Goal: Task Accomplishment & Management: Use online tool/utility

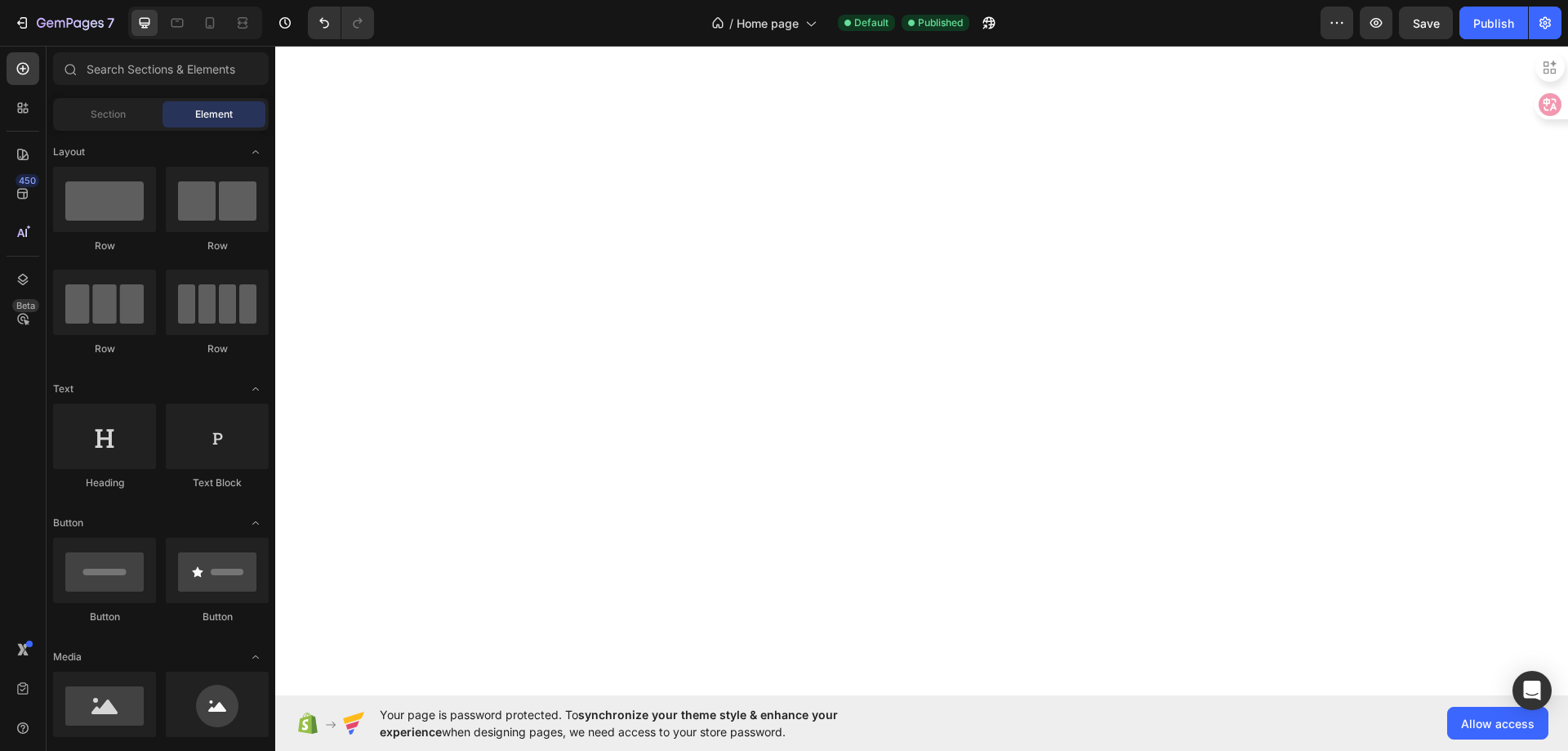
select select "ENG"
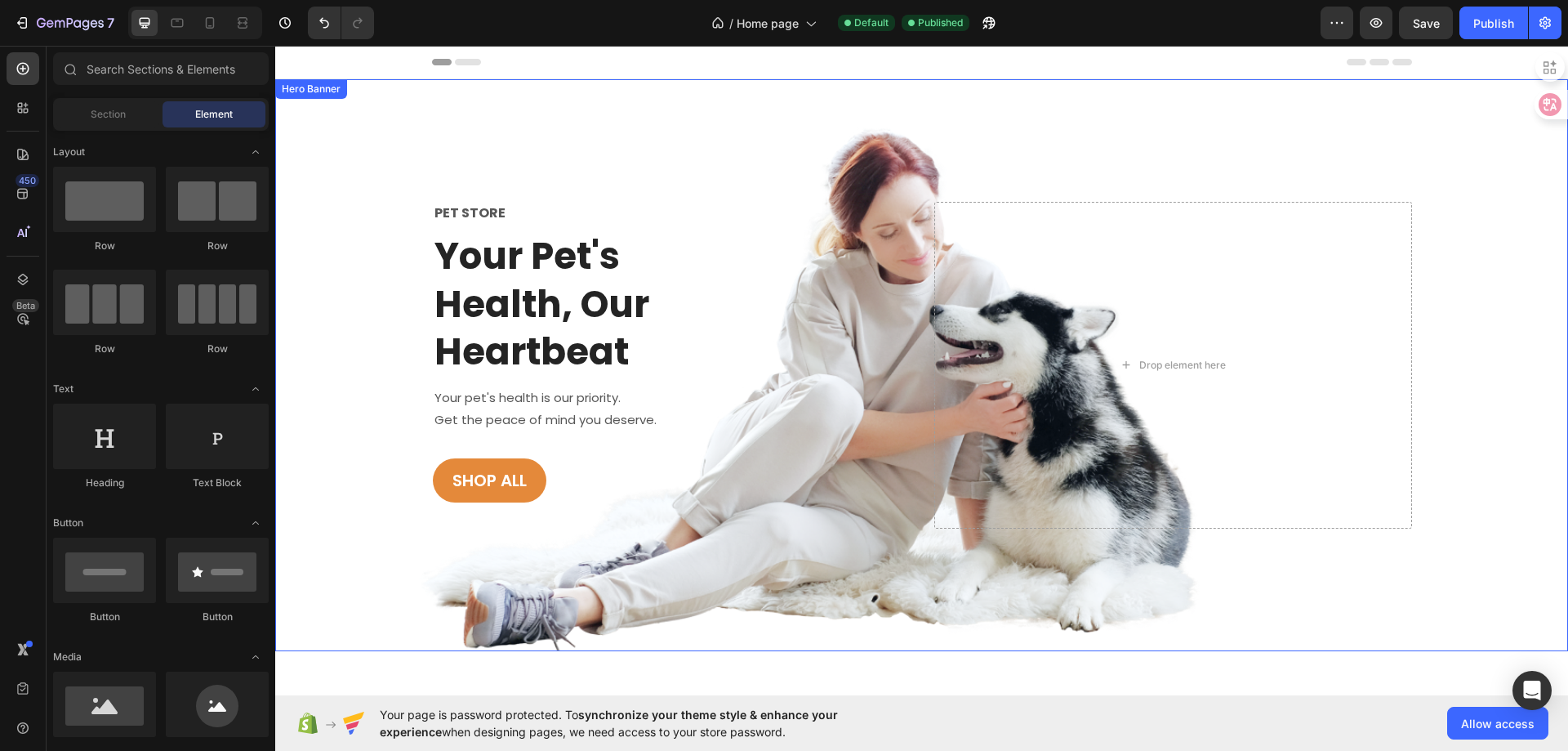
click at [336, 314] on div "PET STORE Text block Your Pet's Health, Our Heartbeat Heading Your pet's health…" at bounding box center [921, 365] width 1293 height 572
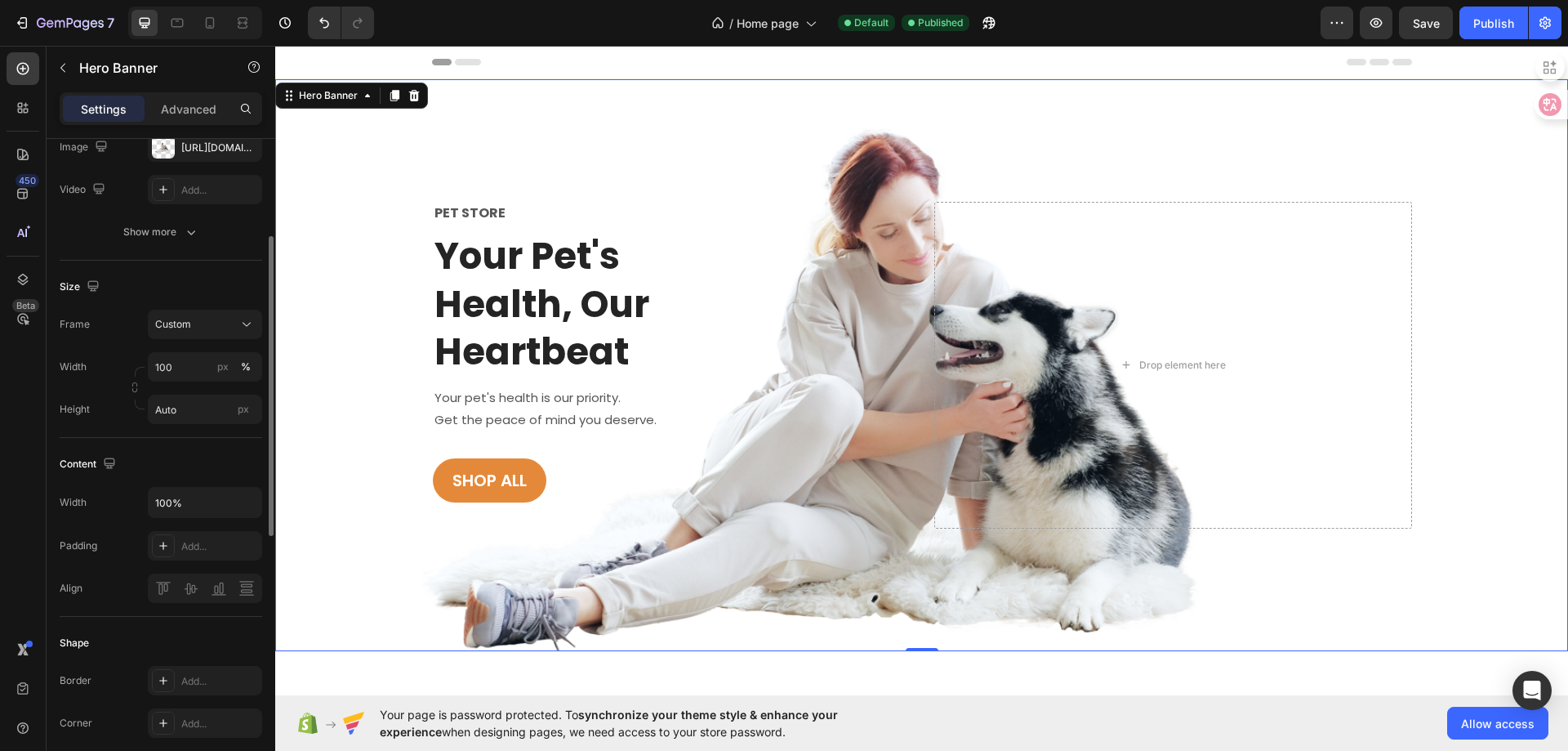
scroll to position [131, 0]
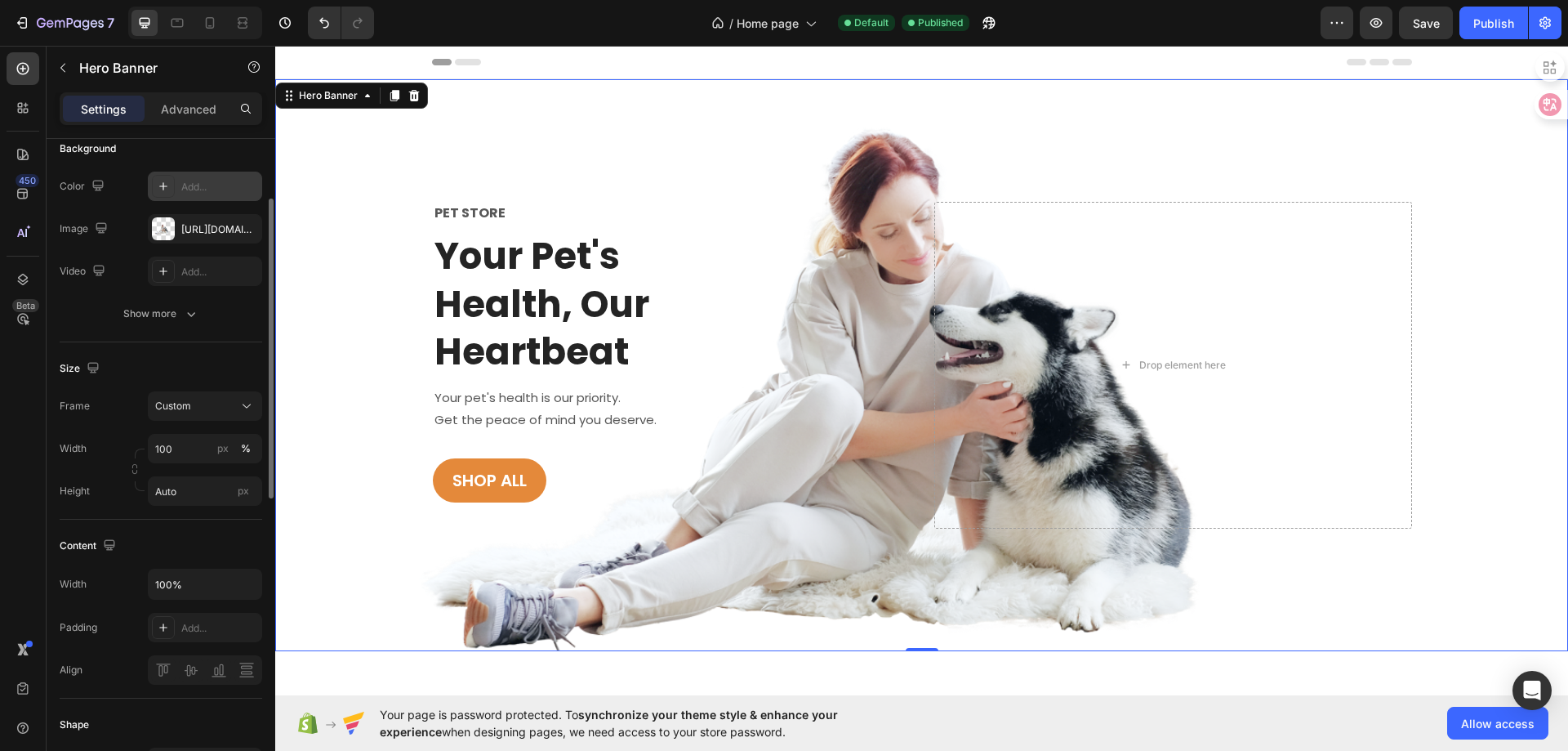
click at [162, 187] on icon at bounding box center [162, 186] width 13 height 13
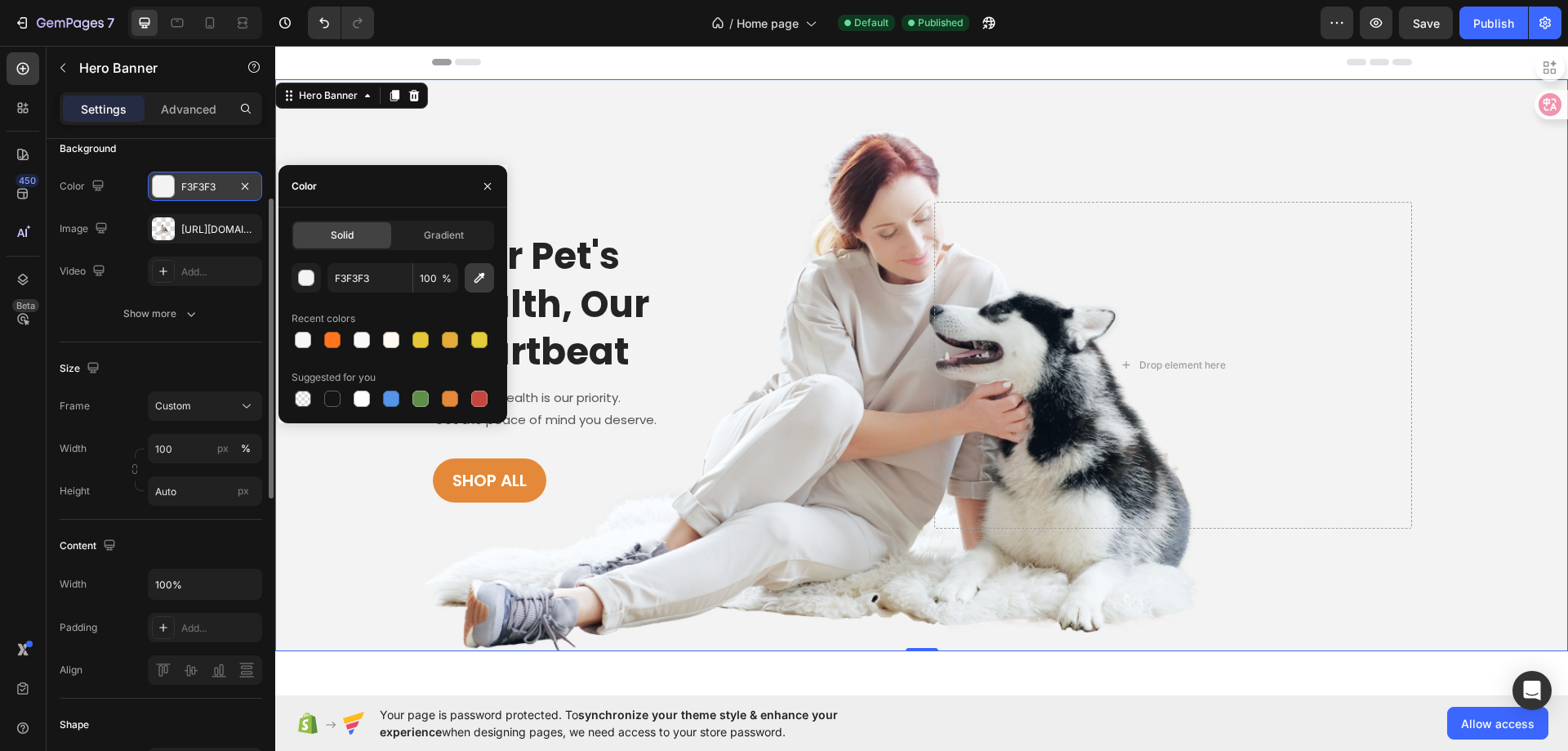
click at [472, 279] on icon "button" at bounding box center [480, 277] width 17 height 17
click at [486, 189] on icon "button" at bounding box center [487, 186] width 13 height 13
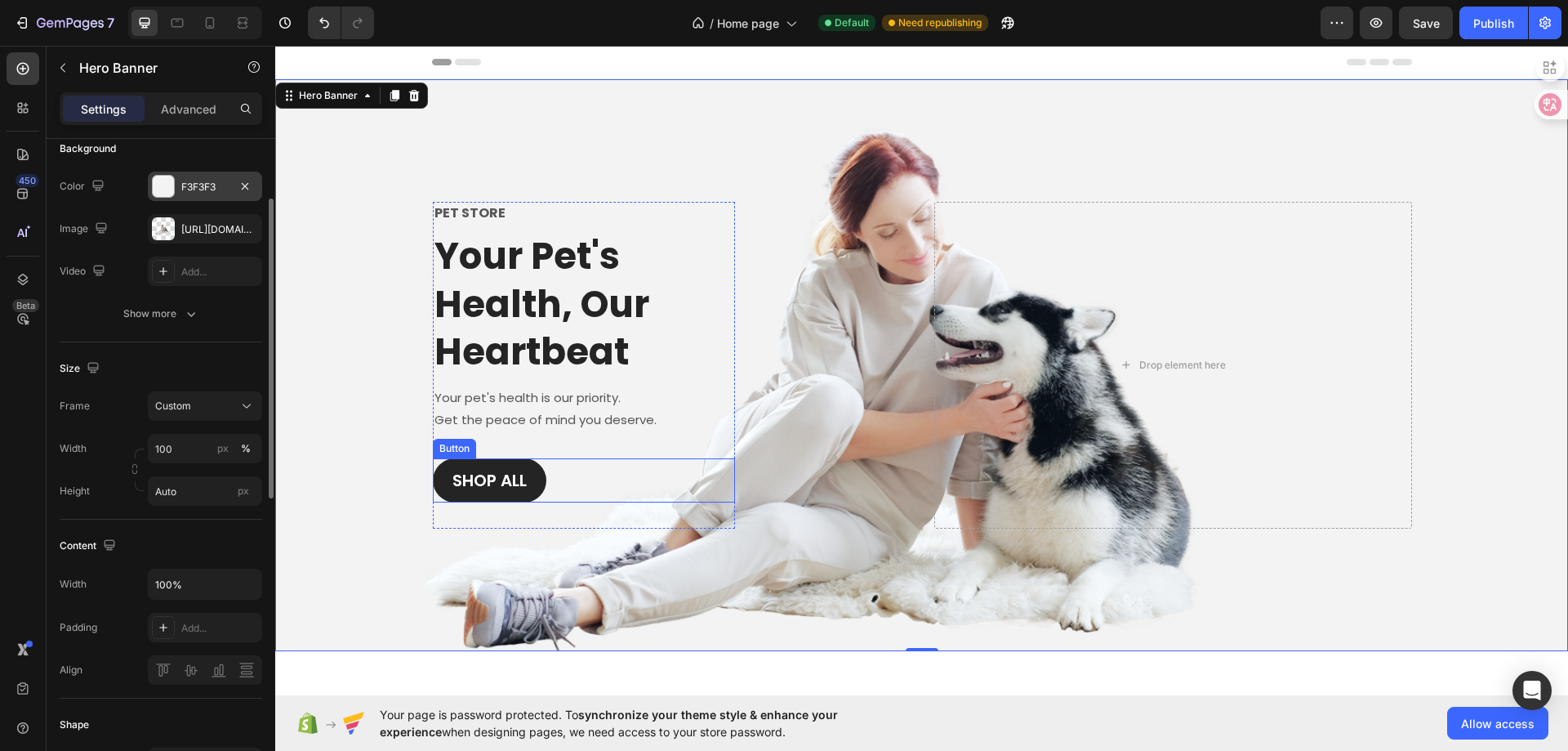
click at [482, 458] on link "Shop All" at bounding box center [489, 480] width 114 height 44
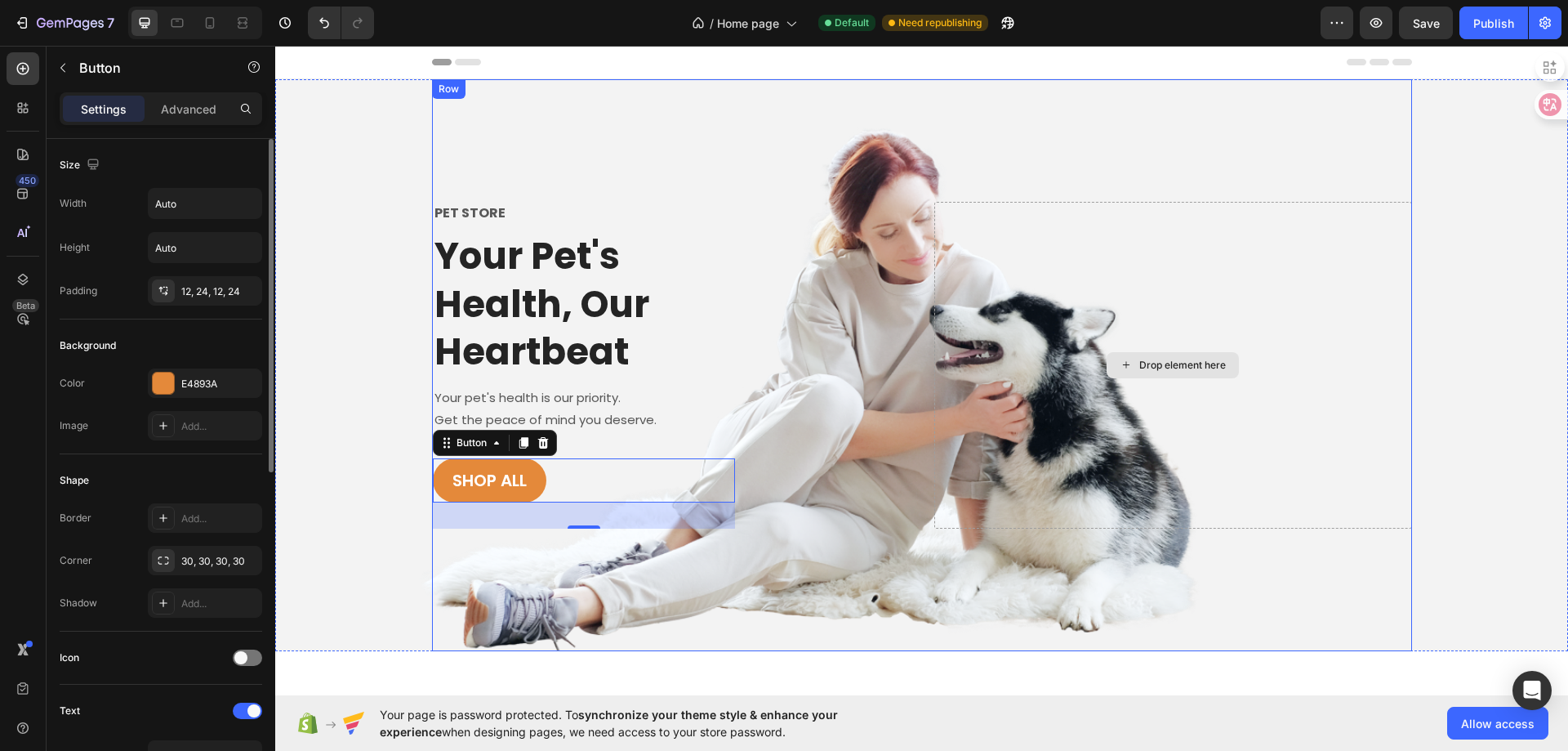
scroll to position [163, 0]
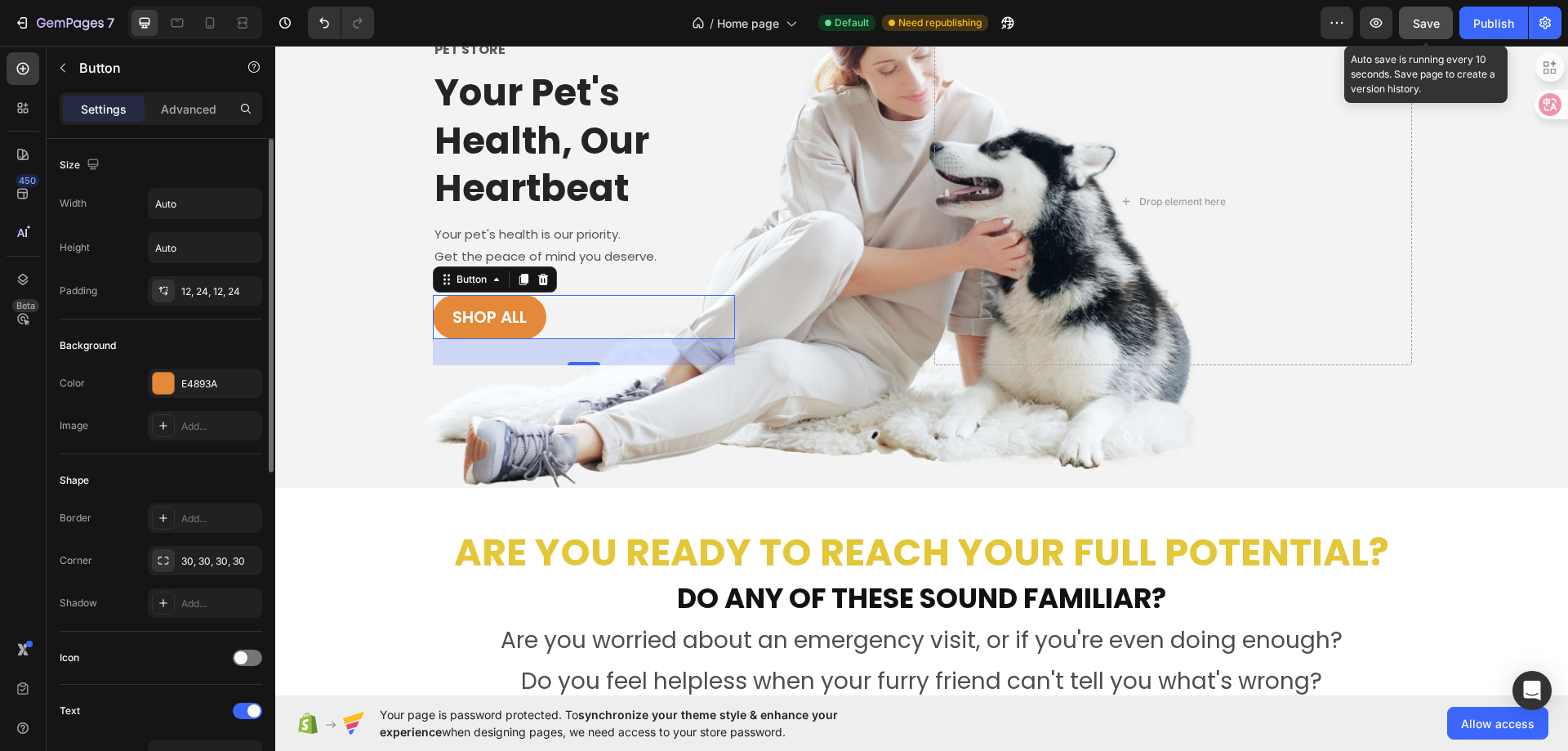
click at [1438, 32] on button "Save" at bounding box center [1425, 23] width 53 height 33
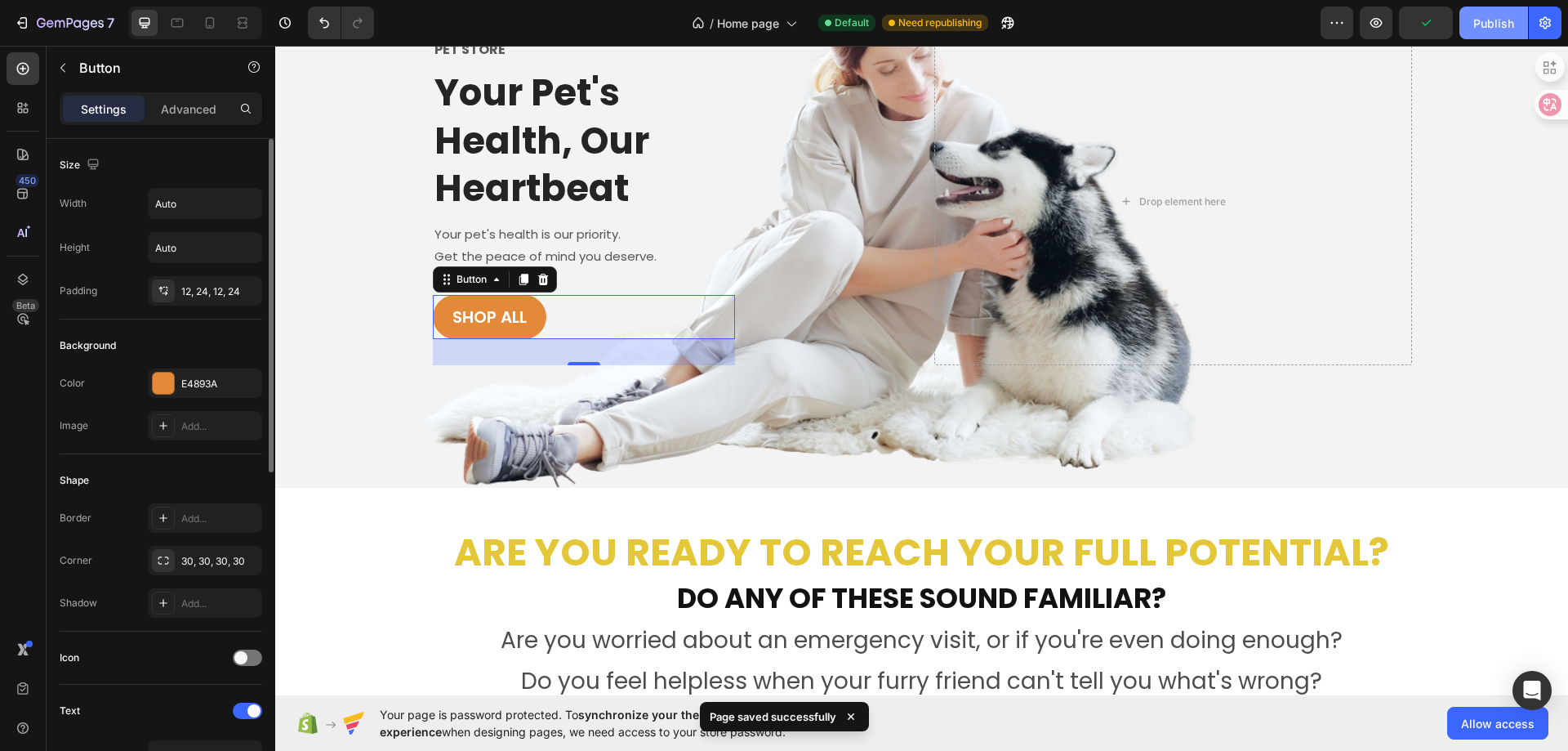
click at [1493, 24] on div "Publish" at bounding box center [1494, 23] width 41 height 18
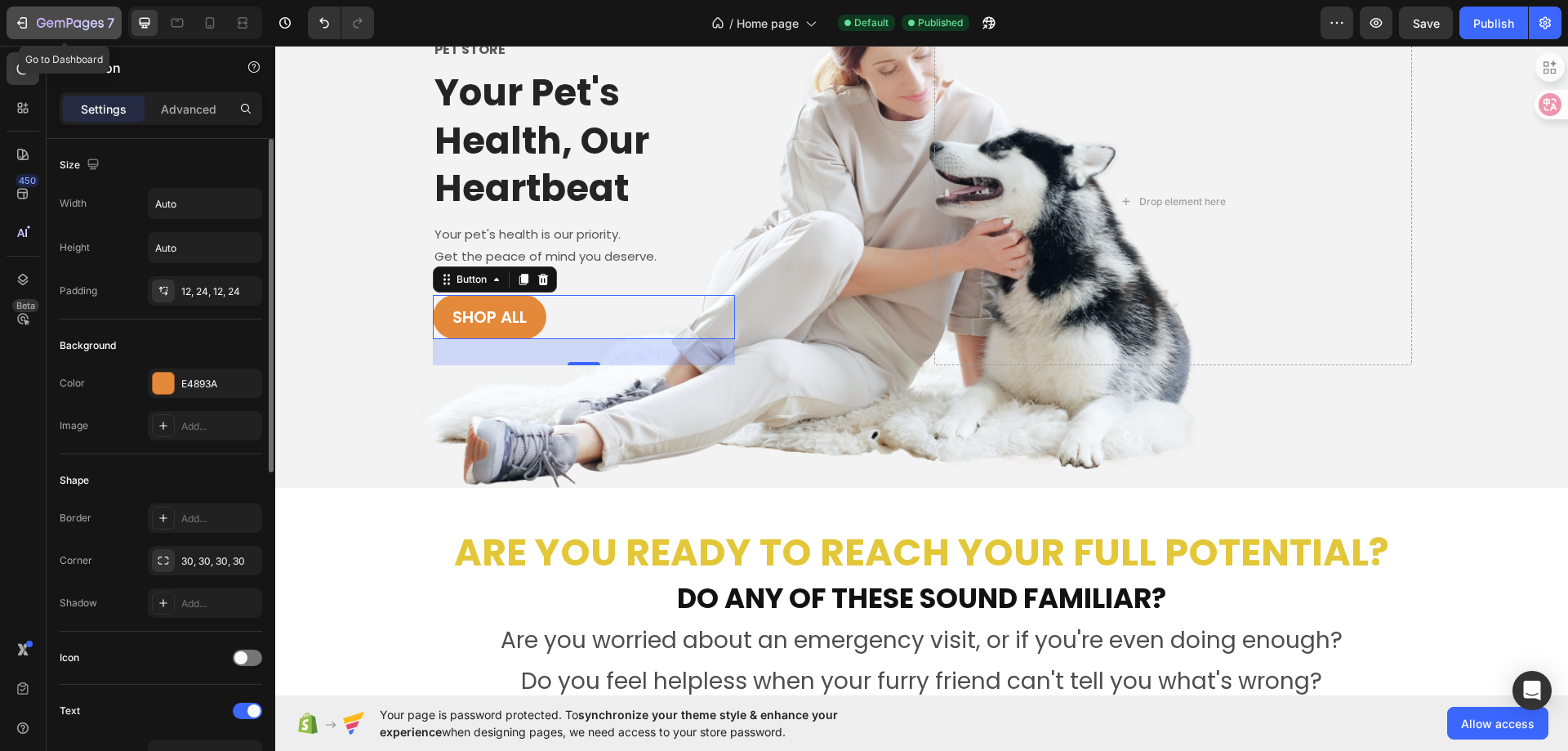
click at [29, 23] on icon "button" at bounding box center [21, 22] width 17 height 17
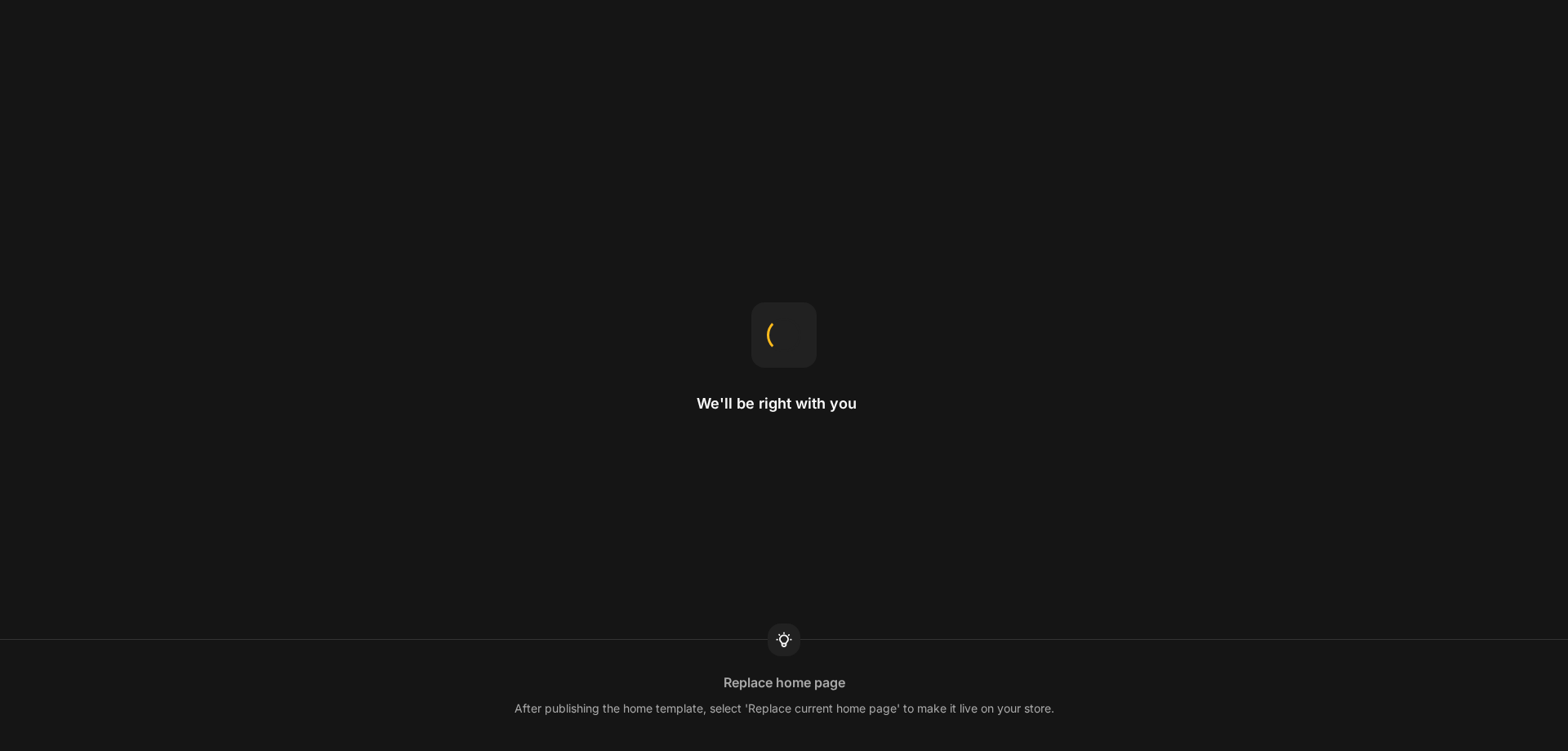
select select "ENG"
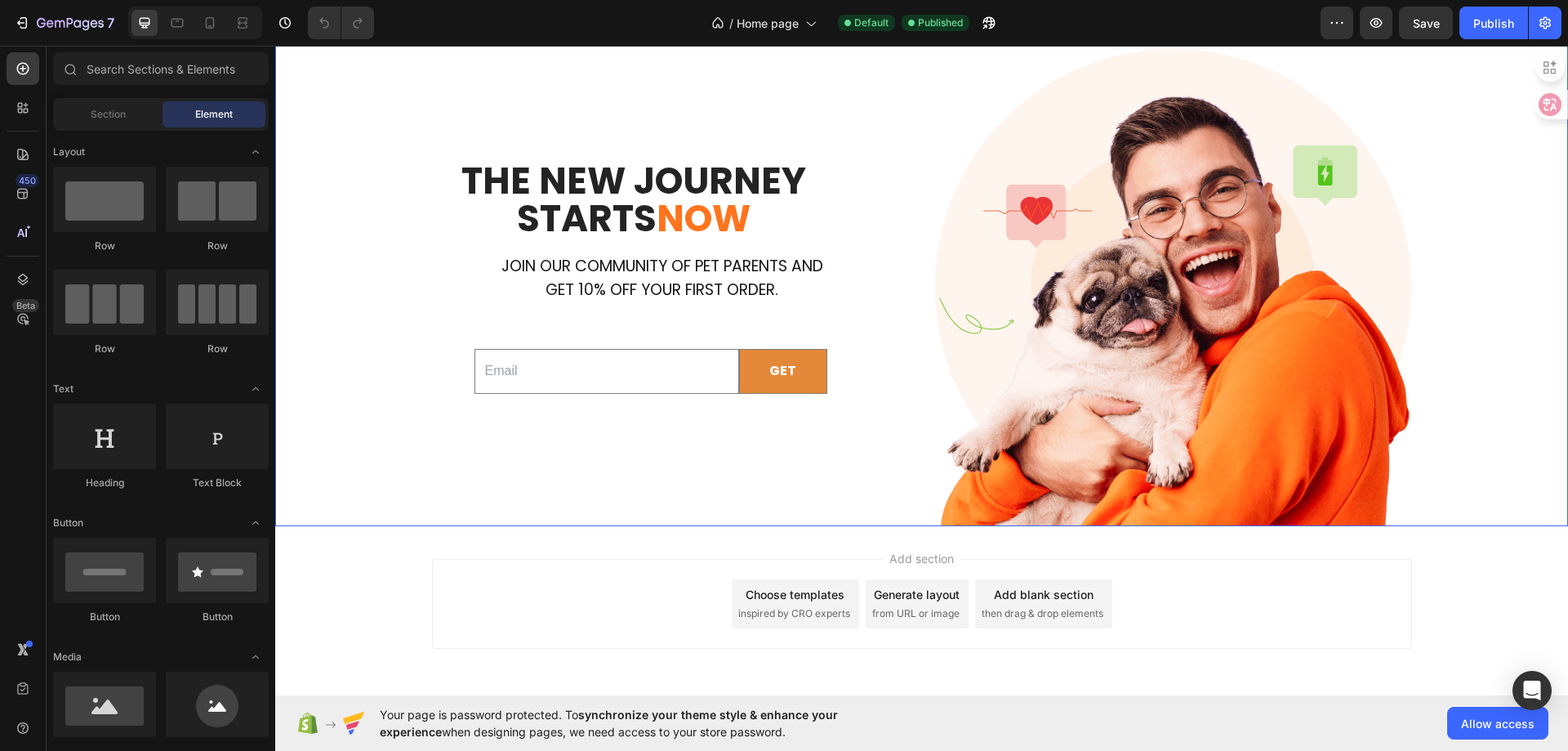
scroll to position [3906, 0]
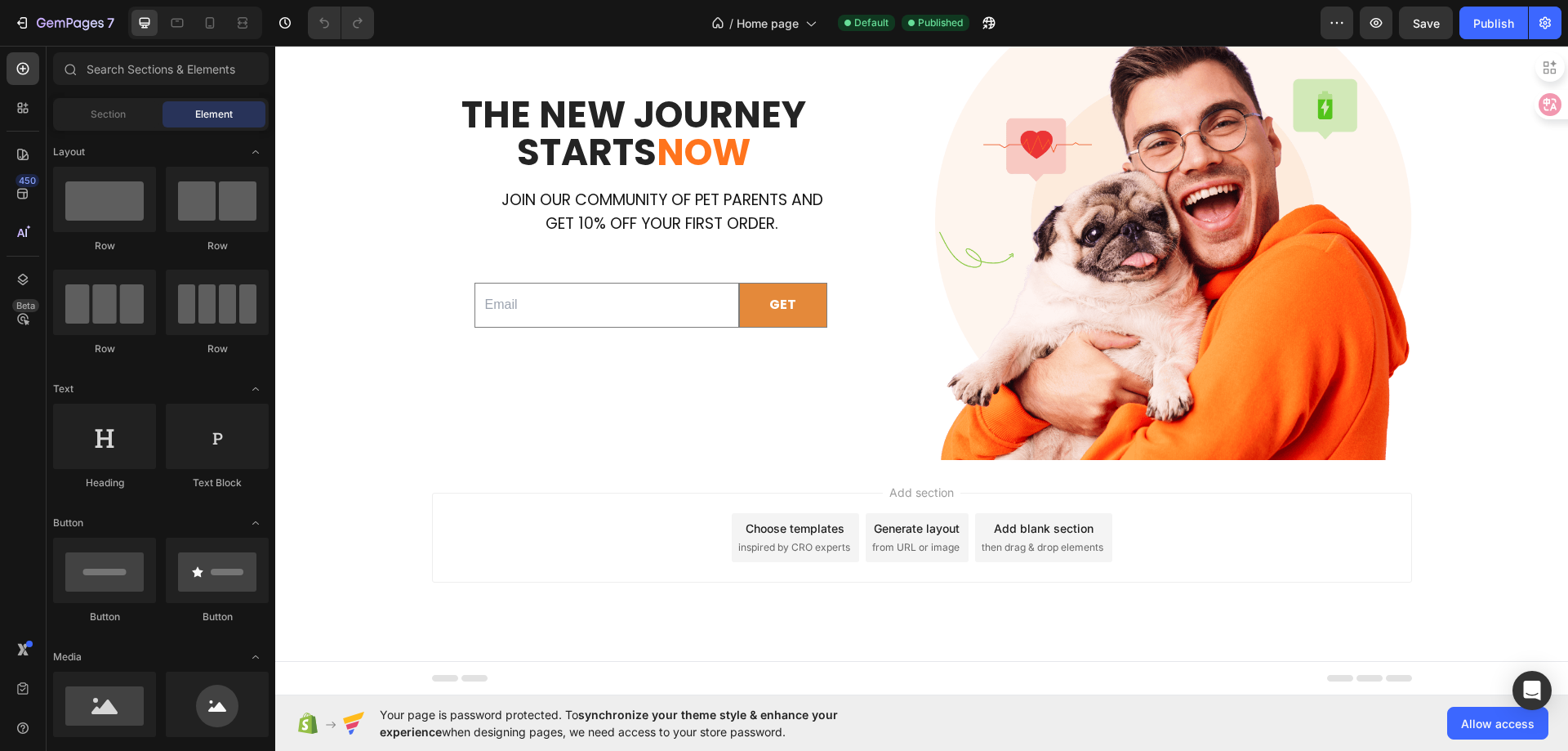
click at [769, 534] on div "Choose templates" at bounding box center [796, 528] width 99 height 18
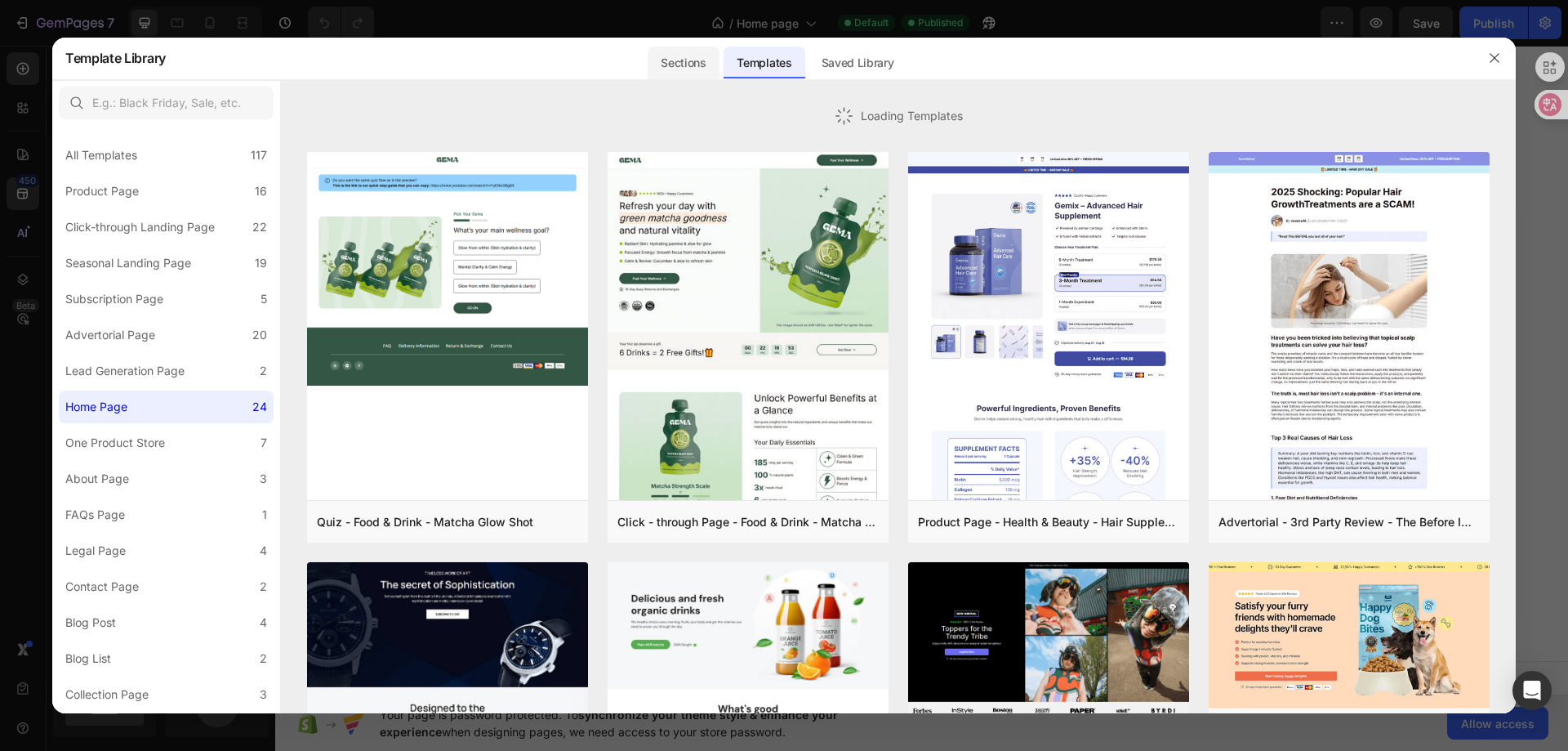
click at [695, 58] on div "Sections" at bounding box center [683, 63] width 71 height 33
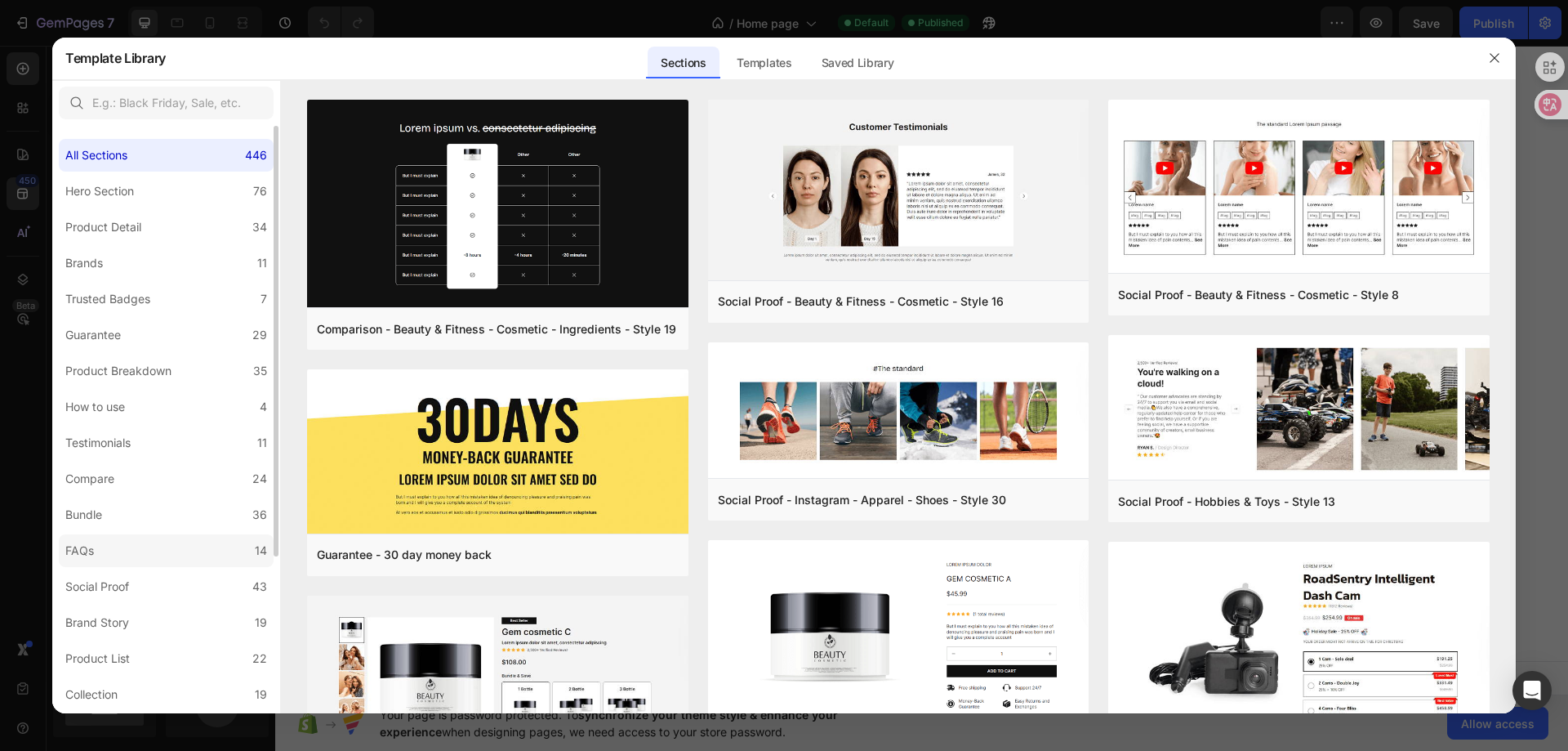
click at [97, 554] on div "FAQs" at bounding box center [83, 551] width 35 height 19
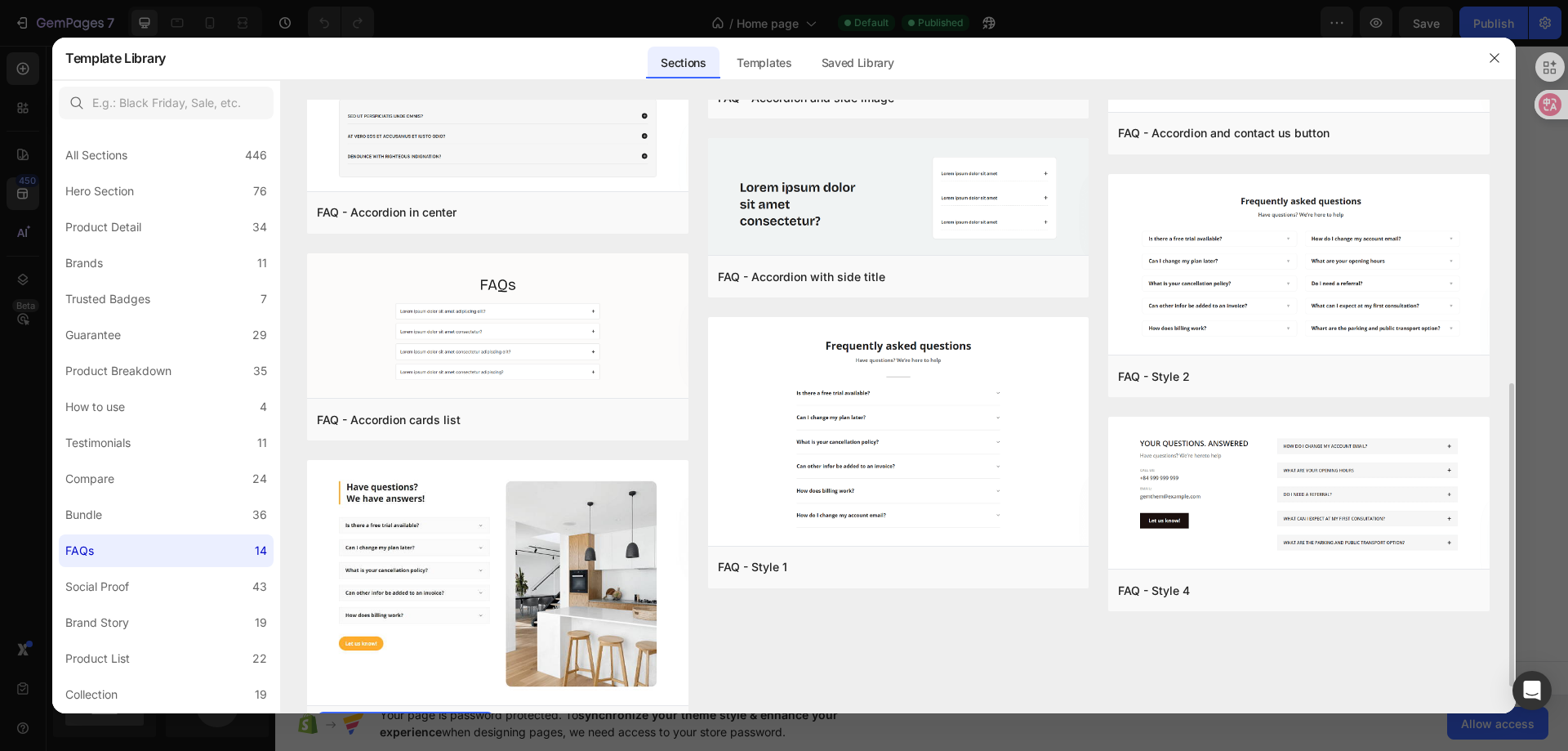
scroll to position [626, 0]
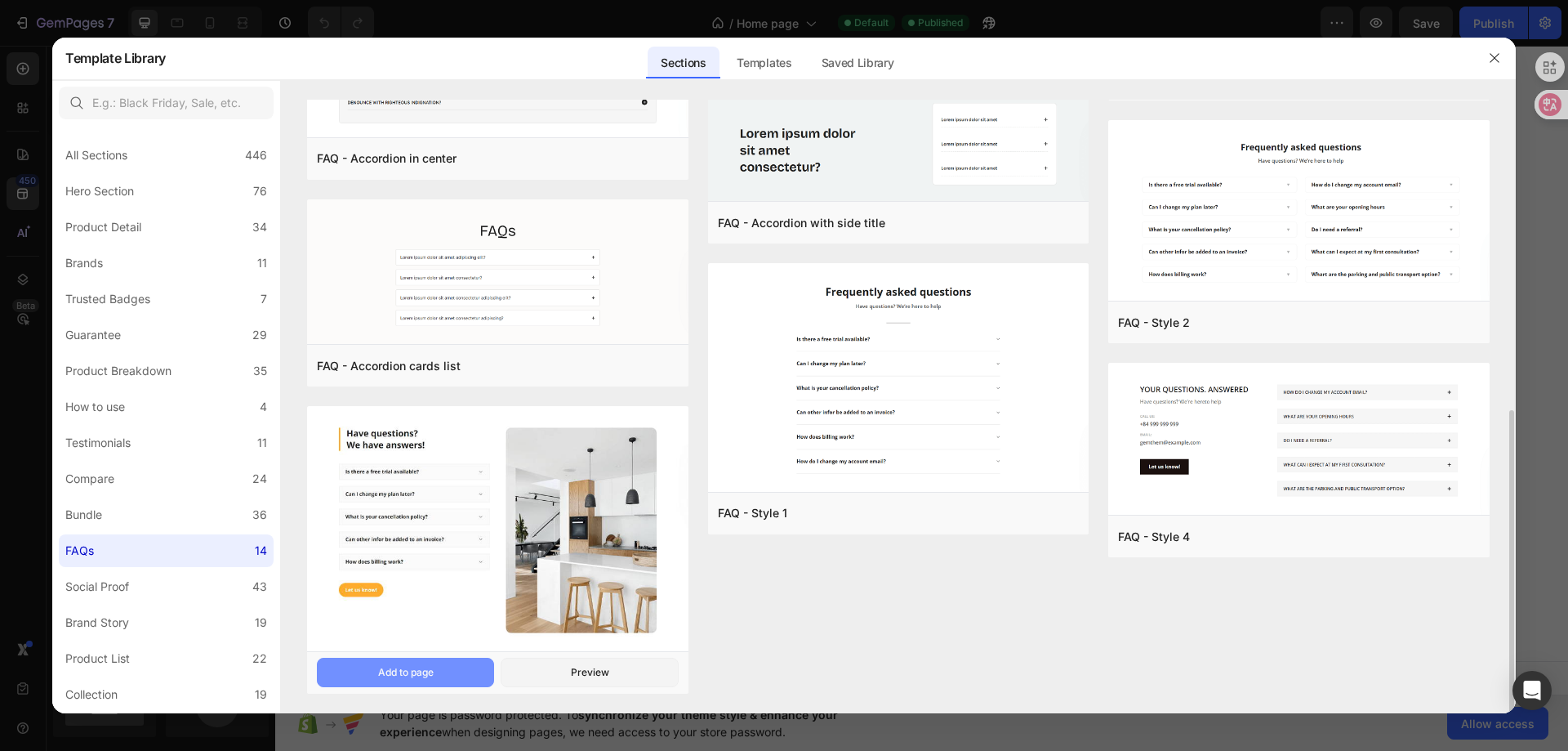
click at [375, 680] on button "Add to page" at bounding box center [406, 672] width 177 height 29
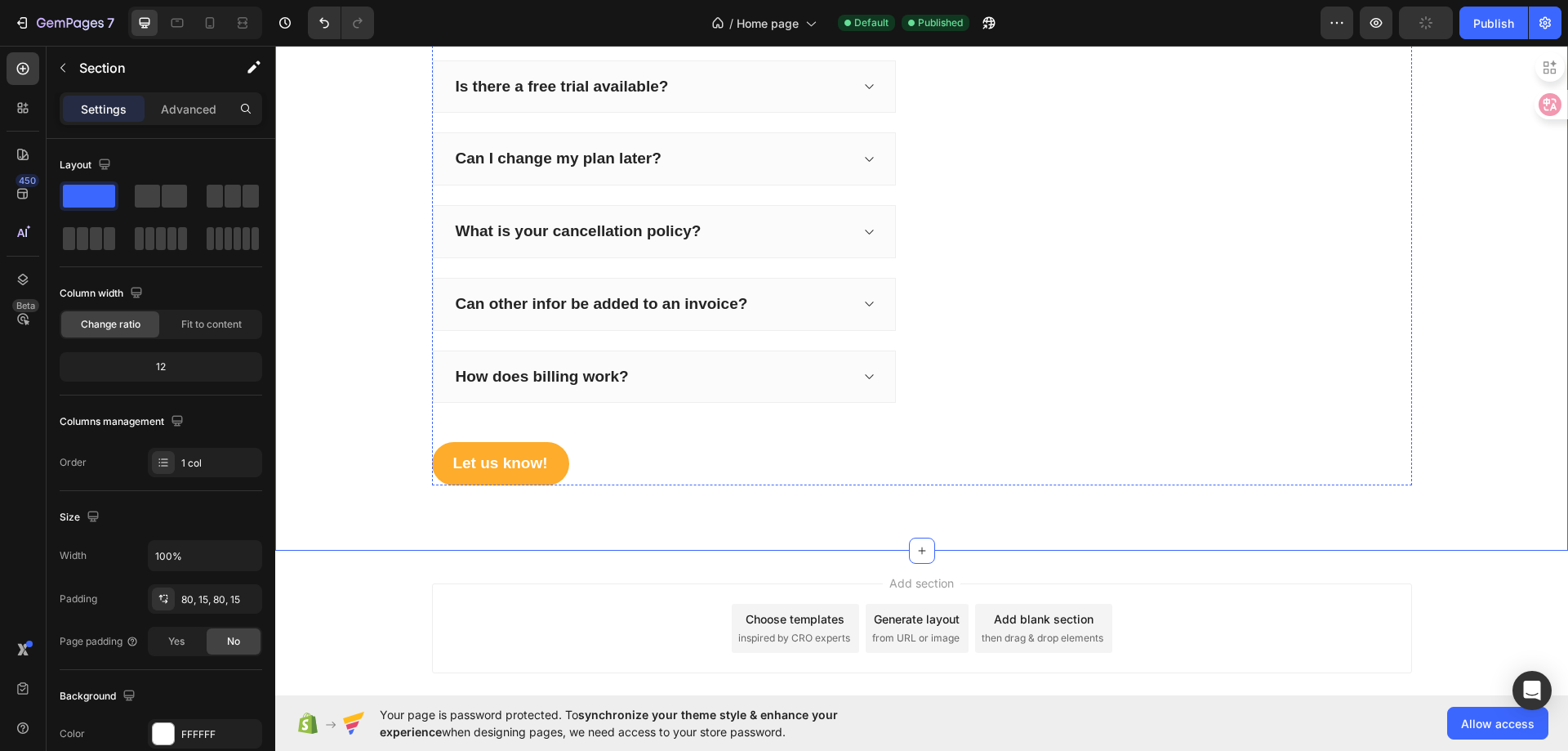
scroll to position [4319, 0]
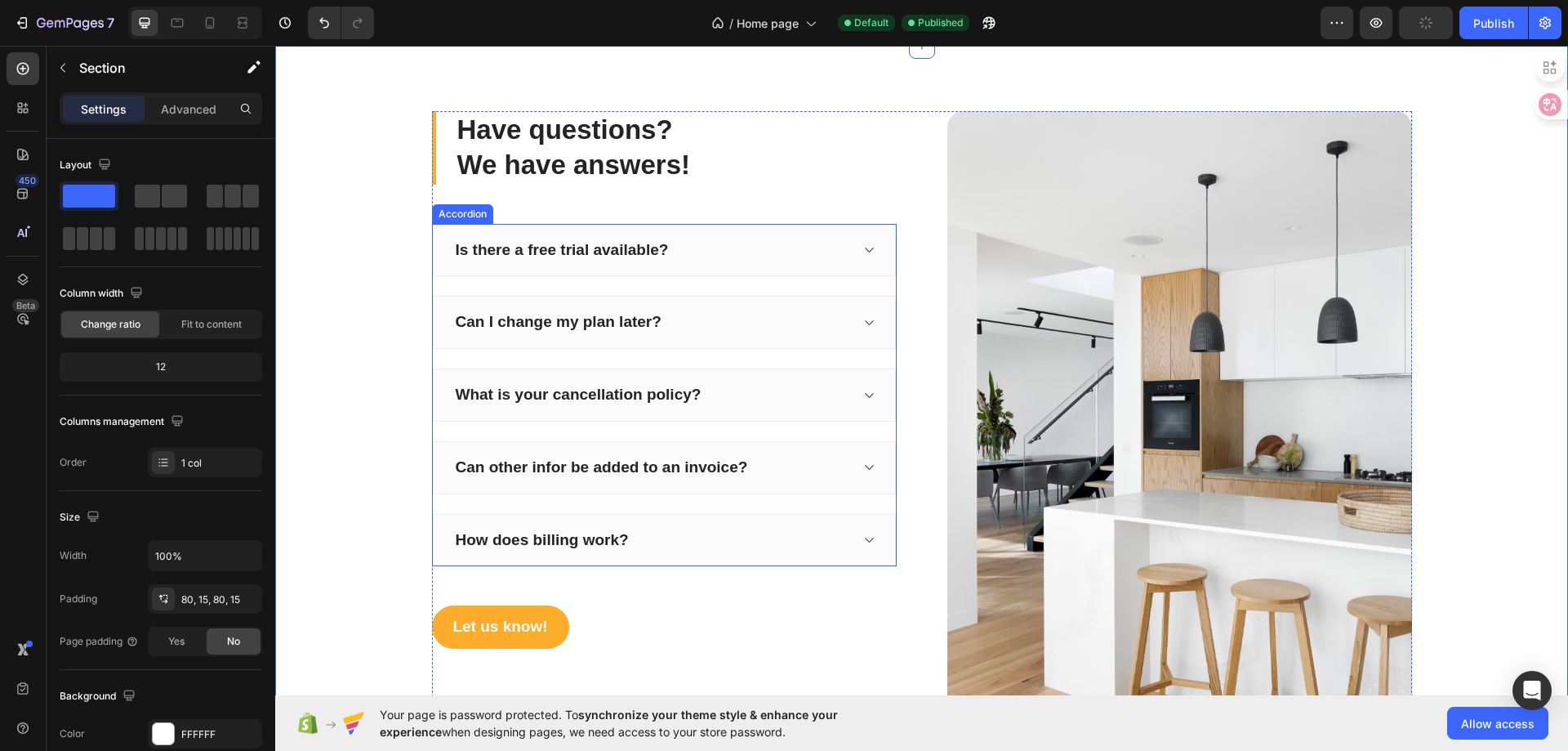
click at [746, 415] on div "What is your cancellation policy?" at bounding box center [664, 395] width 463 height 54
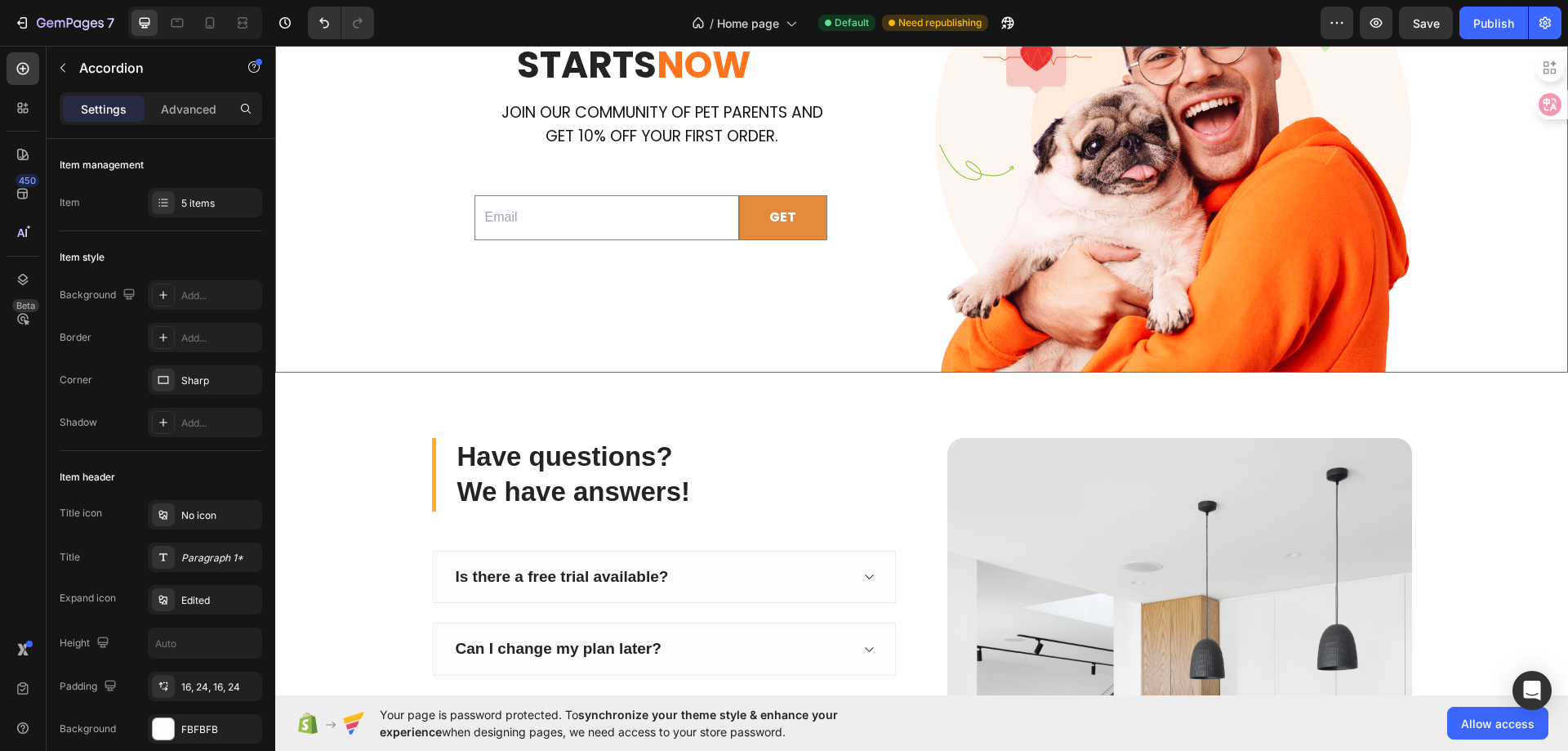
scroll to position [4254, 0]
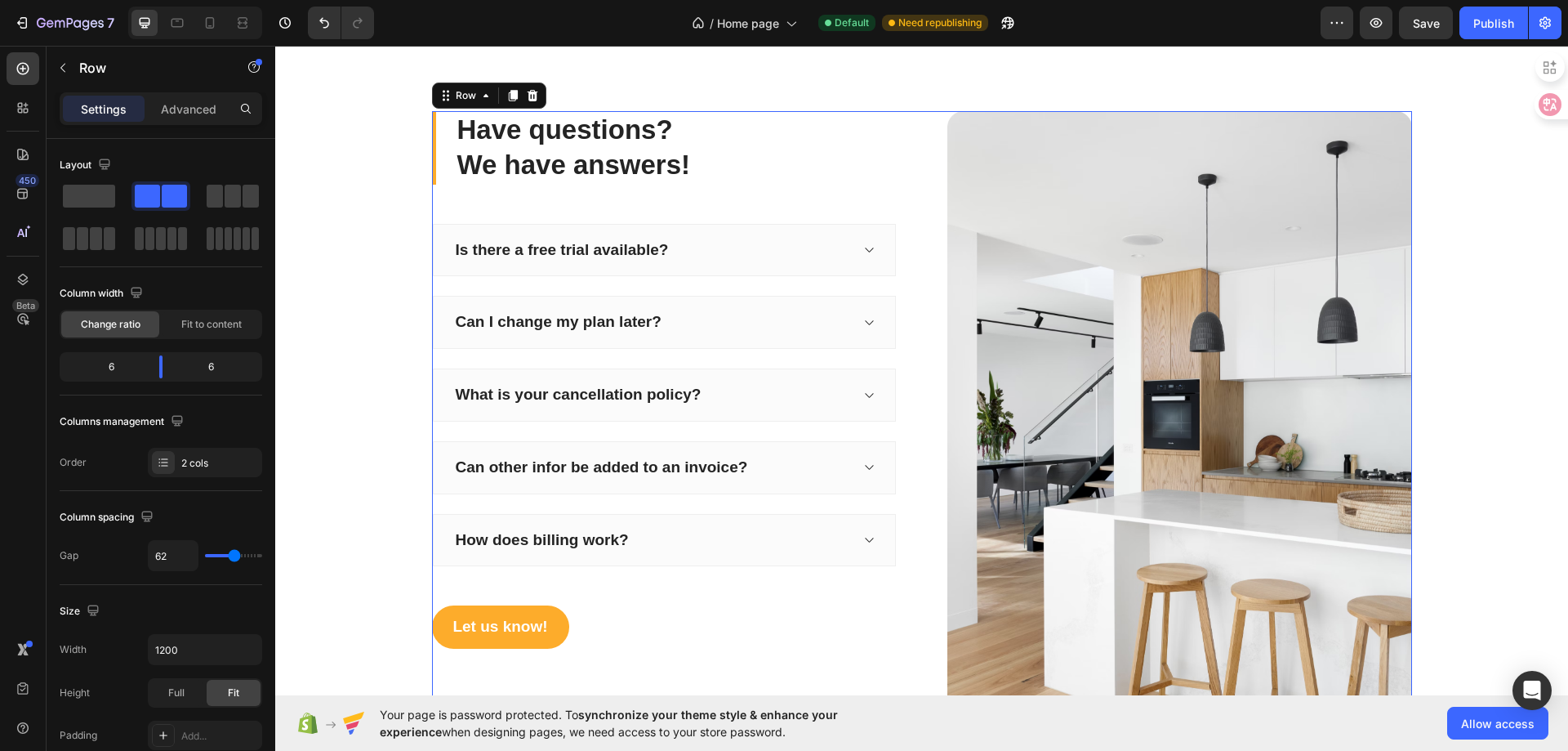
click at [590, 582] on div "Have questions? We have answers! Heading Is there a free trial available? Can I…" at bounding box center [664, 422] width 465 height 623
click at [552, 502] on div "Is there a free trial available? Can I change my plan later? What is your cance…" at bounding box center [664, 395] width 465 height 343
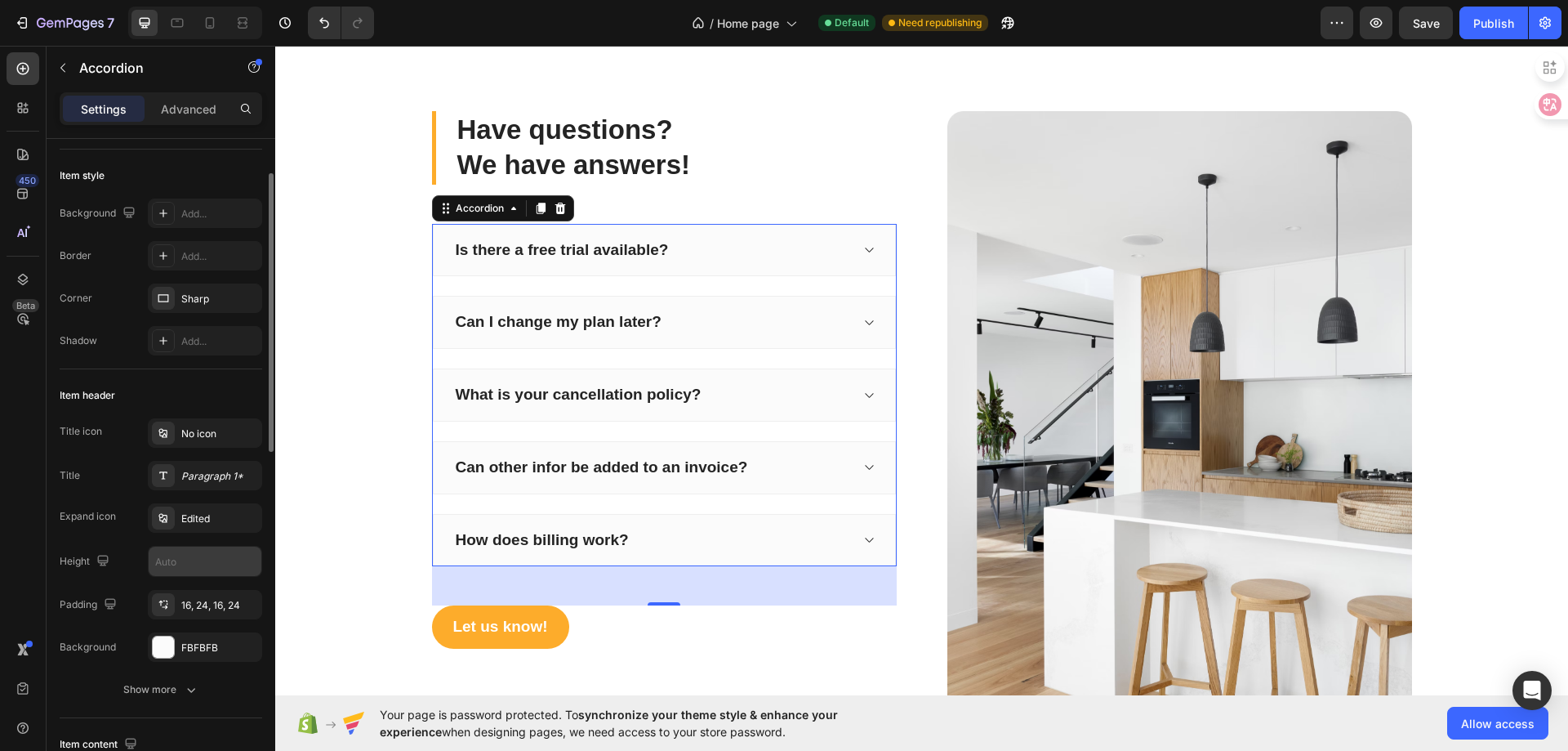
scroll to position [0, 0]
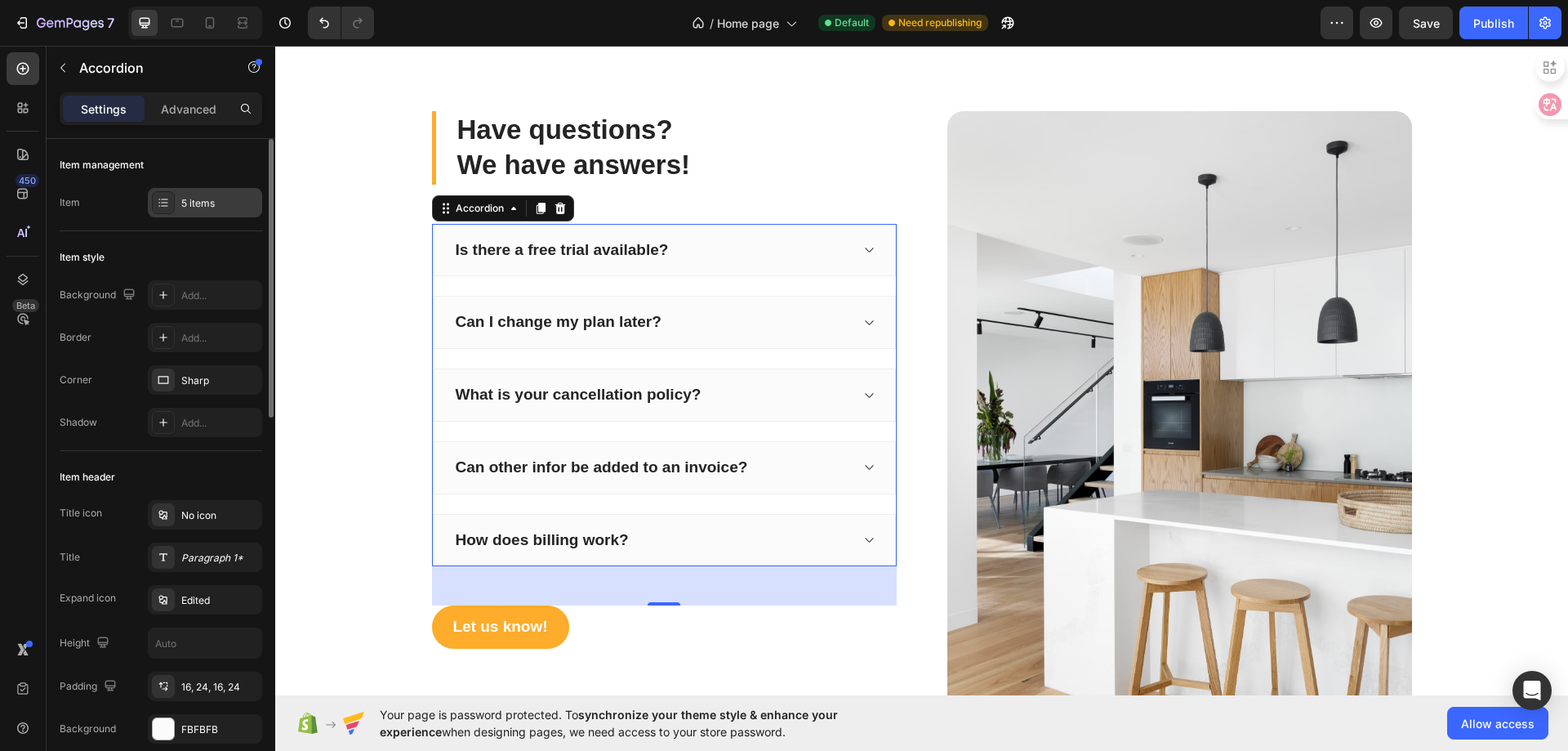
click at [160, 200] on icon at bounding box center [162, 202] width 13 height 13
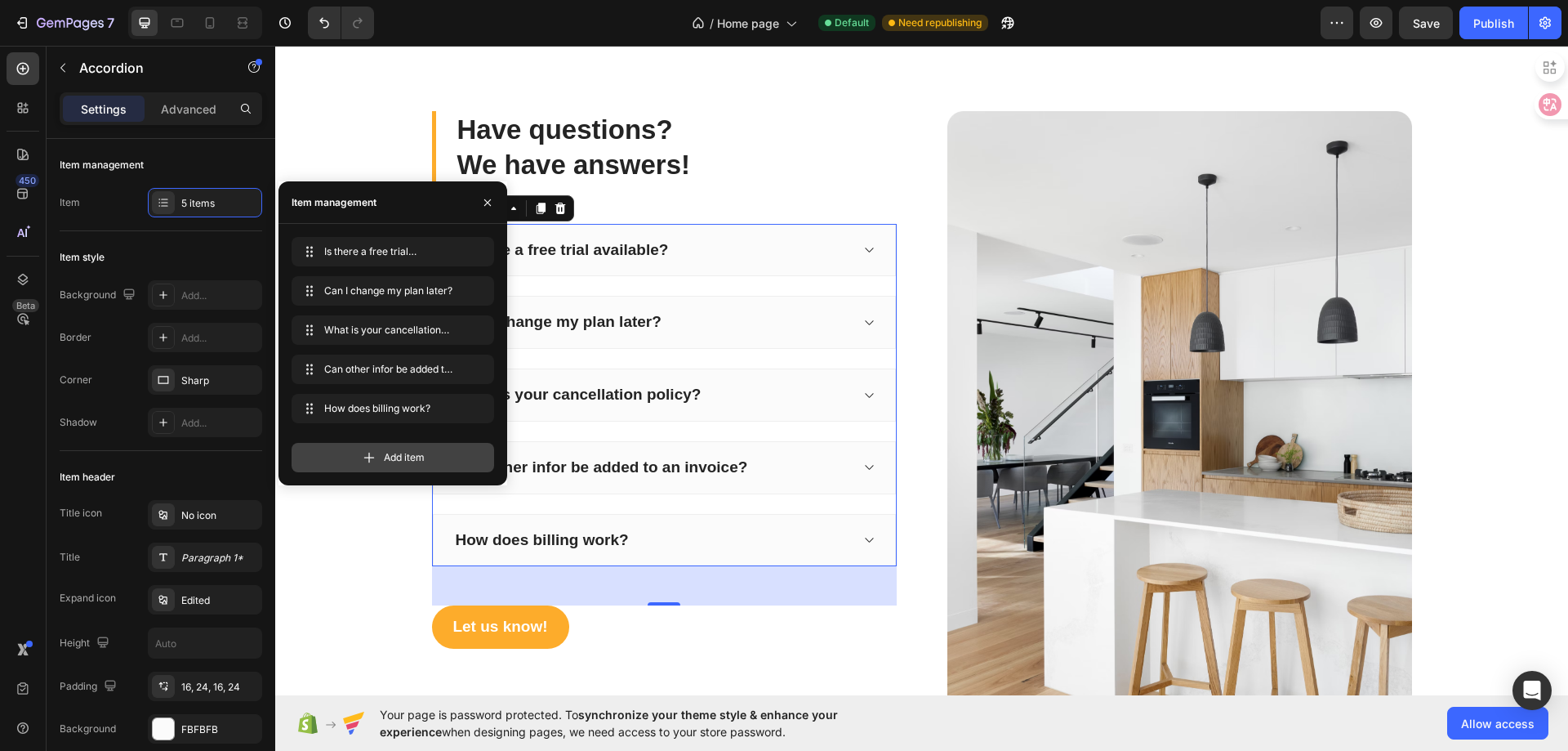
click at [416, 456] on span "Add item" at bounding box center [405, 457] width 41 height 15
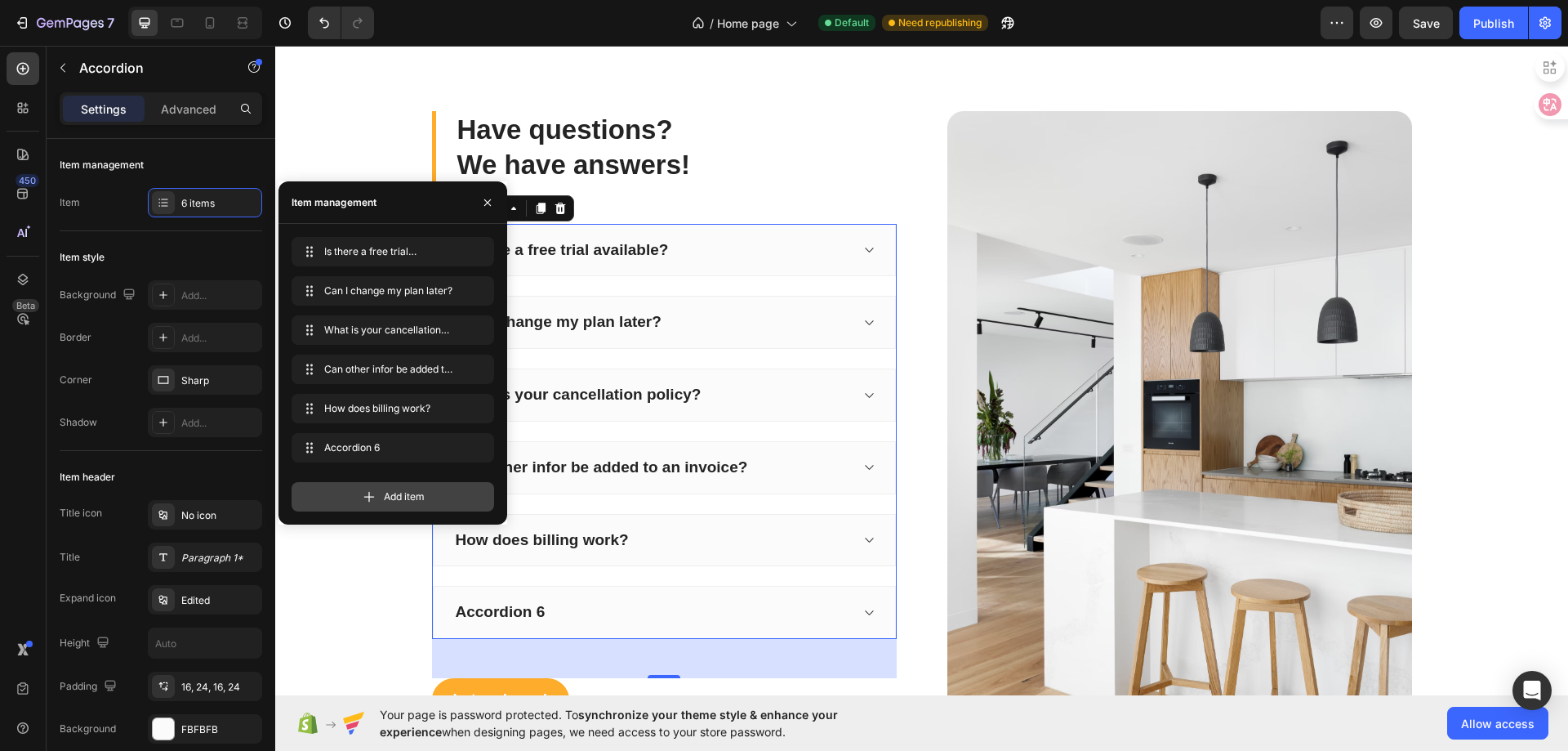
click at [403, 495] on span "Add item" at bounding box center [405, 496] width 41 height 15
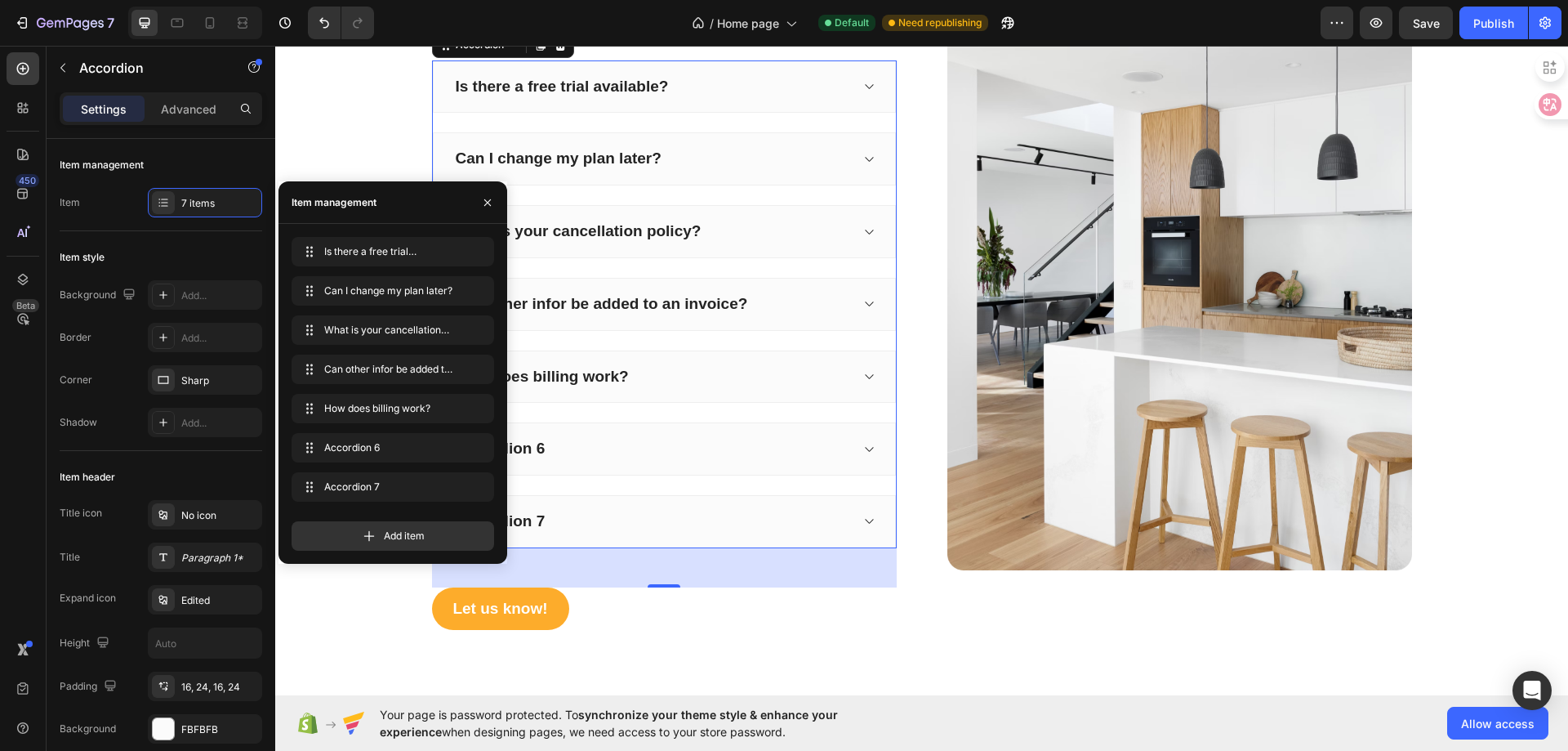
scroll to position [4499, 0]
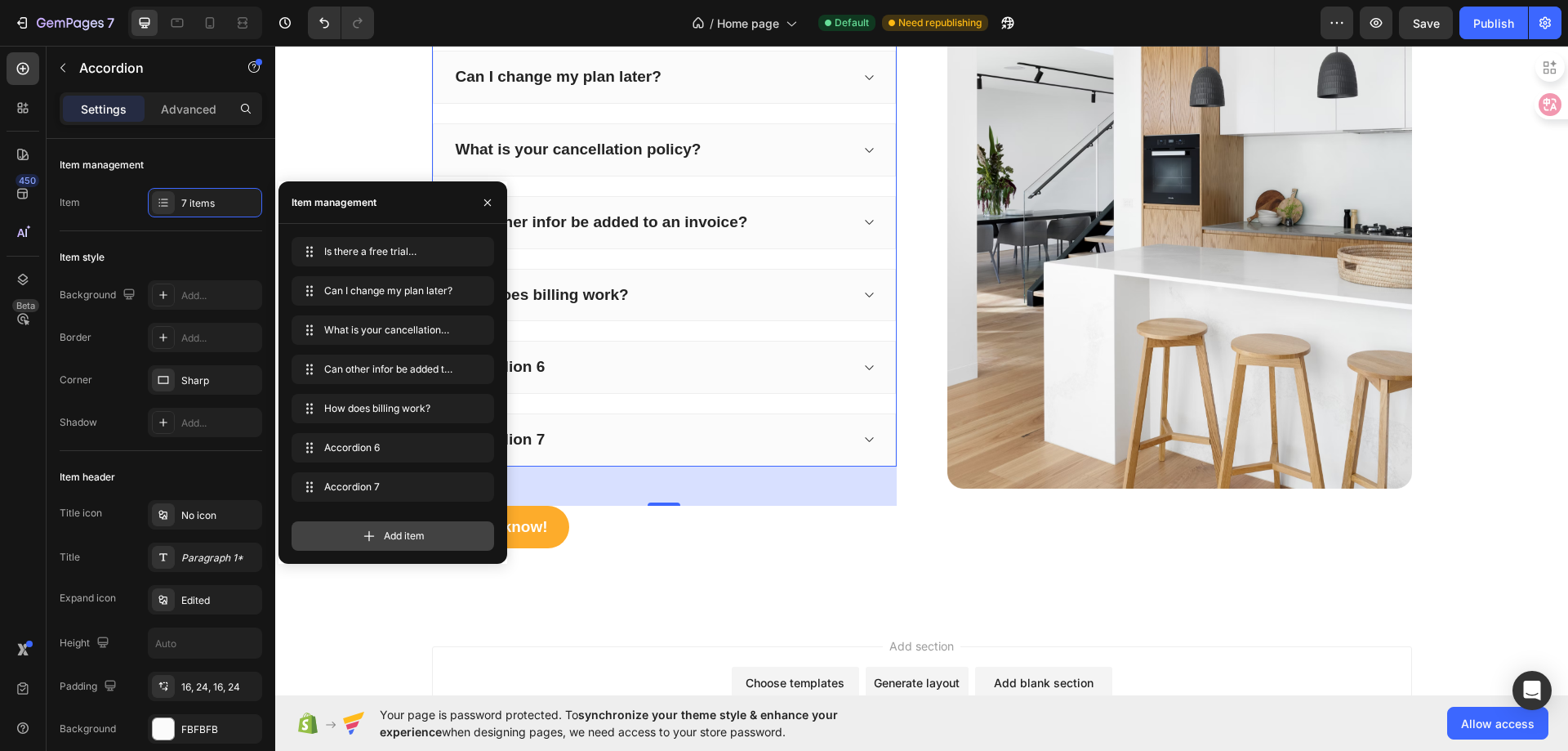
click at [392, 538] on span "Add item" at bounding box center [405, 535] width 41 height 15
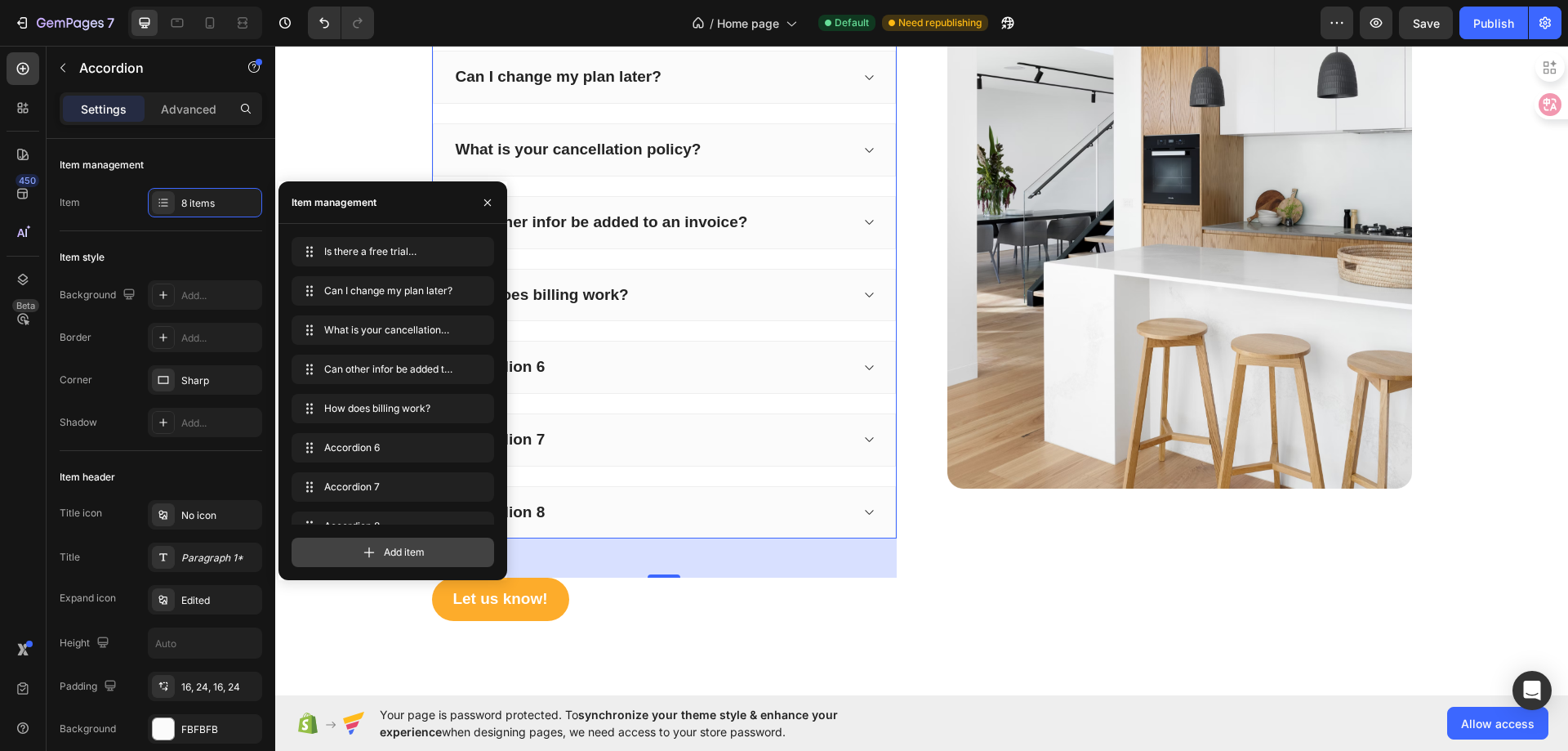
scroll to position [23, 0]
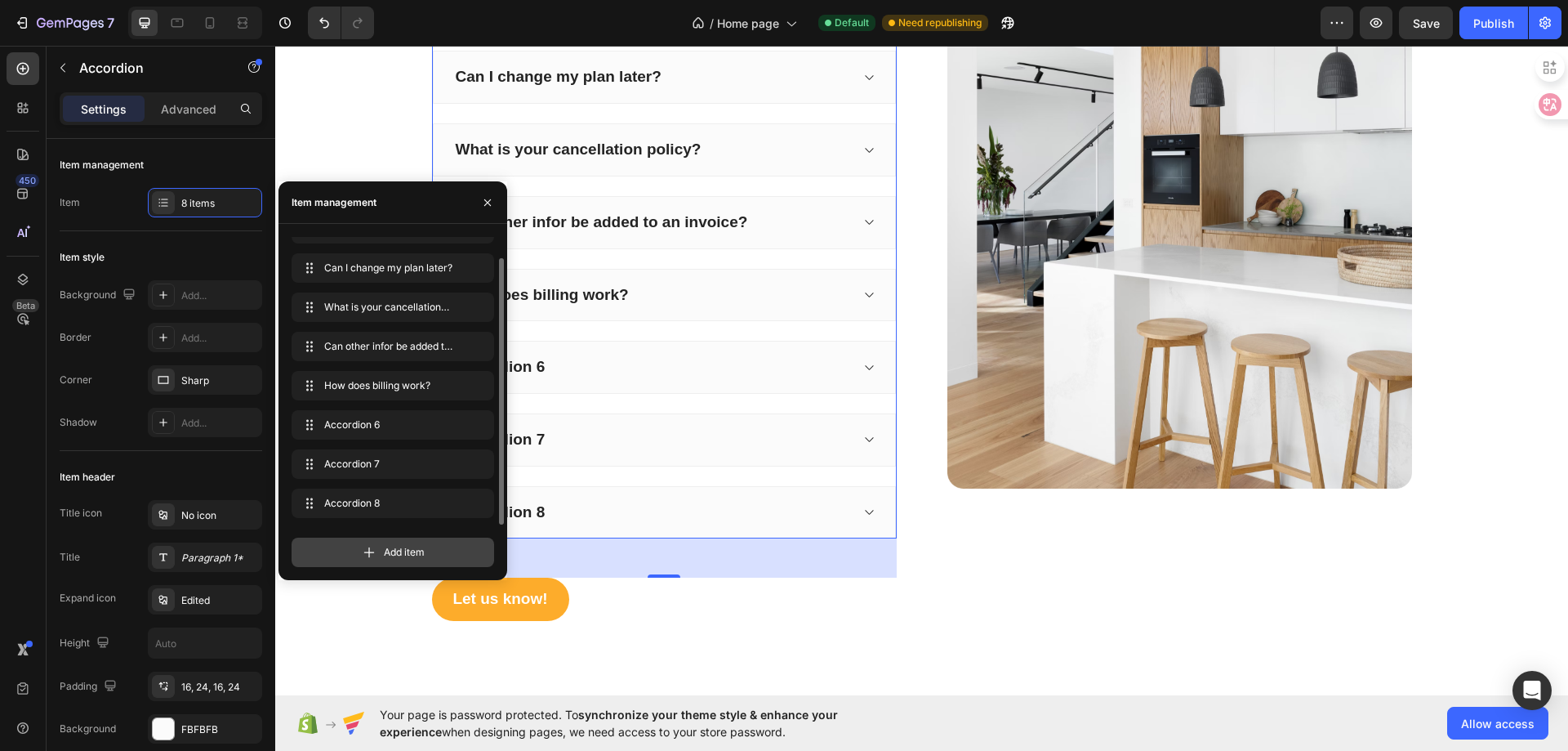
click at [392, 538] on div "Add item" at bounding box center [393, 553] width 202 height 29
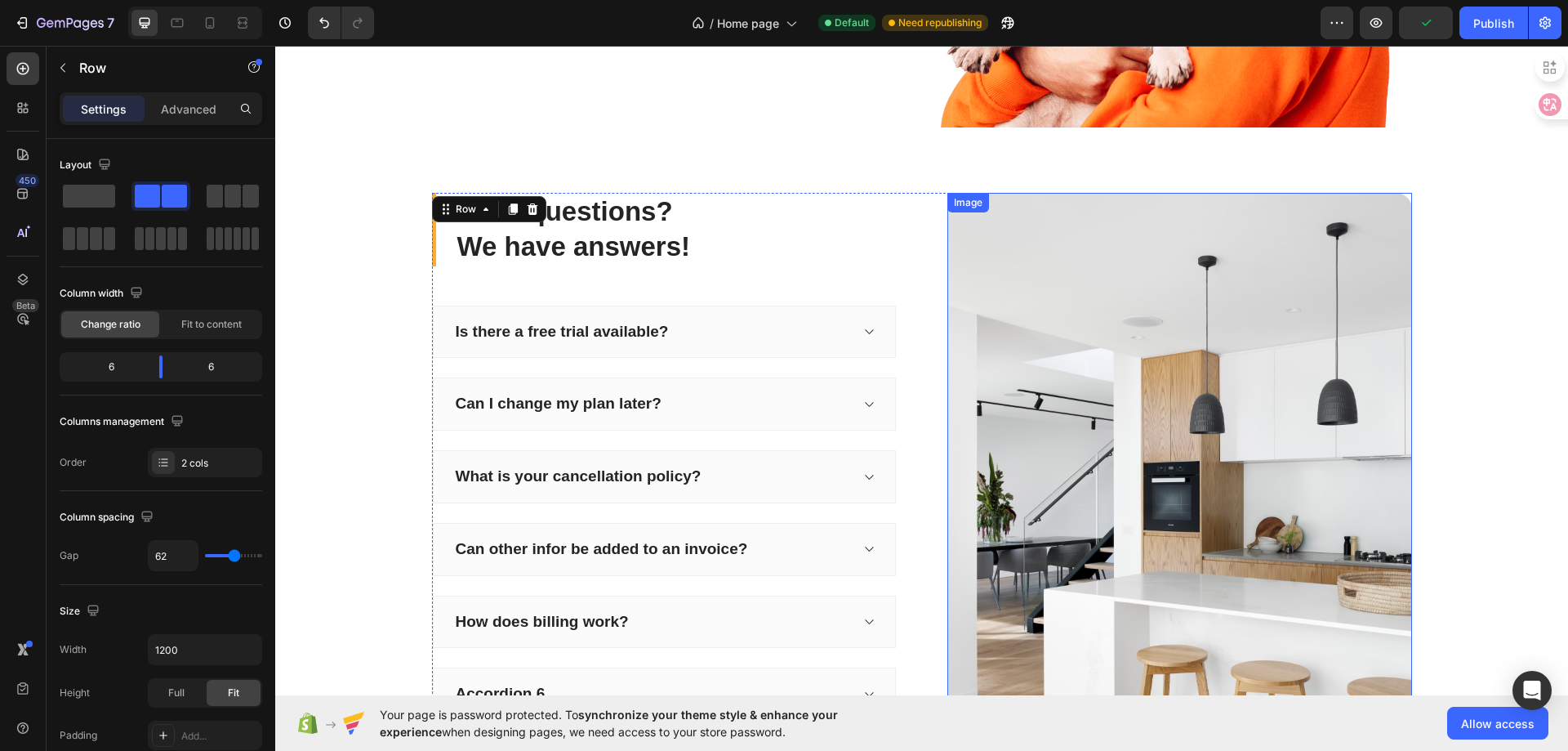
scroll to position [3927, 0]
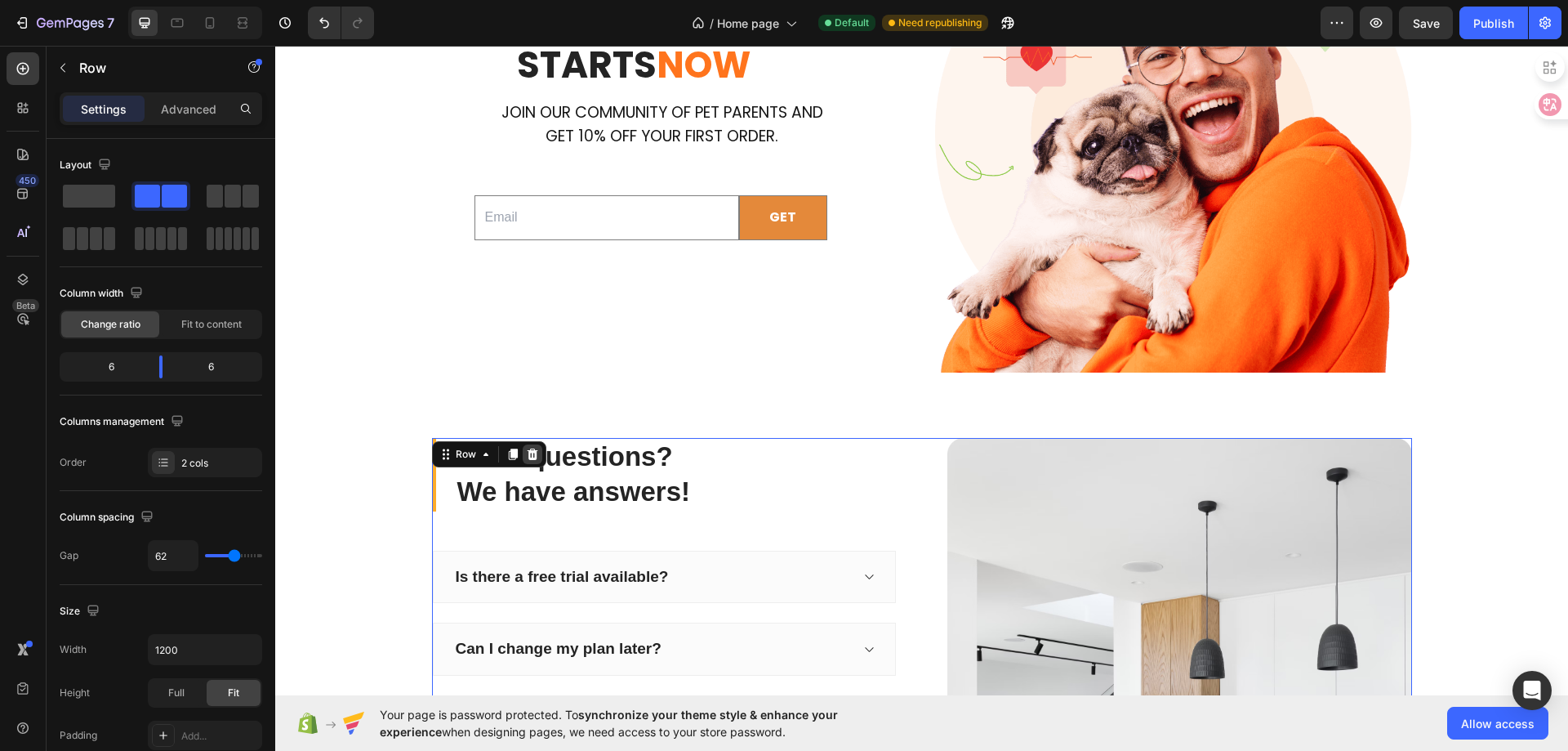
click at [531, 458] on icon at bounding box center [532, 453] width 13 height 13
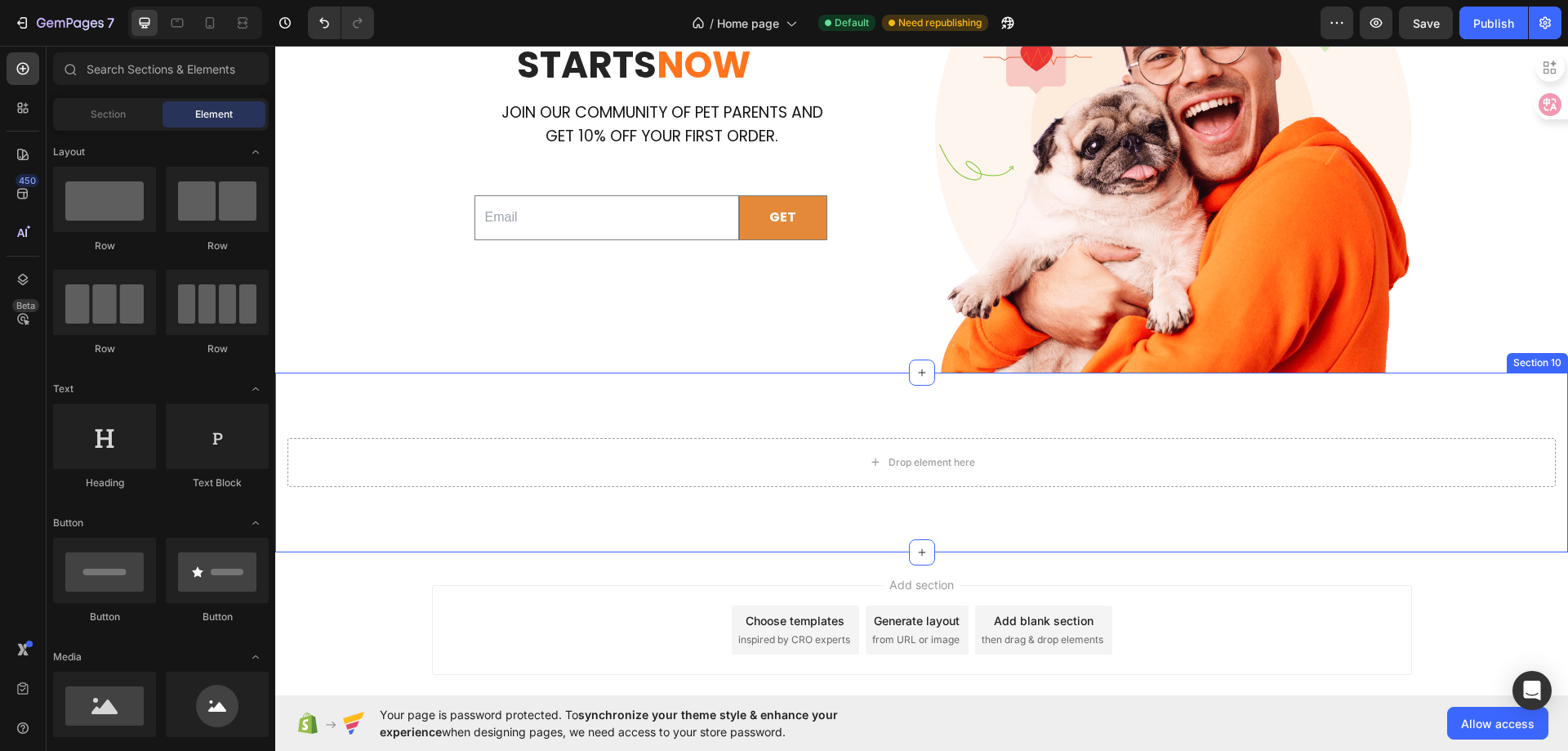
click at [1494, 391] on div "Drop element here Section 10" at bounding box center [921, 462] width 1293 height 180
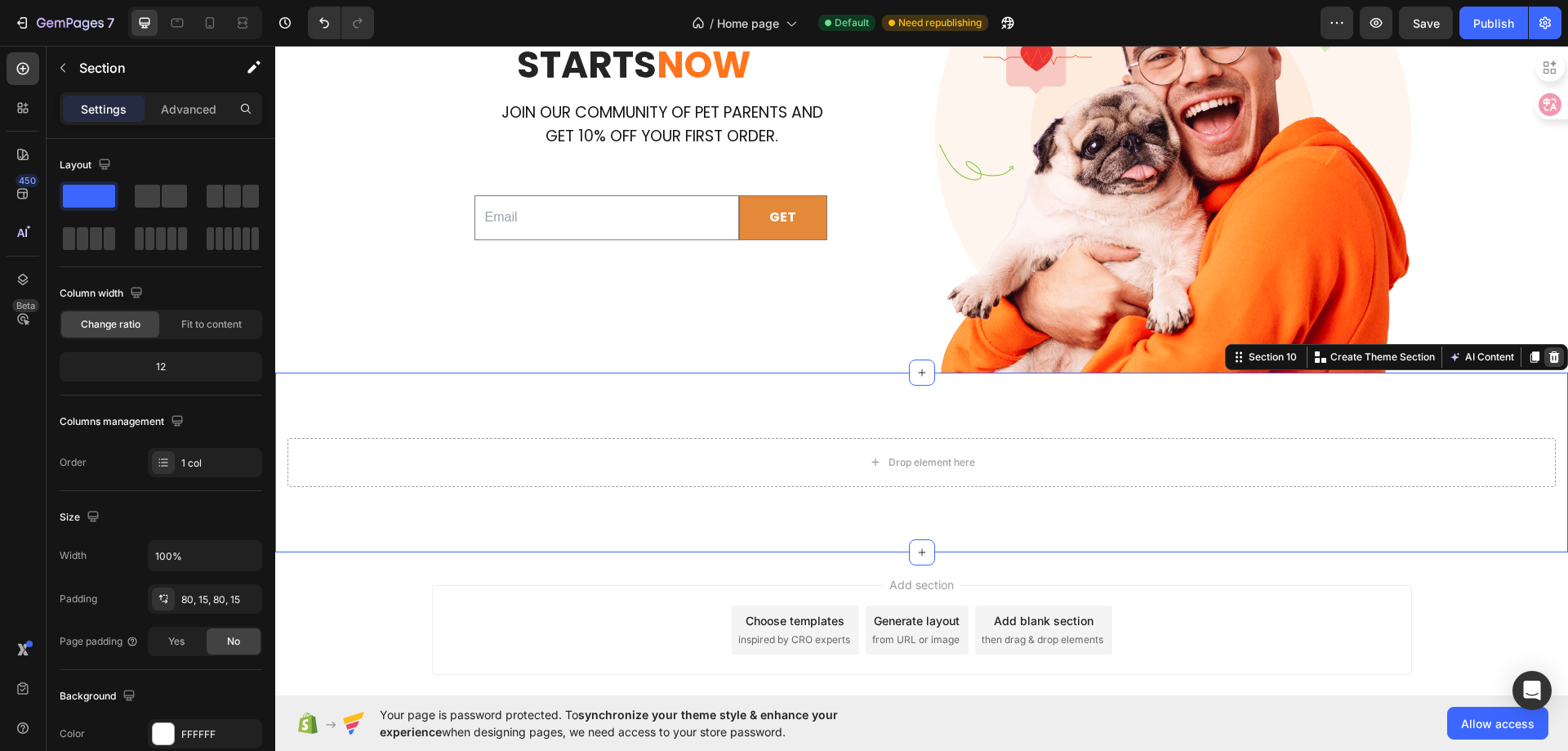
click at [1550, 355] on icon at bounding box center [1554, 357] width 11 height 12
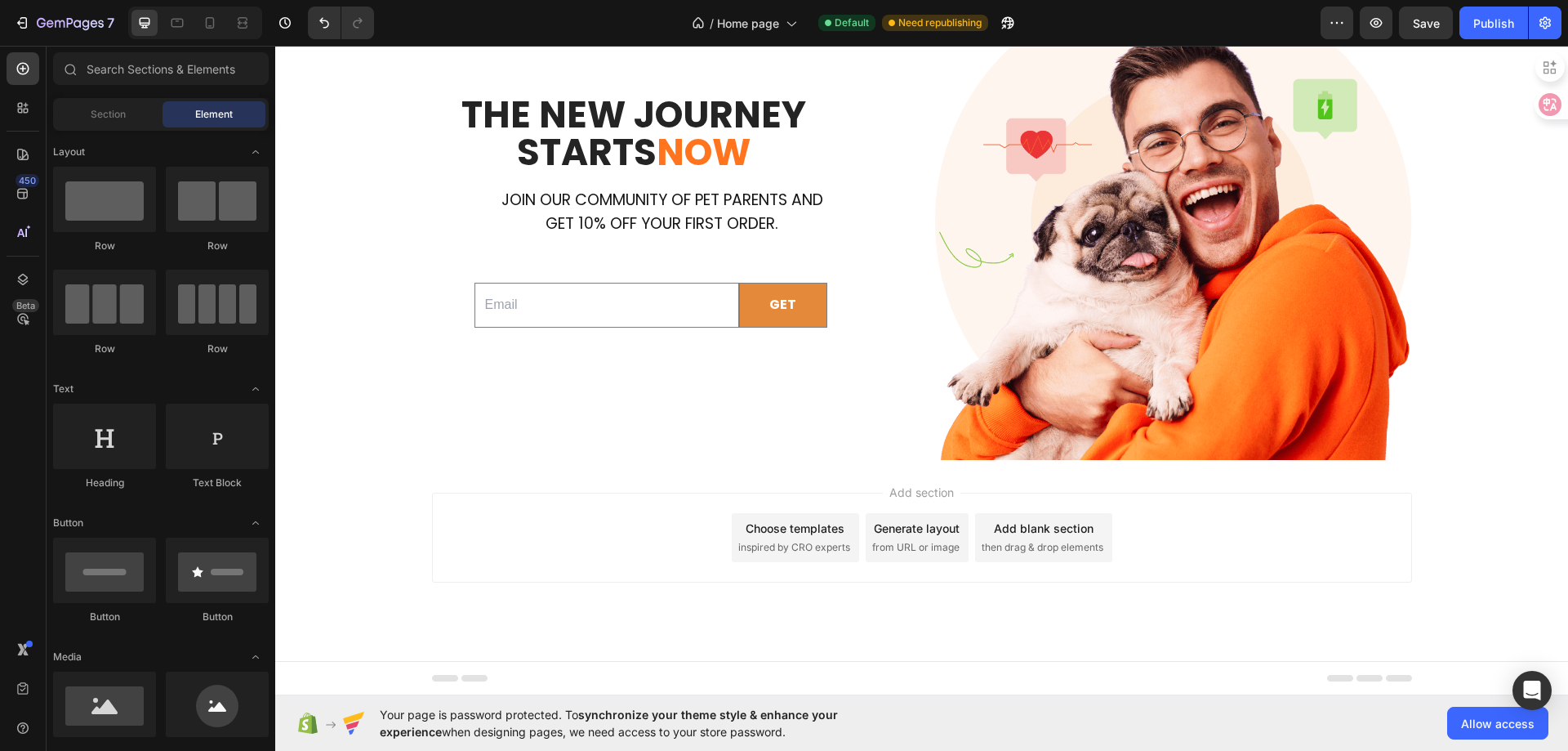
scroll to position [3841, 0]
click at [784, 547] on span "inspired by CRO experts" at bounding box center [794, 547] width 112 height 15
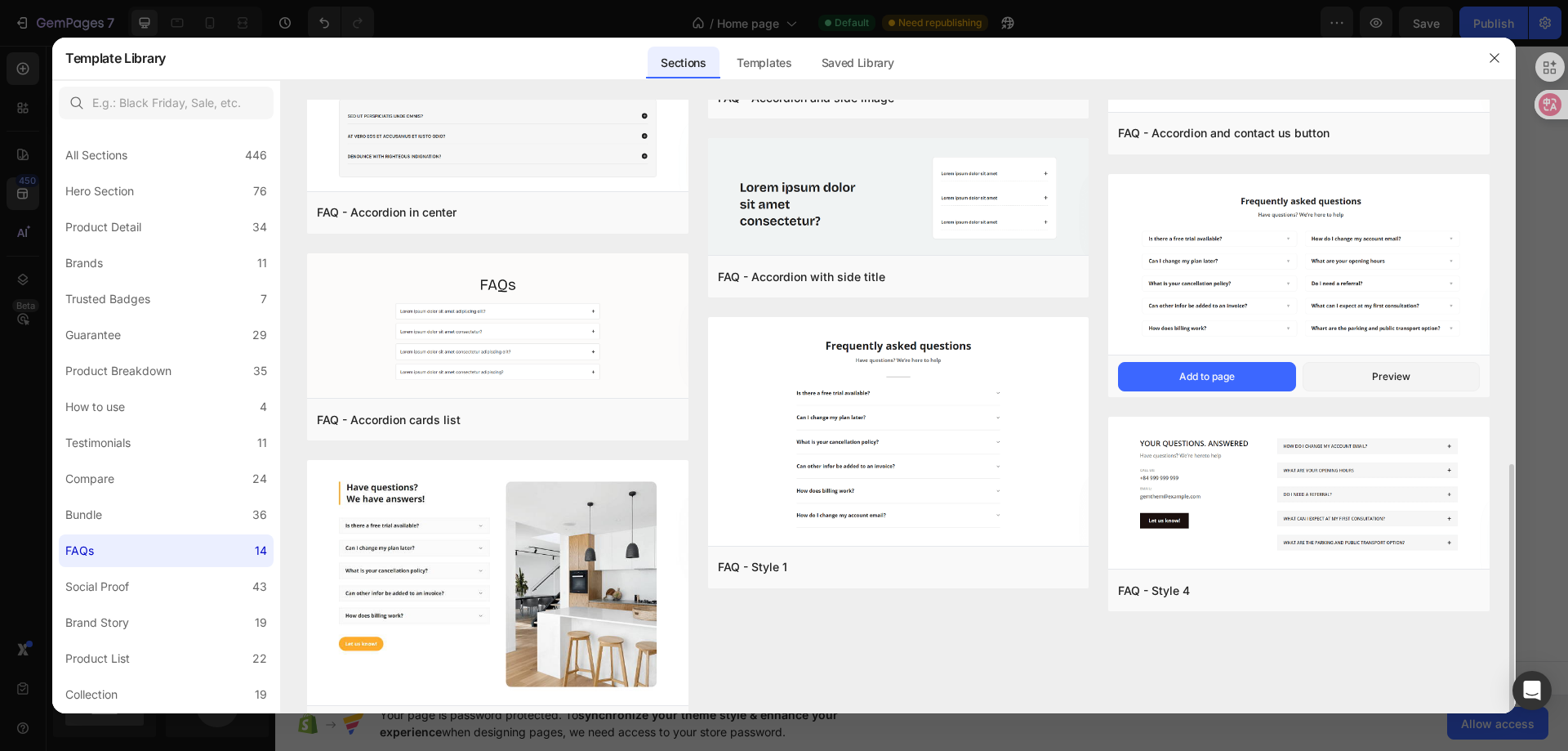
scroll to position [626, 0]
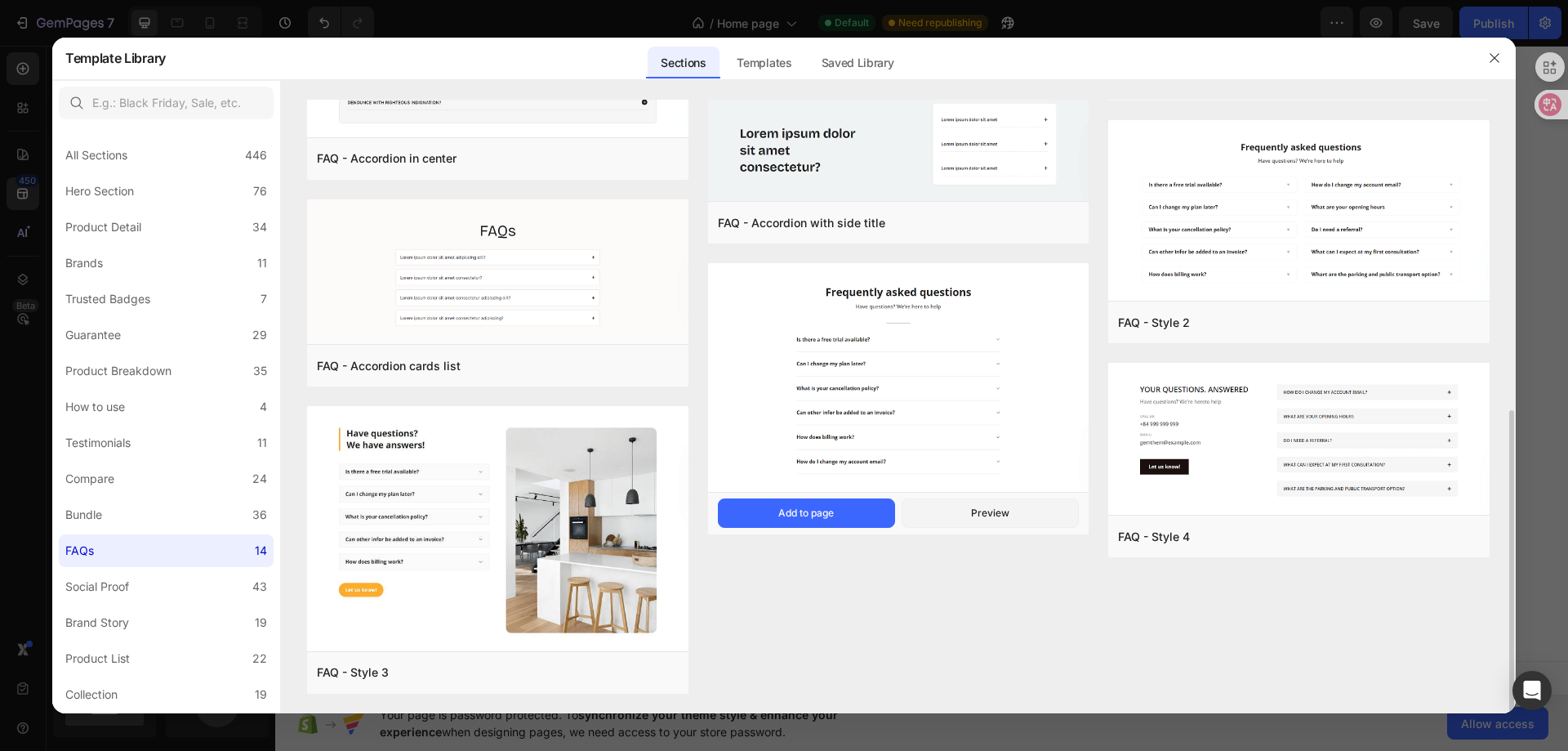
click at [950, 321] on img at bounding box center [899, 379] width 381 height 232
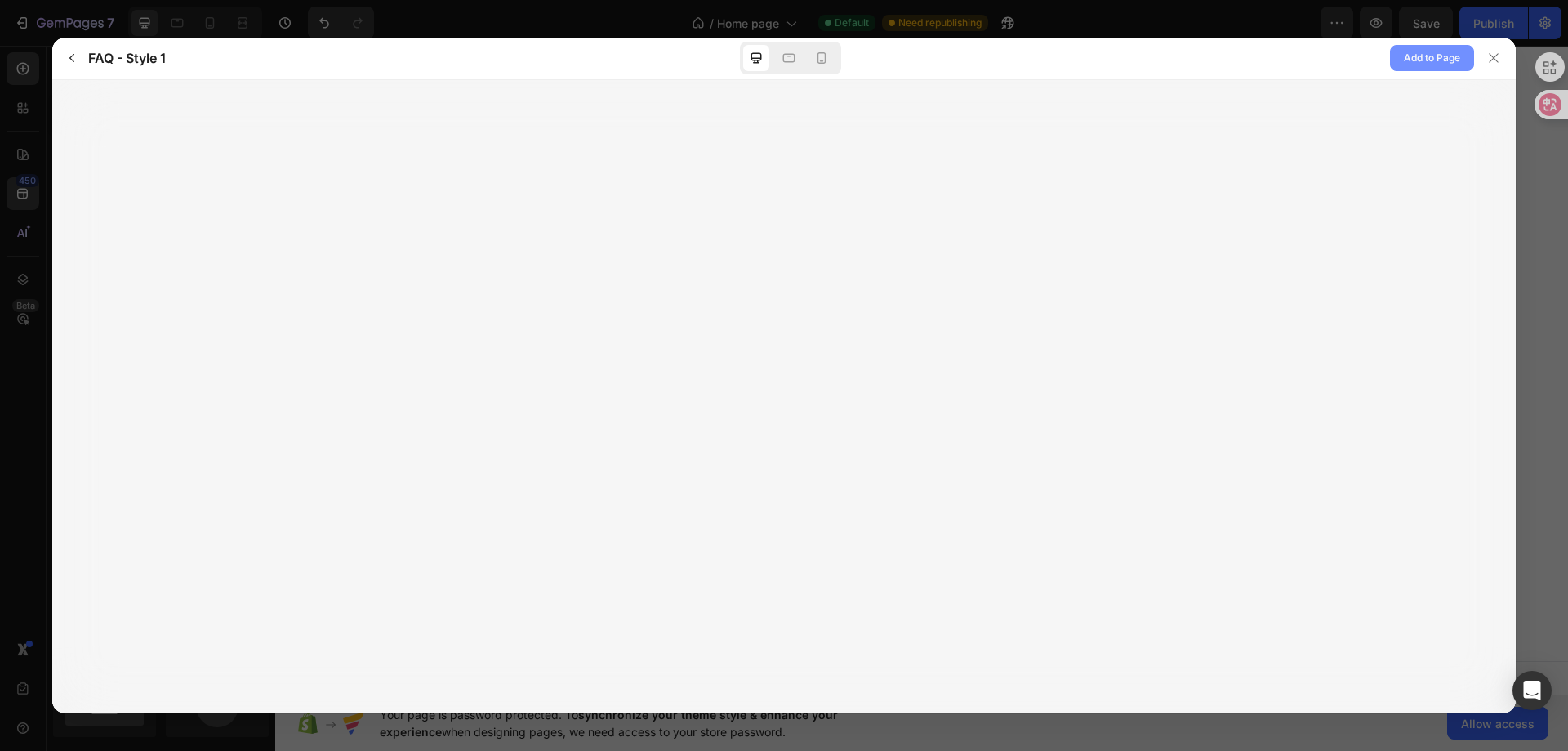
click at [1411, 58] on span "Add to Page" at bounding box center [1432, 58] width 56 height 19
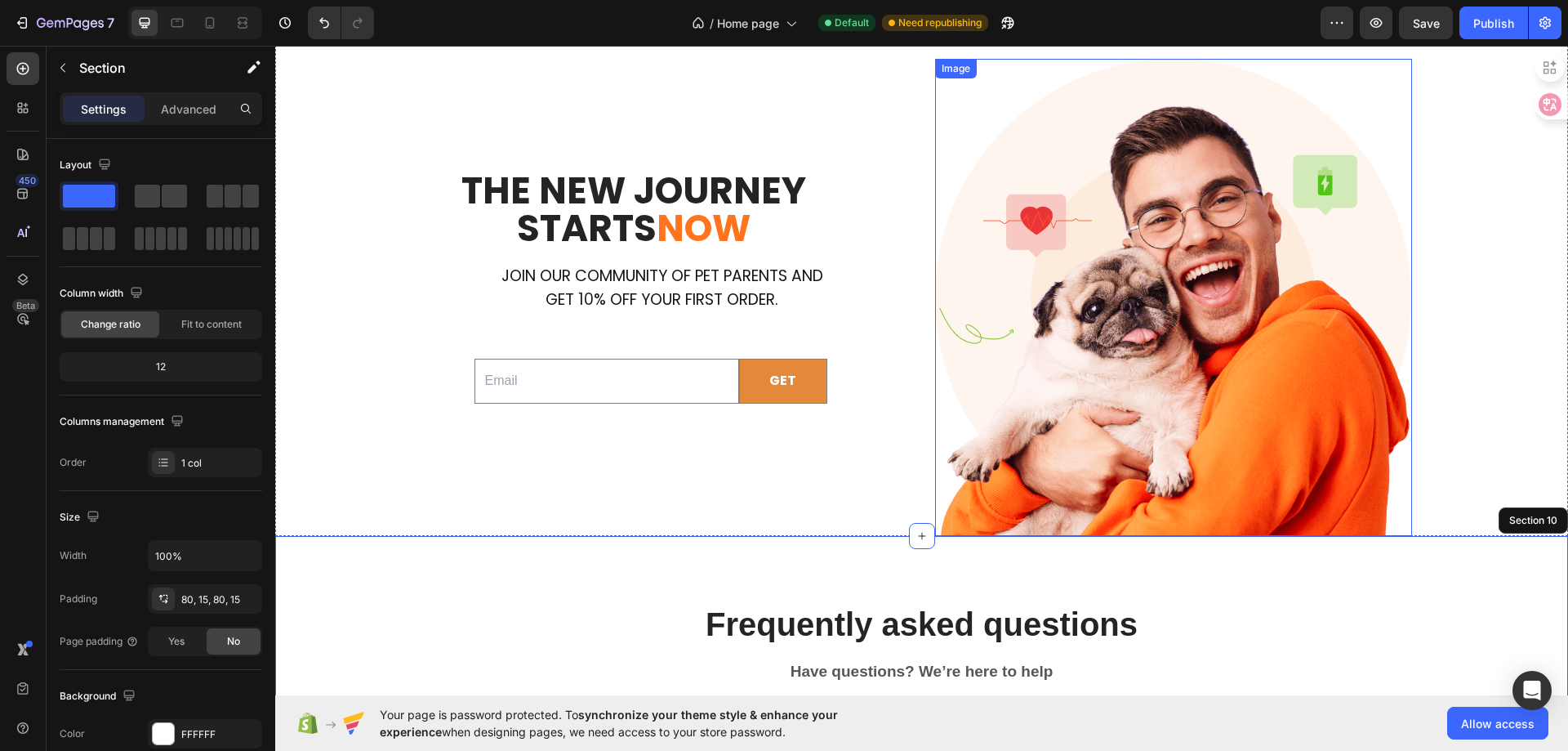
scroll to position [4009, 0]
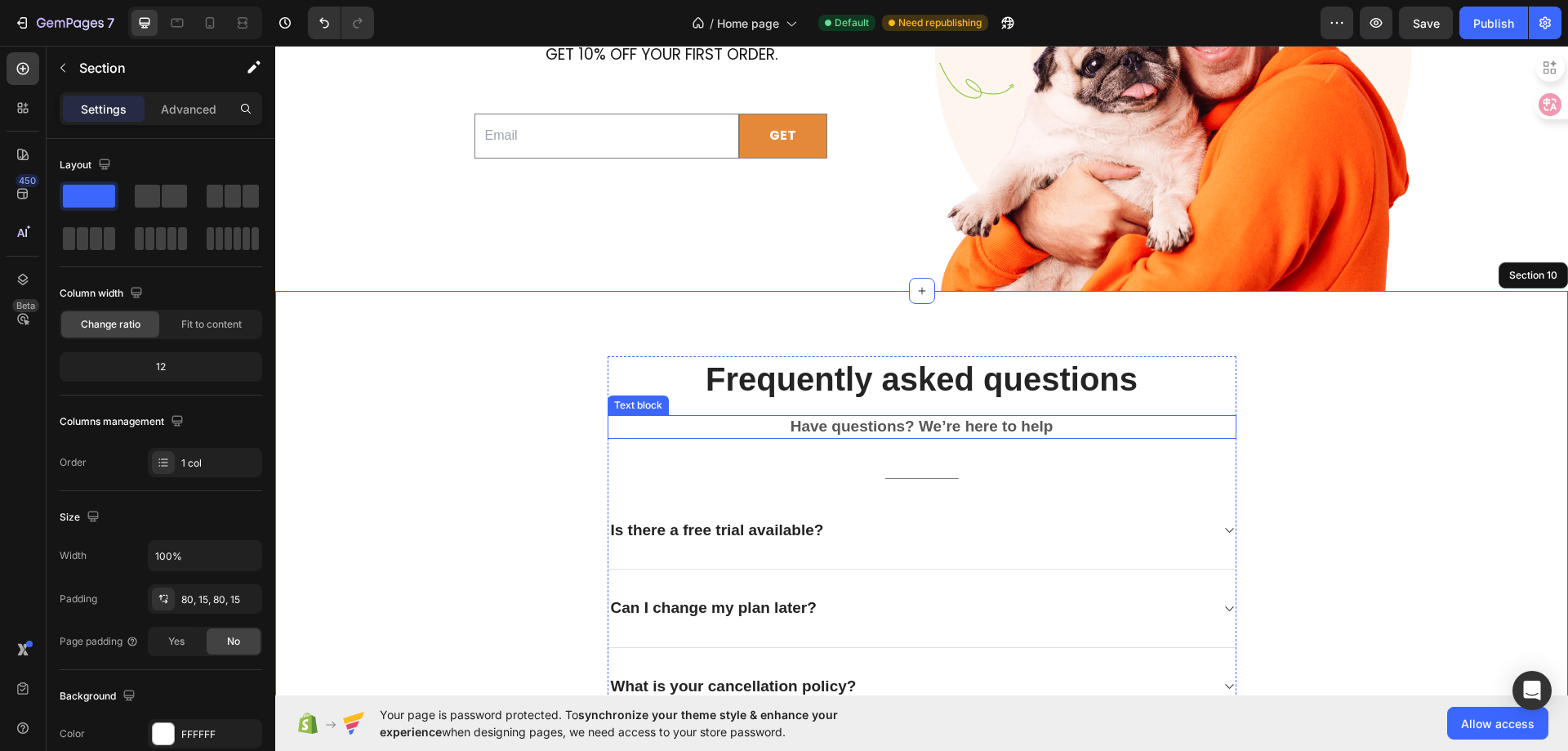
click at [941, 434] on p "Have questions? We’re here to help" at bounding box center [921, 426] width 625 height 20
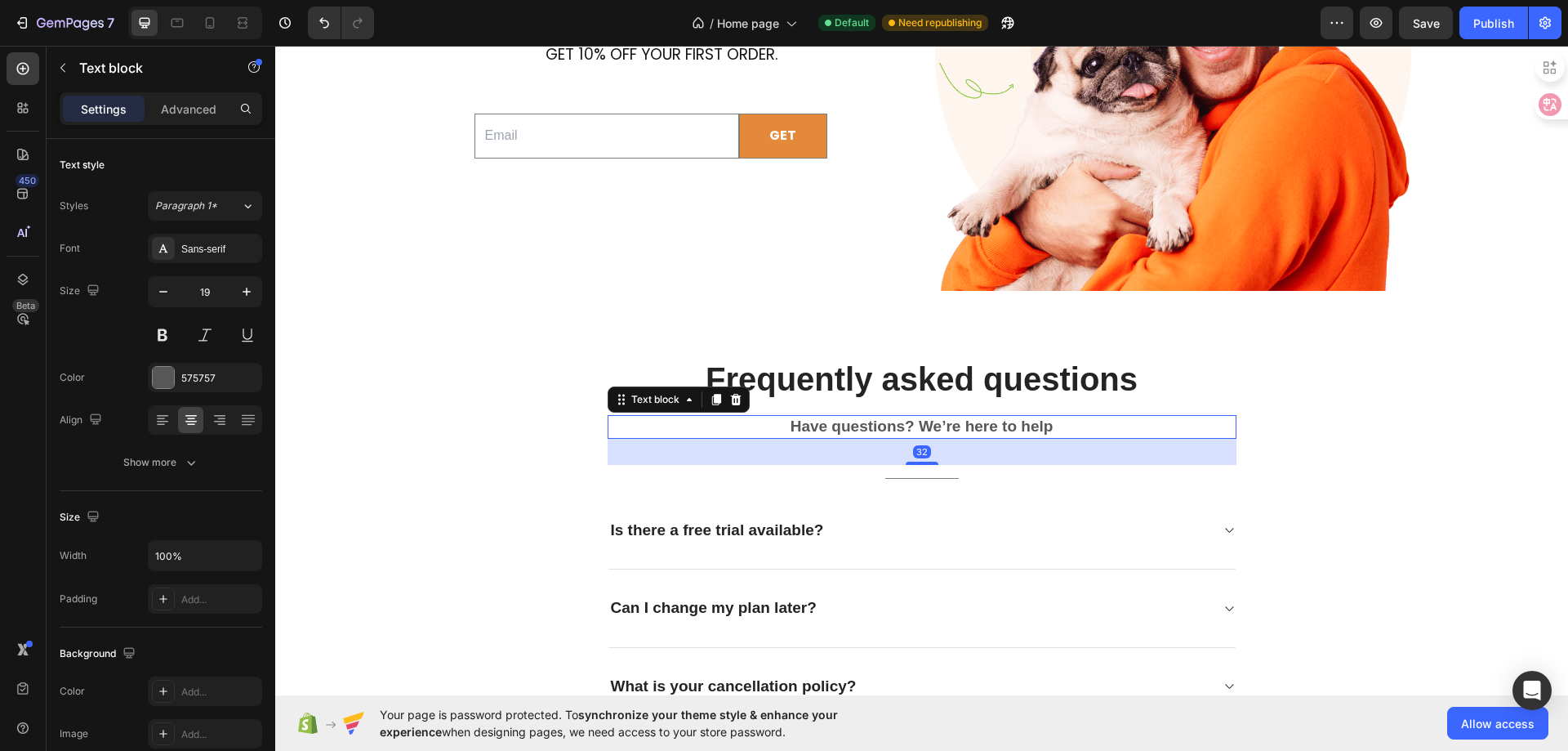
click at [943, 430] on p "Have questions? We’re here to help" at bounding box center [921, 426] width 625 height 20
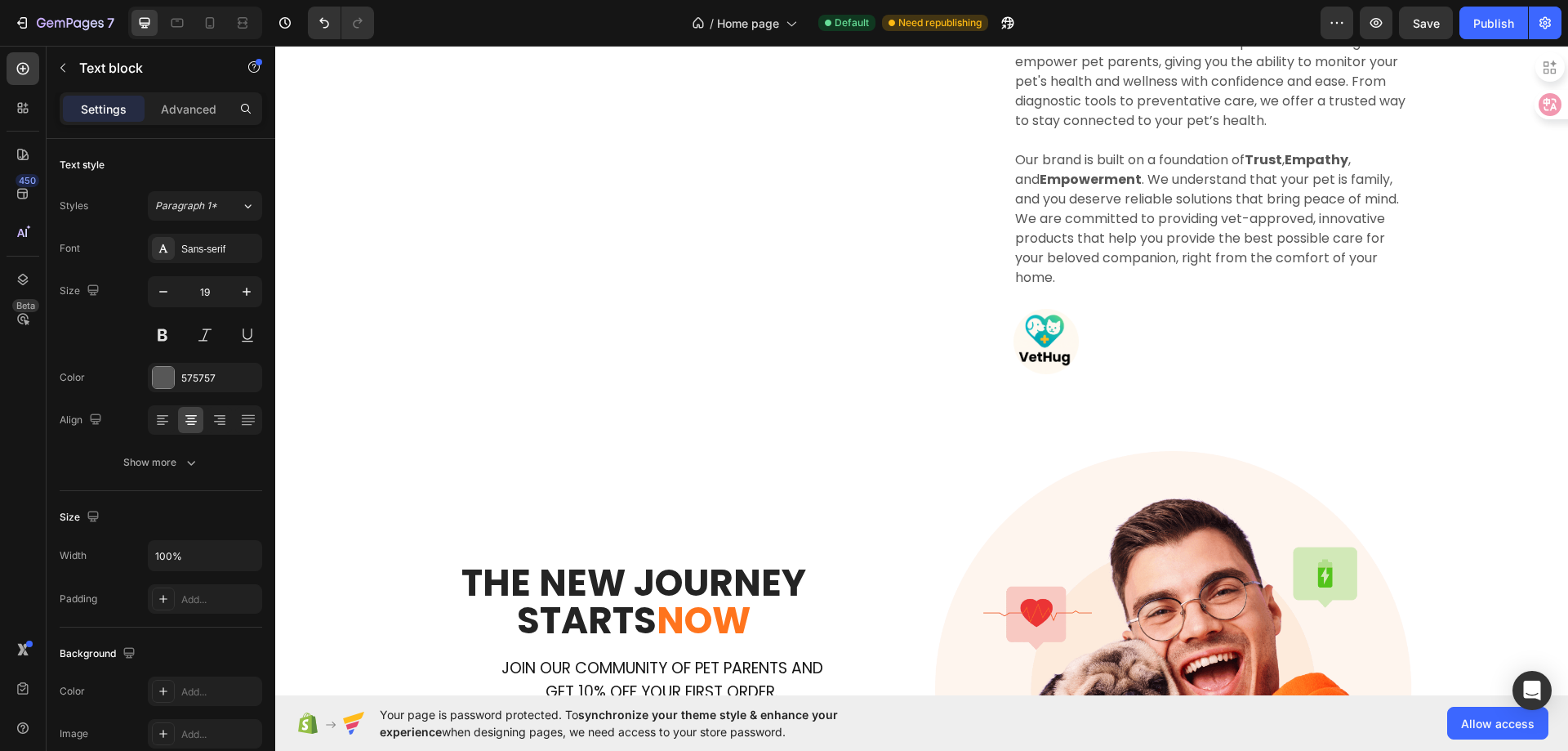
scroll to position [3111, 0]
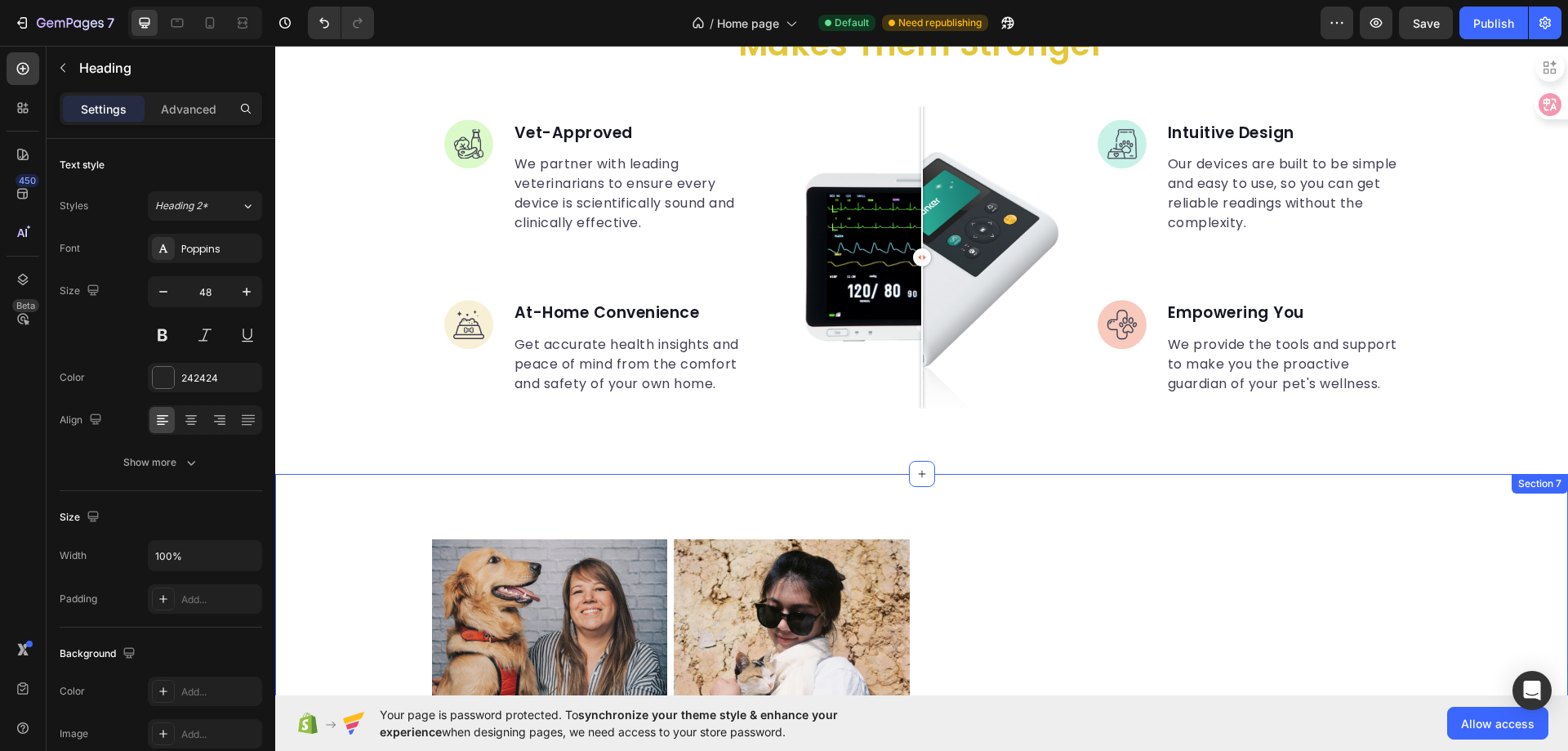
scroll to position [1899, 0]
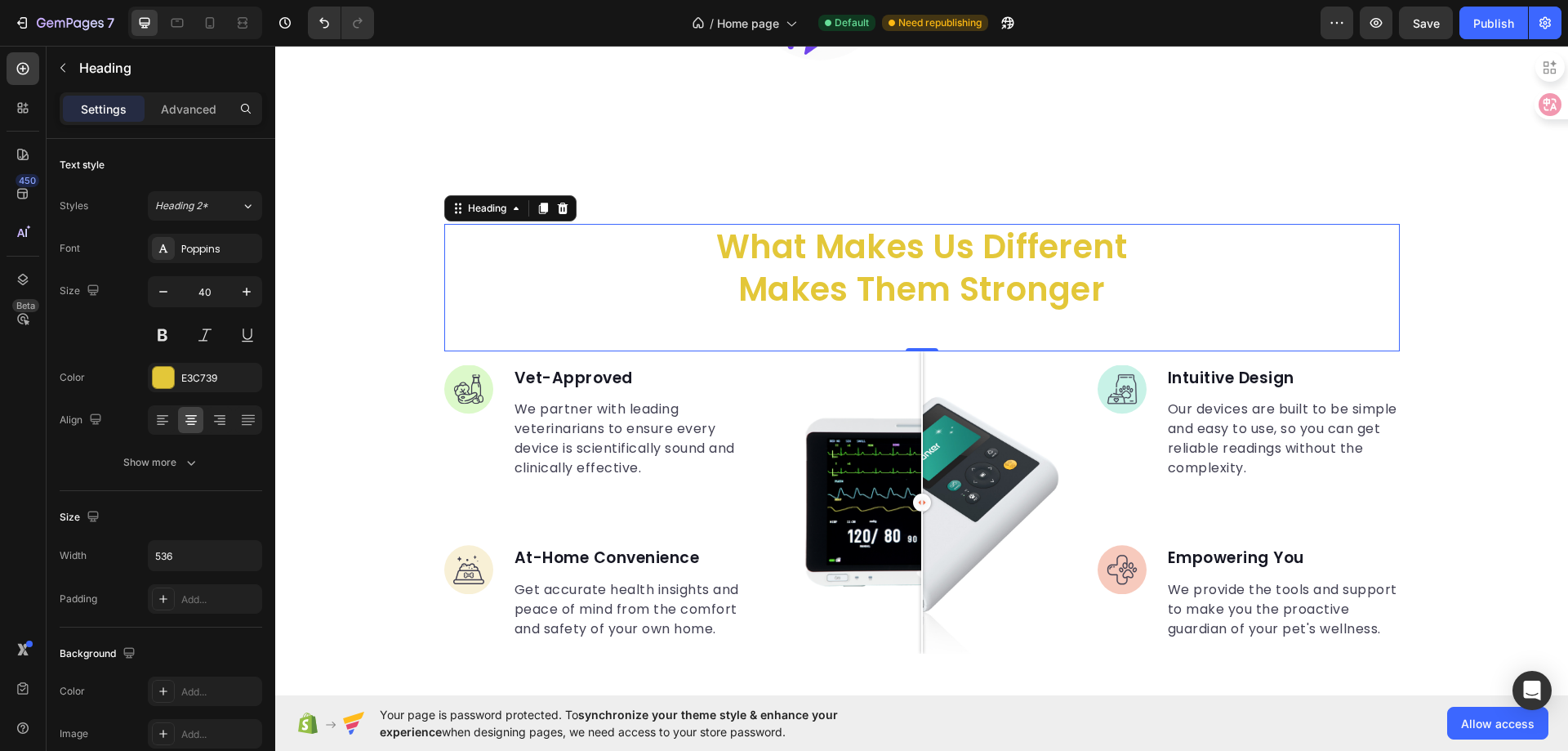
click at [966, 263] on p "what makes us different makes them stronger" at bounding box center [922, 268] width 435 height 85
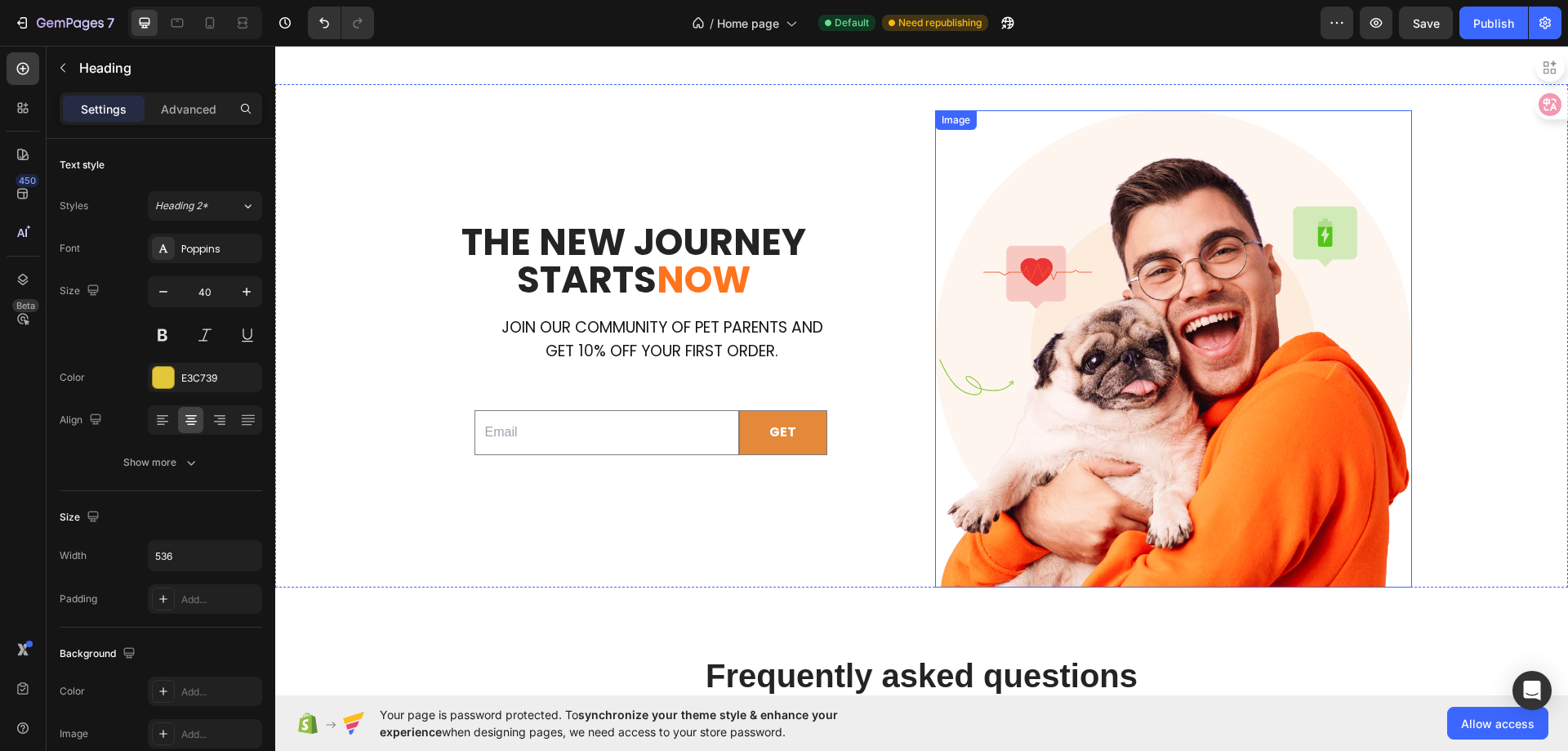
scroll to position [4105, 0]
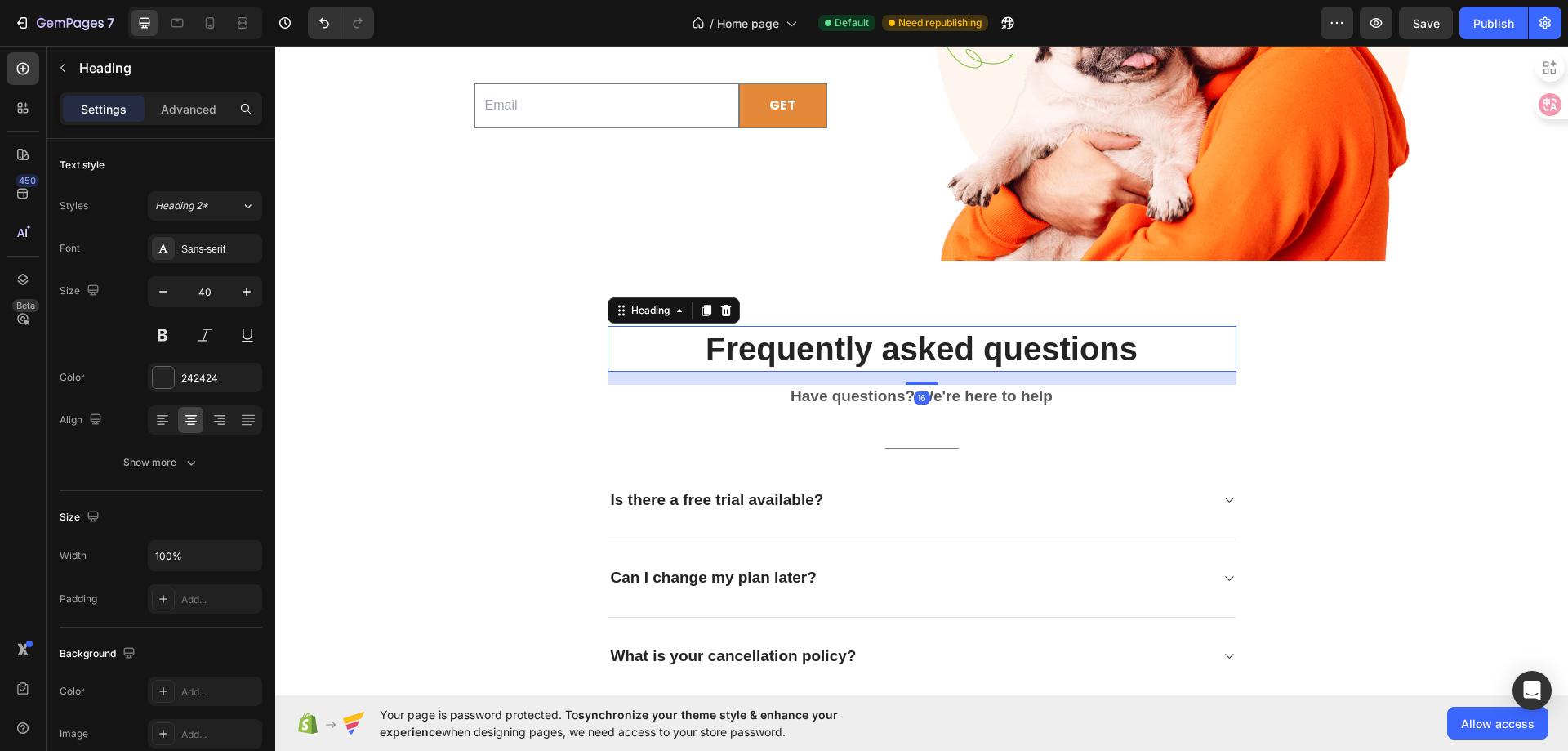
click at [858, 360] on p "Frequently asked questions" at bounding box center [921, 349] width 625 height 43
click at [192, 258] on div "Sans-serif" at bounding box center [205, 248] width 115 height 29
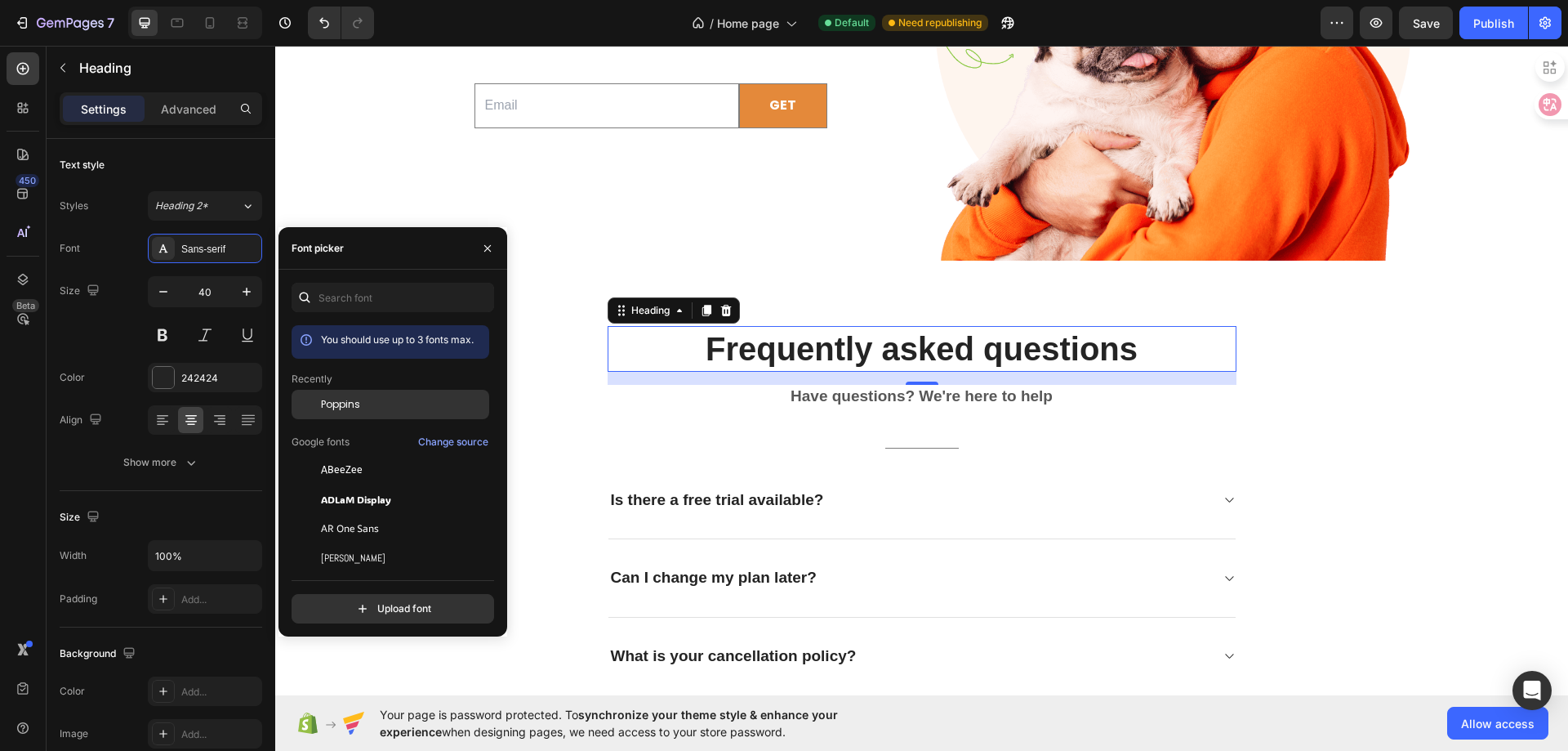
click at [354, 514] on div "Poppins" at bounding box center [390, 528] width 197 height 29
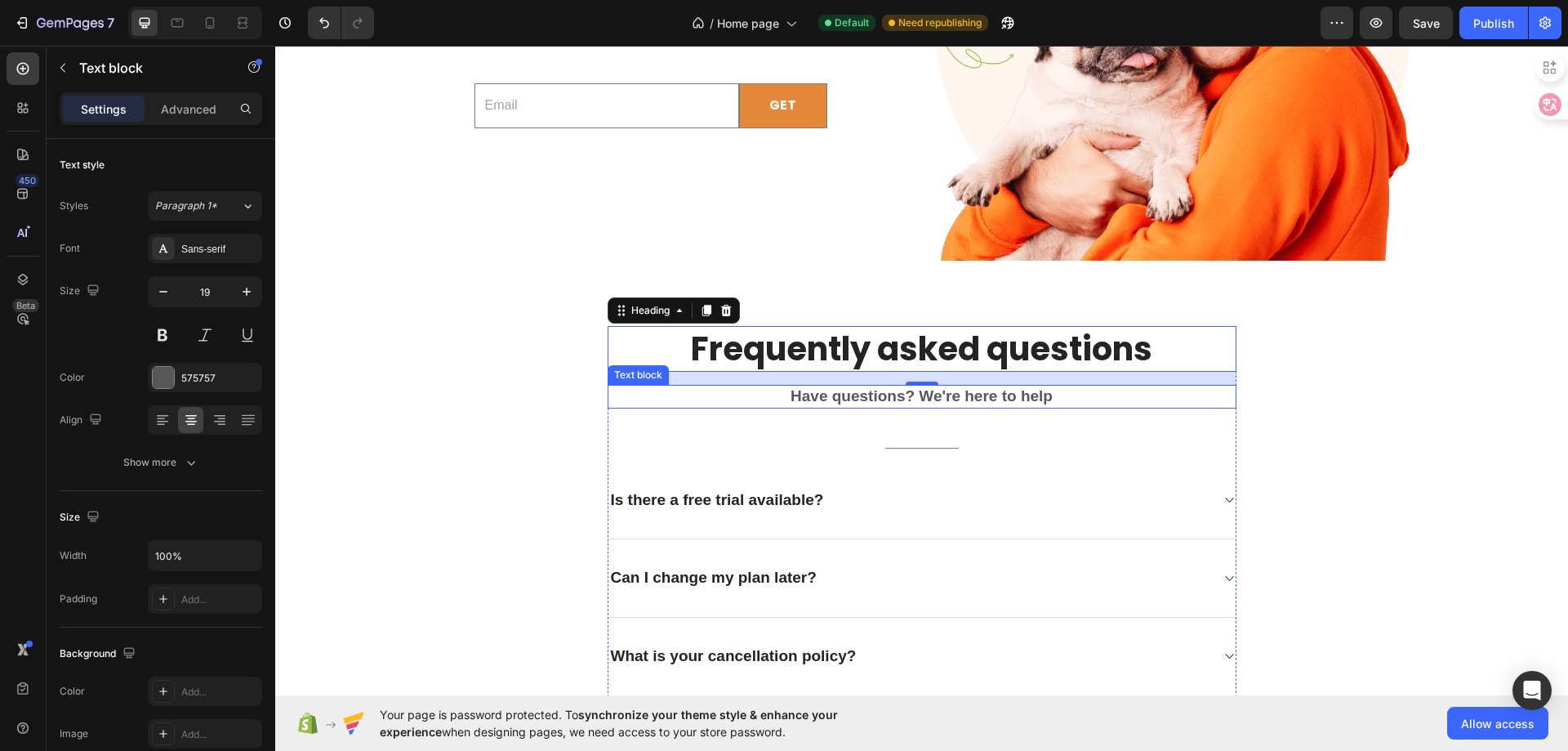
click at [895, 397] on p "Have questions? We're here to help" at bounding box center [921, 396] width 625 height 20
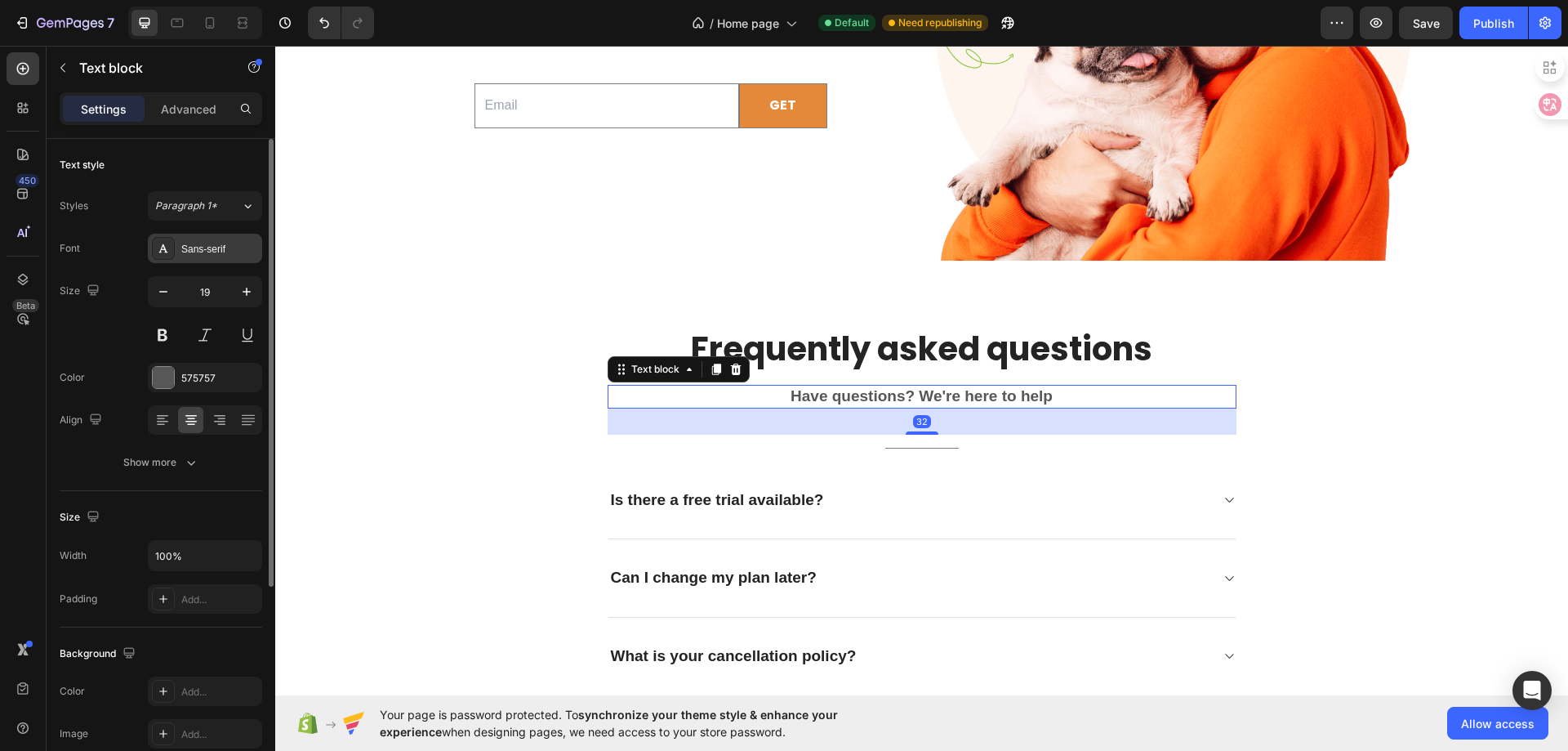
click at [210, 261] on div "Sans-serif" at bounding box center [205, 248] width 115 height 29
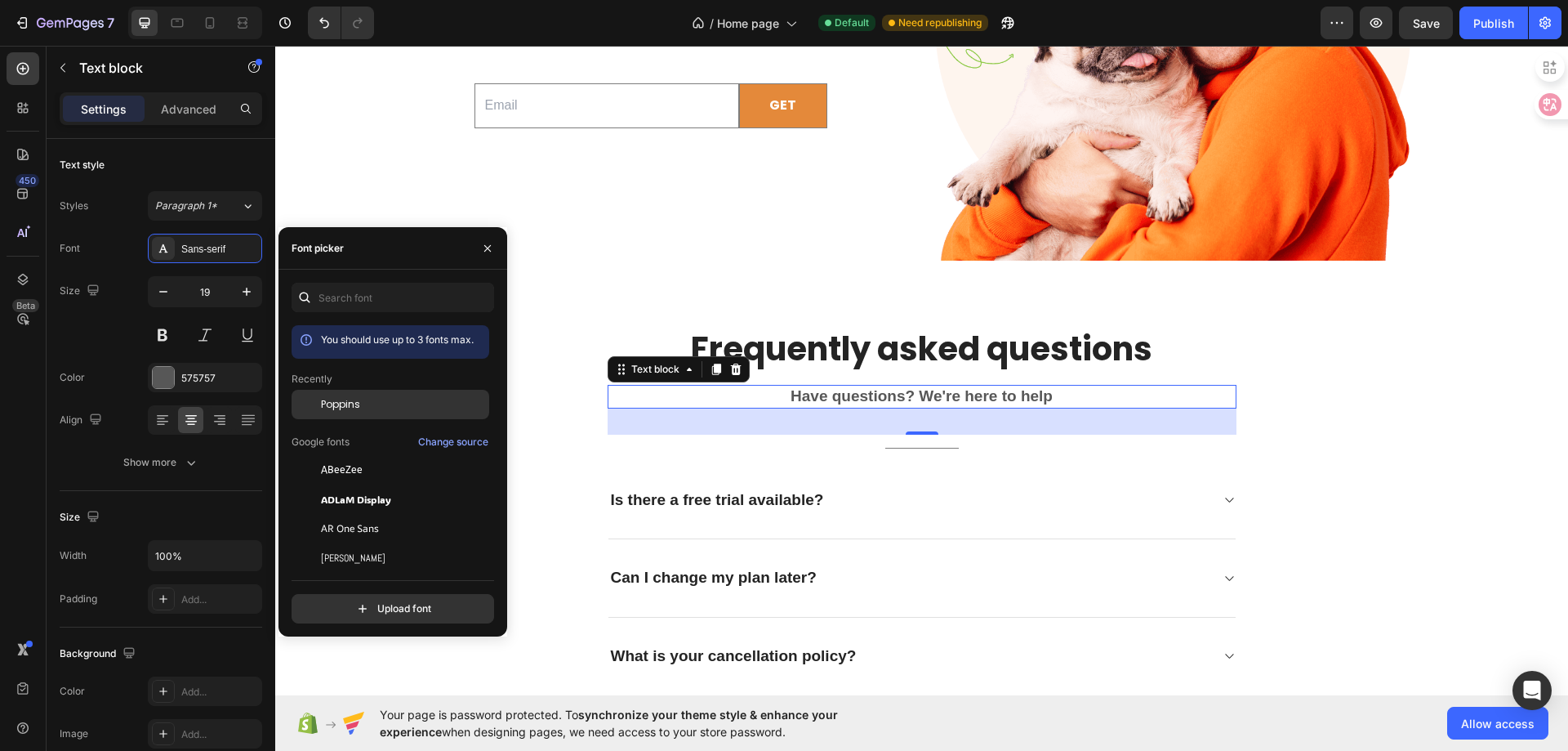
click at [346, 406] on span "Poppins" at bounding box center [340, 404] width 39 height 15
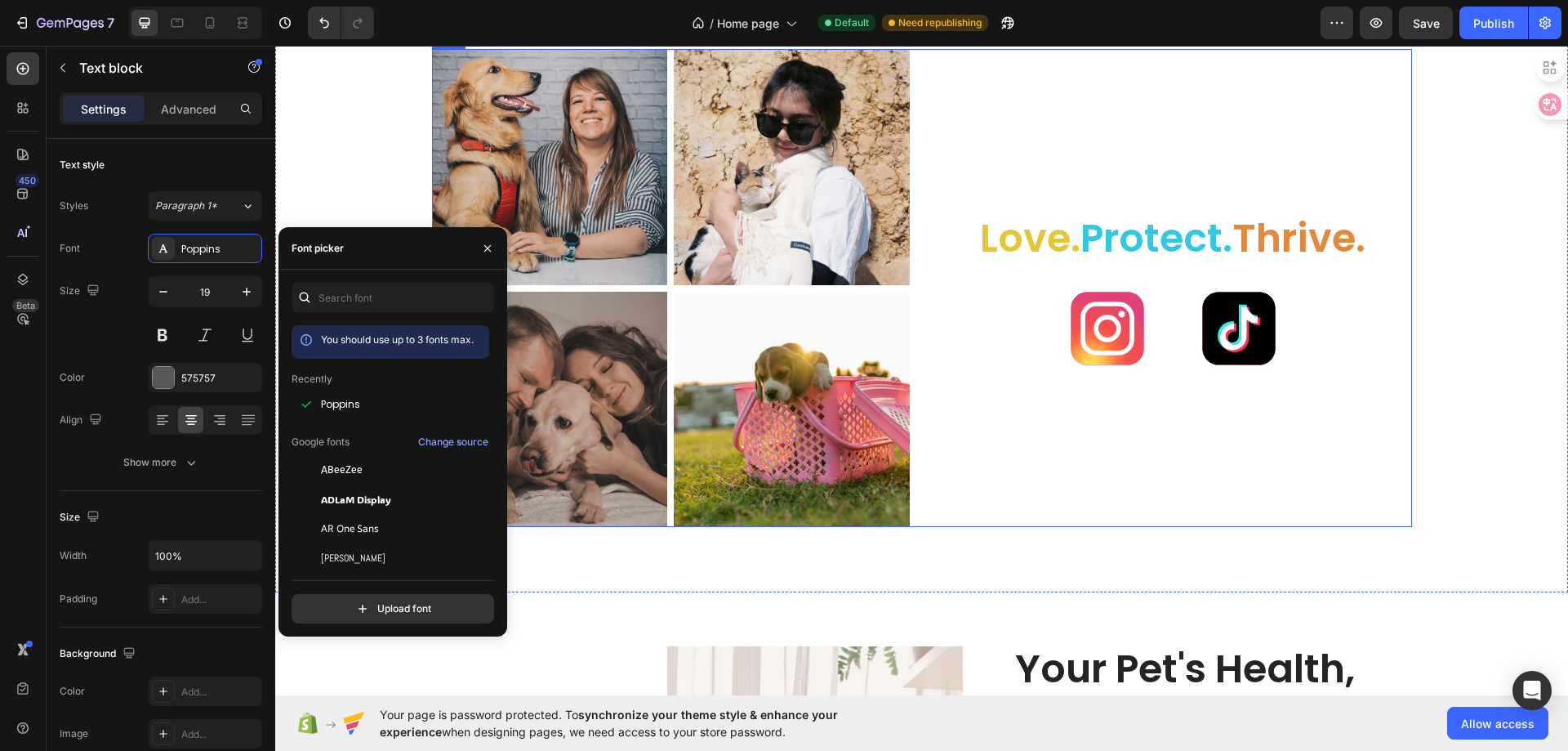
scroll to position [2798, 0]
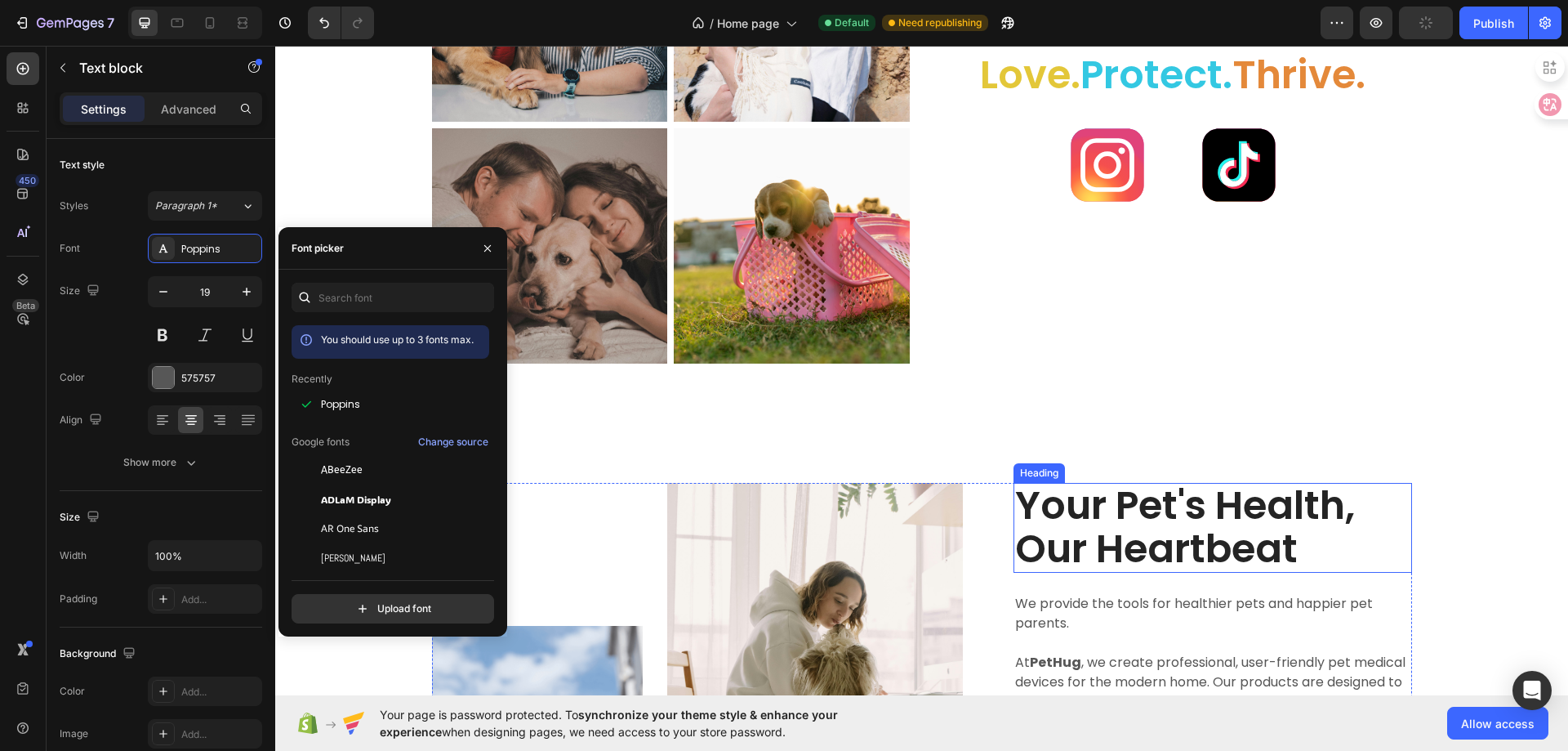
click at [1112, 502] on h2 "Your Pet's Health, Our Heartbeat" at bounding box center [1213, 527] width 399 height 89
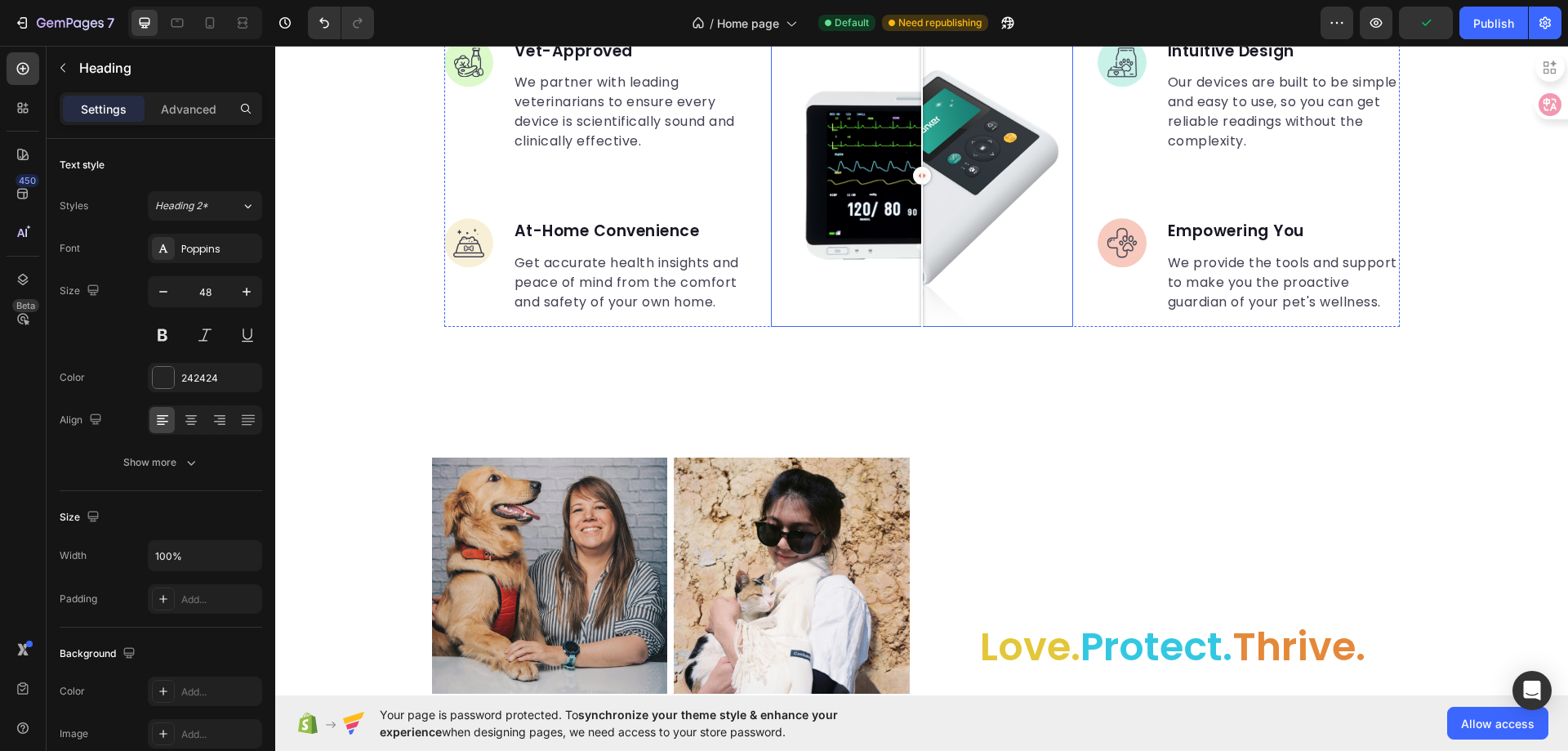
scroll to position [1981, 0]
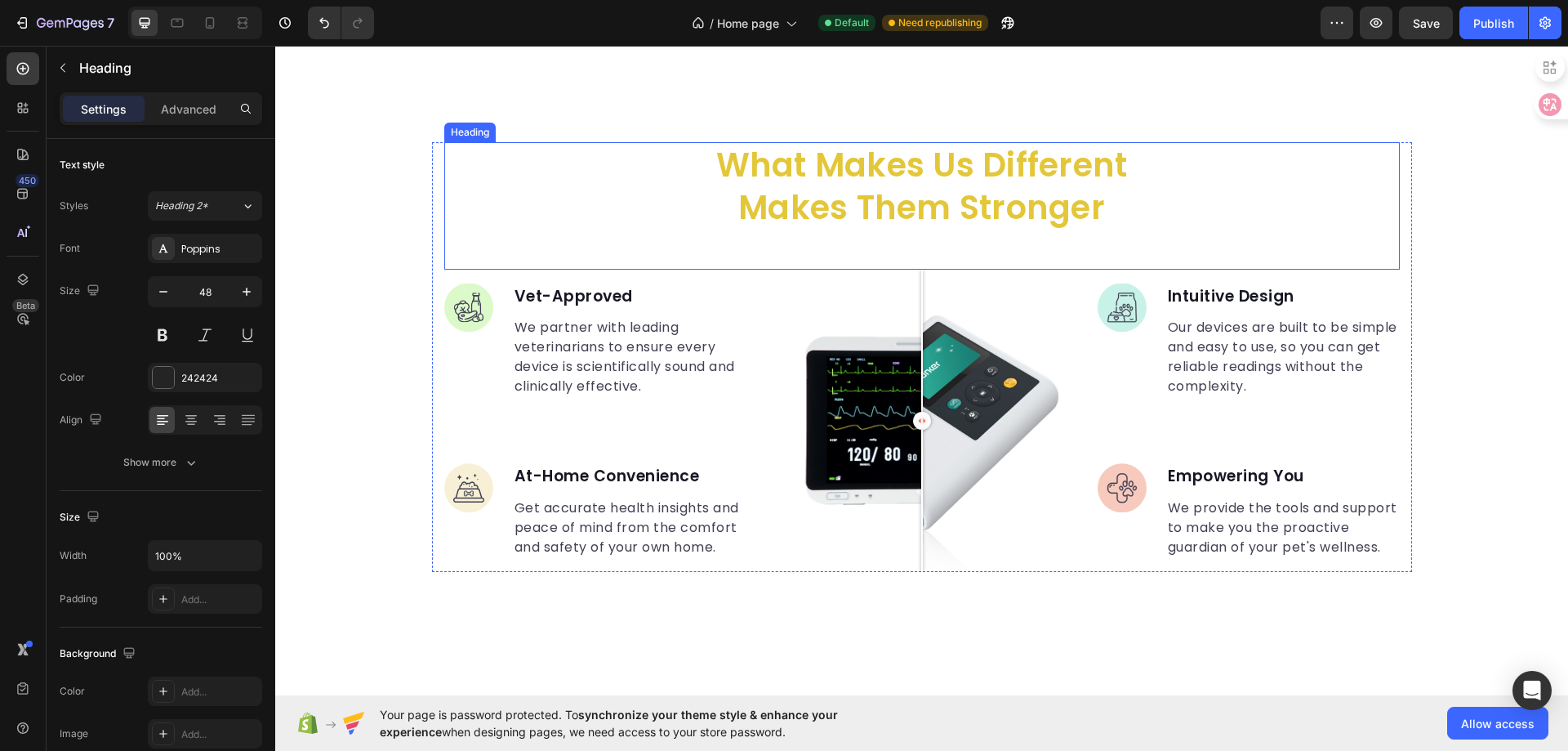
click at [898, 211] on p "what makes us different makes them stronger" at bounding box center [922, 186] width 435 height 85
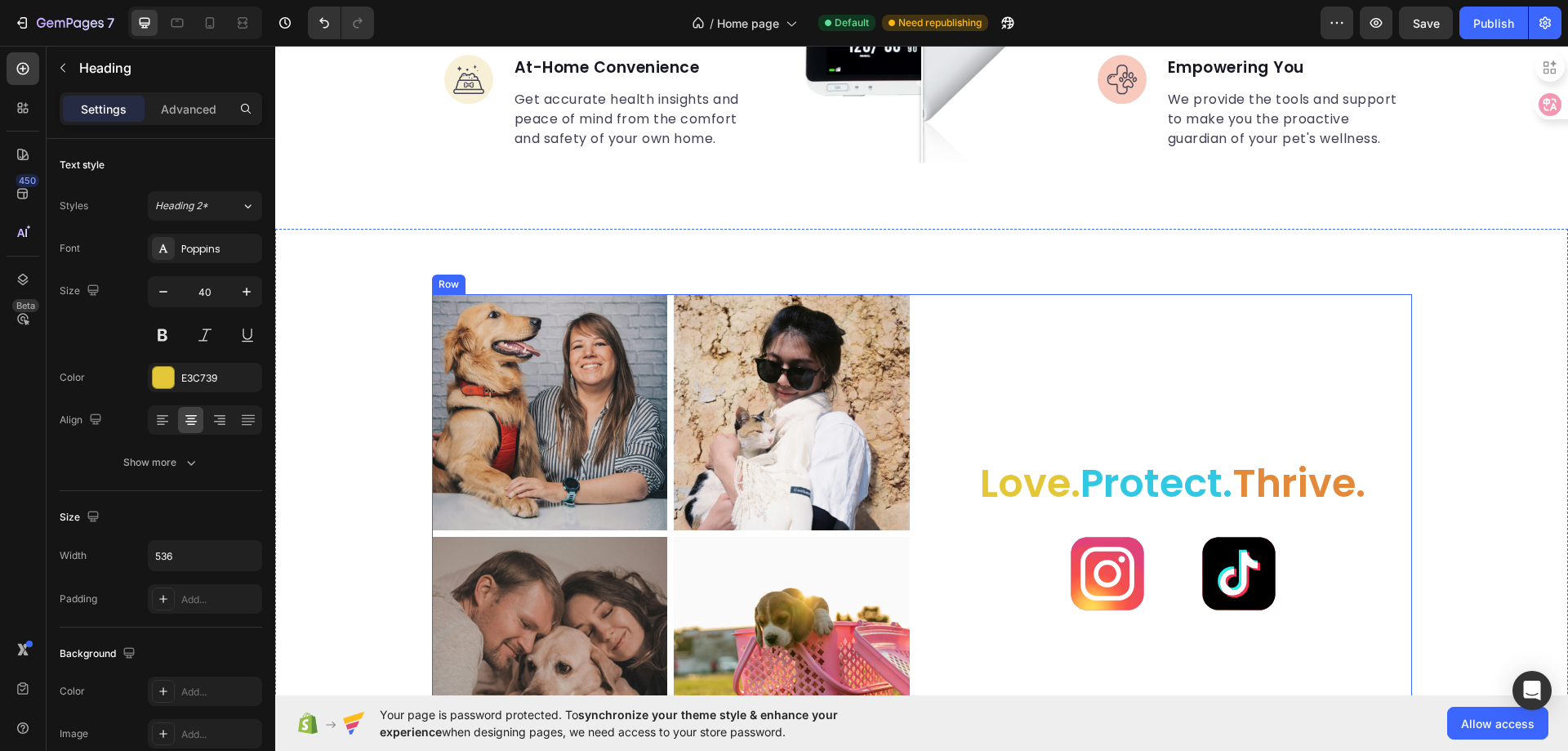
scroll to position [2716, 0]
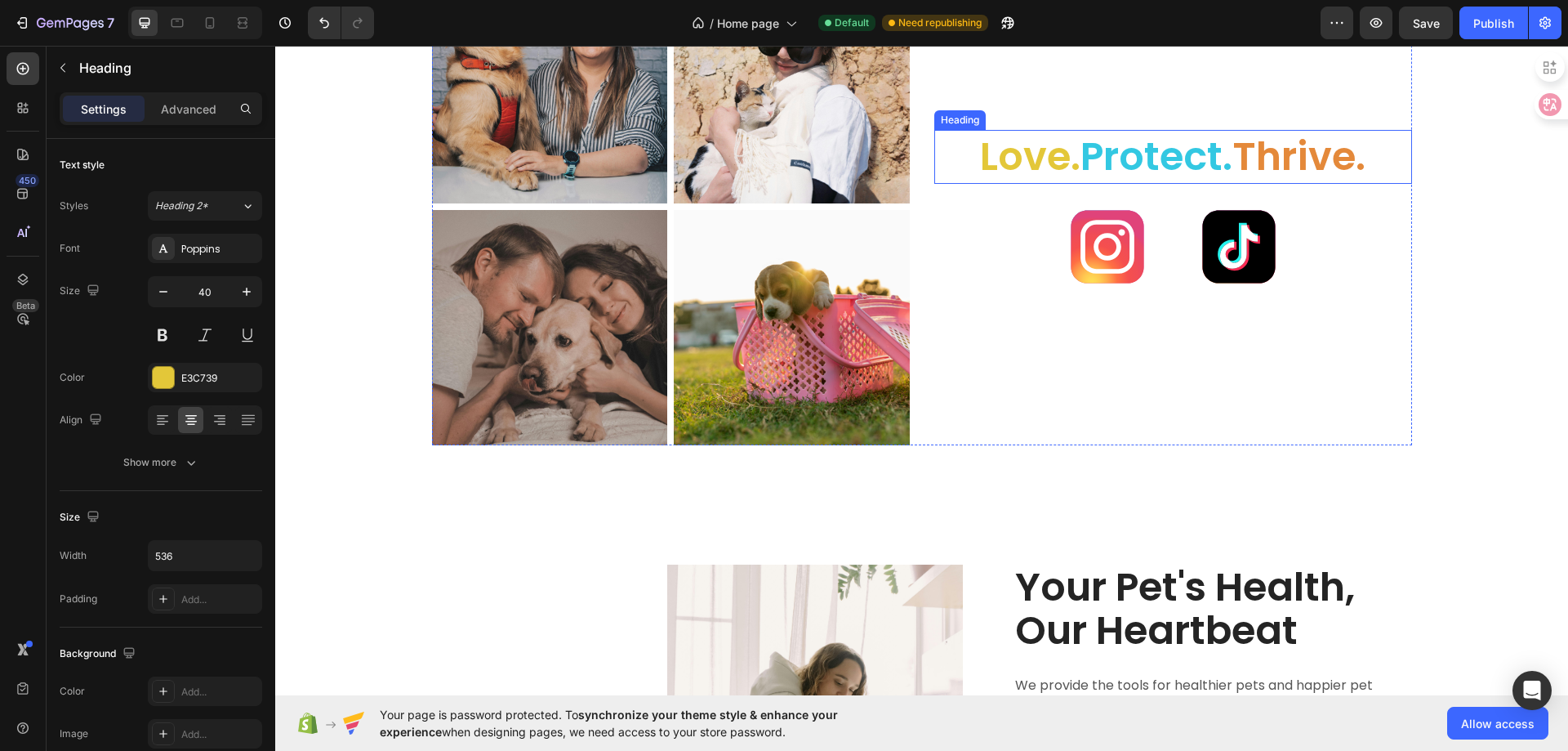
click at [1081, 162] on span "protect." at bounding box center [1157, 157] width 152 height 54
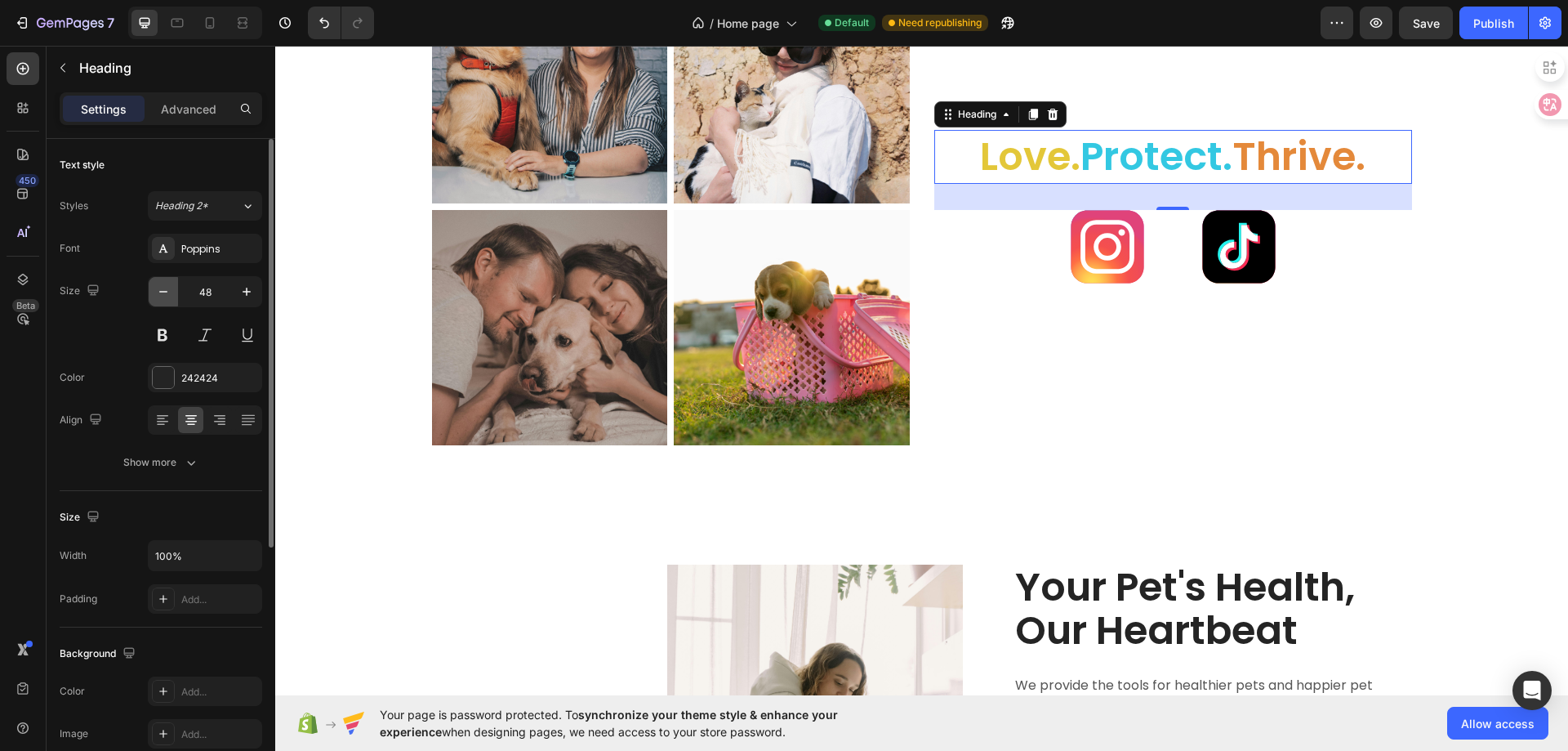
click at [167, 293] on icon "button" at bounding box center [163, 291] width 17 height 17
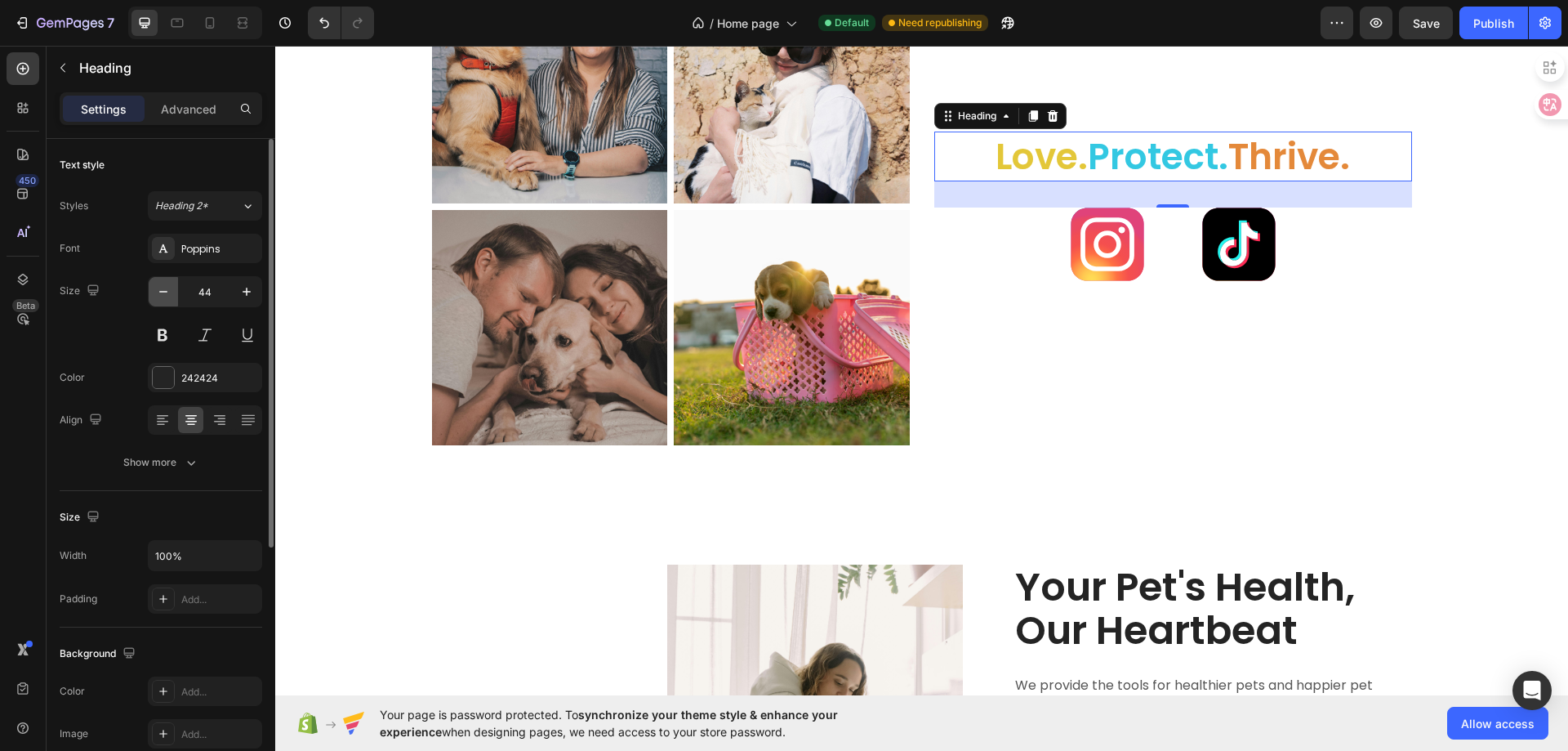
click at [167, 293] on icon "button" at bounding box center [163, 291] width 17 height 17
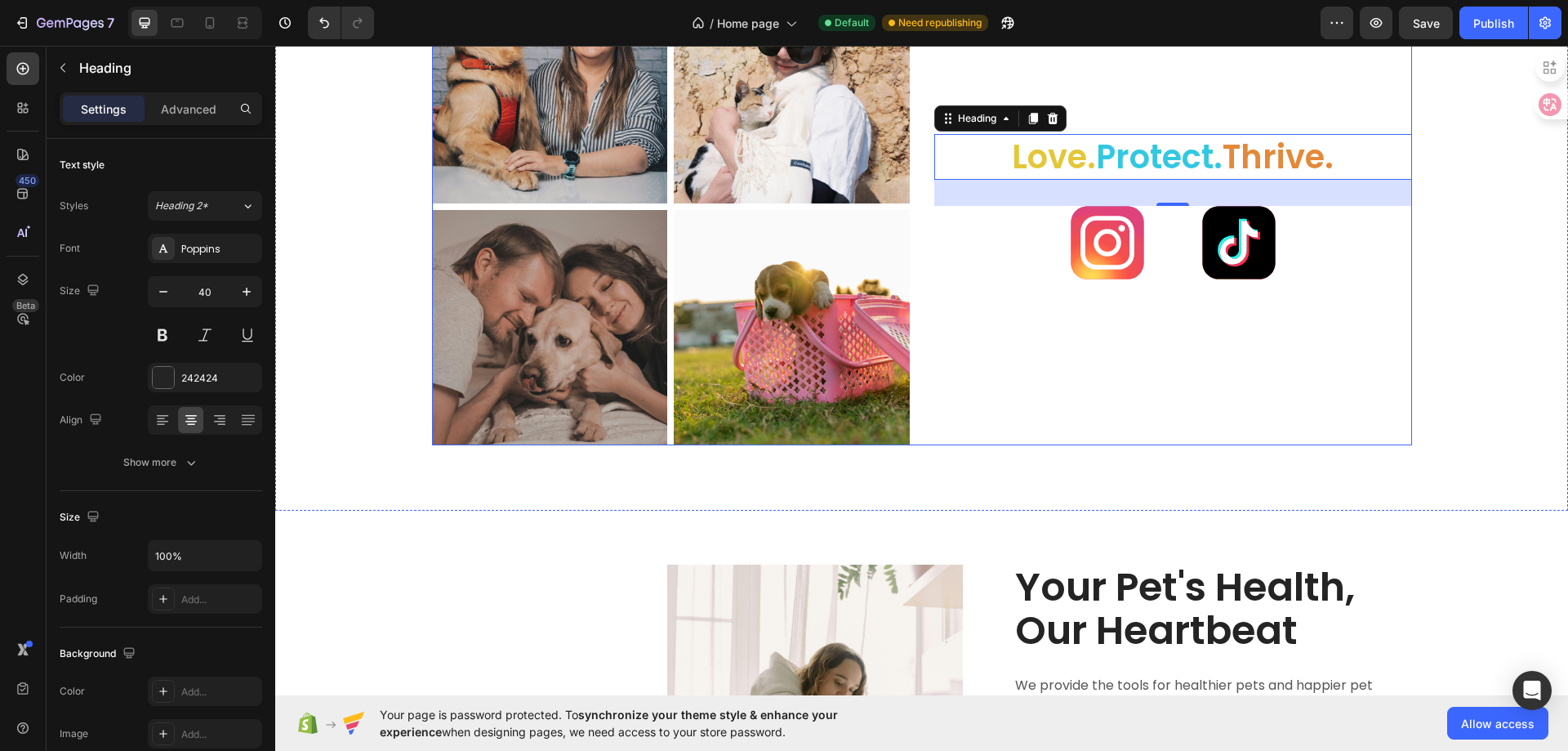
scroll to position [2553, 0]
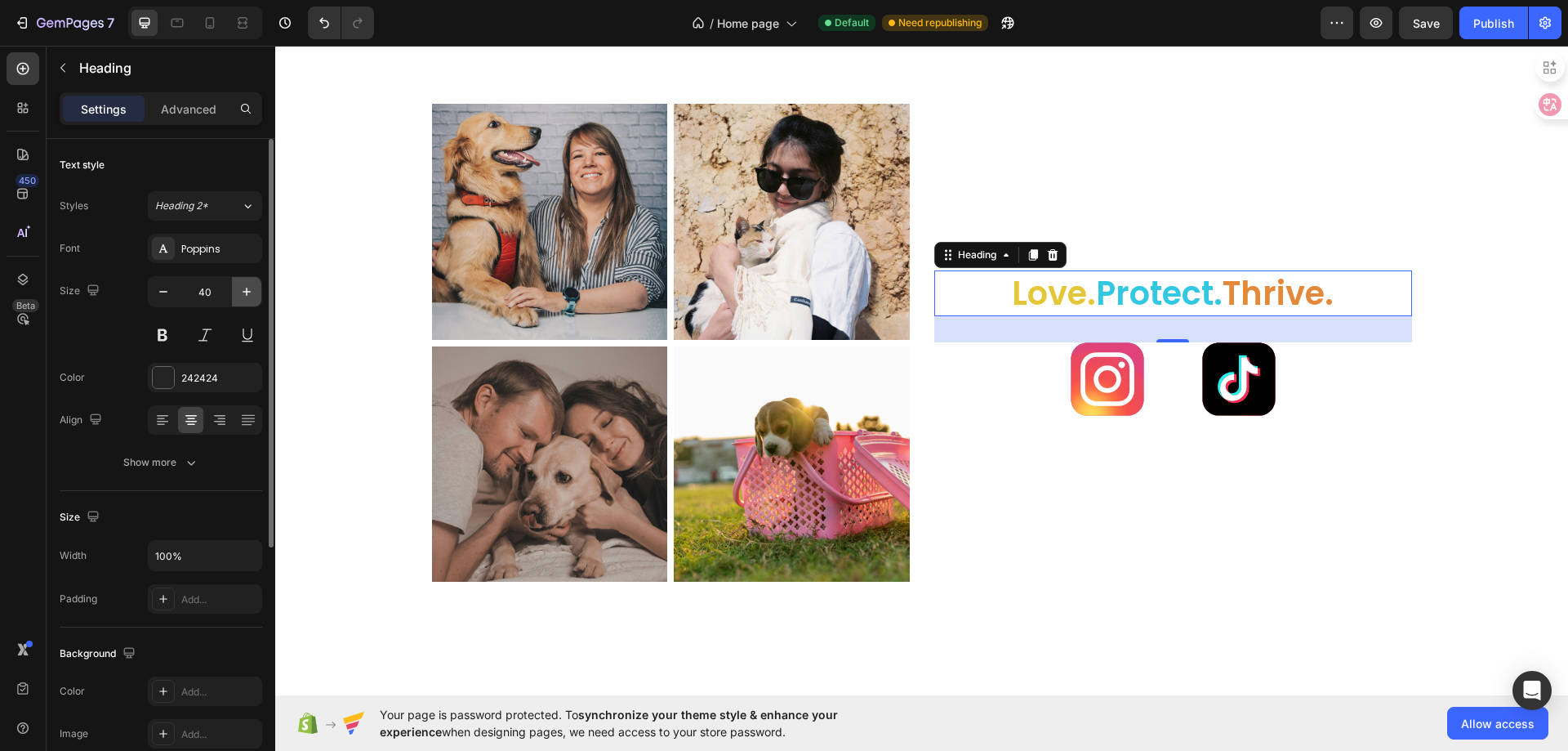
click at [244, 292] on icon "button" at bounding box center [246, 291] width 17 height 17
click at [244, 292] on icon "button" at bounding box center [246, 292] width 8 height 8
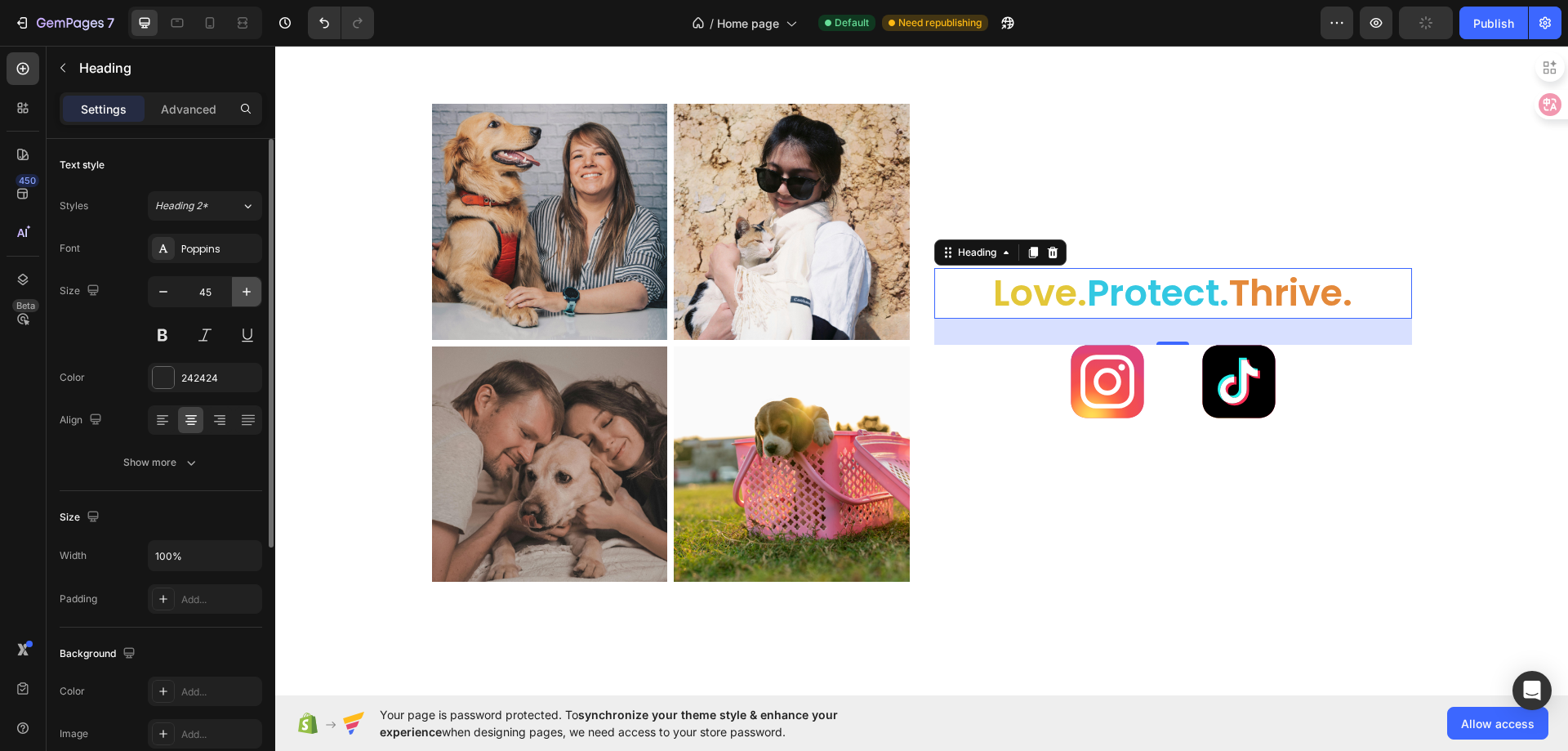
click at [244, 292] on icon "button" at bounding box center [246, 292] width 8 height 8
type input "48"
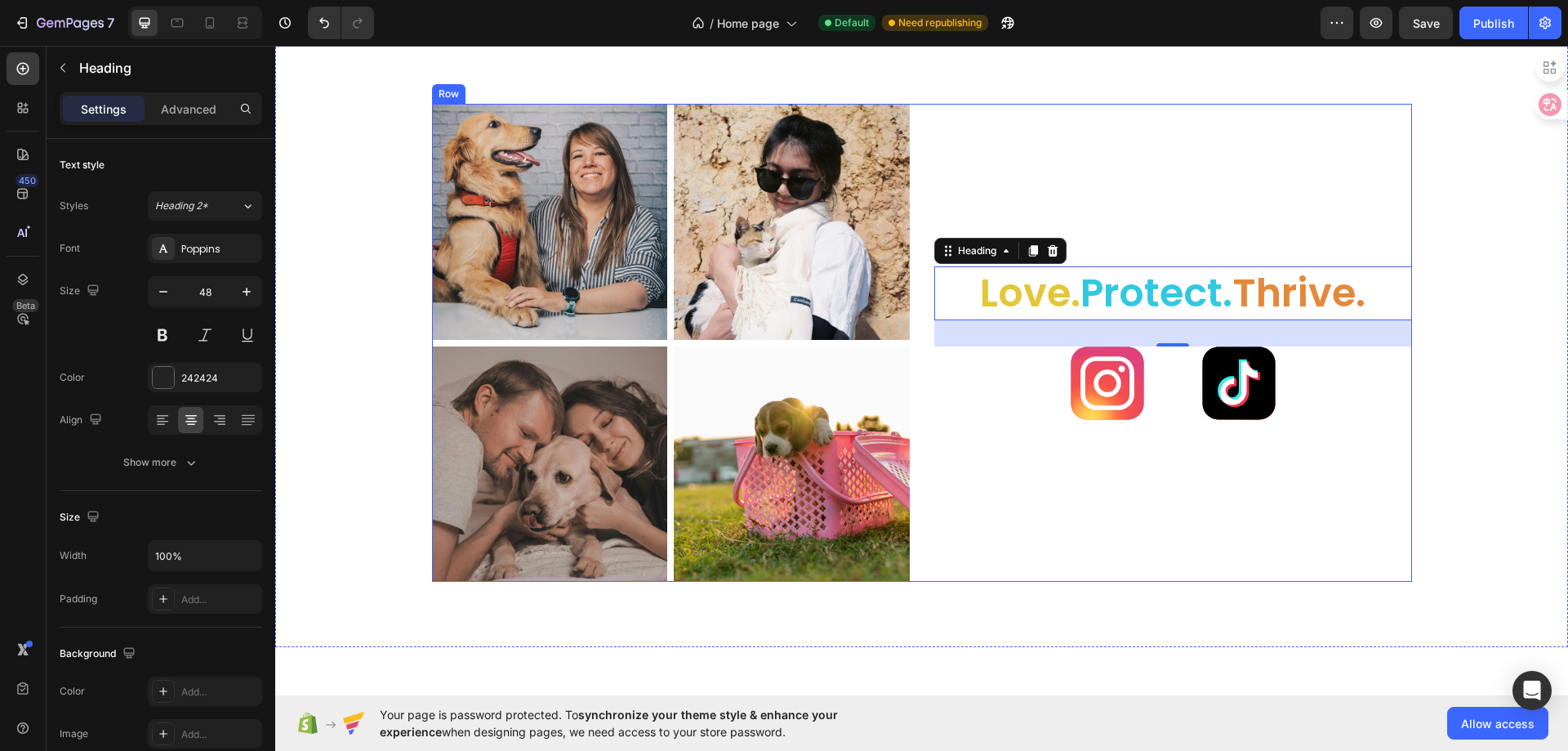
click at [1089, 531] on div "love. protect. thrive. Heading 32 Image Image Row" at bounding box center [1173, 342] width 478 height 478
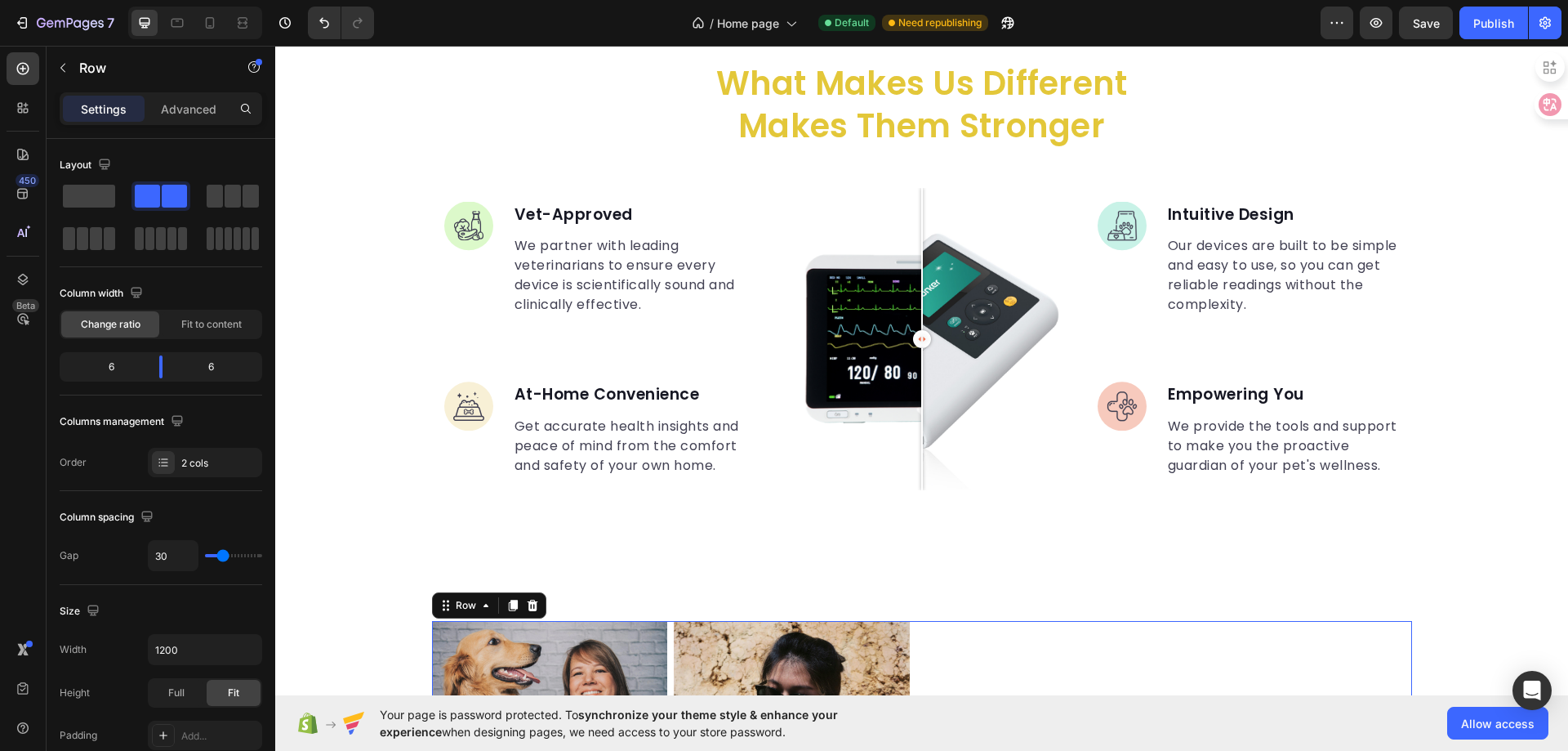
scroll to position [1735, 0]
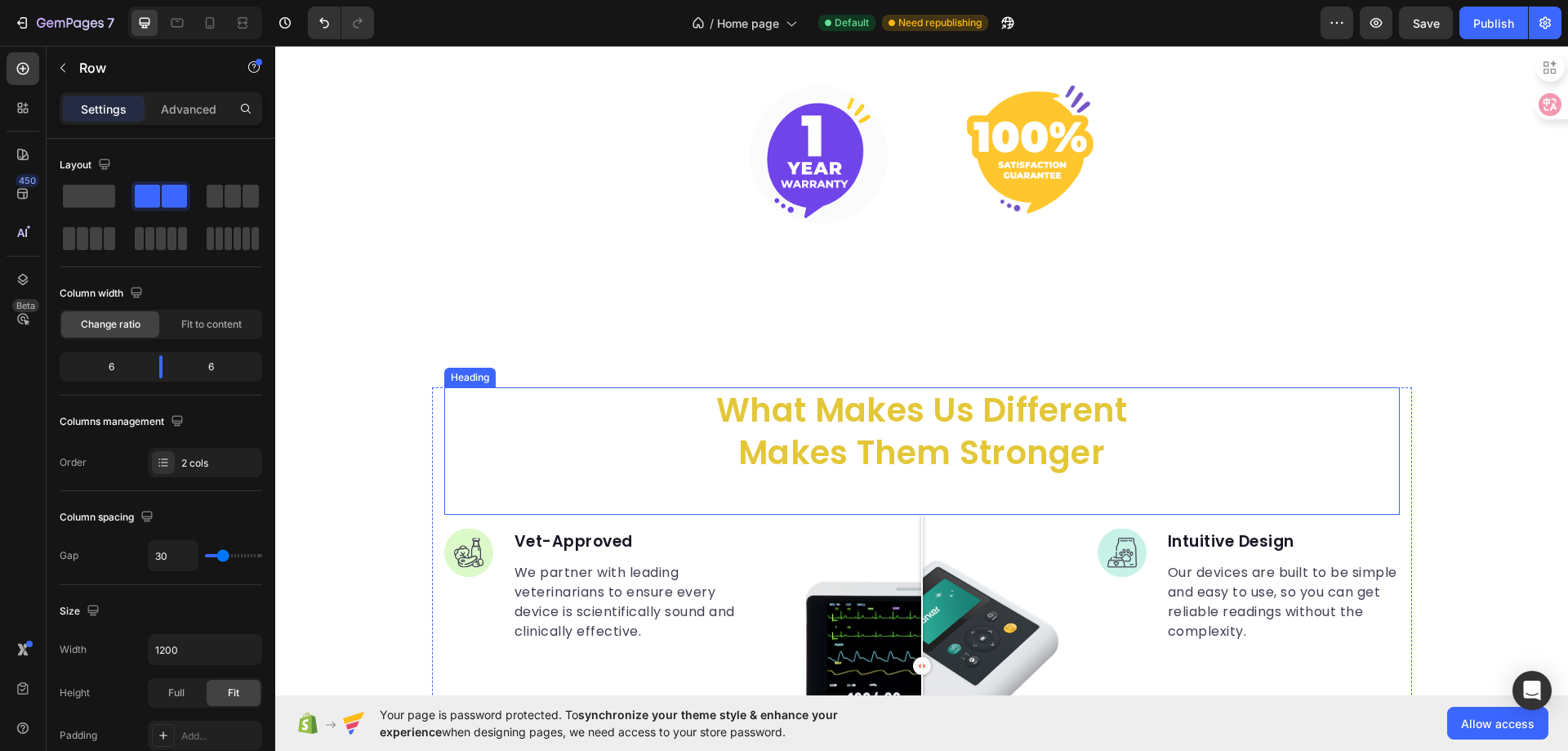
click at [841, 399] on p "what makes us different makes them stronger" at bounding box center [922, 431] width 435 height 85
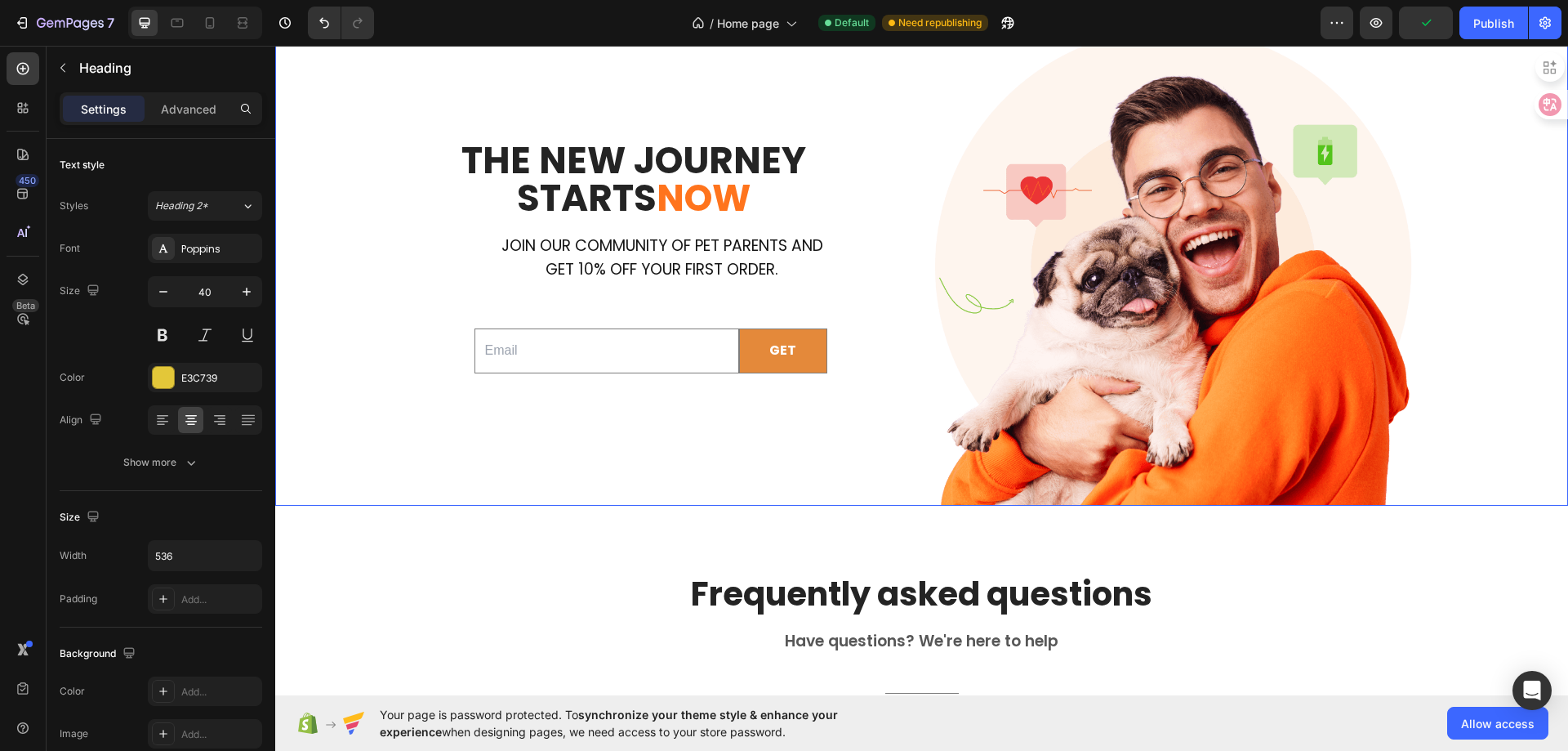
scroll to position [3778, 0]
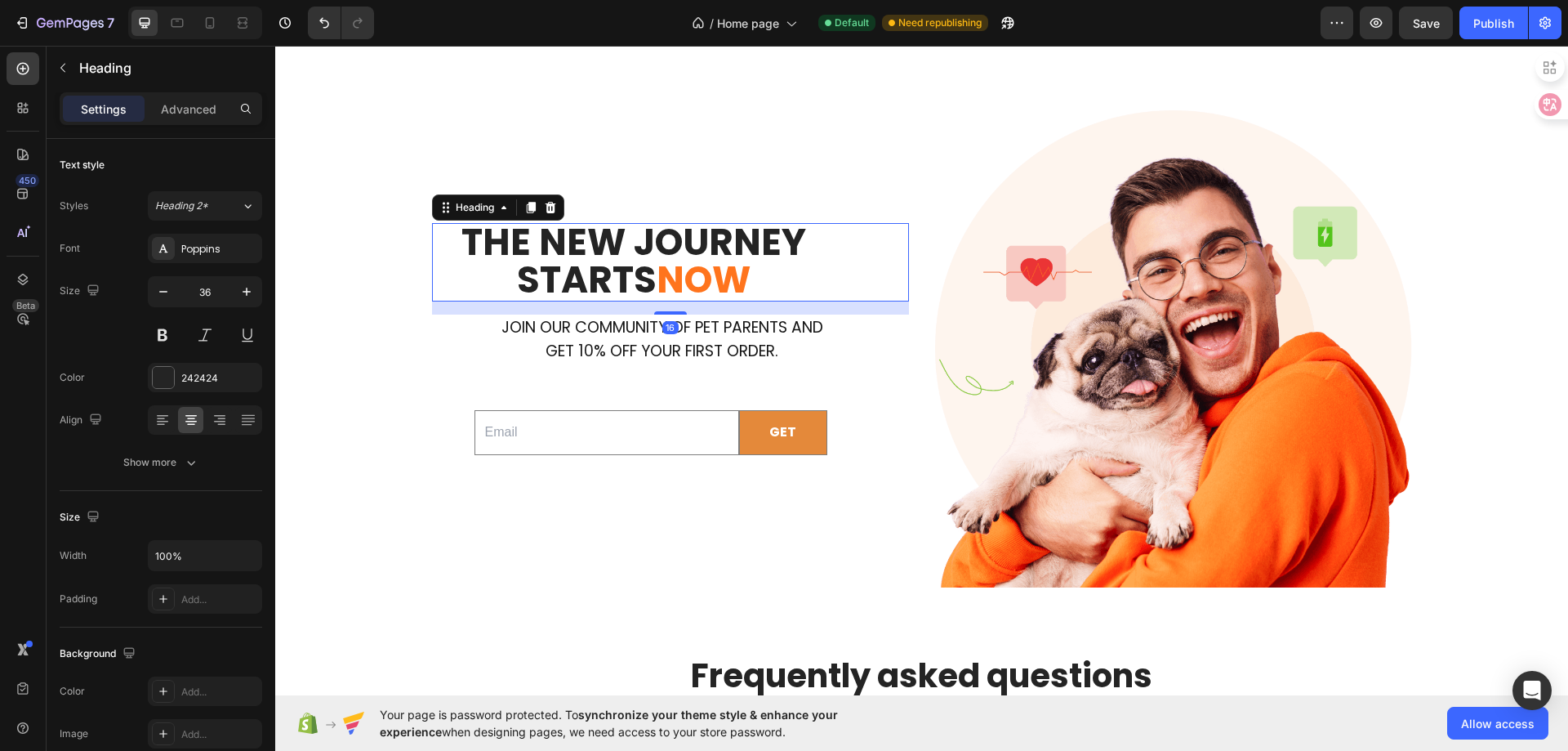
click at [668, 254] on span "NOW" at bounding box center [703, 279] width 94 height 52
click at [848, 669] on p "Frequently asked questions" at bounding box center [921, 676] width 625 height 43
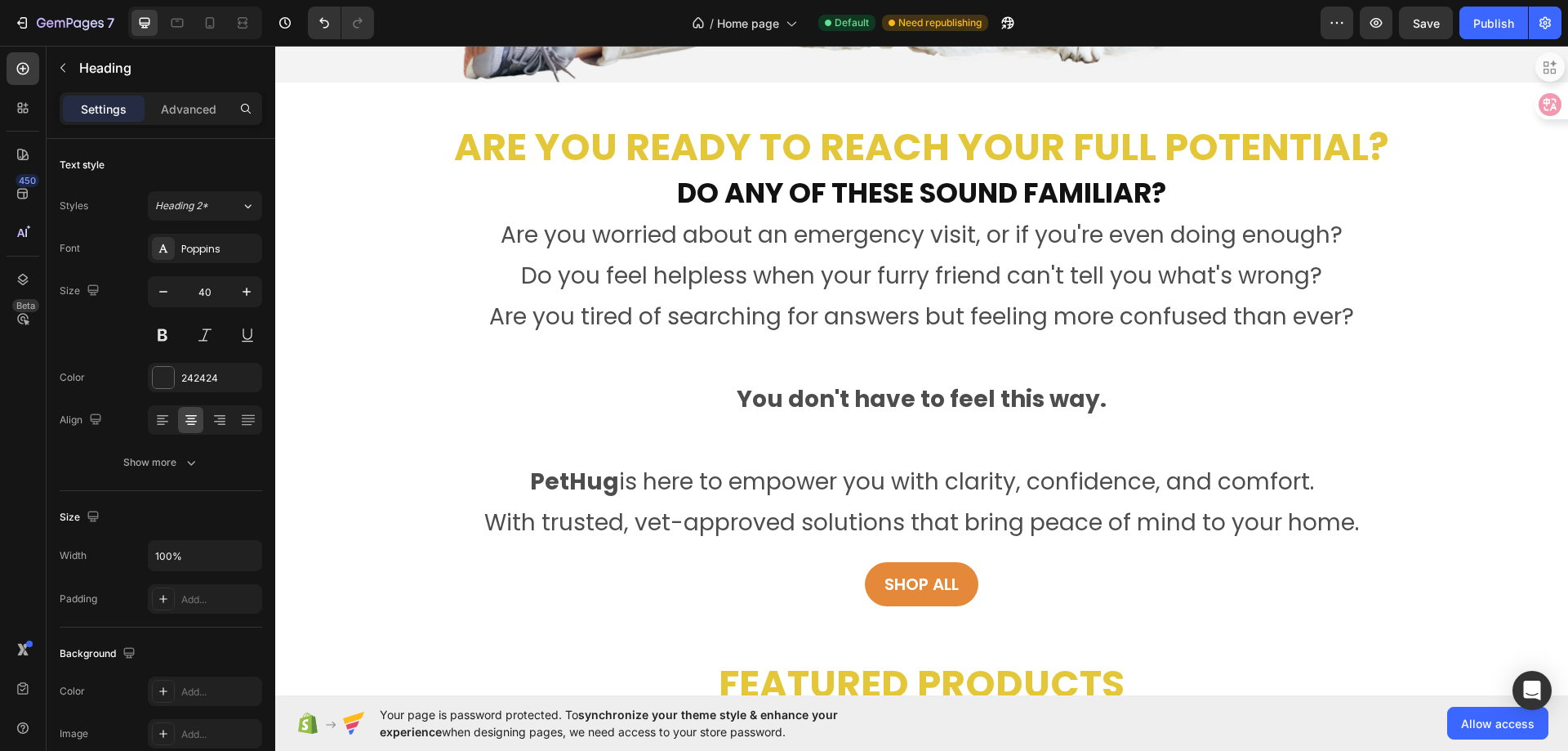
scroll to position [486, 0]
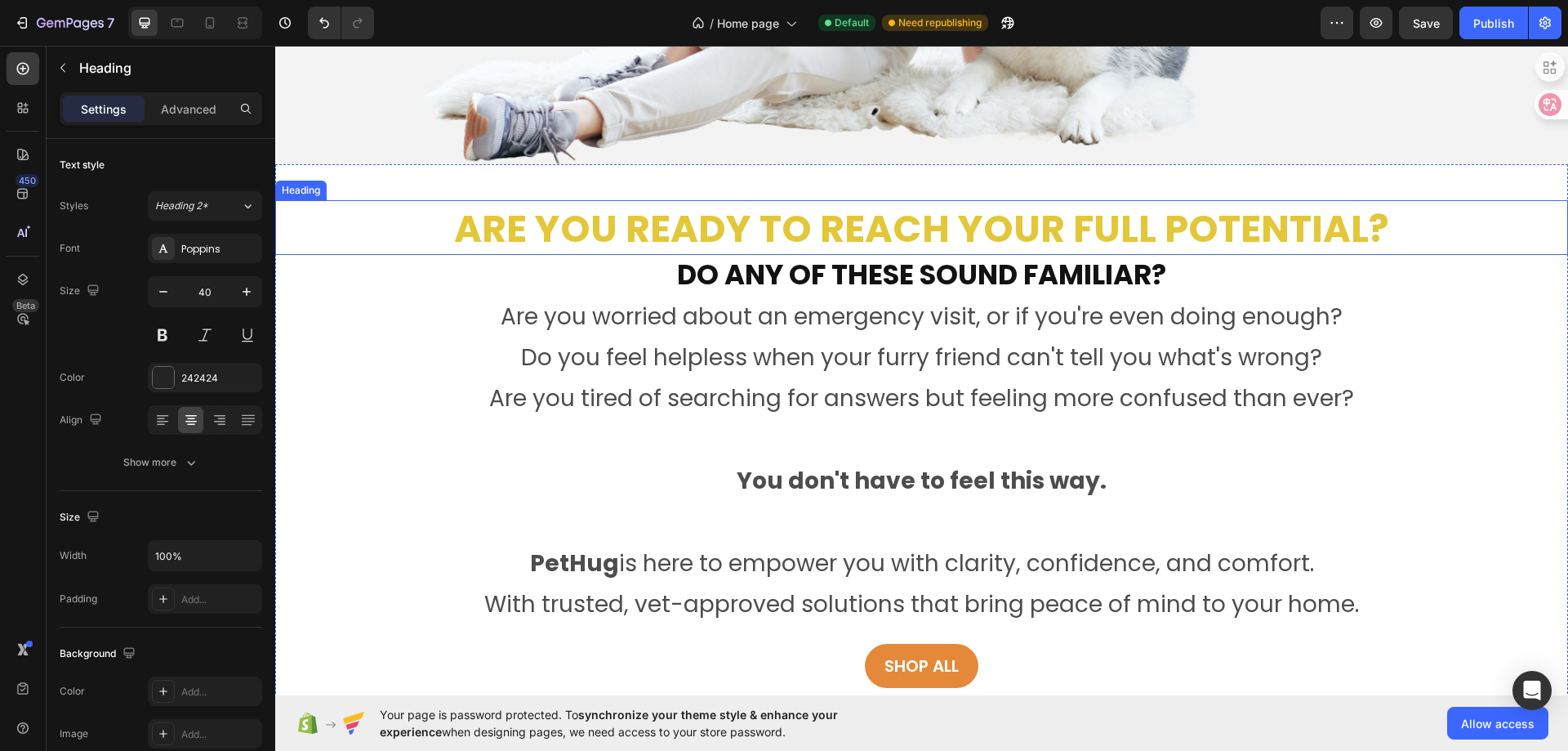
click at [828, 226] on h2 "Are you ready to reach your full potential?" at bounding box center [921, 230] width 1293 height 53
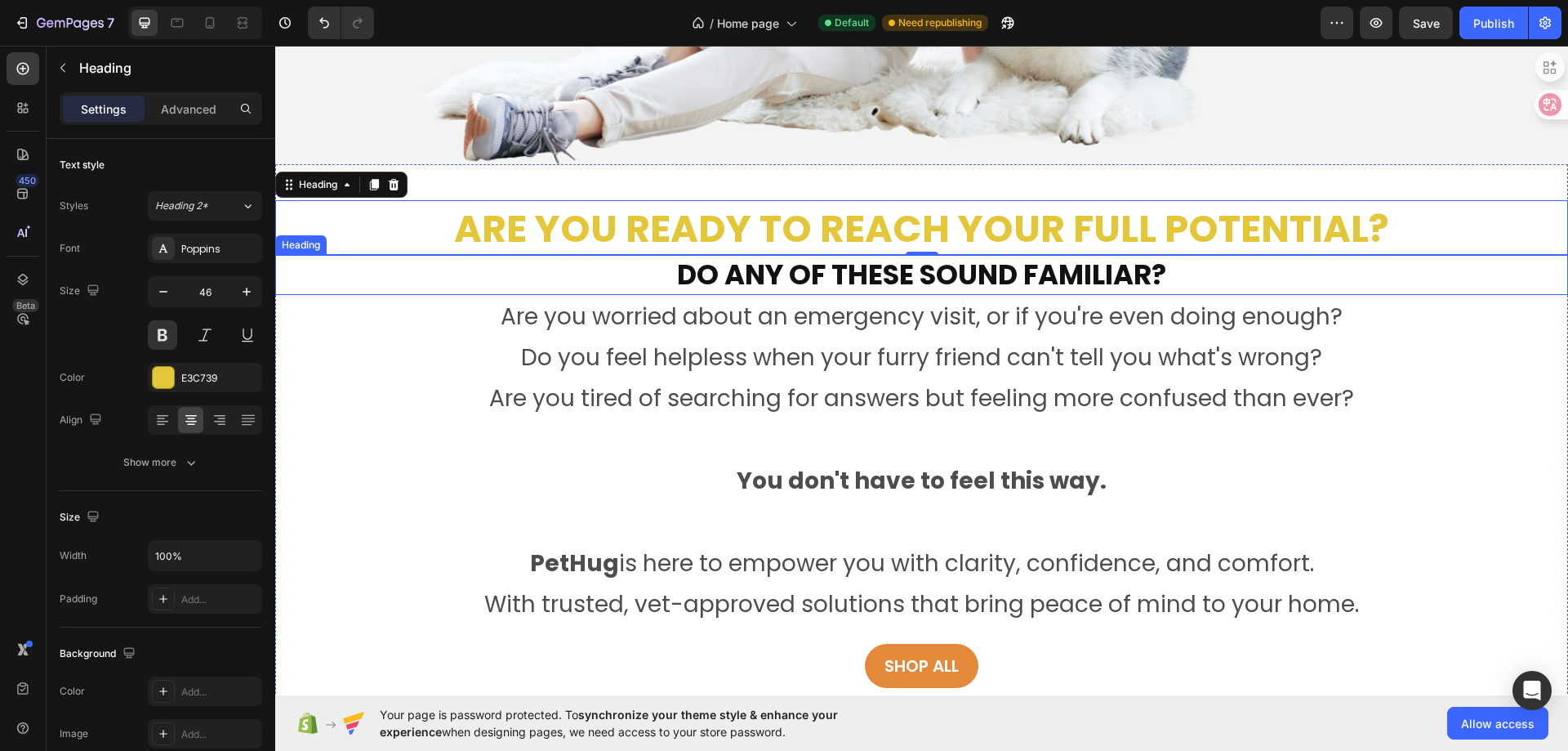
click at [751, 286] on h2 "Do any of these sound familiar?" at bounding box center [921, 274] width 1293 height 39
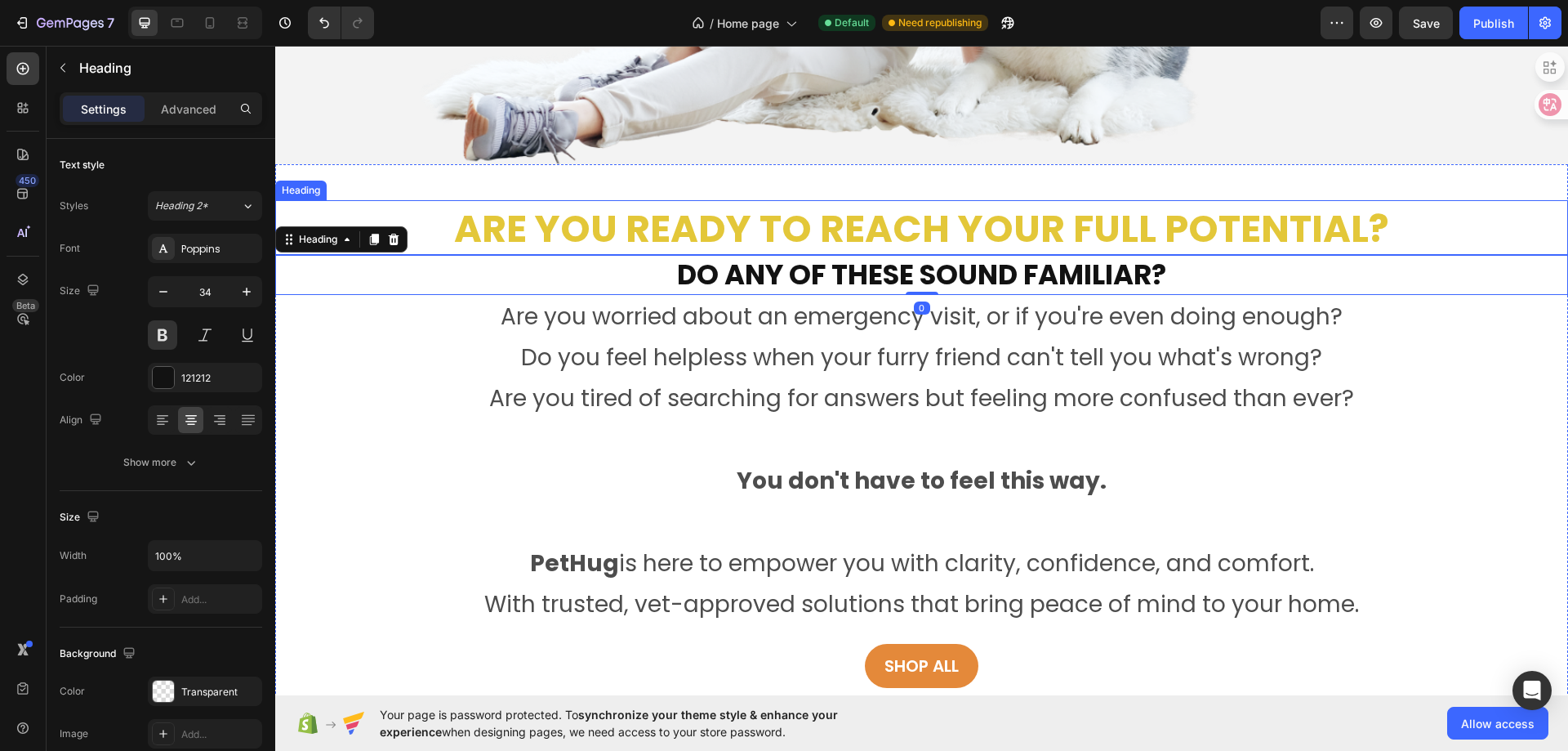
click at [740, 234] on h2 "Are you ready to reach your full potential?" at bounding box center [921, 230] width 1293 height 53
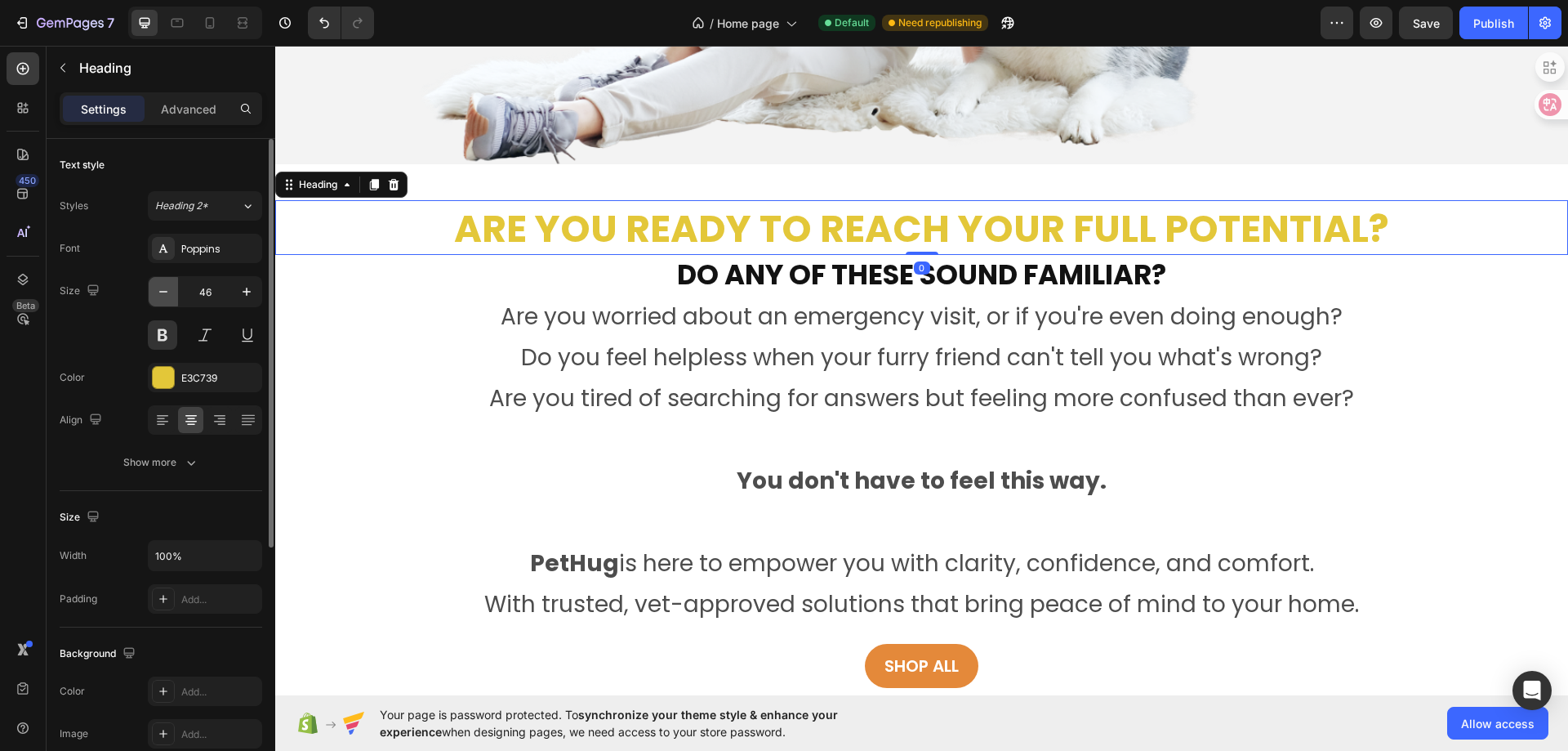
click at [160, 289] on icon "button" at bounding box center [163, 291] width 17 height 17
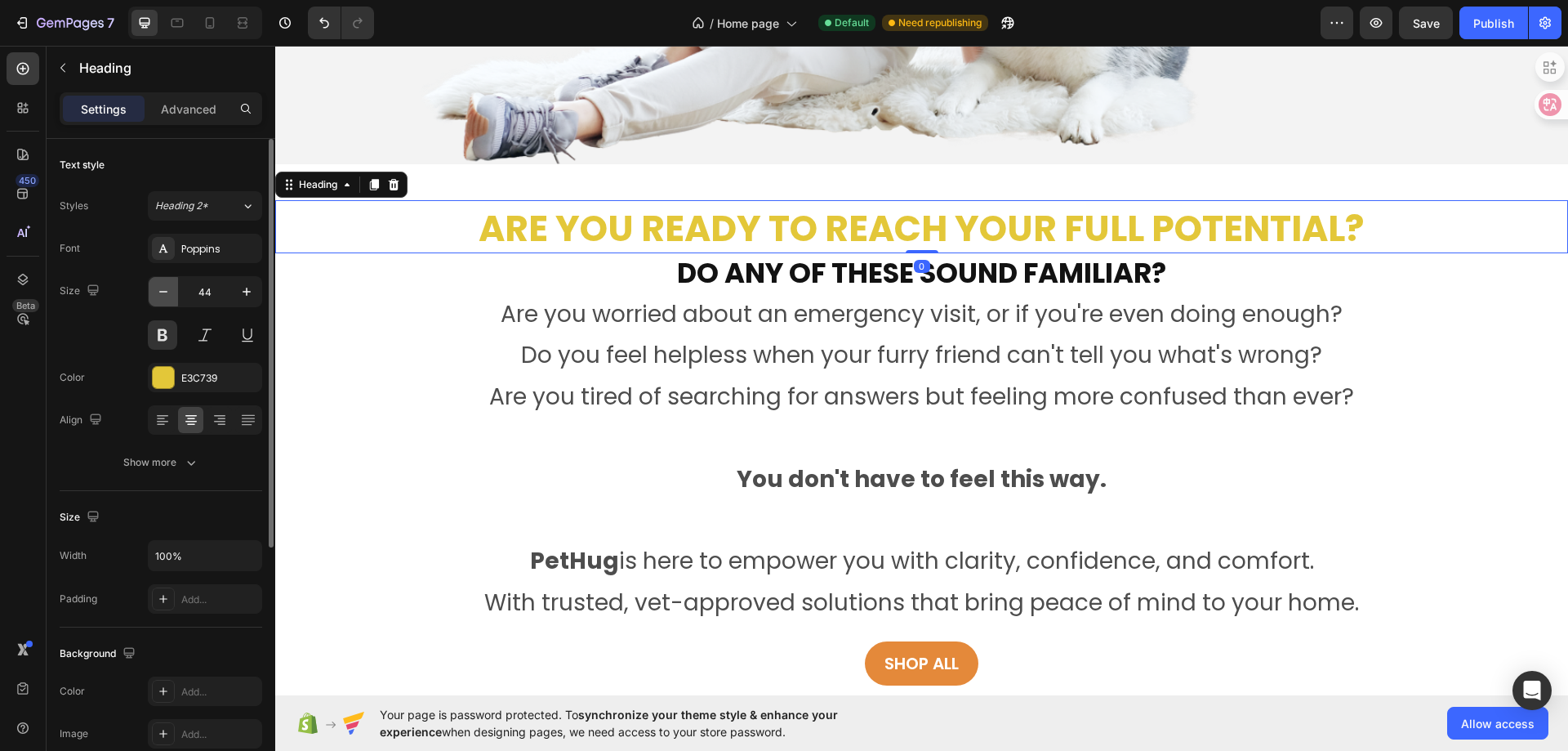
click at [160, 289] on icon "button" at bounding box center [163, 291] width 17 height 17
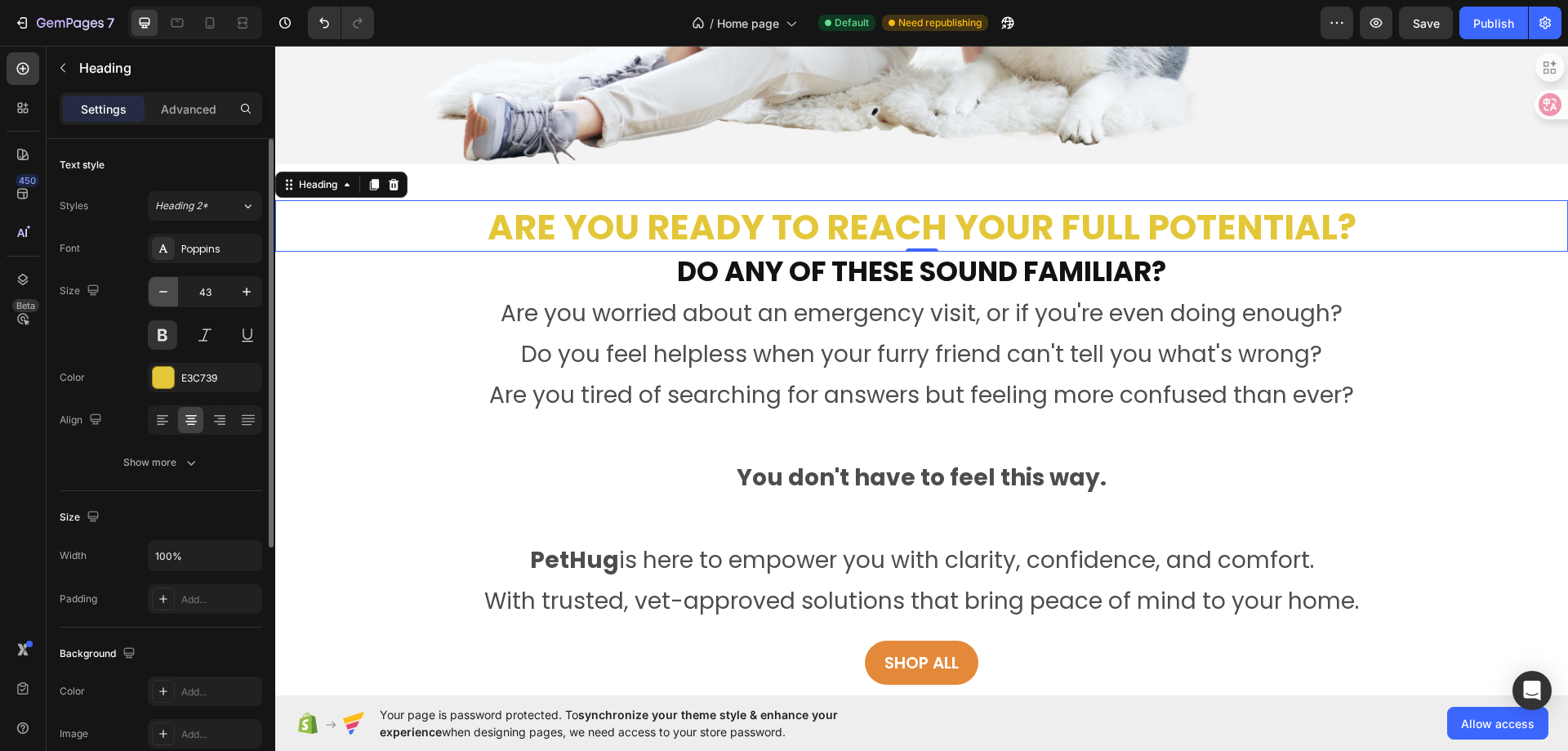
click at [160, 289] on icon "button" at bounding box center [163, 291] width 17 height 17
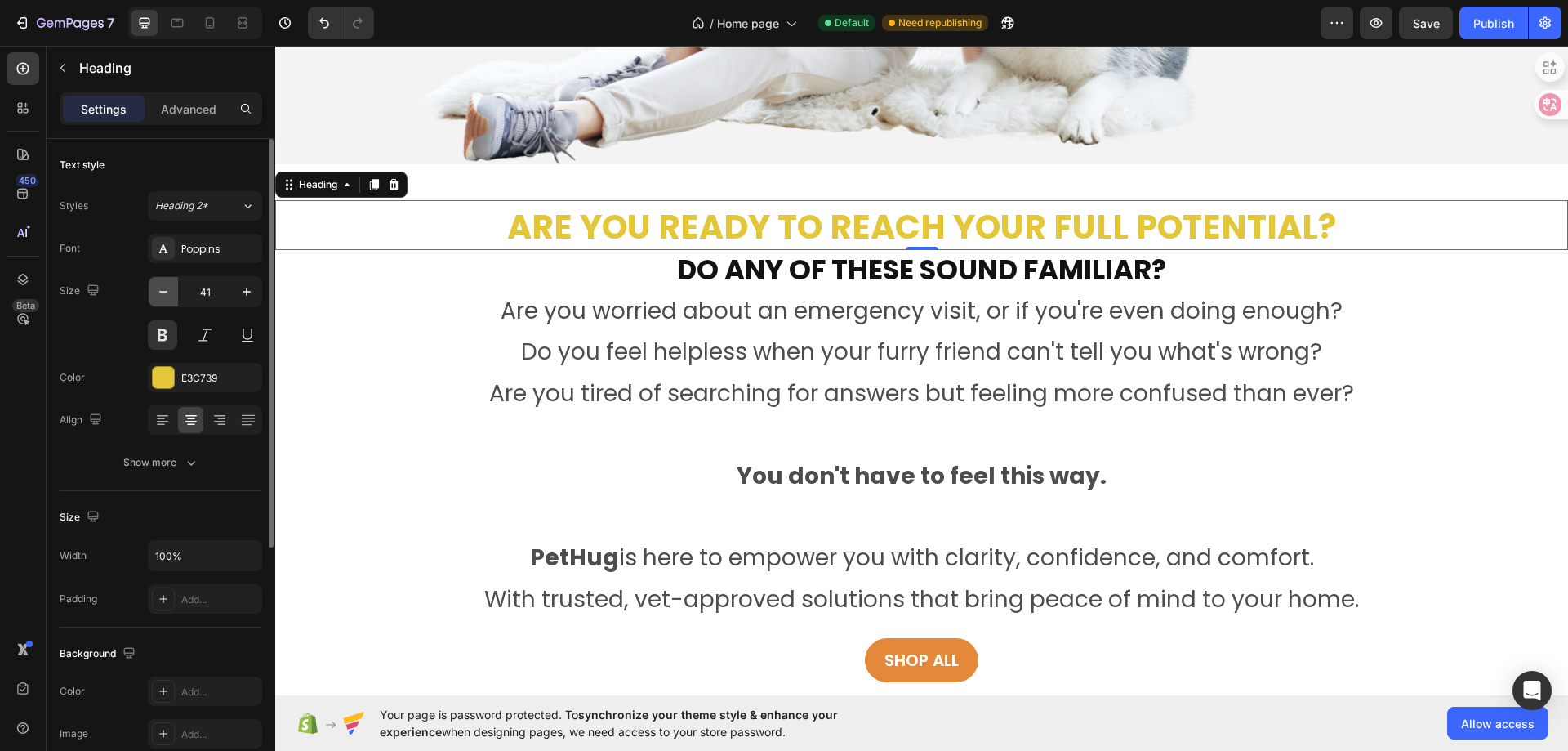
click at [160, 289] on icon "button" at bounding box center [163, 291] width 17 height 17
type input "40"
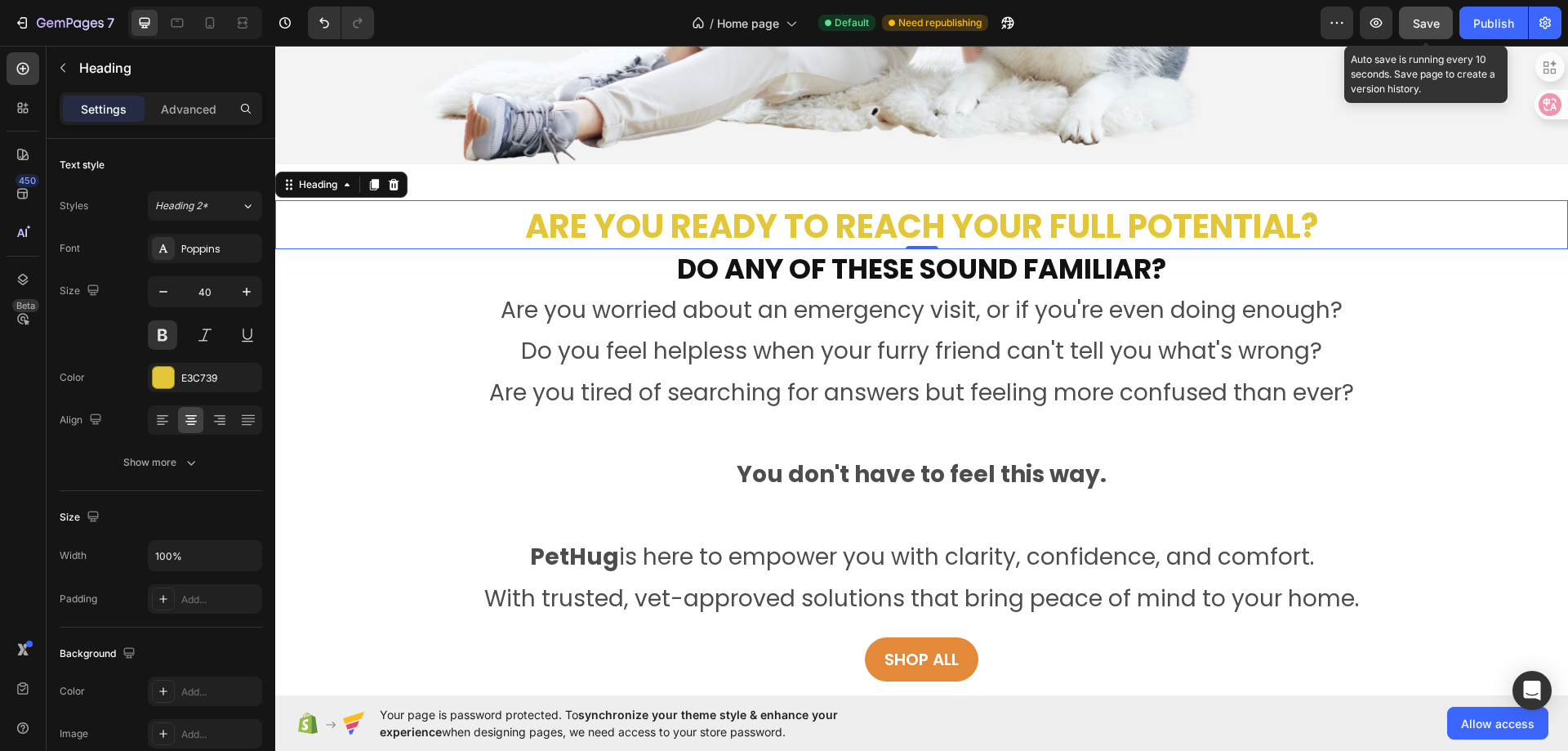
click at [1431, 28] on span "Save" at bounding box center [1427, 23] width 27 height 14
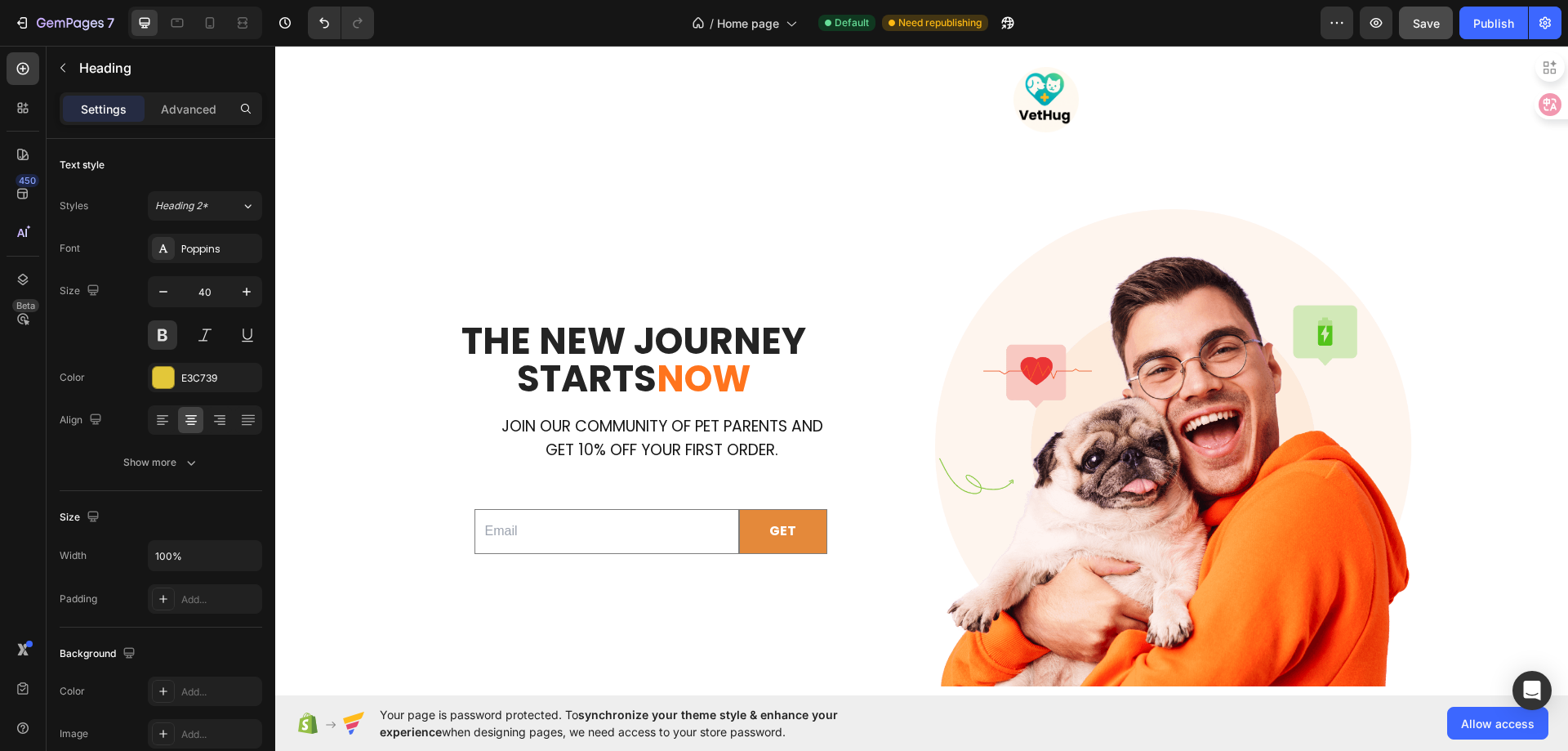
scroll to position [4081, 0]
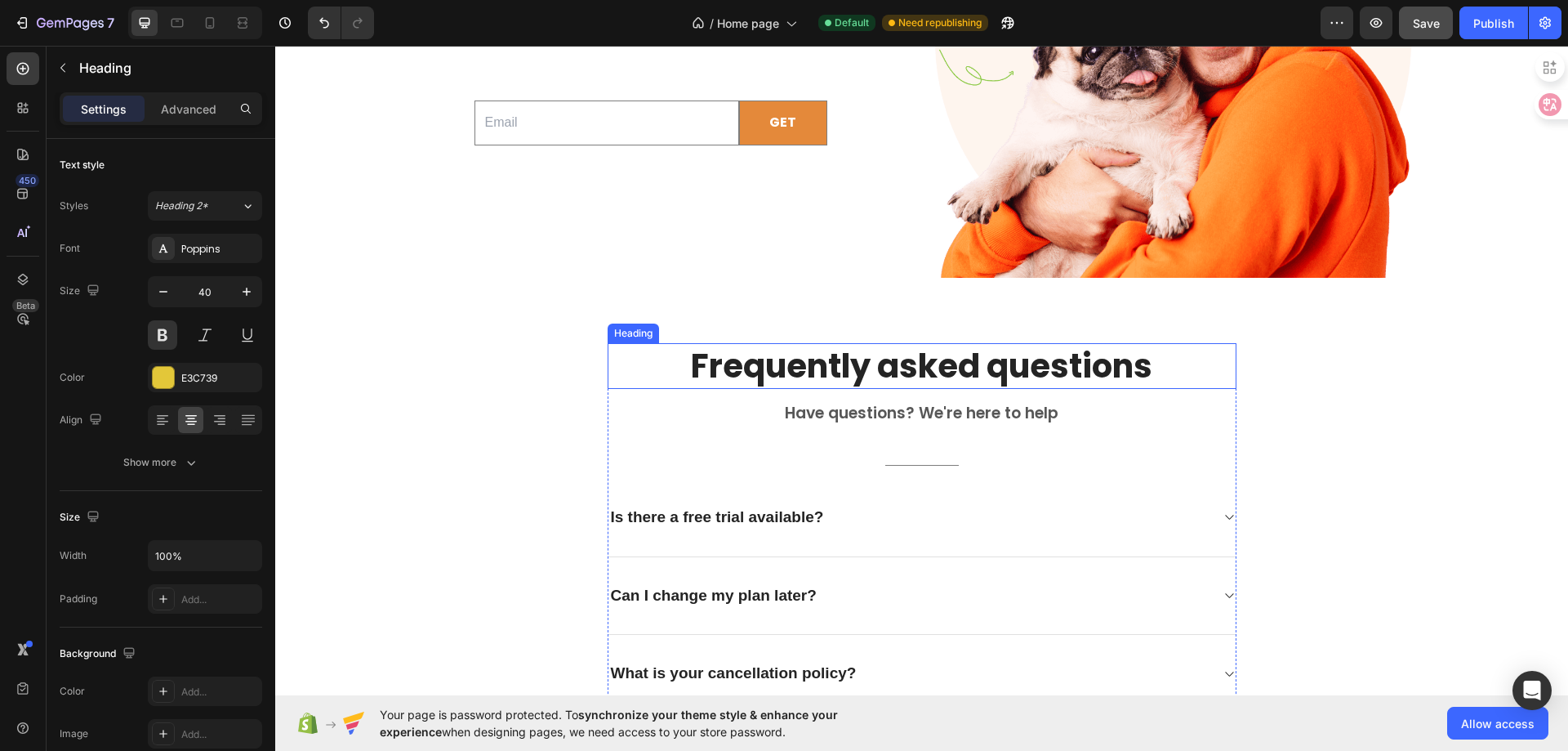
click at [879, 373] on p "Frequently asked questions" at bounding box center [921, 366] width 625 height 43
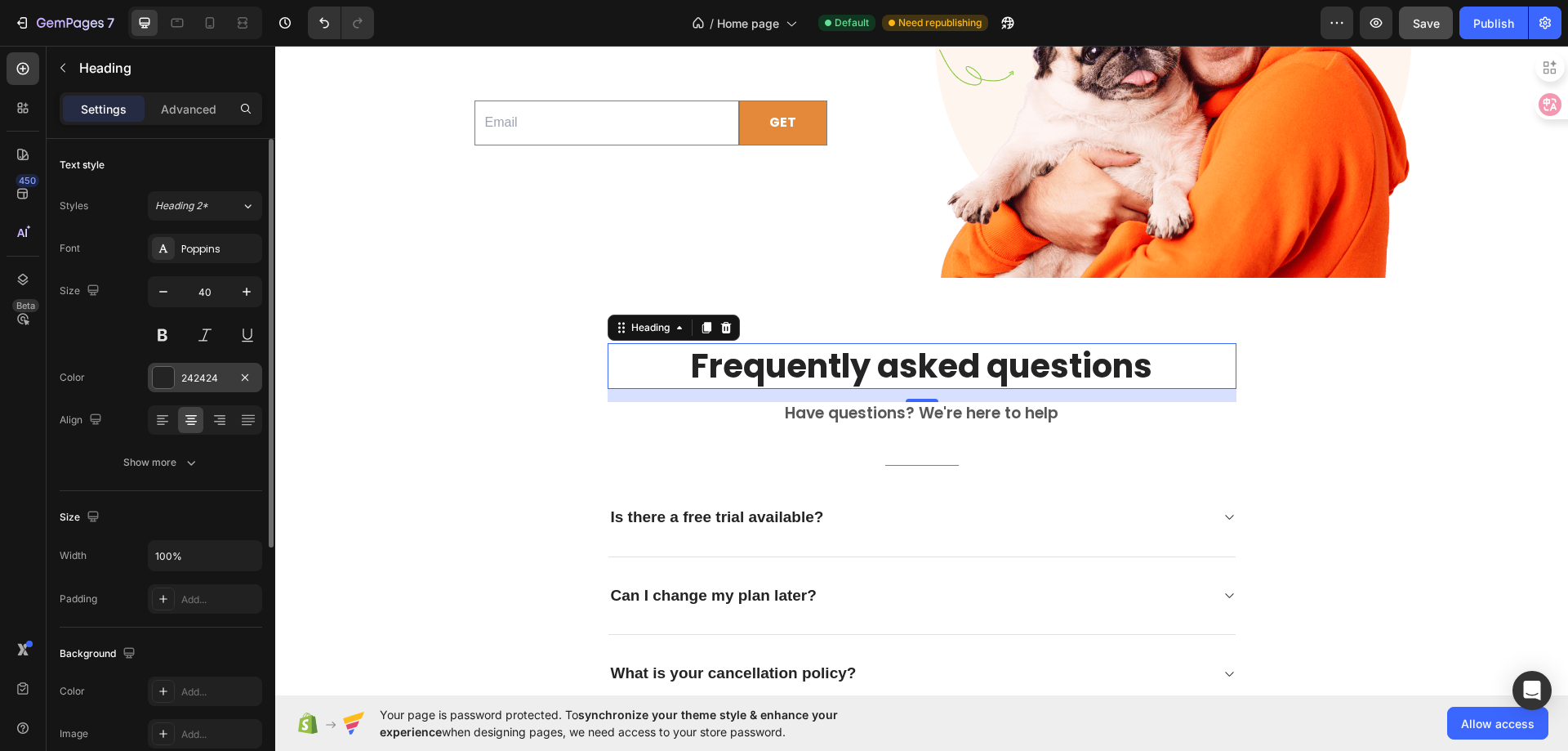
click at [159, 378] on div at bounding box center [163, 377] width 21 height 21
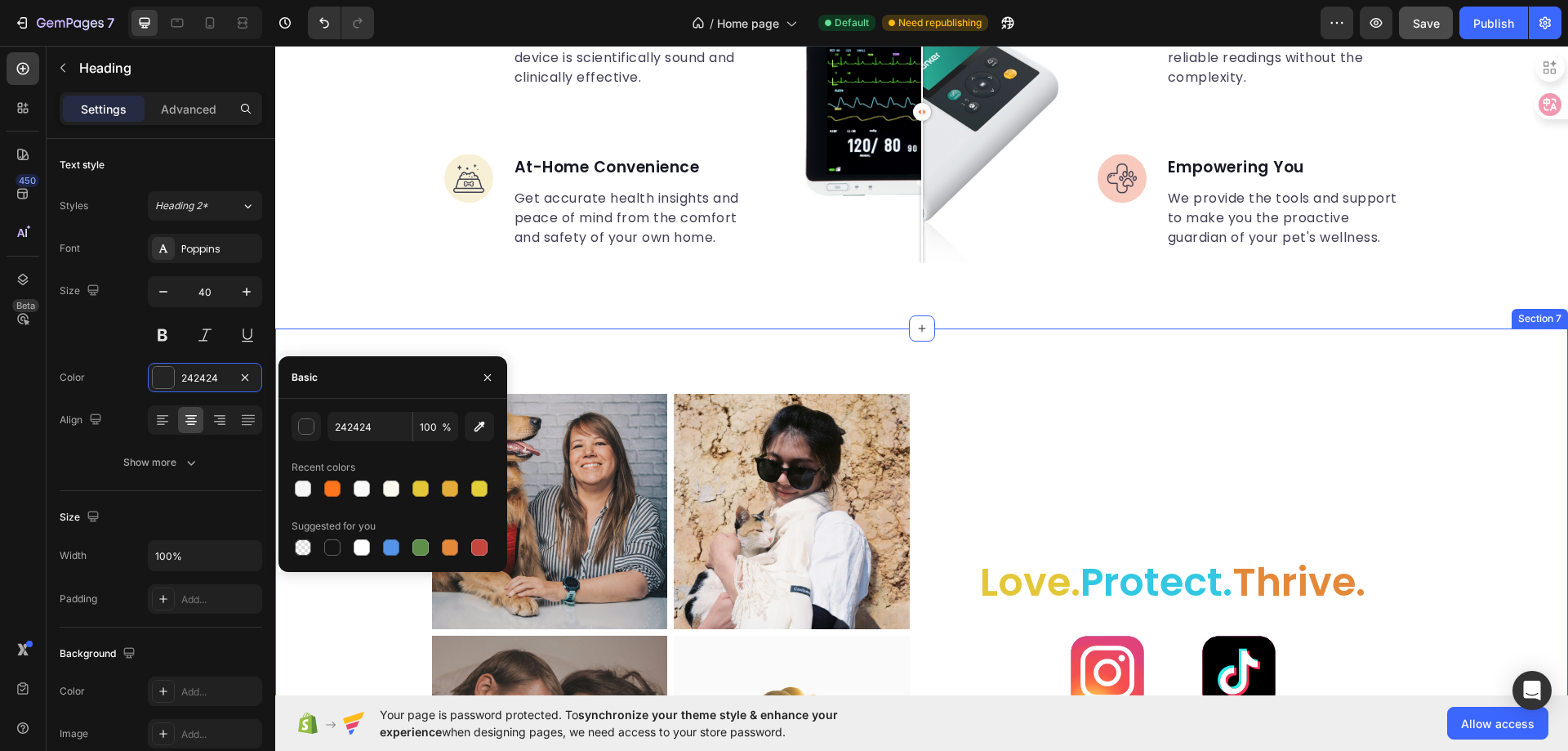
scroll to position [1957, 0]
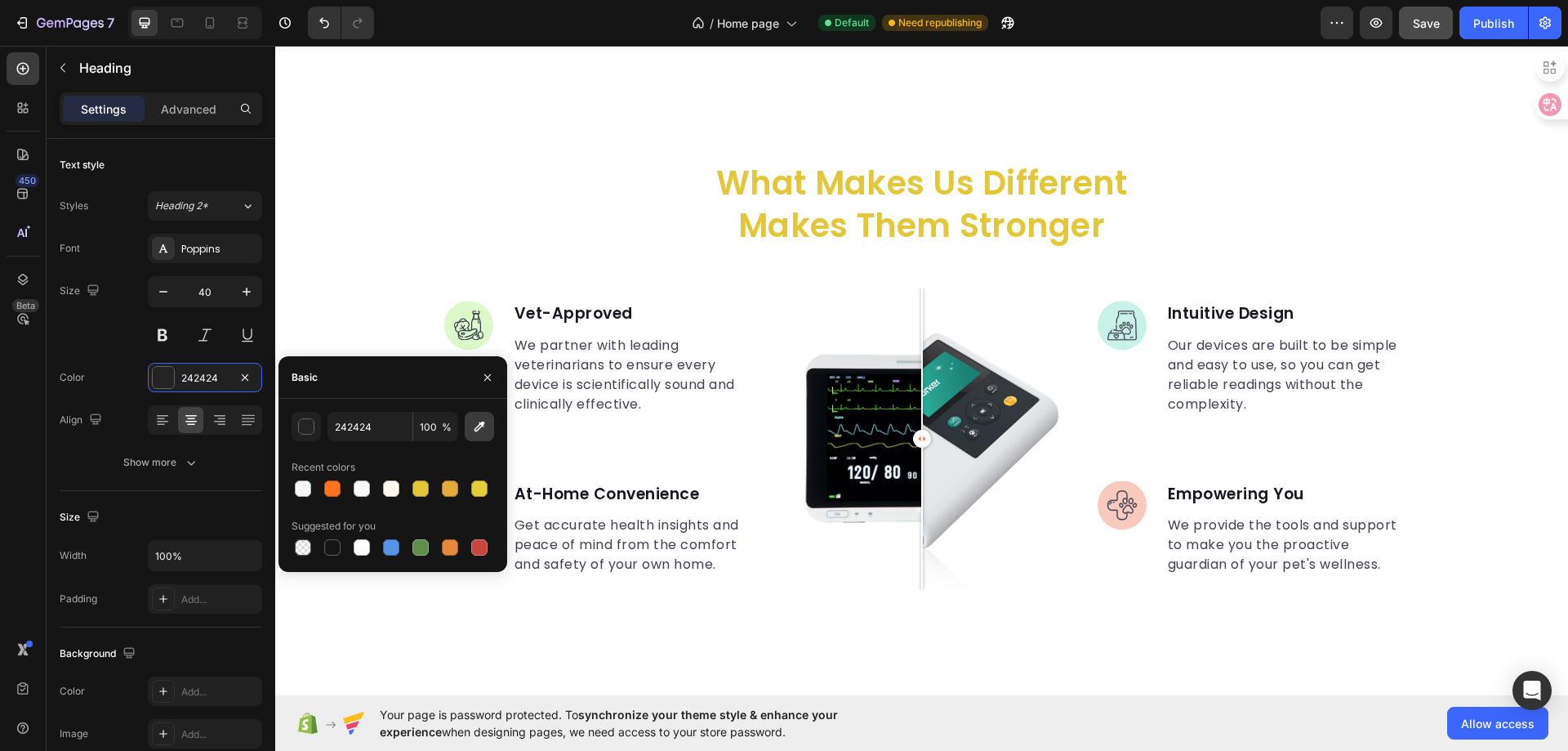
click at [478, 424] on icon "button" at bounding box center [480, 426] width 17 height 17
type input "E3C739"
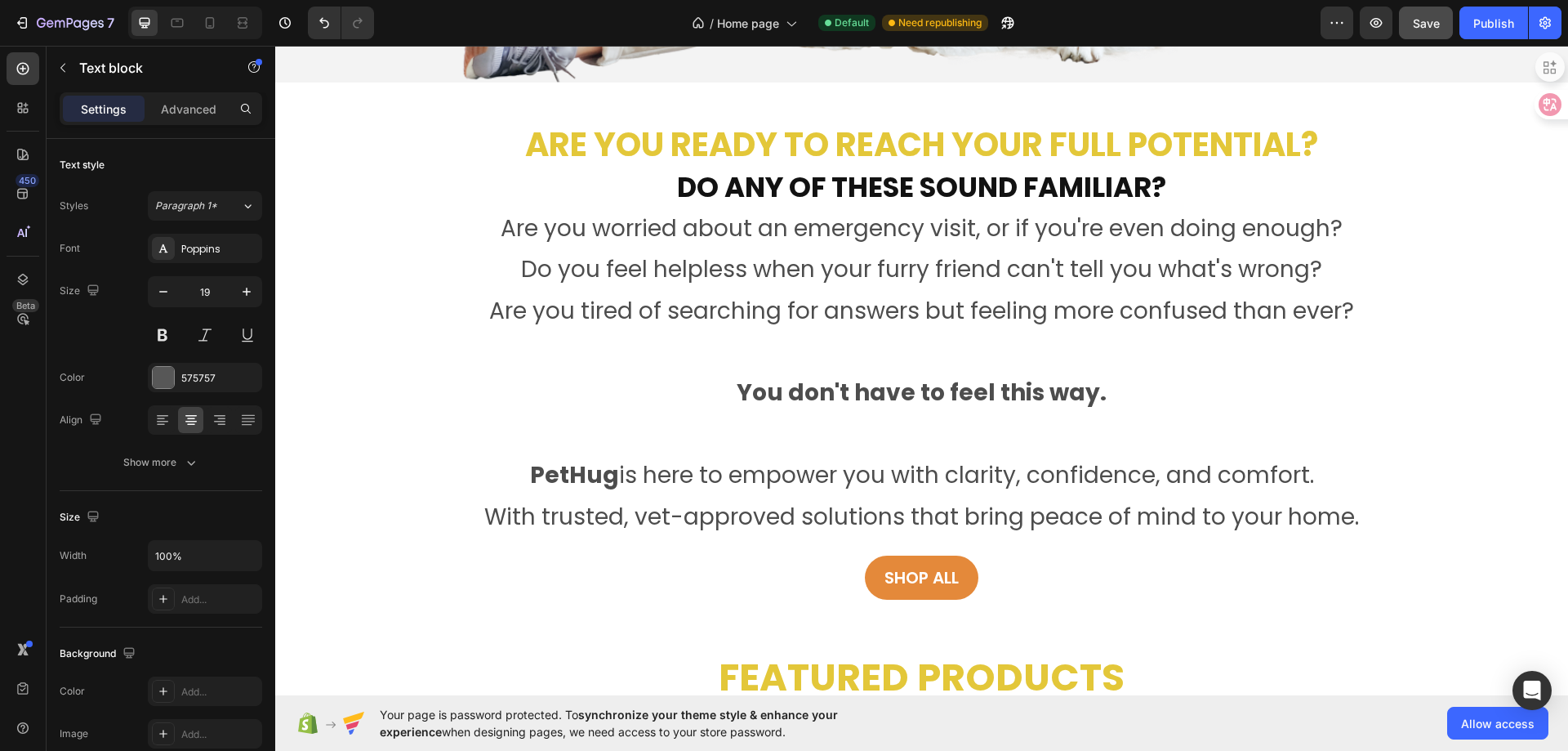
scroll to position [486, 0]
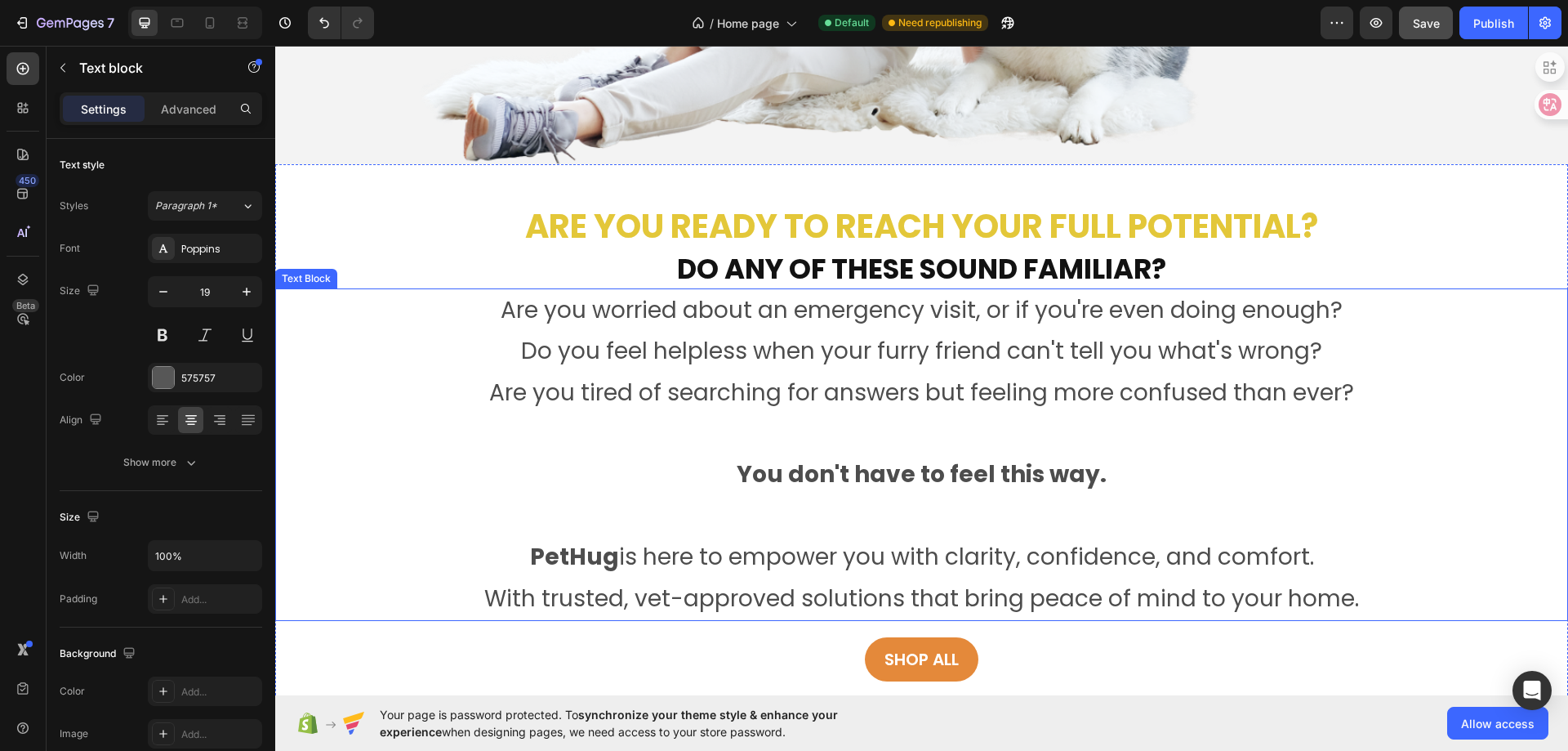
click at [774, 316] on p "Are you worried about an emergency visit, or if you're even doing enough?" at bounding box center [922, 310] width 1290 height 41
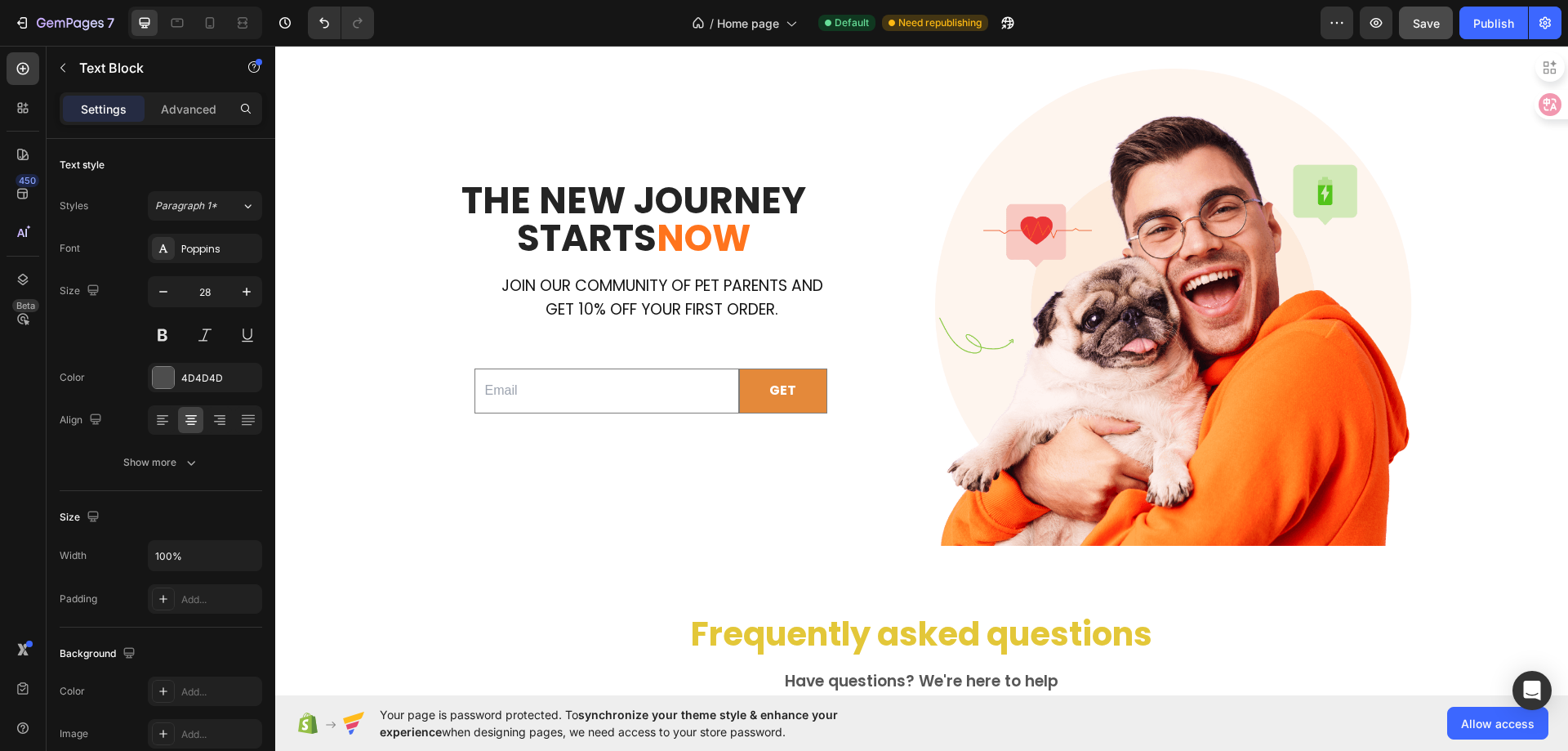
scroll to position [3917, 0]
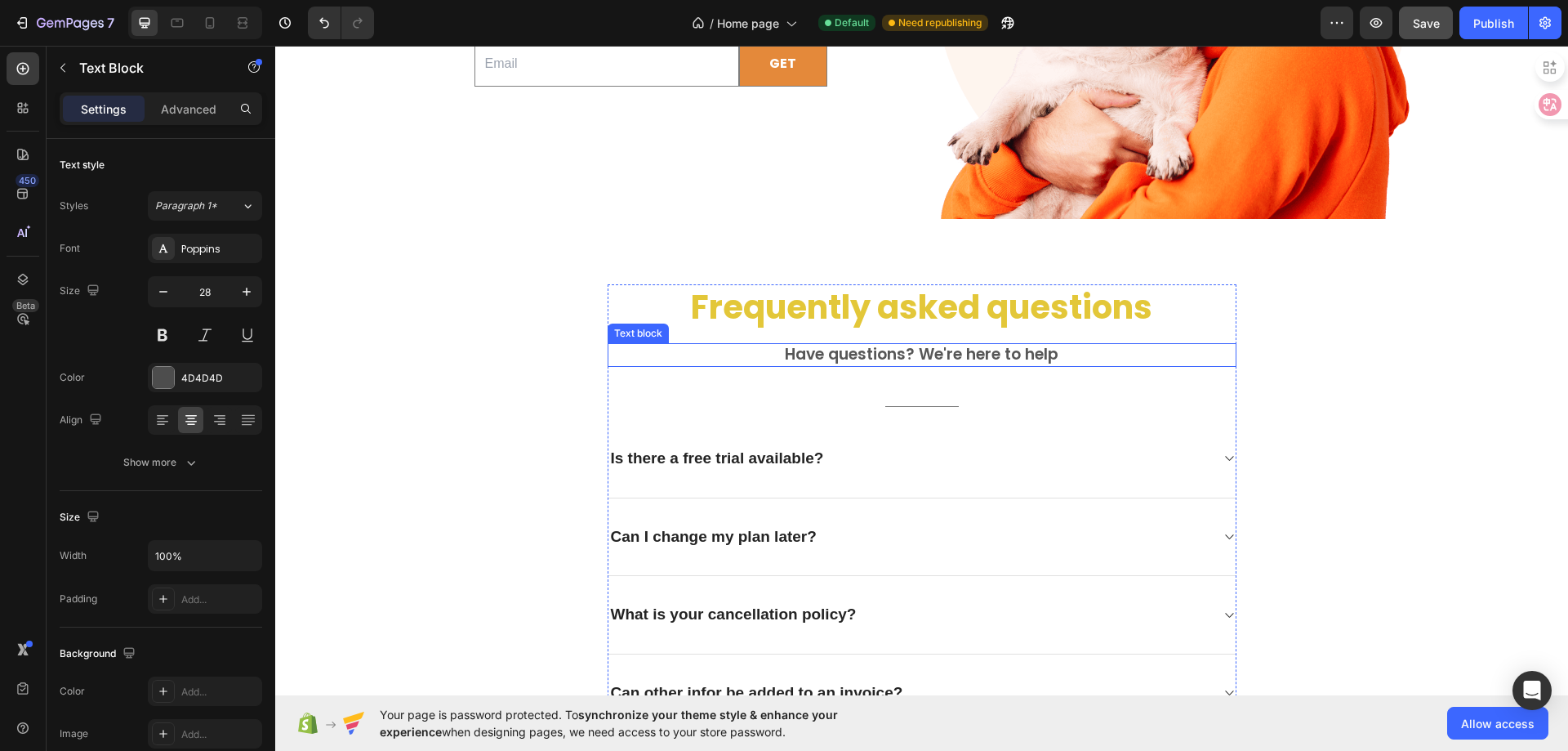
click at [850, 353] on p "Have questions? We're here to help" at bounding box center [921, 354] width 625 height 20
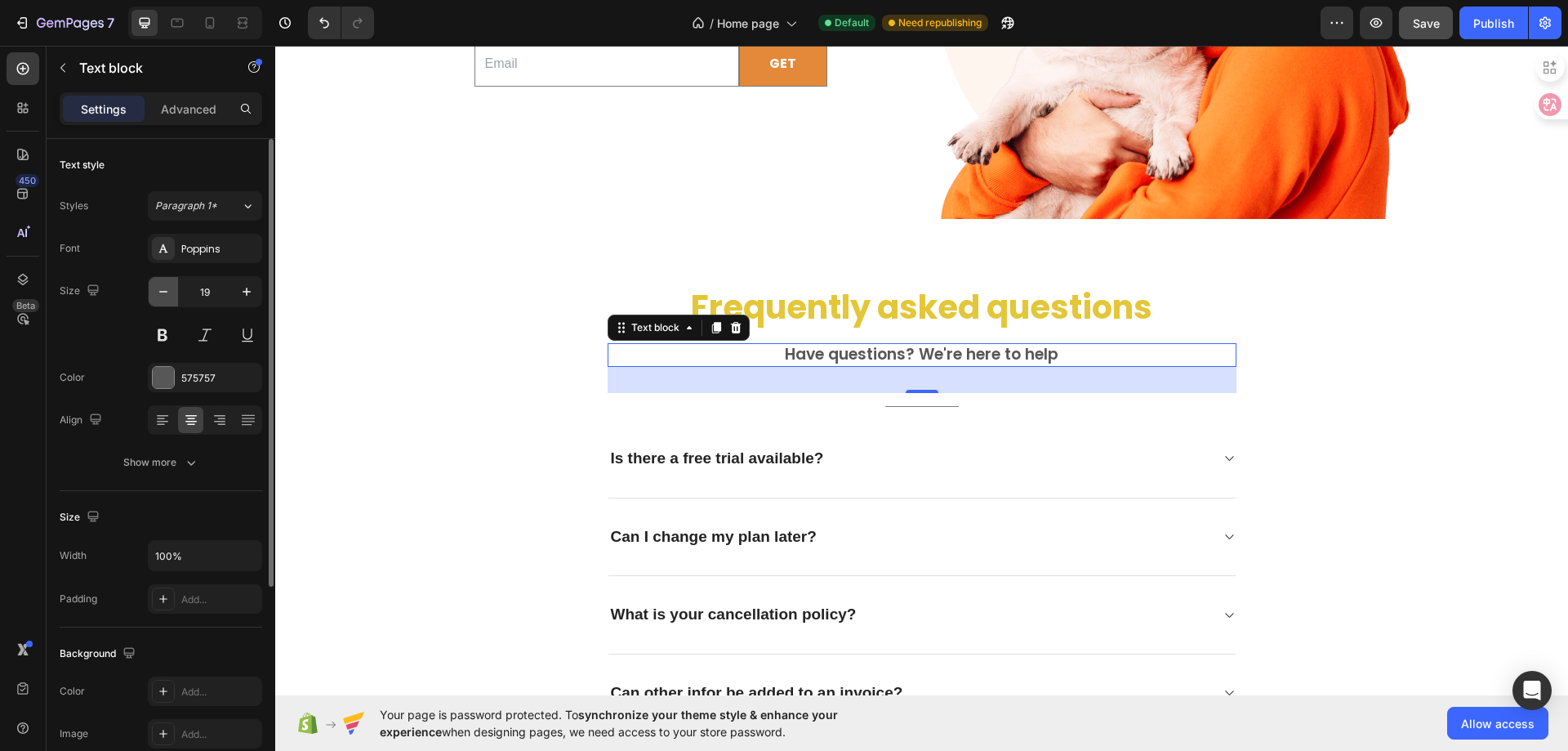
click at [160, 299] on icon "button" at bounding box center [163, 291] width 17 height 17
type input "18"
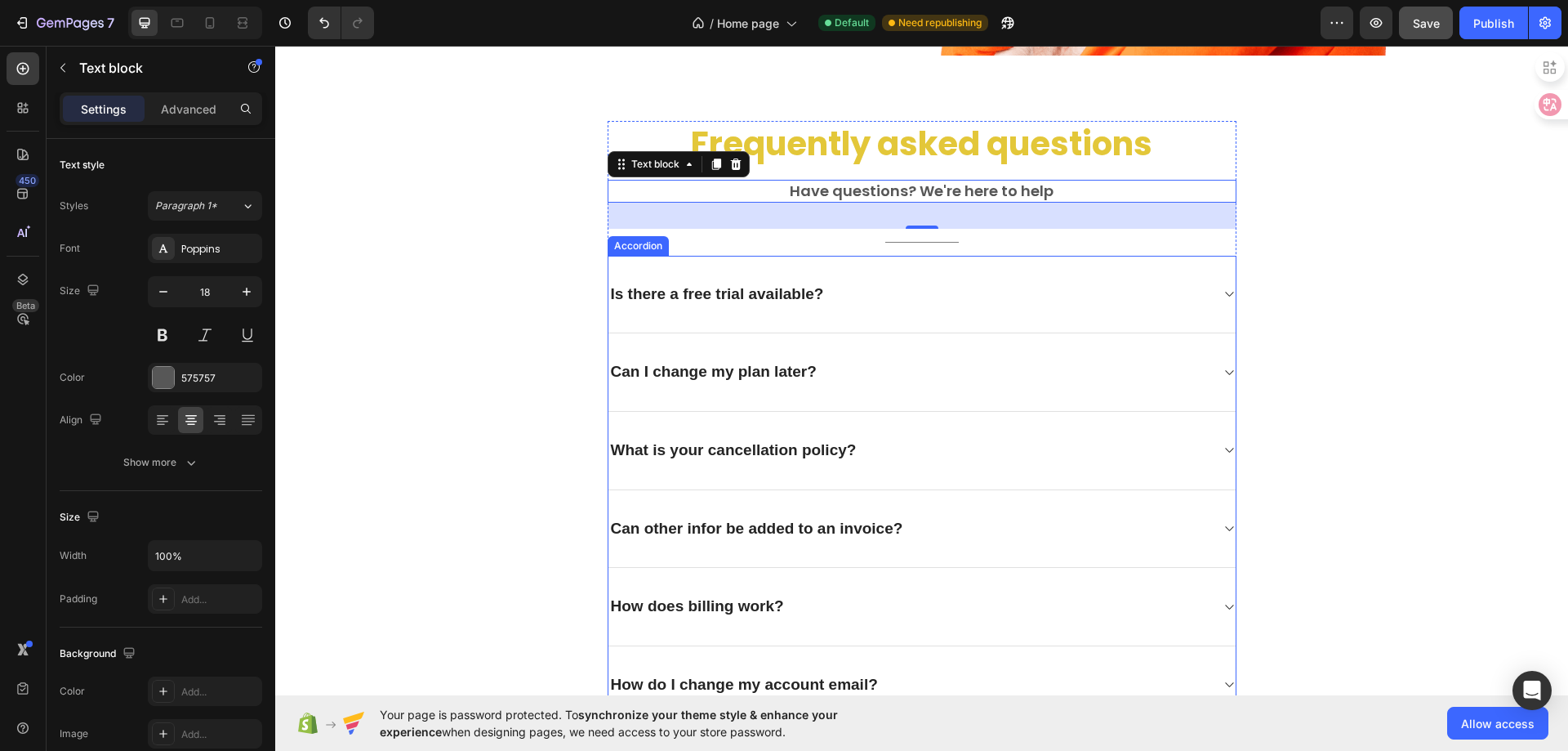
scroll to position [3999, 0]
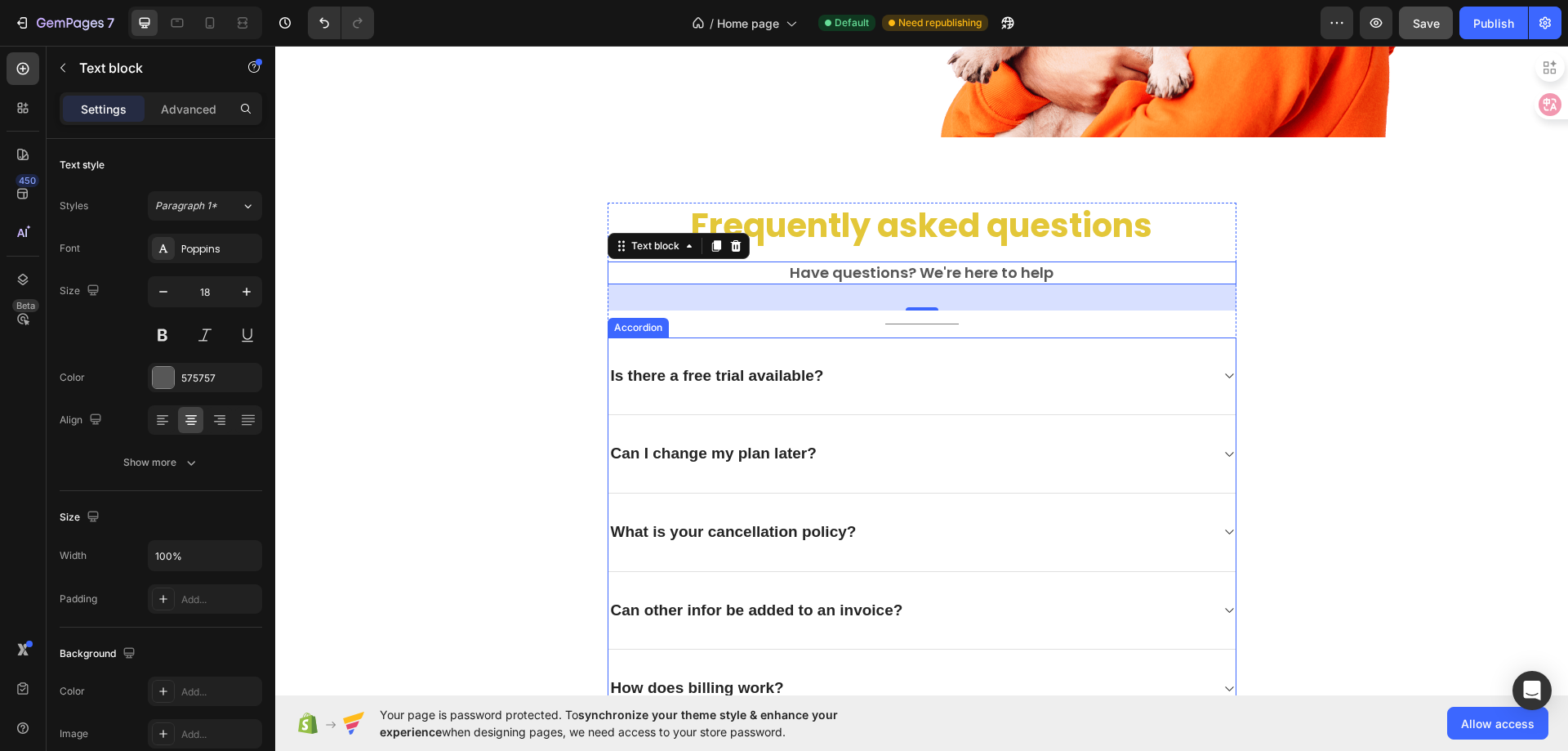
click at [959, 384] on div "Is there a free trial available?" at bounding box center [909, 376] width 601 height 25
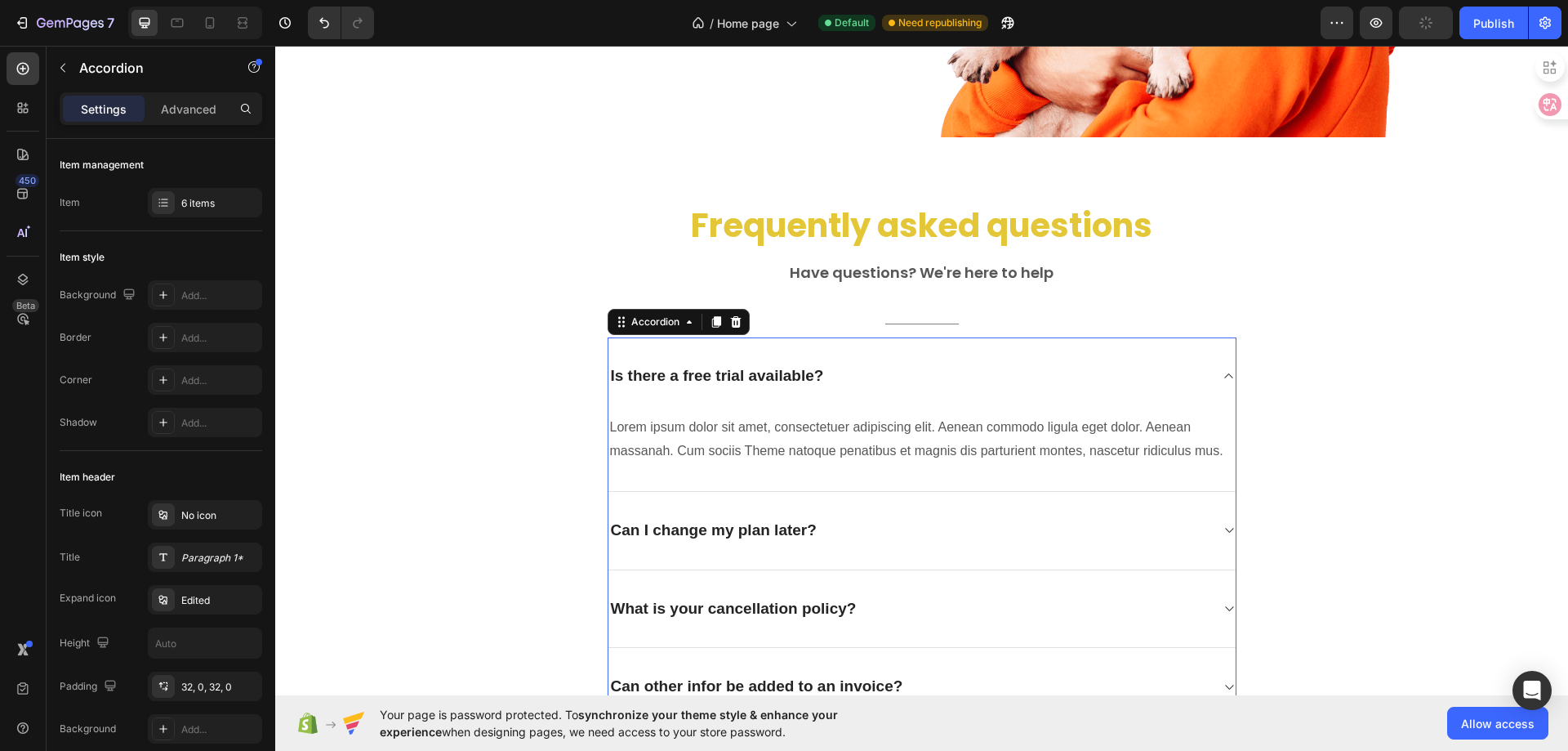
click at [1209, 554] on div "Can I change my plan later?" at bounding box center [922, 531] width 627 height 79
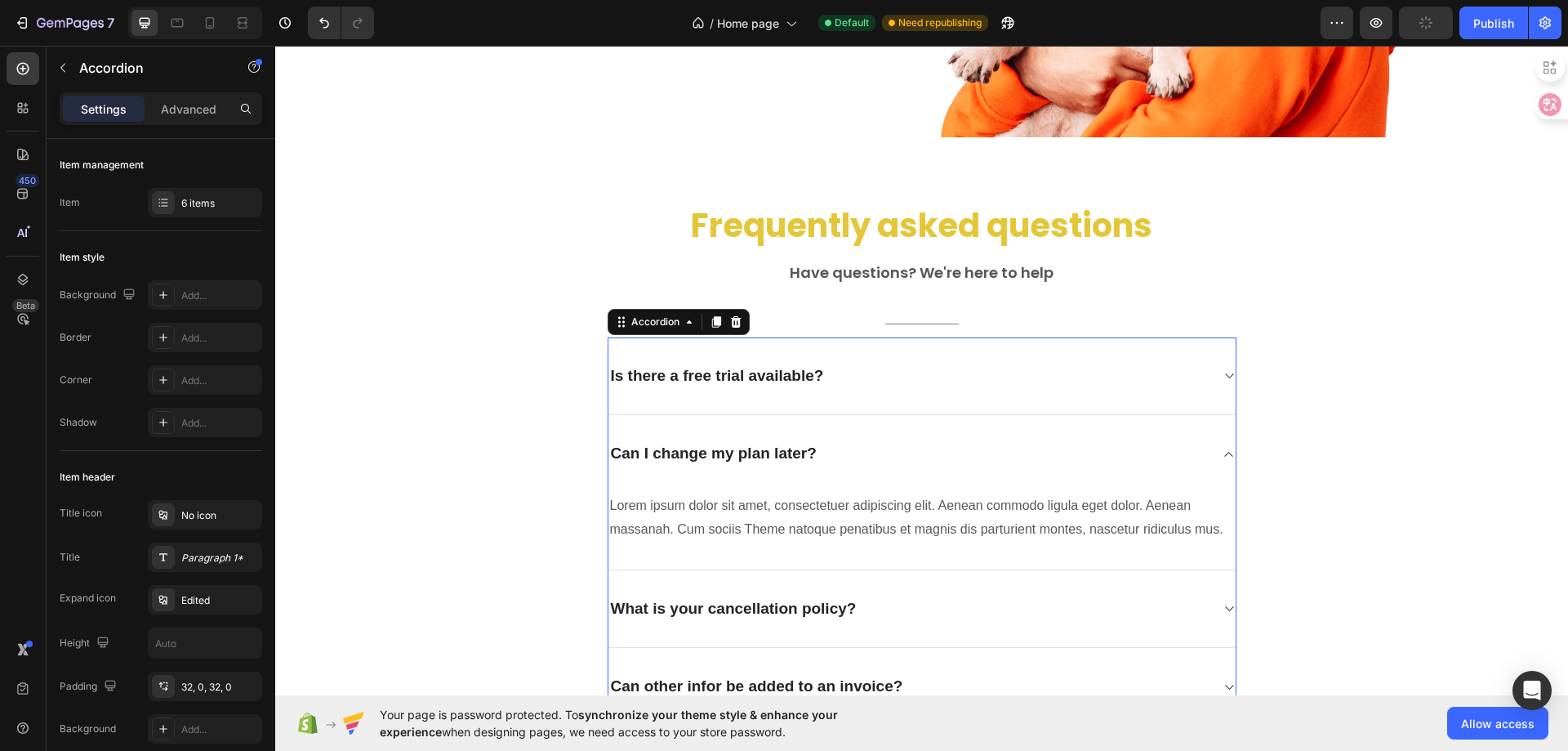
click at [1206, 626] on div "What is your cancellation policy?" at bounding box center [922, 609] width 627 height 79
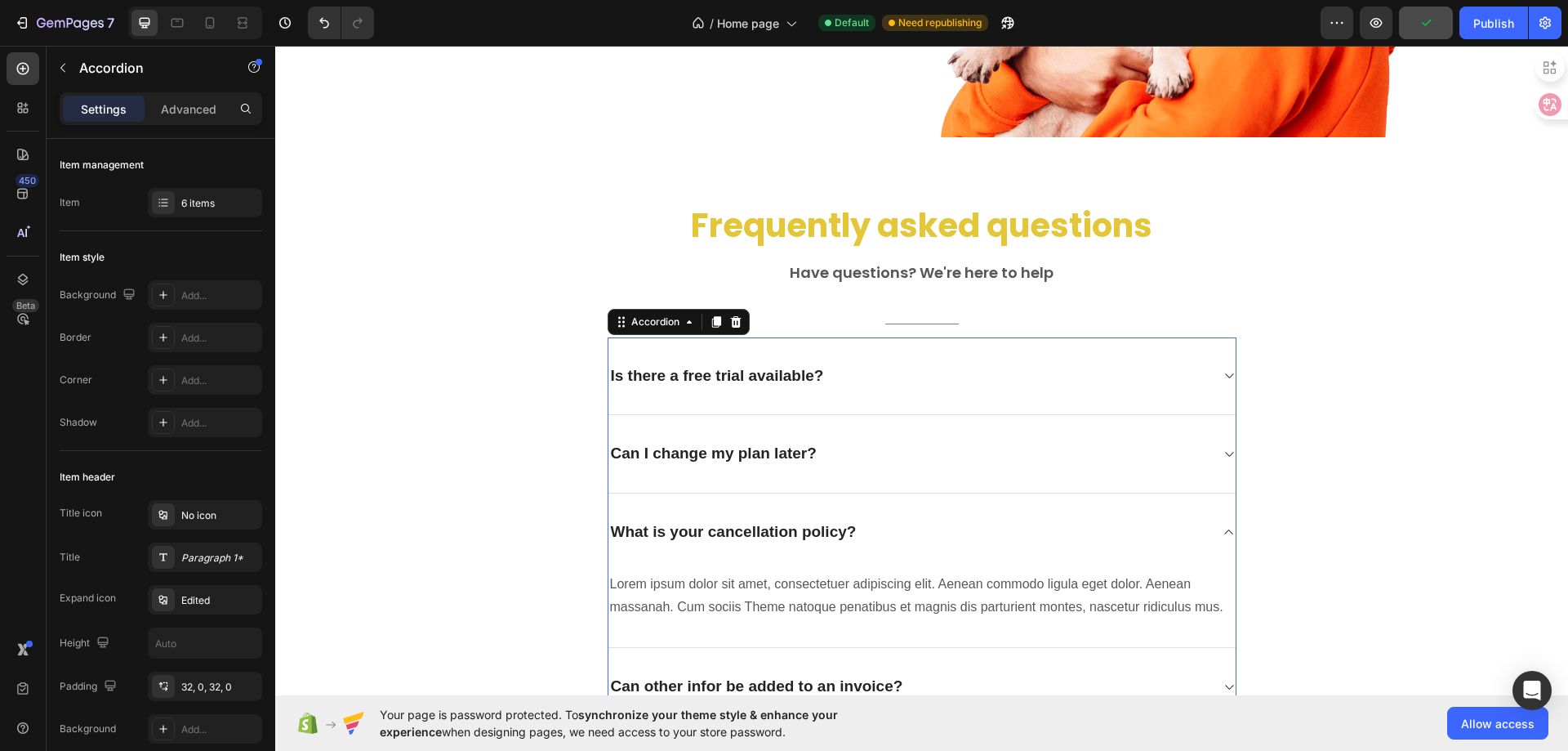
scroll to position [4163, 0]
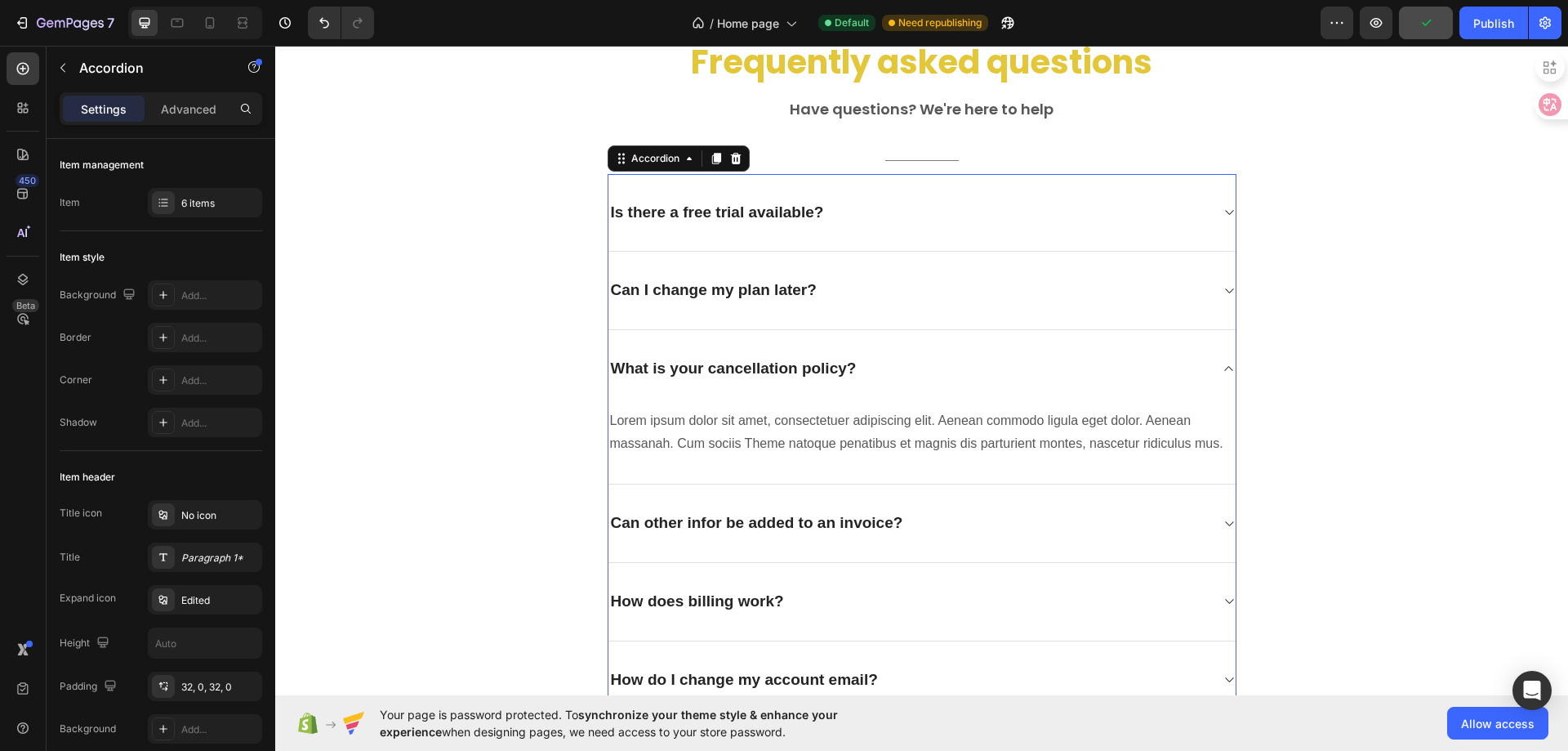
click at [1206, 563] on div "Can other infor be added to an invoice?" at bounding box center [922, 523] width 627 height 79
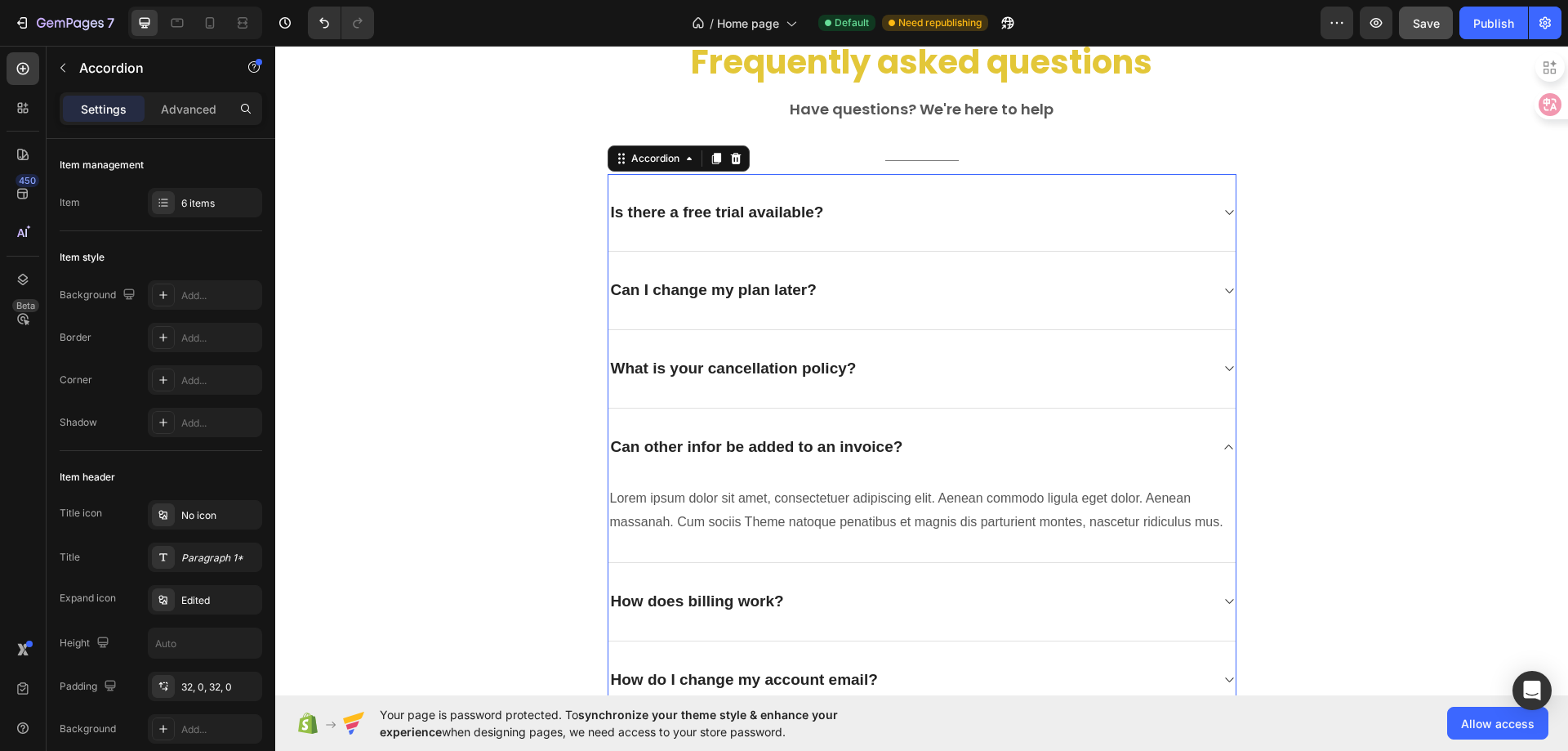
click at [1212, 619] on div "How does billing work?" at bounding box center [922, 602] width 627 height 79
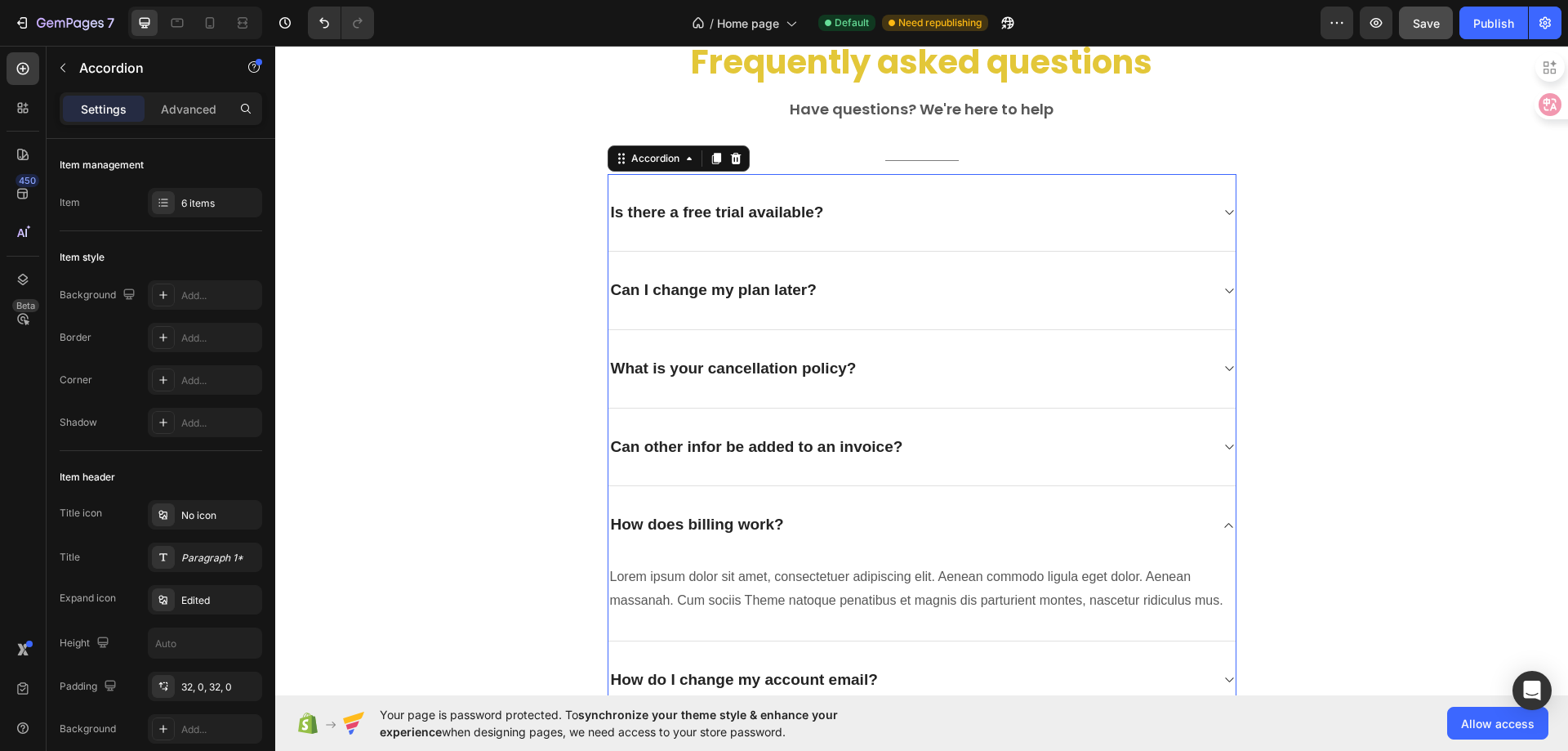
scroll to position [4326, 0]
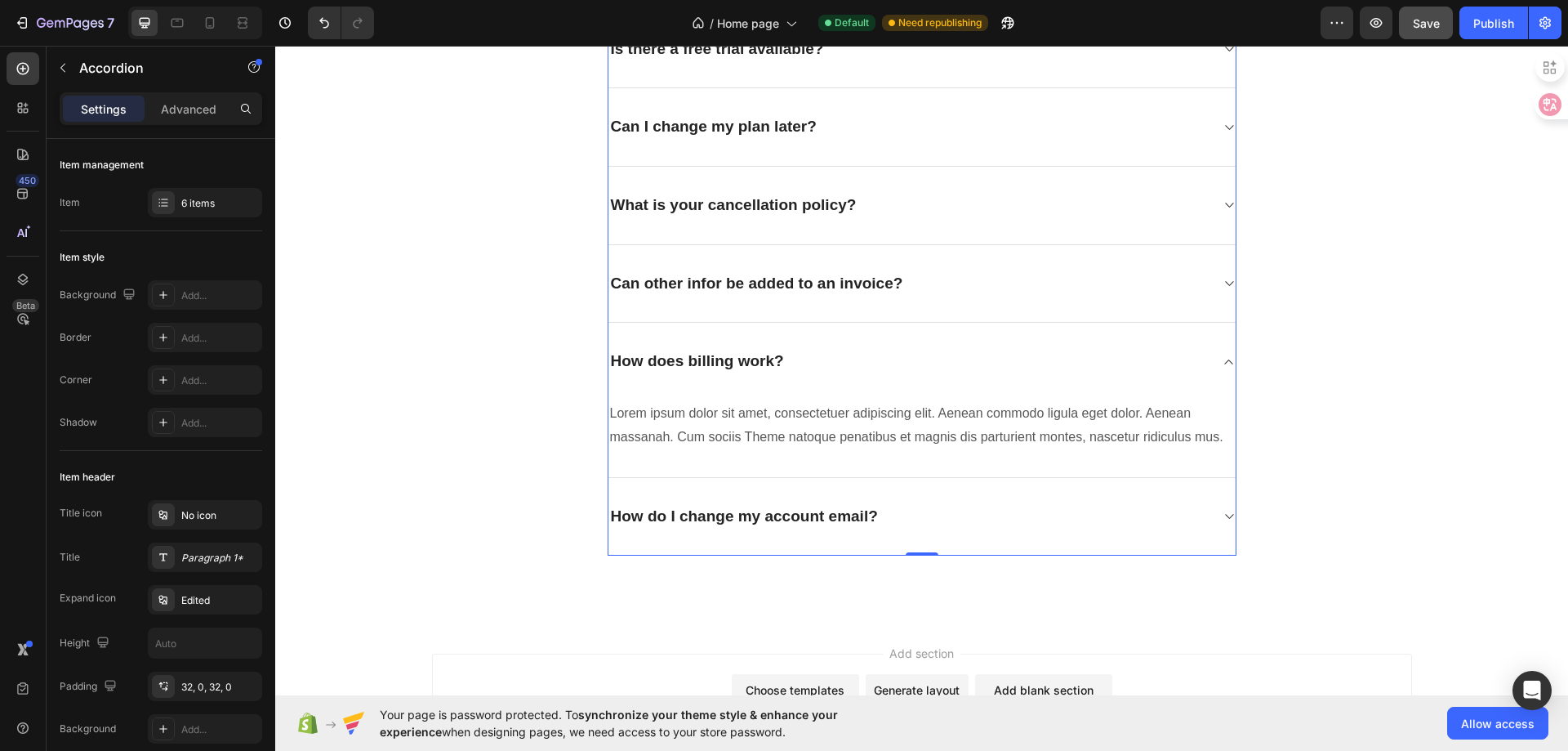
click at [1205, 366] on div "How does billing work?" at bounding box center [922, 362] width 627 height 78
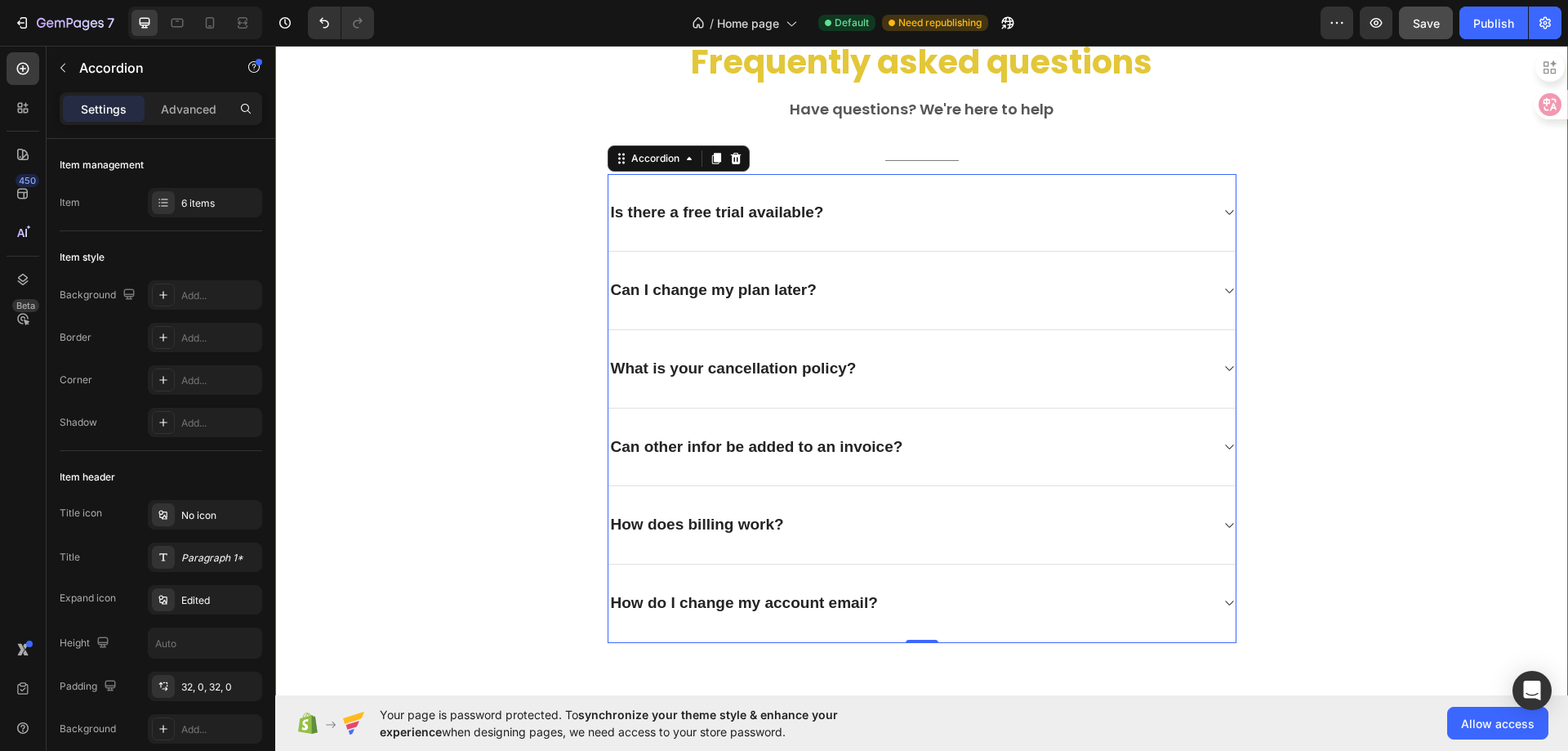
scroll to position [4081, 0]
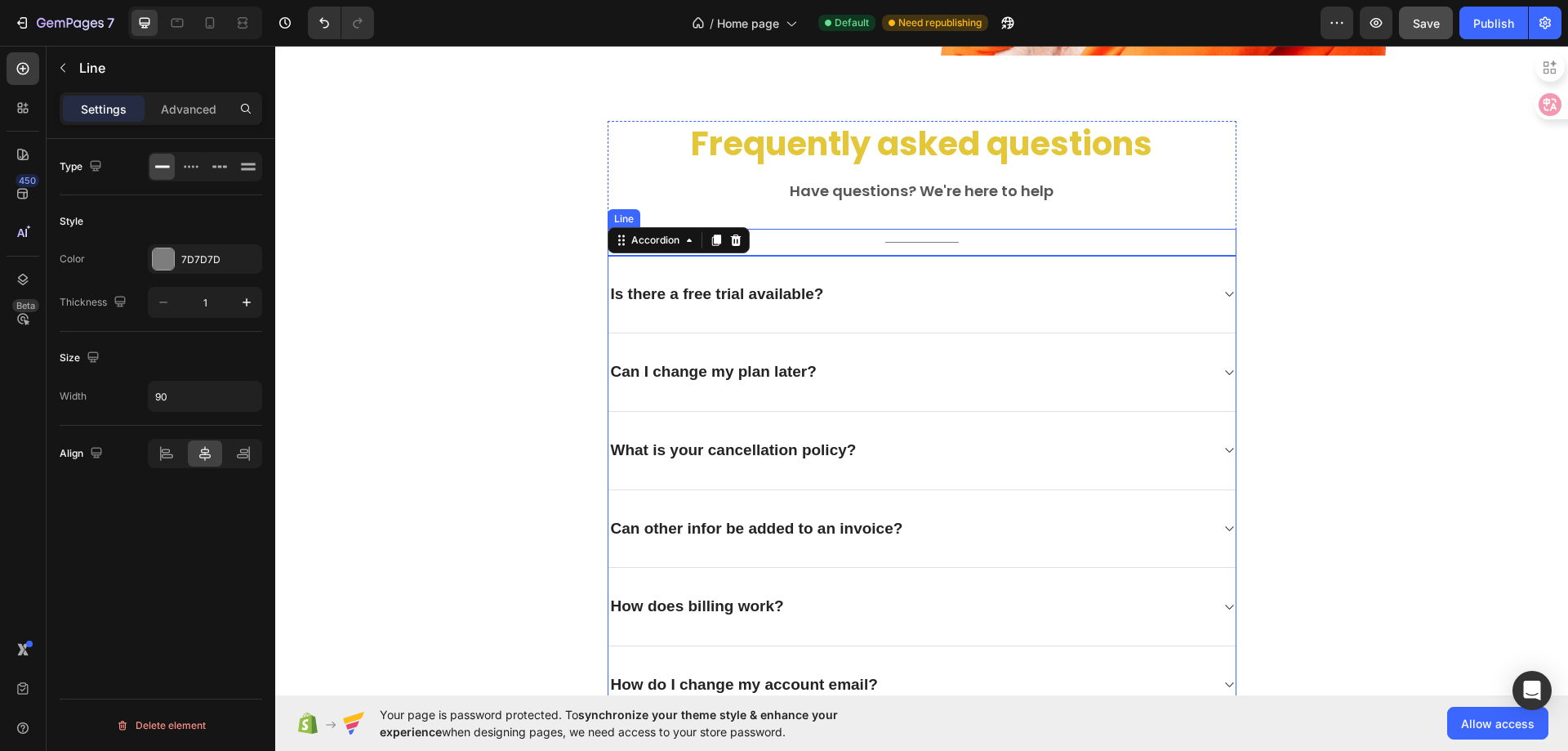
click at [905, 235] on div "Title Line" at bounding box center [922, 242] width 629 height 27
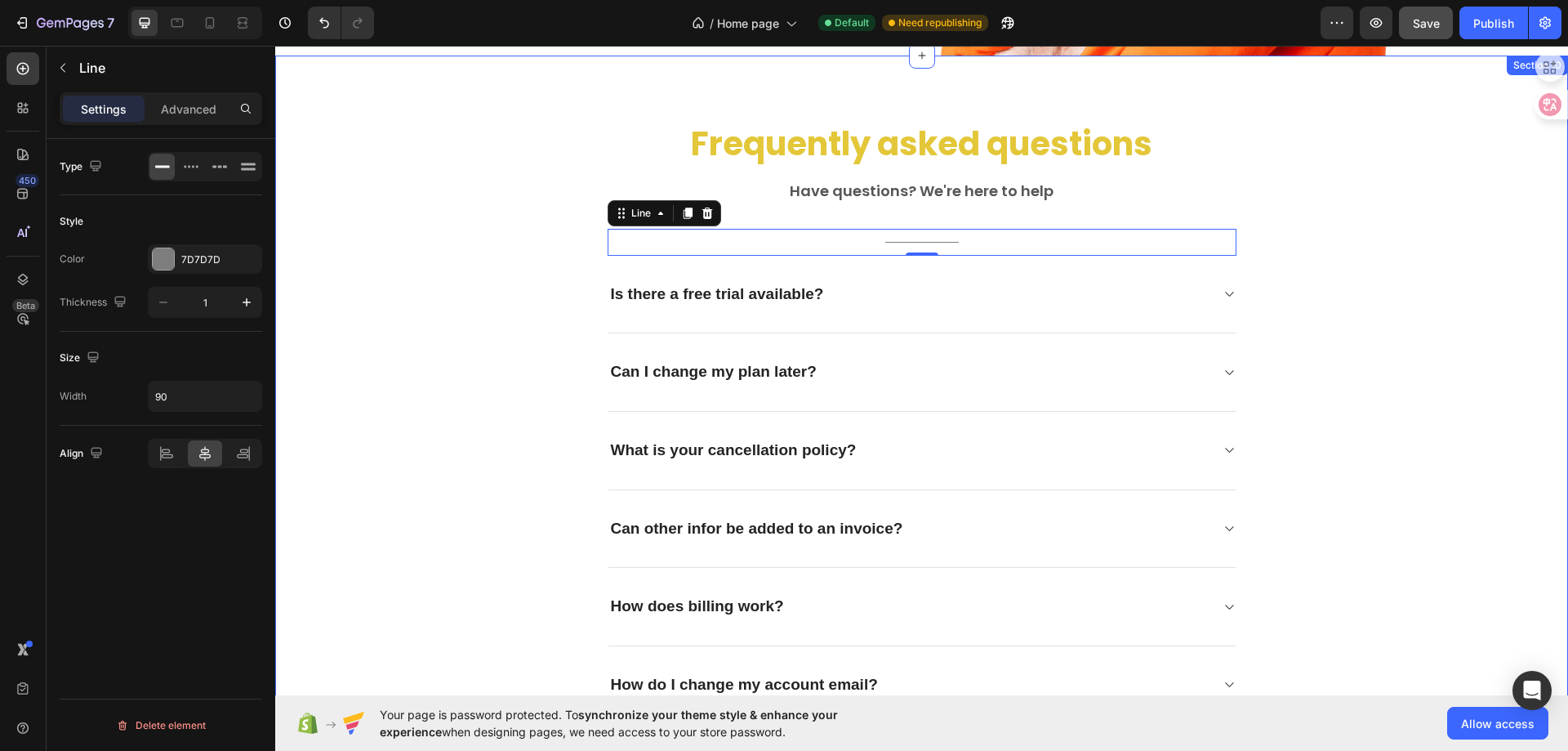
click at [1399, 269] on div "Frequently asked questions Heading Have questions? We're here to help Text bloc…" at bounding box center [922, 422] width 1268 height 604
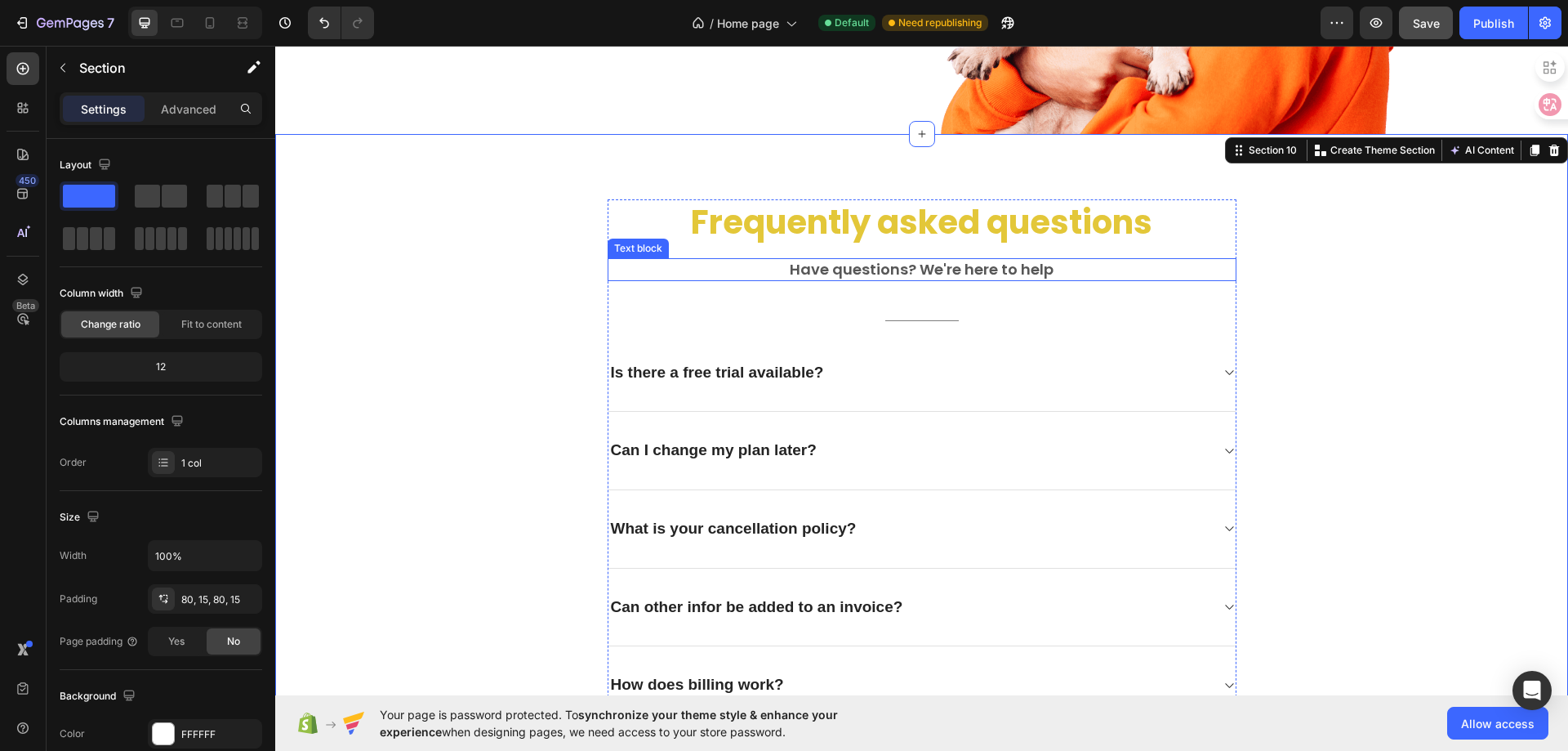
scroll to position [3921, 0]
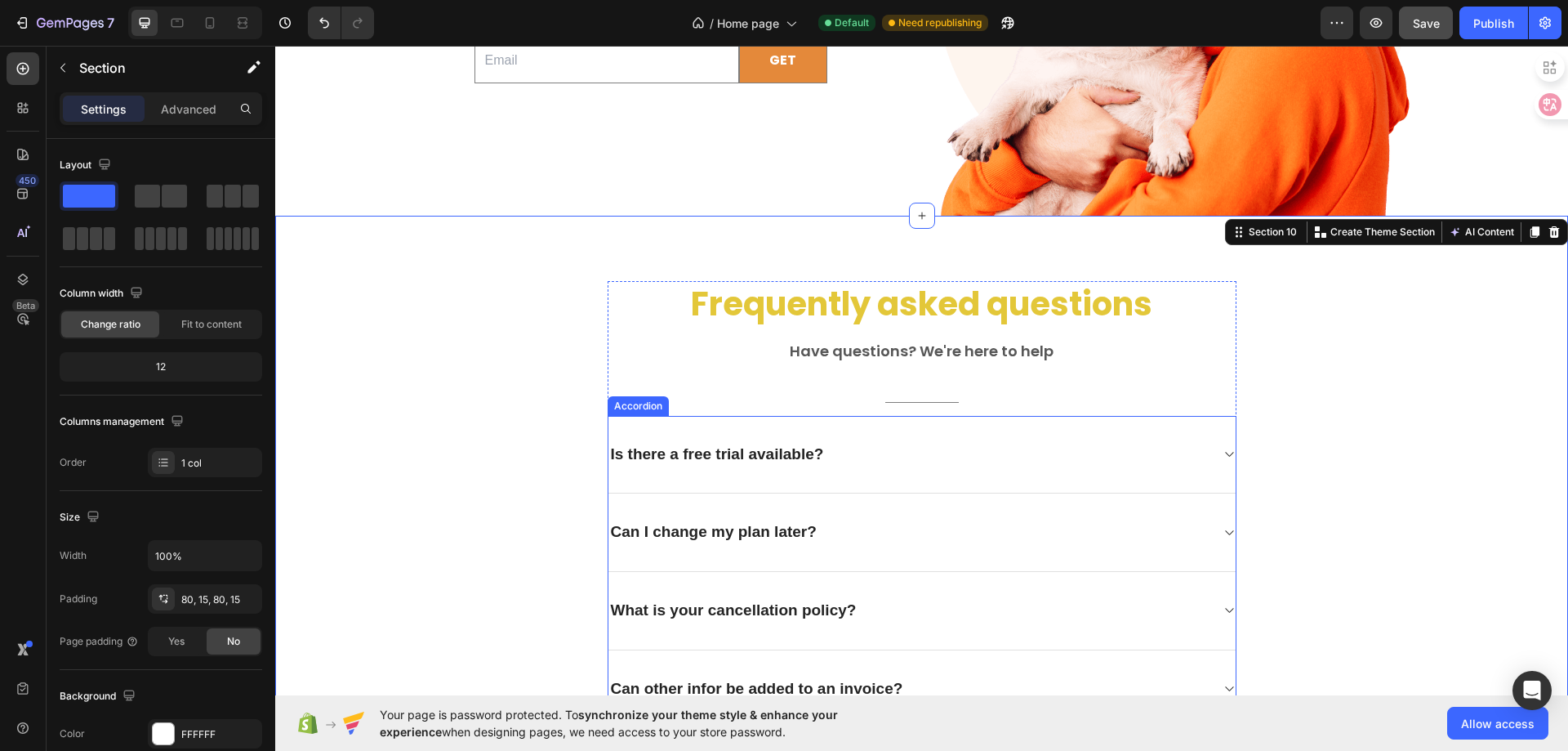
click at [678, 456] on div "Is there a free trial available?" at bounding box center [718, 454] width 218 height 25
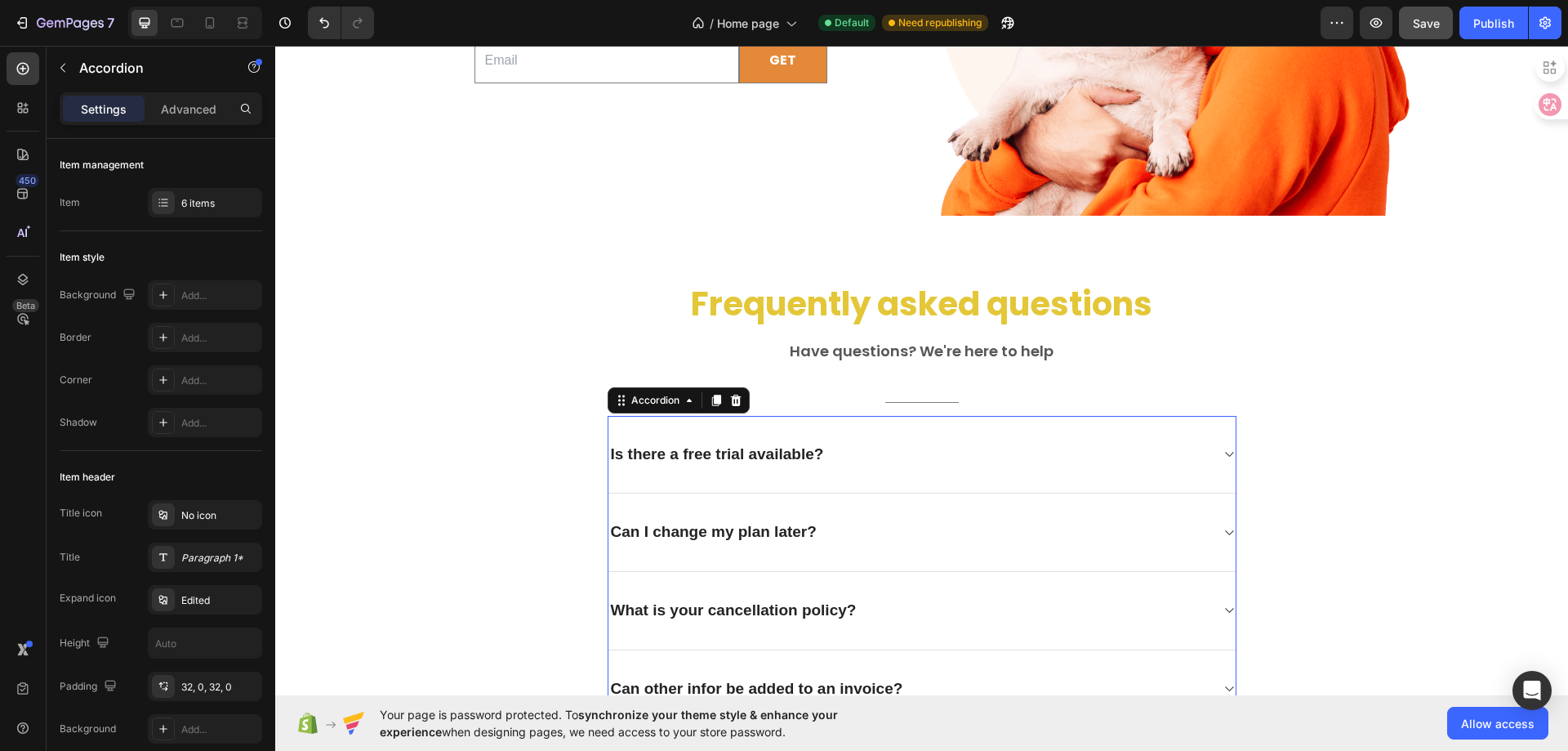
click at [678, 456] on div "Is there a free trial available?" at bounding box center [718, 454] width 218 height 25
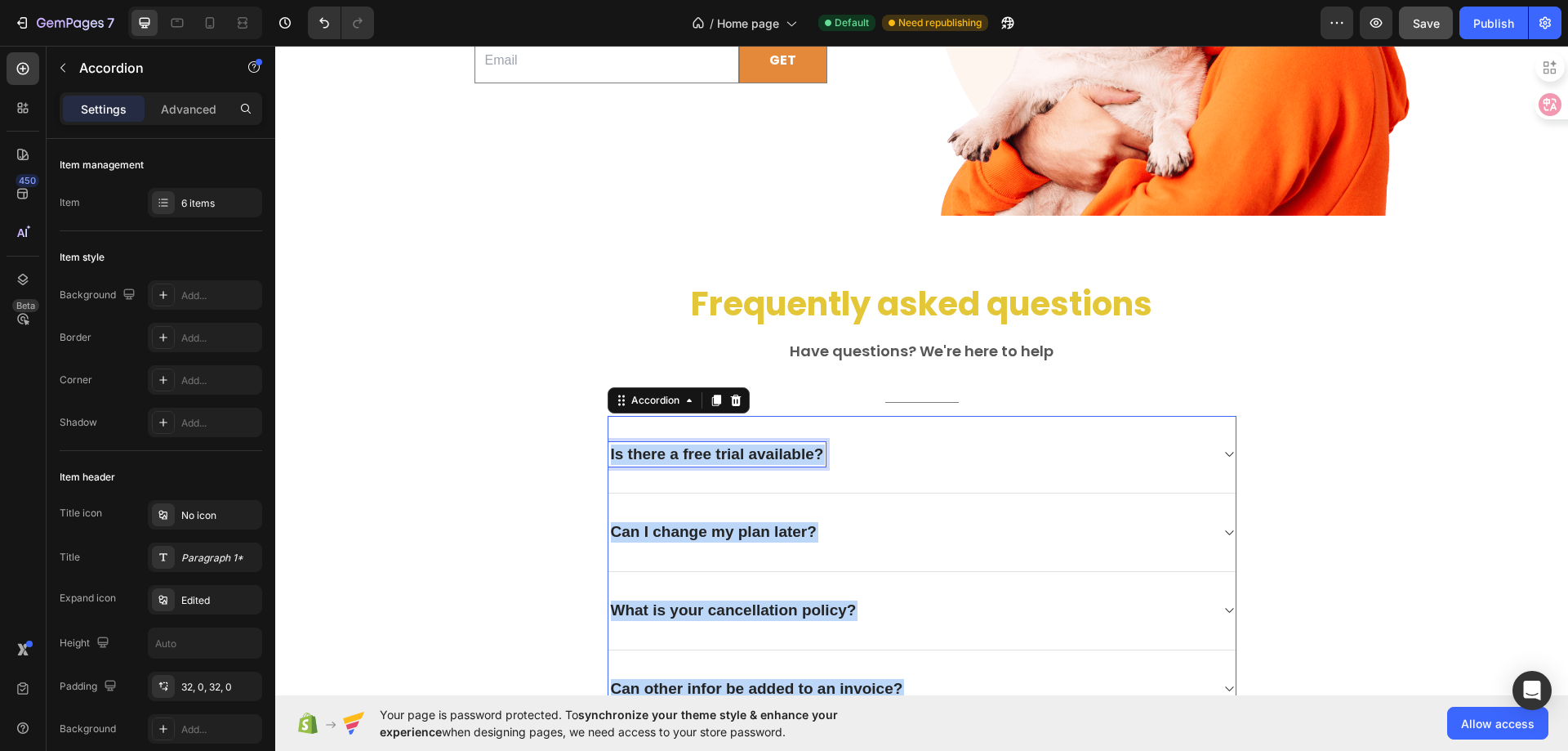
click at [678, 456] on p "Is there a free trial available?" at bounding box center [717, 454] width 213 height 20
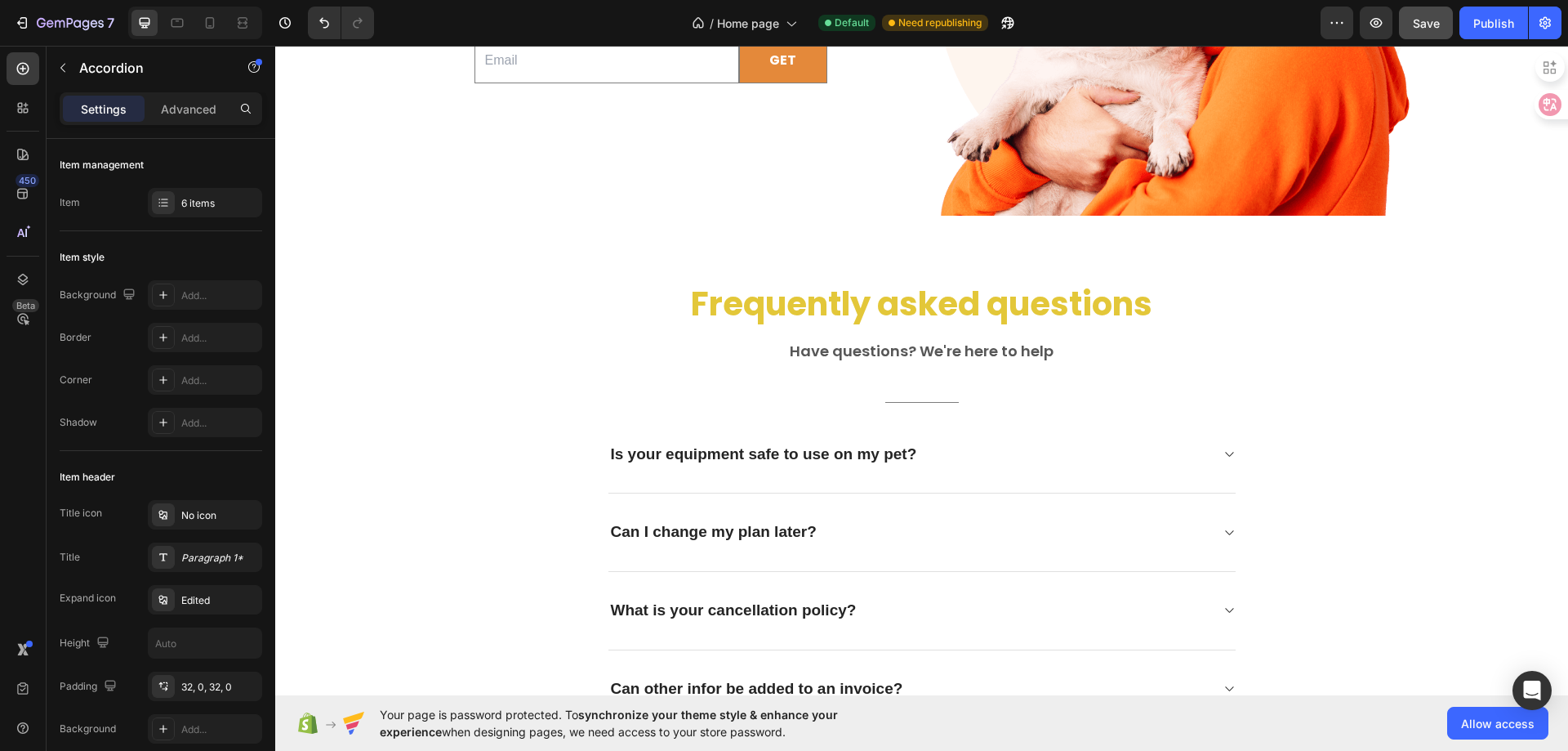
click at [1223, 452] on icon at bounding box center [1229, 453] width 13 height 13
click at [766, 456] on p "Is your equipment safe to use on my pet?" at bounding box center [764, 454] width 306 height 20
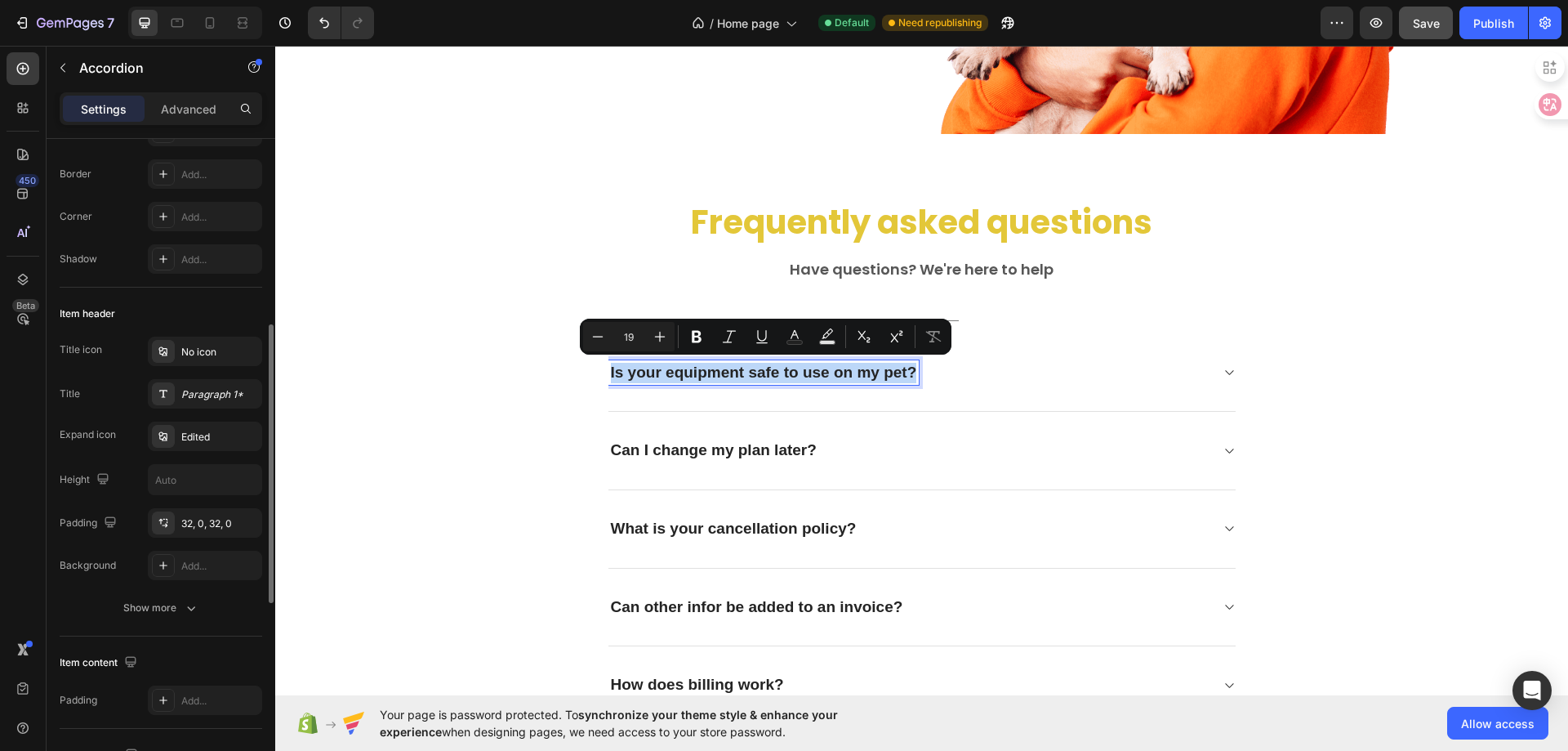
scroll to position [245, 0]
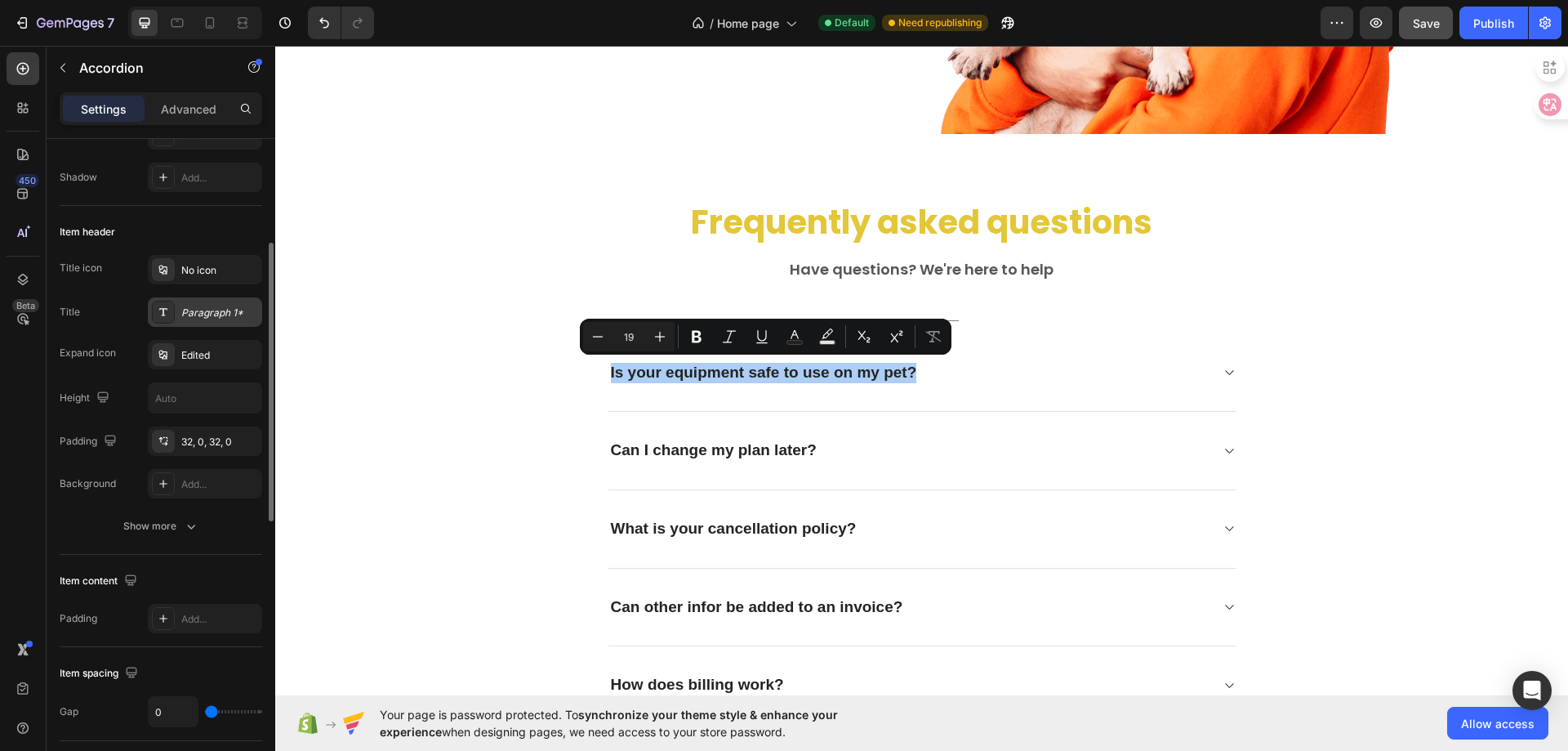
click at [196, 317] on div "Paragraph 1*" at bounding box center [219, 312] width 77 height 15
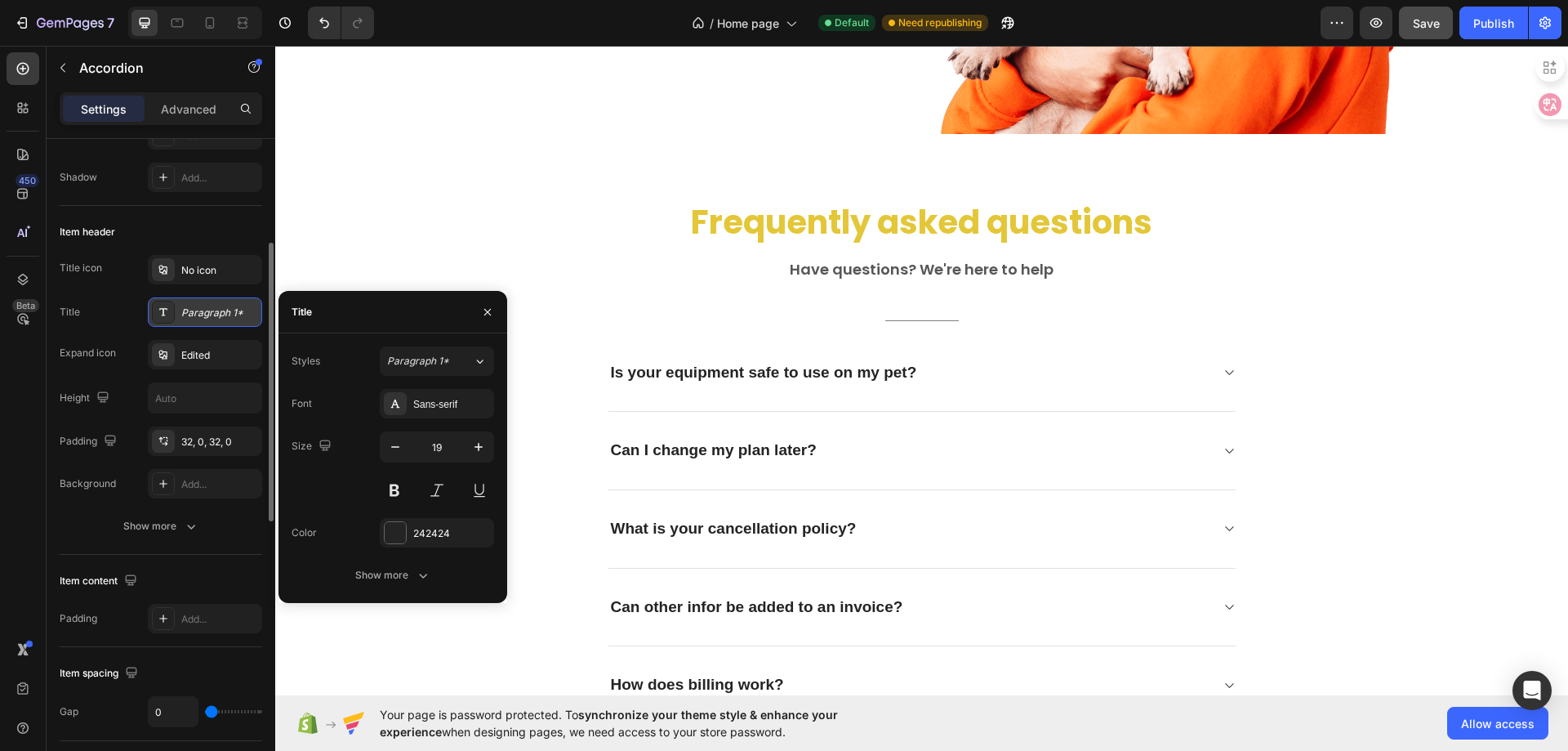
click at [196, 317] on div "Paragraph 1*" at bounding box center [219, 312] width 77 height 15
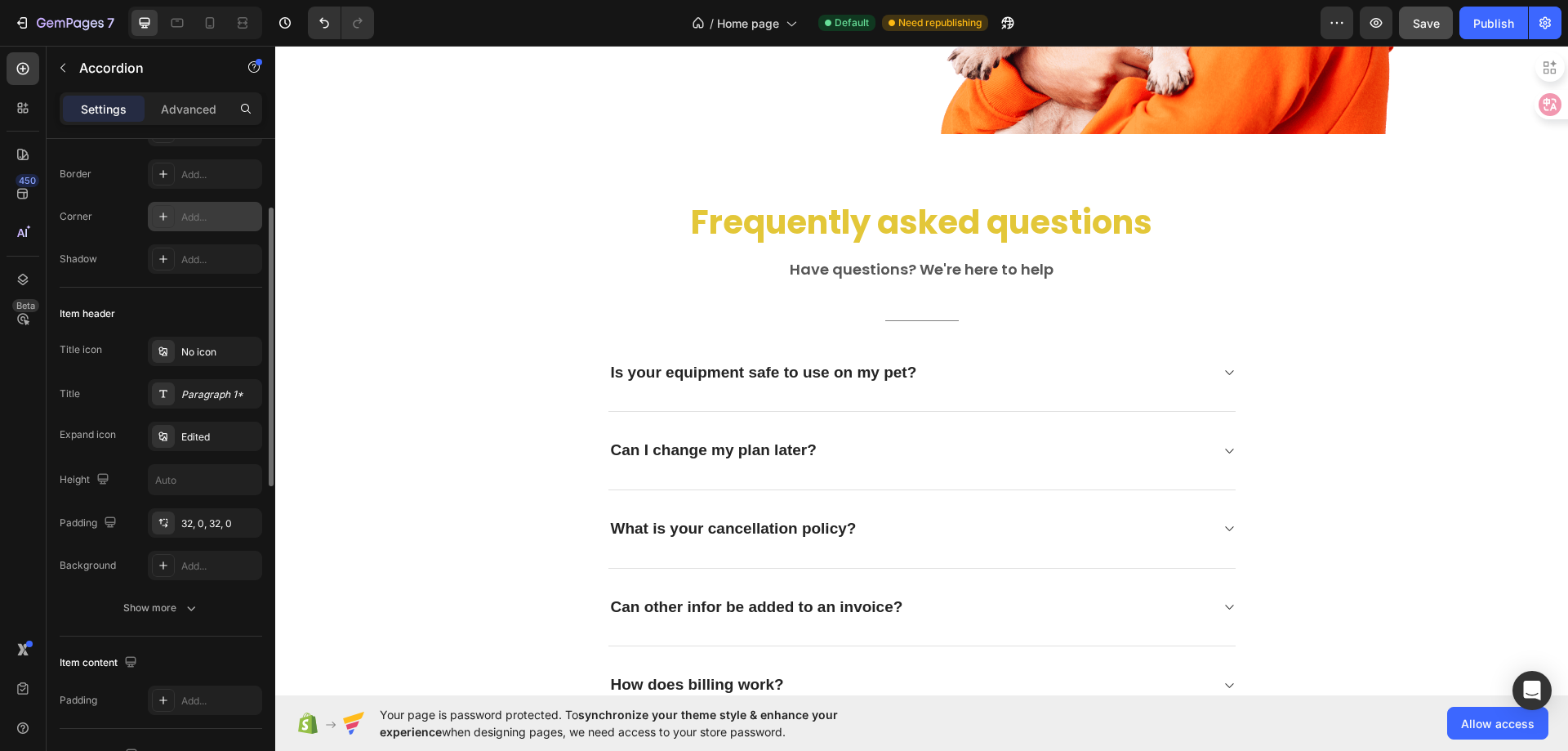
scroll to position [0, 0]
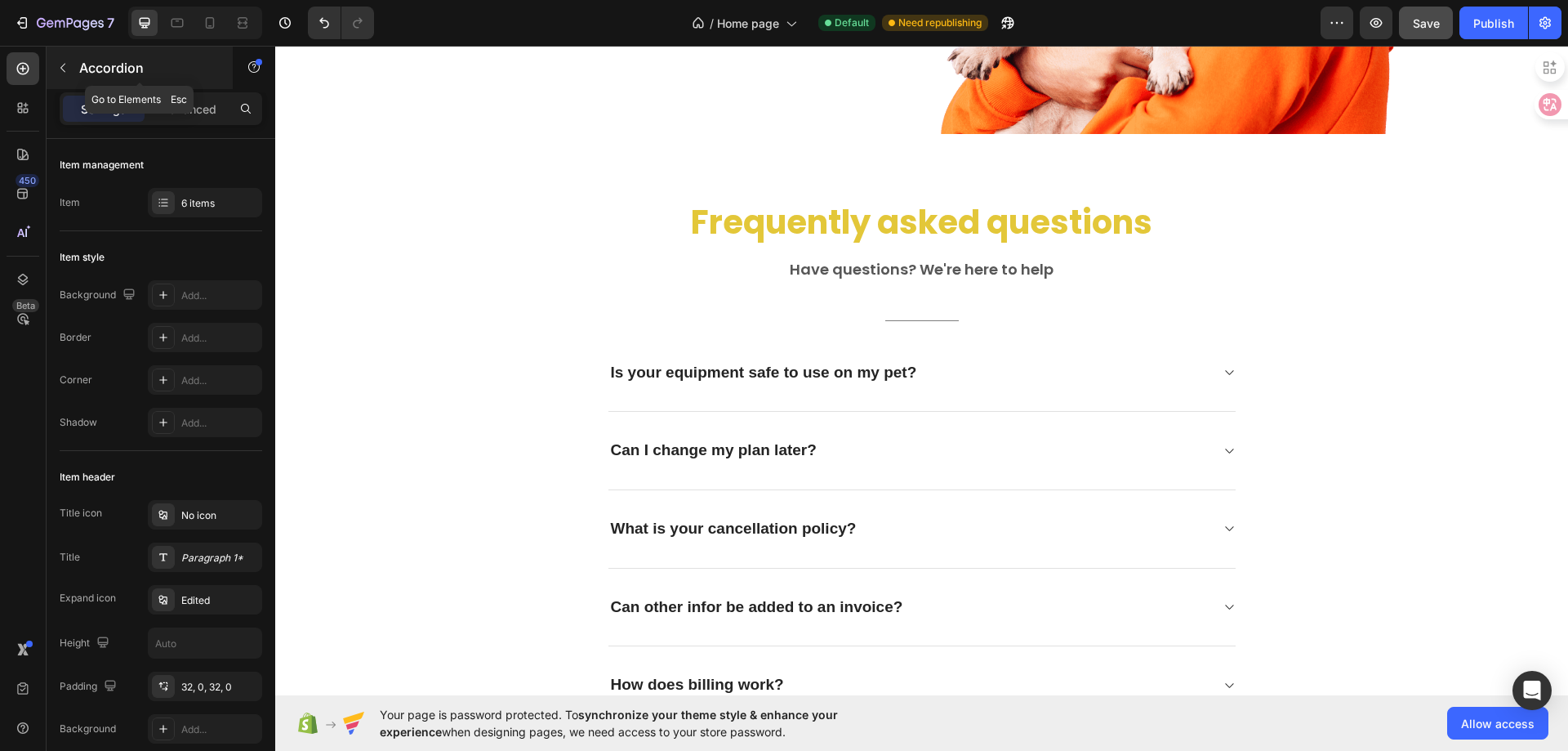
click at [62, 64] on icon "button" at bounding box center [62, 67] width 13 height 13
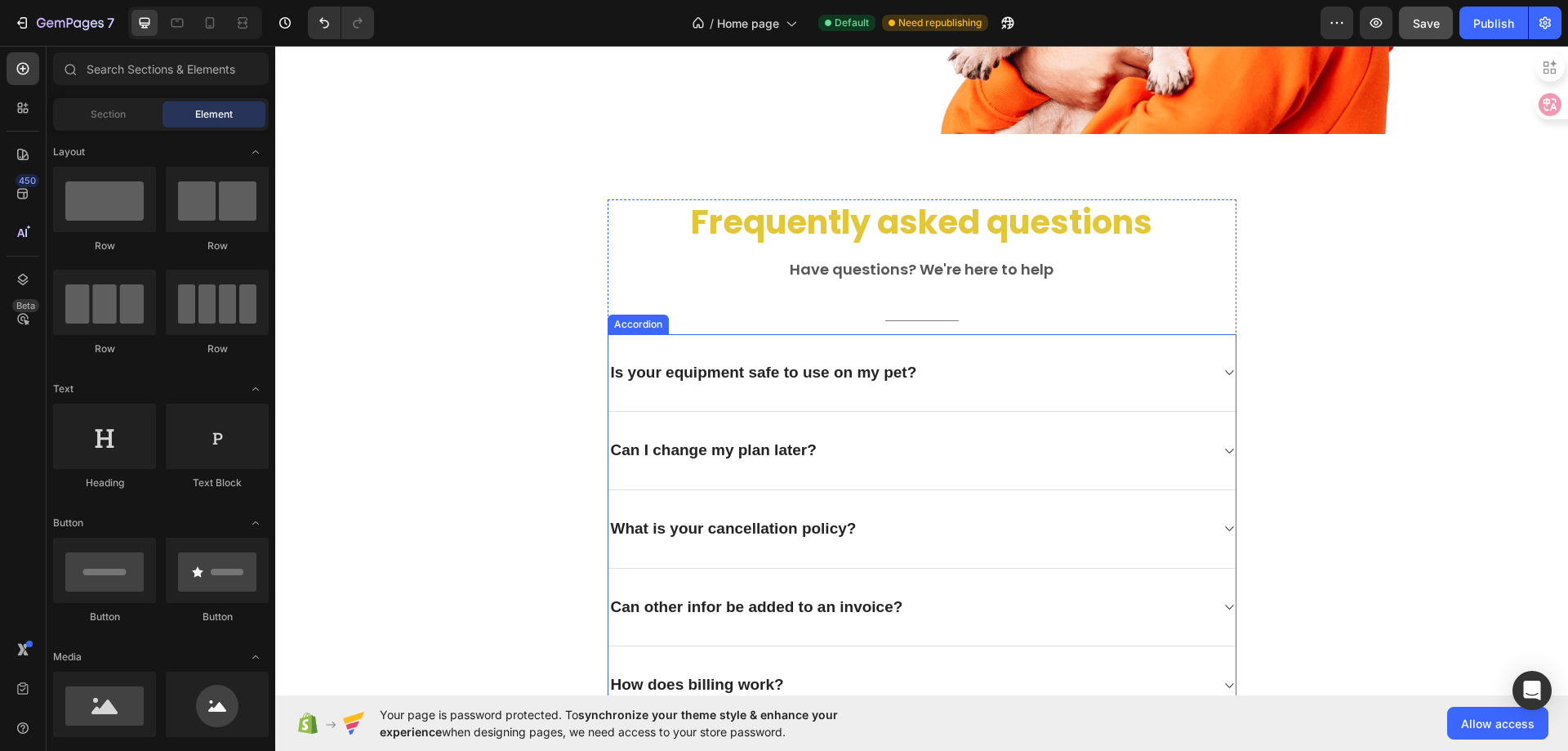
click at [863, 373] on p "Is your equipment safe to use on my pet?" at bounding box center [764, 373] width 306 height 20
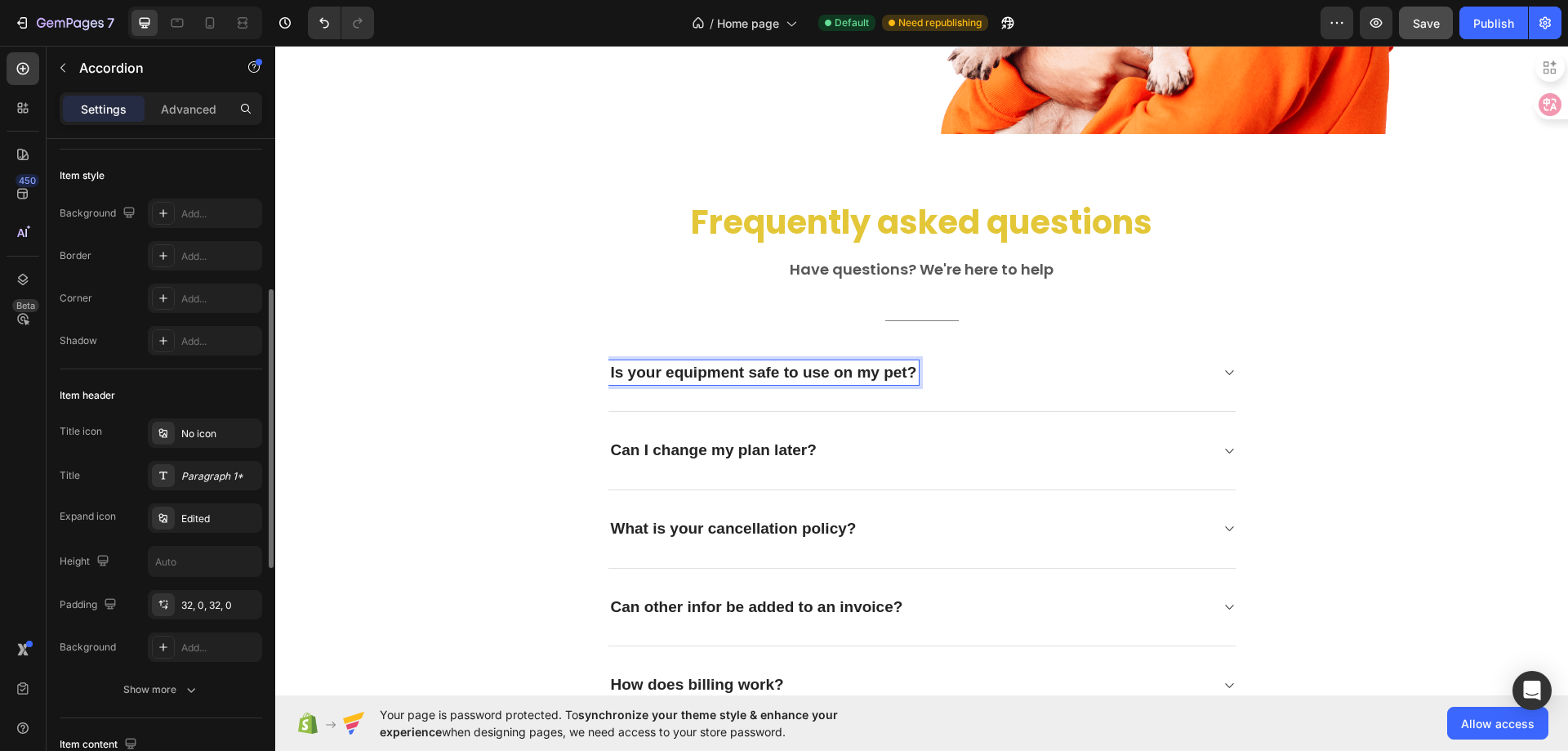
scroll to position [163, 0]
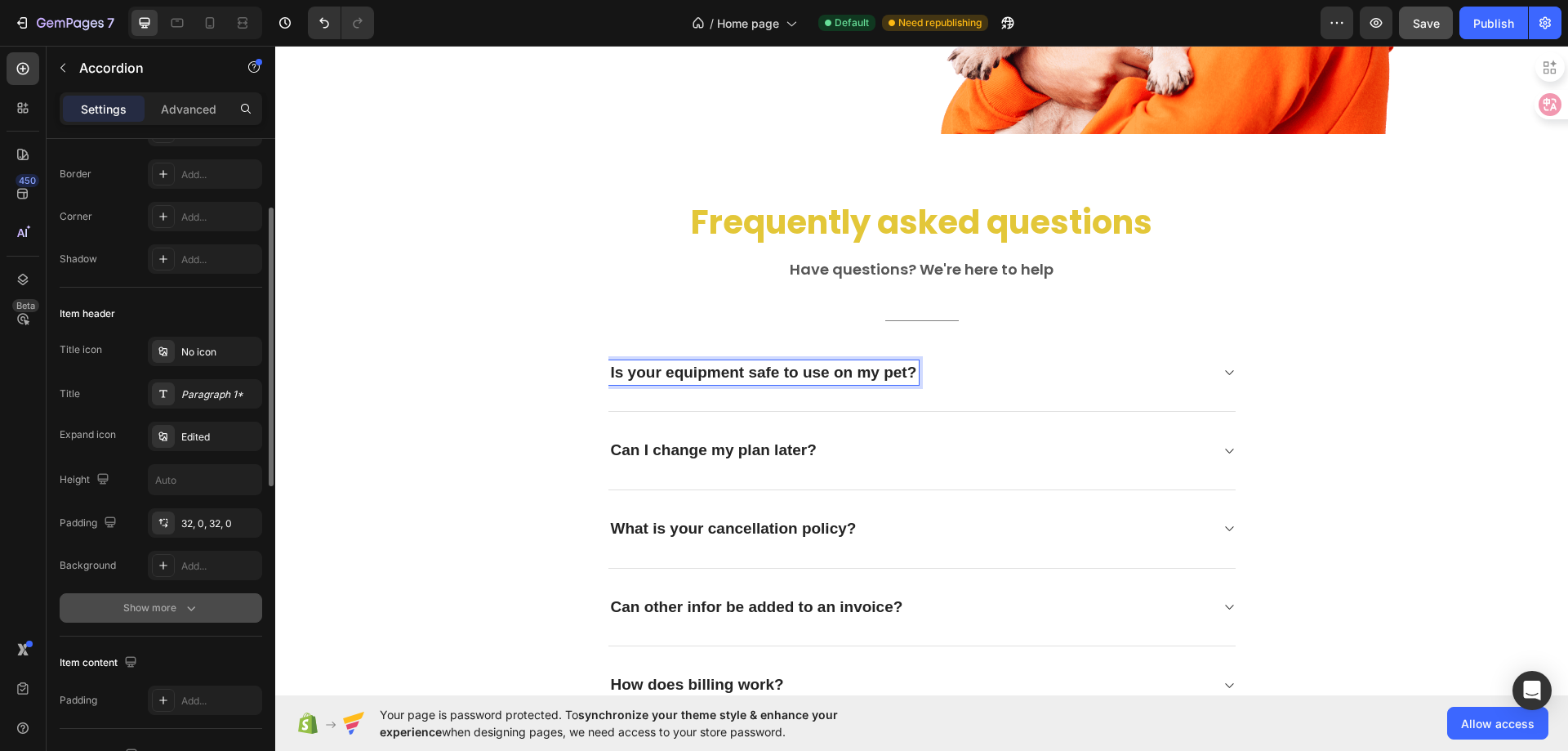
click at [192, 608] on icon "button" at bounding box center [191, 607] width 17 height 17
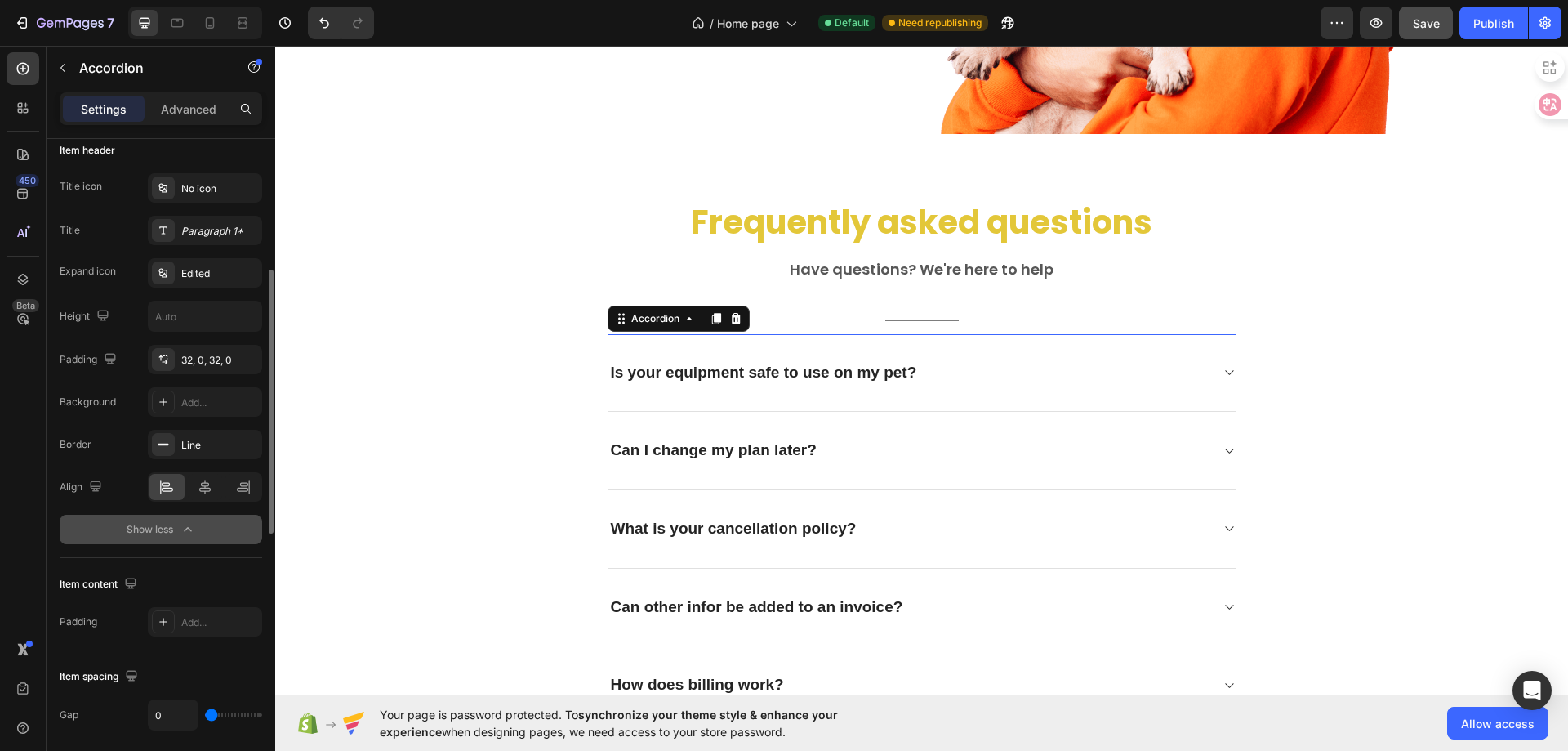
scroll to position [490, 0]
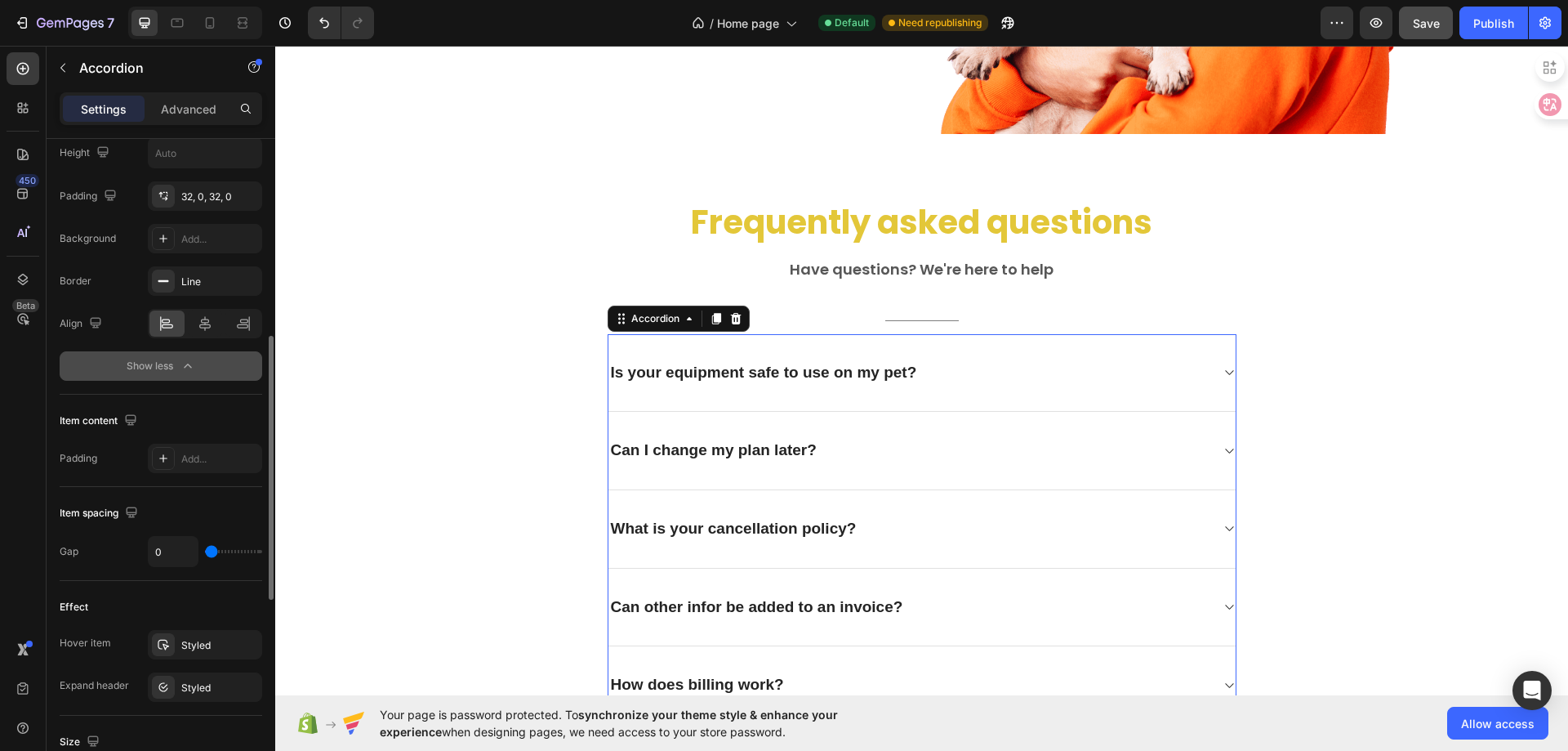
click at [1223, 368] on icon at bounding box center [1229, 372] width 13 height 13
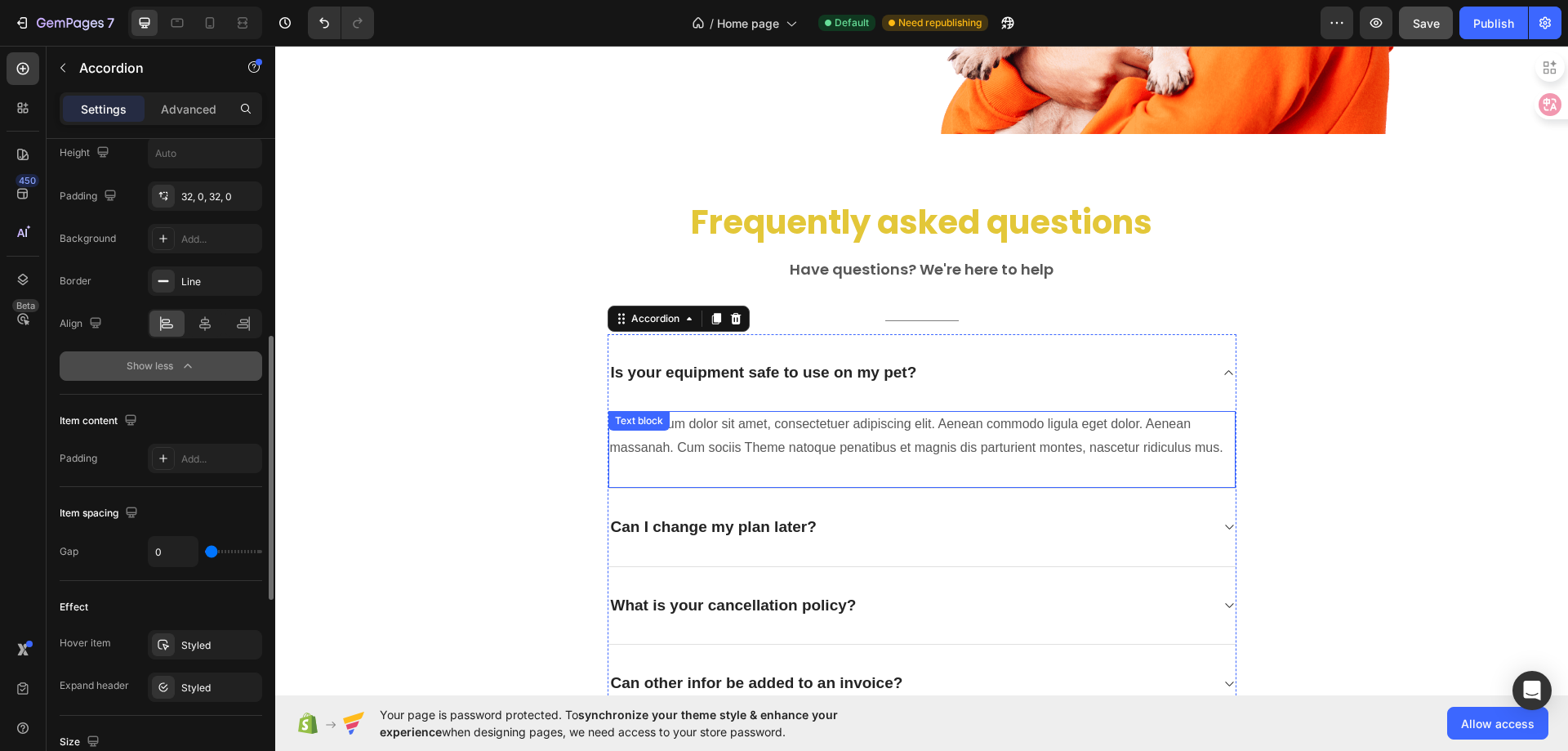
click at [757, 454] on p "Lorem ipsum dolor sit amet, consectetuer adipiscing elit. Aenean commodo ligula…" at bounding box center [922, 436] width 624 height 48
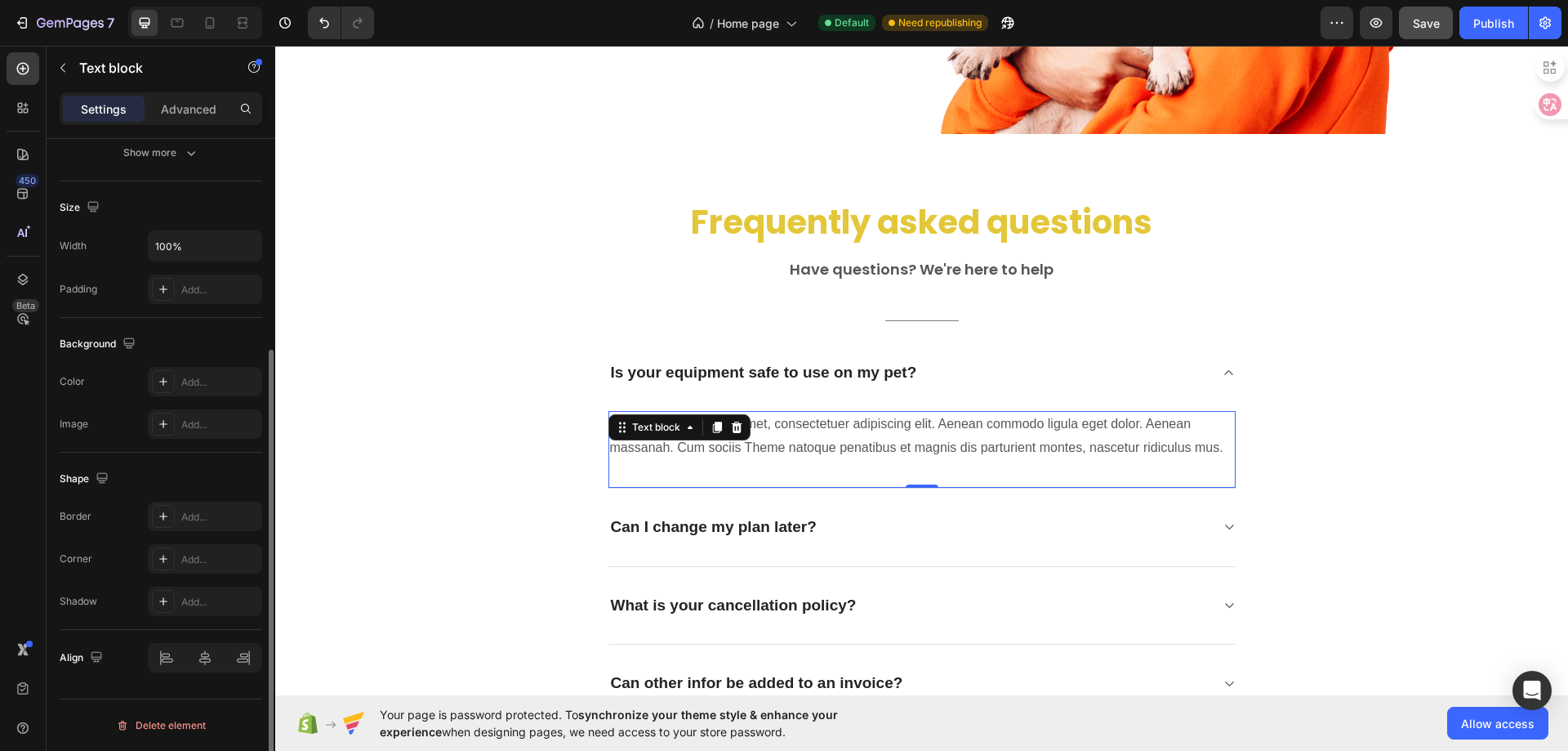
scroll to position [0, 0]
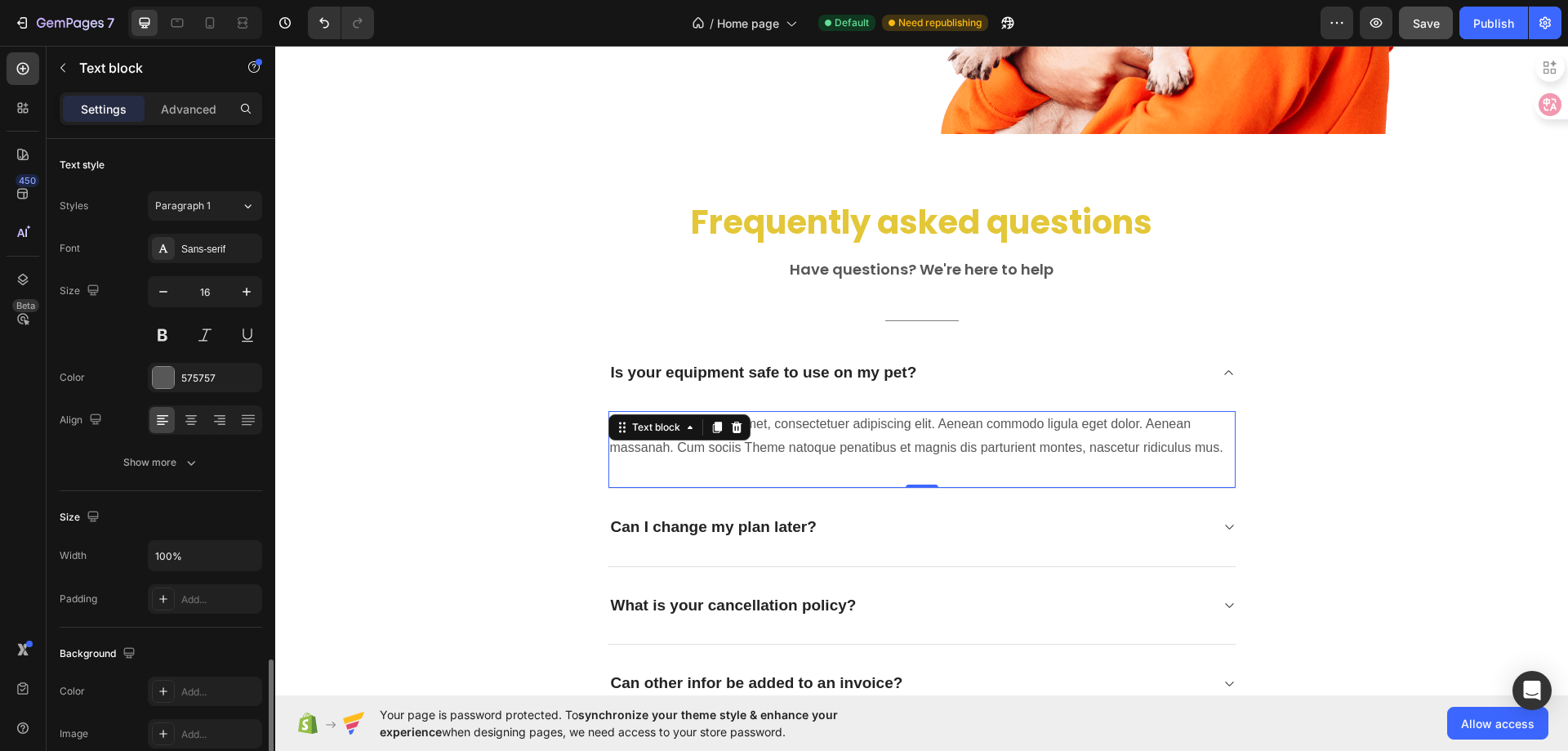
click at [757, 454] on p "Lorem ipsum dolor sit amet, consectetuer adipiscing elit. Aenean commodo ligula…" at bounding box center [922, 436] width 624 height 48
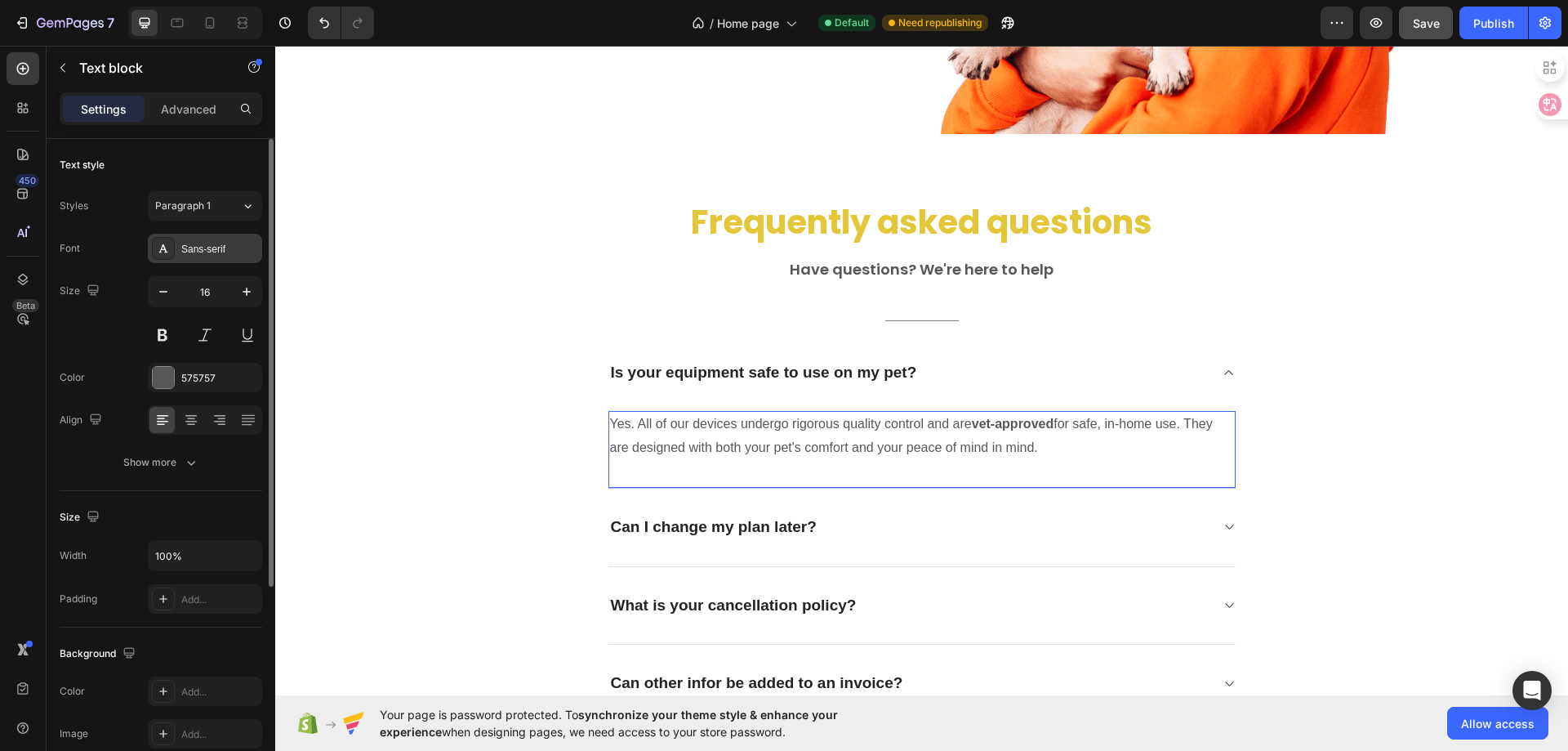
click at [218, 247] on div "Sans-serif" at bounding box center [219, 249] width 77 height 15
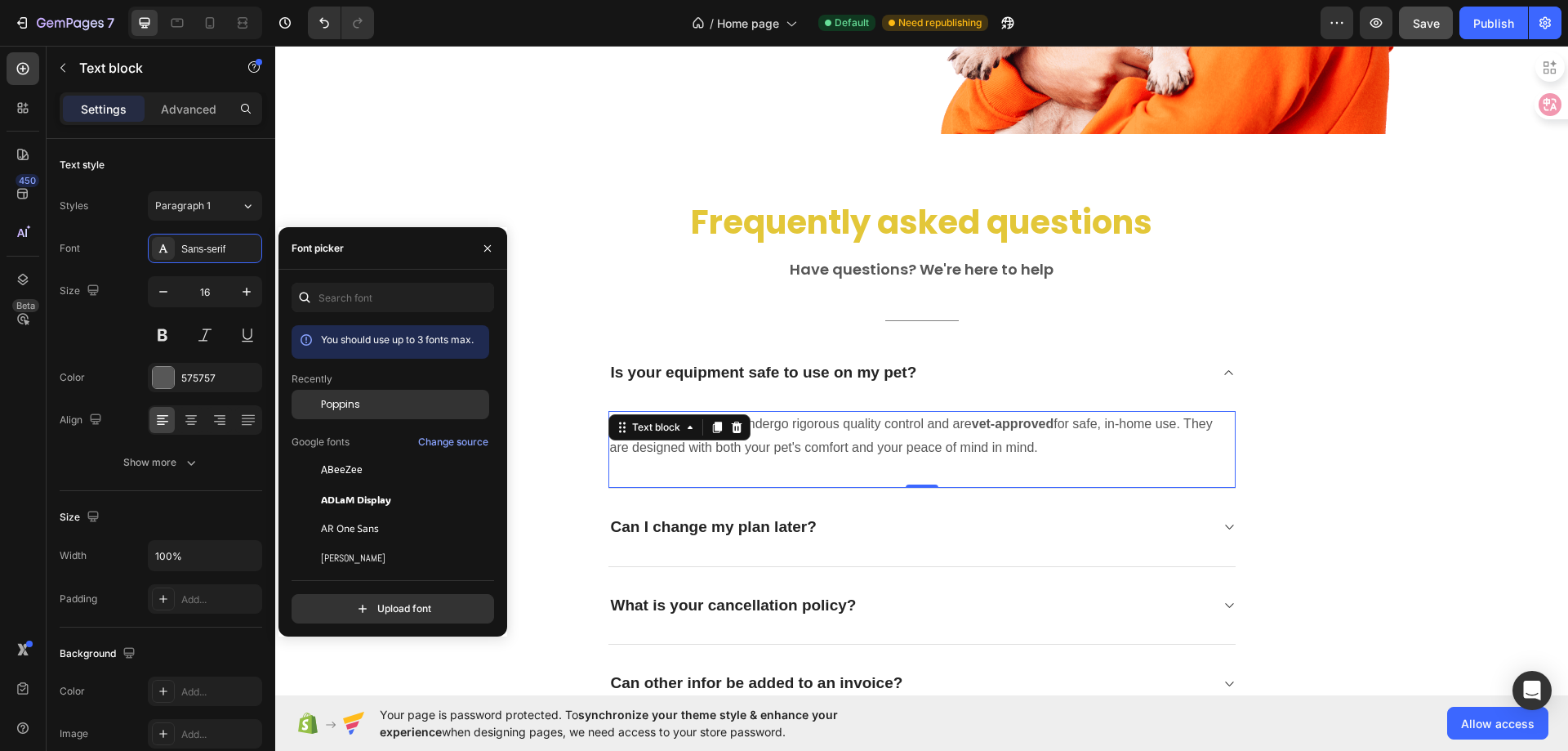
click at [344, 402] on span "Poppins" at bounding box center [340, 404] width 39 height 15
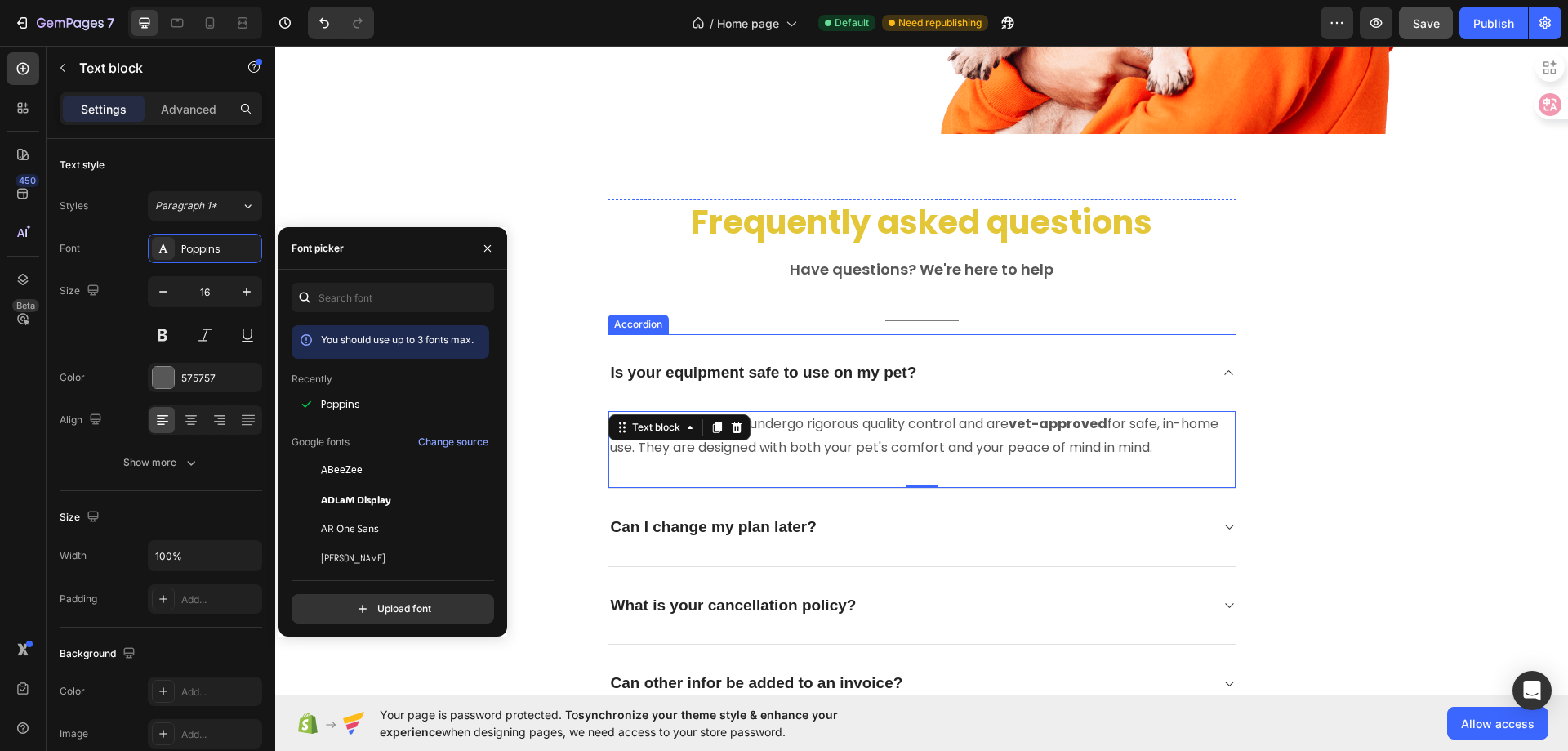
click at [1223, 376] on icon at bounding box center [1229, 372] width 13 height 13
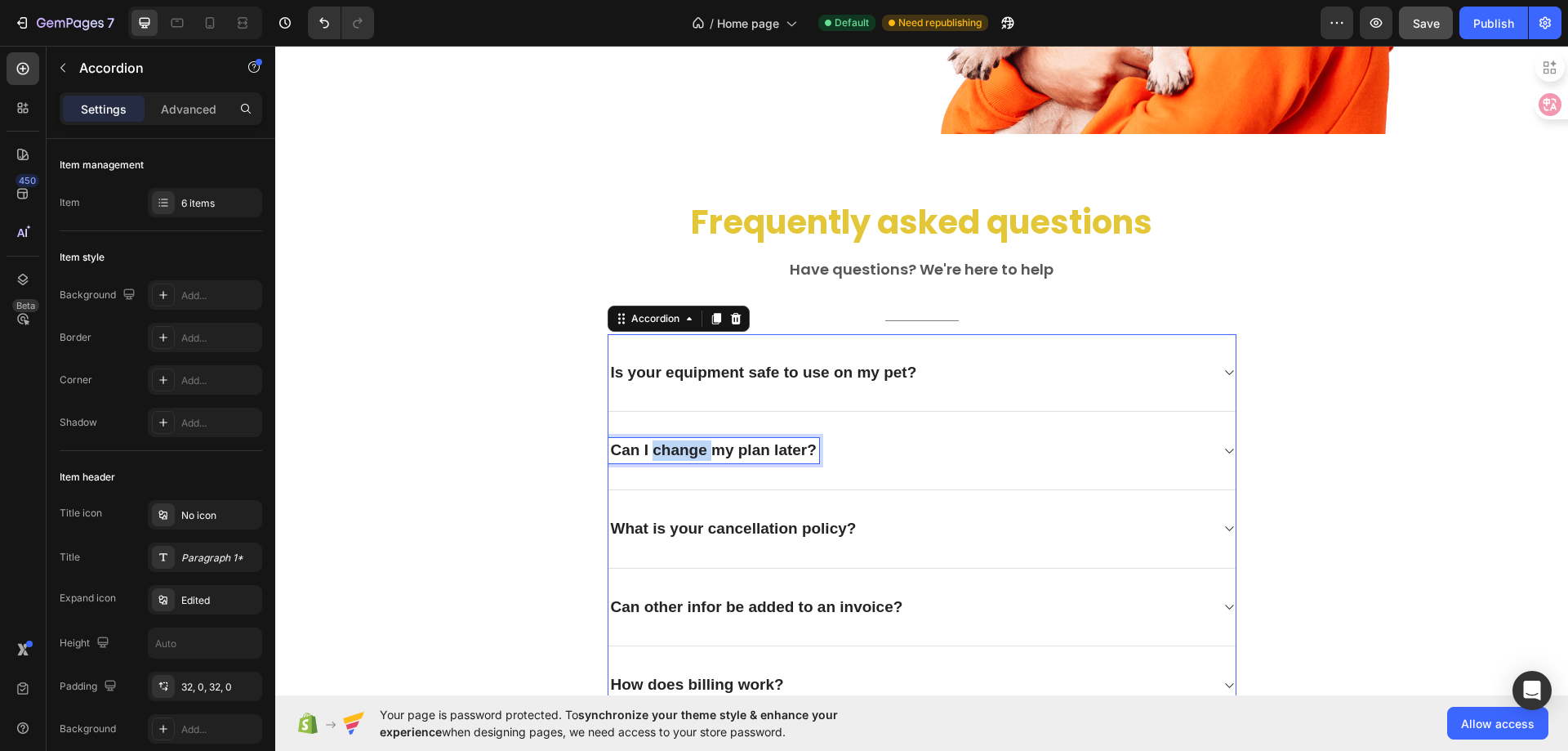
click at [693, 452] on p "Can I change my plan later?" at bounding box center [714, 450] width 206 height 20
click at [1223, 451] on icon at bounding box center [1229, 450] width 13 height 13
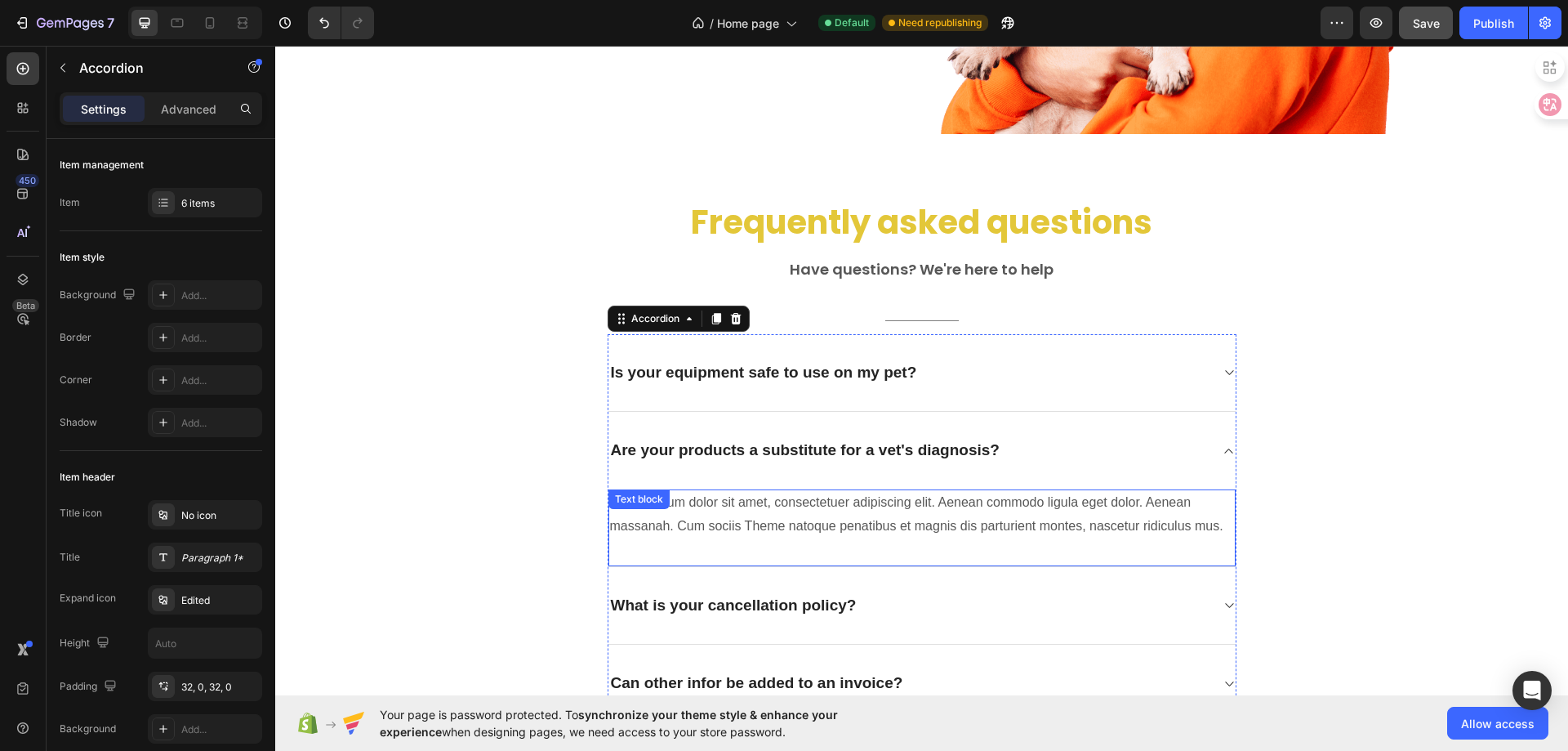
click at [674, 538] on p "Lorem ipsum dolor sit amet, consectetuer adipiscing elit. Aenean commodo ligula…" at bounding box center [922, 515] width 624 height 48
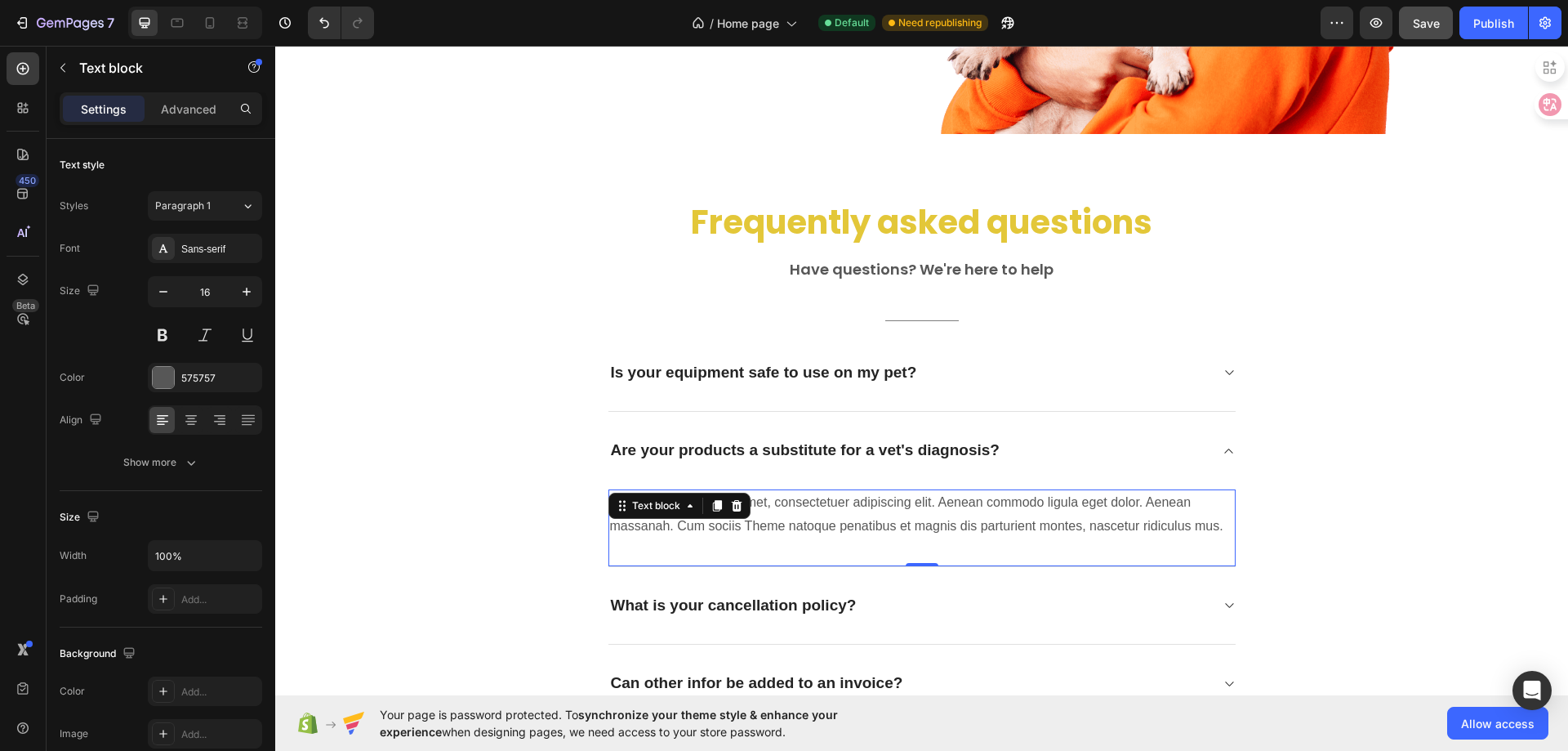
click at [674, 538] on p "Lorem ipsum dolor sit amet, consectetuer adipiscing elit. Aenean commodo ligula…" at bounding box center [922, 515] width 624 height 48
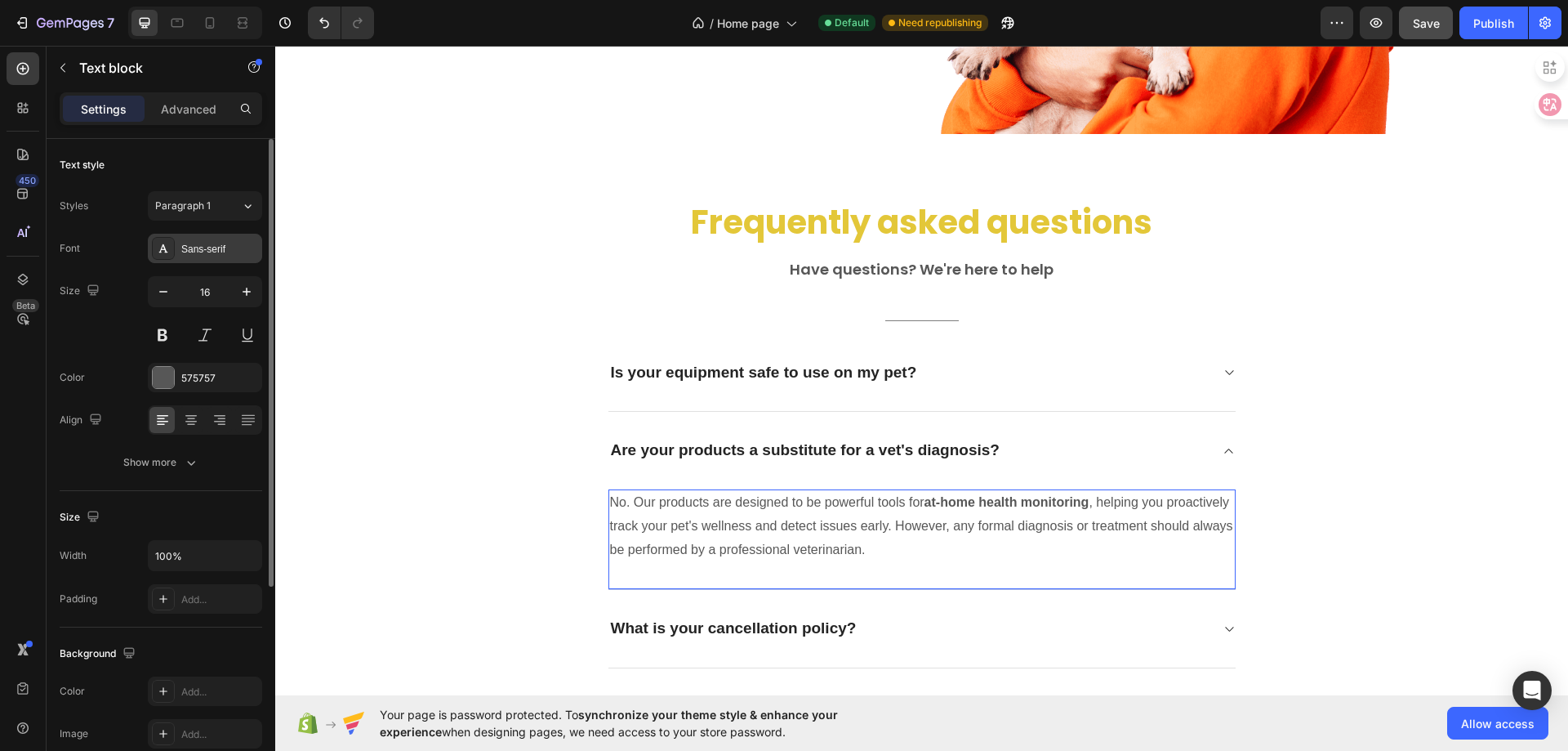
click at [205, 258] on div "Sans-serif" at bounding box center [205, 248] width 115 height 29
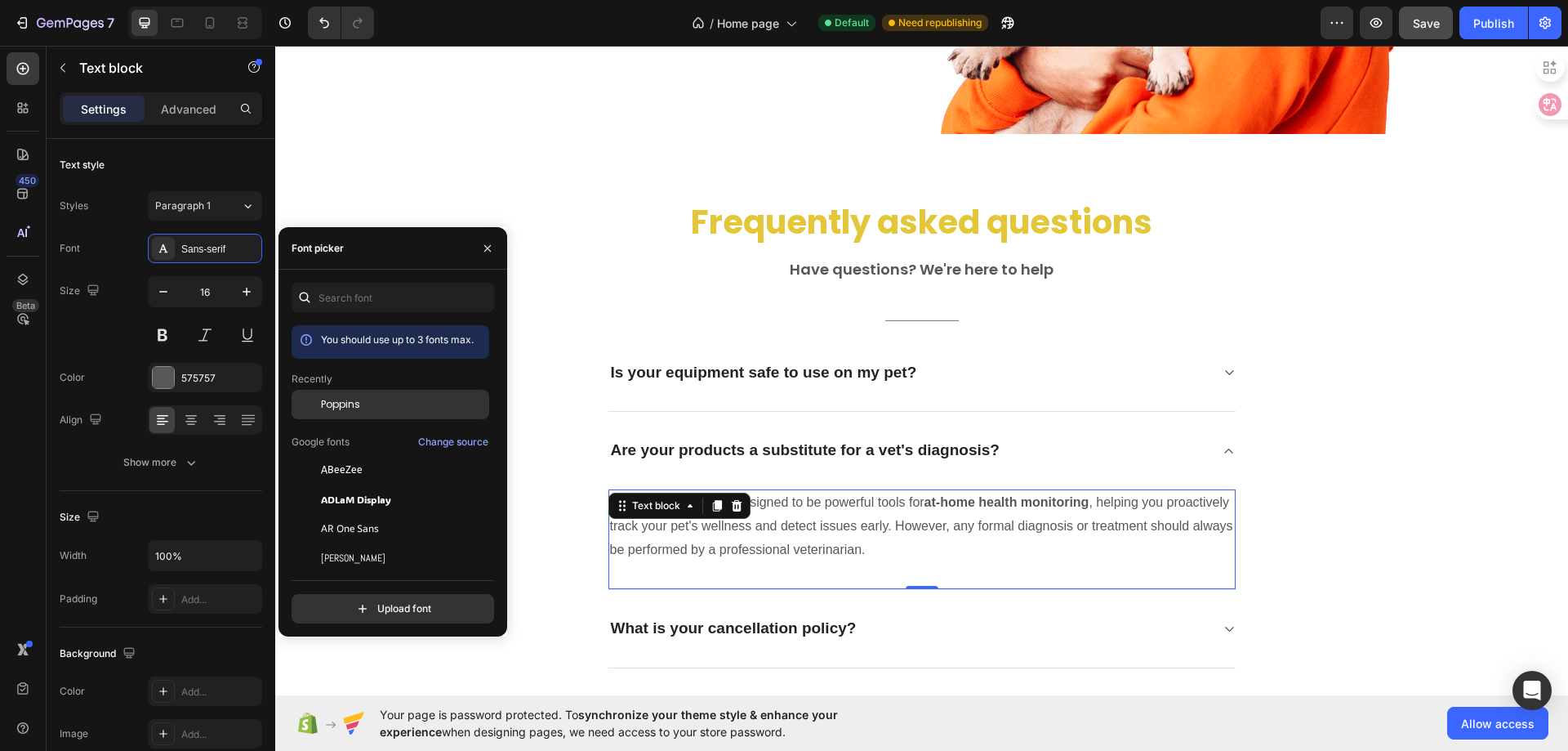
click at [351, 408] on span "Poppins" at bounding box center [340, 404] width 39 height 15
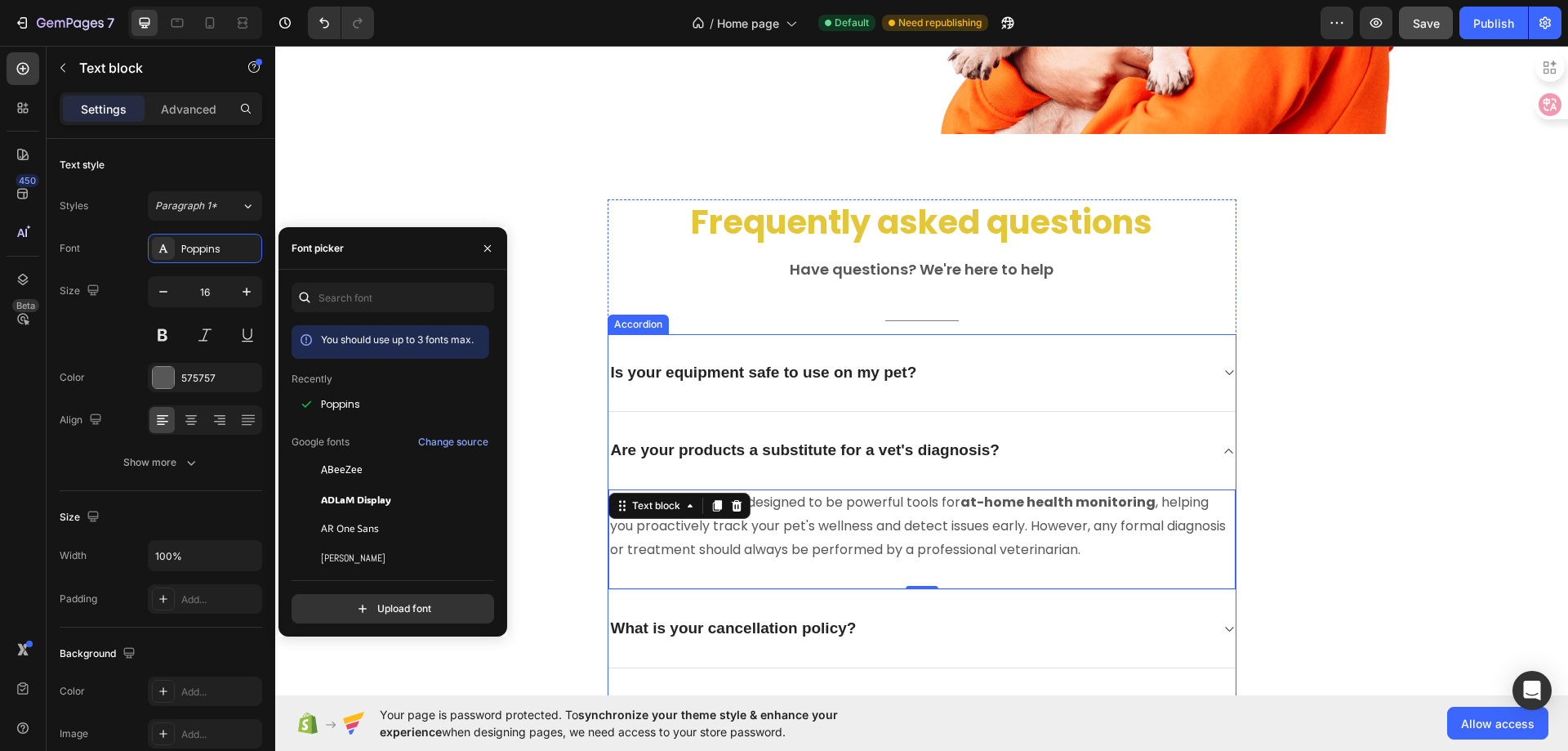
click at [1226, 452] on icon at bounding box center [1229, 450] width 8 height 5
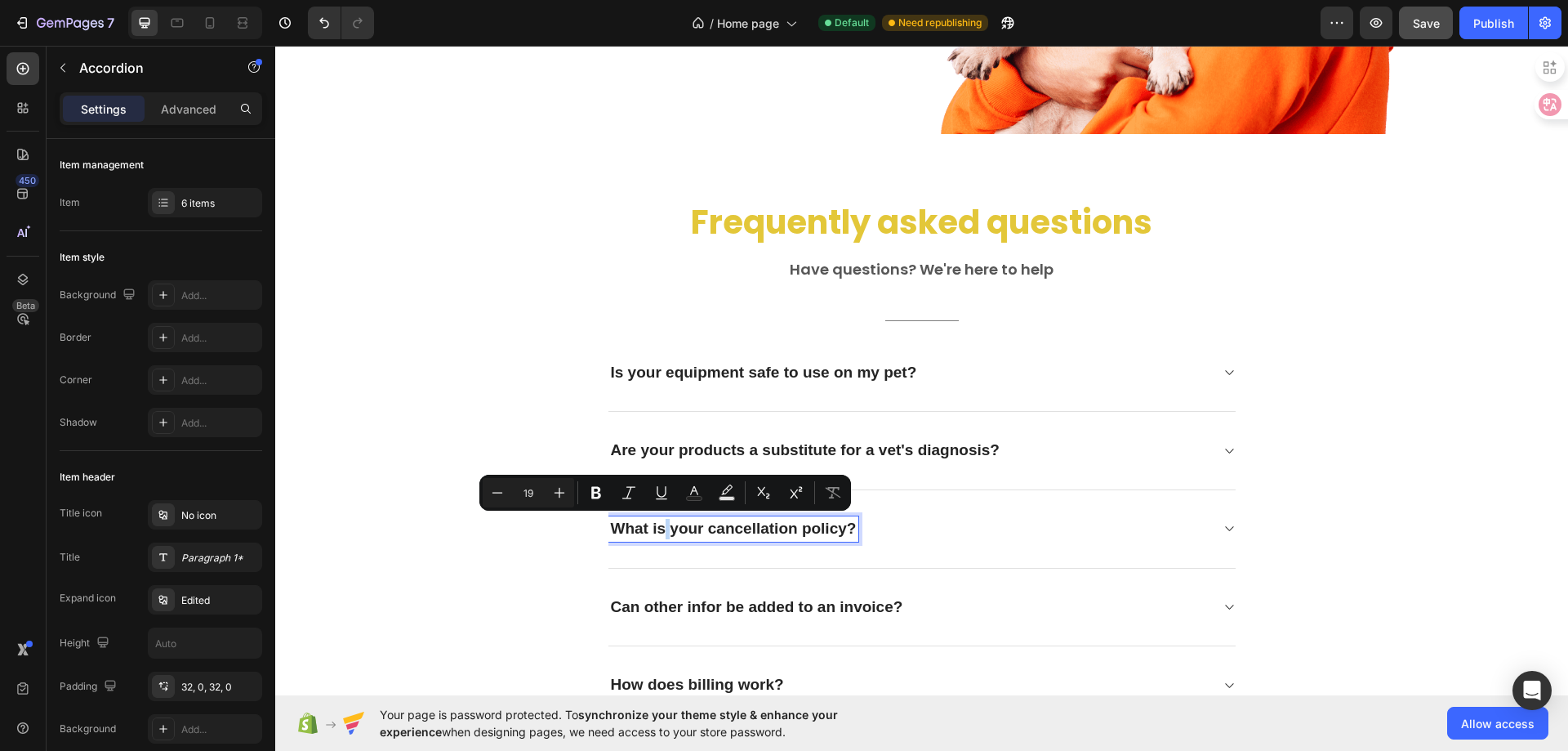
click at [665, 528] on p "What is your cancellation policy?" at bounding box center [733, 528] width 246 height 20
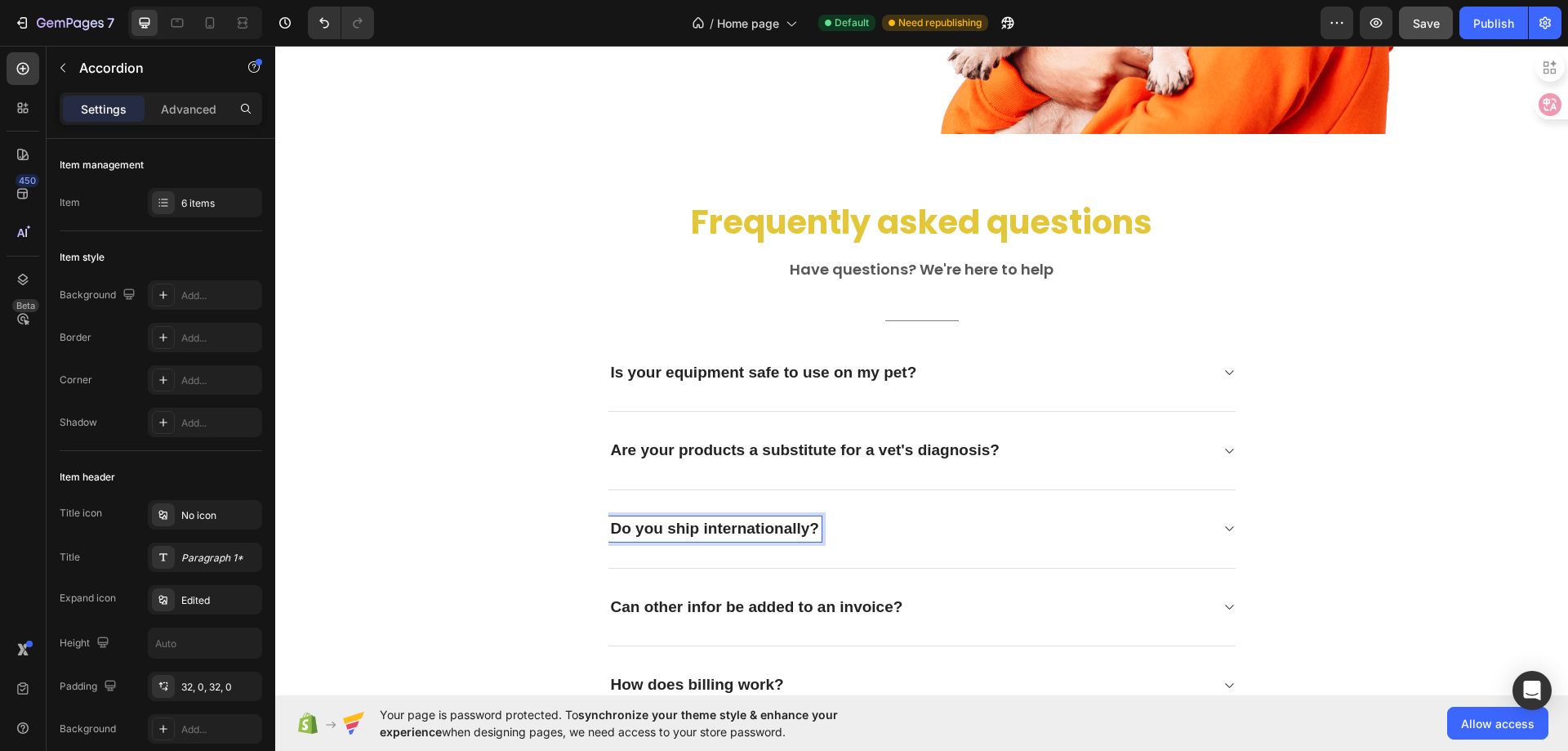
click at [1226, 527] on icon at bounding box center [1229, 528] width 8 height 5
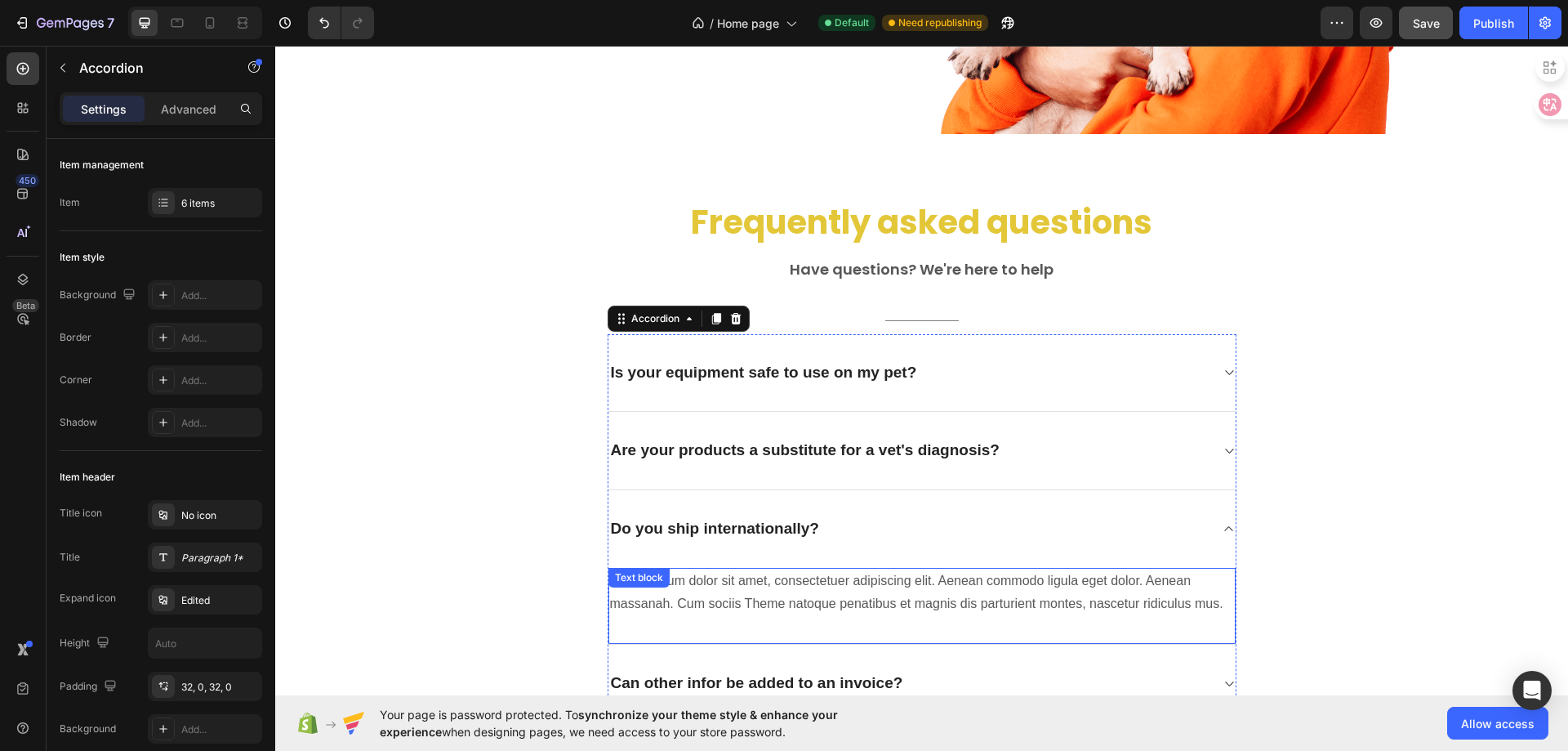
click at [801, 599] on p "Lorem ipsum dolor sit amet, consectetuer adipiscing elit. Aenean commodo ligula…" at bounding box center [922, 592] width 624 height 48
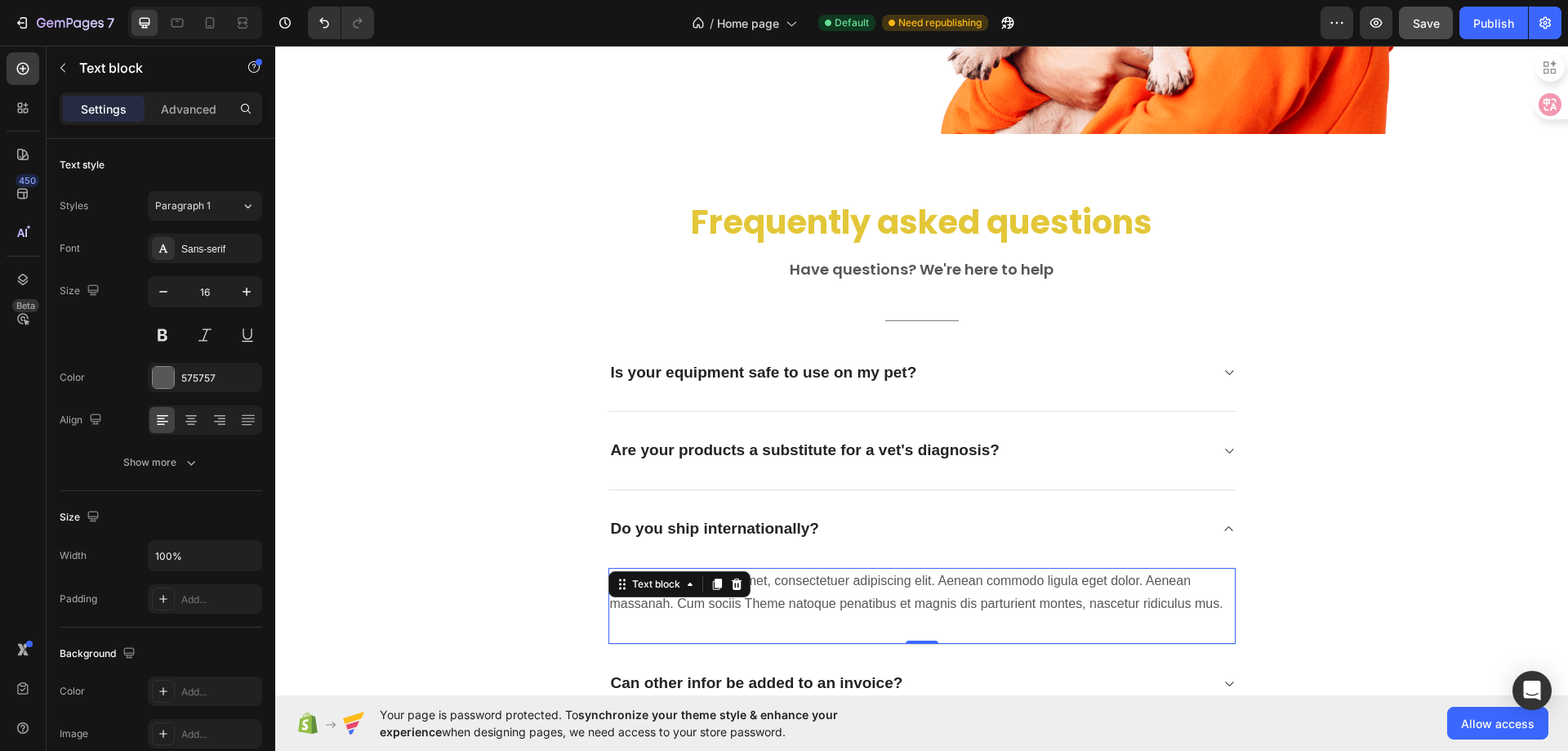
click at [801, 599] on p "Lorem ipsum dolor sit amet, consectetuer adipiscing elit. Aenean commodo ligula…" at bounding box center [922, 592] width 624 height 48
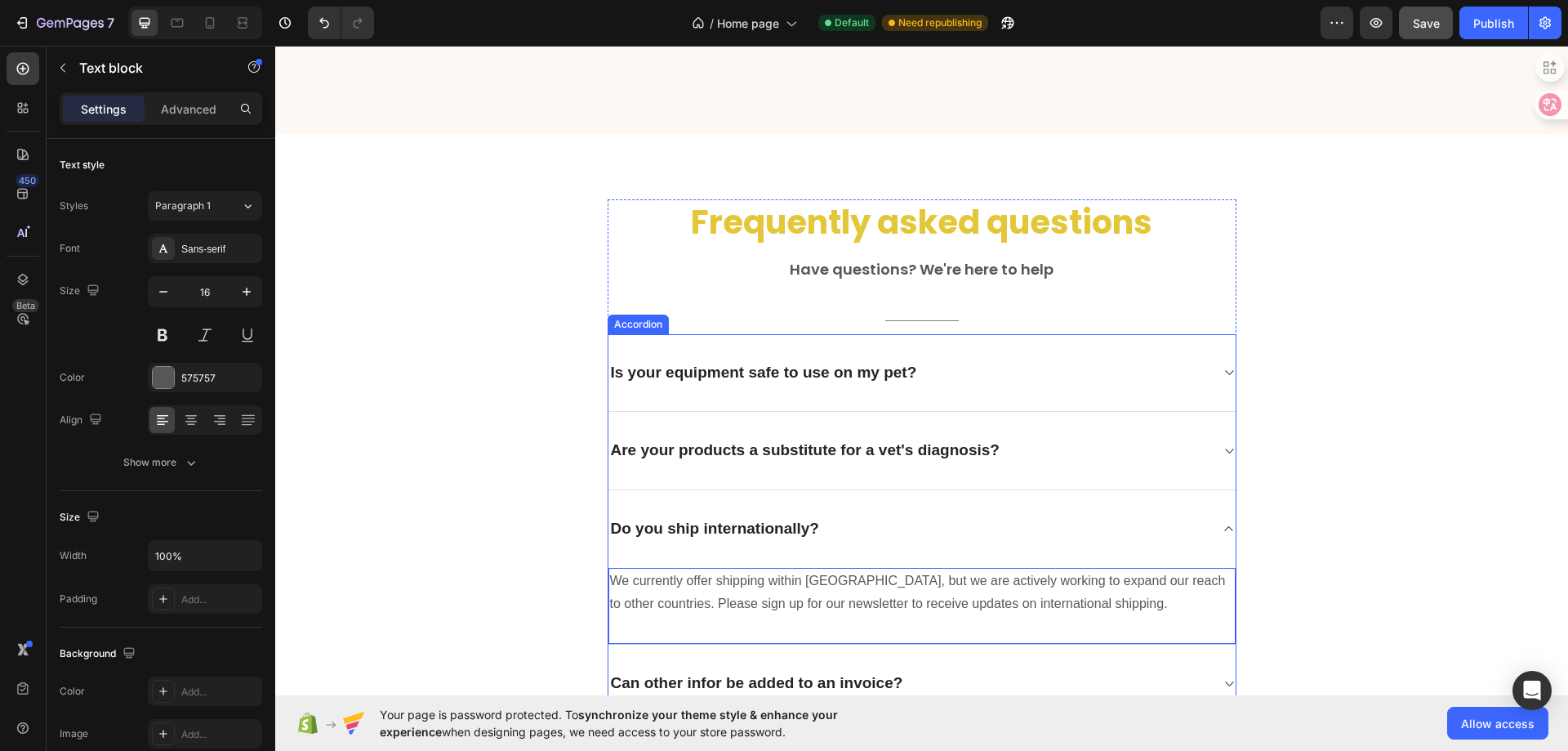
scroll to position [4166, 0]
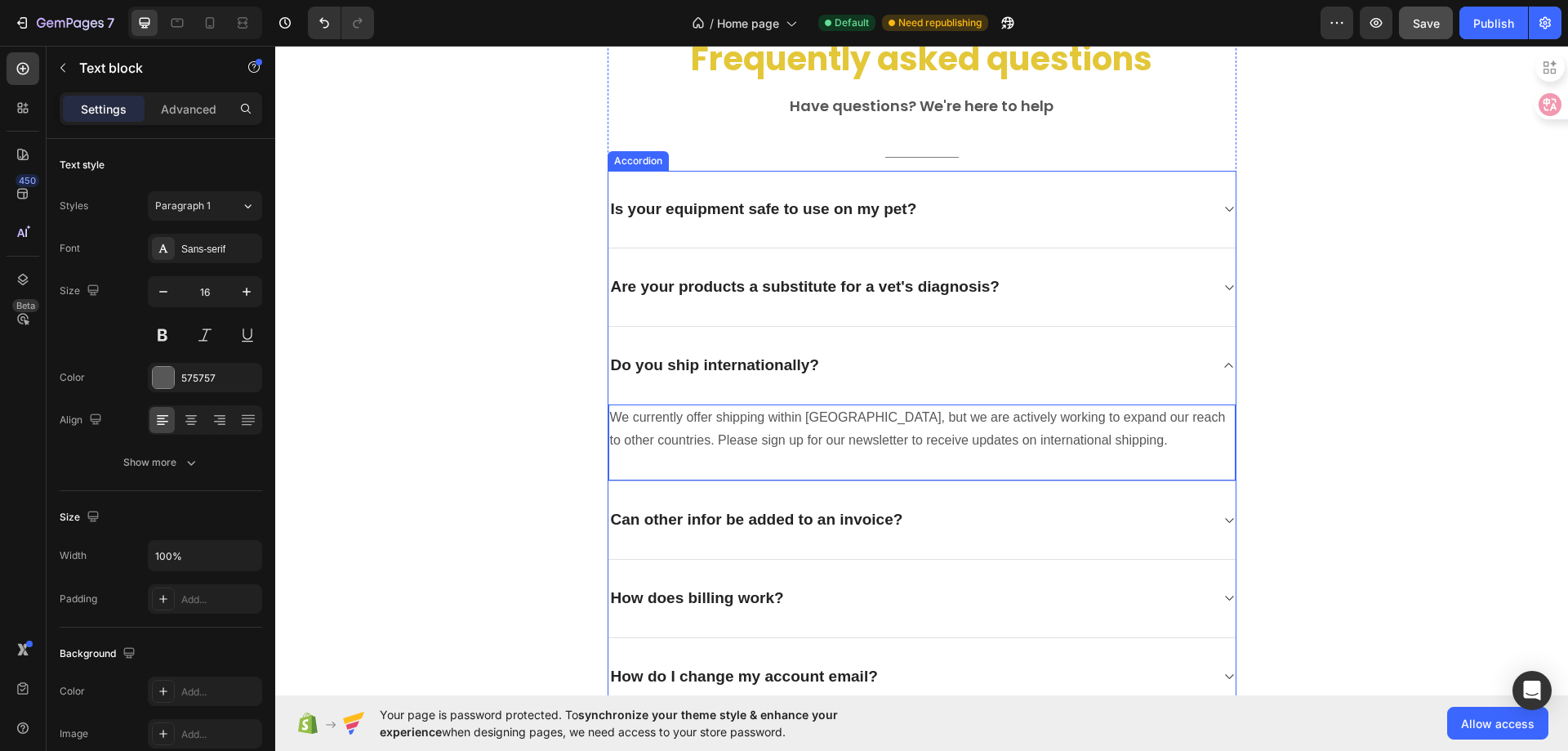
click at [1073, 533] on div "Can other infor be added to an invoice?" at bounding box center [909, 519] width 601 height 25
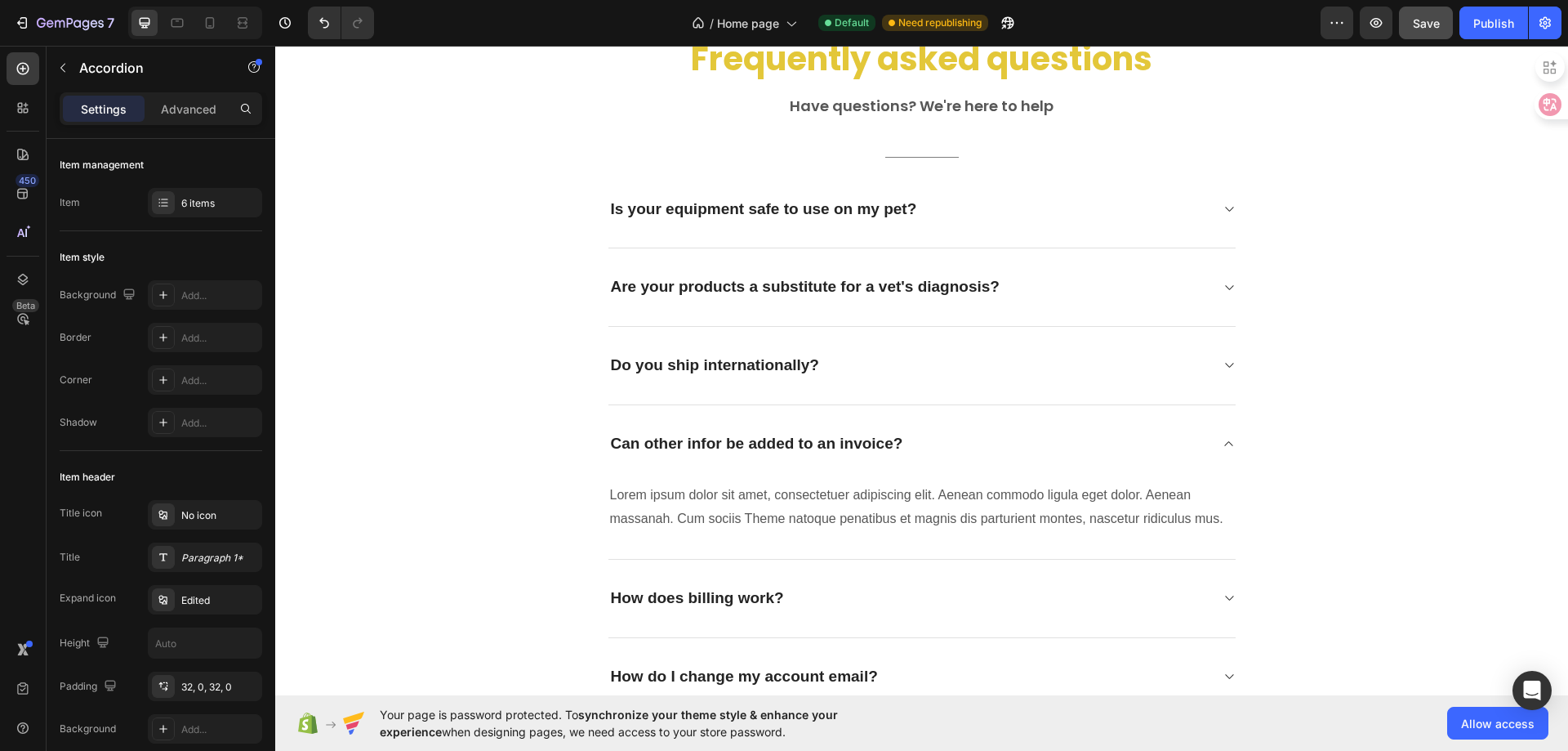
click at [1027, 362] on div "Do you ship internationally?" at bounding box center [909, 366] width 601 height 25
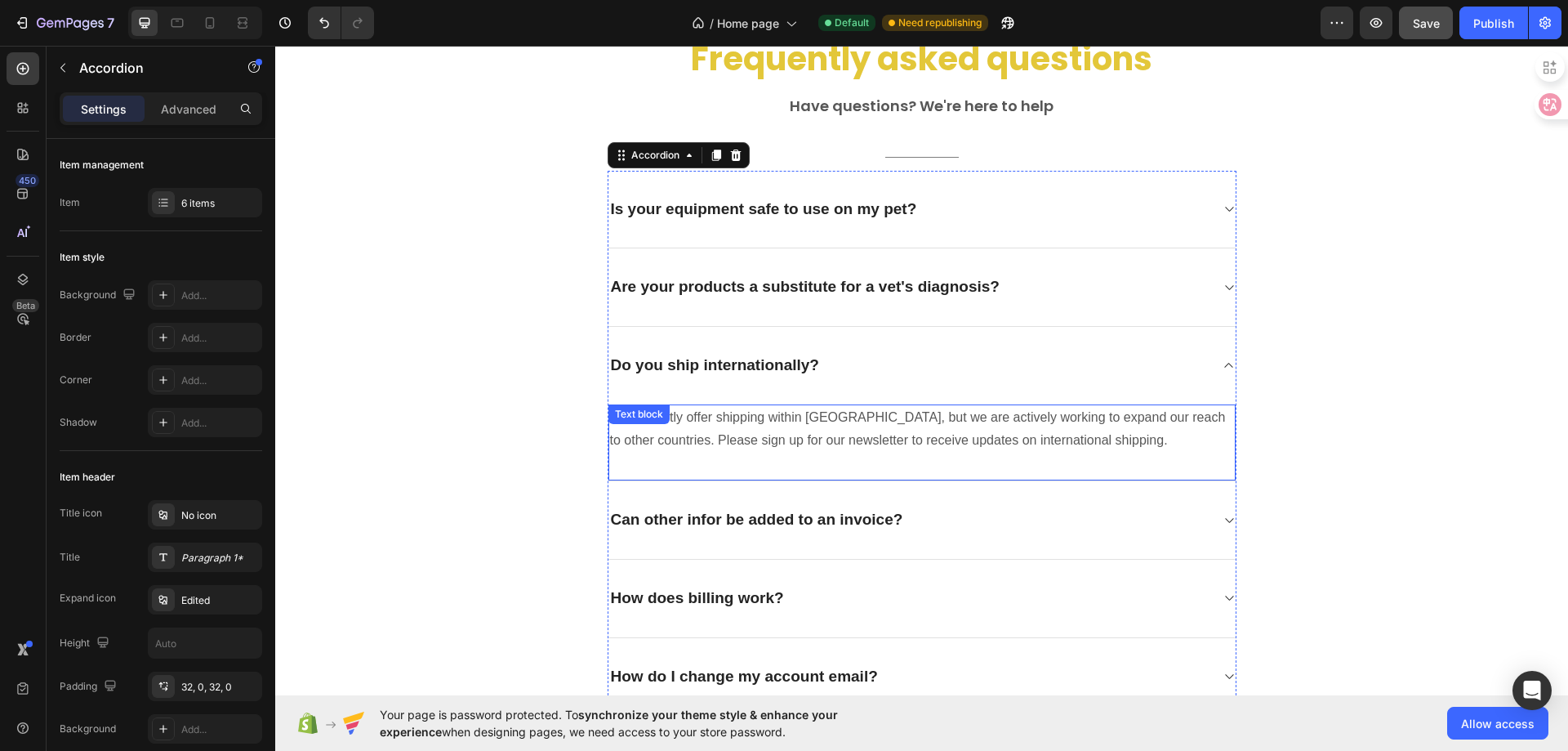
click at [808, 436] on p "We currently offer shipping within [GEOGRAPHIC_DATA], but we are actively worki…" at bounding box center [922, 429] width 624 height 48
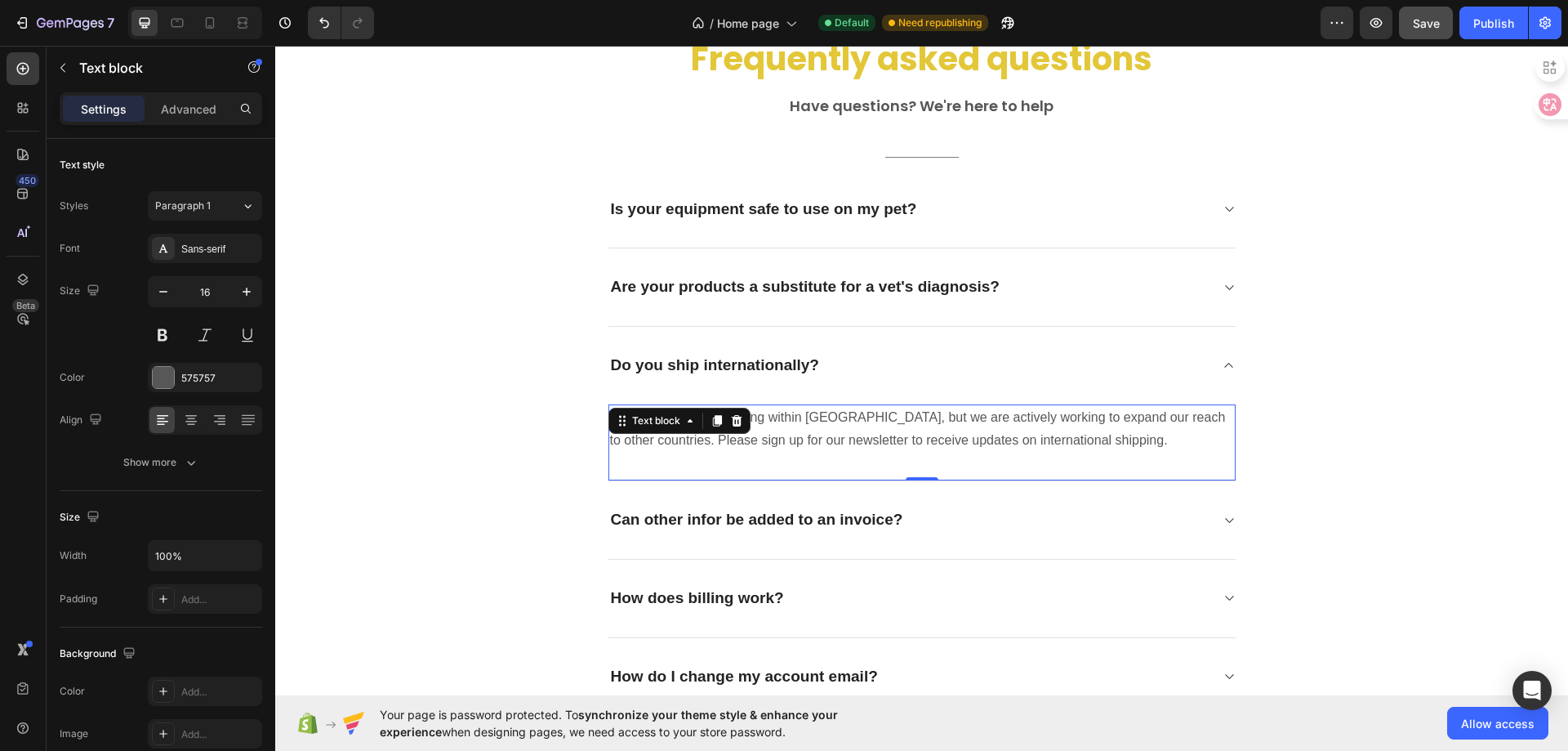
click at [808, 436] on p "We currently offer shipping within [GEOGRAPHIC_DATA], but we are actively worki…" at bounding box center [922, 429] width 624 height 48
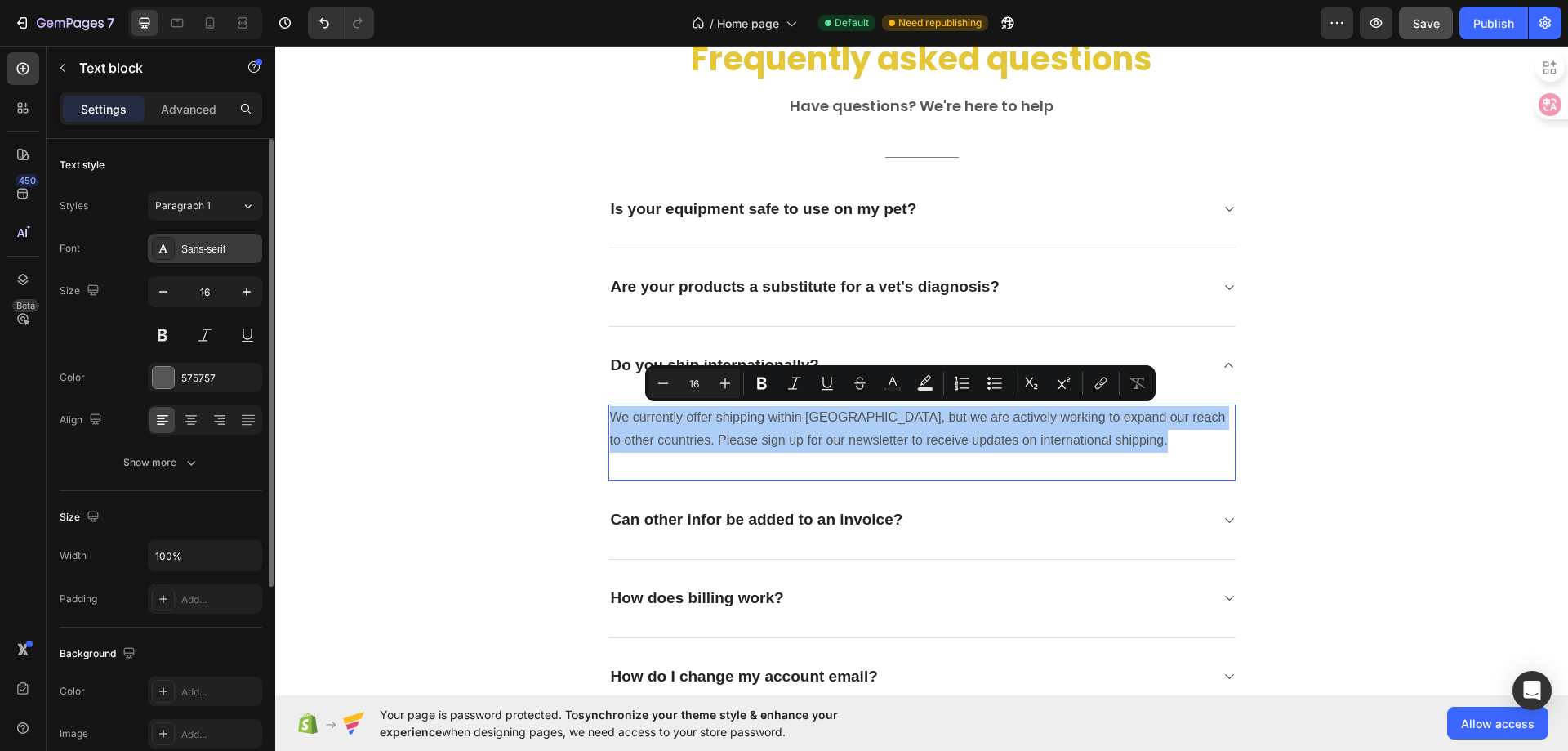
click at [218, 252] on div "Sans-serif" at bounding box center [219, 249] width 77 height 15
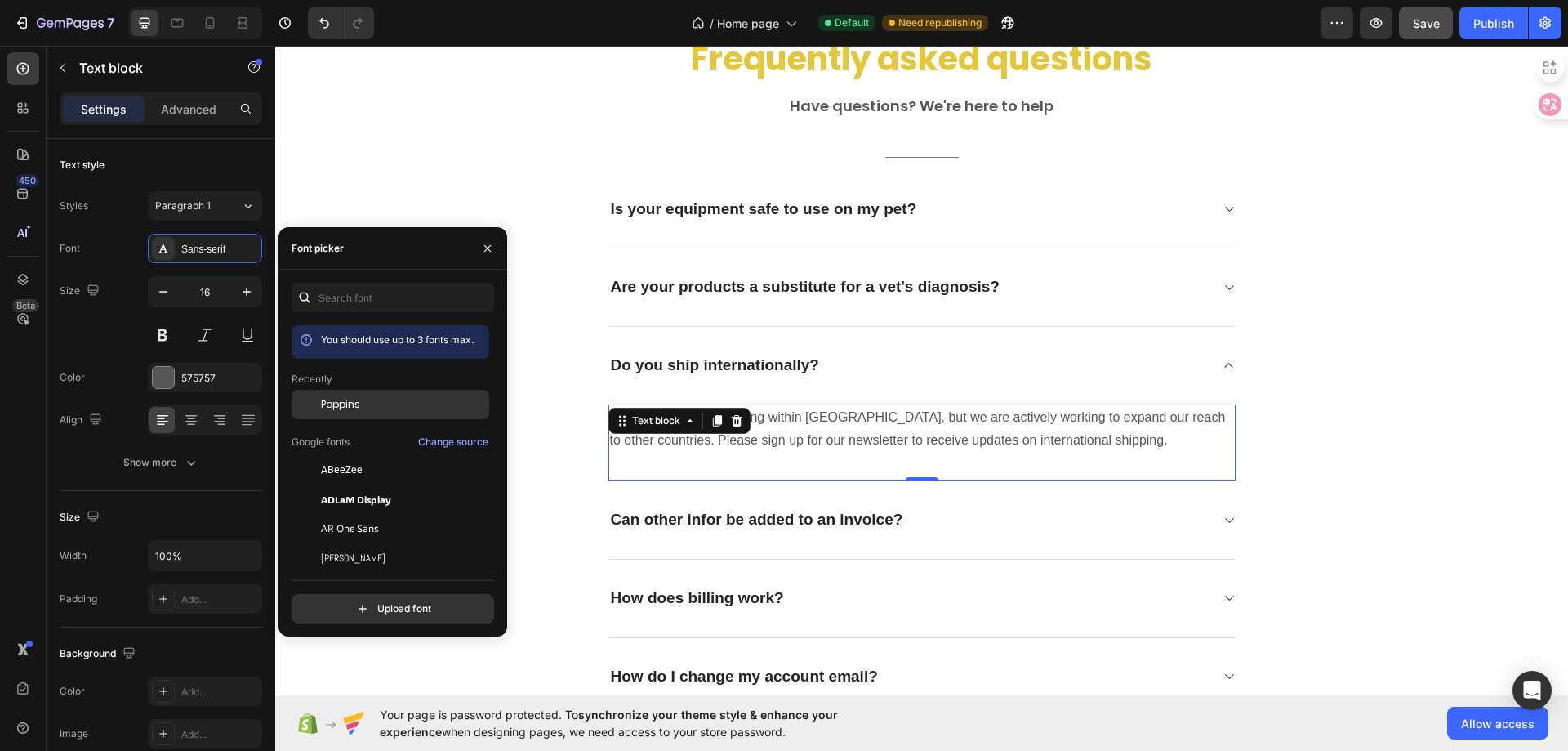
click at [349, 402] on span "Poppins" at bounding box center [340, 404] width 39 height 15
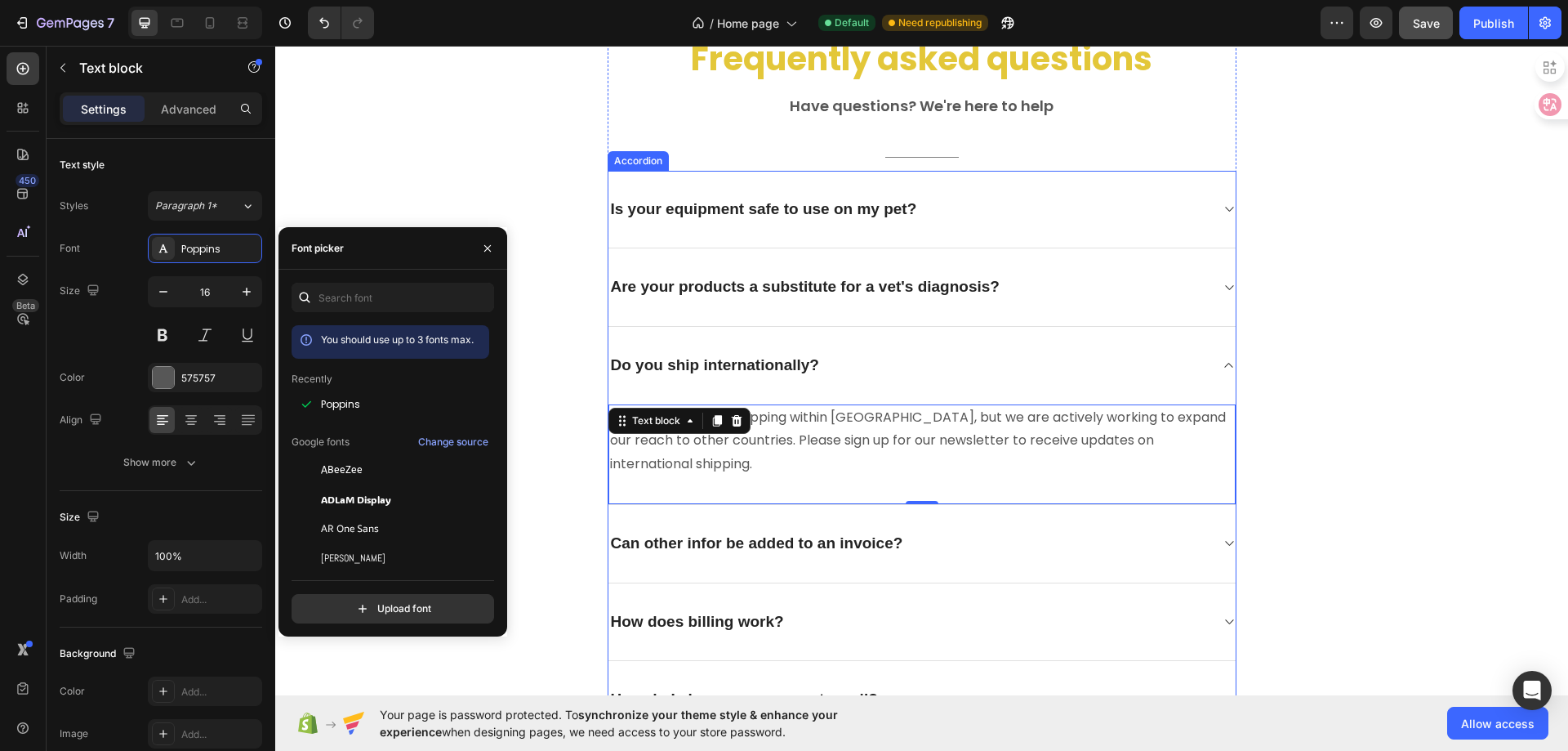
click at [936, 294] on p "Are your products a substitute for a vet's diagnosis?" at bounding box center [805, 287] width 389 height 20
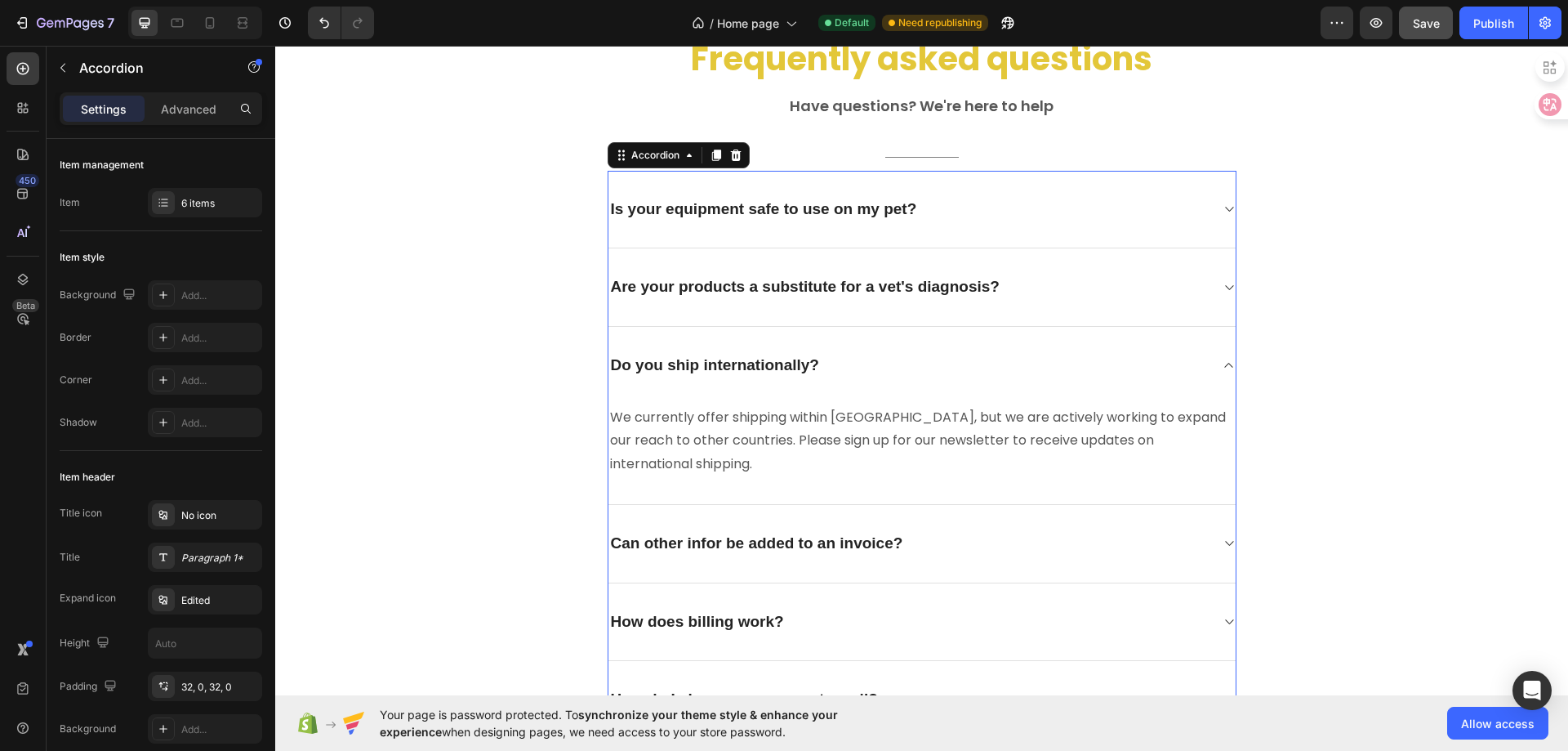
click at [1210, 289] on div "Are your products a substitute for a vet's diagnosis?" at bounding box center [922, 287] width 627 height 79
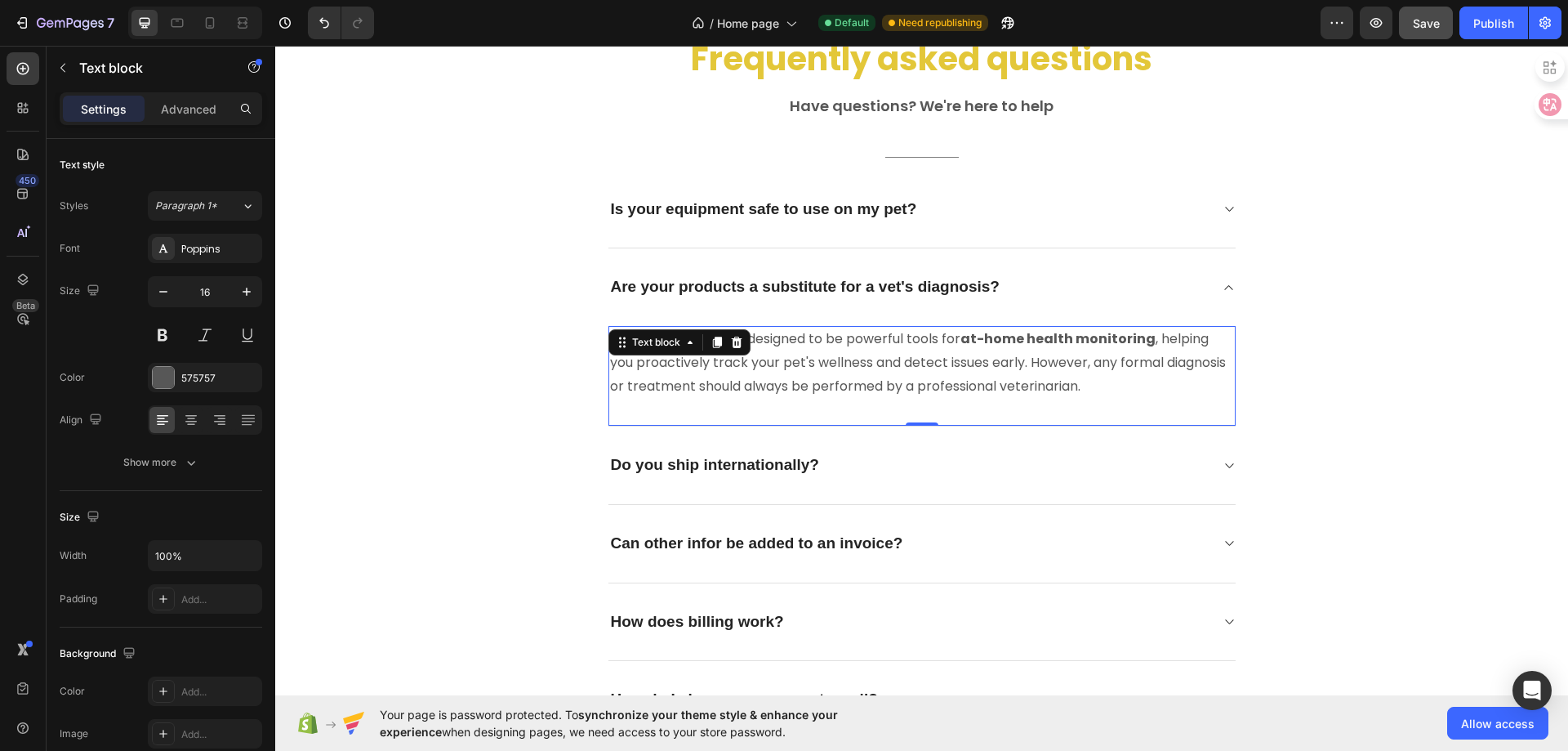
click at [874, 361] on p "No. Our products are designed to be powerful tools for at-home health monitorin…" at bounding box center [922, 363] width 624 height 70
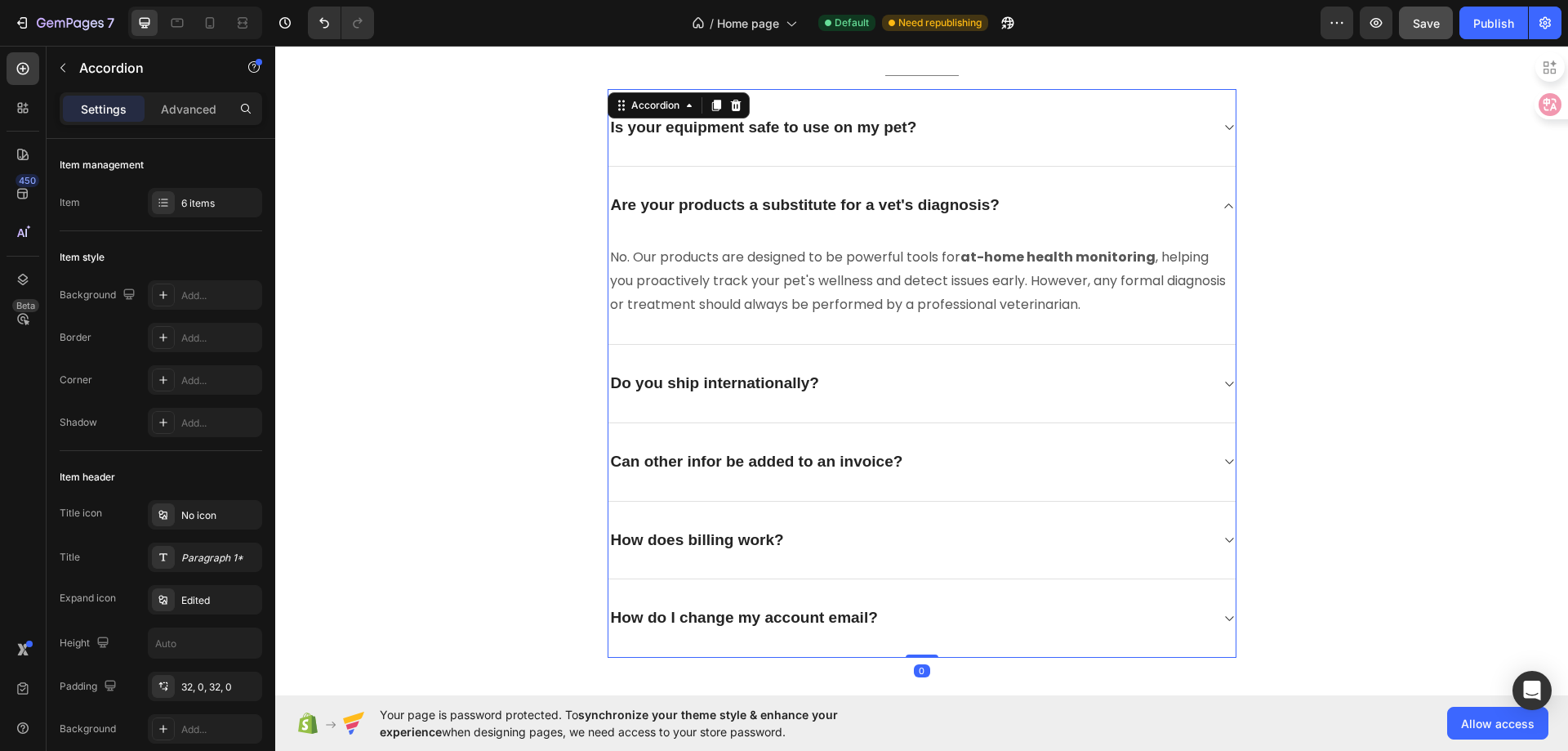
click at [1013, 456] on div "Can other infor be added to an invoice?" at bounding box center [909, 462] width 601 height 25
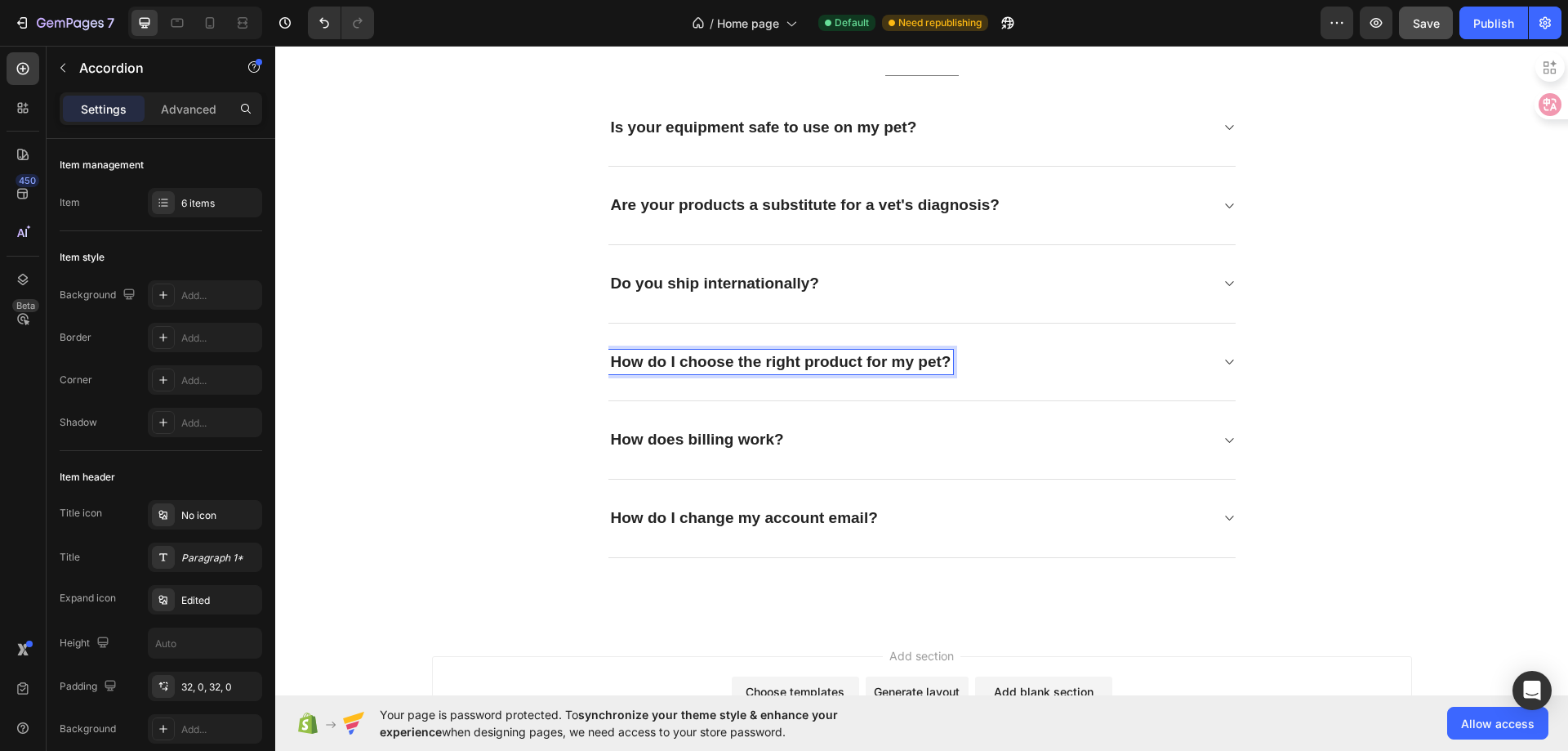
click at [1226, 357] on icon at bounding box center [1229, 361] width 13 height 13
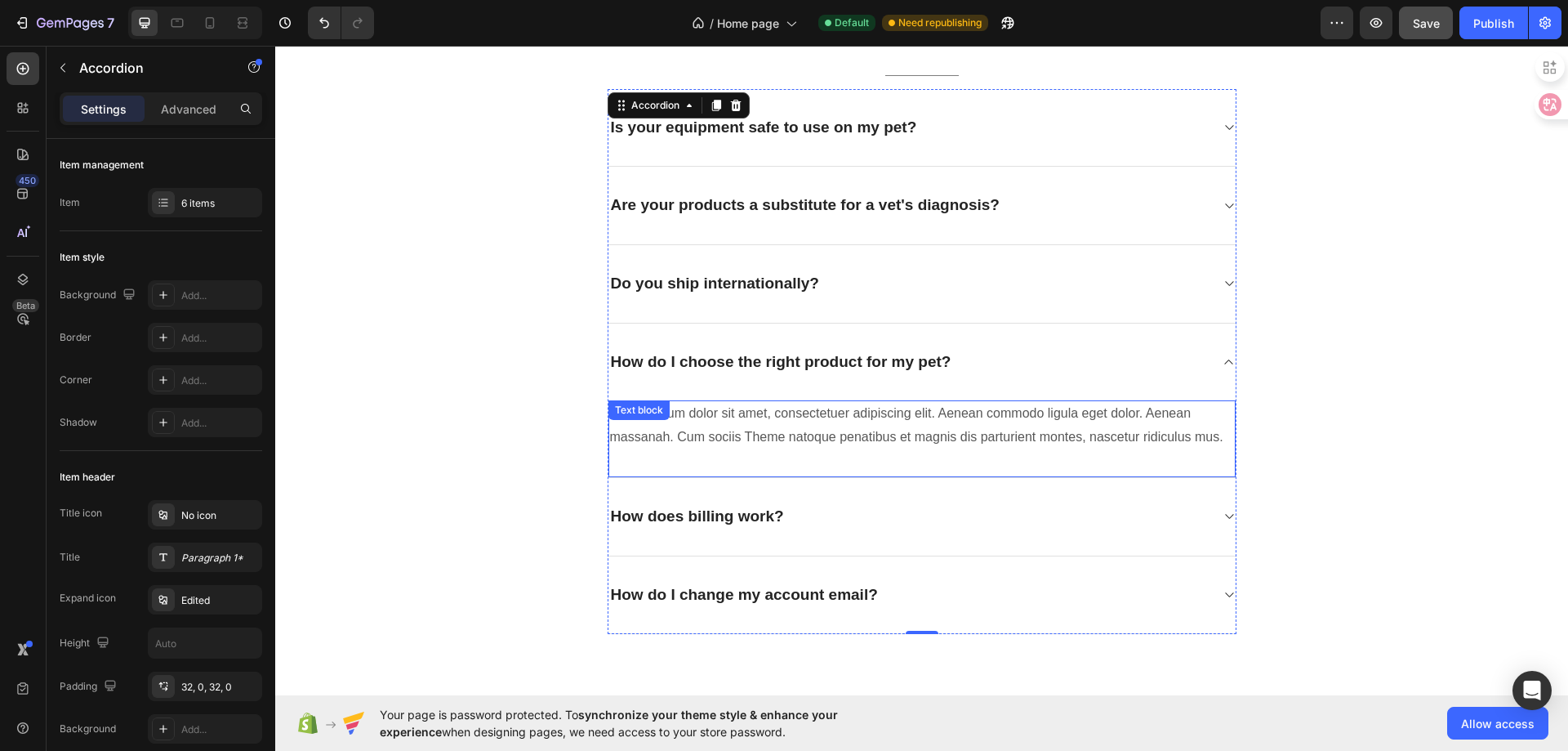
click at [798, 440] on p "Lorem ipsum dolor sit amet, consectetuer adipiscing elit. Aenean commodo ligula…" at bounding box center [922, 425] width 624 height 48
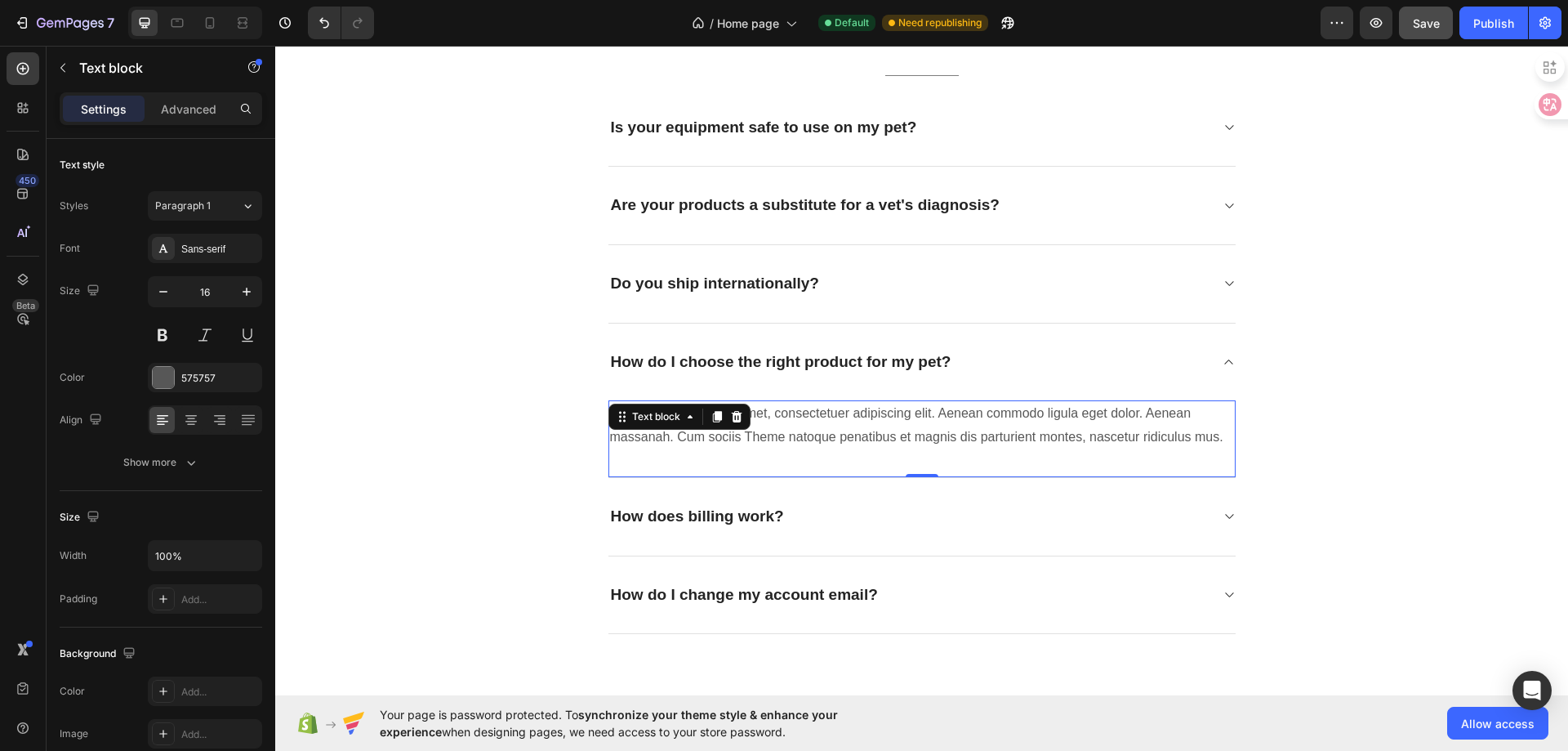
click at [798, 440] on p "Lorem ipsum dolor sit amet, consectetuer adipiscing elit. Aenean commodo ligula…" at bounding box center [922, 425] width 624 height 48
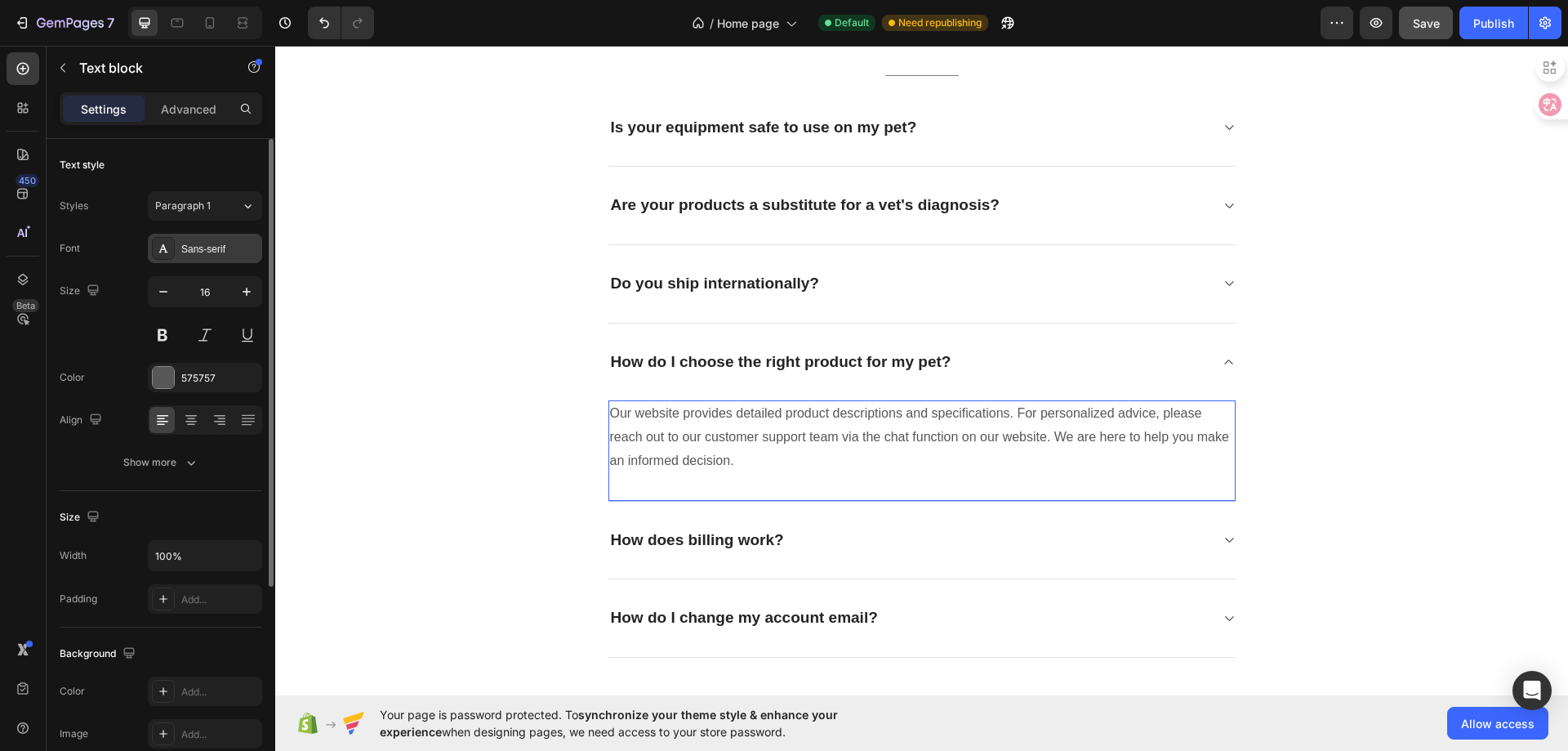
click at [216, 251] on div "Sans-serif" at bounding box center [219, 249] width 77 height 15
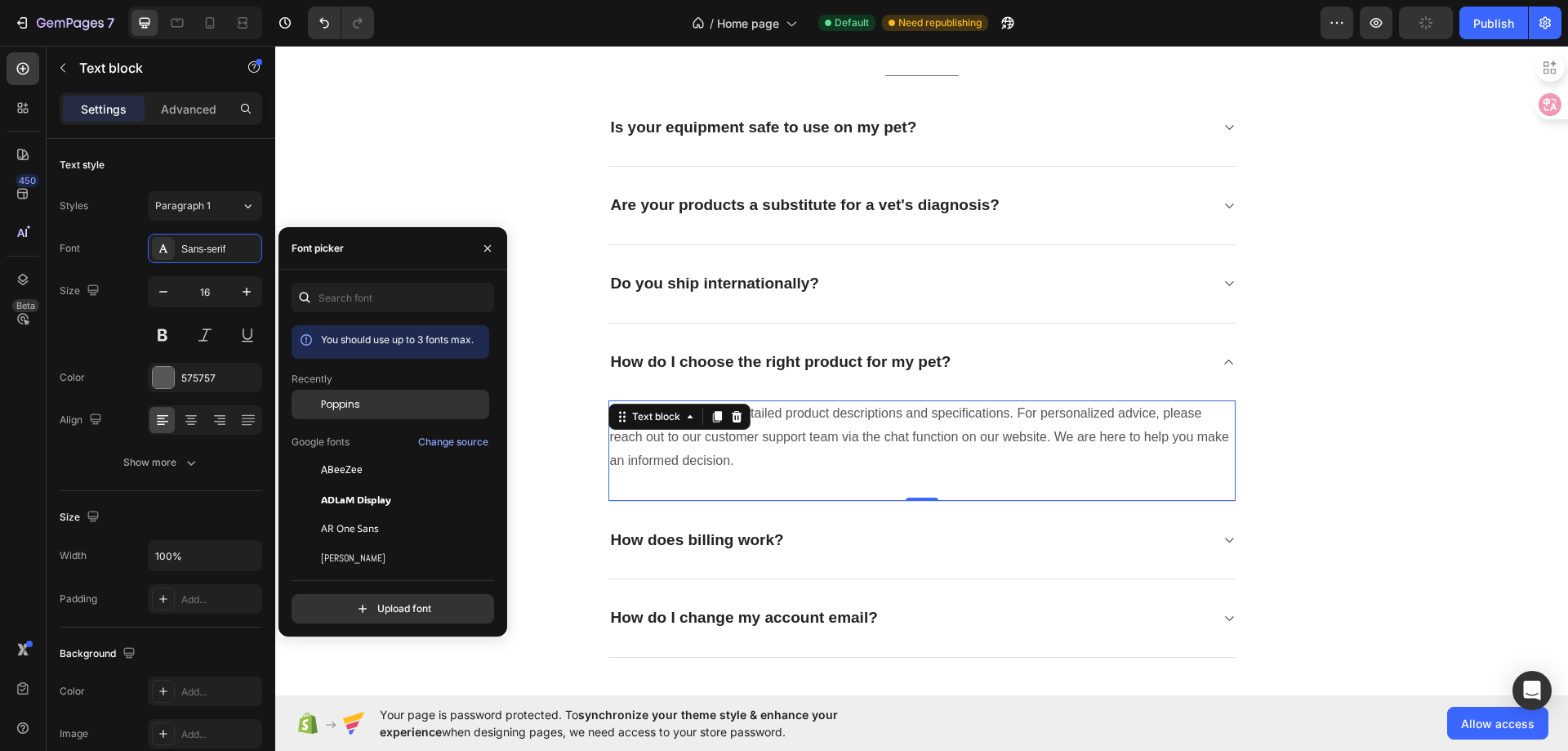
click at [354, 405] on span "Poppins" at bounding box center [340, 404] width 39 height 15
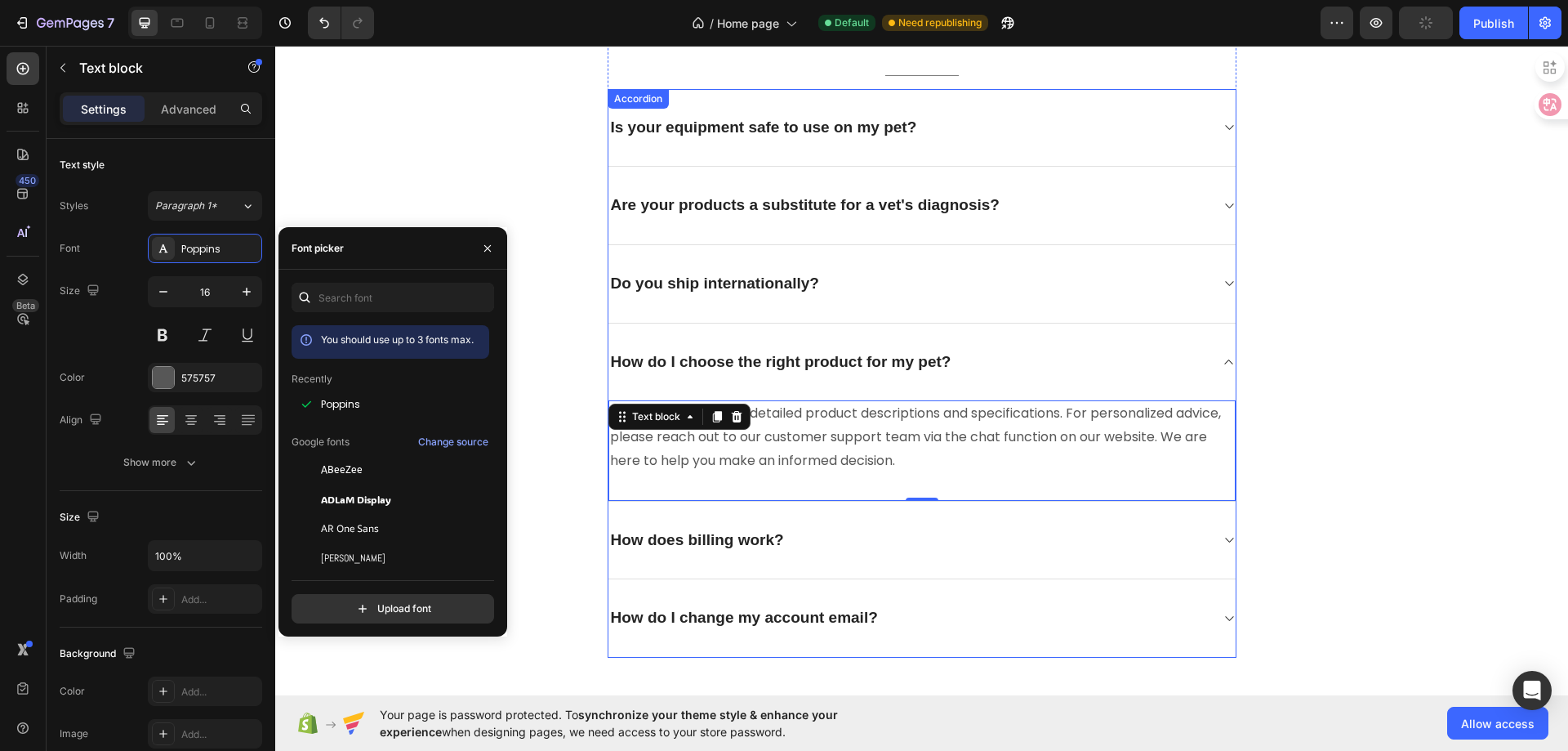
click at [1223, 362] on icon at bounding box center [1229, 361] width 13 height 13
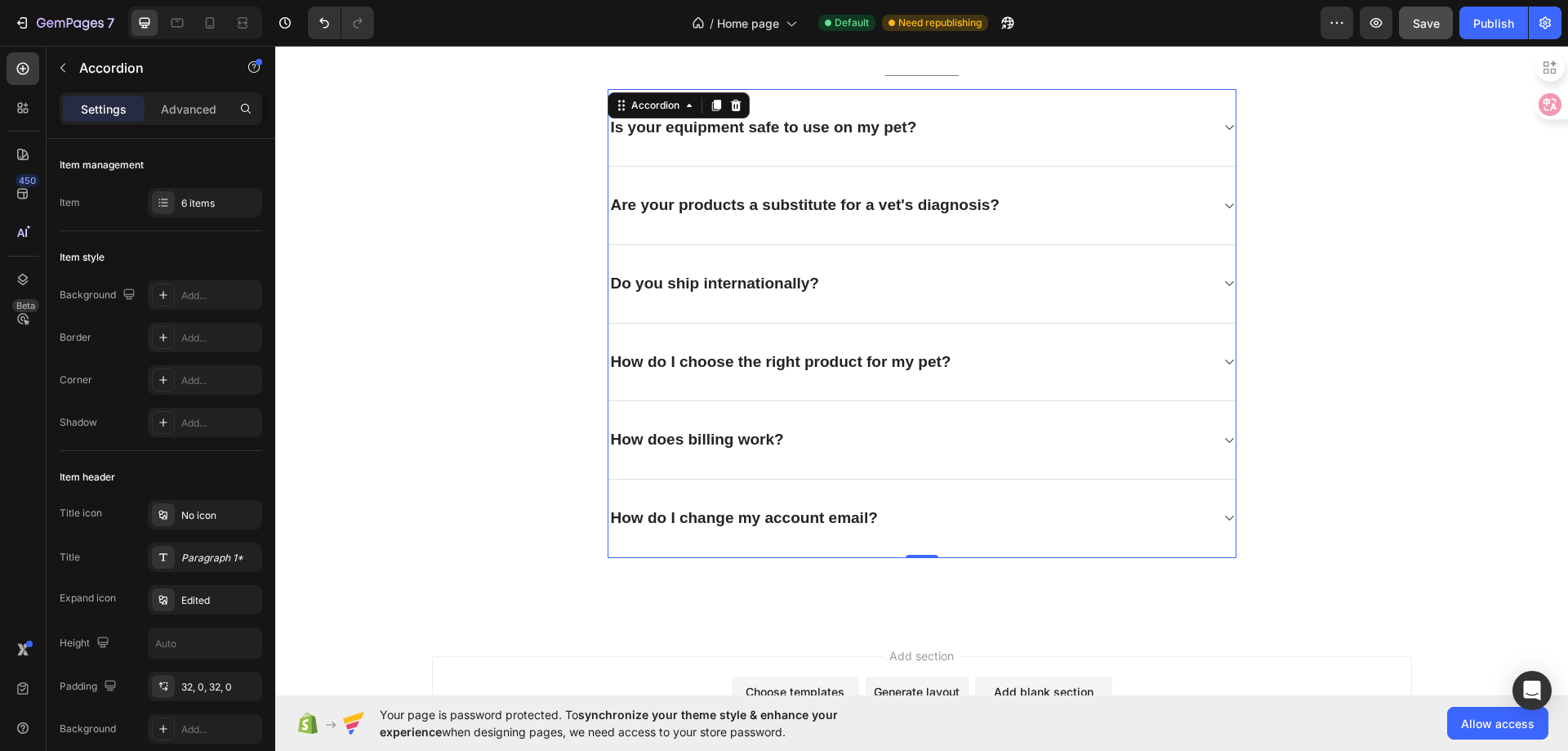
click at [900, 429] on div "How does billing work?" at bounding box center [909, 440] width 601 height 25
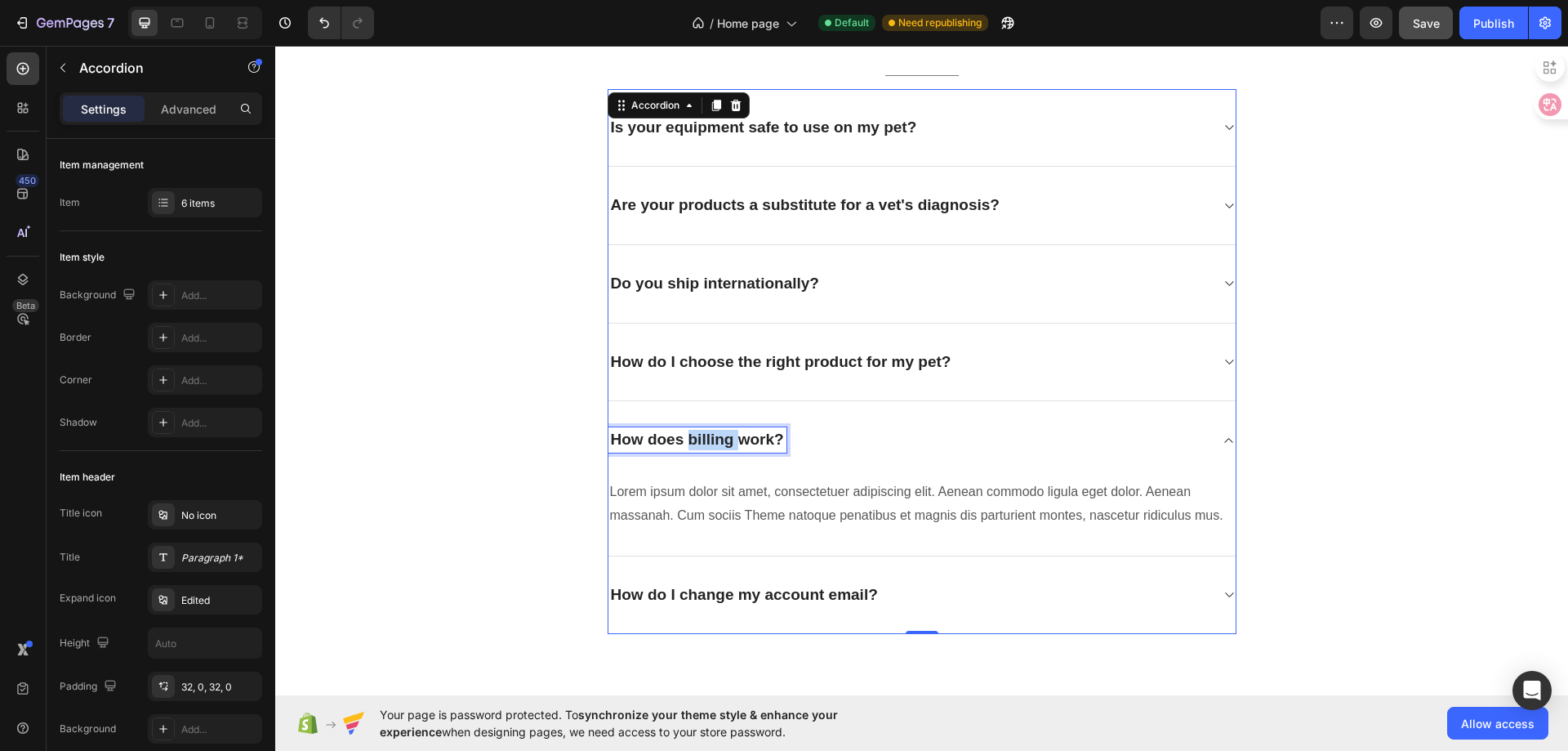
click at [725, 441] on p "How does billing work?" at bounding box center [697, 440] width 173 height 20
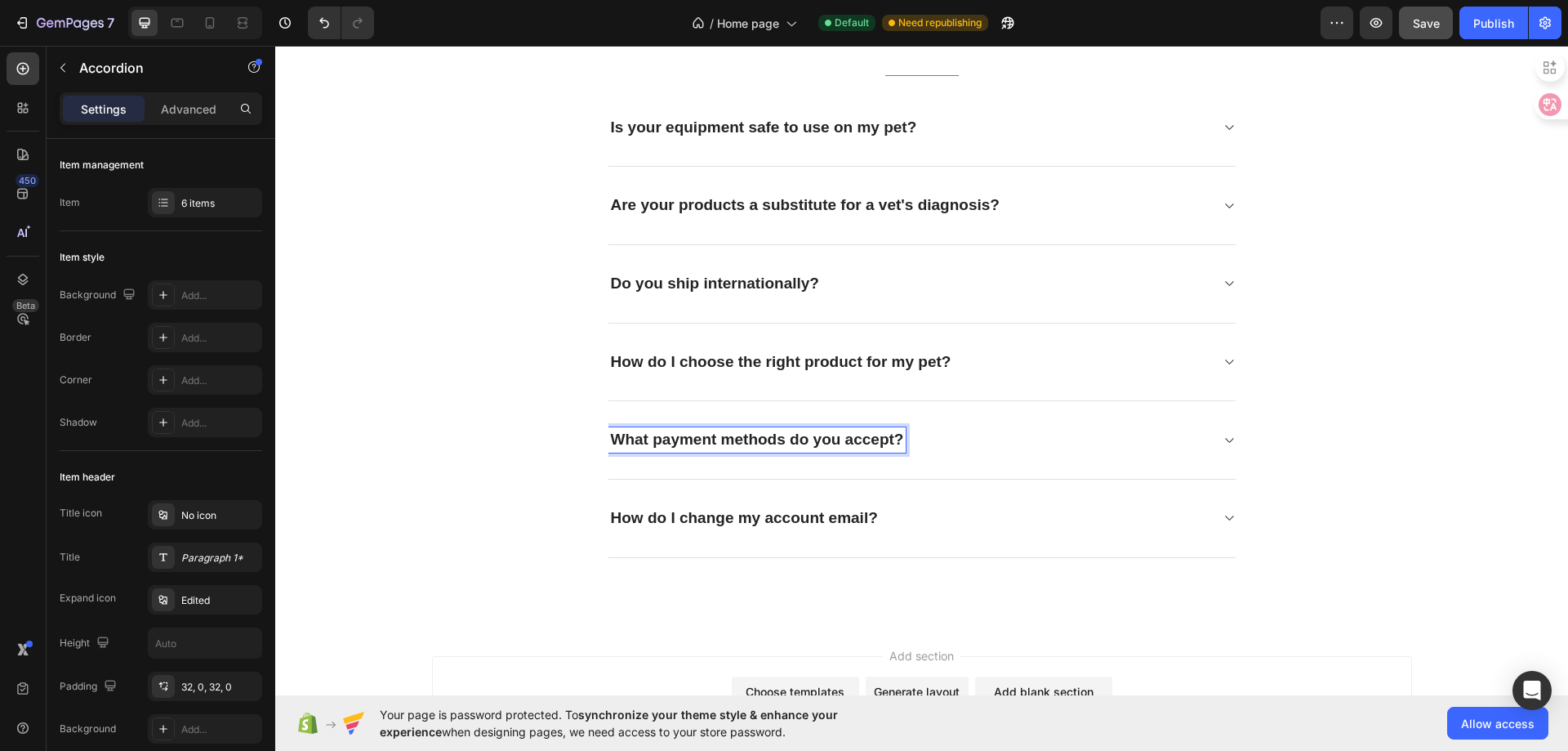
click at [1043, 441] on div "What payment methods do you accept?" at bounding box center [909, 440] width 601 height 25
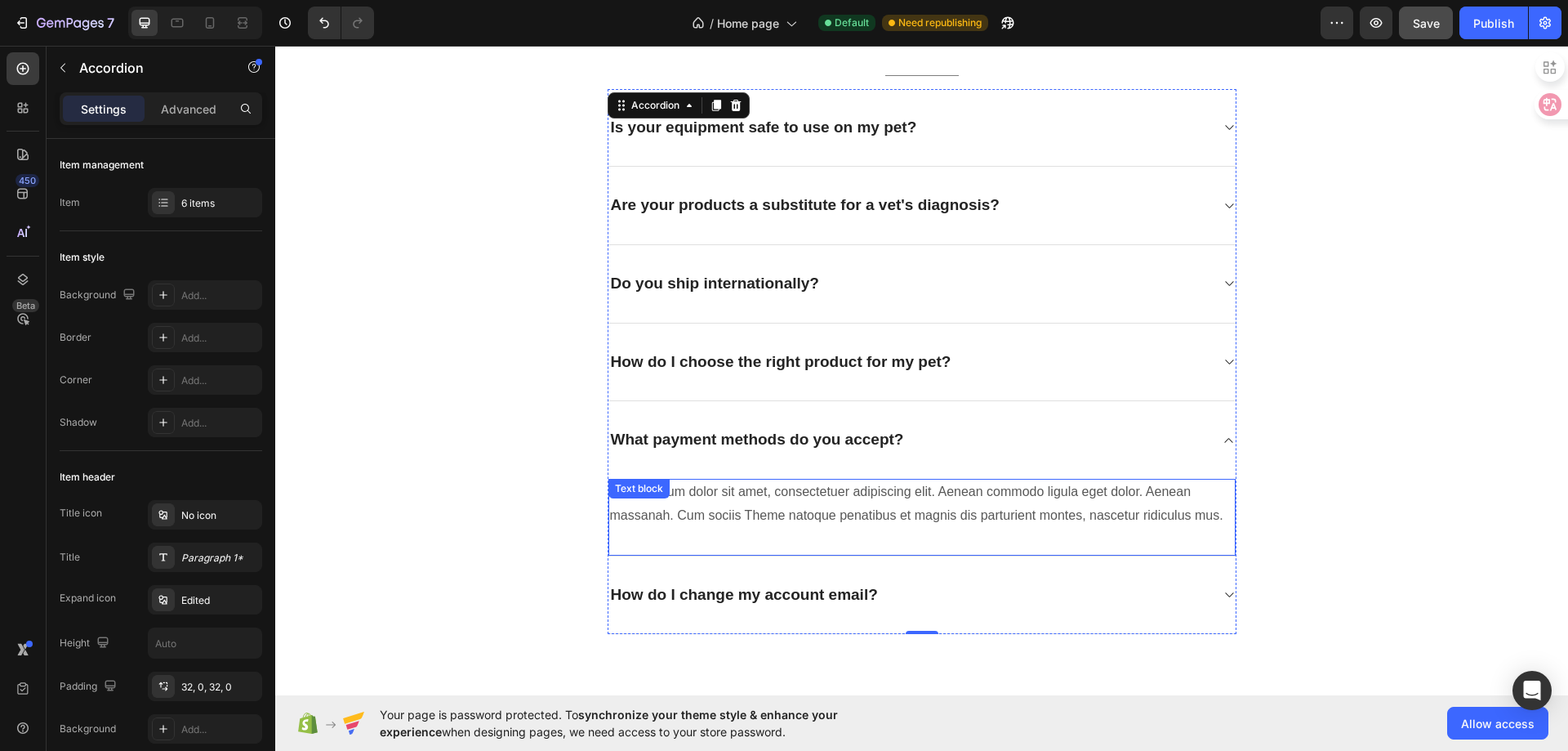
click at [775, 512] on p "Lorem ipsum dolor sit amet, consectetuer adipiscing elit. Aenean commodo ligula…" at bounding box center [922, 504] width 624 height 48
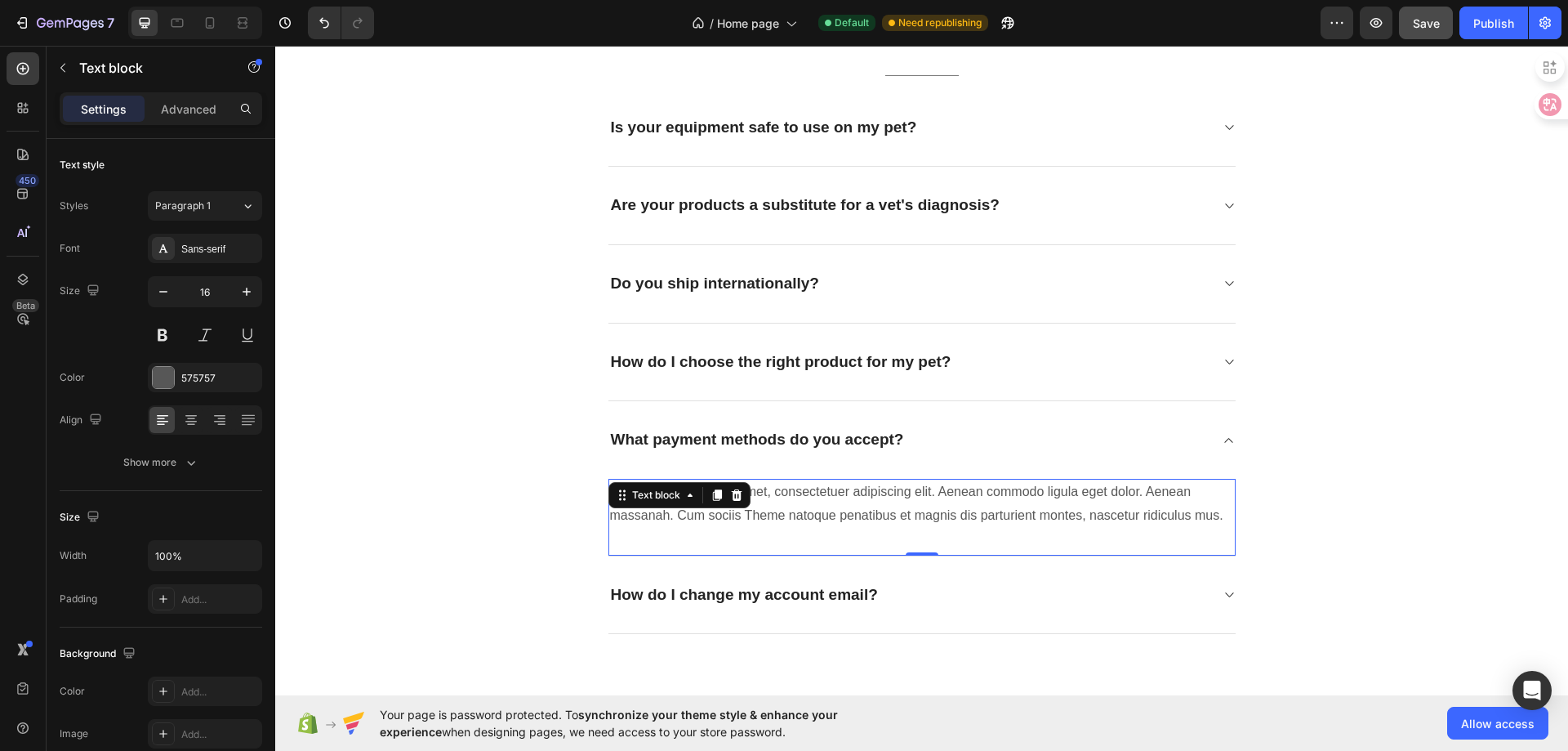
click at [775, 512] on p "Lorem ipsum dolor sit amet, consectetuer adipiscing elit. Aenean commodo ligula…" at bounding box center [922, 504] width 624 height 48
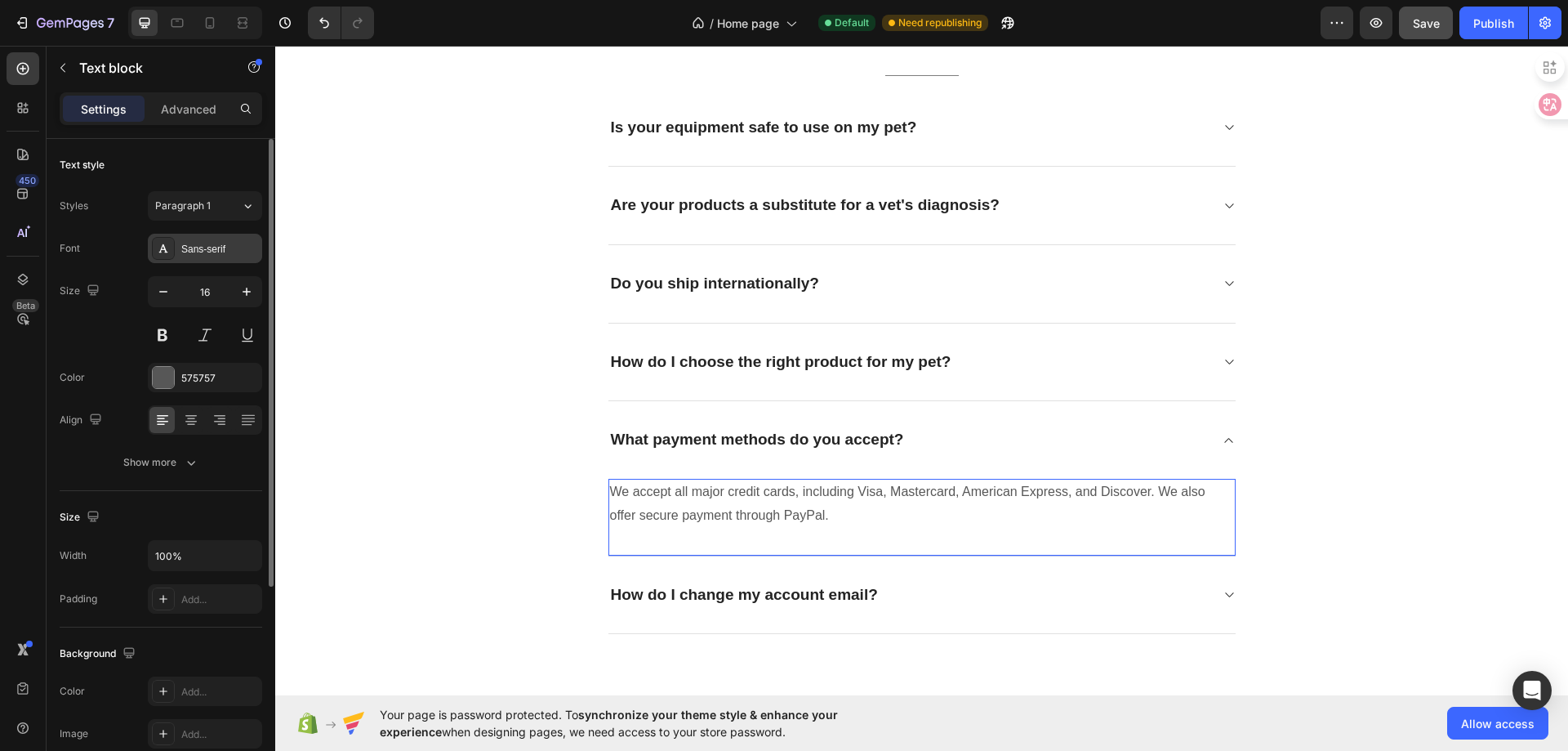
click at [227, 255] on div "Sans-serif" at bounding box center [219, 249] width 77 height 15
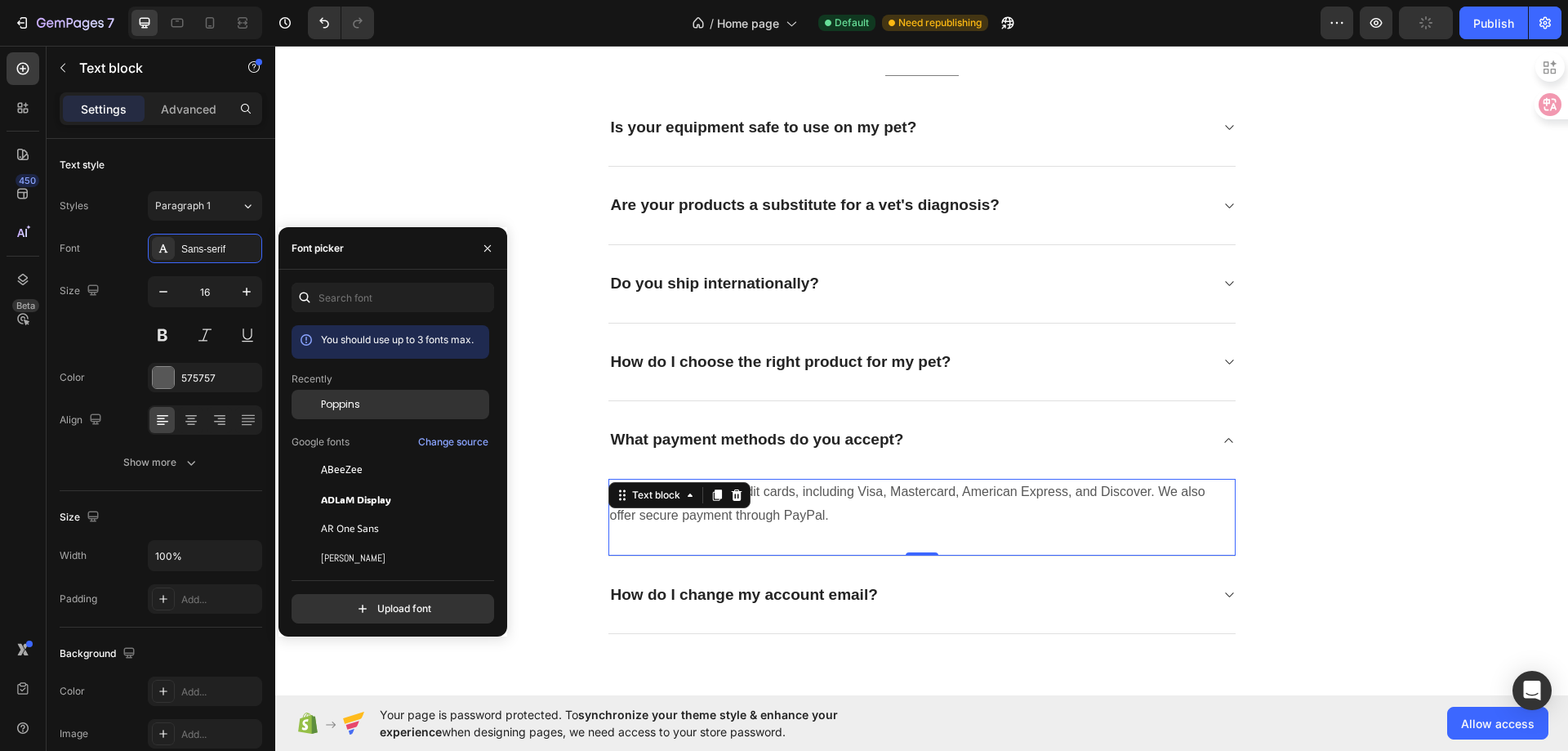
click at [344, 400] on span "Poppins" at bounding box center [340, 404] width 39 height 15
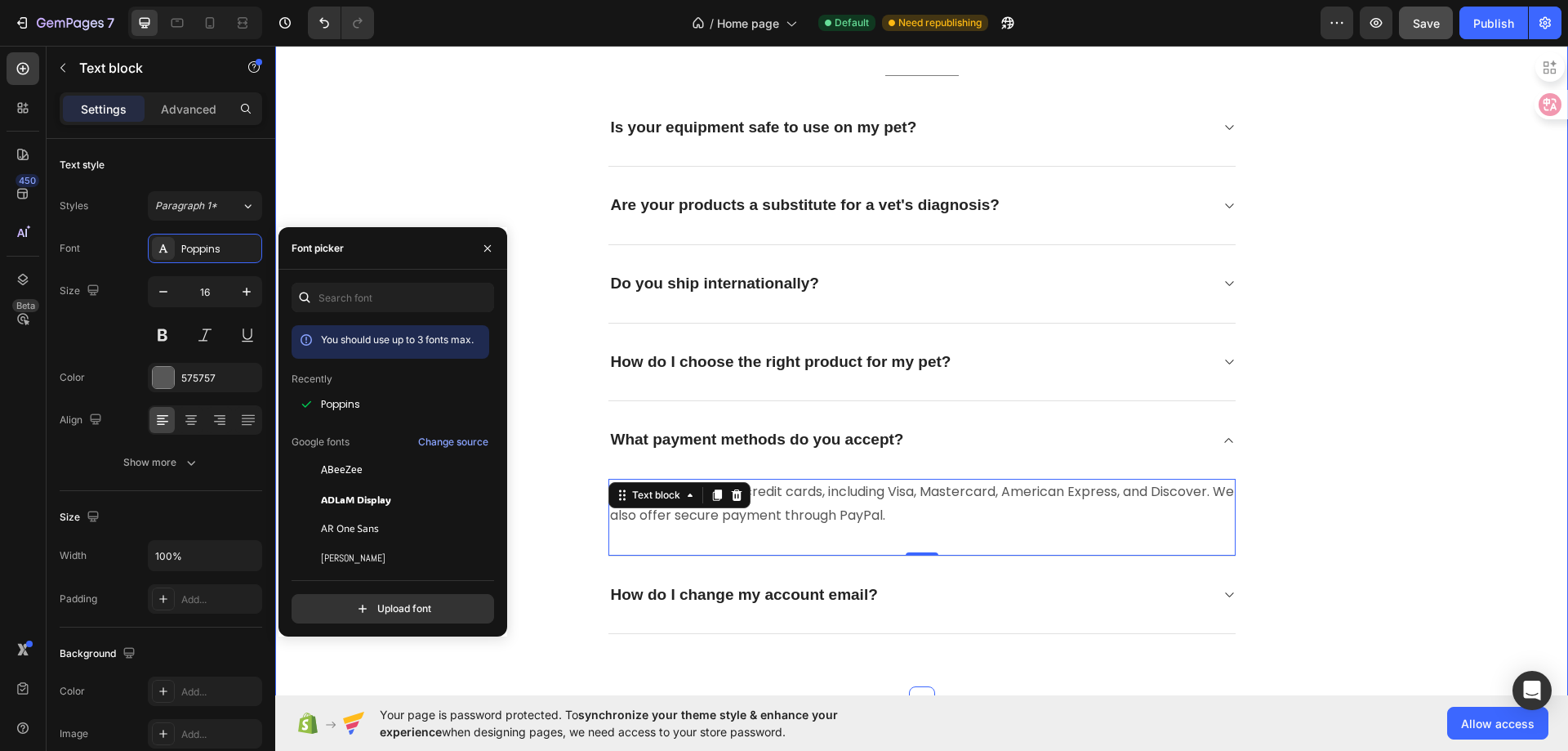
click at [1491, 424] on div "Frequently asked questions Heading Have questions? We're here to help Text bloc…" at bounding box center [922, 294] width 1268 height 680
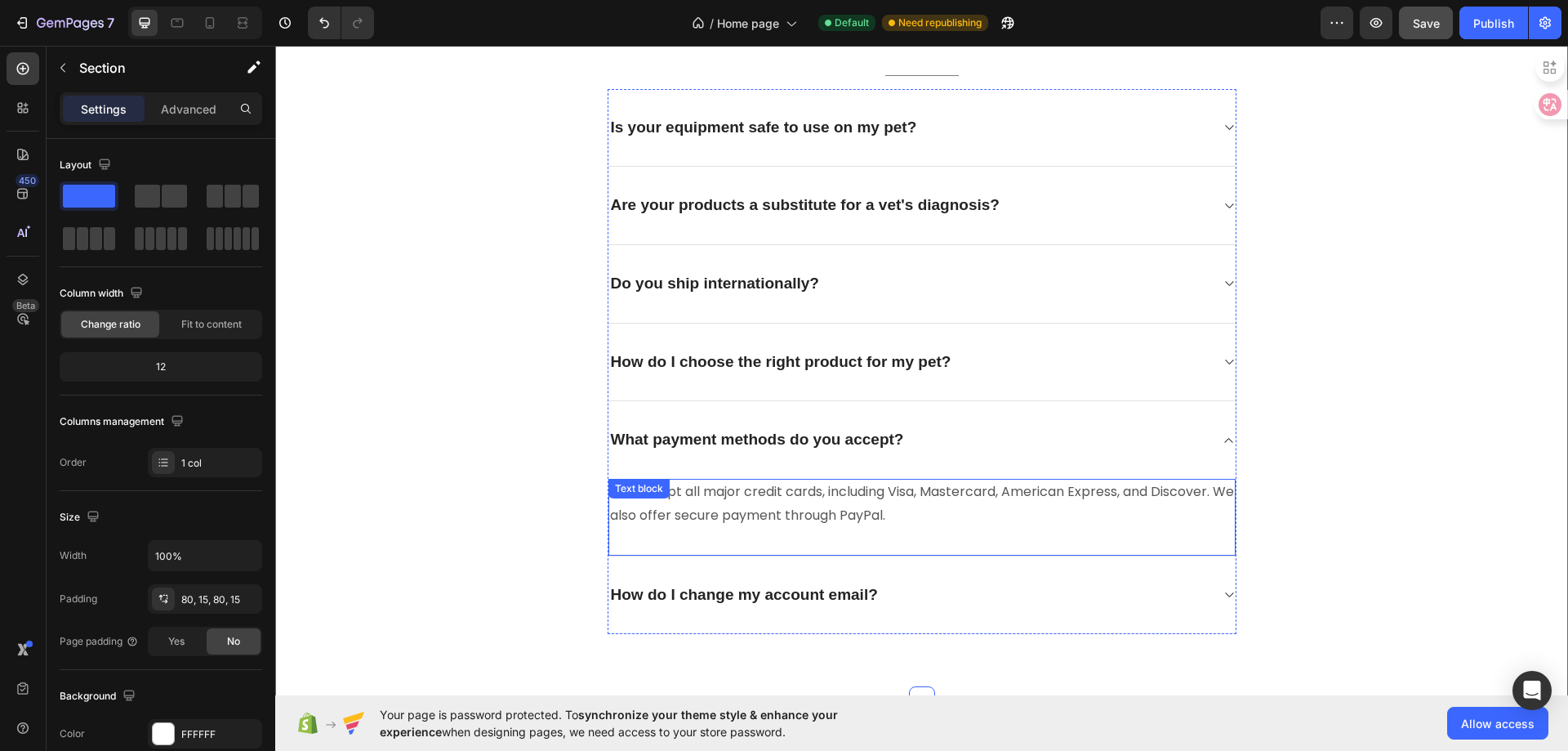
click at [757, 517] on p "We accept all major credit cards, including Visa, Mastercard, American Express,…" at bounding box center [922, 504] width 624 height 48
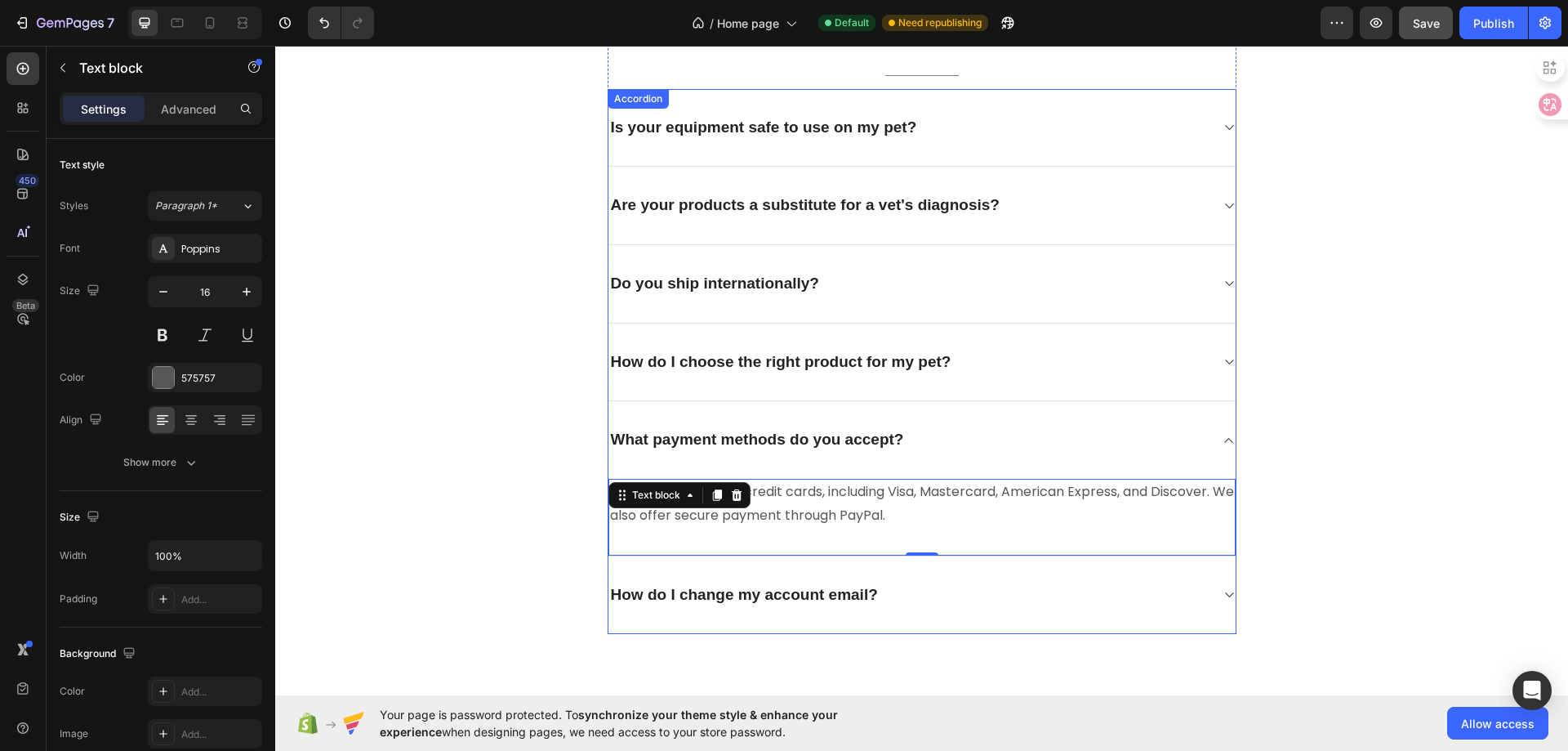
click at [768, 599] on p "How do I change my account email?" at bounding box center [744, 594] width 267 height 20
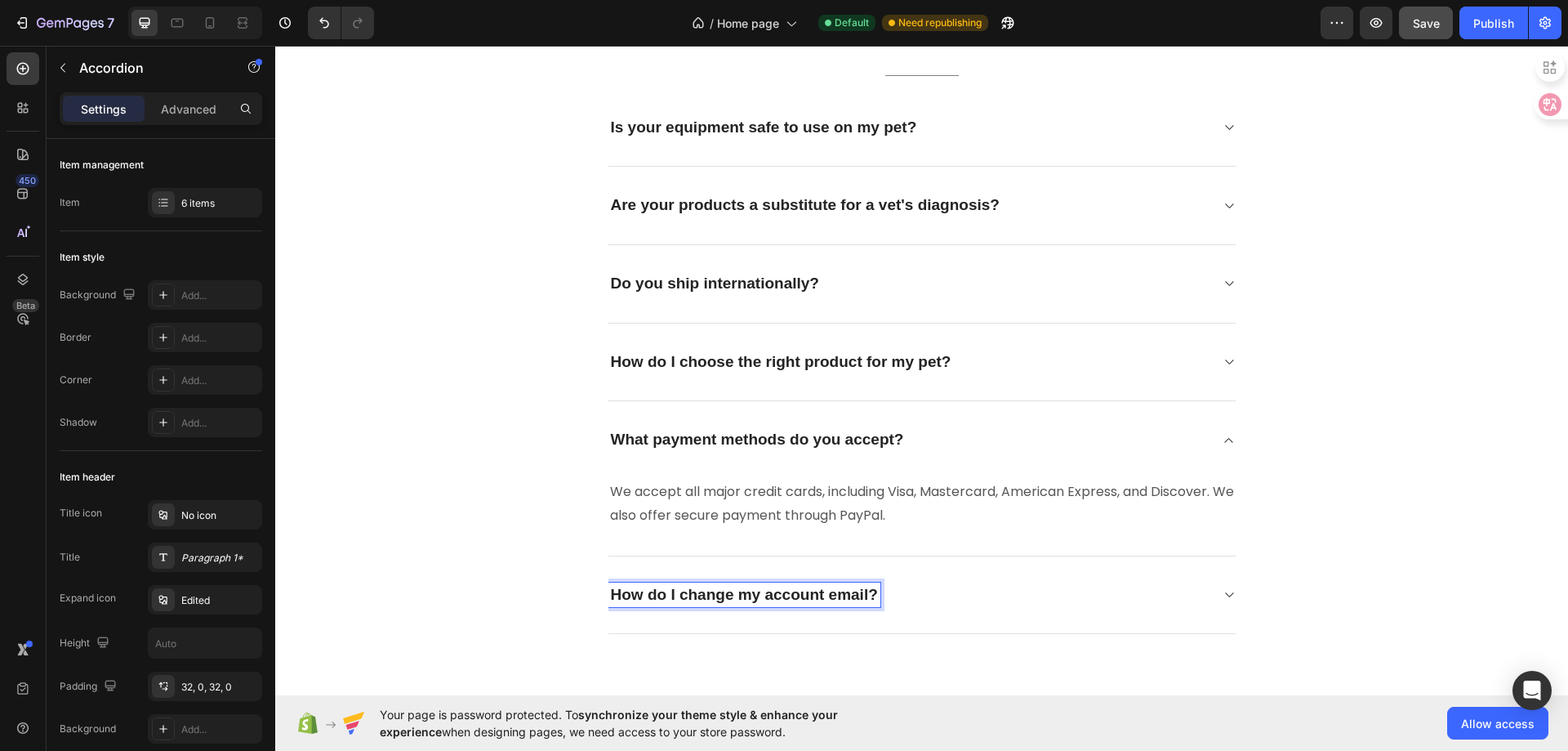
click at [767, 599] on p "How do I change my account email?" at bounding box center [744, 594] width 267 height 20
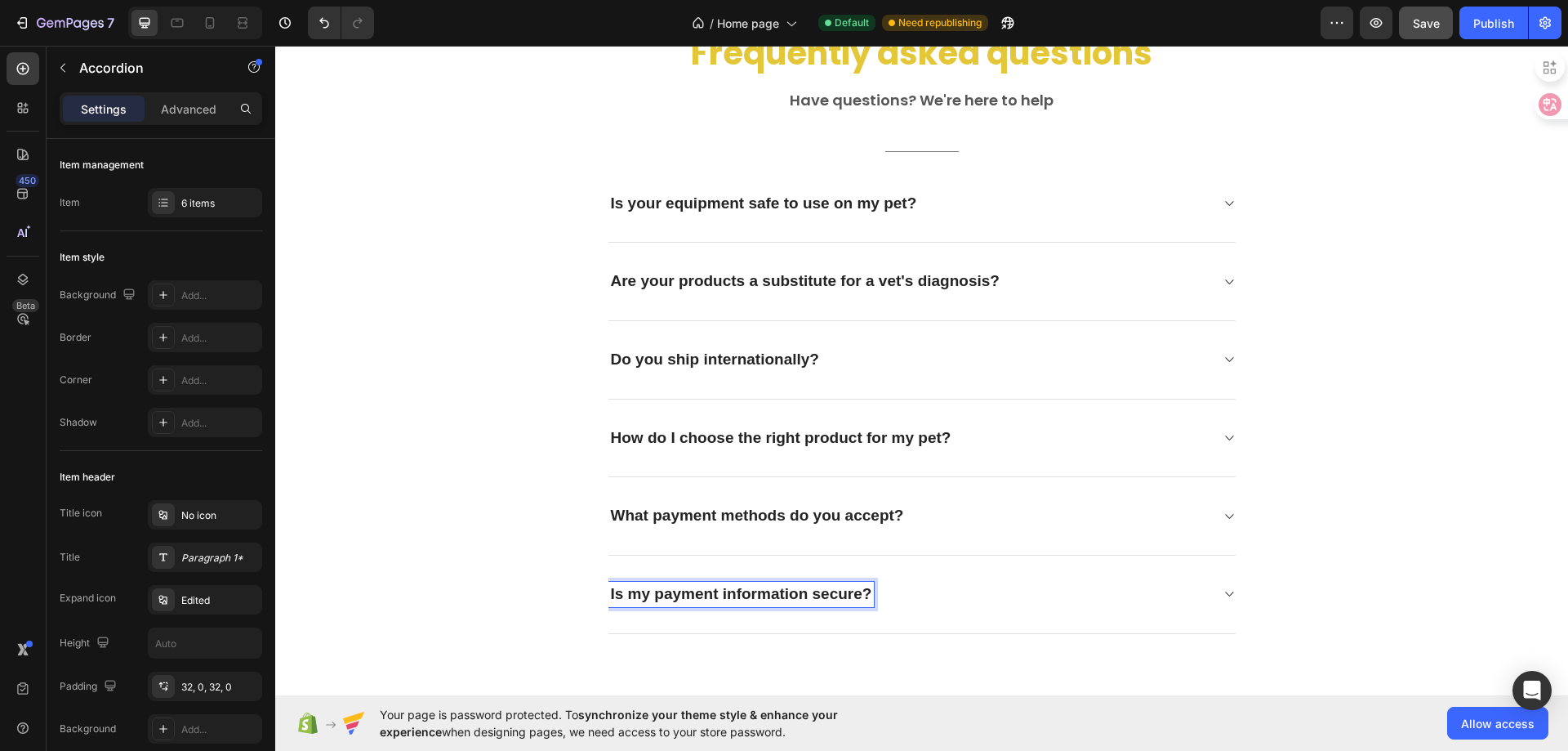
scroll to position [4171, 0]
click at [1227, 594] on icon at bounding box center [1229, 594] width 13 height 13
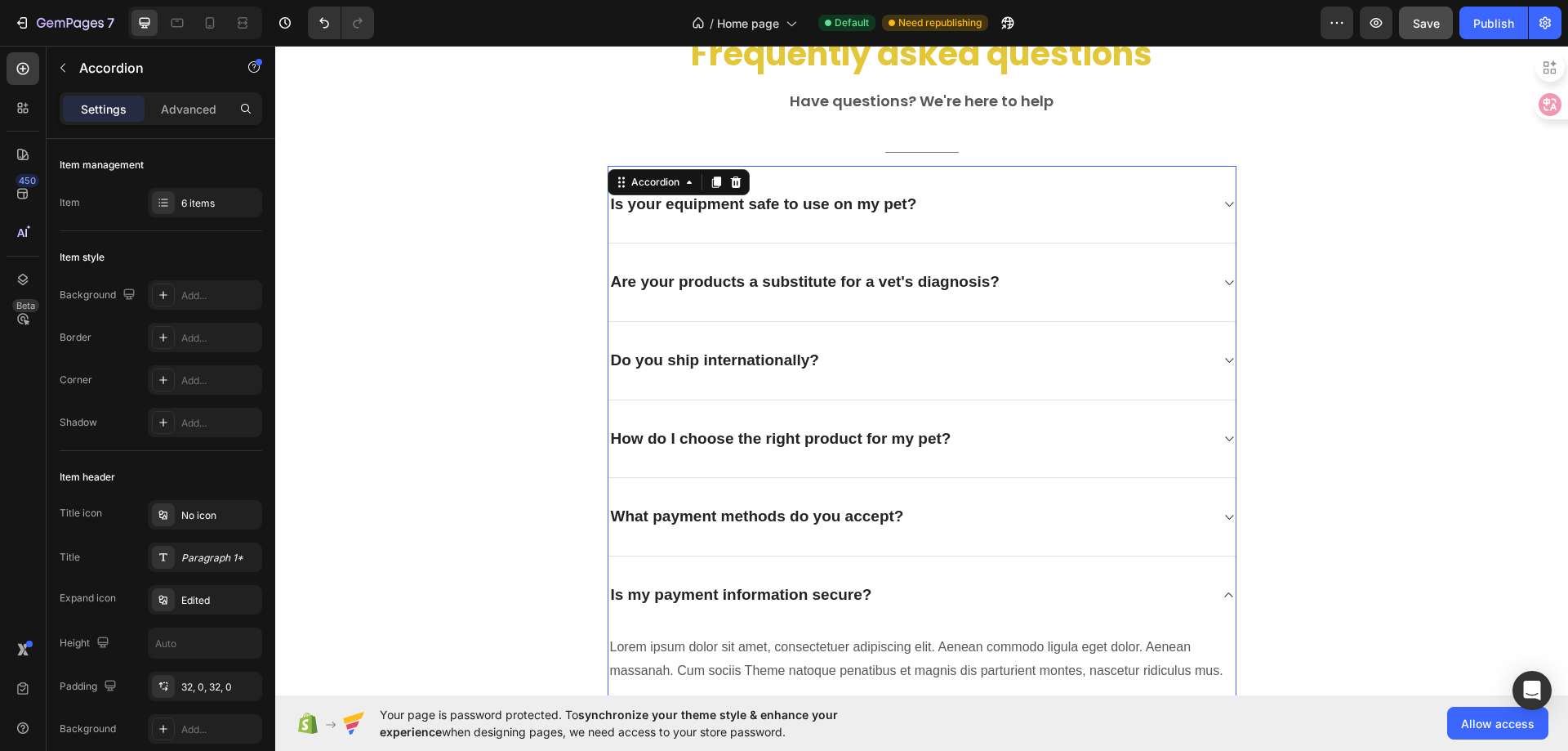
scroll to position [4253, 0]
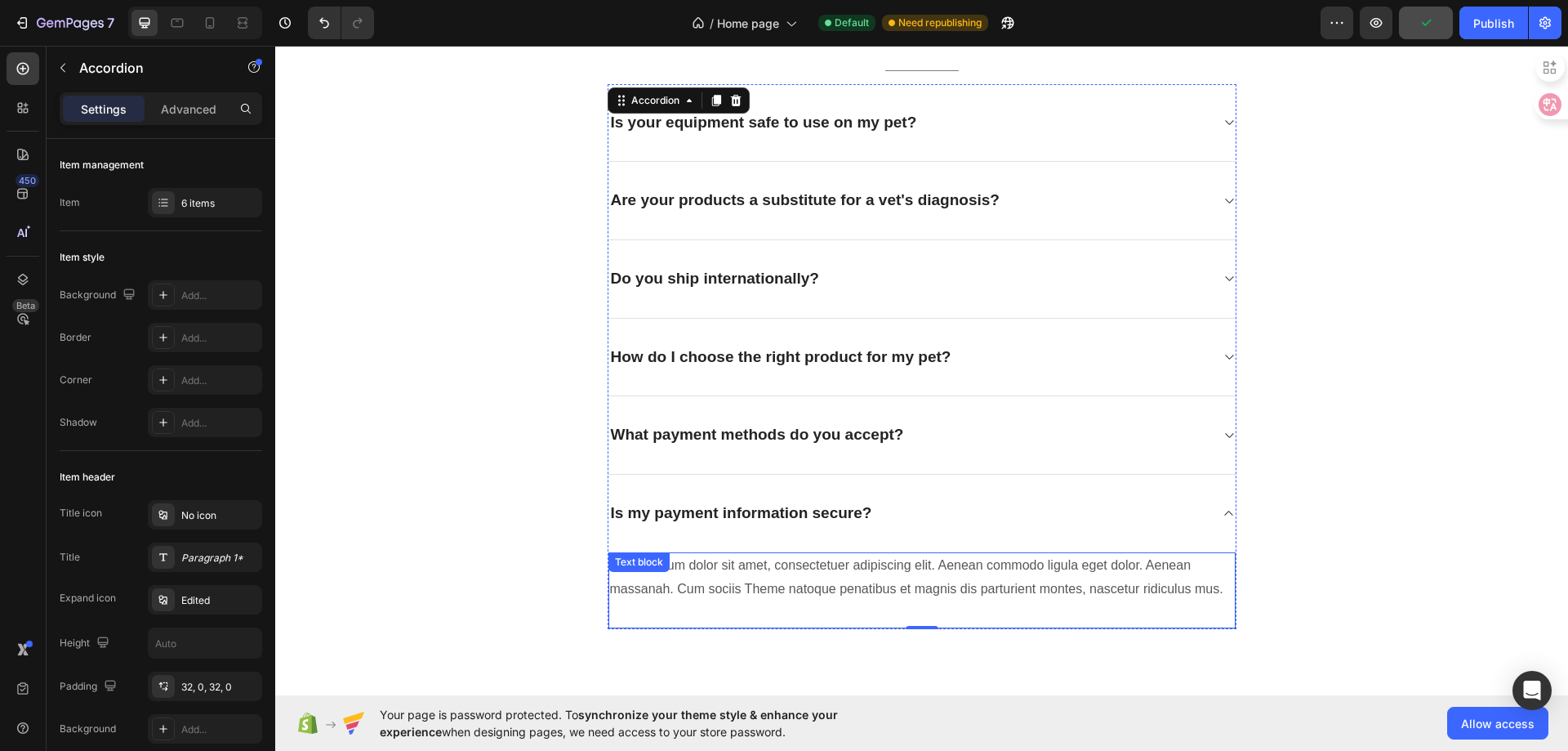
click at [731, 587] on p "Lorem ipsum dolor sit amet, consectetuer adipiscing elit. Aenean commodo ligula…" at bounding box center [922, 577] width 624 height 48
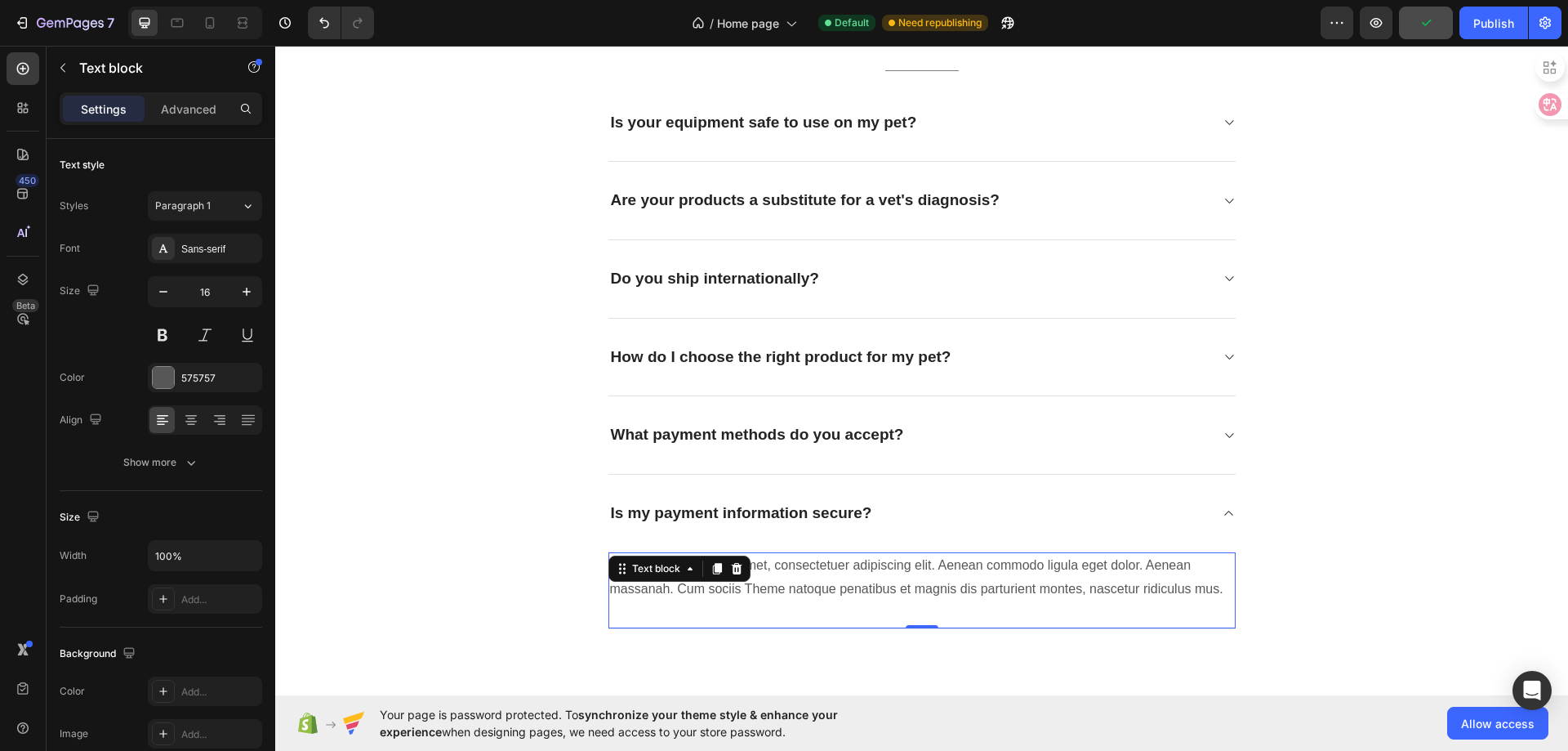
click at [731, 587] on p "Lorem ipsum dolor sit amet, consectetuer adipiscing elit. Aenean commodo ligula…" at bounding box center [922, 577] width 624 height 48
click at [222, 256] on div "Sans-serif" at bounding box center [219, 249] width 77 height 15
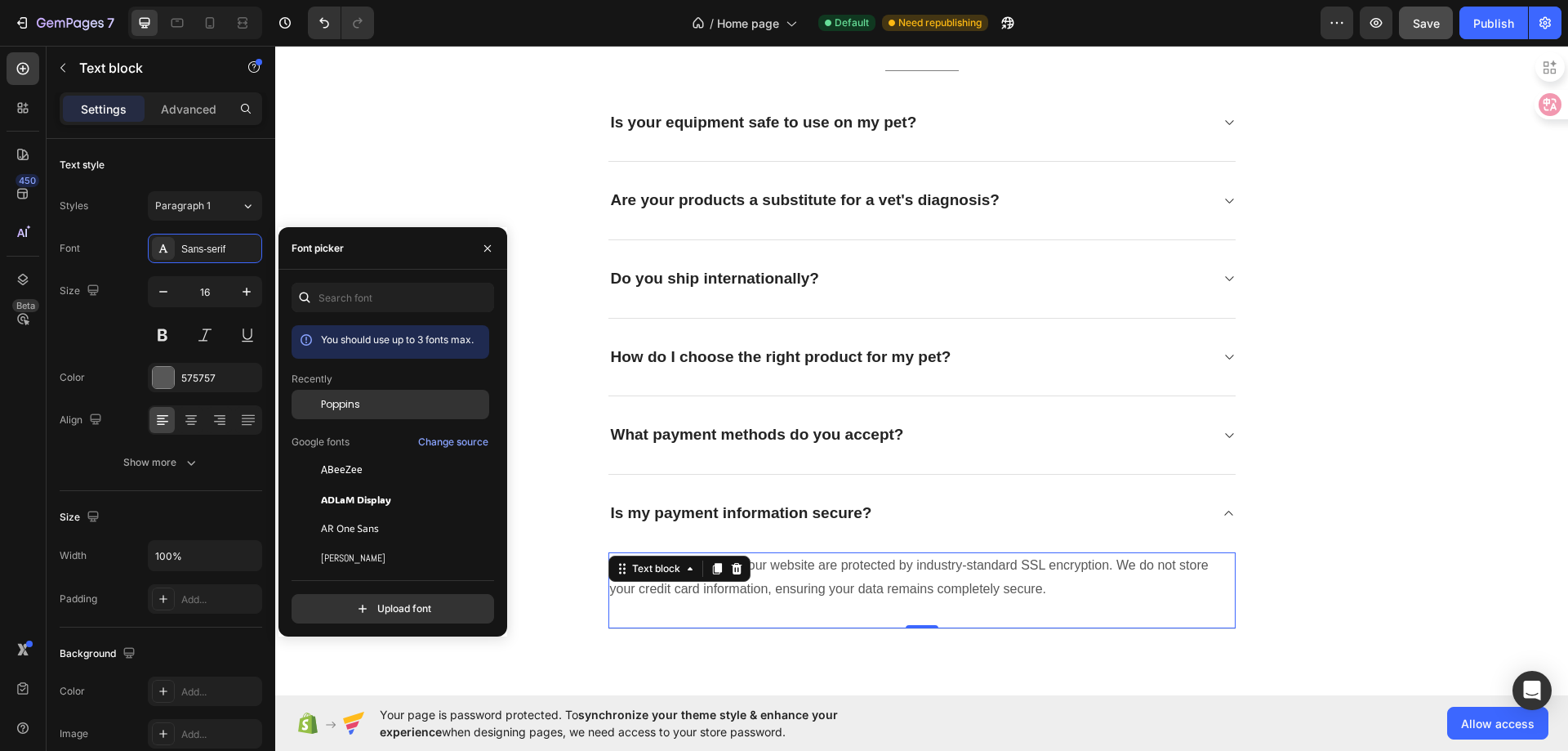
click at [355, 403] on span "Poppins" at bounding box center [340, 404] width 39 height 15
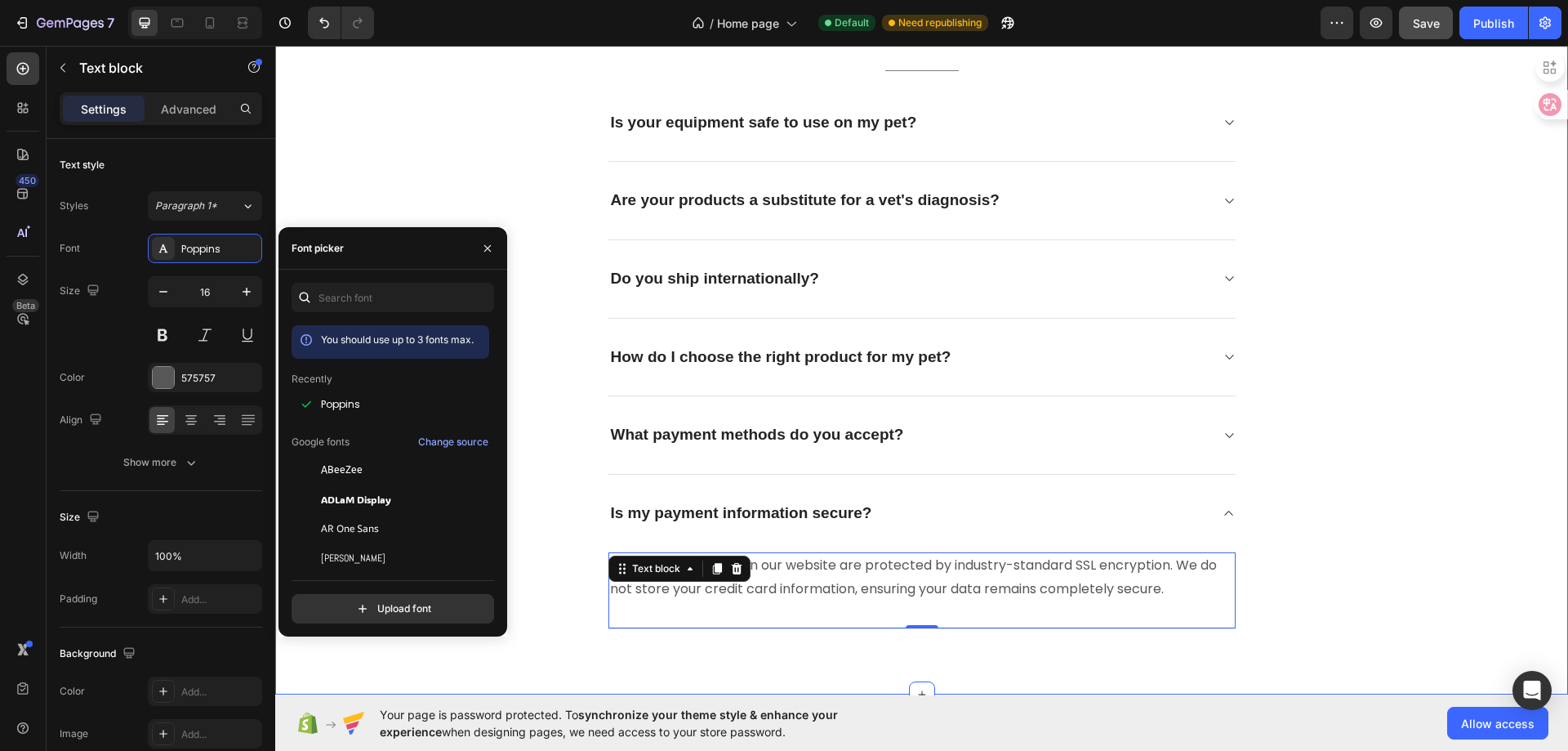
click at [1379, 529] on div "Frequently asked questions Heading Have questions? We're here to help Text bloc…" at bounding box center [922, 289] width 1268 height 680
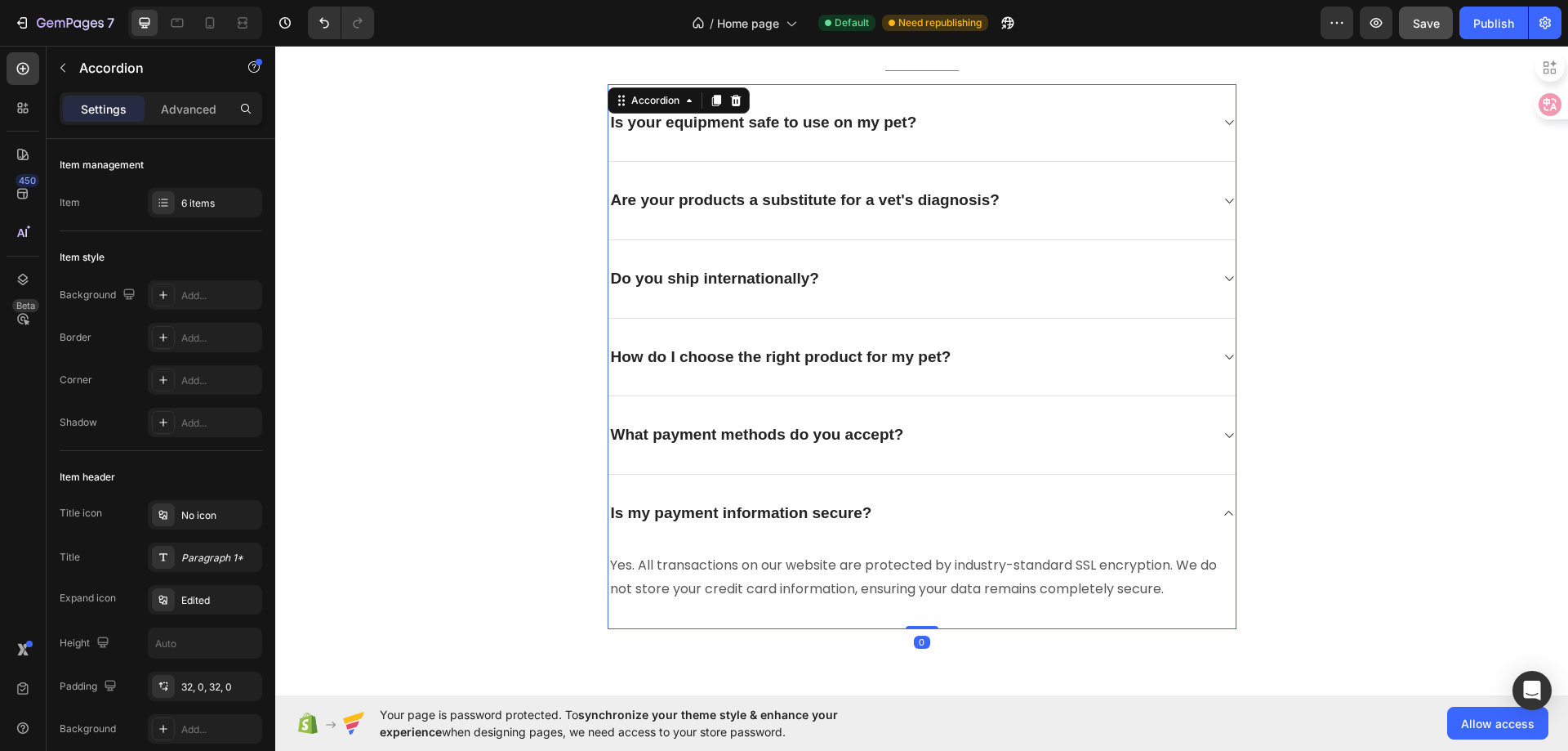
click at [659, 409] on div "What payment methods do you accept?" at bounding box center [922, 435] width 627 height 79
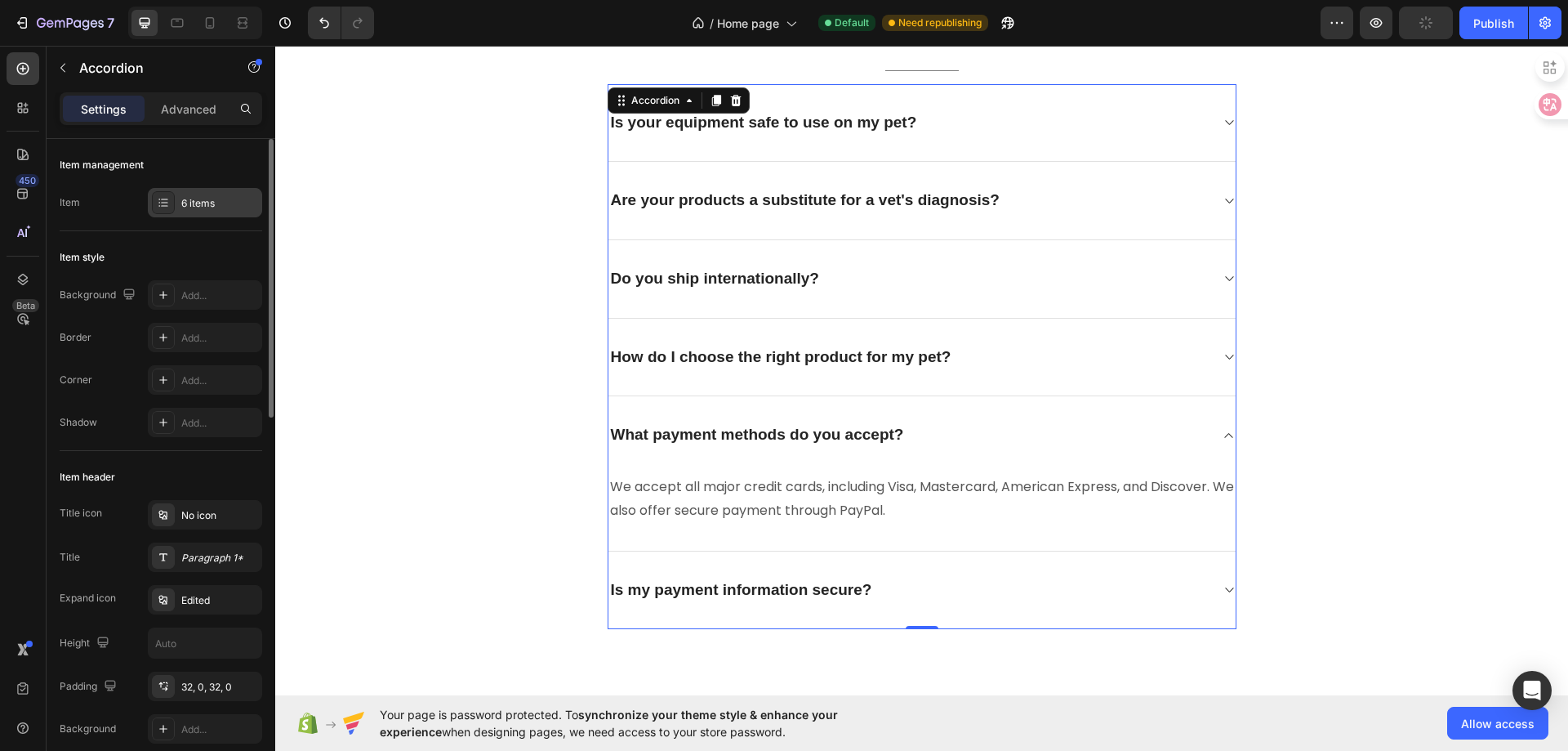
click at [200, 213] on div "6 items" at bounding box center [205, 202] width 115 height 29
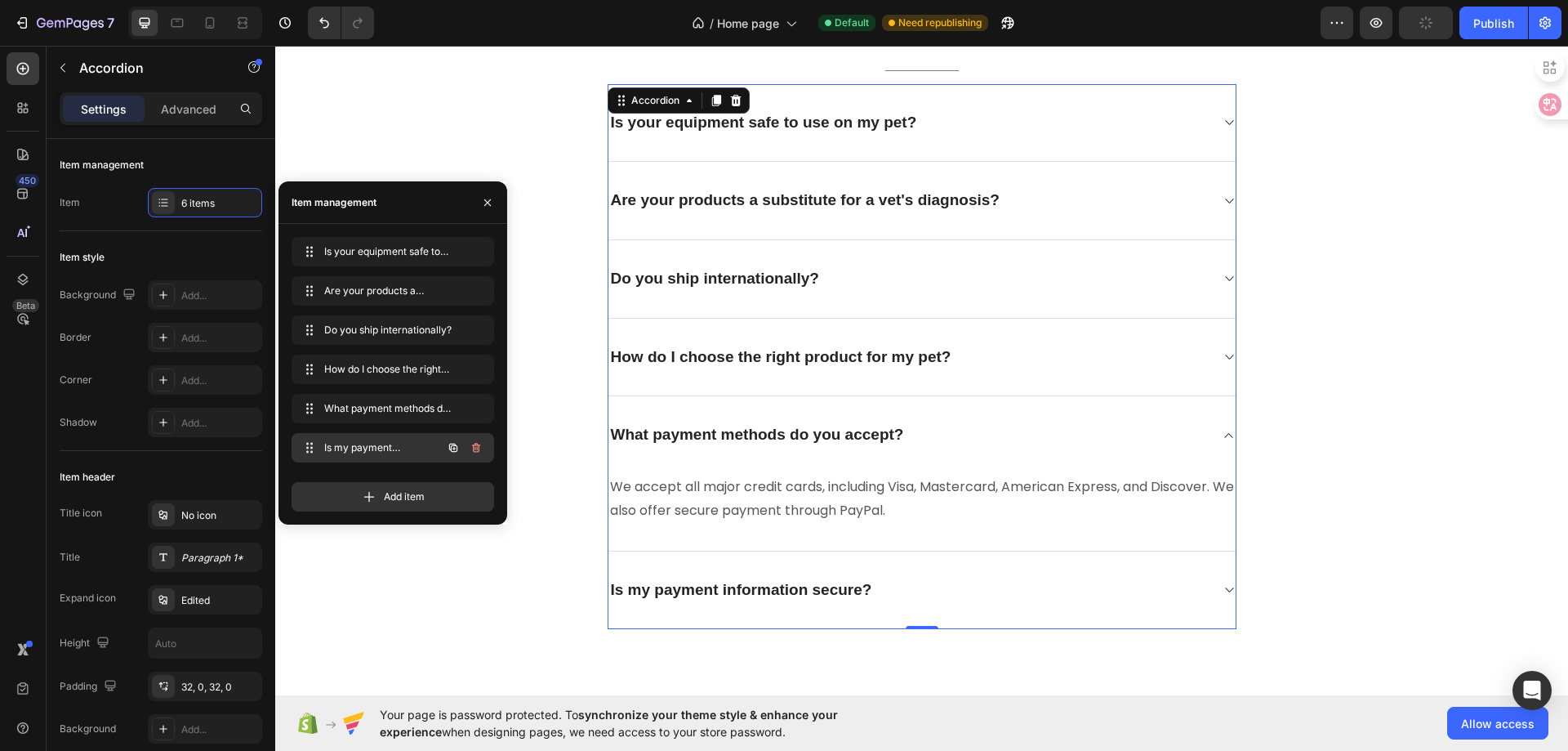
scroll to position [4335, 0]
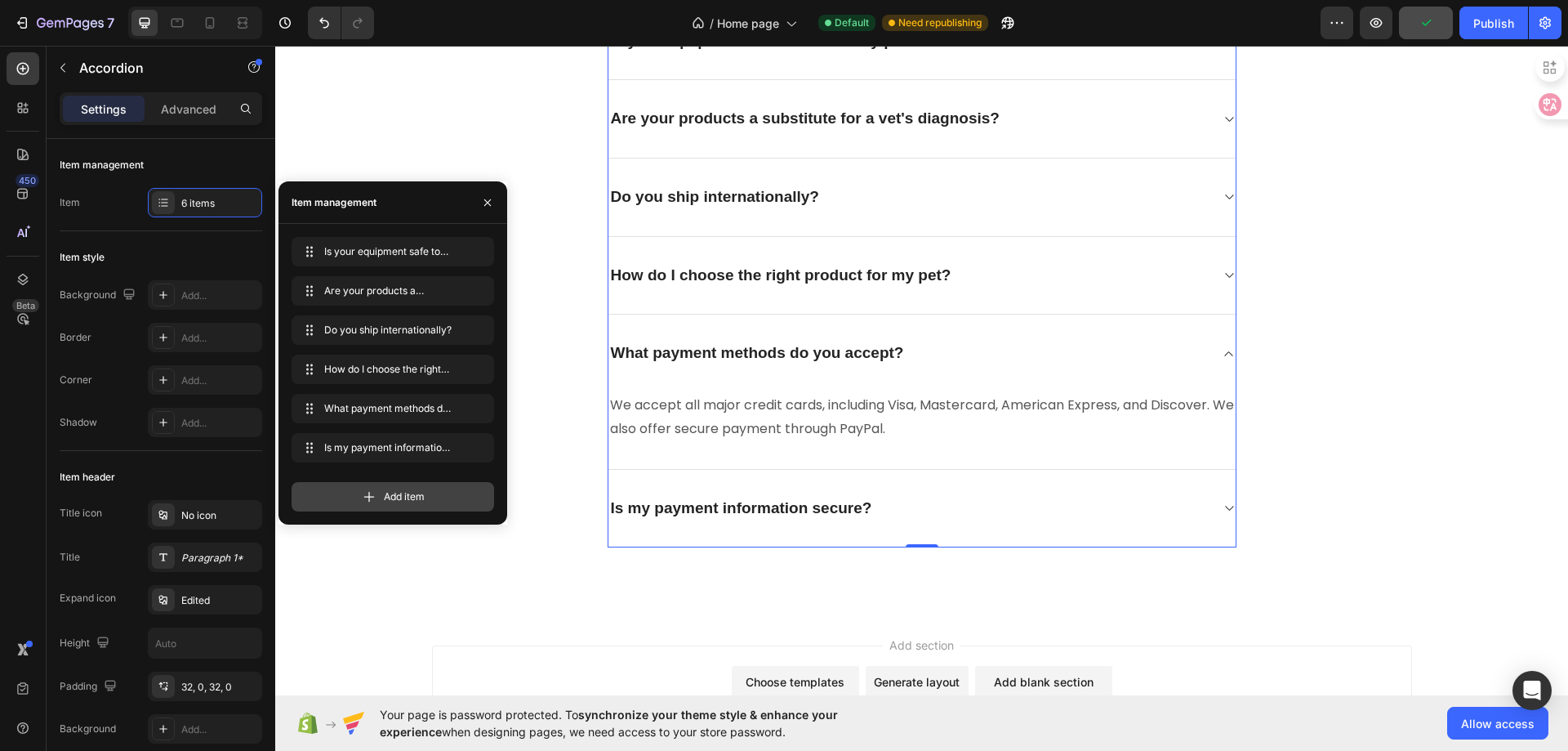
click at [392, 501] on span "Add item" at bounding box center [405, 496] width 41 height 15
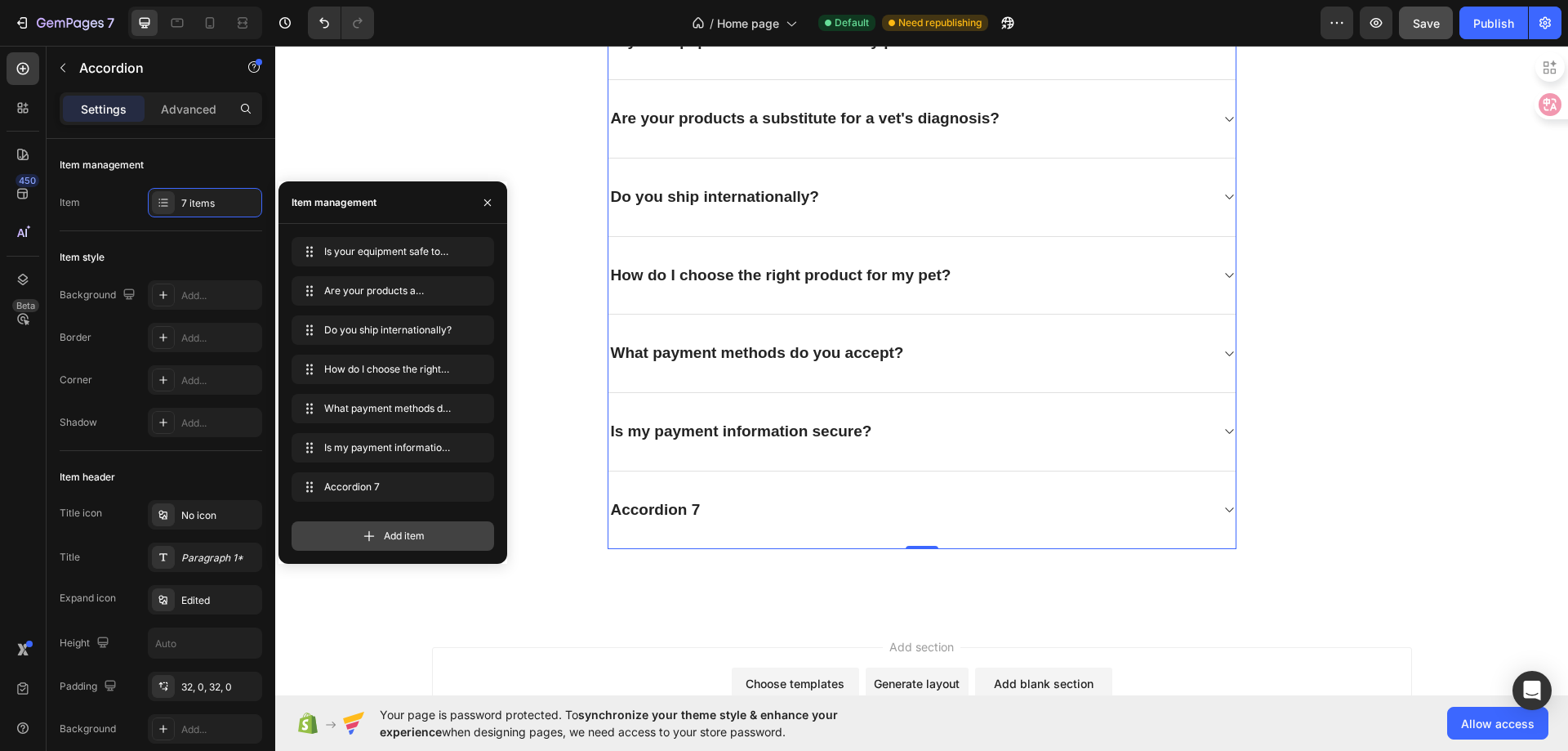
click at [394, 538] on span "Add item" at bounding box center [405, 535] width 41 height 15
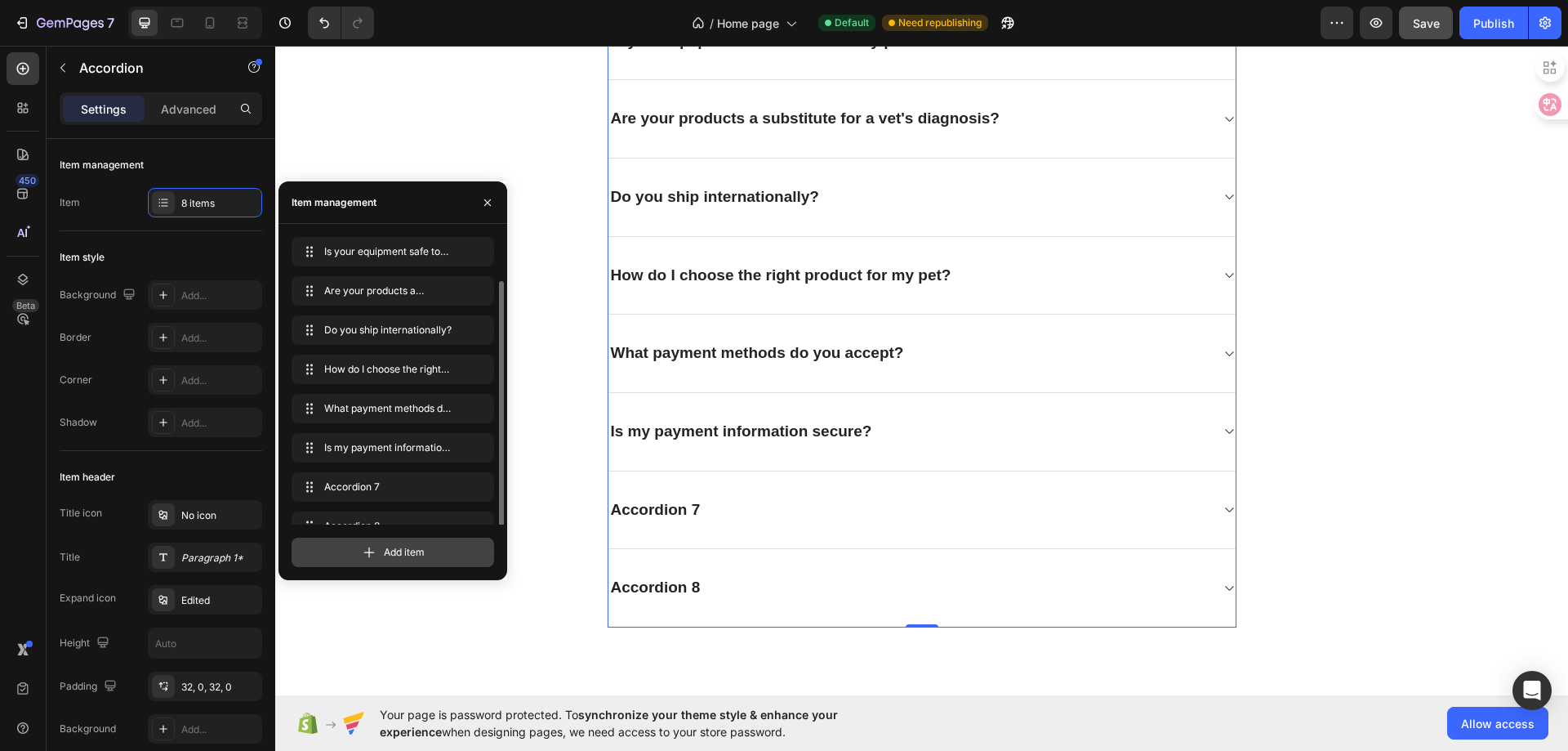
scroll to position [23, 0]
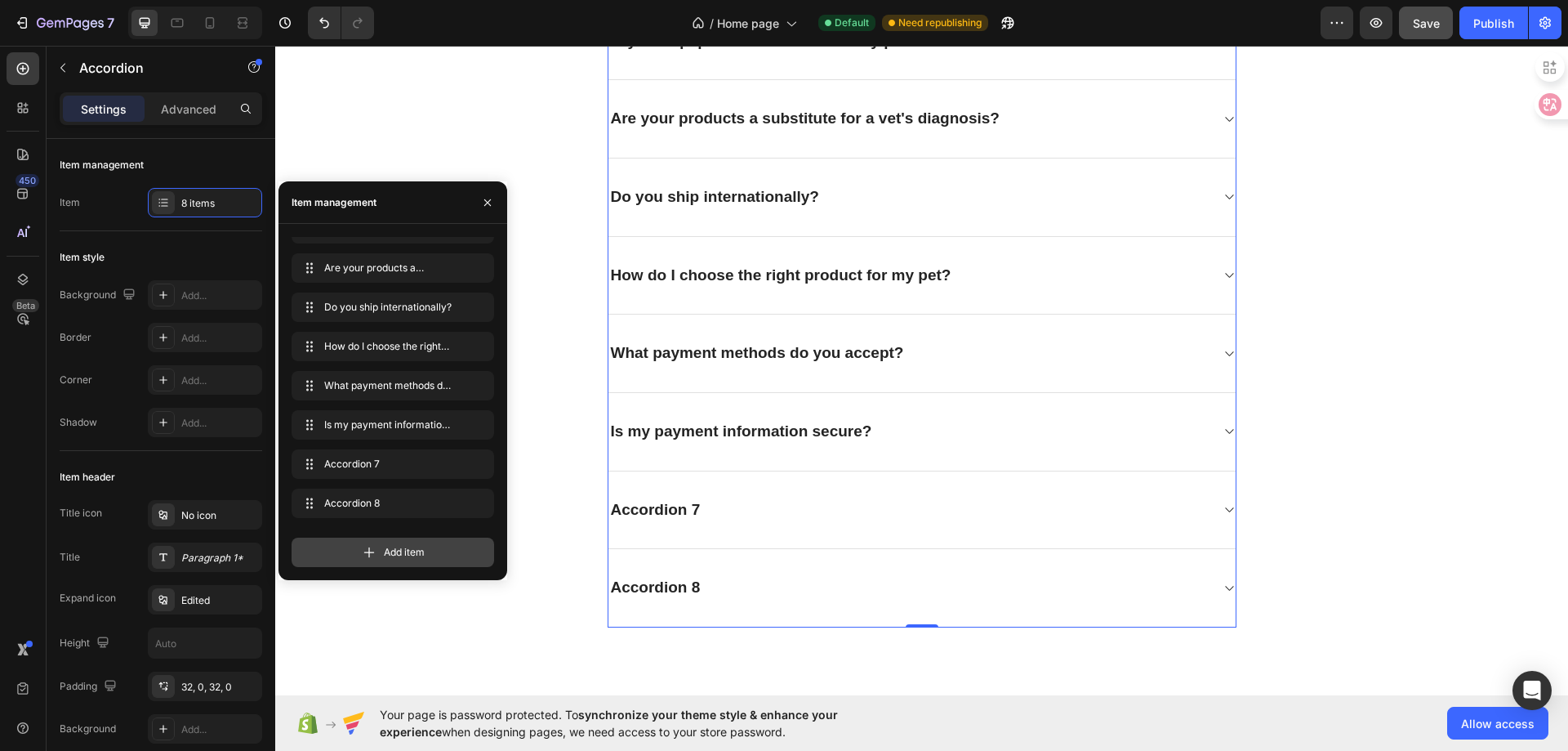
click at [395, 555] on span "Add item" at bounding box center [405, 552] width 41 height 15
click at [354, 549] on div "Add item" at bounding box center [393, 553] width 202 height 29
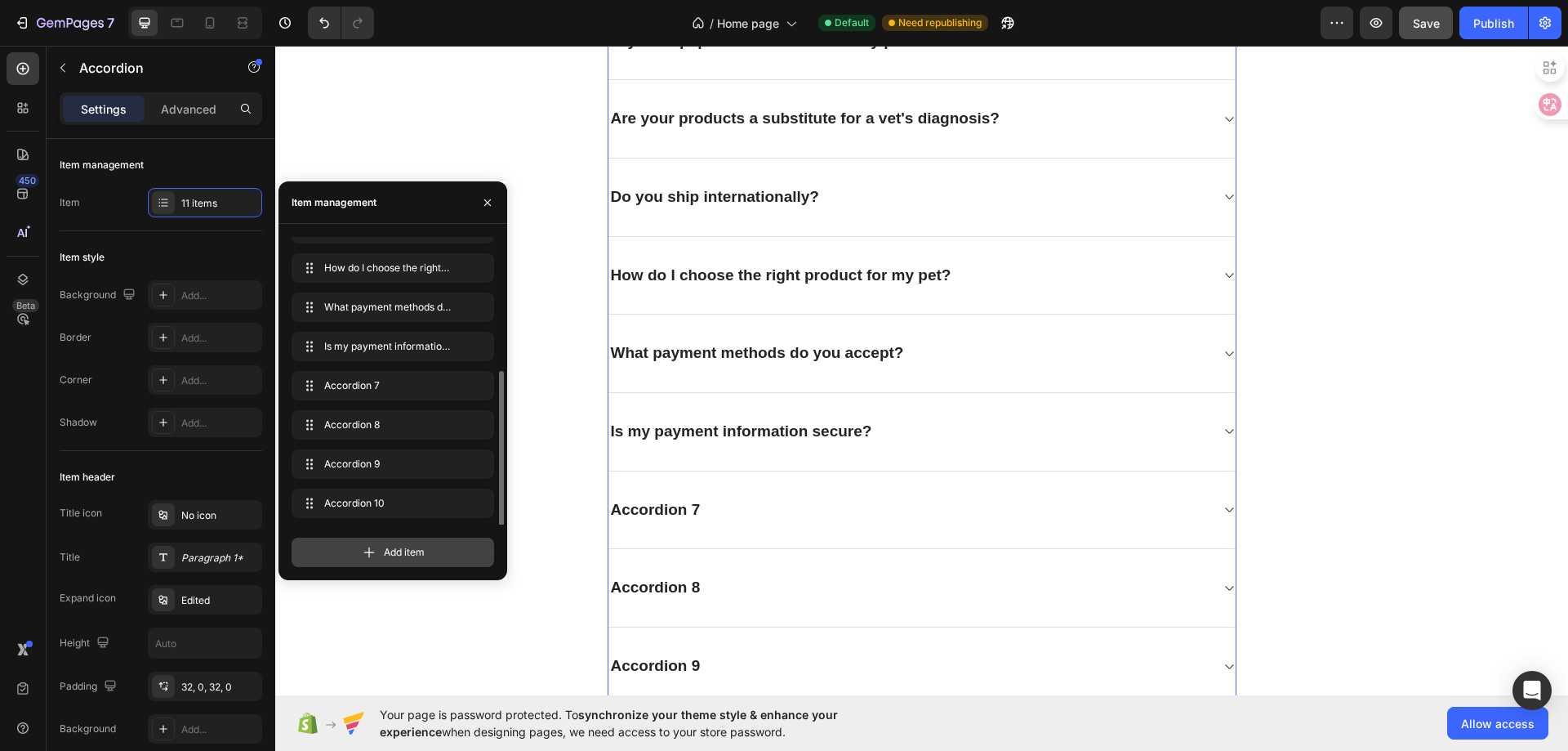
scroll to position [140, 0]
click at [354, 549] on div "Add item" at bounding box center [393, 553] width 202 height 29
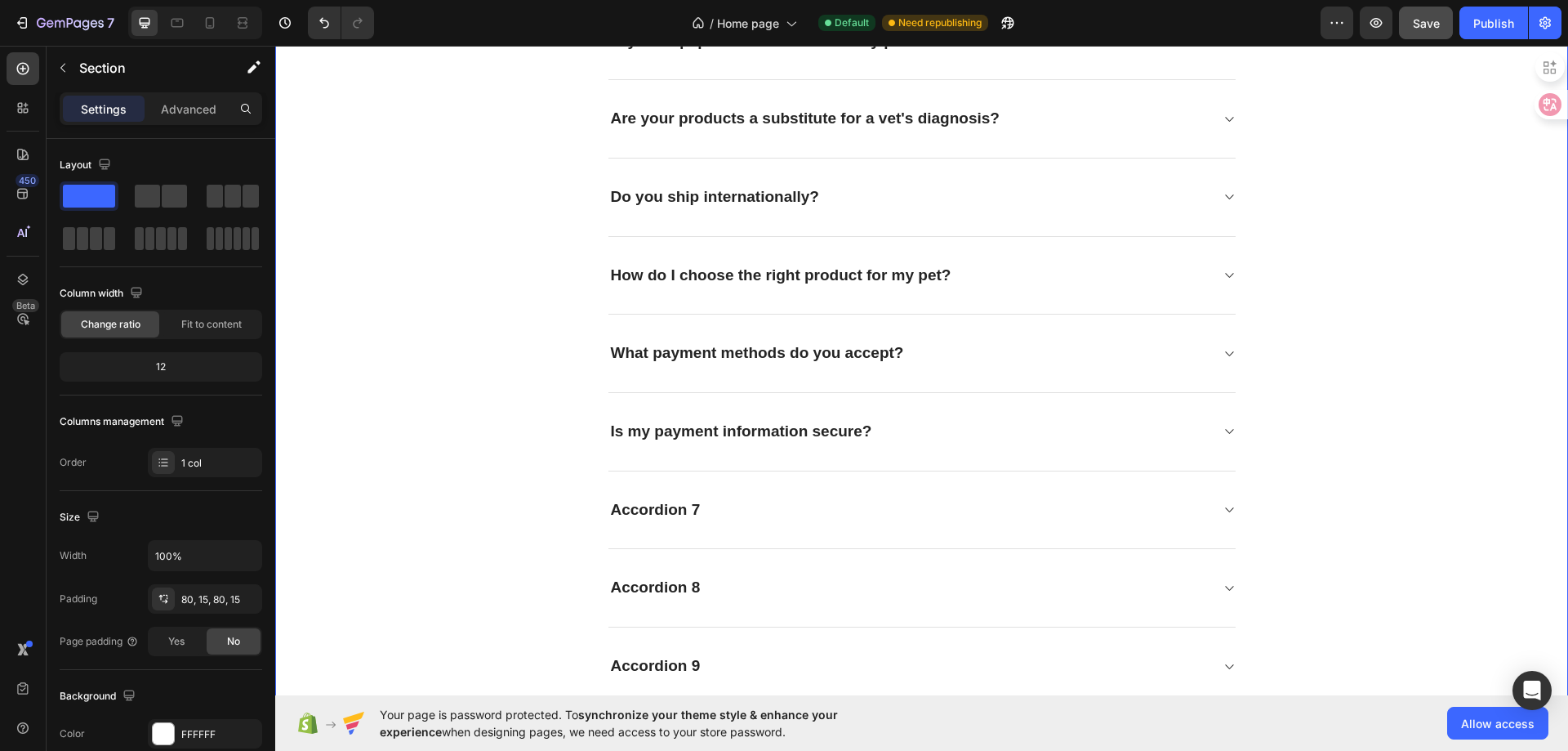
click at [1383, 479] on div "Frequently asked questions Heading Have questions? We're here to help Text bloc…" at bounding box center [922, 404] width 1268 height 1073
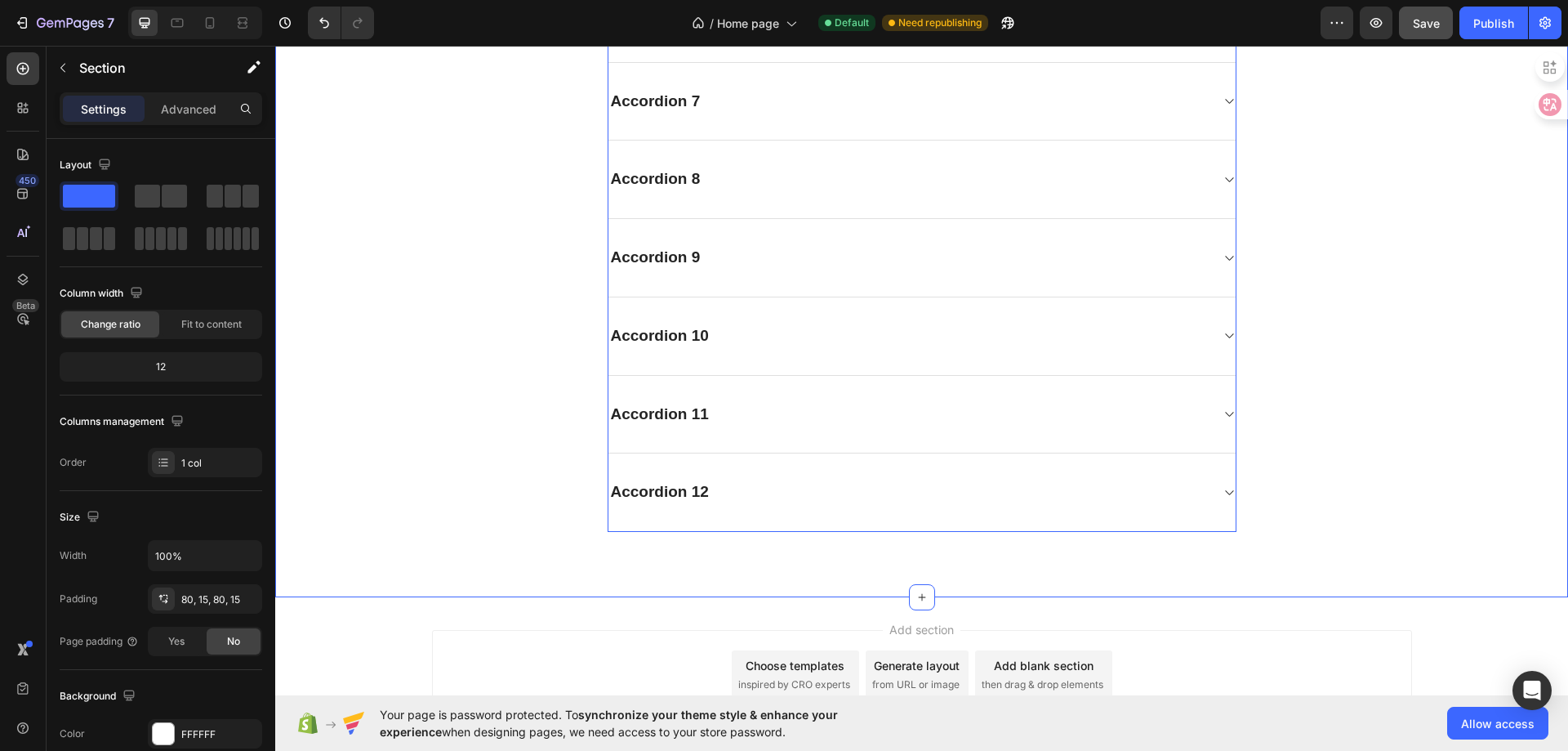
scroll to position [4498, 0]
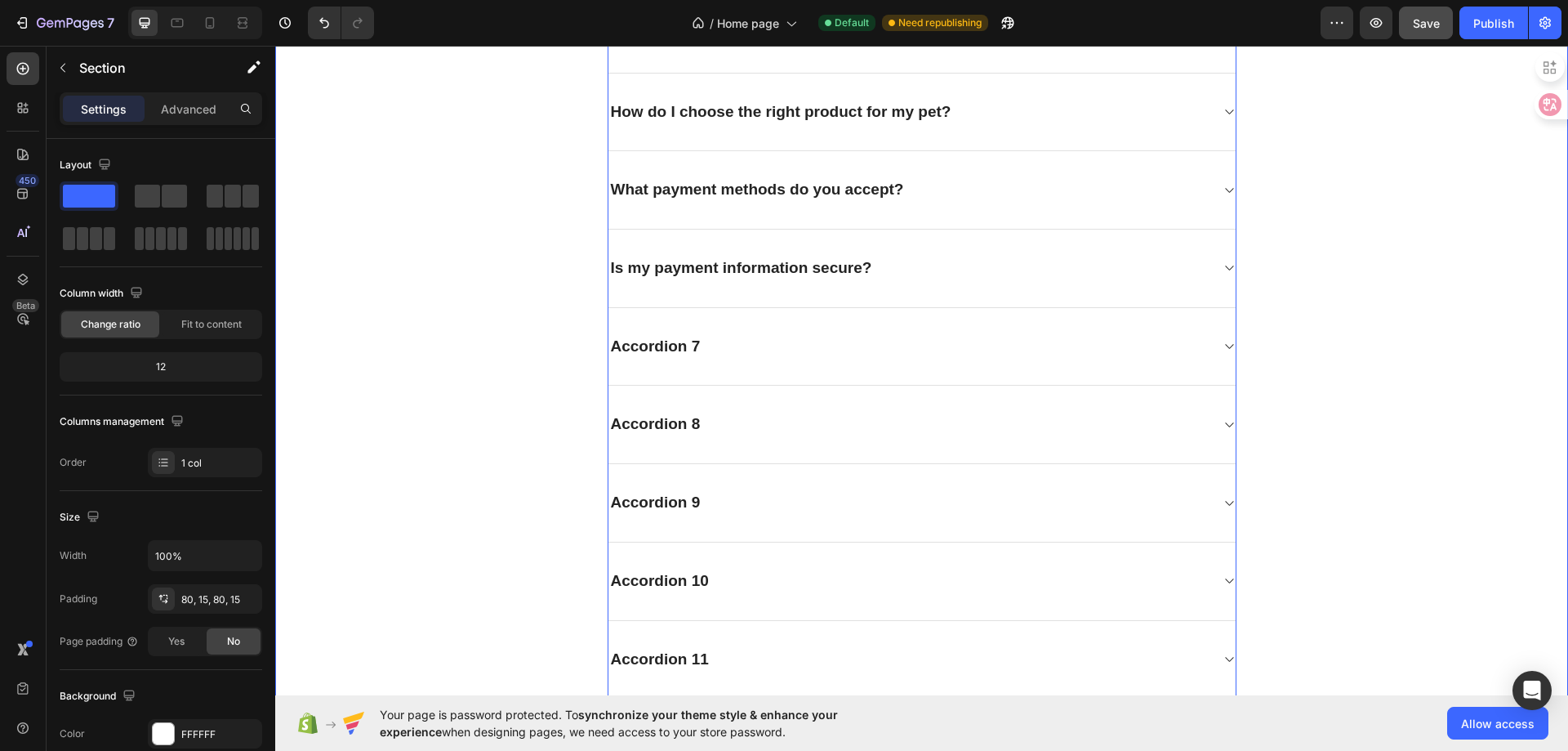
click at [674, 348] on div "Accordion 7" at bounding box center [656, 346] width 94 height 25
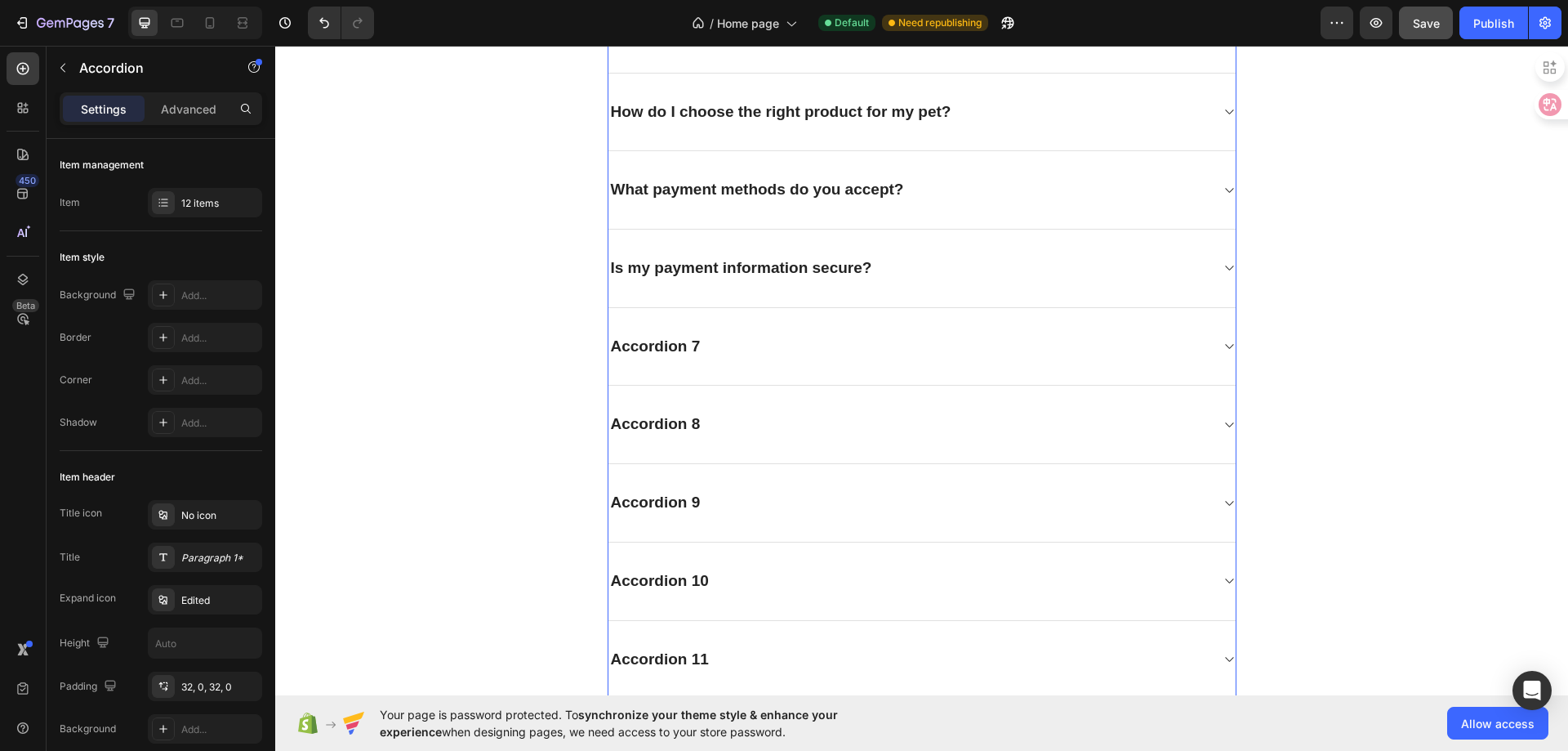
click at [674, 348] on div "Accordion 7" at bounding box center [656, 346] width 94 height 25
click at [1226, 344] on icon at bounding box center [1229, 345] width 13 height 13
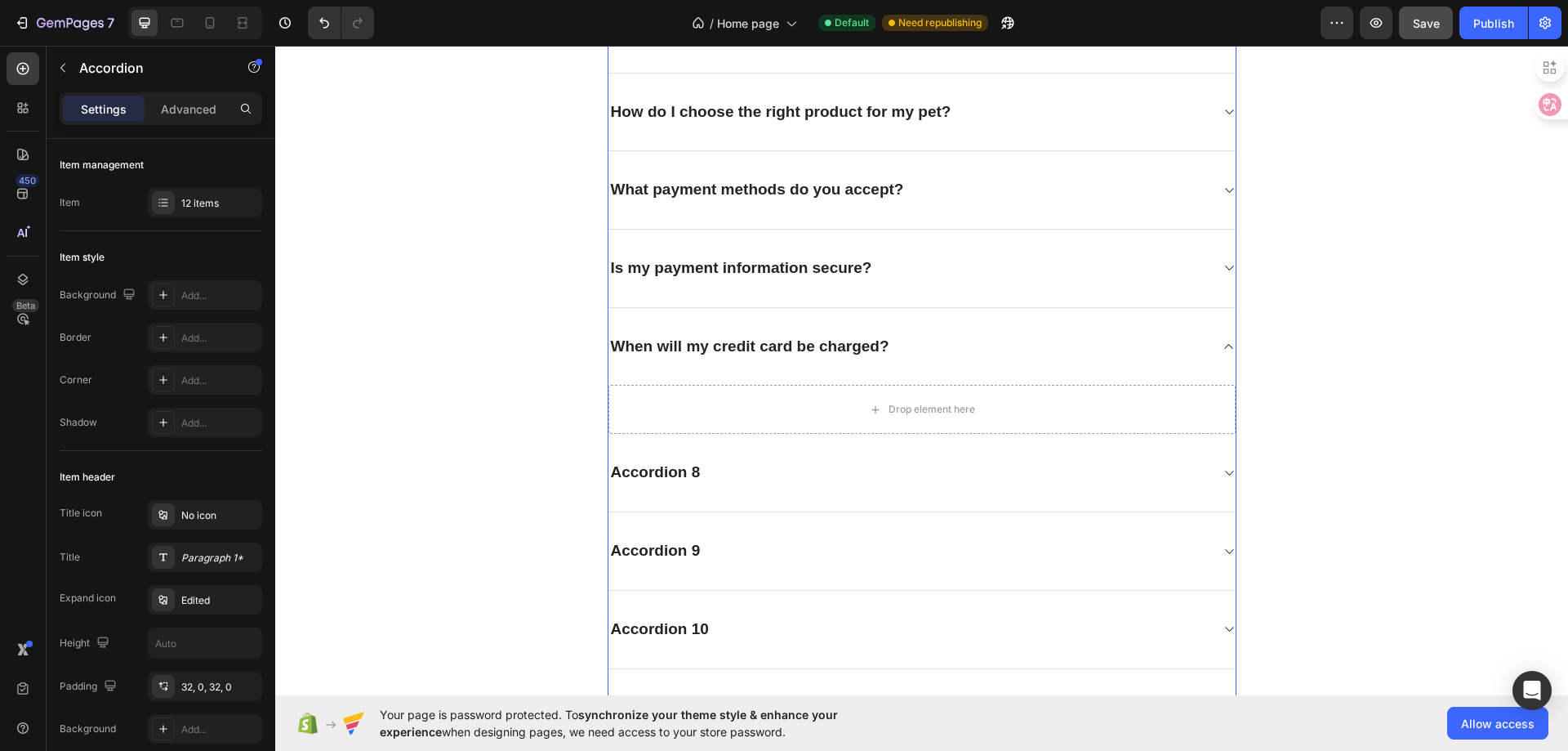
click at [1223, 266] on icon at bounding box center [1229, 268] width 13 height 13
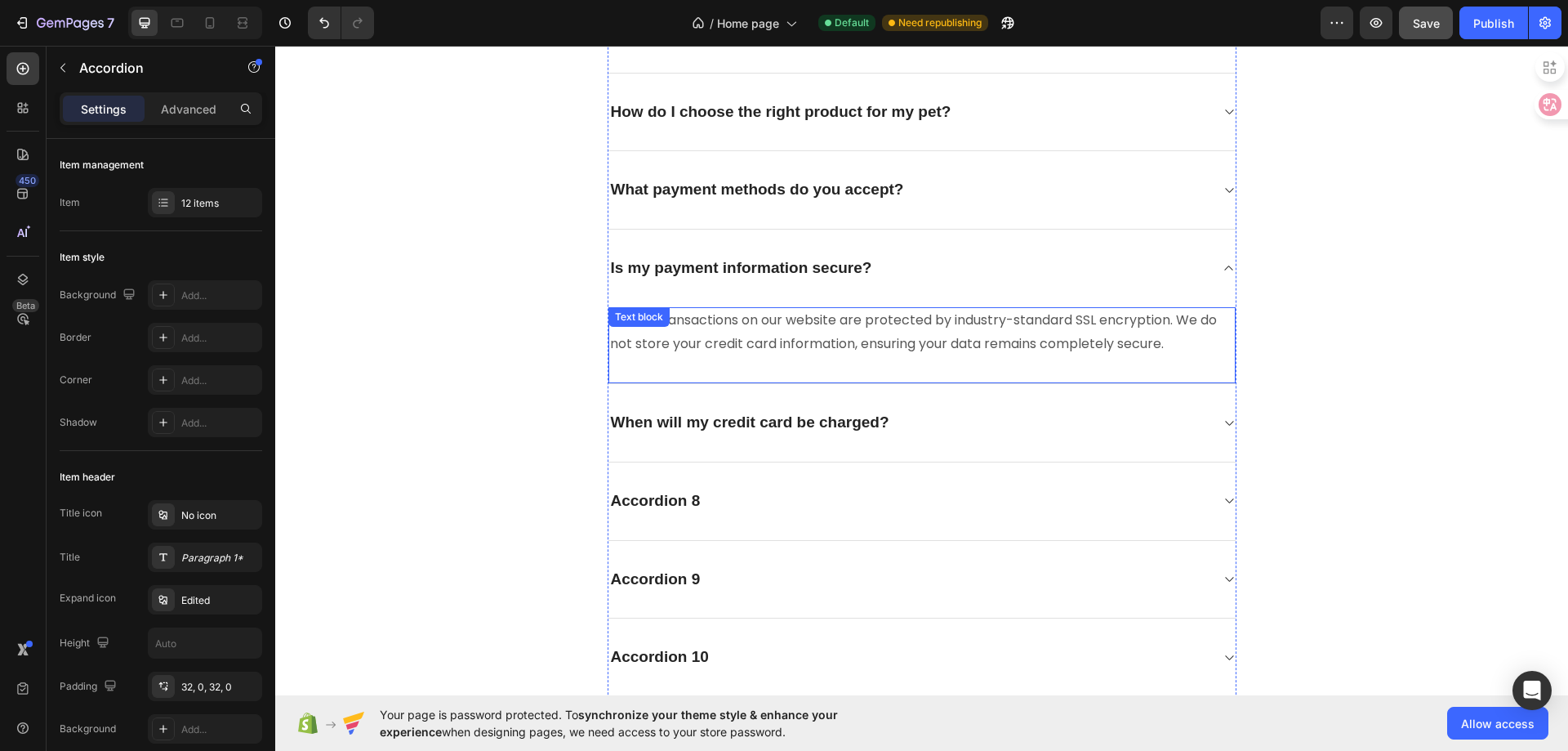
click at [883, 325] on p "Yes. All transactions on our website are protected by industry-standard SSL enc…" at bounding box center [922, 332] width 624 height 48
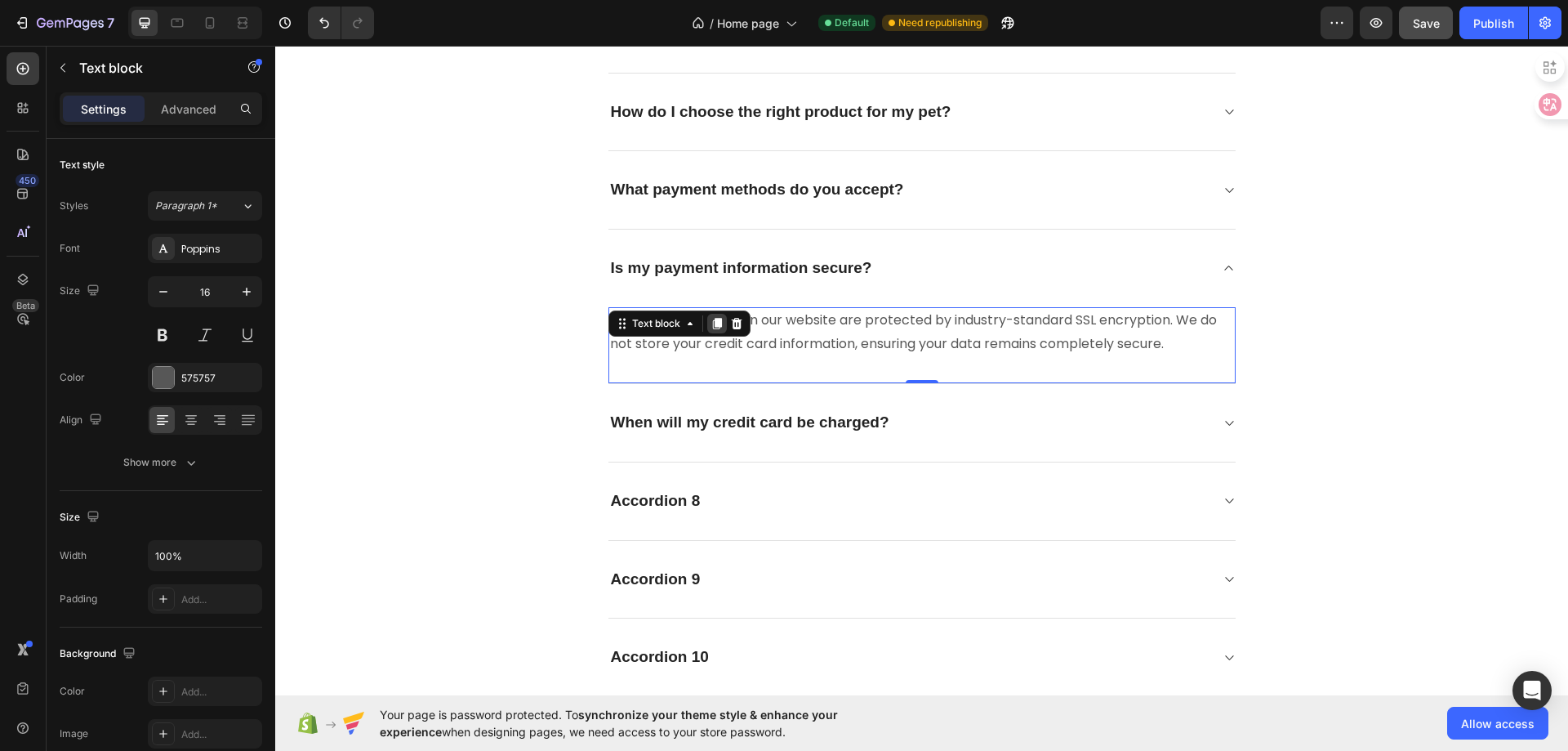
click at [712, 327] on icon at bounding box center [716, 324] width 9 height 12
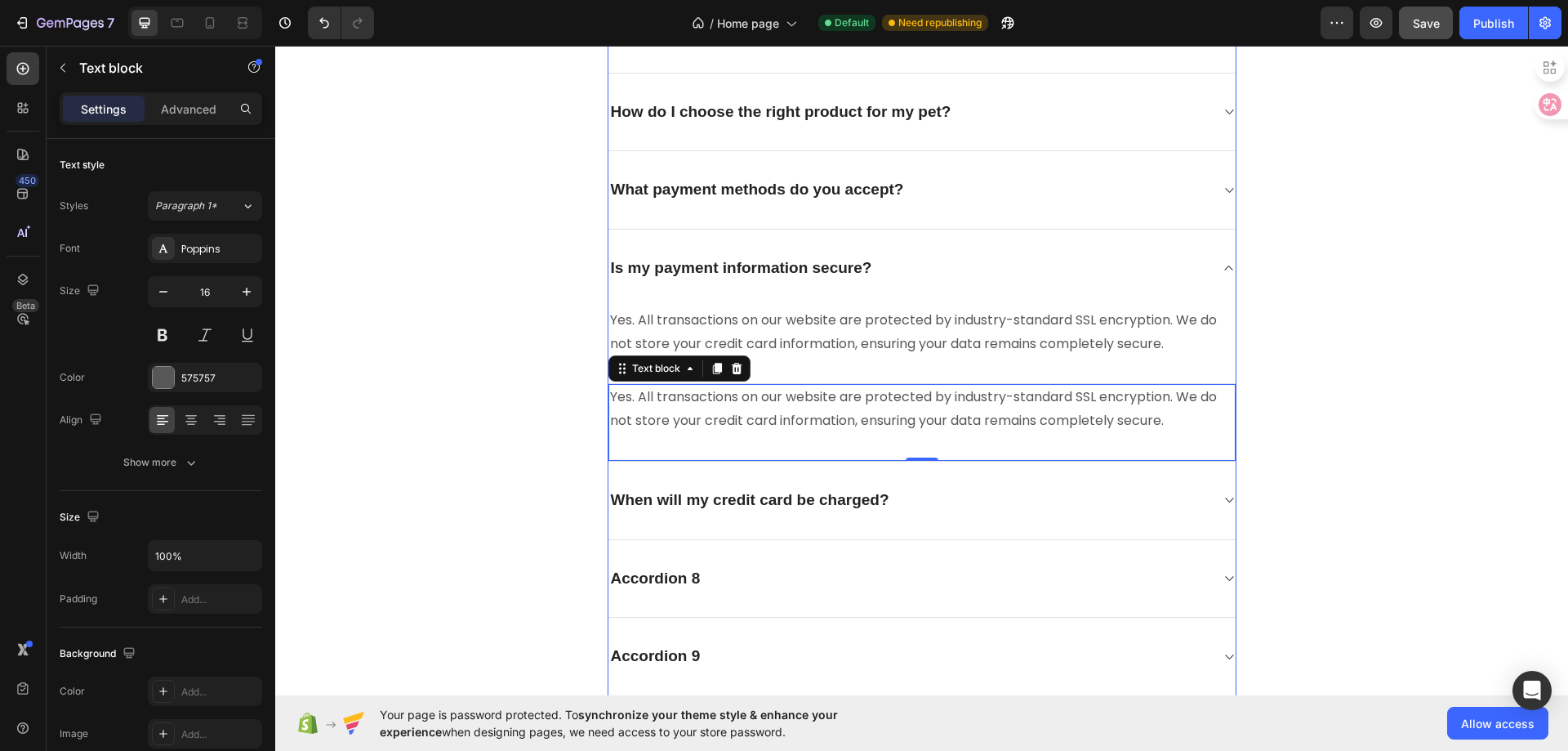
click at [1223, 497] on icon at bounding box center [1229, 499] width 13 height 13
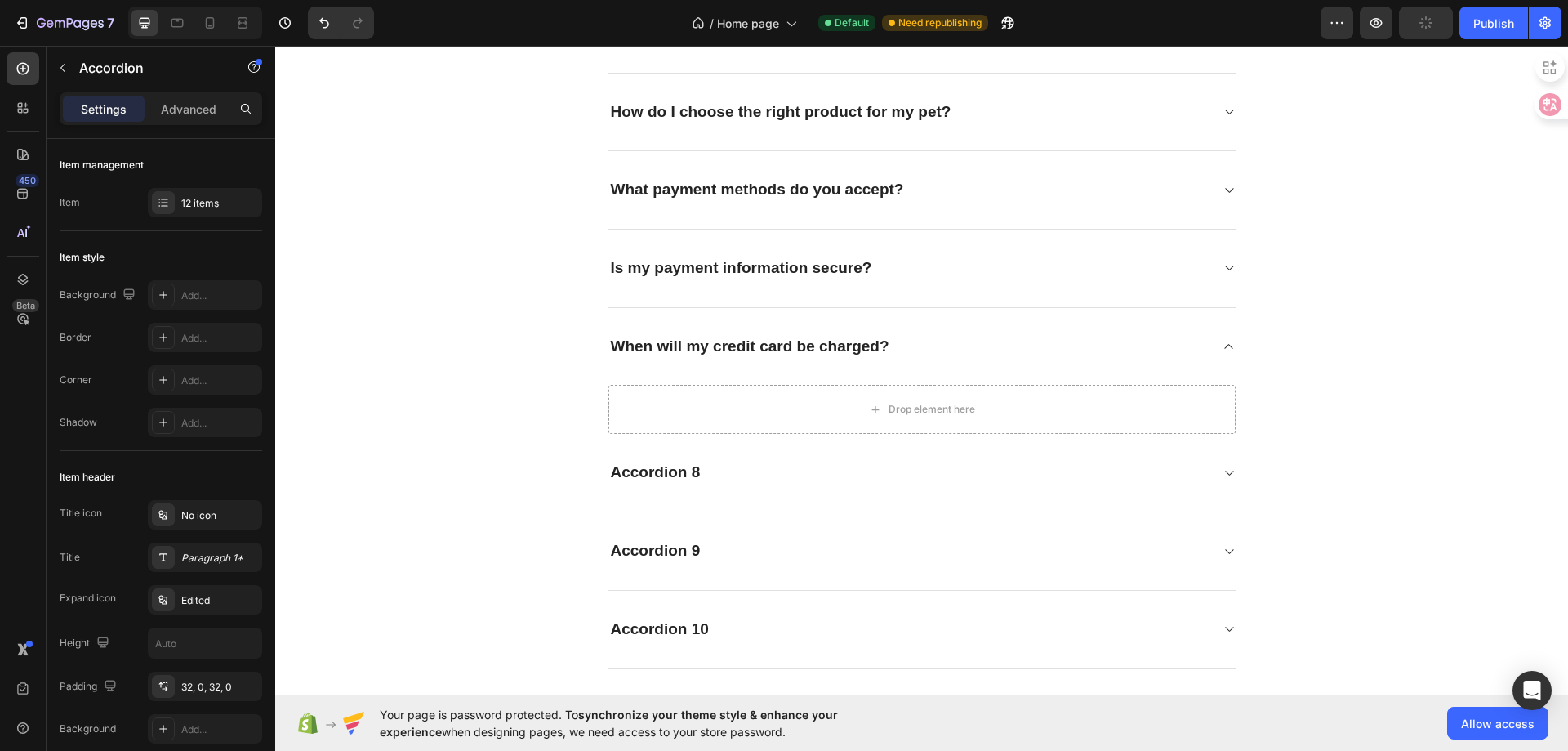
click at [1226, 269] on icon at bounding box center [1229, 268] width 13 height 13
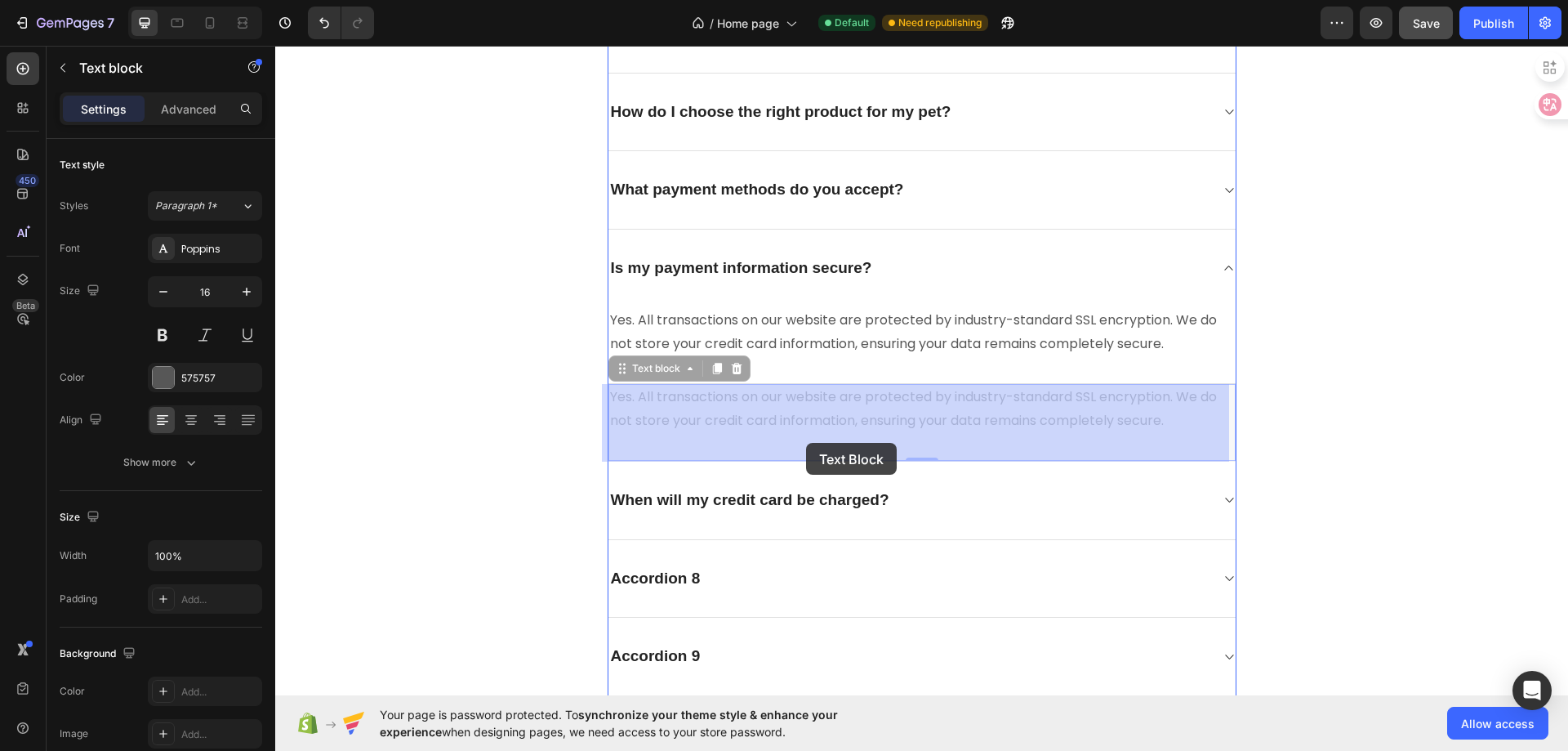
drag, startPoint x: 770, startPoint y: 406, endPoint x: 804, endPoint y: 437, distance: 46.0
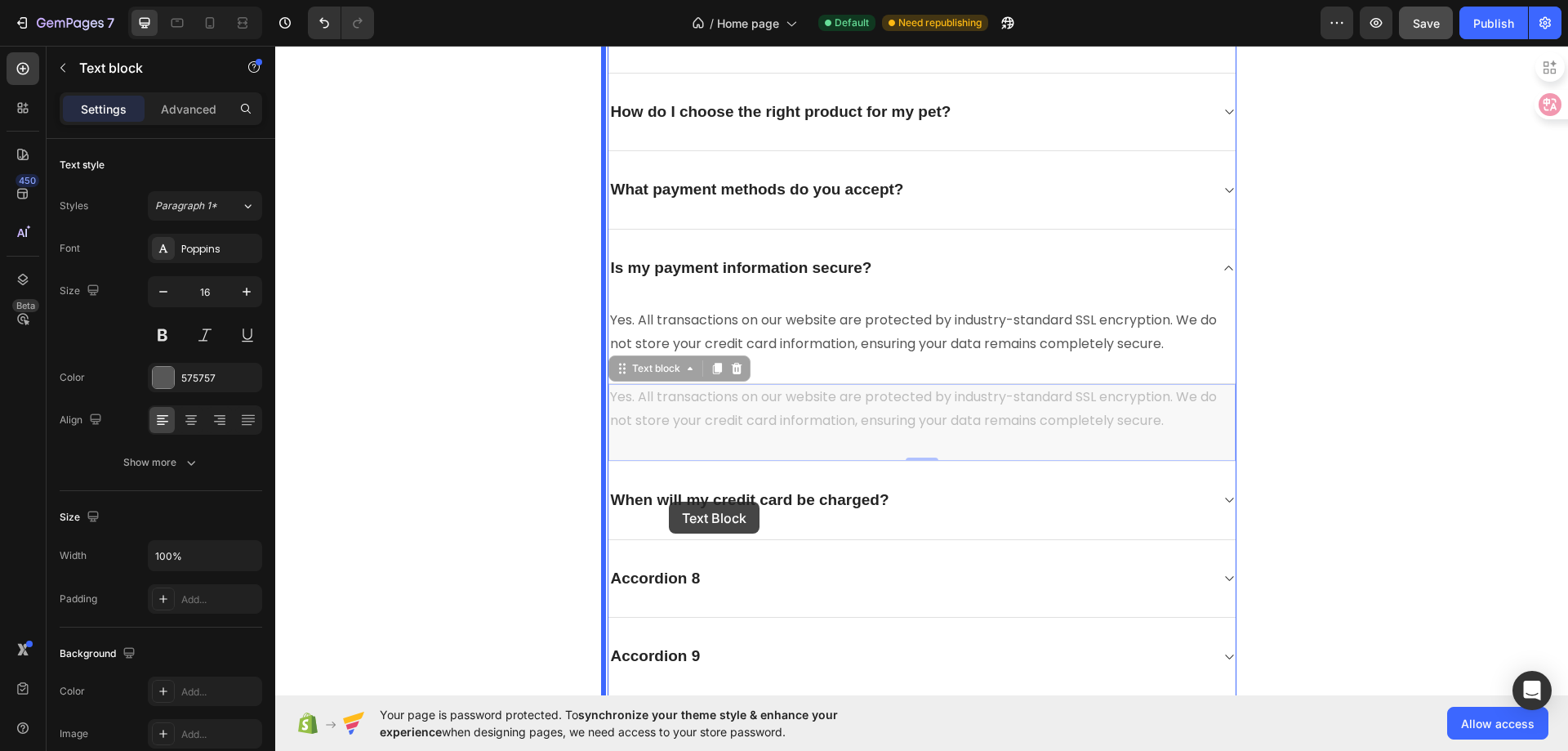
drag, startPoint x: 619, startPoint y: 375, endPoint x: 669, endPoint y: 502, distance: 136.5
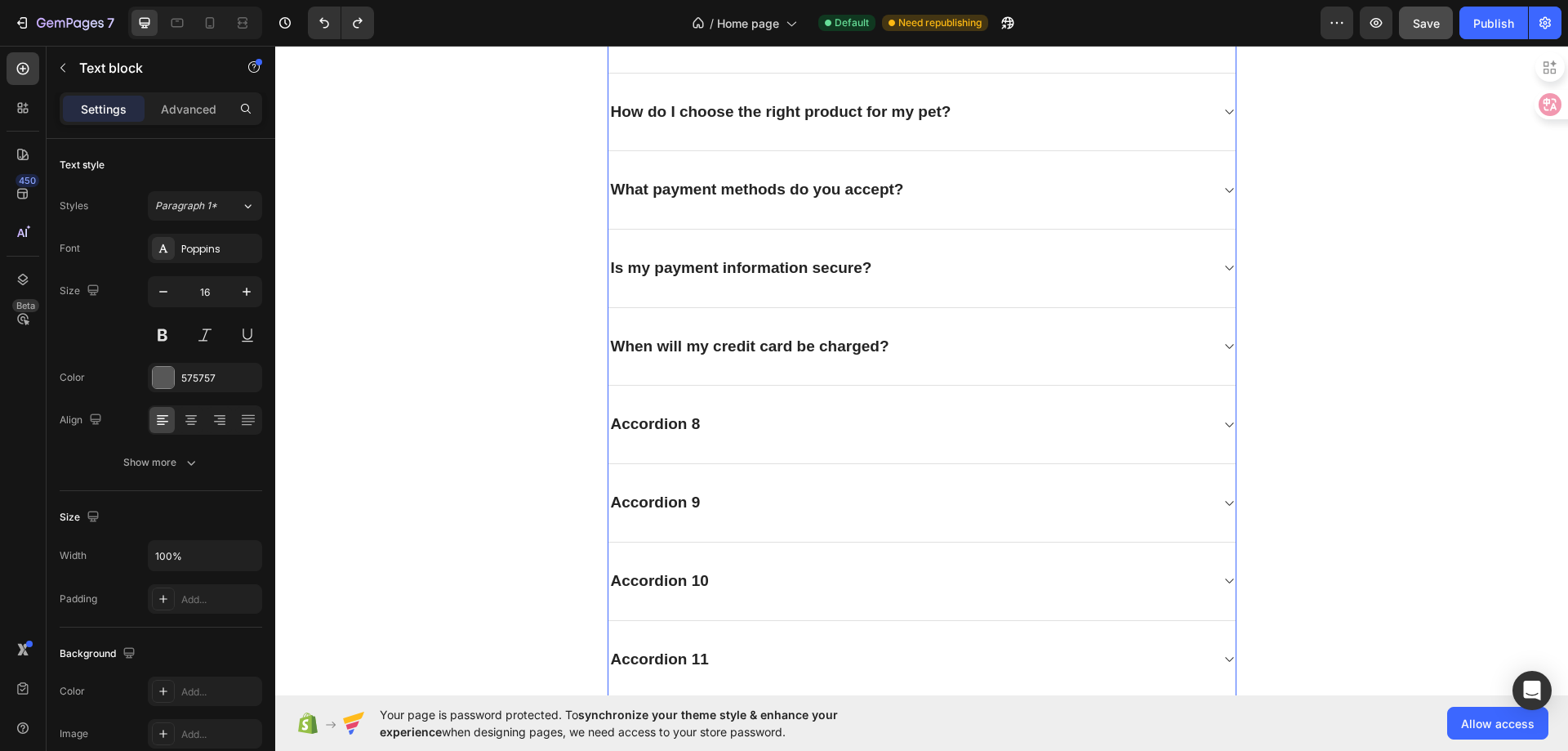
click at [1224, 344] on icon at bounding box center [1229, 345] width 13 height 13
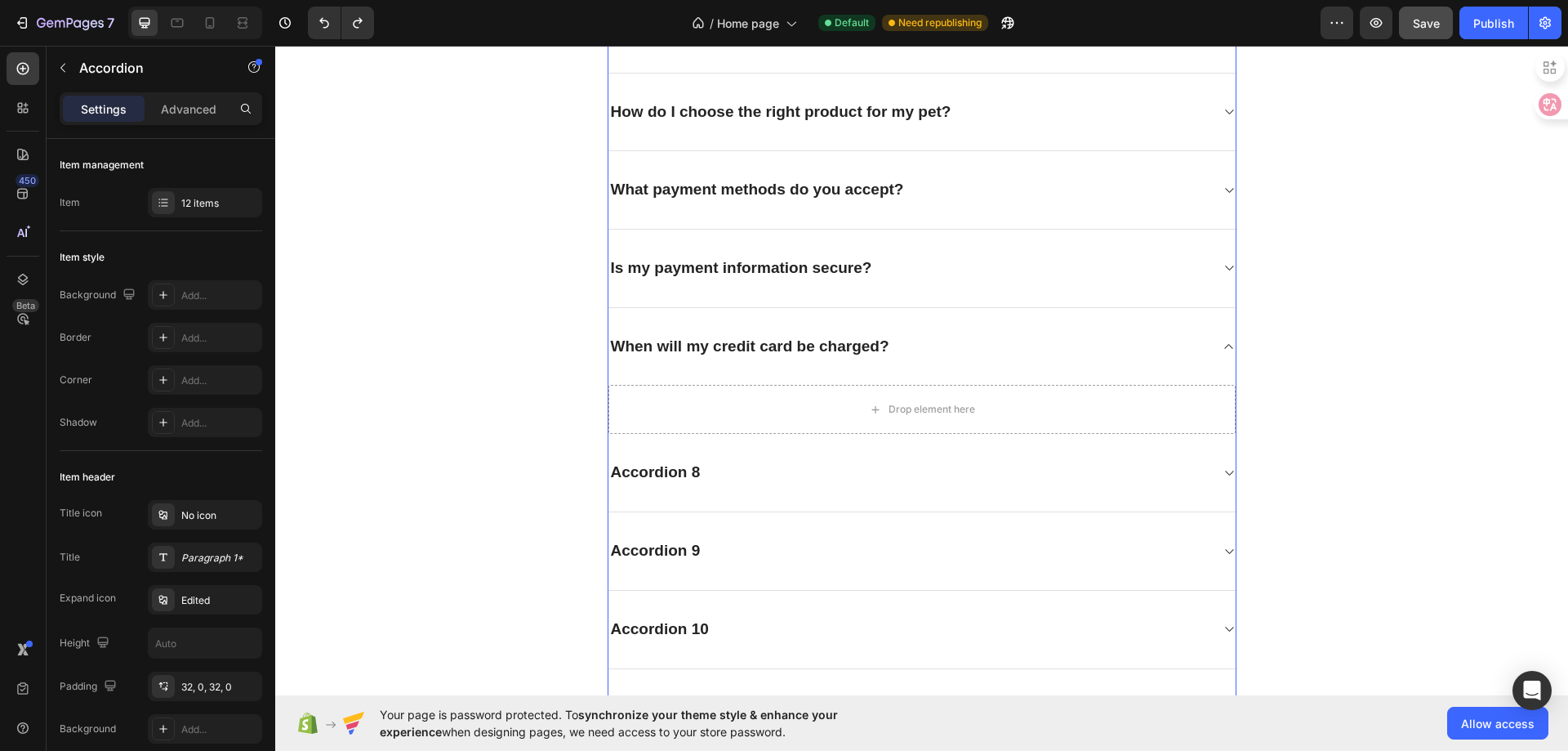
click at [1223, 269] on icon at bounding box center [1229, 268] width 13 height 13
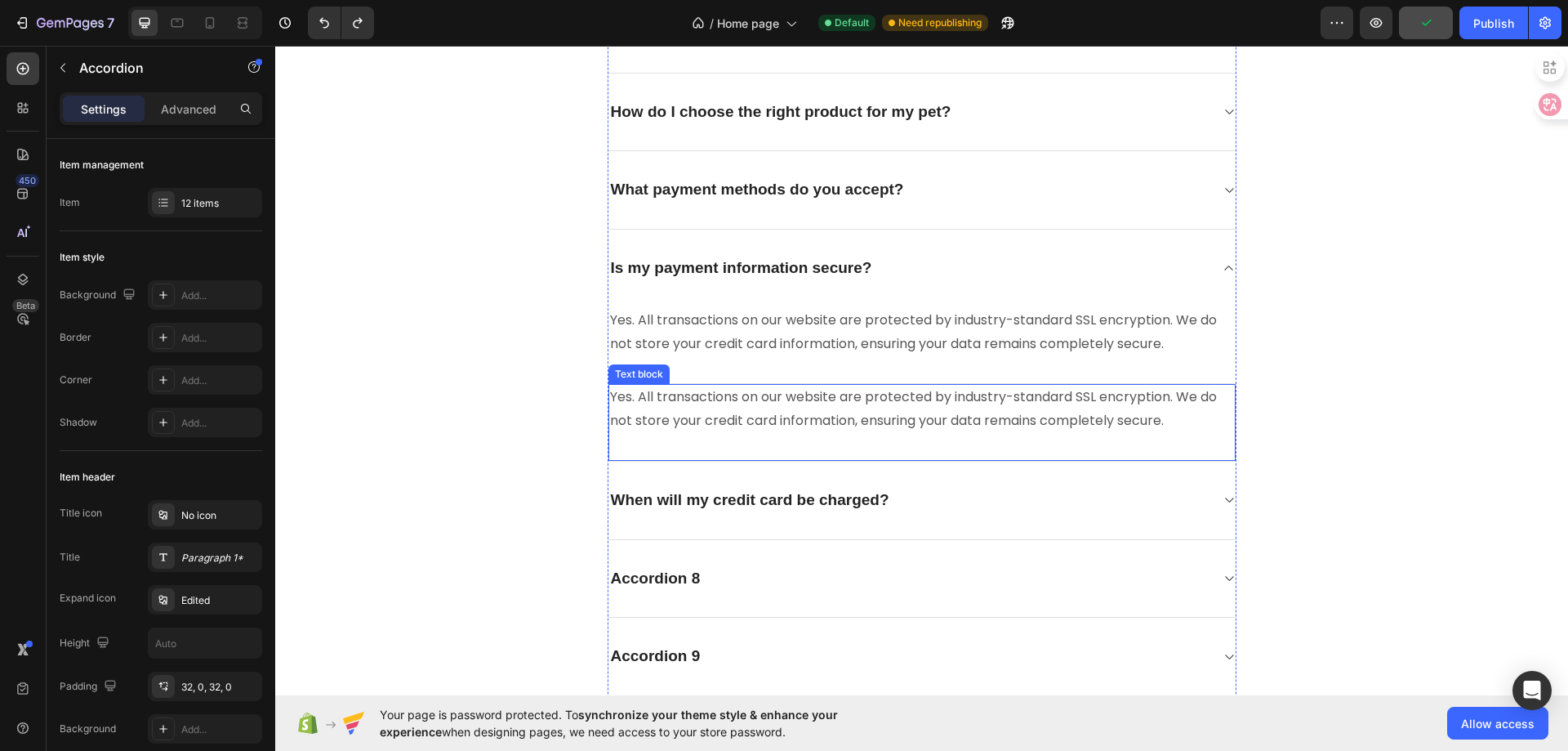
click at [736, 417] on p "Yes. All transactions on our website are protected by industry-standard SSL enc…" at bounding box center [922, 409] width 624 height 48
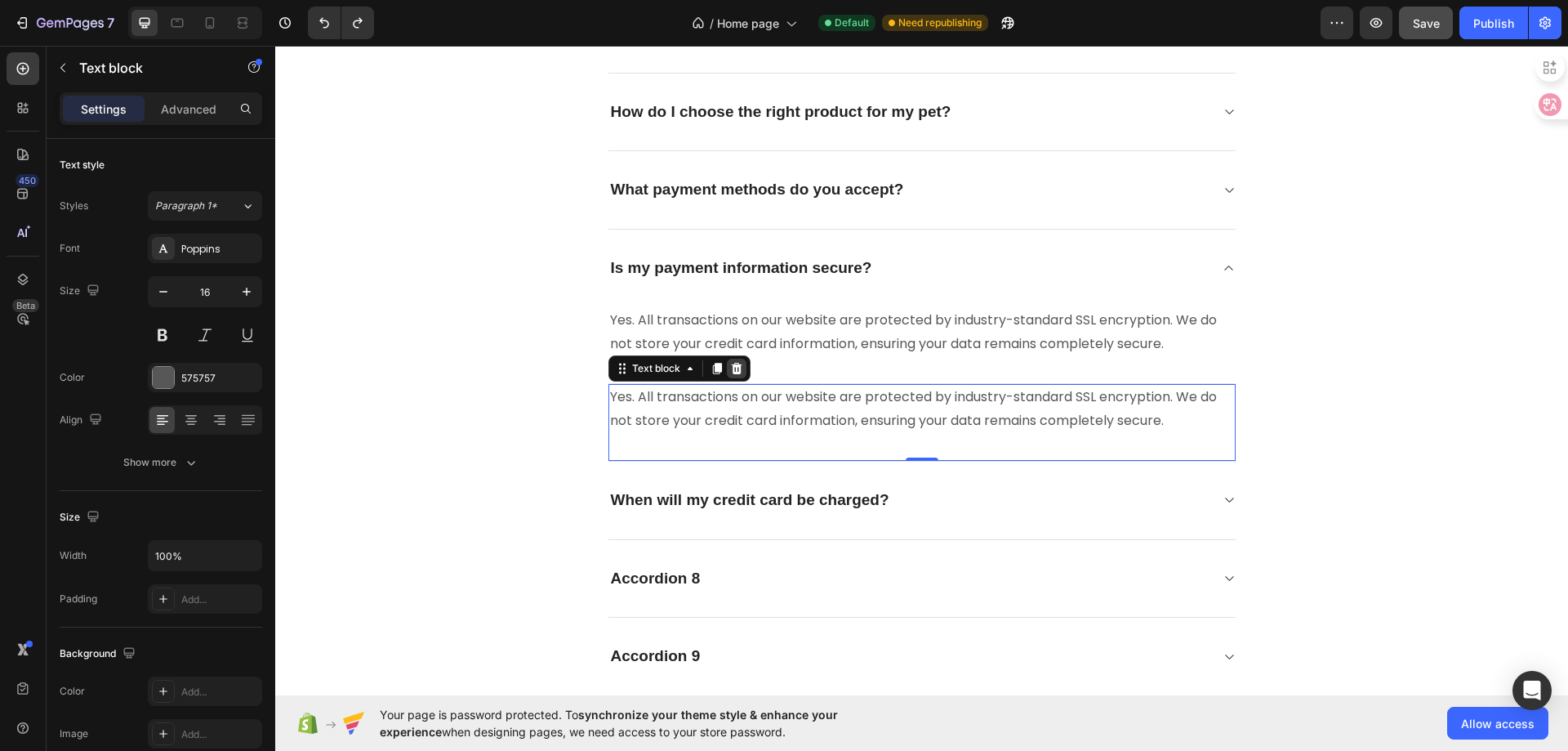
click at [732, 375] on icon at bounding box center [736, 368] width 13 height 13
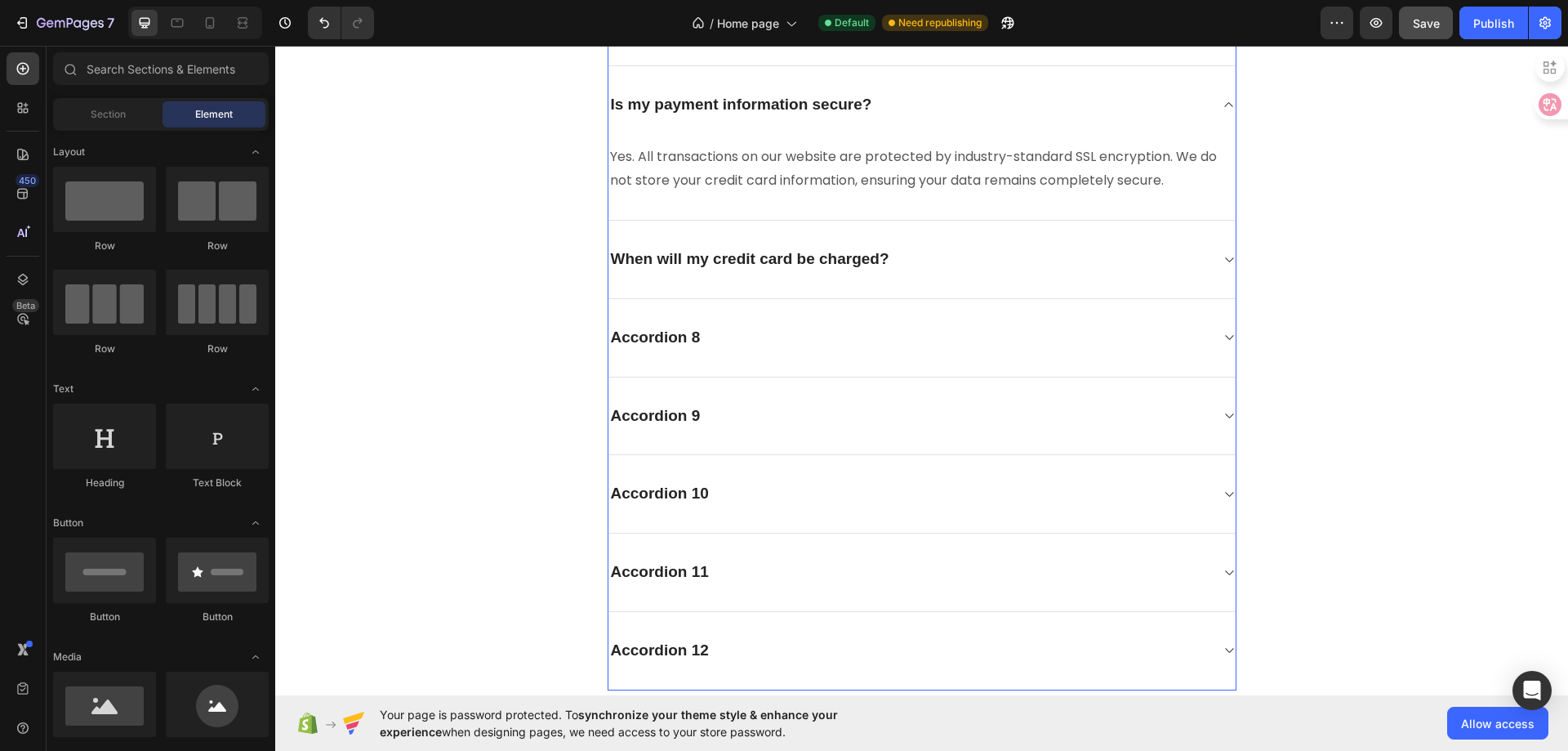
scroll to position [4580, 0]
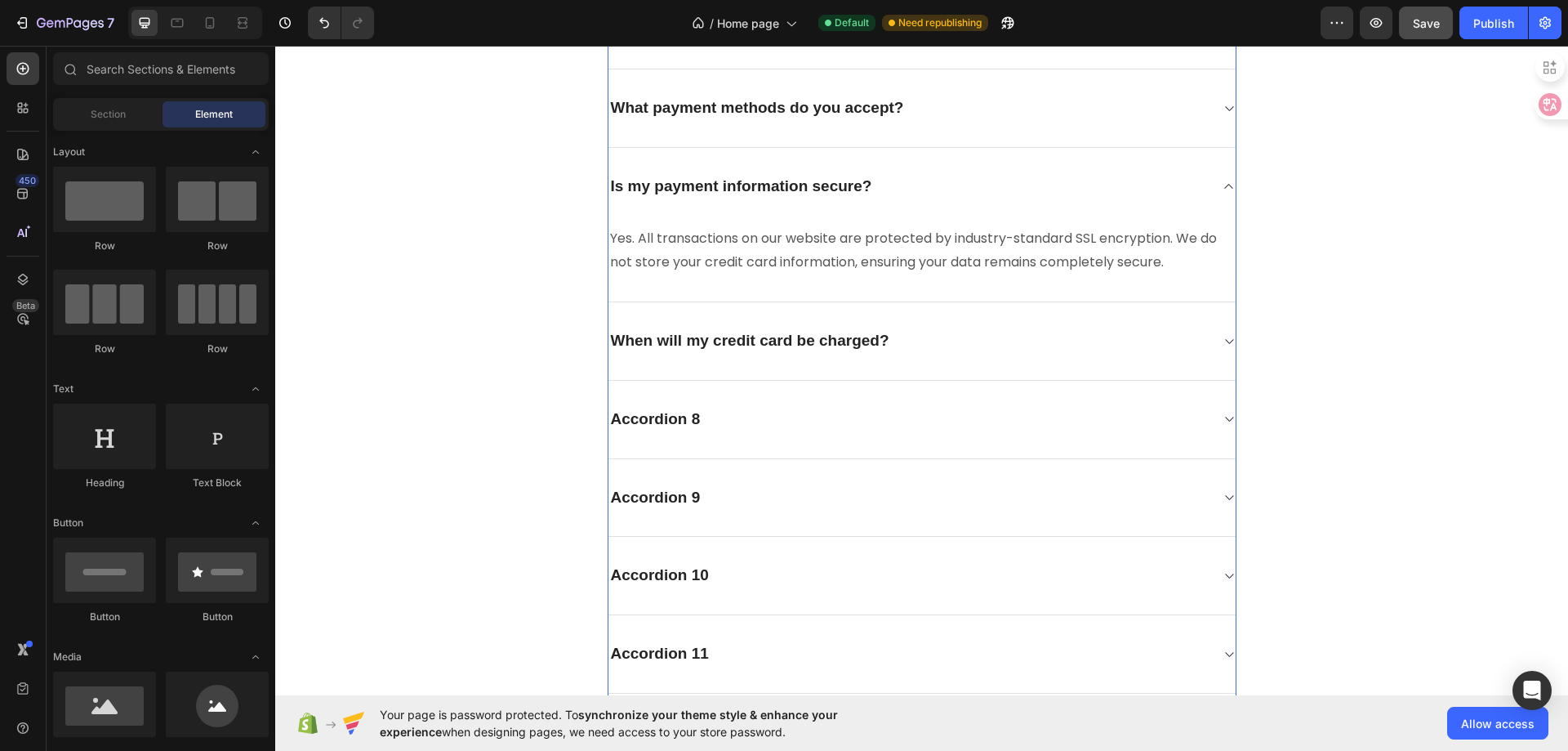
click at [1223, 344] on icon at bounding box center [1229, 340] width 13 height 13
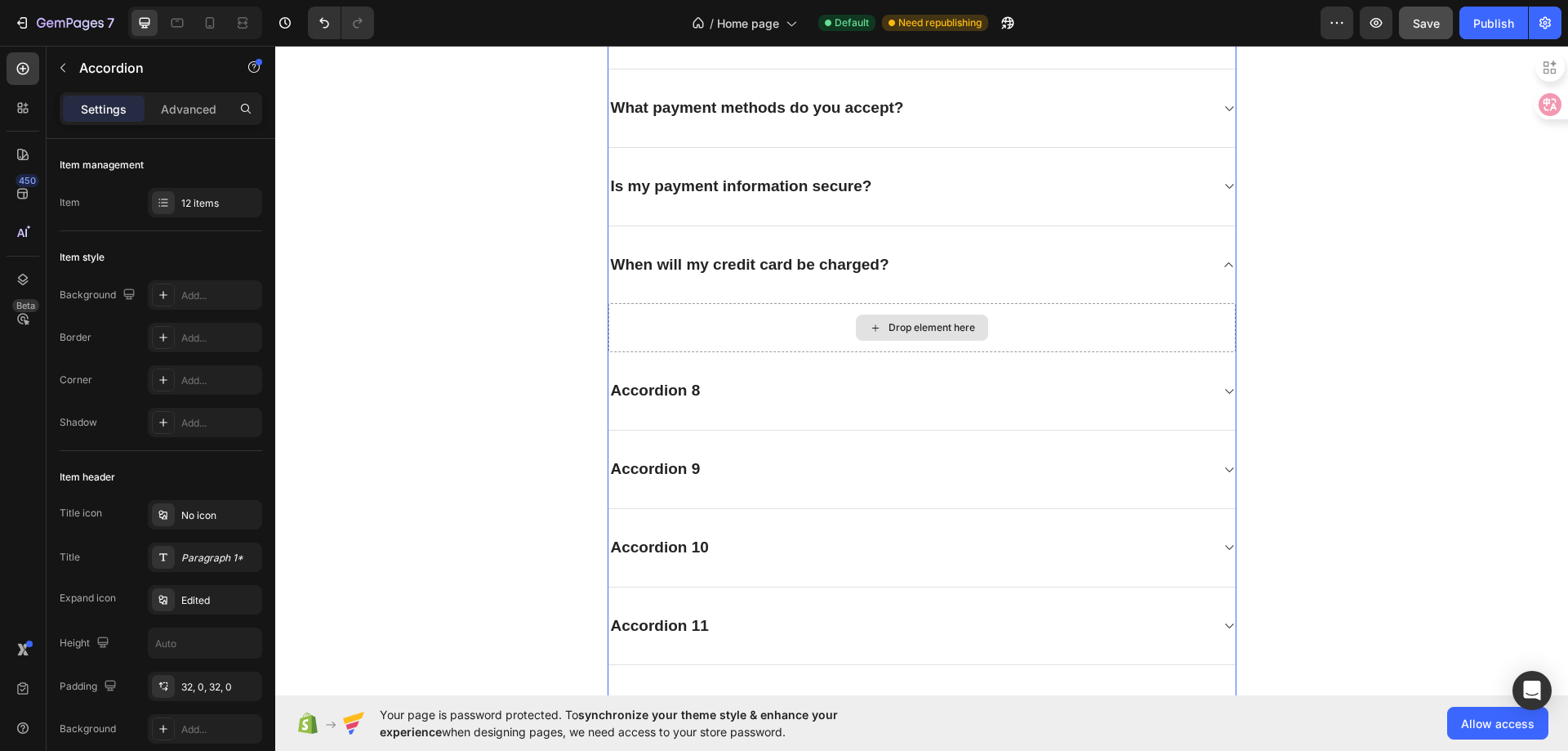
click at [991, 317] on div "Drop element here" at bounding box center [922, 328] width 627 height 49
click at [920, 339] on div "Drop element here" at bounding box center [922, 327] width 132 height 26
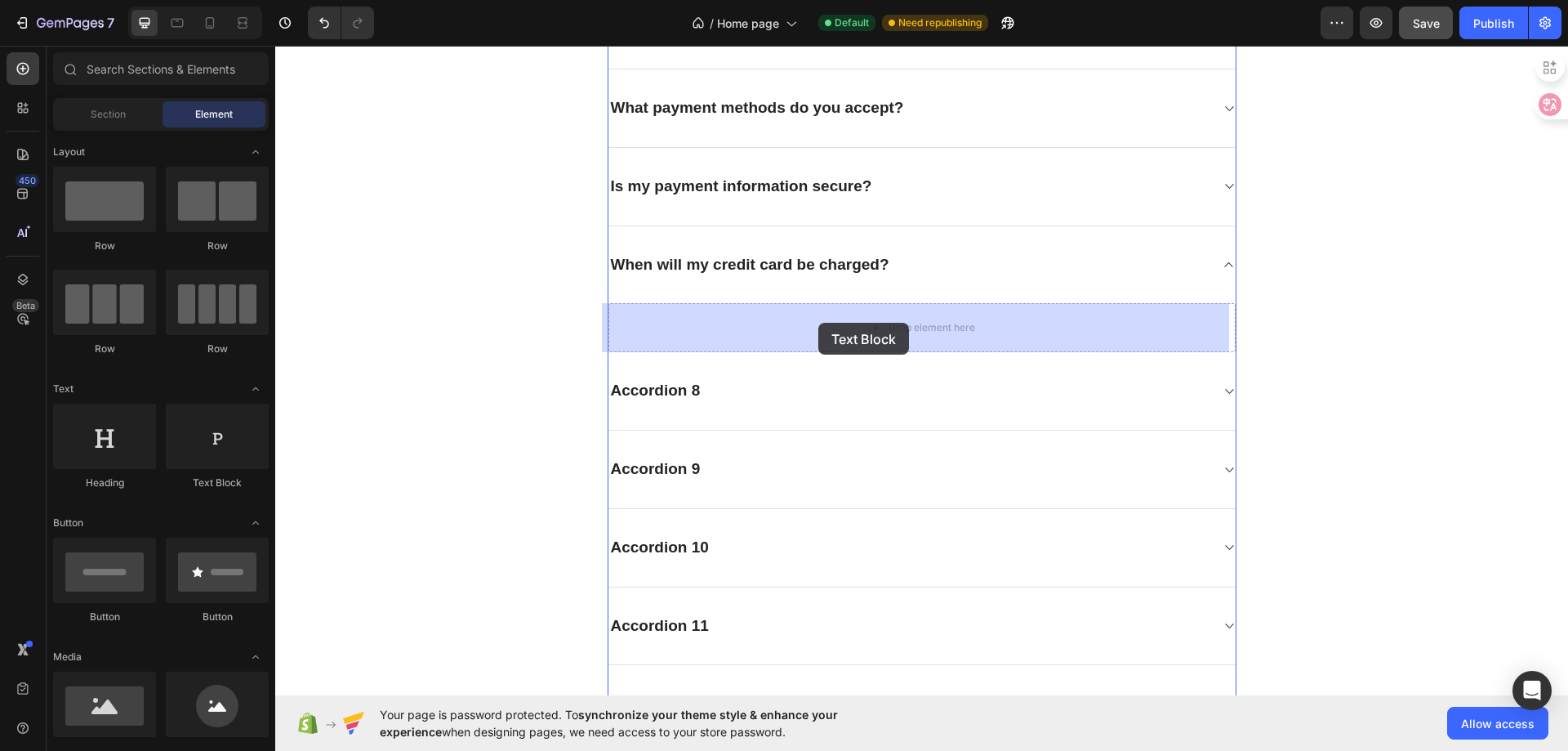
drag, startPoint x: 461, startPoint y: 500, endPoint x: 818, endPoint y: 323, distance: 398.5
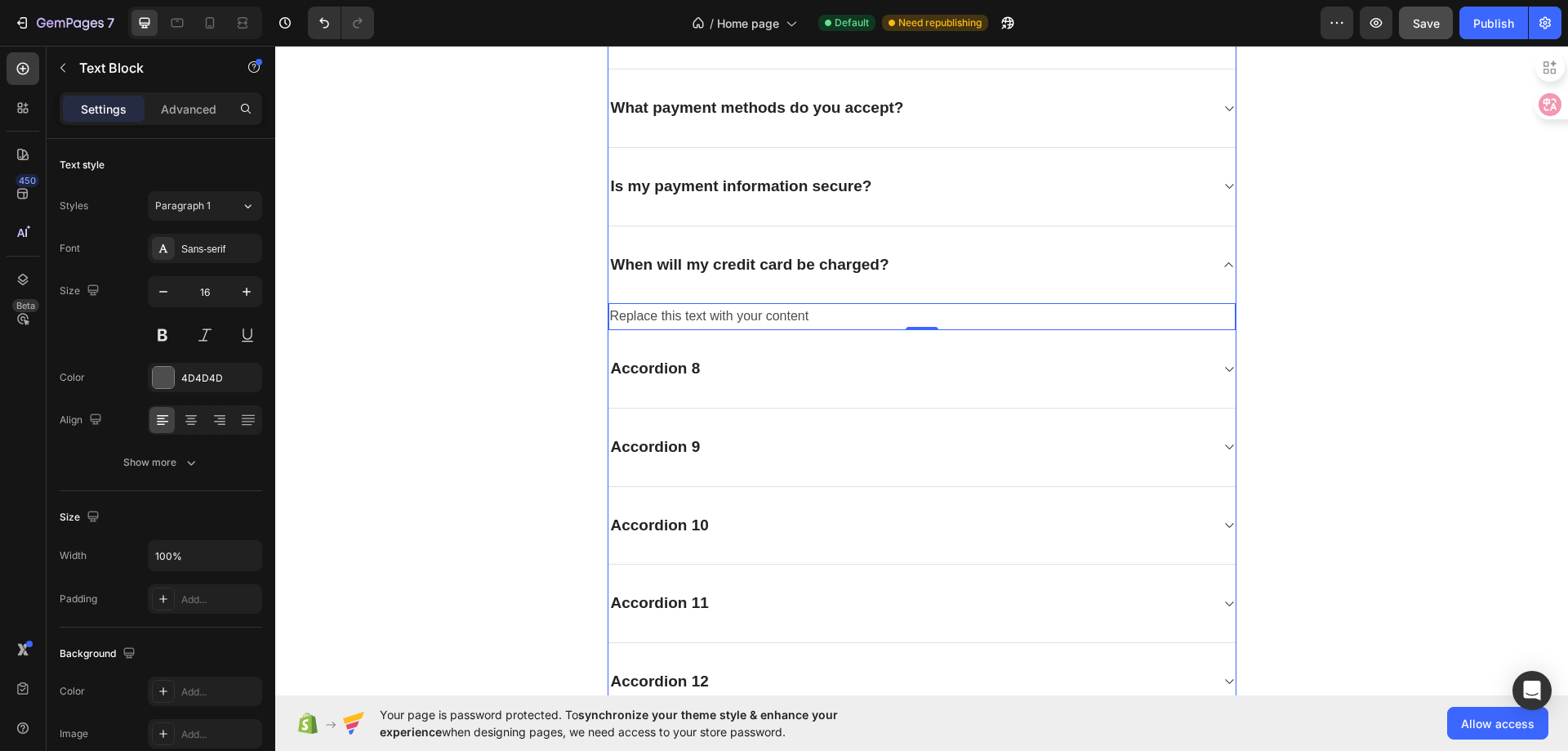
click at [1030, 190] on div "Is my payment information secure?" at bounding box center [909, 187] width 601 height 25
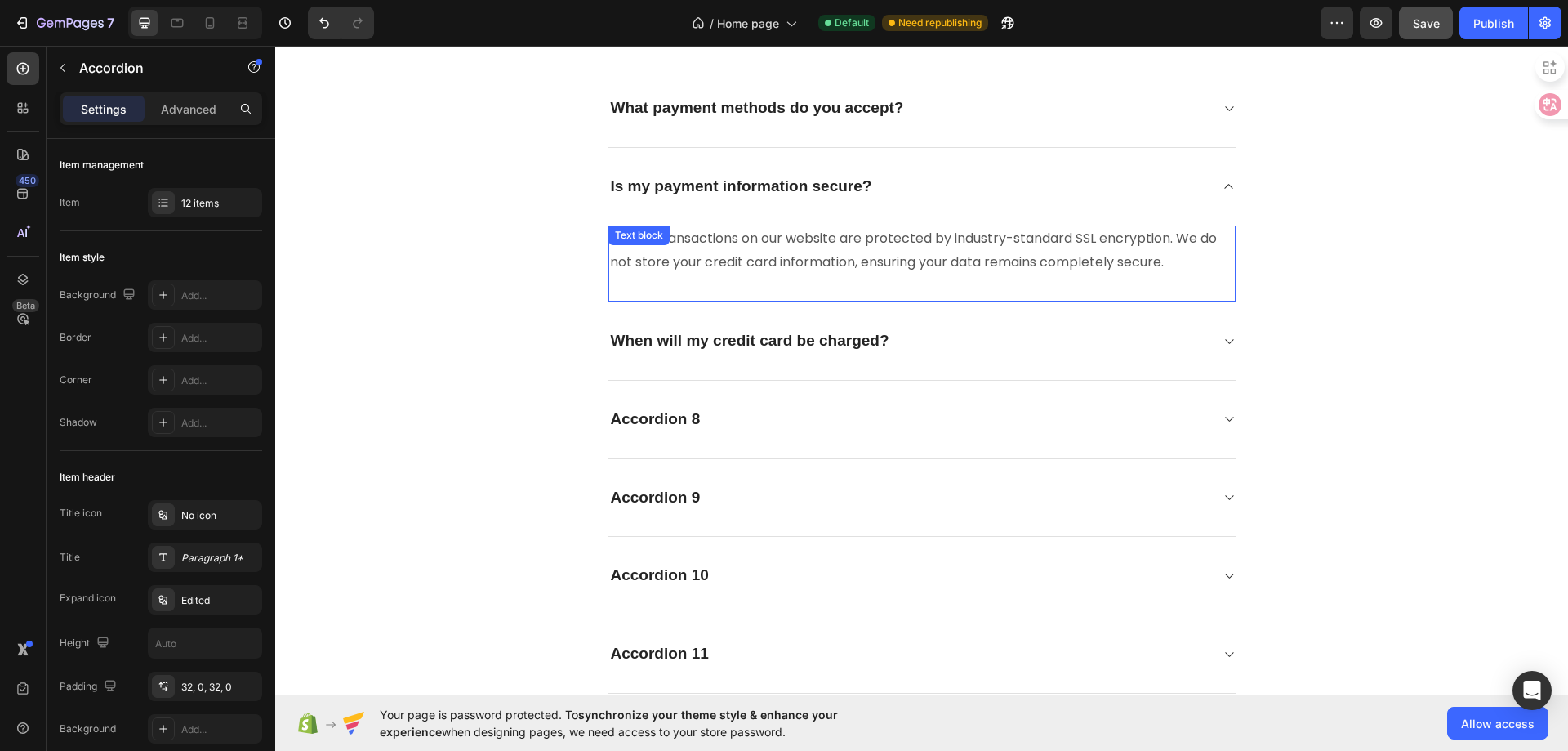
click at [764, 252] on p "Yes. All transactions on our website are protected by industry-standard SSL enc…" at bounding box center [922, 250] width 624 height 48
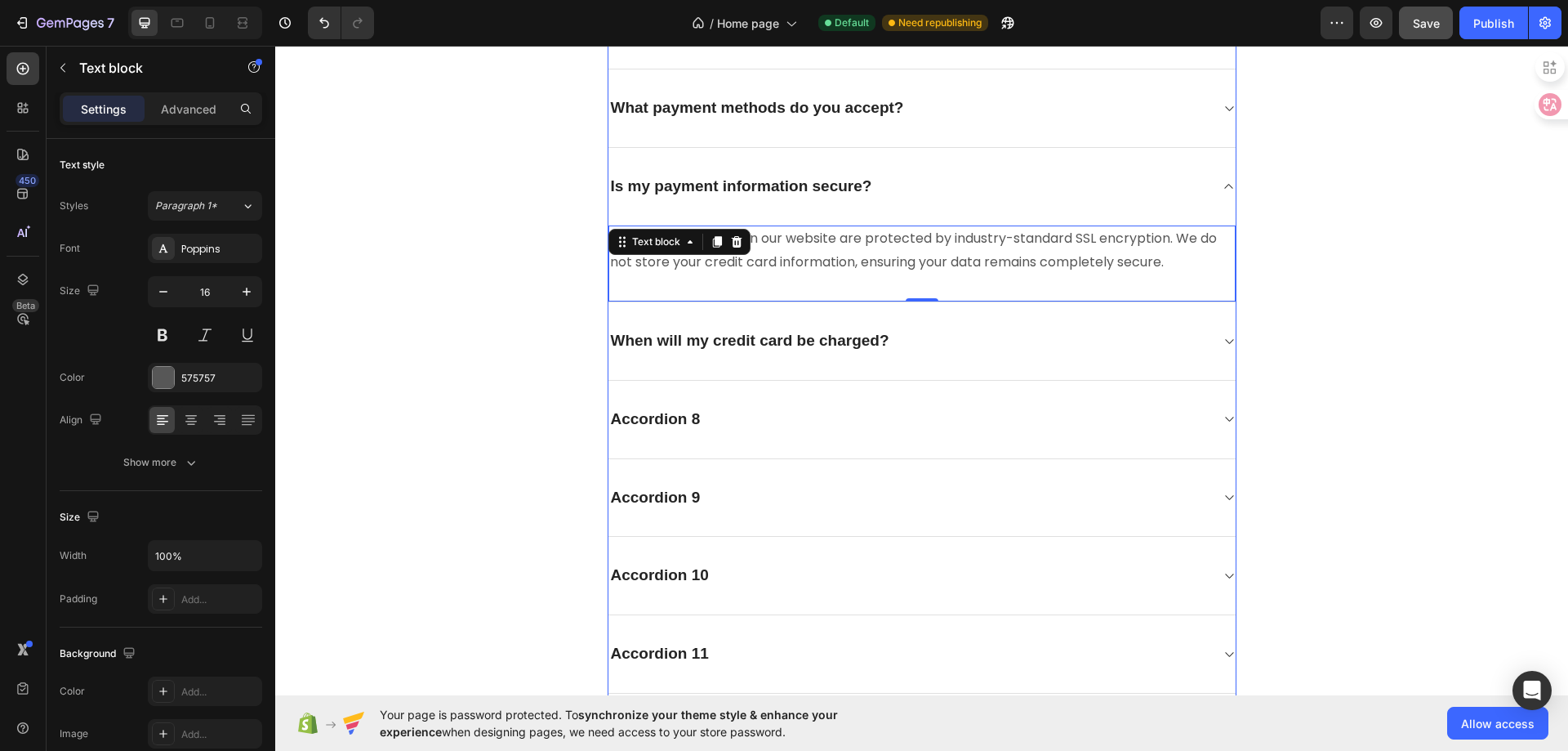
click at [853, 340] on p "When will my credit card be charged?" at bounding box center [750, 340] width 278 height 20
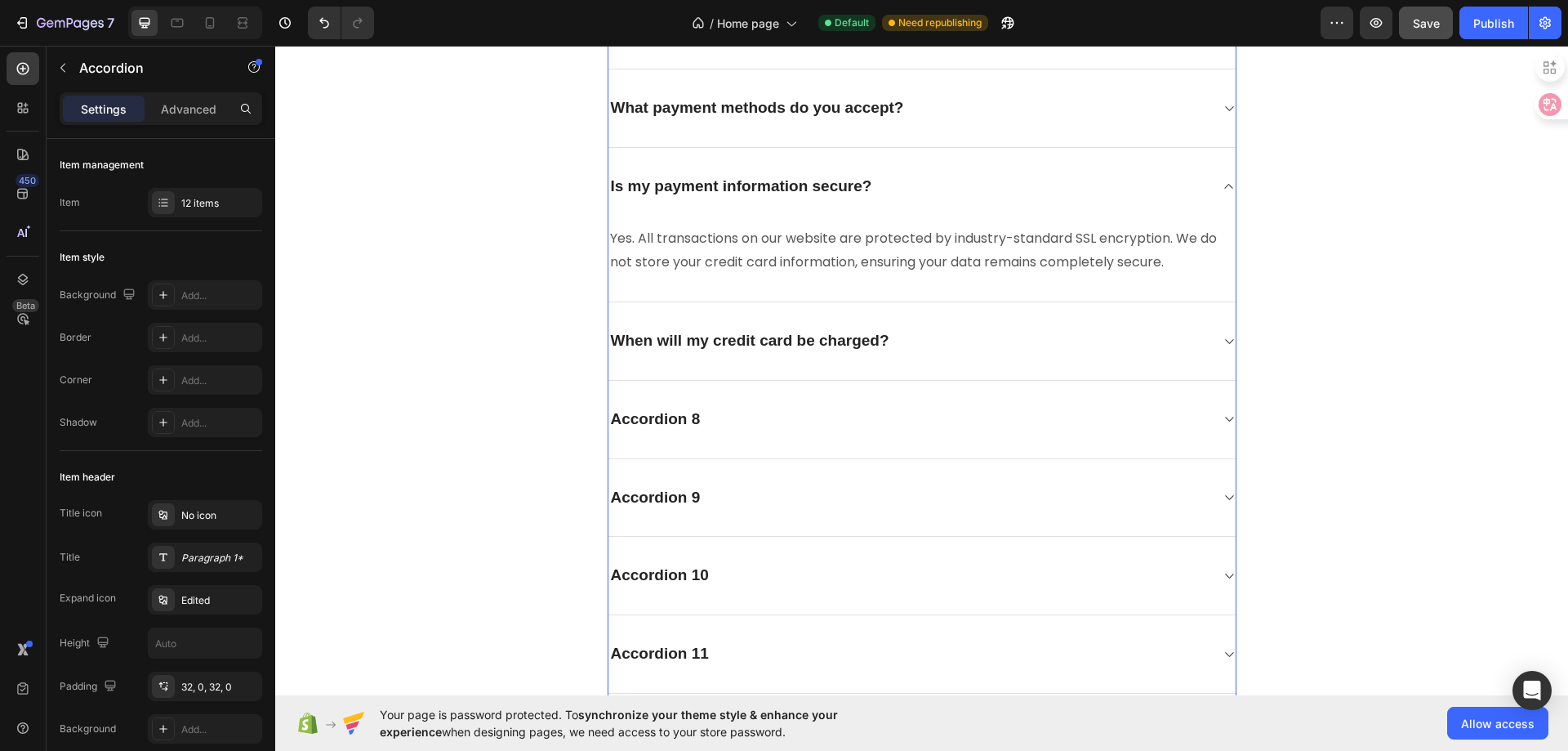
click at [1055, 340] on div "When will my credit card be charged?" at bounding box center [909, 341] width 601 height 25
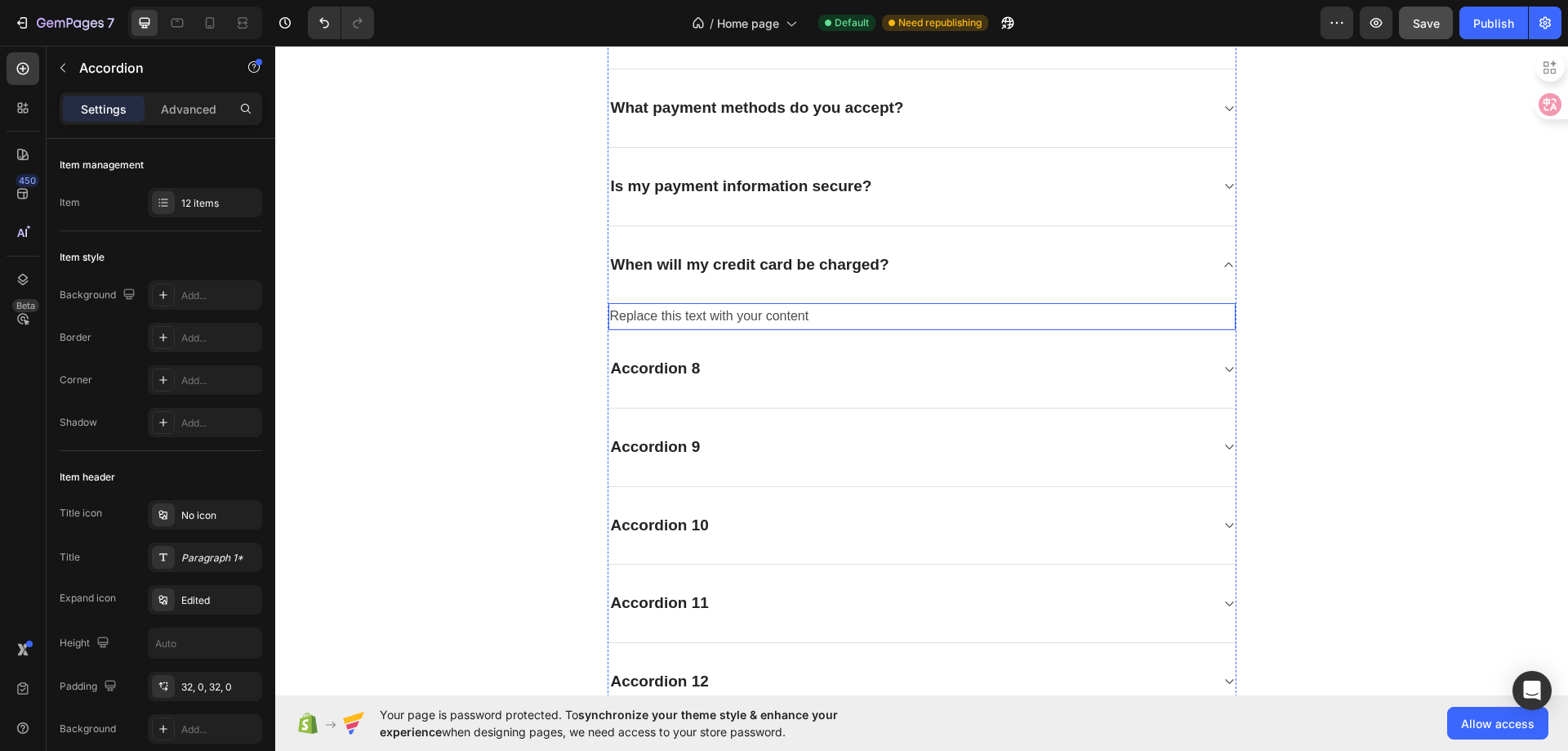
click at [713, 319] on div "Replace this text with your content" at bounding box center [922, 317] width 627 height 27
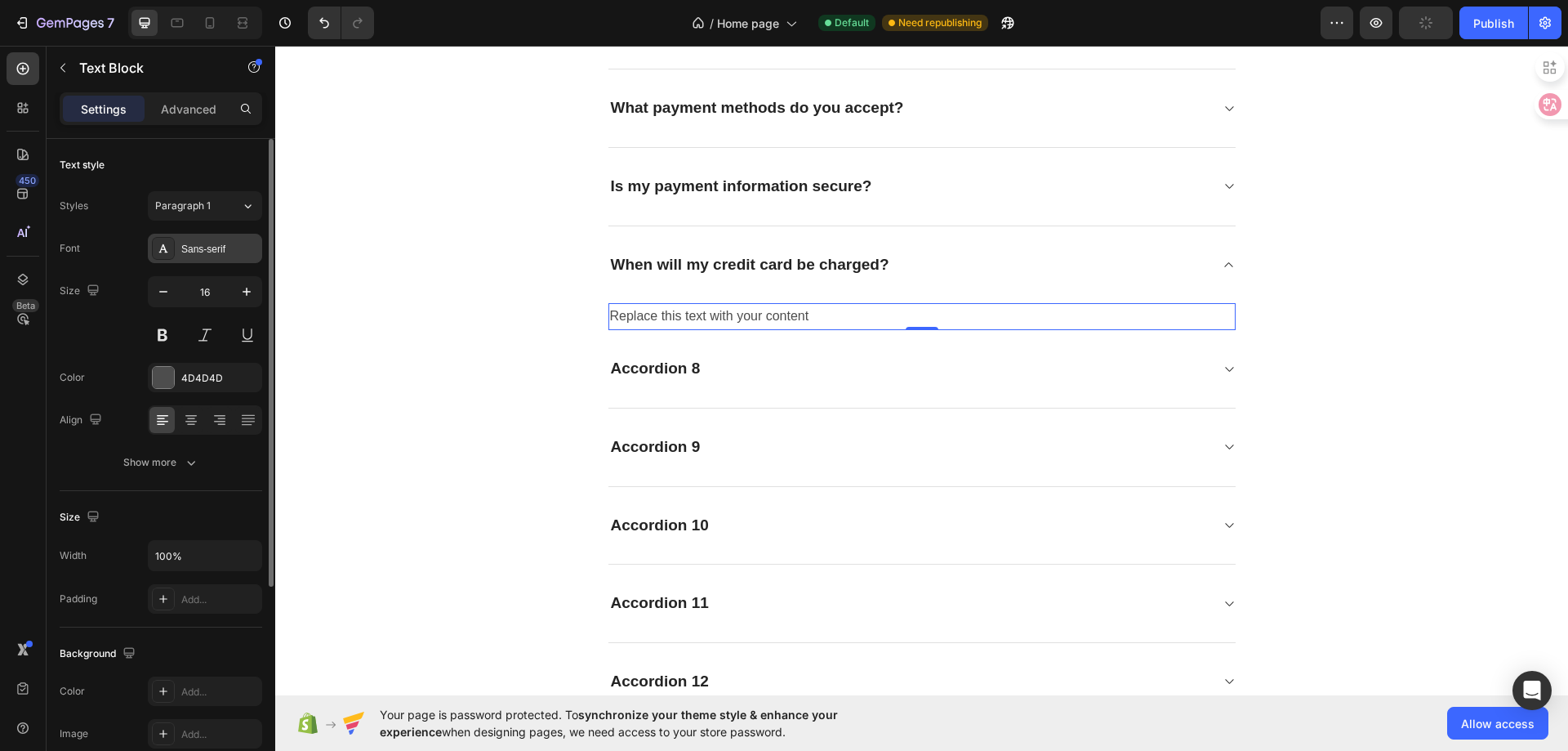
click at [204, 258] on div "Sans-serif" at bounding box center [205, 248] width 115 height 29
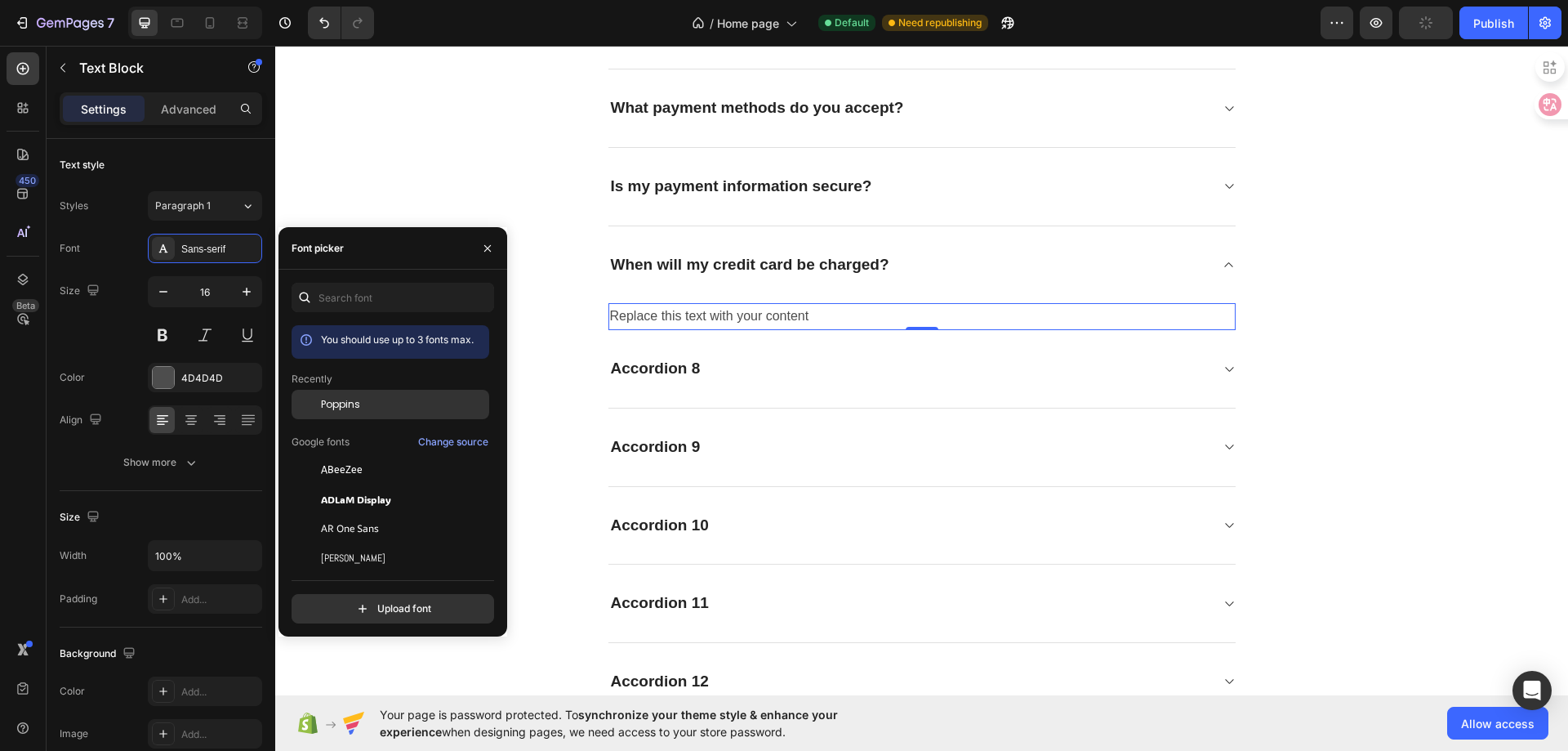
click at [356, 400] on span "Poppins" at bounding box center [340, 404] width 39 height 15
click at [1053, 198] on div "Is my payment information secure?" at bounding box center [909, 187] width 601 height 25
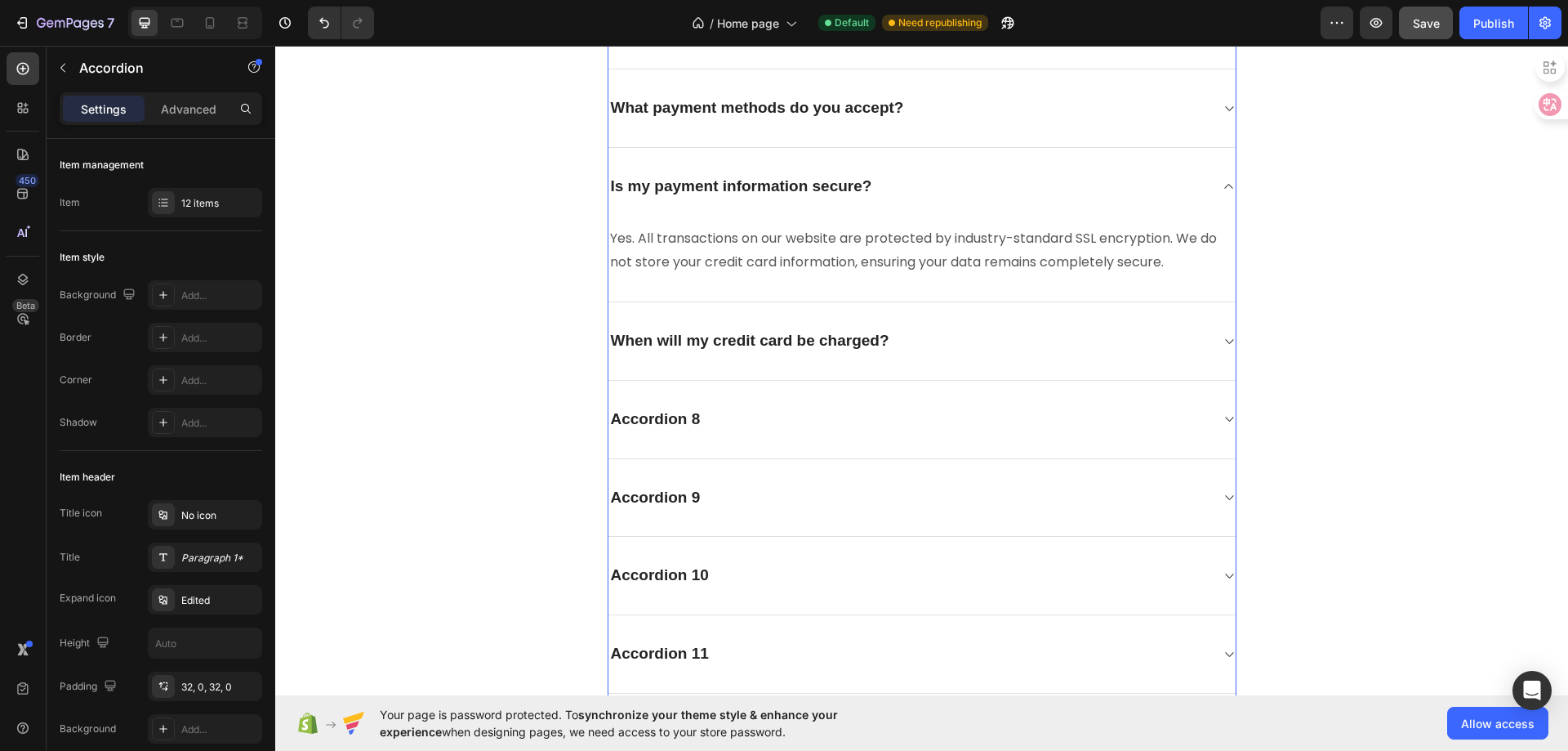
click at [1053, 198] on div "Is my payment information secure?" at bounding box center [909, 187] width 601 height 25
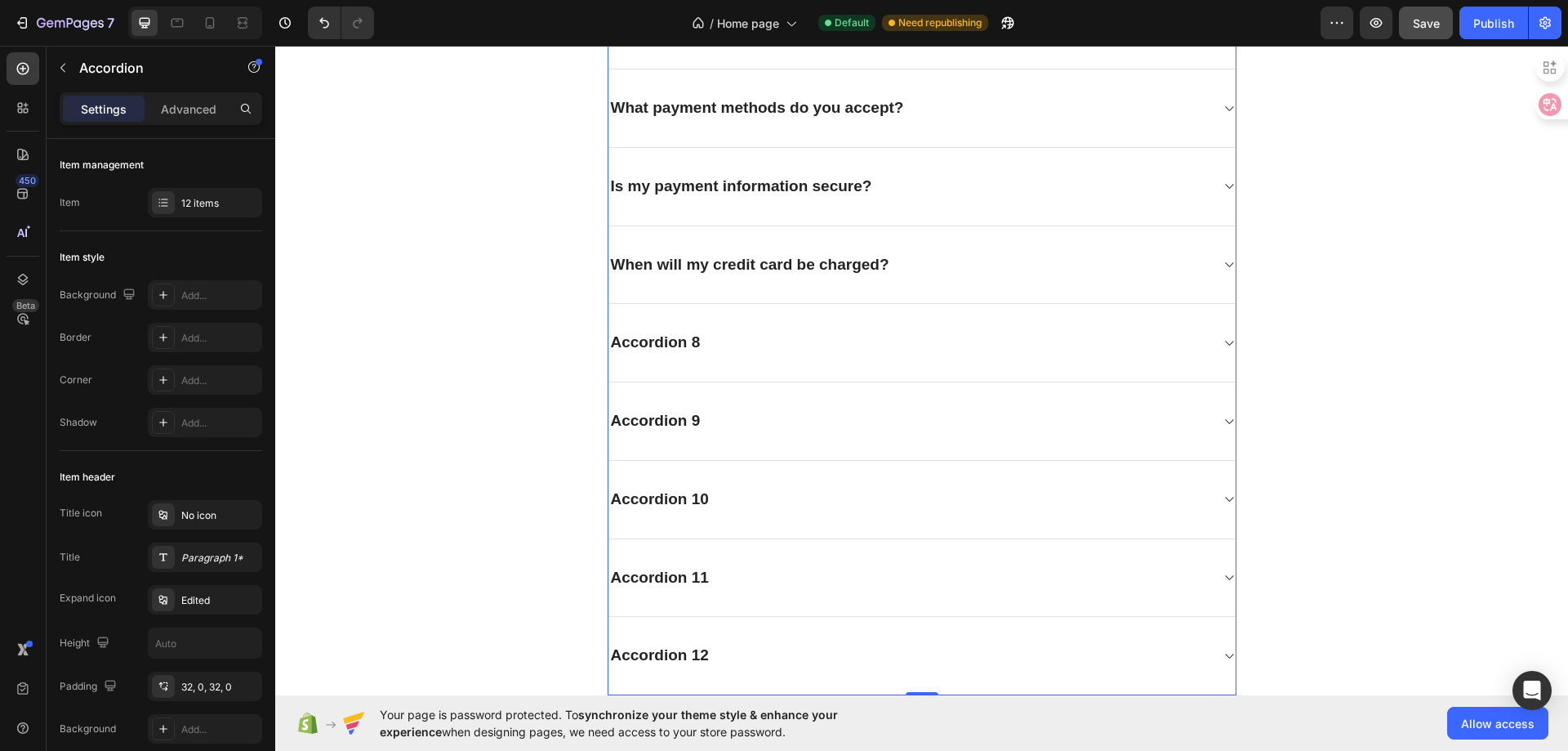
click at [1001, 263] on div "When will my credit card be charged?" at bounding box center [909, 265] width 601 height 25
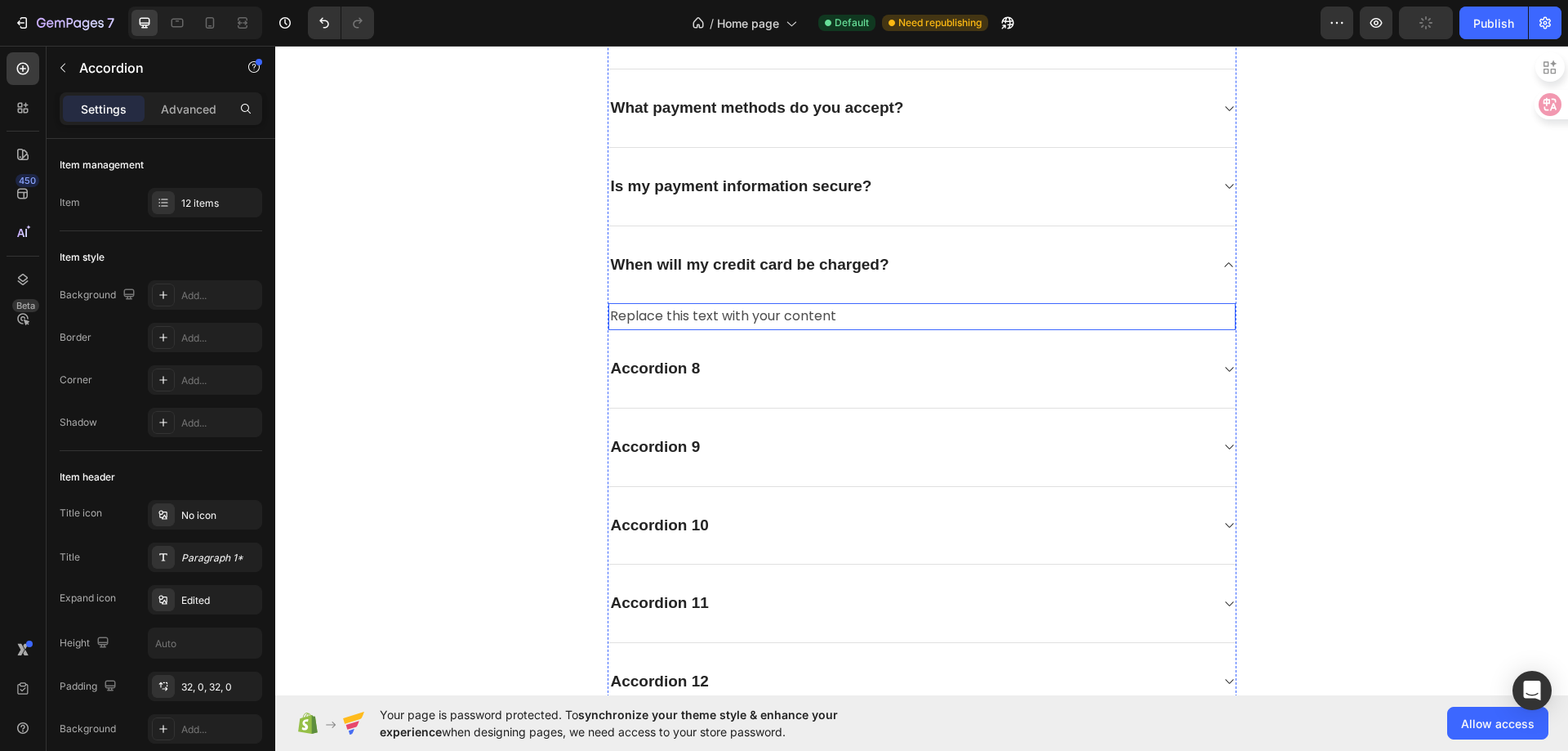
click at [722, 312] on div "Replace this text with your content" at bounding box center [922, 317] width 627 height 27
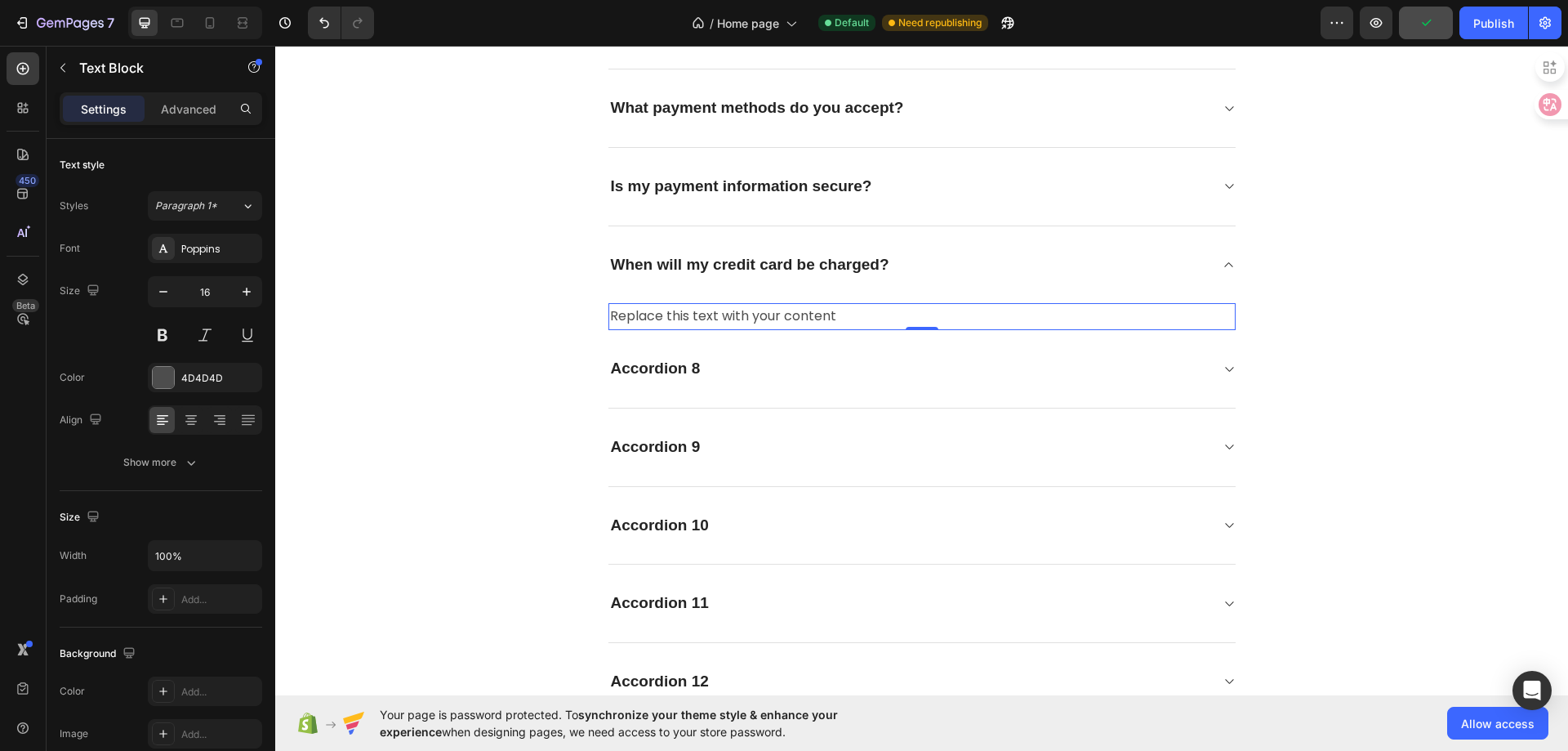
click at [722, 312] on div "Replace this text with your content" at bounding box center [922, 317] width 627 height 27
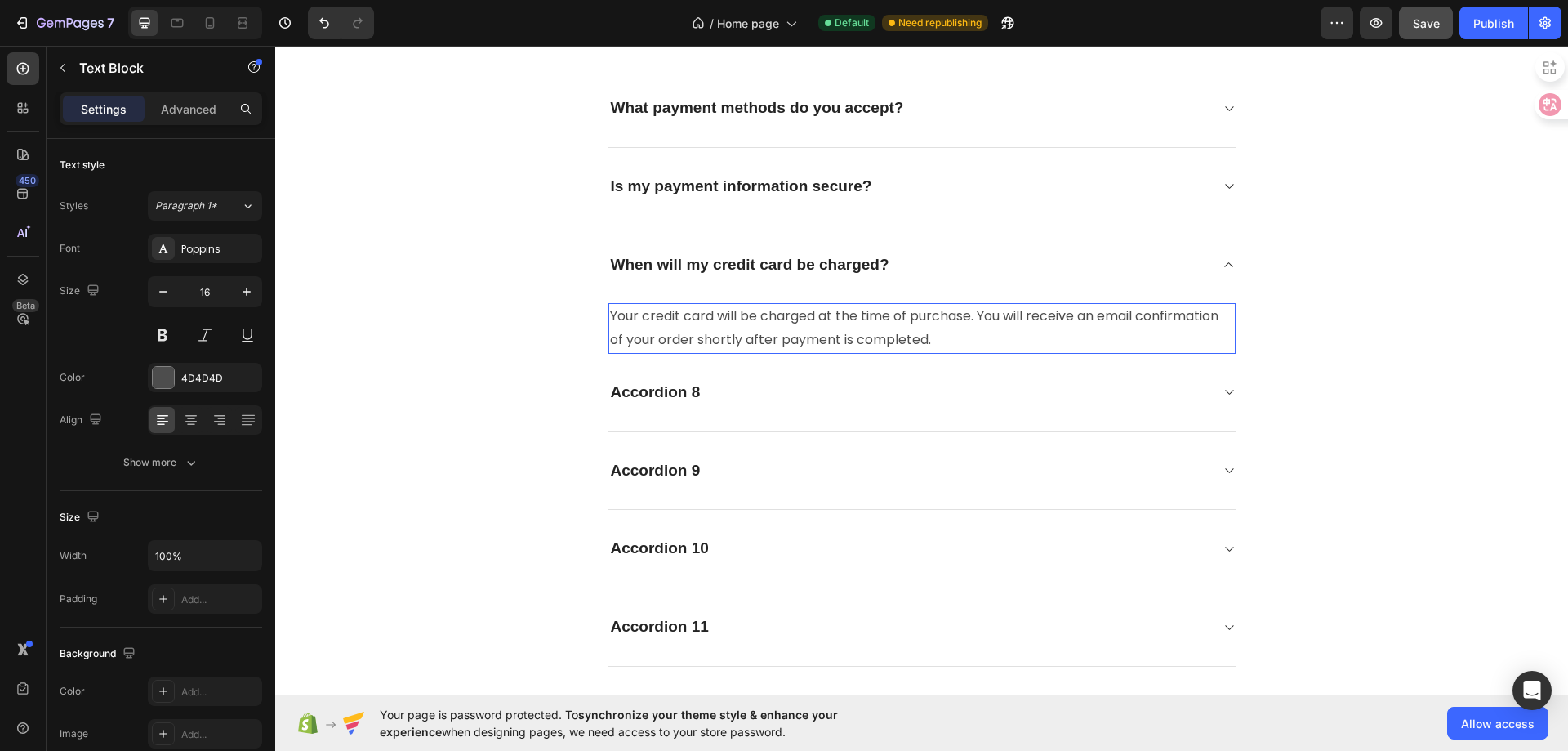
click at [1223, 268] on icon at bounding box center [1229, 264] width 13 height 13
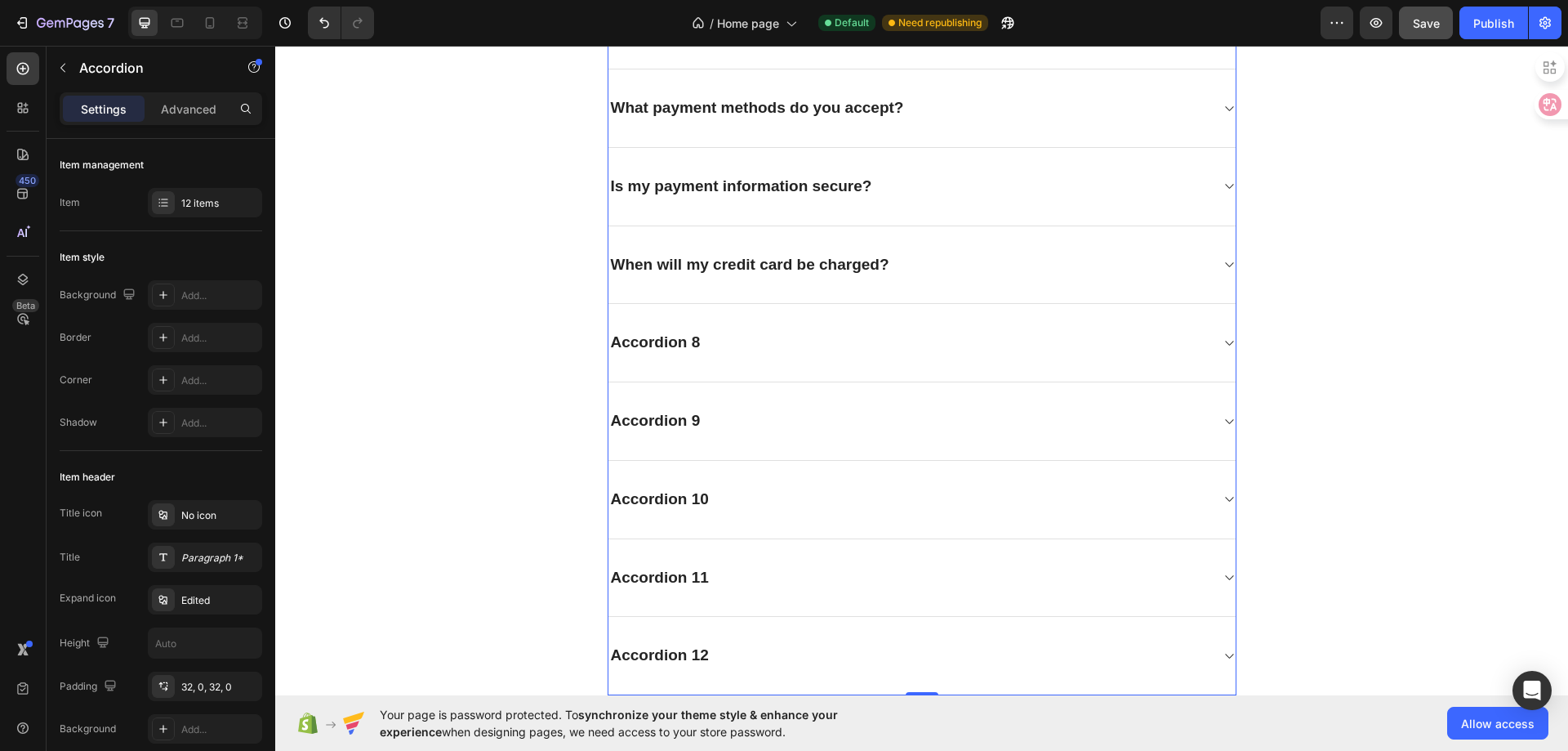
scroll to position [4498, 0]
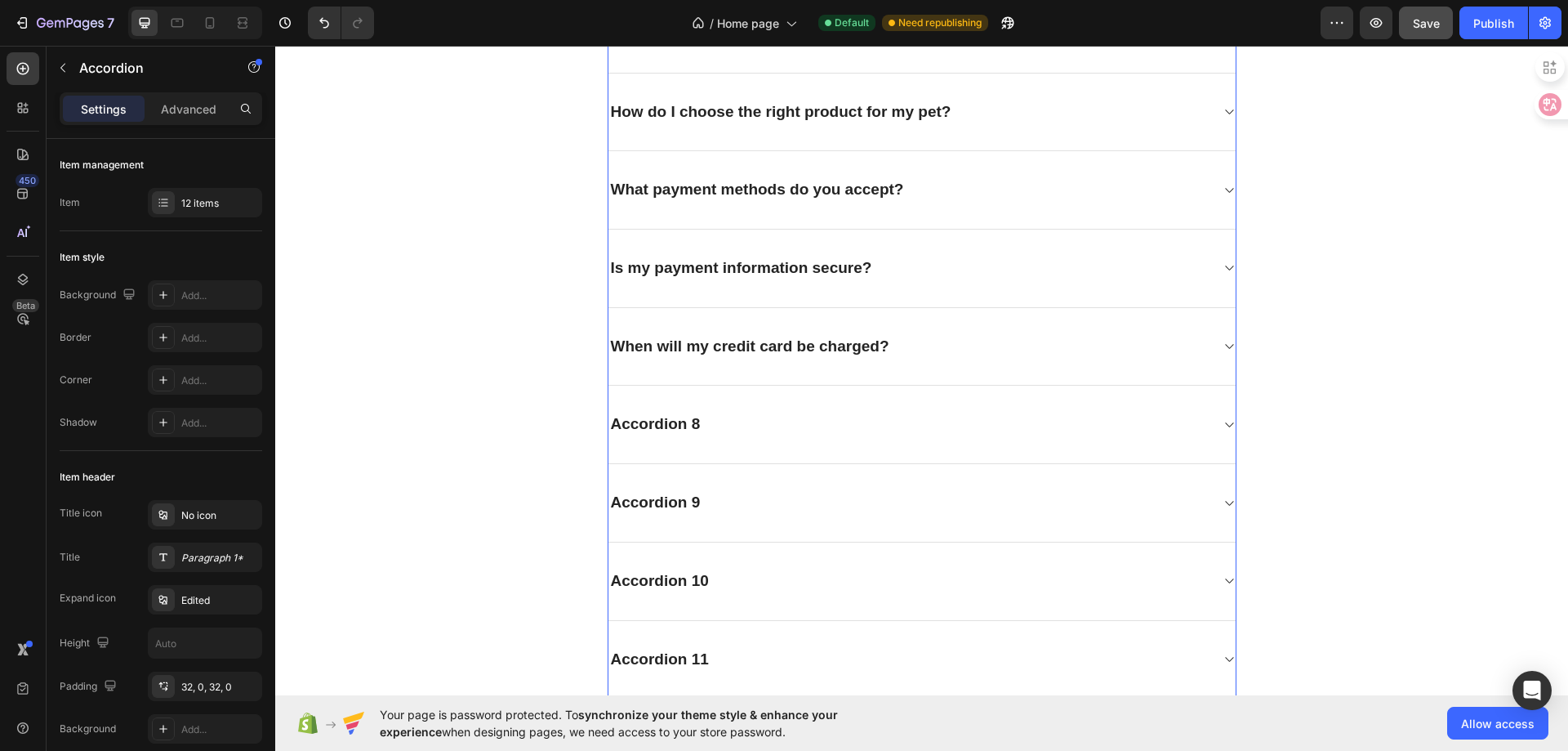
click at [698, 431] on div "Accordion 8" at bounding box center [656, 424] width 94 height 25
click at [1223, 421] on icon at bounding box center [1229, 424] width 13 height 13
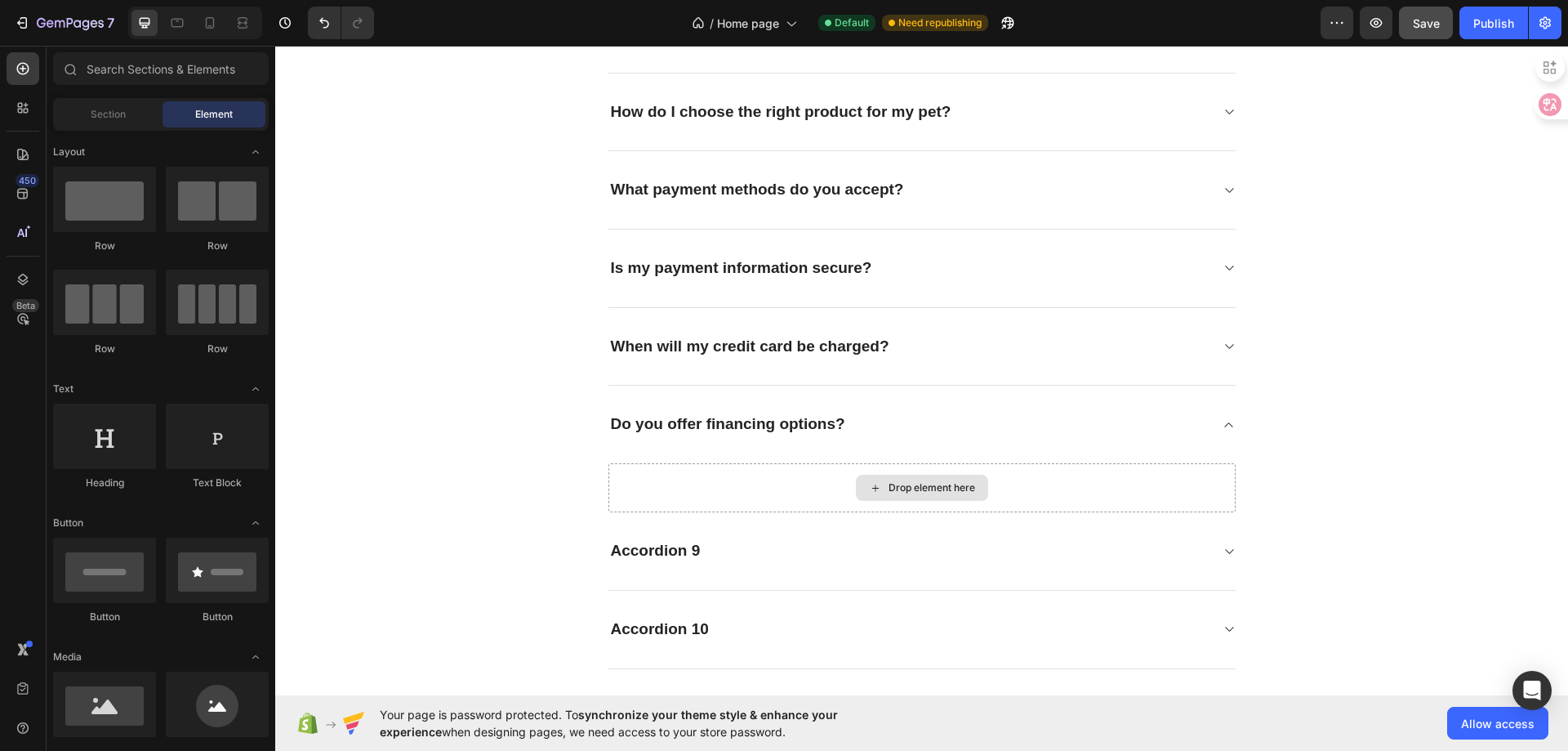
click at [944, 490] on div "Drop element here" at bounding box center [932, 487] width 87 height 13
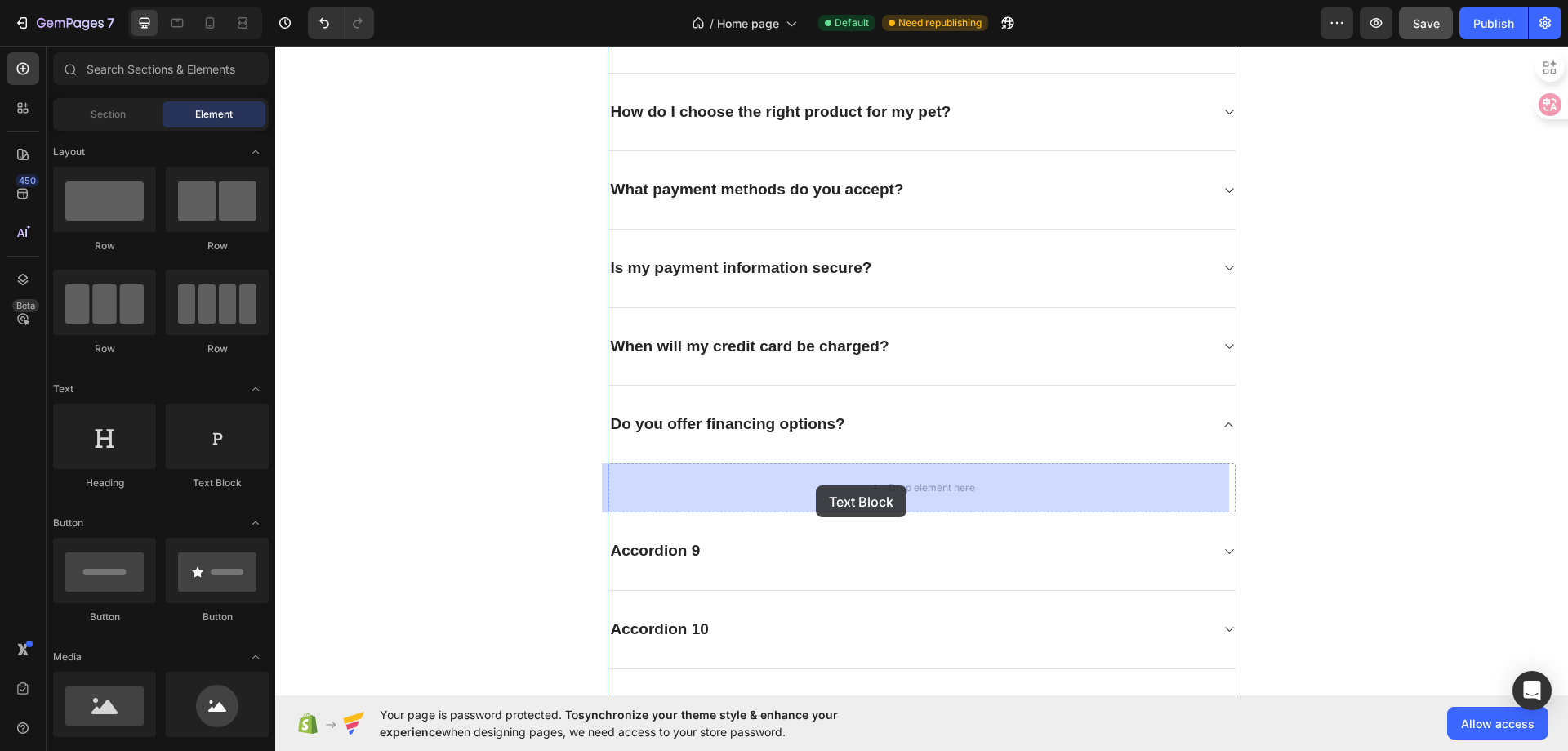
drag, startPoint x: 476, startPoint y: 502, endPoint x: 816, endPoint y: 485, distance: 340.4
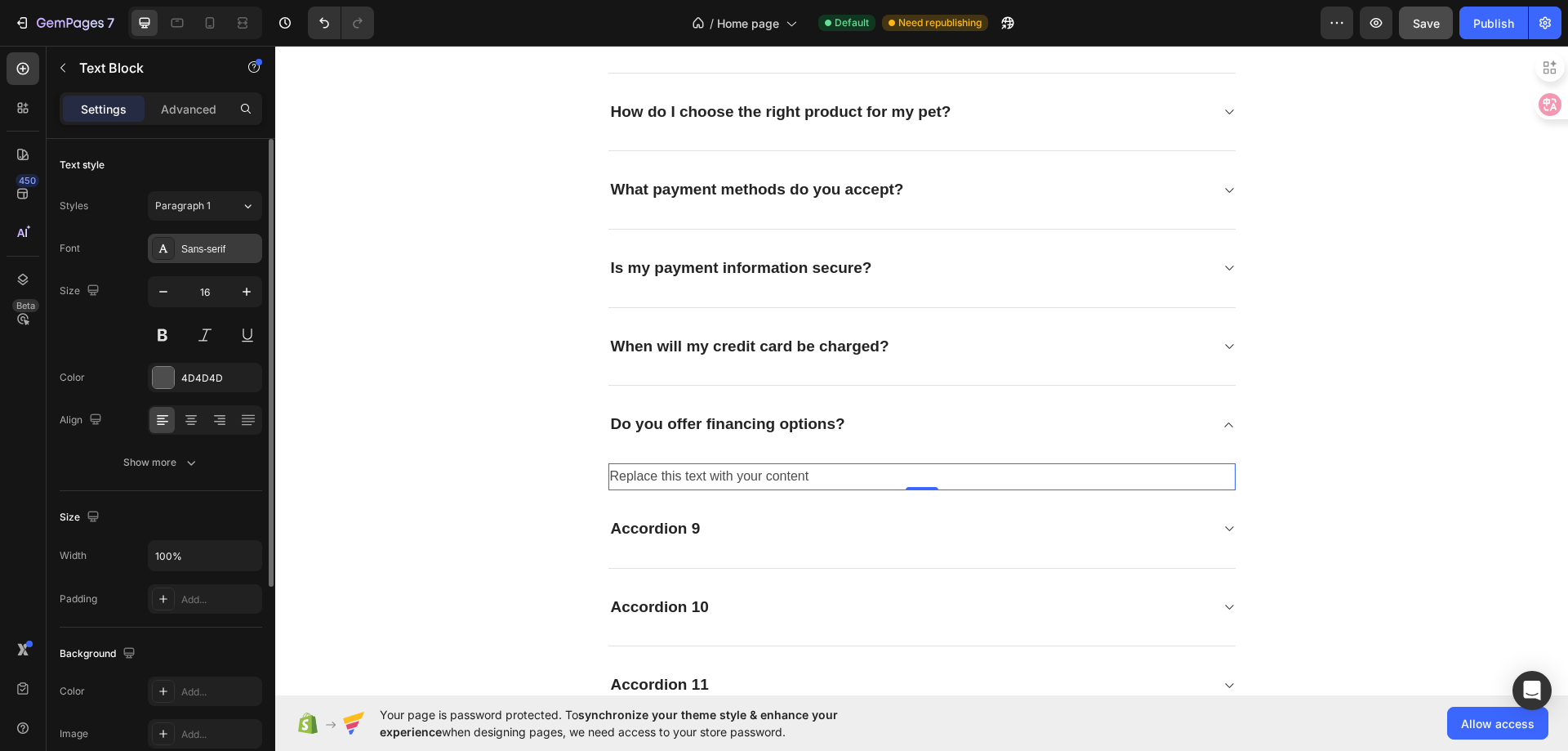
click at [209, 249] on div "Sans-serif" at bounding box center [219, 249] width 77 height 15
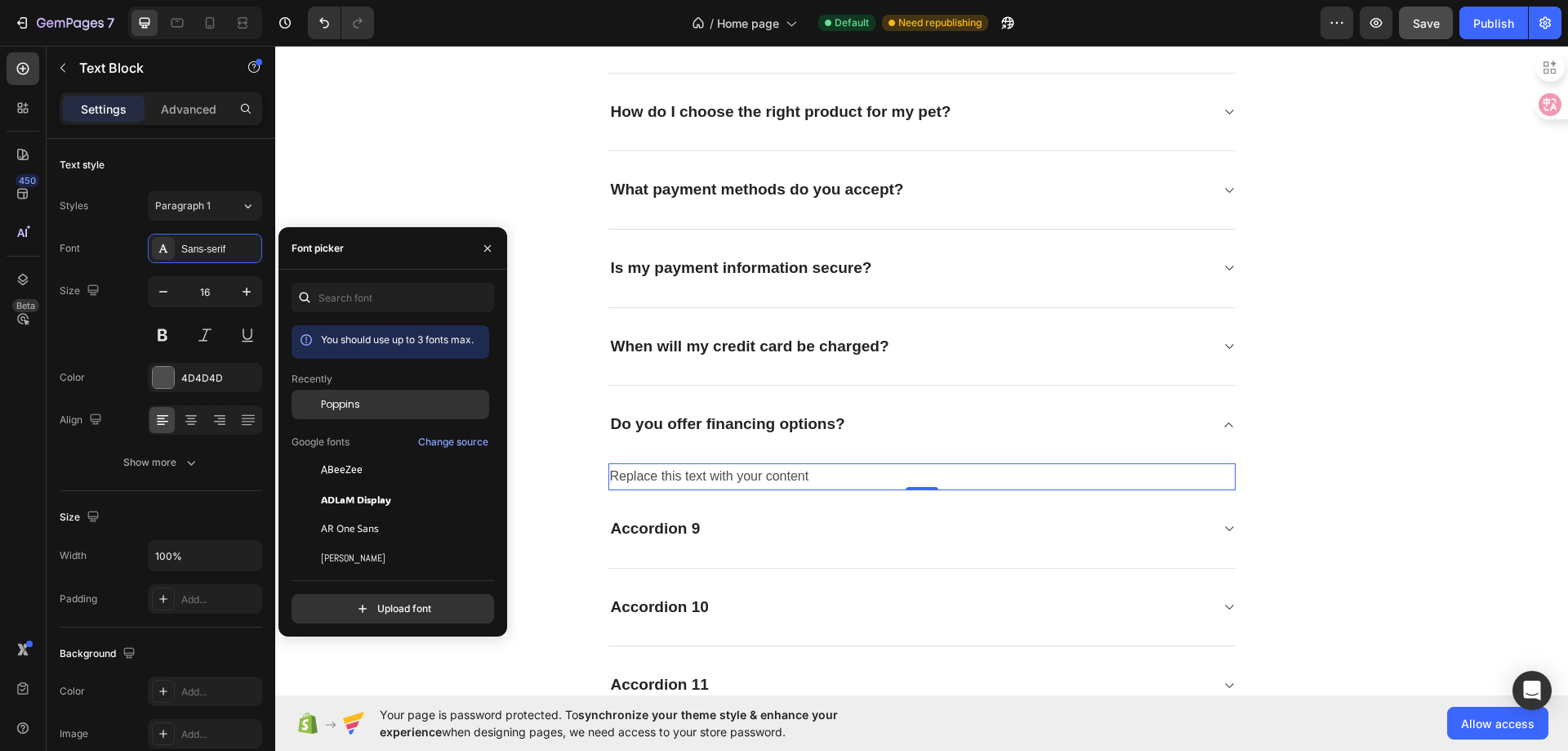
click at [365, 514] on div "Poppins" at bounding box center [390, 528] width 197 height 29
click at [711, 477] on div "Replace this text with your content" at bounding box center [922, 477] width 627 height 27
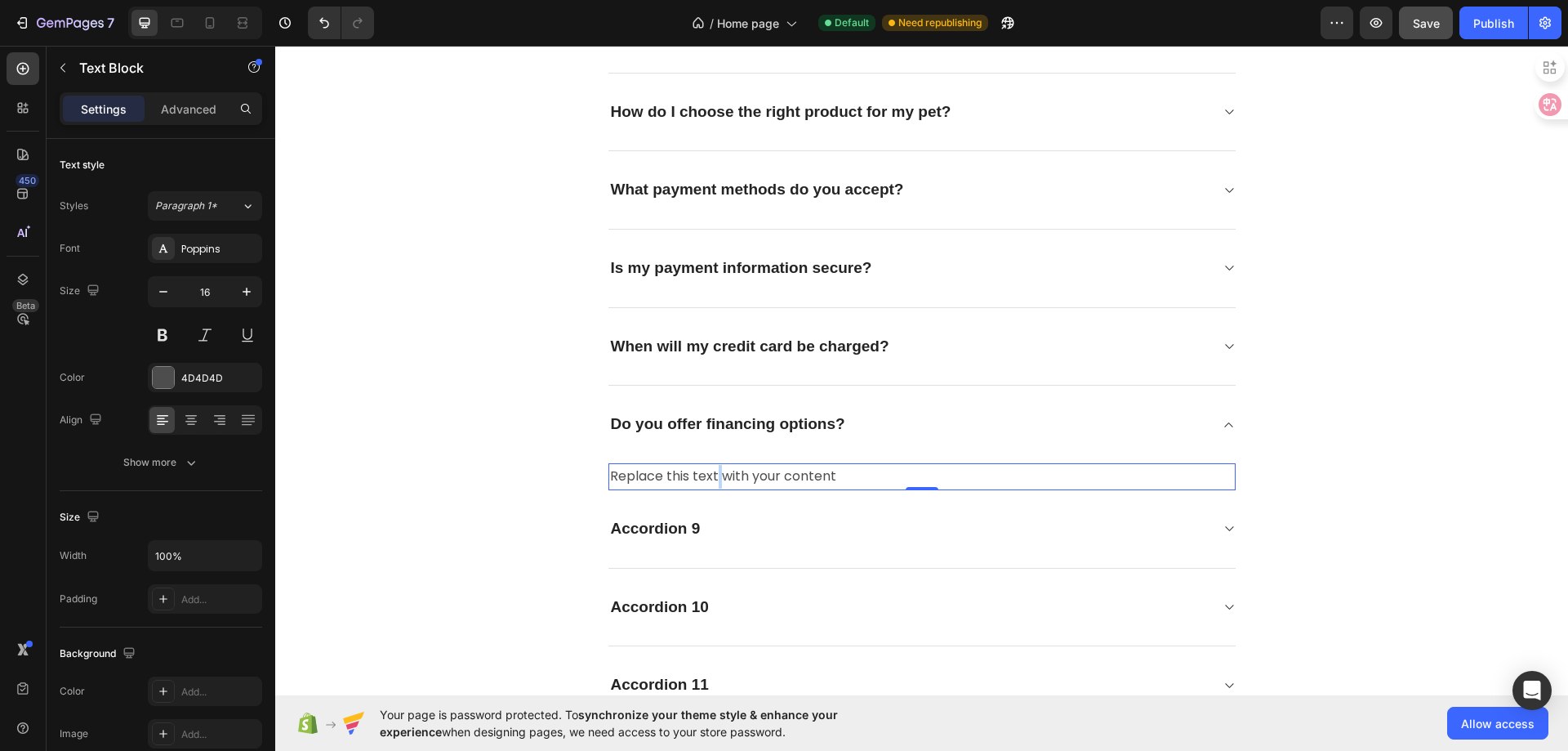
click at [711, 477] on p "Replace this text with your content" at bounding box center [922, 477] width 624 height 23
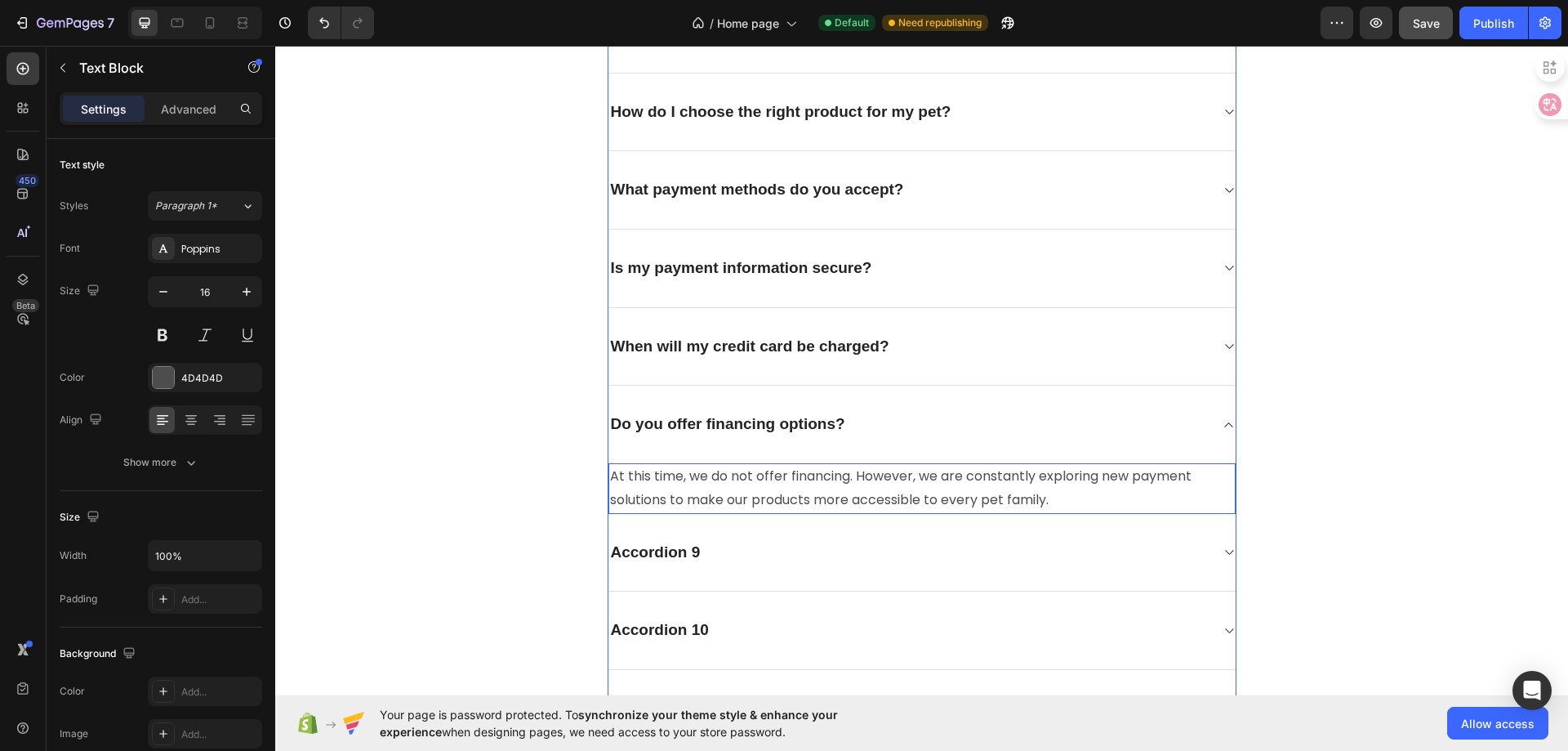
click at [1225, 424] on icon at bounding box center [1229, 424] width 8 height 5
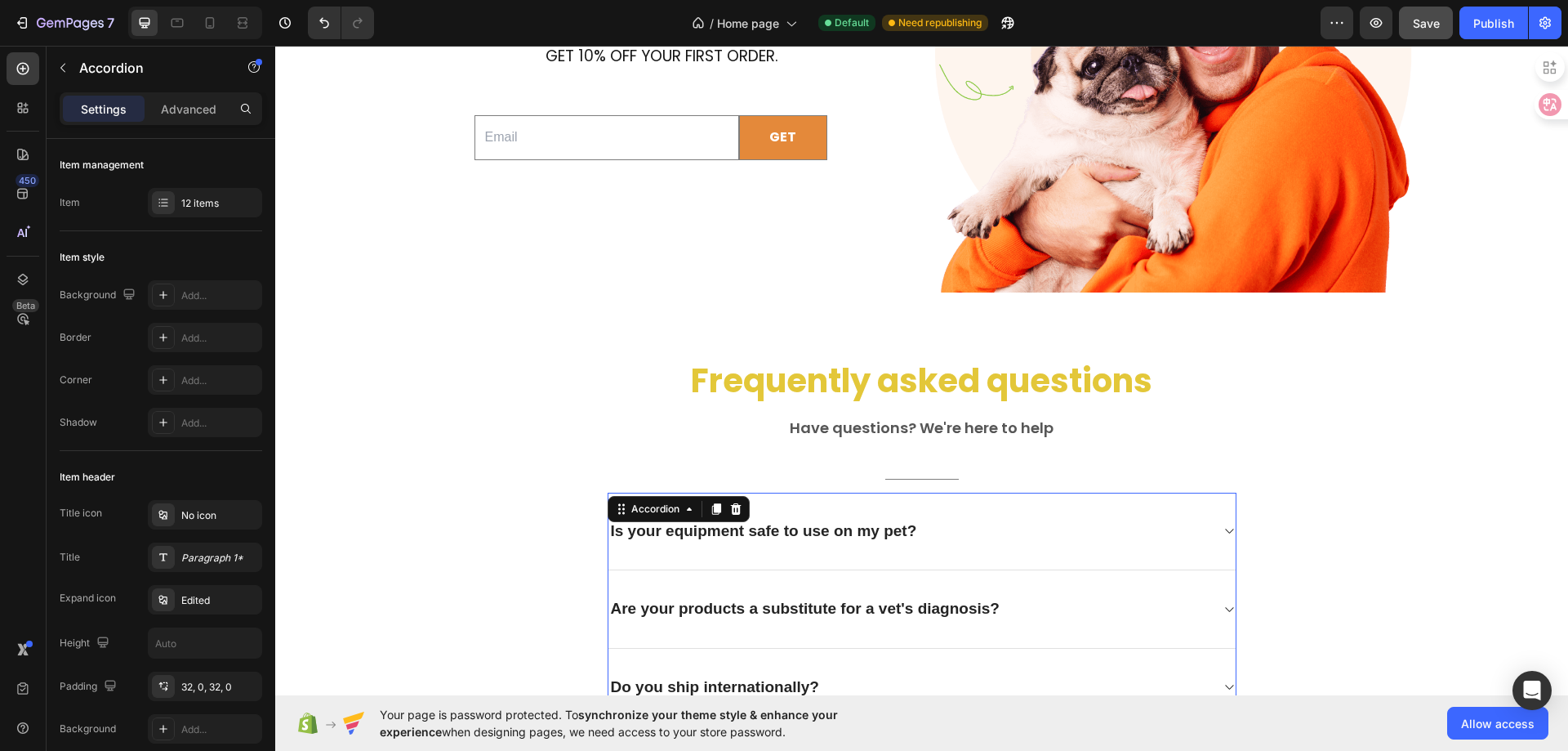
scroll to position [4008, 0]
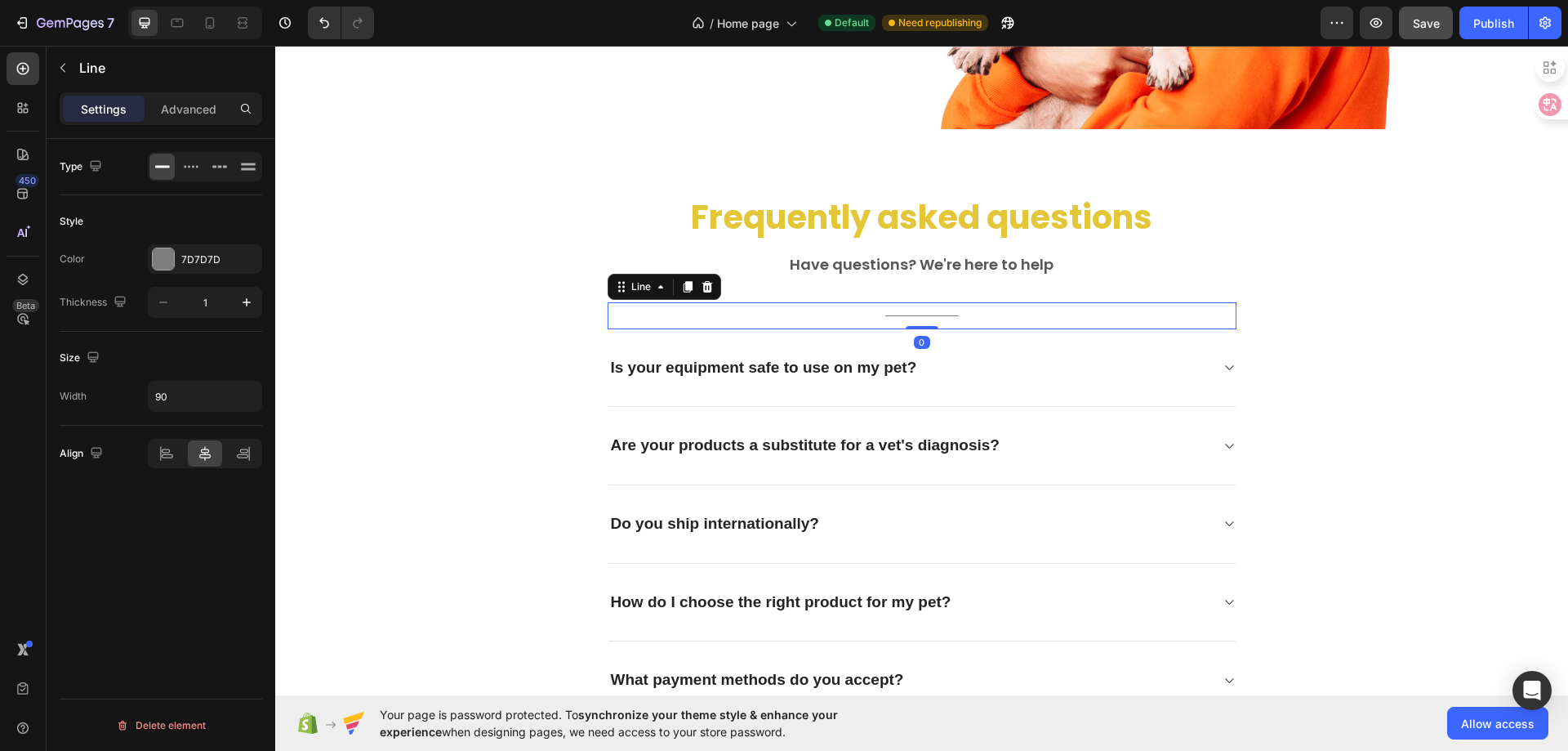
click at [928, 308] on div "Title Line 0" at bounding box center [922, 316] width 629 height 27
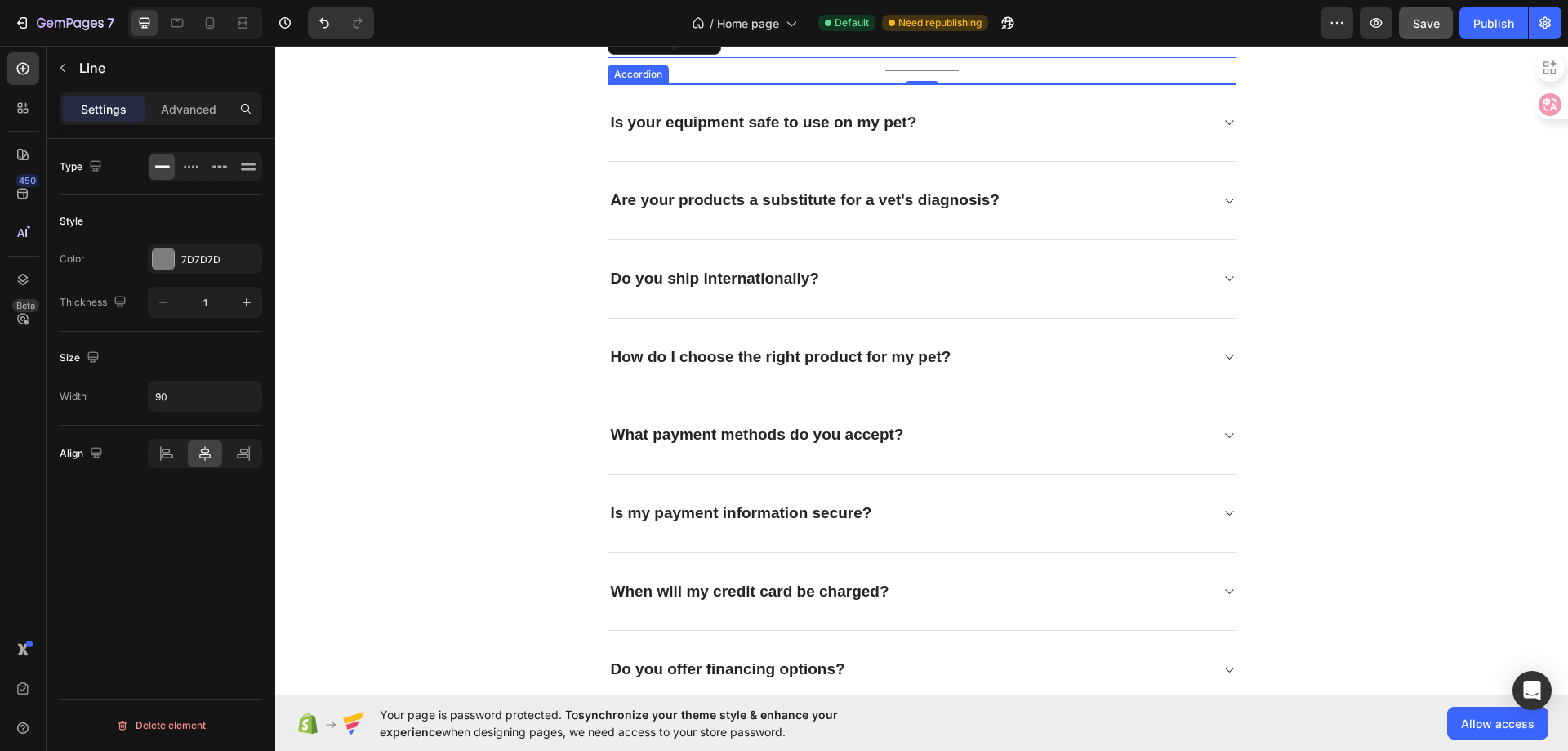
scroll to position [4090, 0]
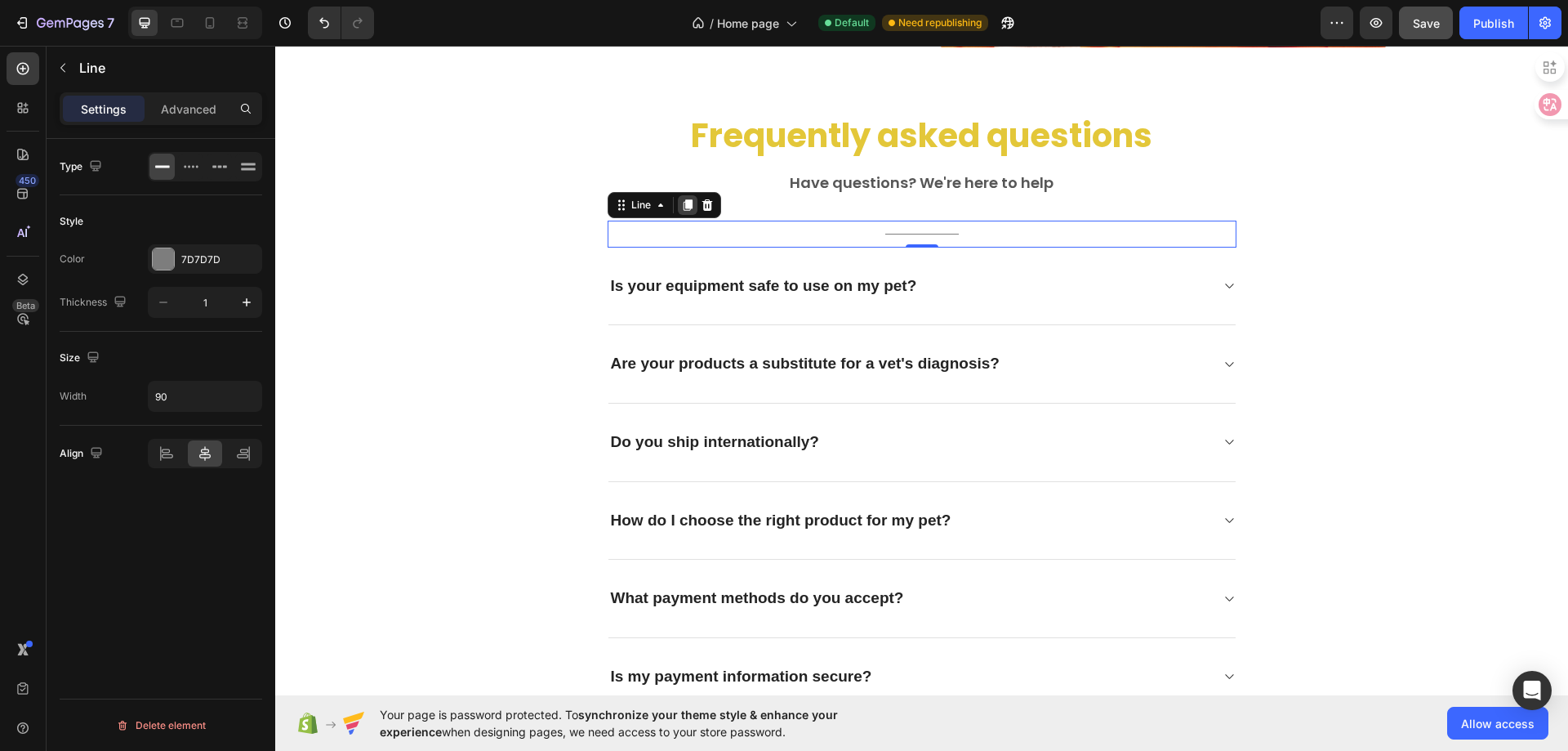
click at [683, 202] on icon at bounding box center [687, 205] width 9 height 12
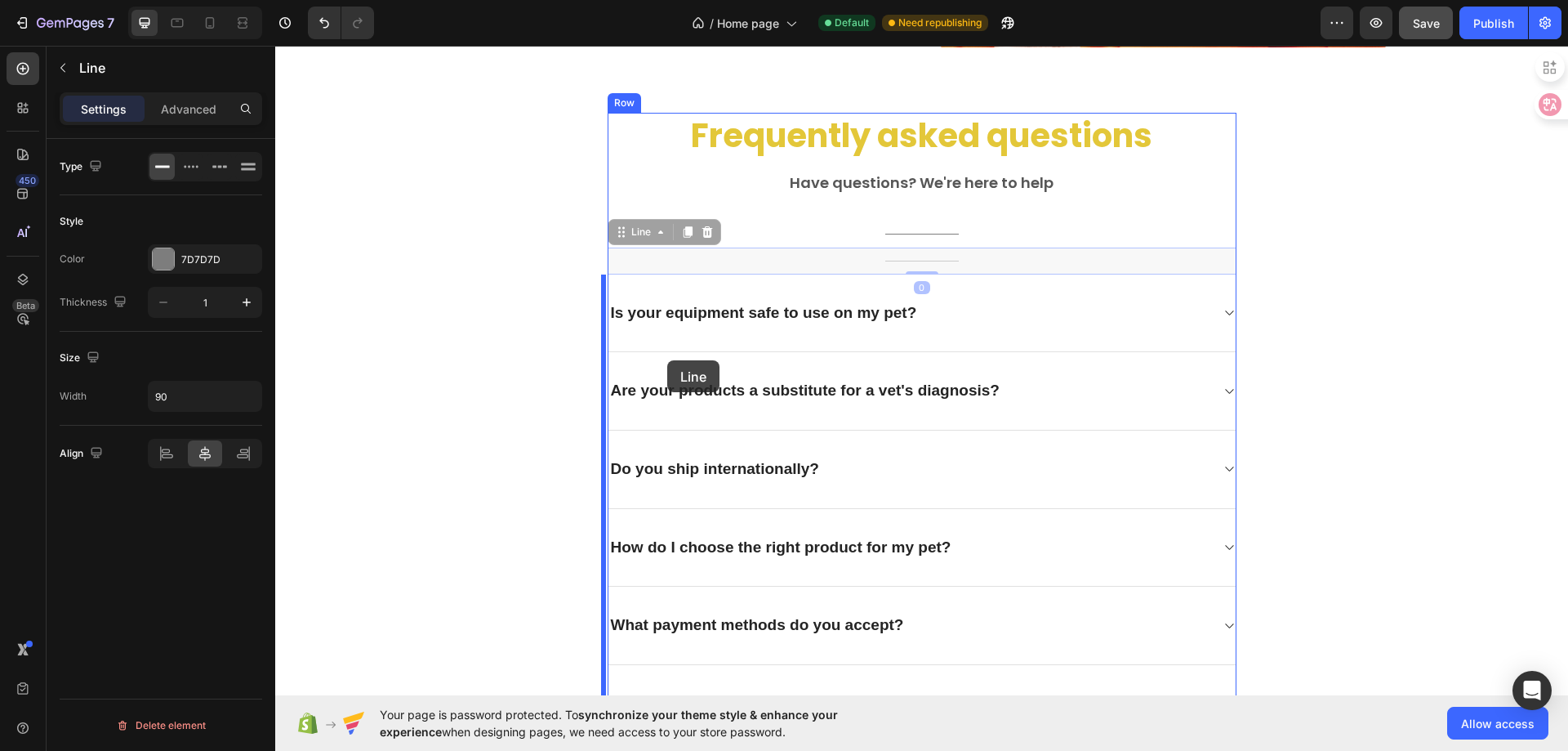
drag, startPoint x: 750, startPoint y: 264, endPoint x: 659, endPoint y: 306, distance: 100.2
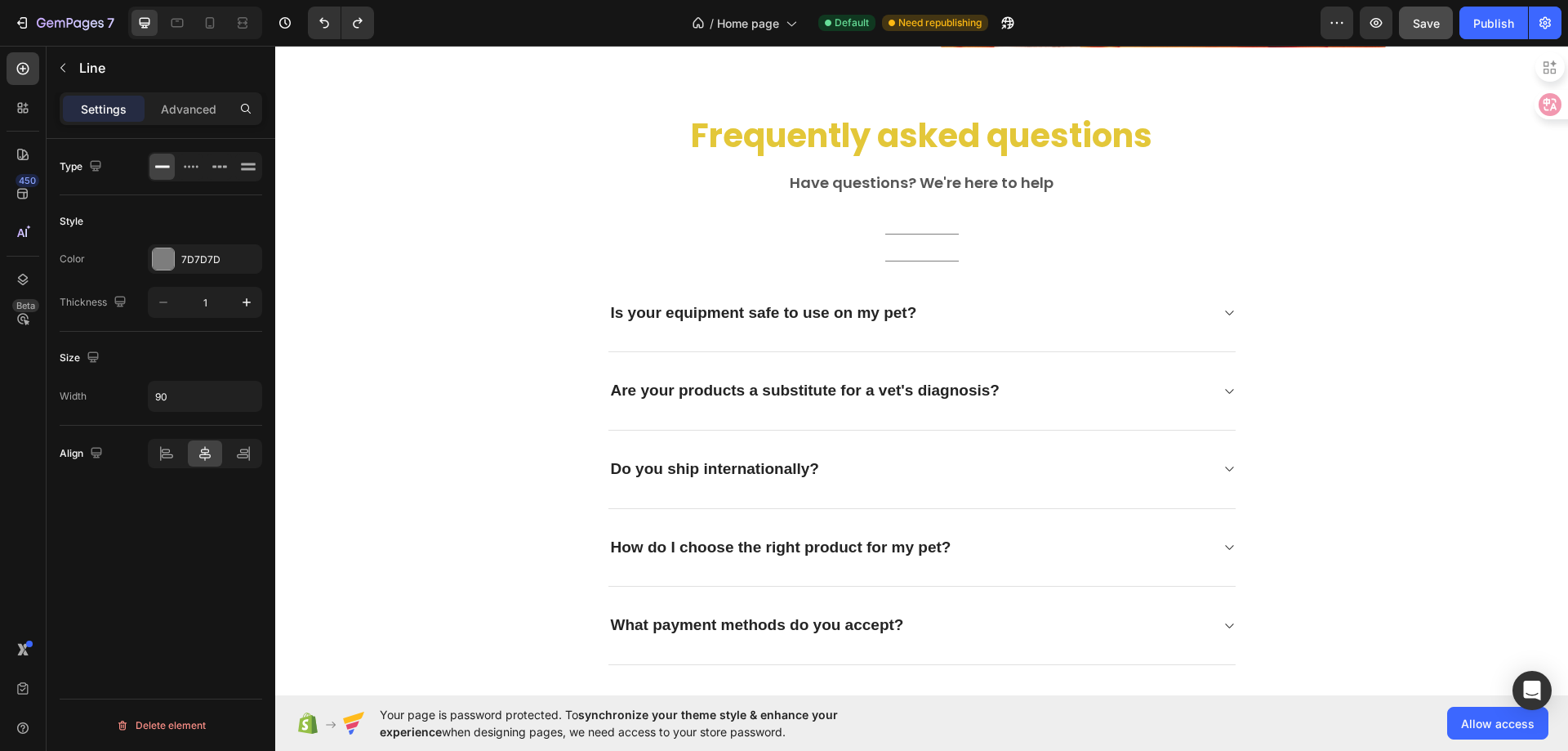
click at [736, 261] on div "Title" at bounding box center [922, 261] width 629 height 1
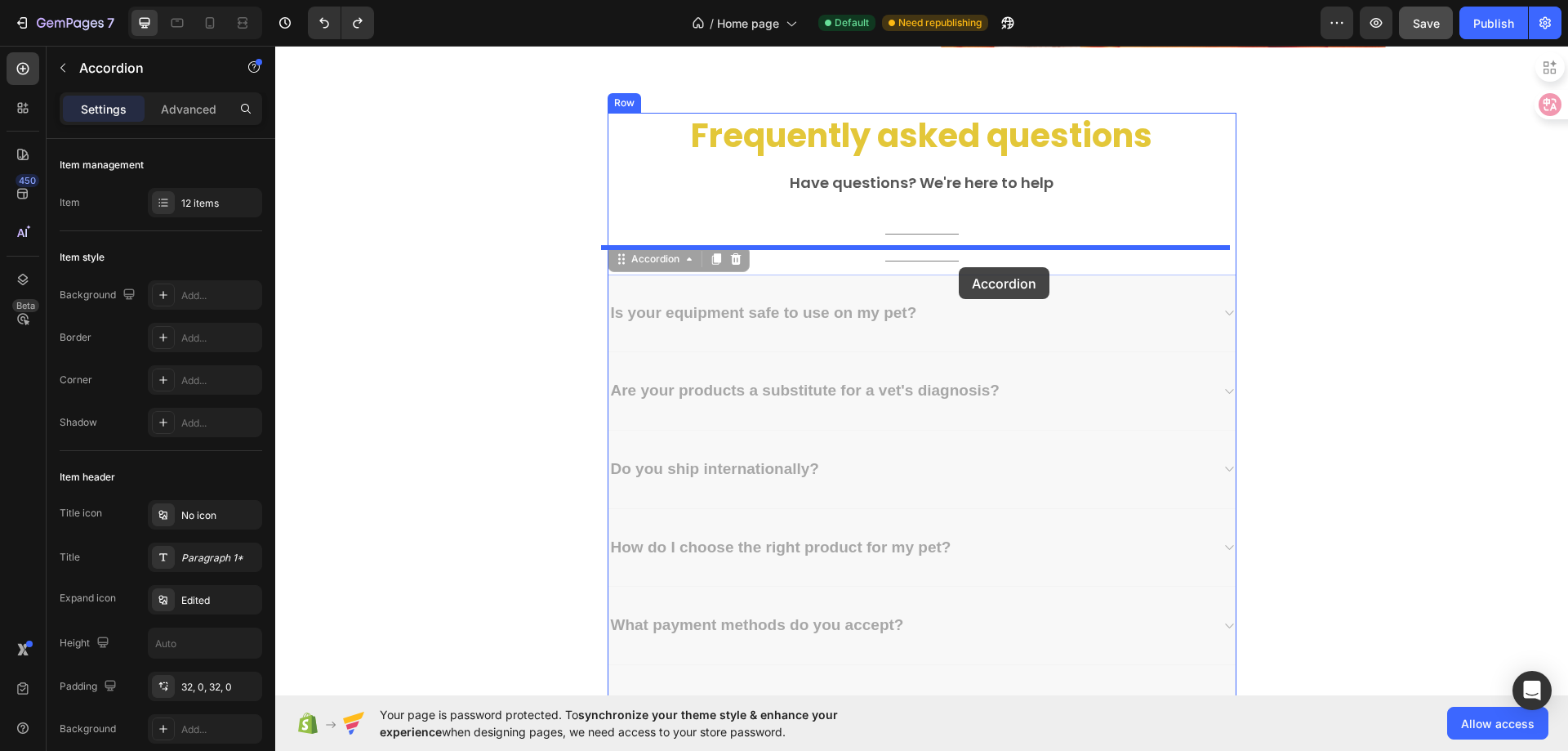
drag, startPoint x: 962, startPoint y: 292, endPoint x: 959, endPoint y: 268, distance: 24.2
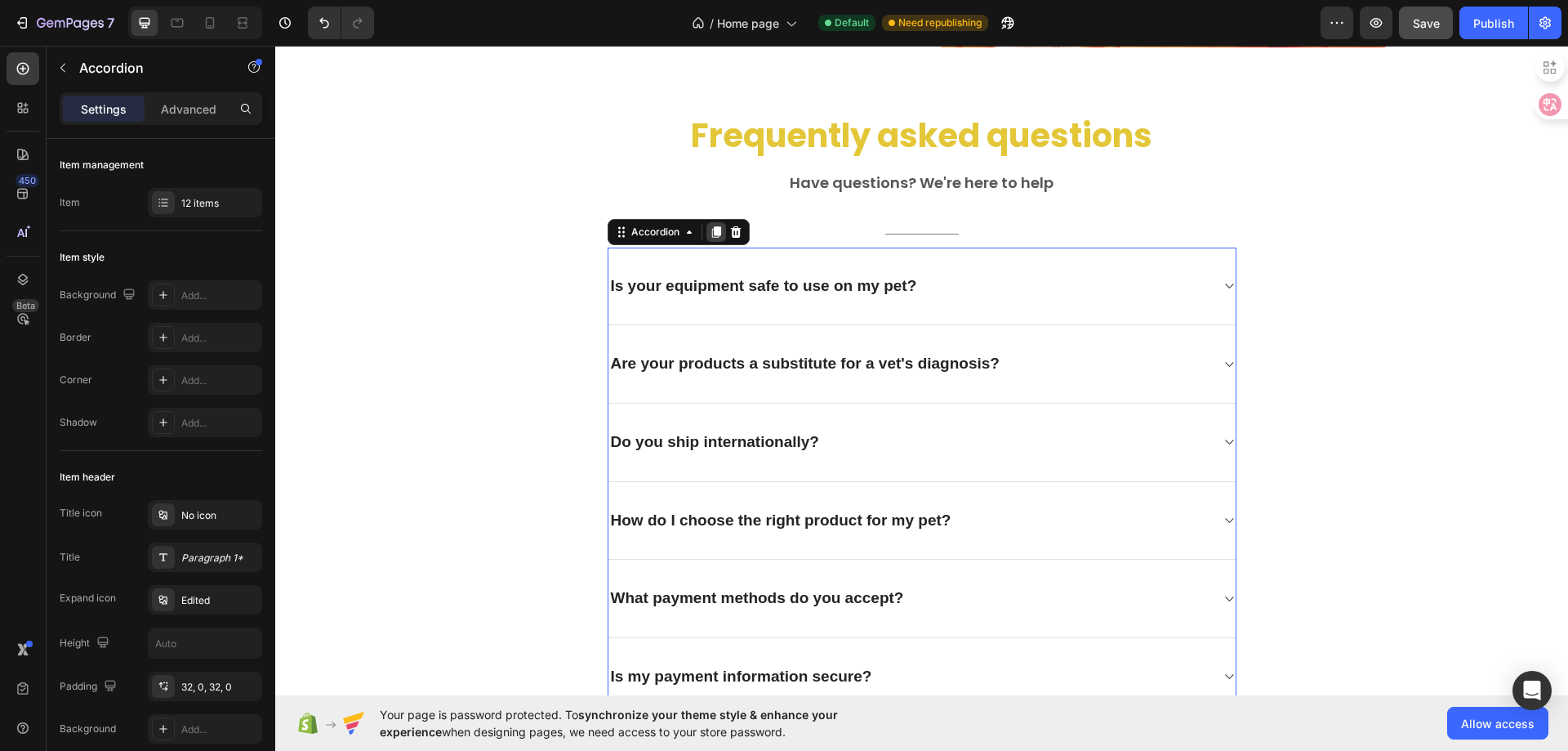
click at [711, 234] on icon at bounding box center [715, 232] width 9 height 12
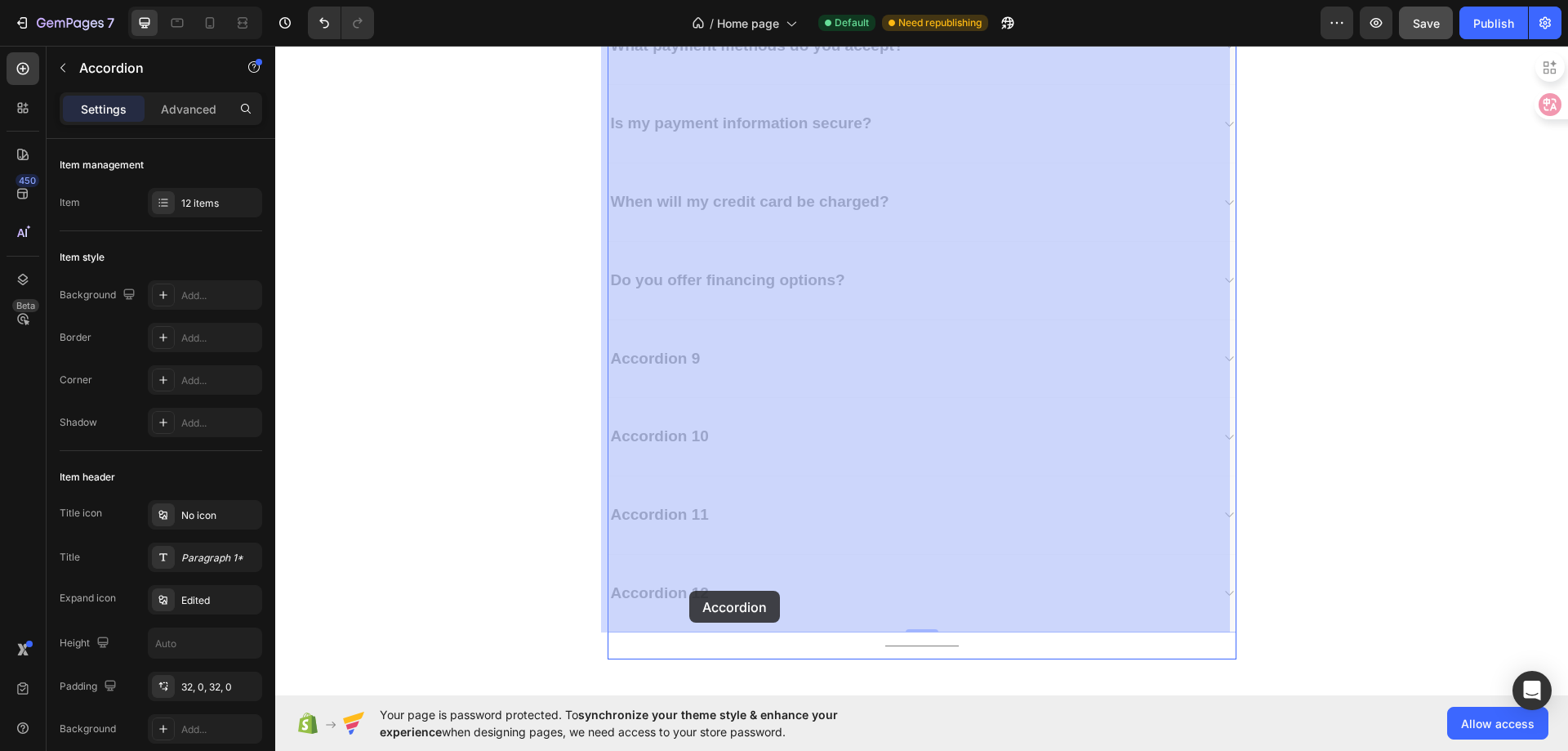
scroll to position [5662, 0]
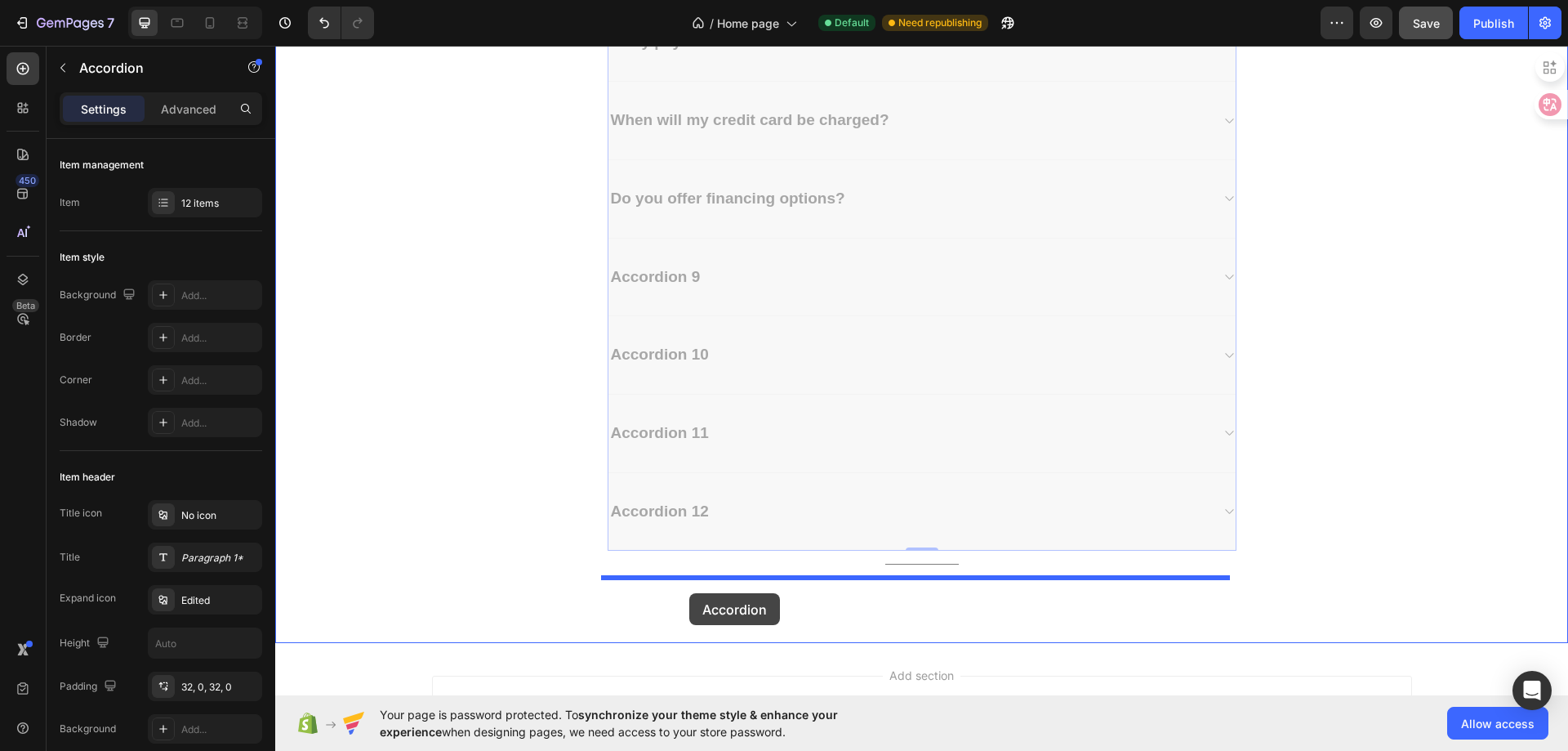
drag, startPoint x: 638, startPoint y: 277, endPoint x: 690, endPoint y: 593, distance: 320.2
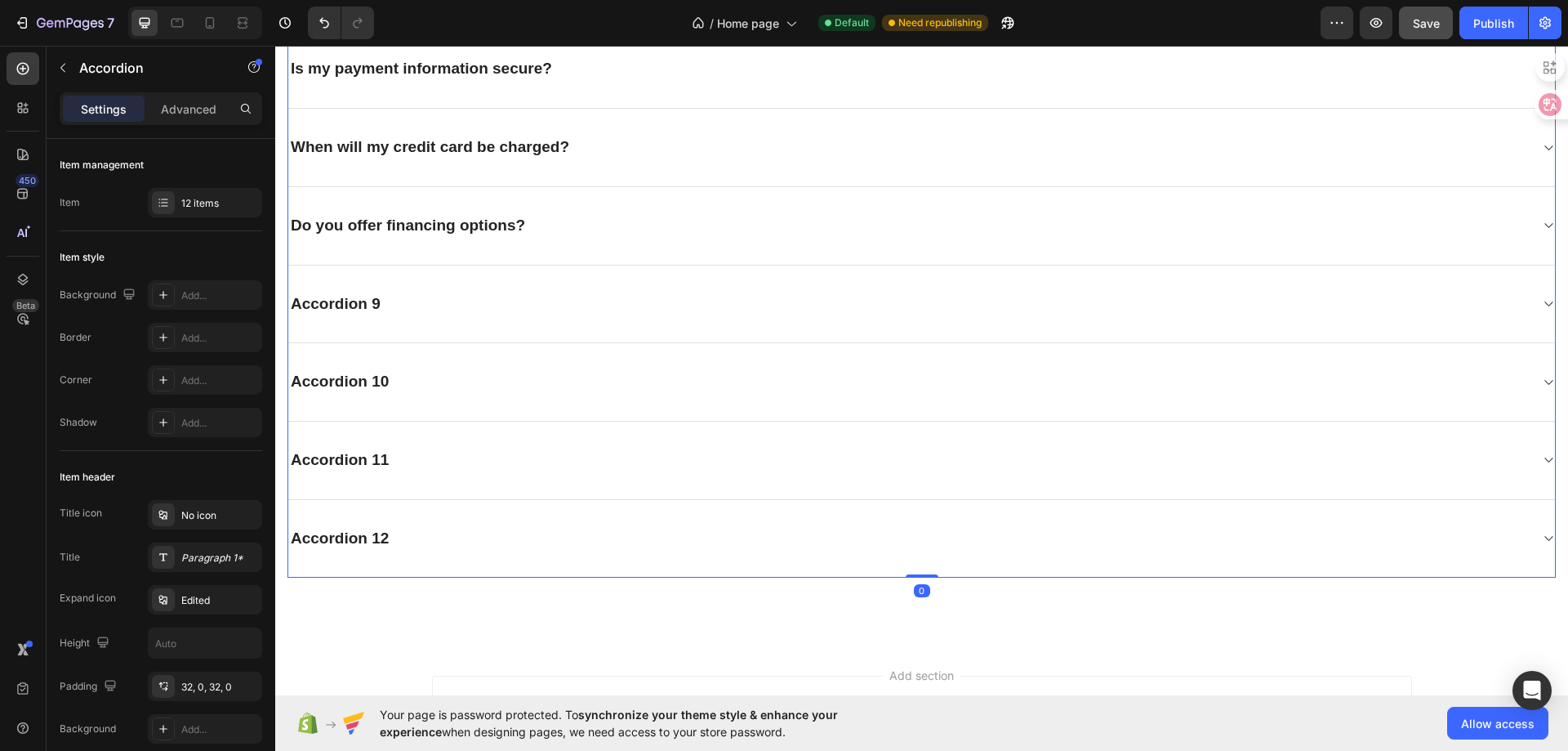
scroll to position [4724, 0]
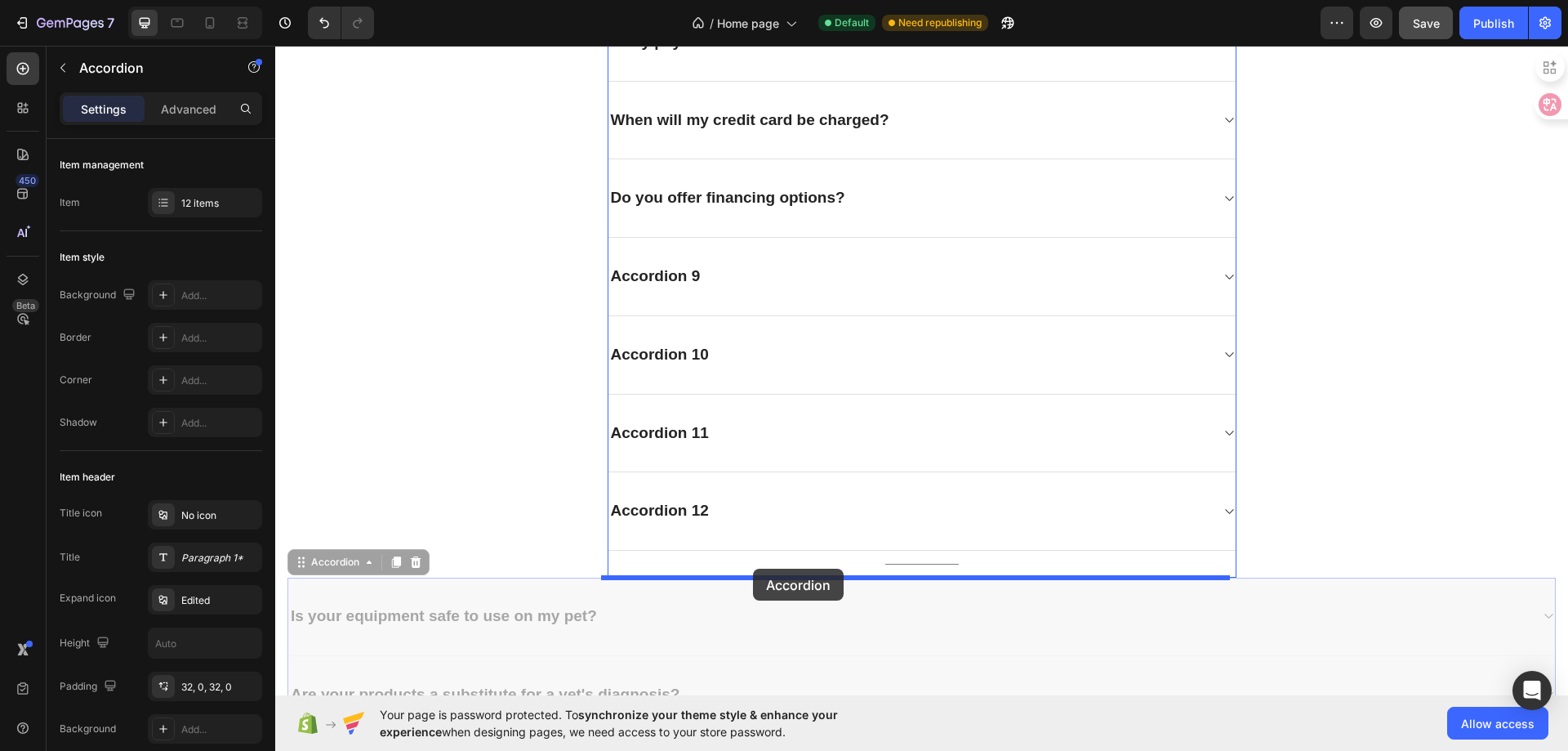
drag, startPoint x: 303, startPoint y: 585, endPoint x: 753, endPoint y: 568, distance: 450.3
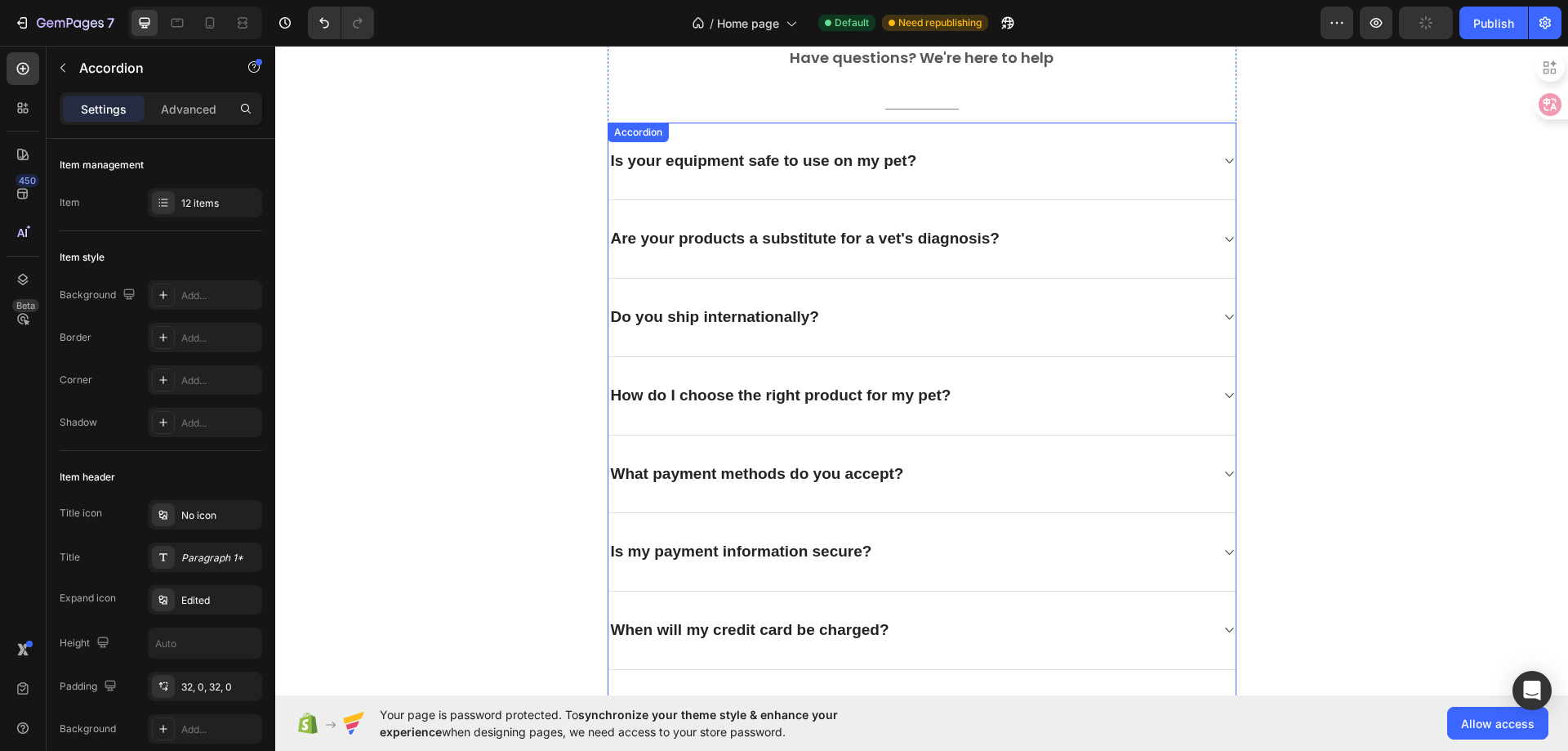
scroll to position [3907, 0]
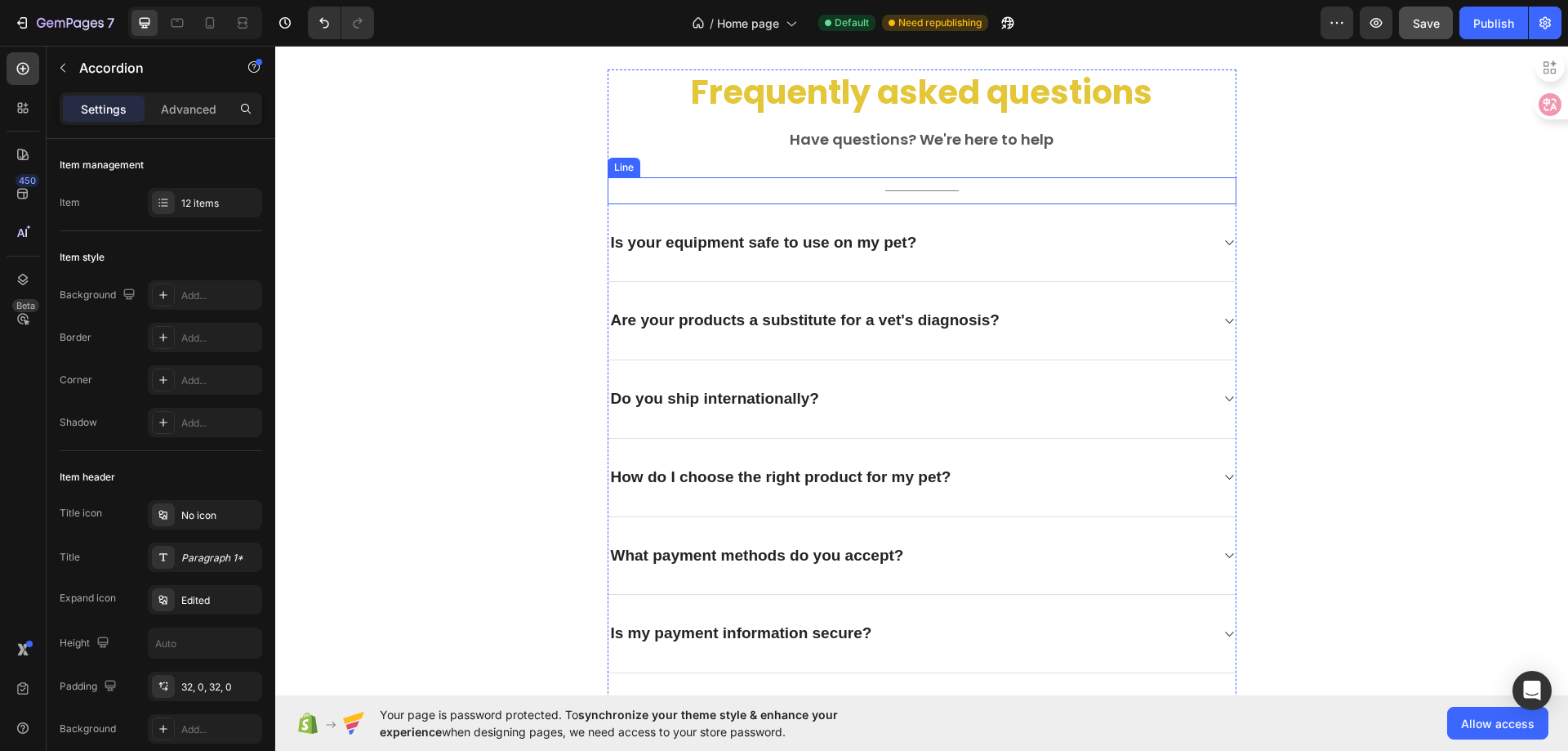
click at [947, 186] on div "Title Line" at bounding box center [922, 191] width 629 height 27
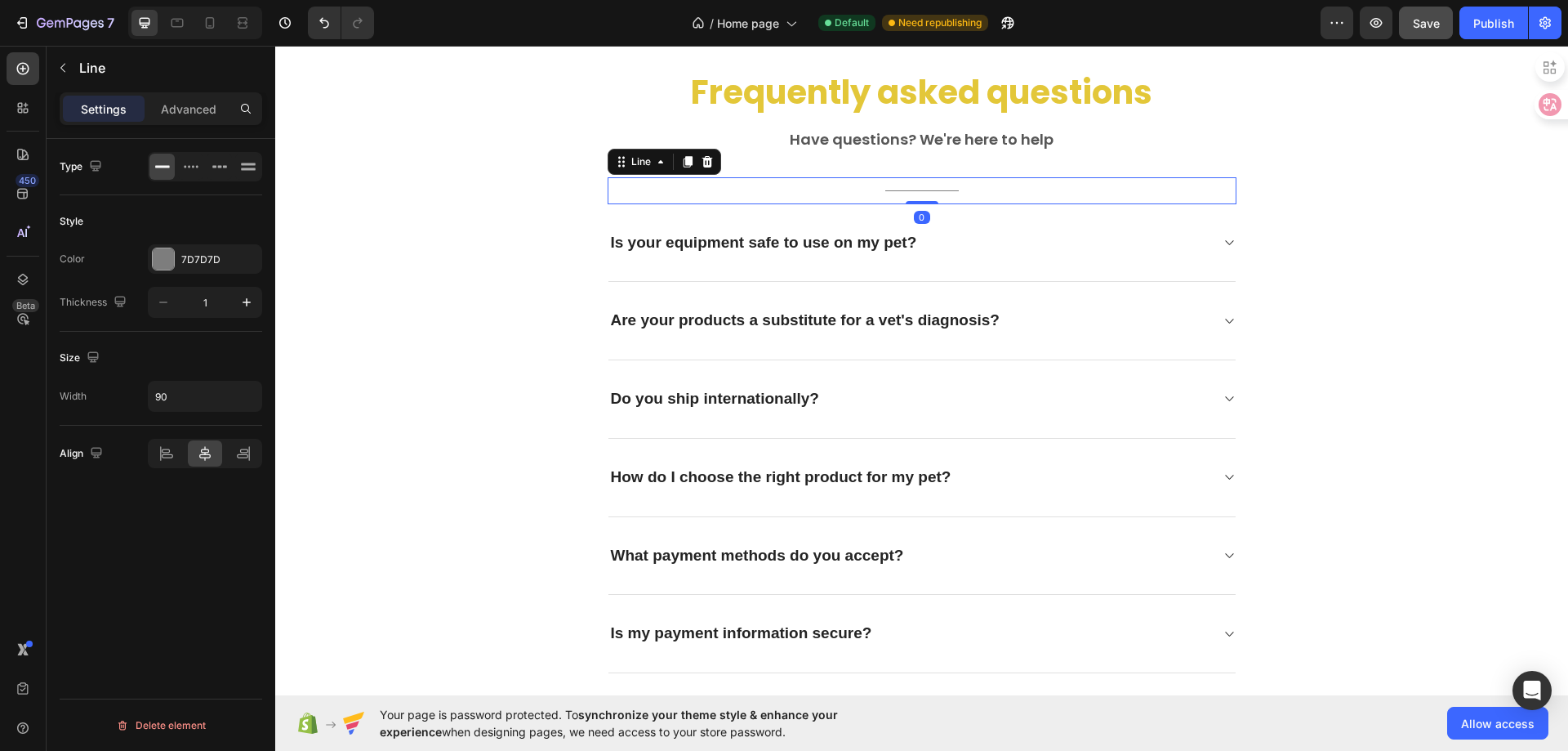
click at [947, 186] on div "Title Line 0" at bounding box center [922, 191] width 629 height 27
click at [701, 163] on icon at bounding box center [706, 161] width 11 height 12
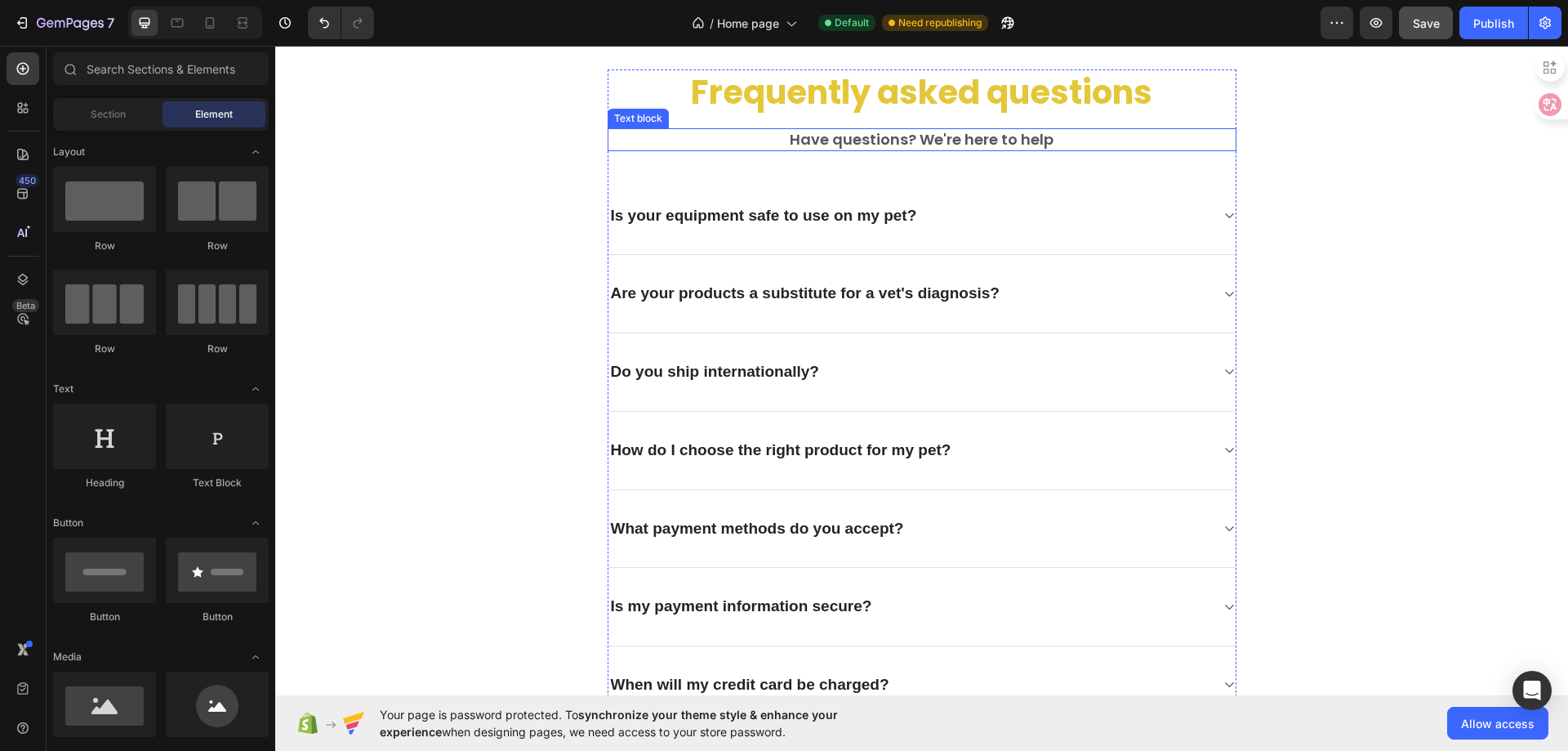
click at [847, 141] on p "Have questions? We're here to help" at bounding box center [921, 139] width 625 height 18
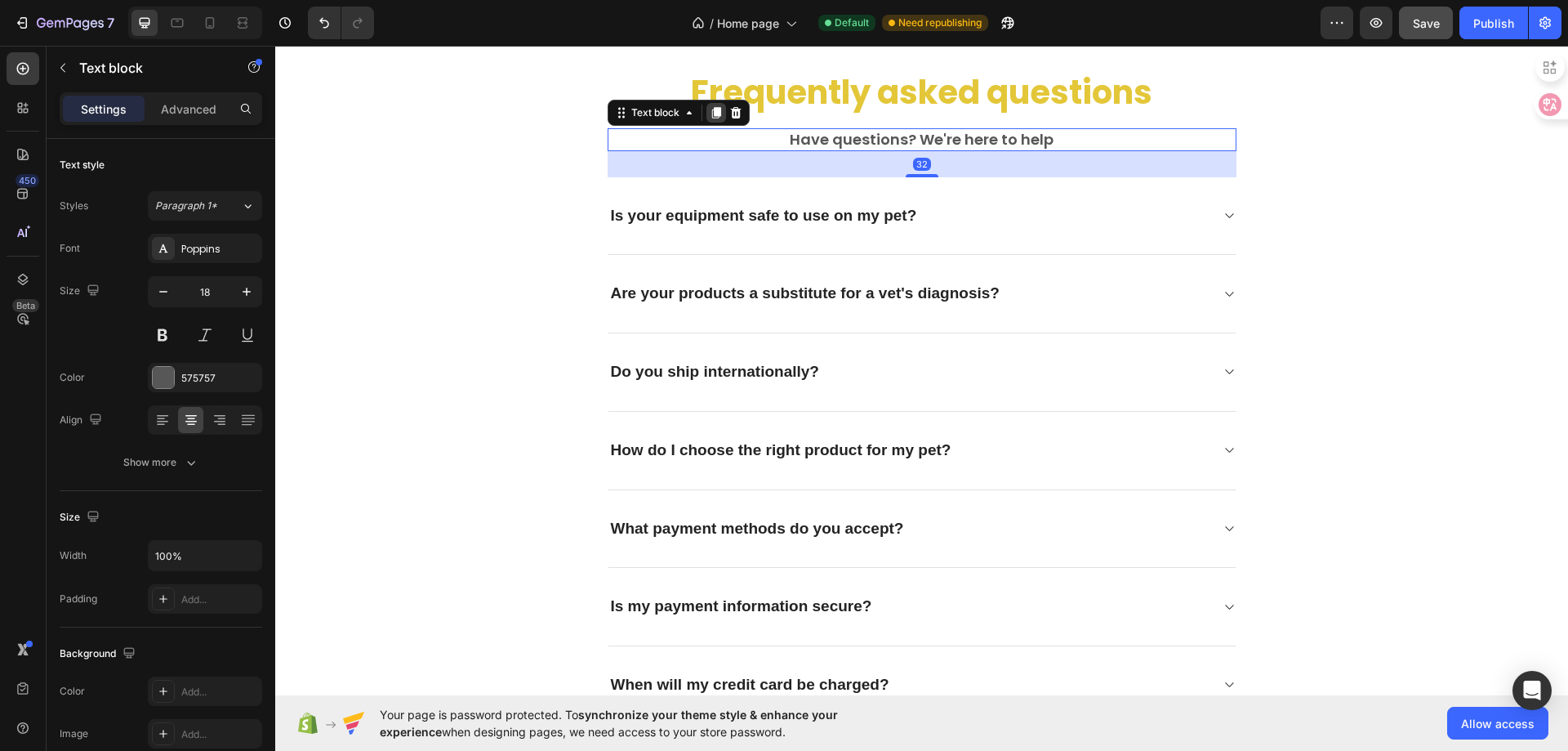
click at [710, 117] on icon at bounding box center [716, 112] width 13 height 13
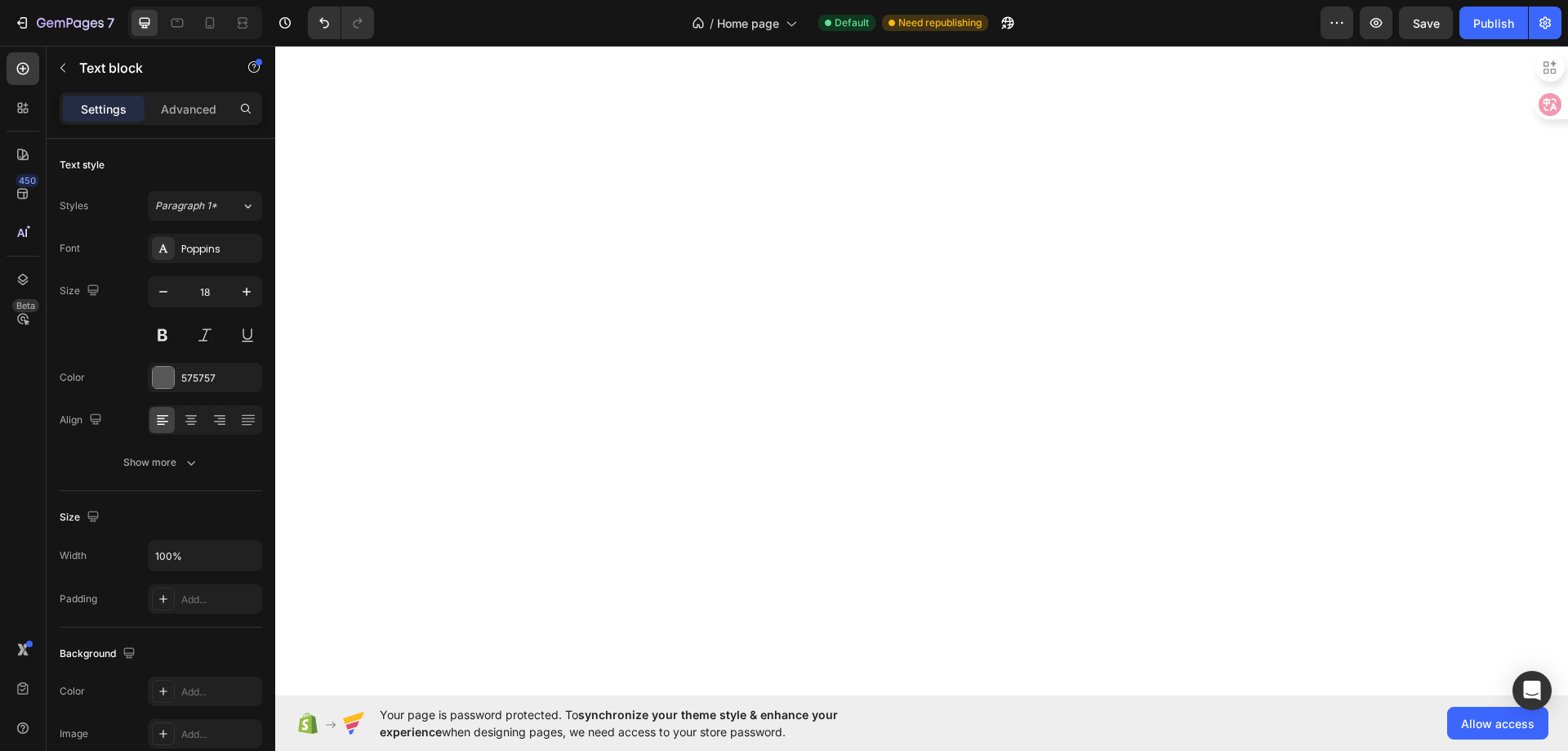
select select "ENG"
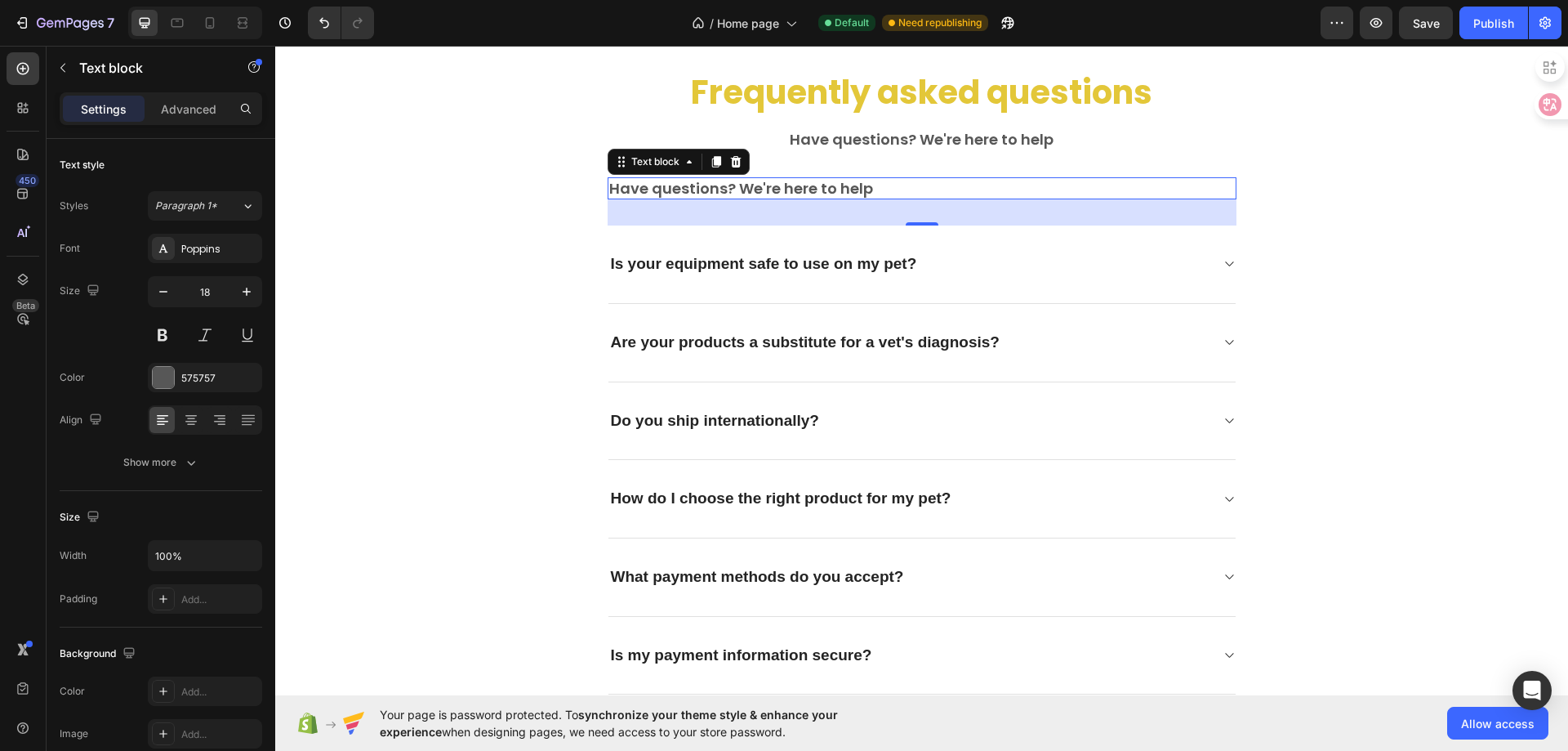
click at [825, 188] on p "Have questions? We're here to help" at bounding box center [921, 188] width 625 height 18
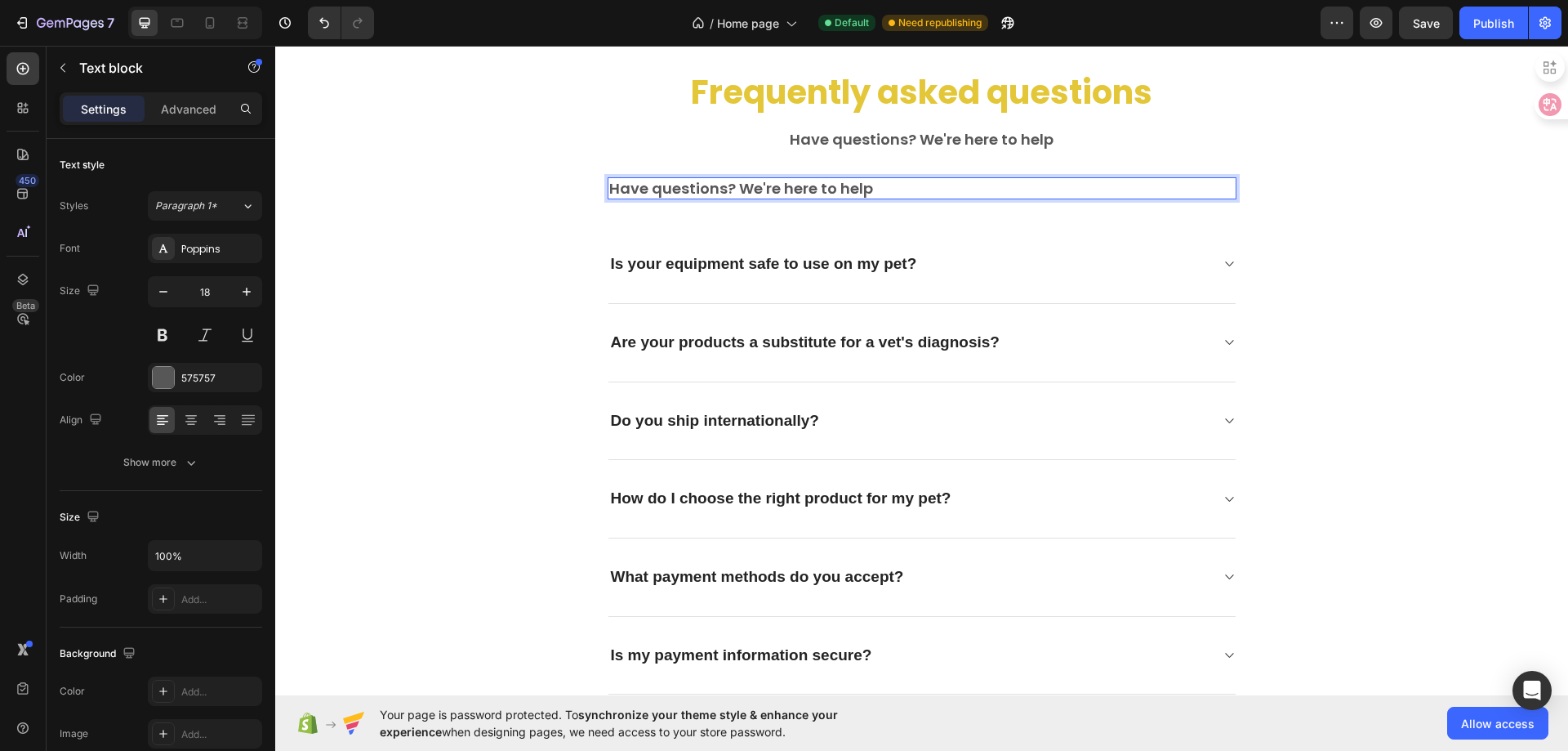
click at [665, 191] on p "Have questions? We're here to help" at bounding box center [921, 188] width 625 height 18
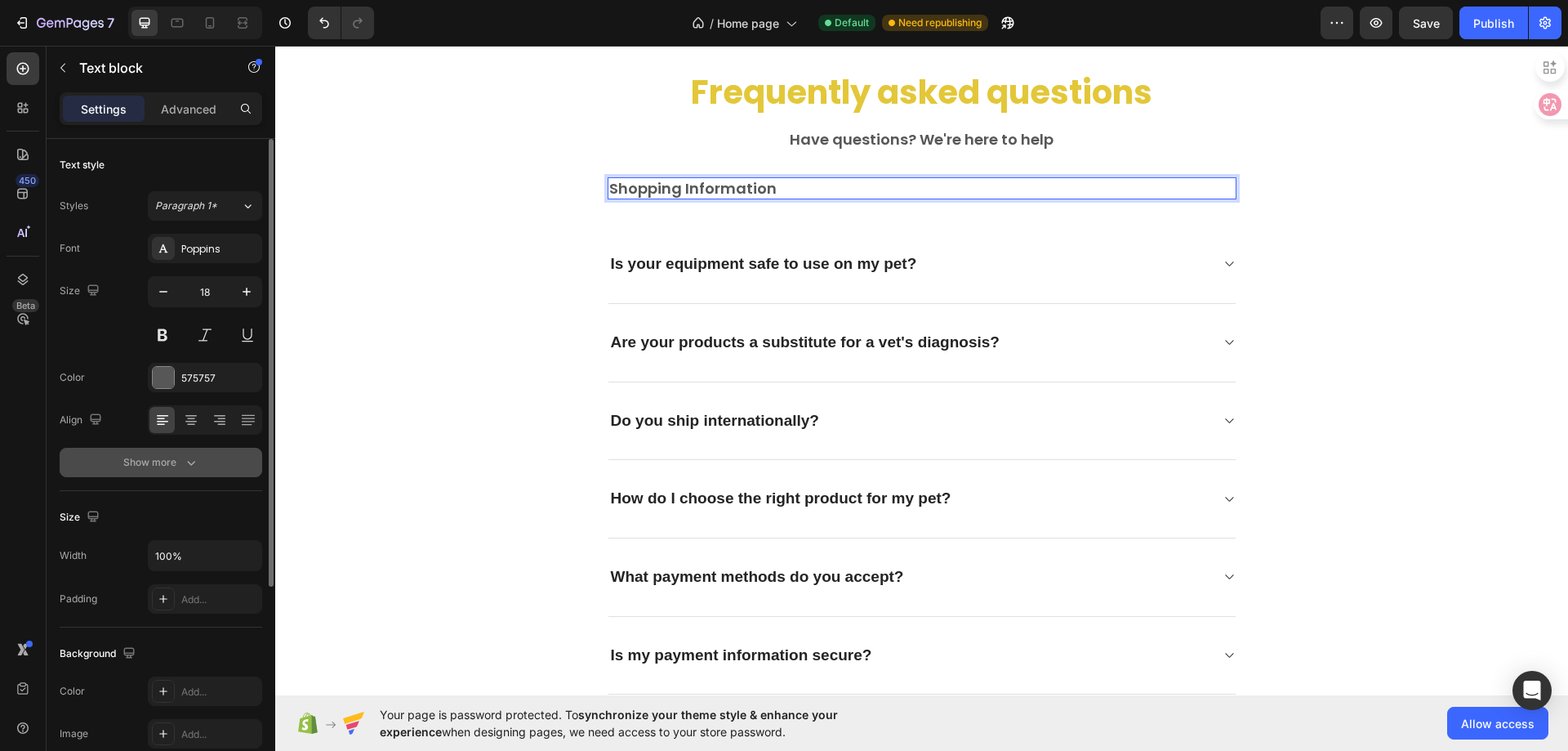
click at [198, 462] on icon "button" at bounding box center [191, 462] width 17 height 17
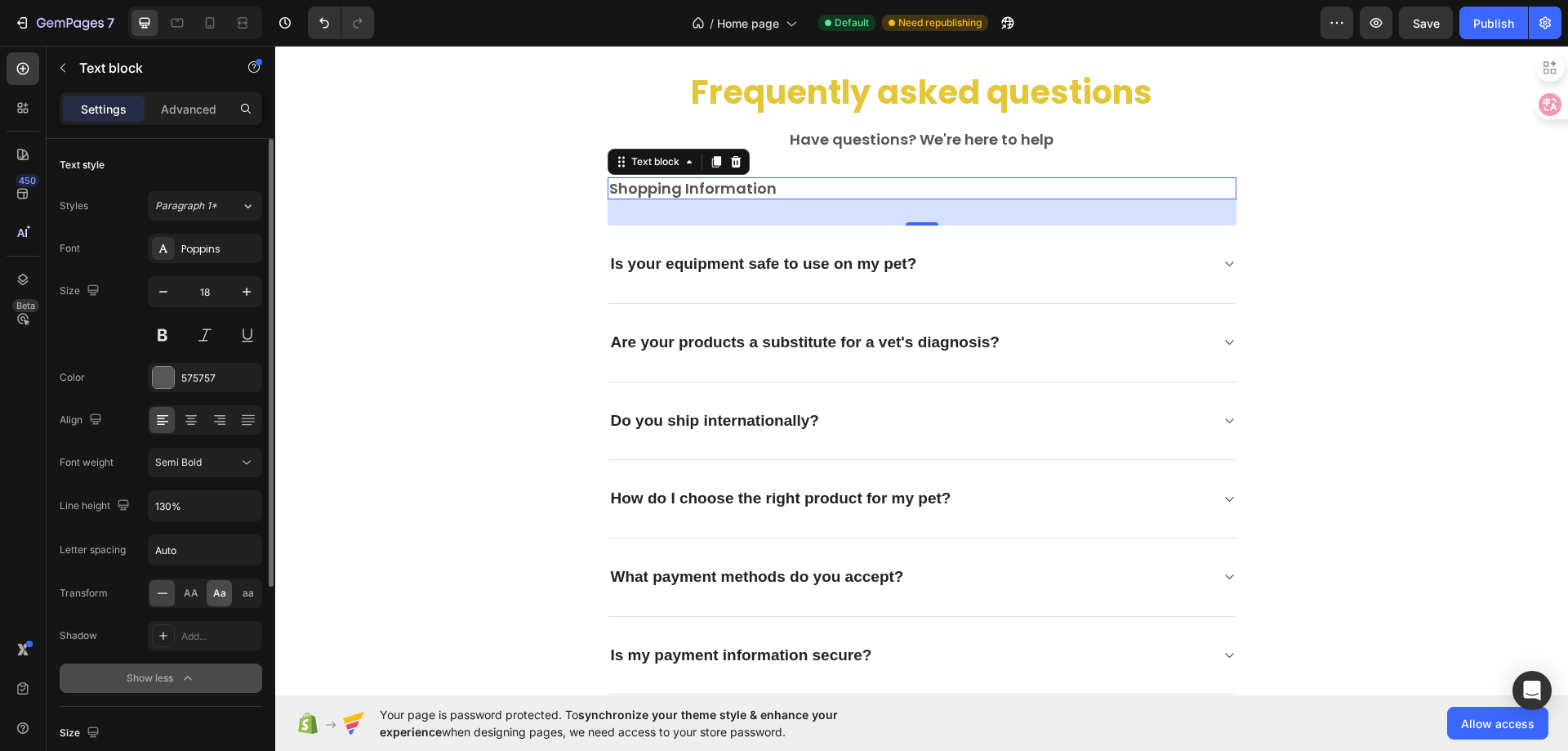
click at [216, 595] on span "Aa" at bounding box center [219, 592] width 13 height 15
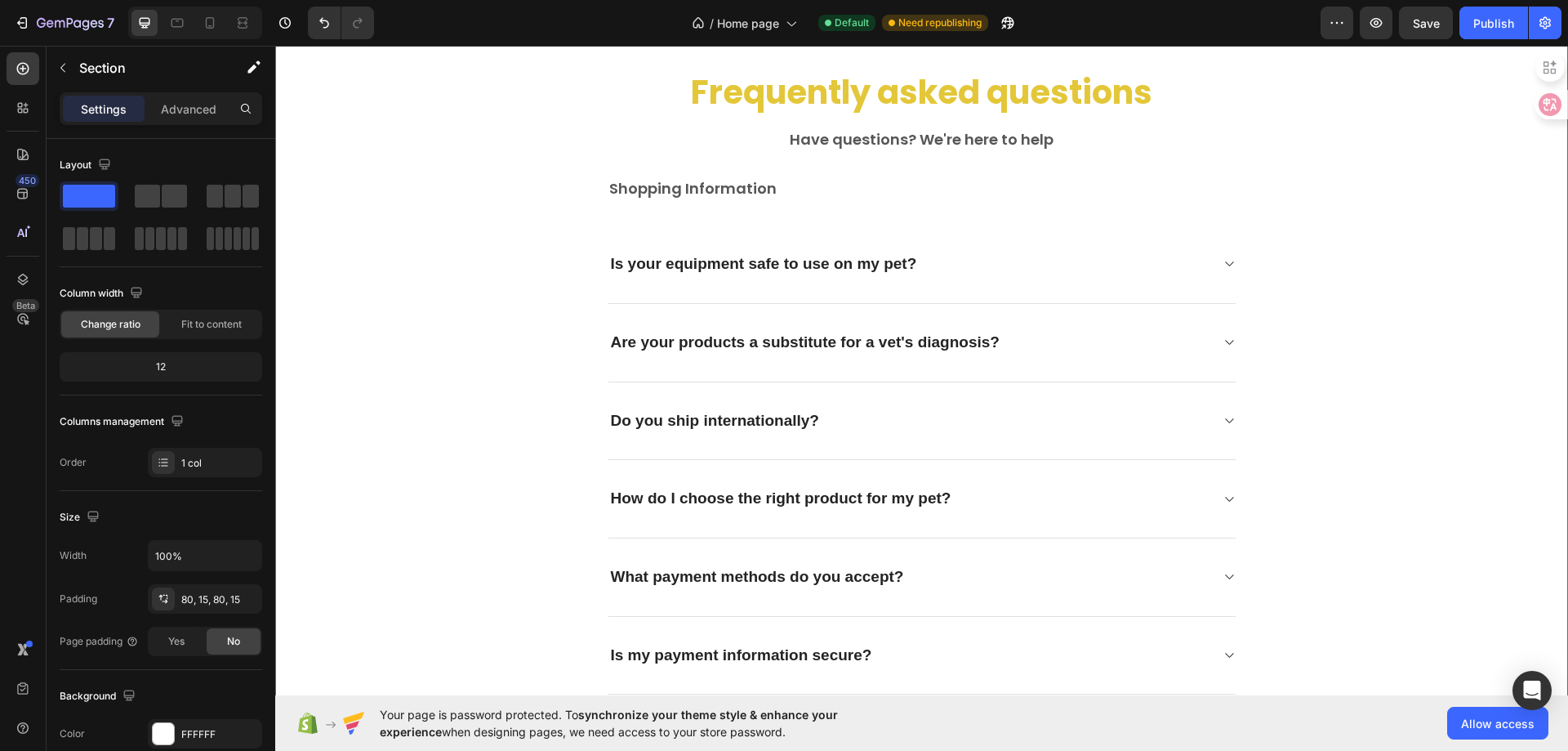
click at [716, 192] on p "Shopping Information" at bounding box center [921, 188] width 625 height 18
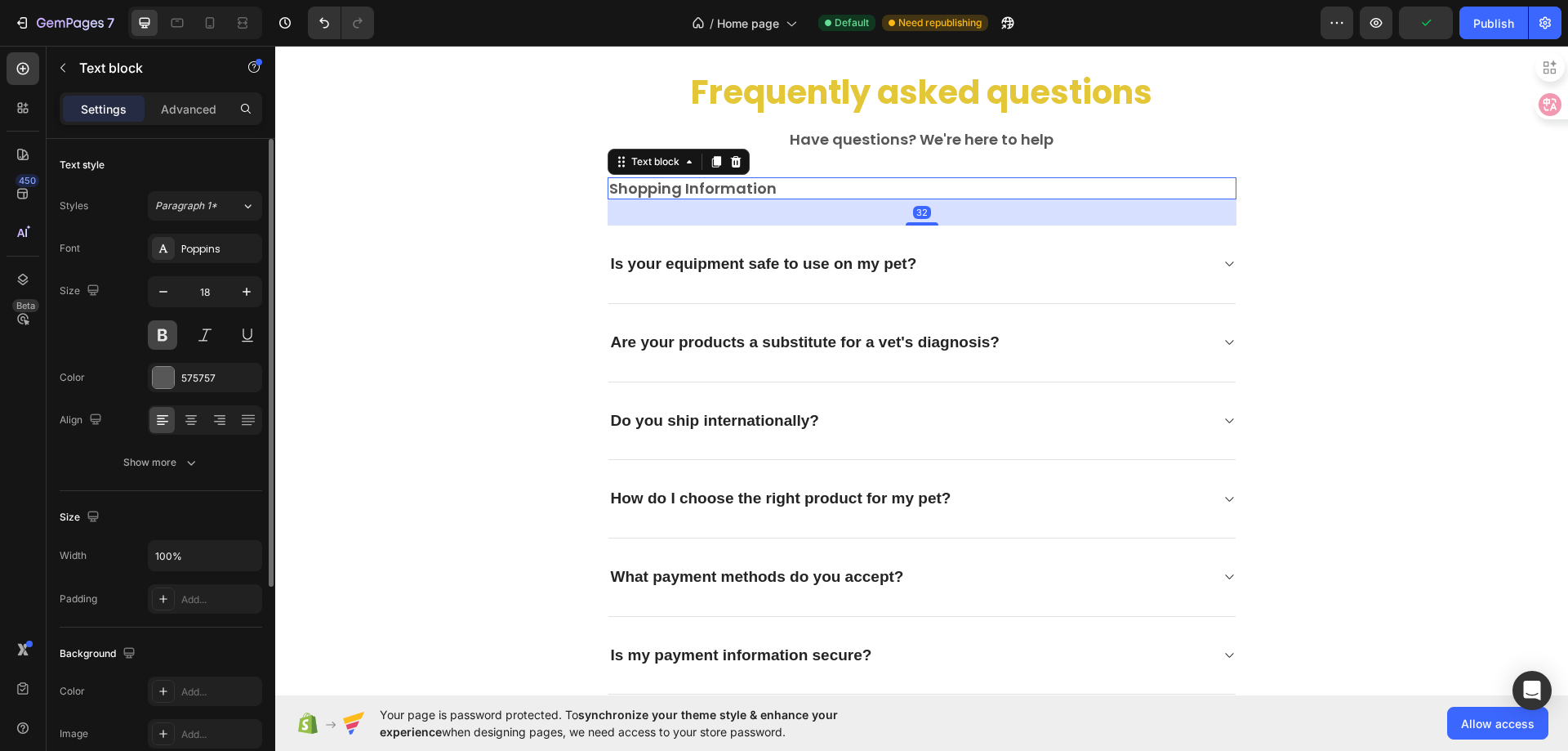
click at [158, 340] on button at bounding box center [162, 335] width 29 height 29
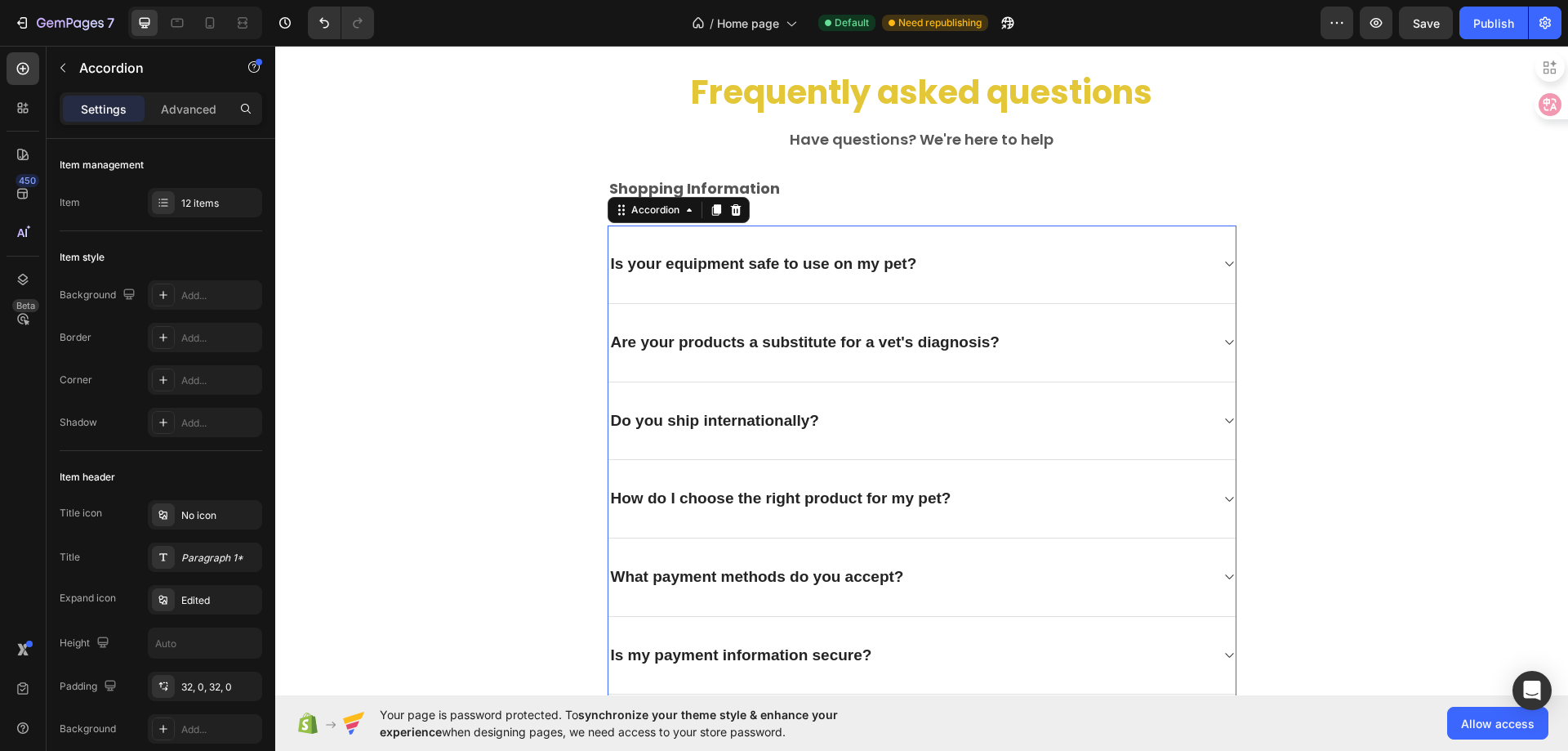
click at [744, 266] on p "Is your equipment safe to use on my pet?" at bounding box center [764, 264] width 306 height 20
click at [760, 191] on p "Shopping Information" at bounding box center [921, 188] width 625 height 18
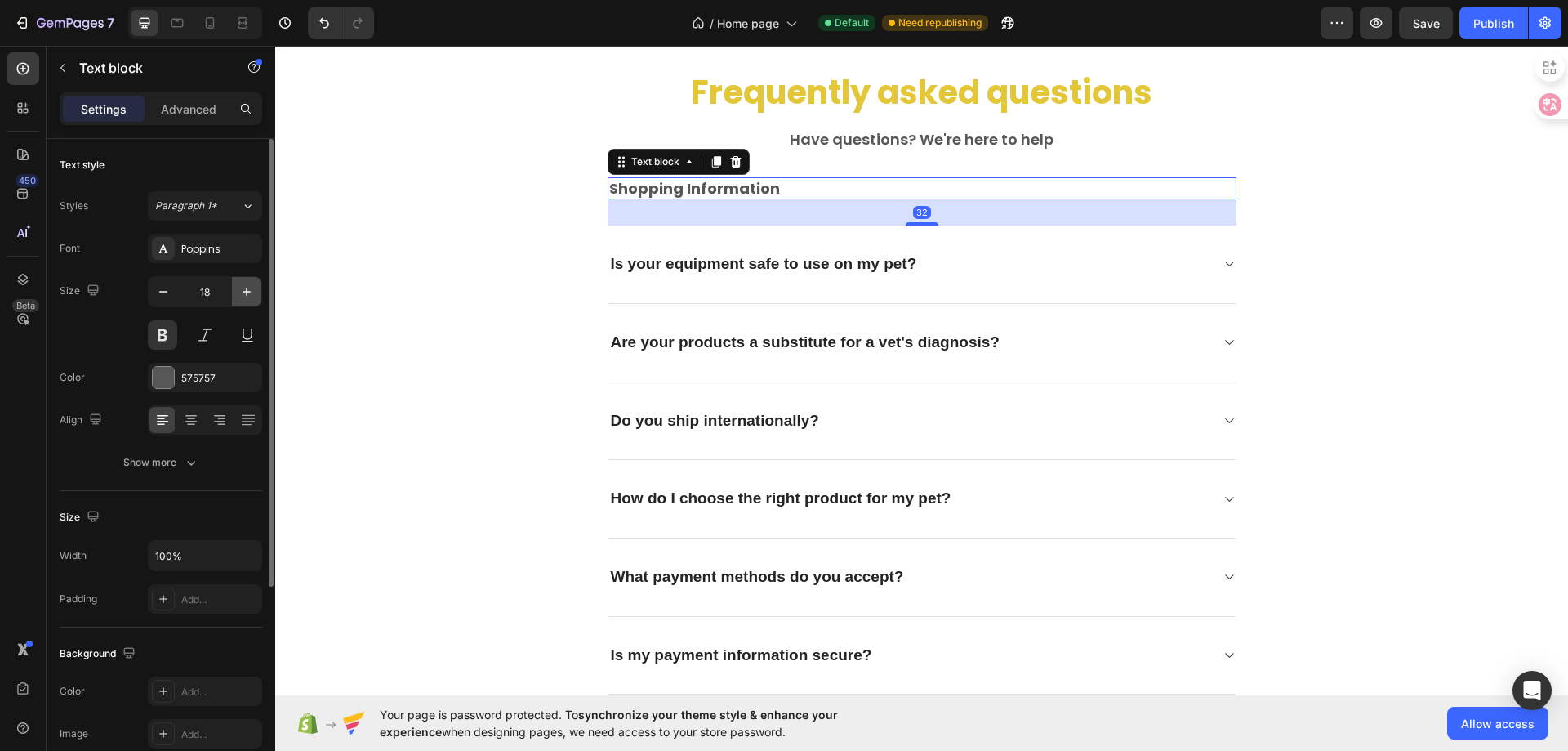
click at [248, 299] on icon "button" at bounding box center [246, 291] width 17 height 17
type input "20"
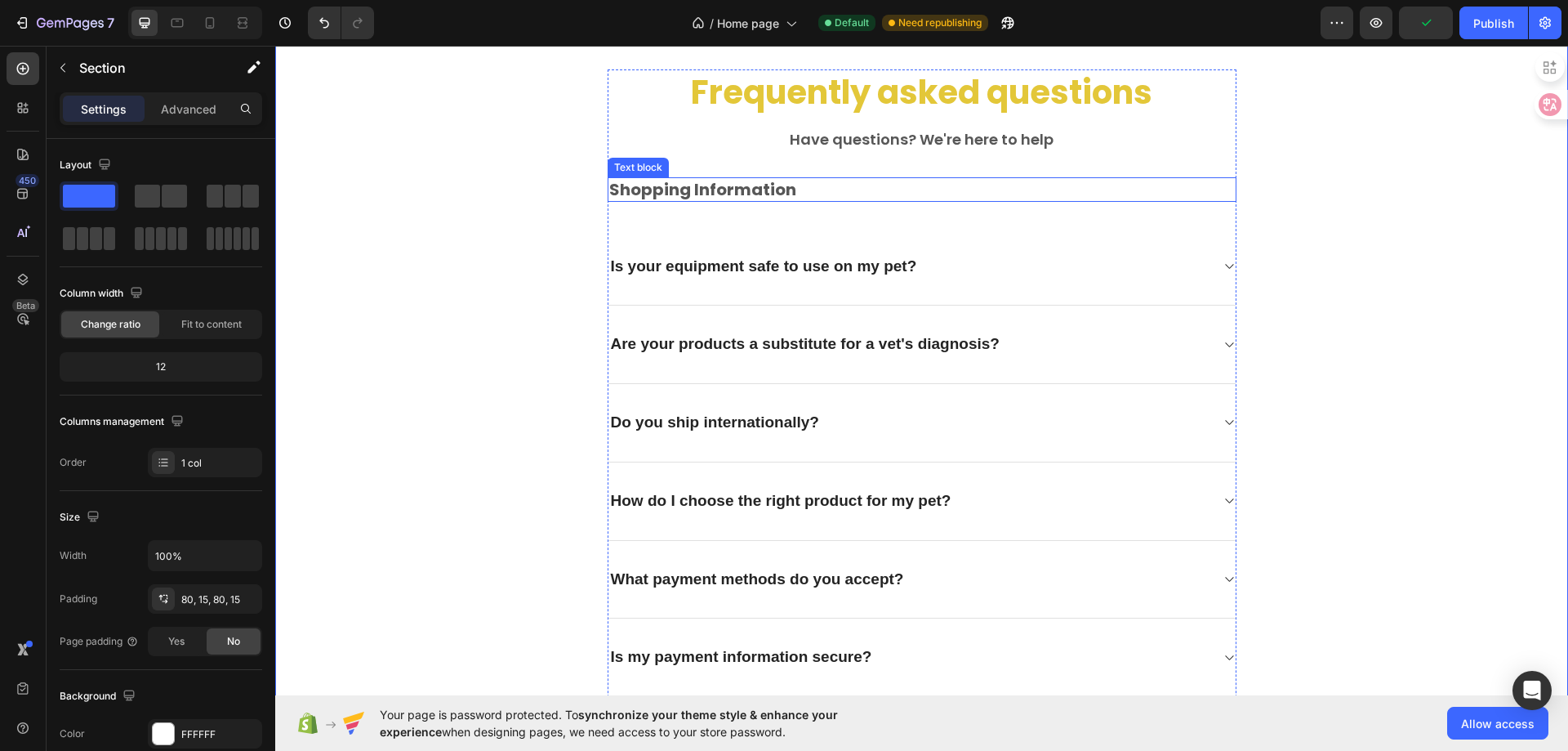
click at [669, 194] on p "Shopping Information" at bounding box center [921, 190] width 625 height 21
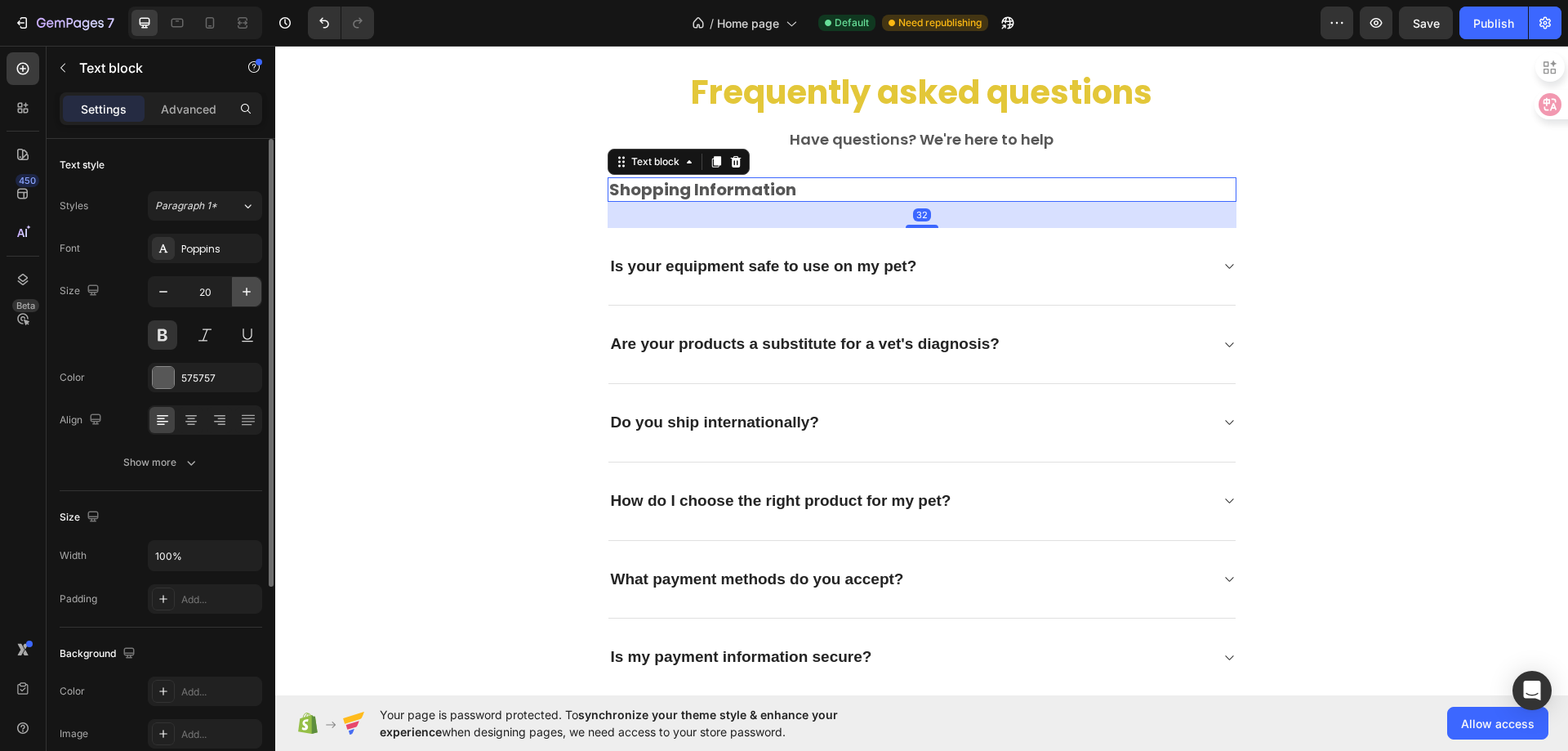
click at [242, 299] on icon "button" at bounding box center [246, 291] width 17 height 17
type input "22"
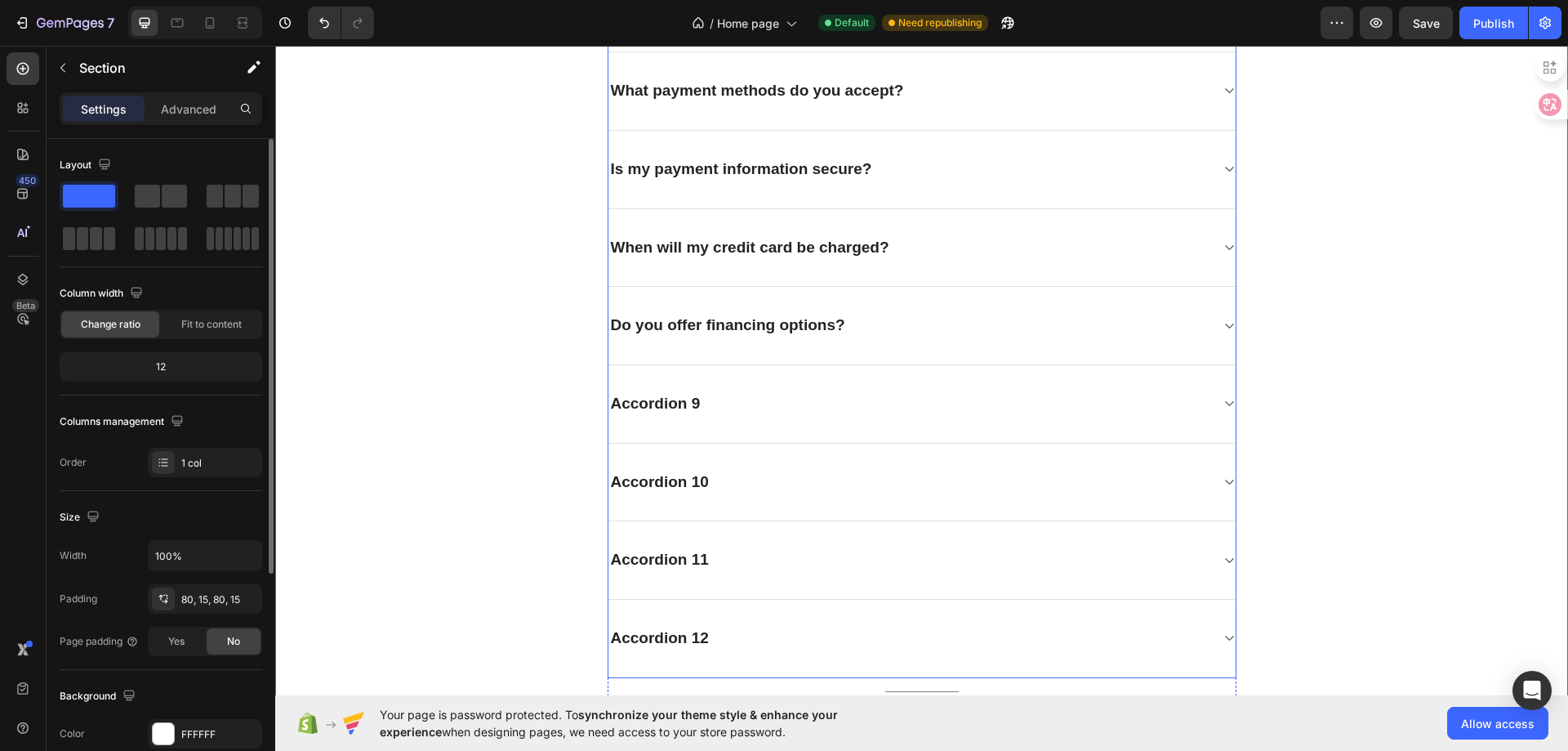
scroll to position [4479, 0]
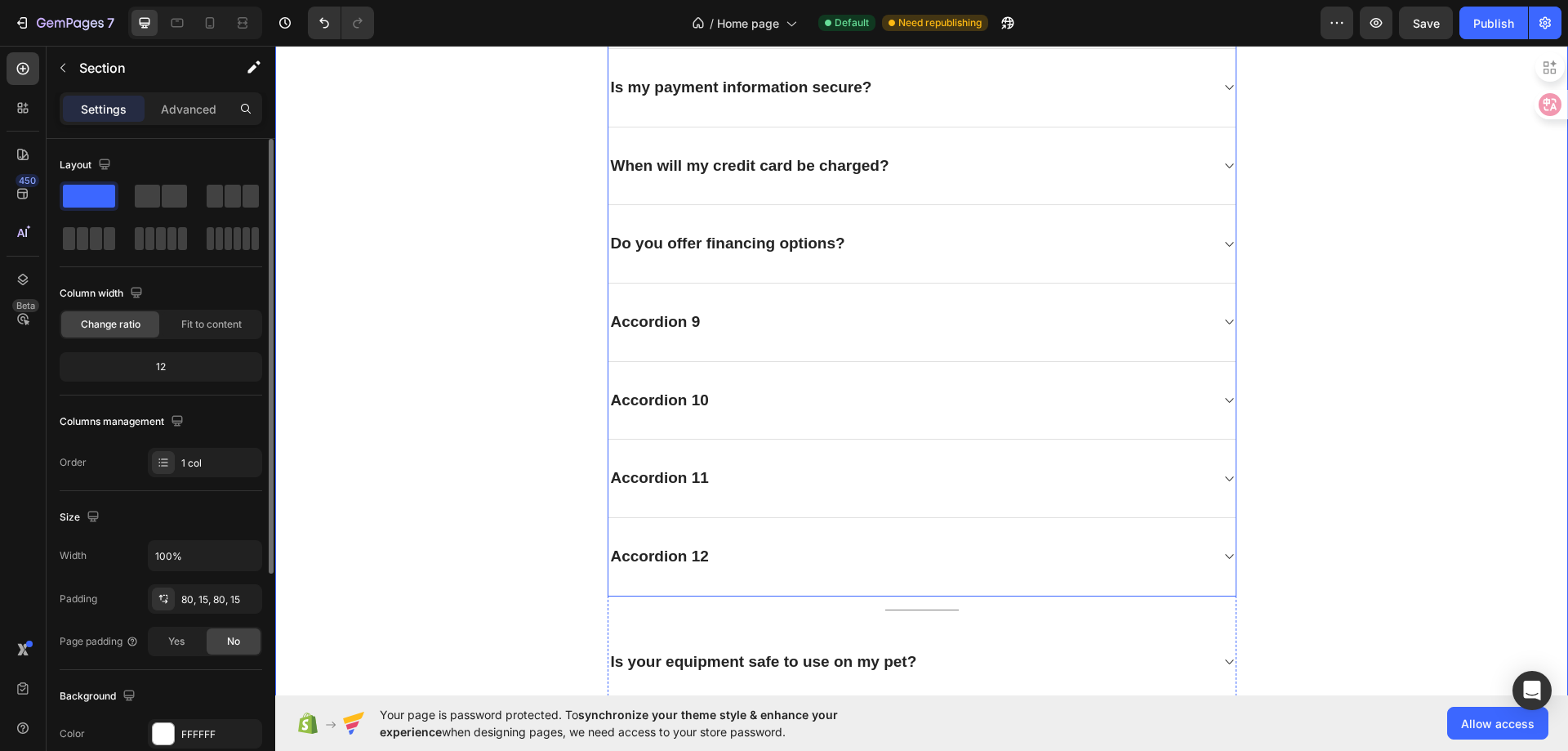
click at [1149, 558] on div "Accordion 12" at bounding box center [909, 556] width 601 height 25
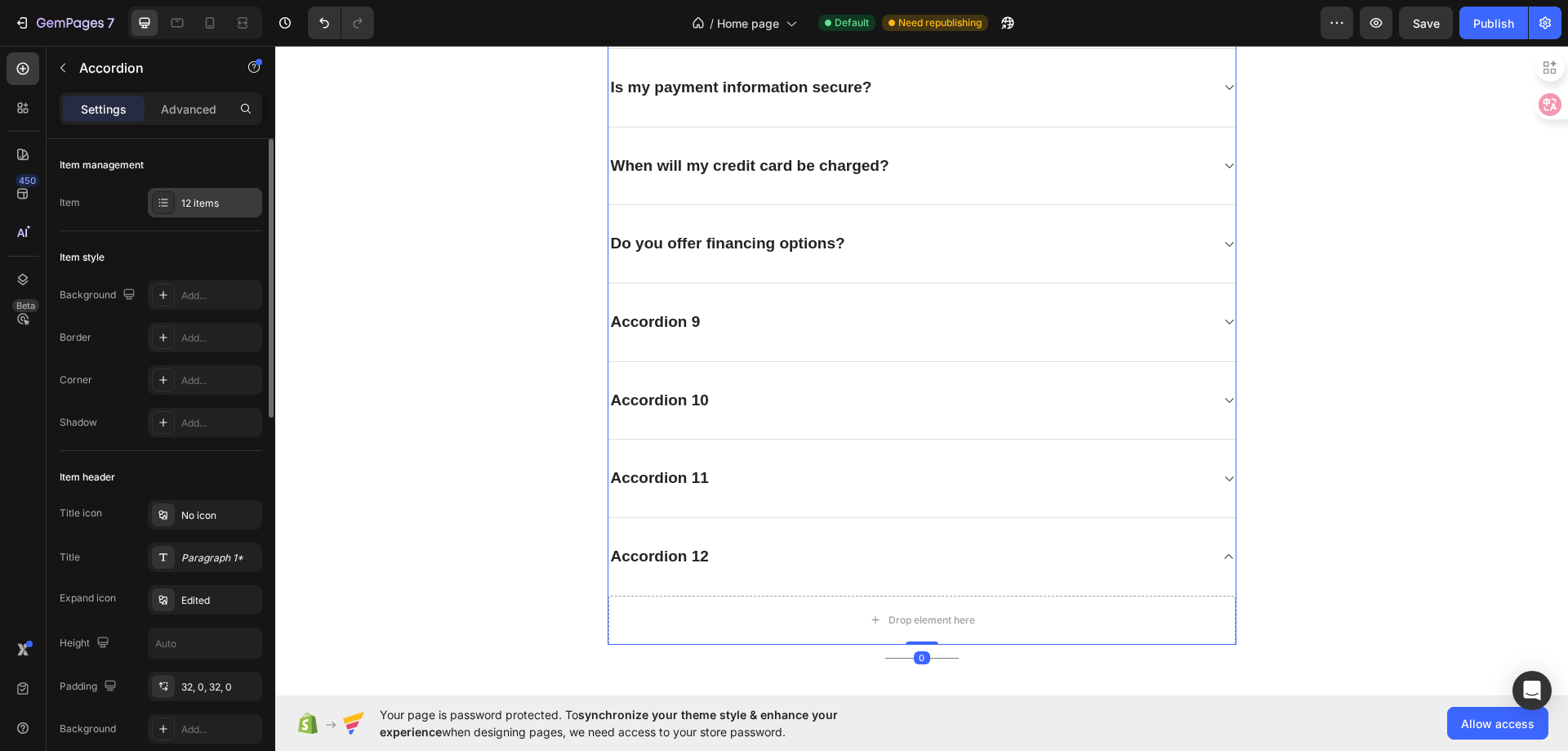
click at [204, 213] on div "12 items" at bounding box center [205, 202] width 115 height 29
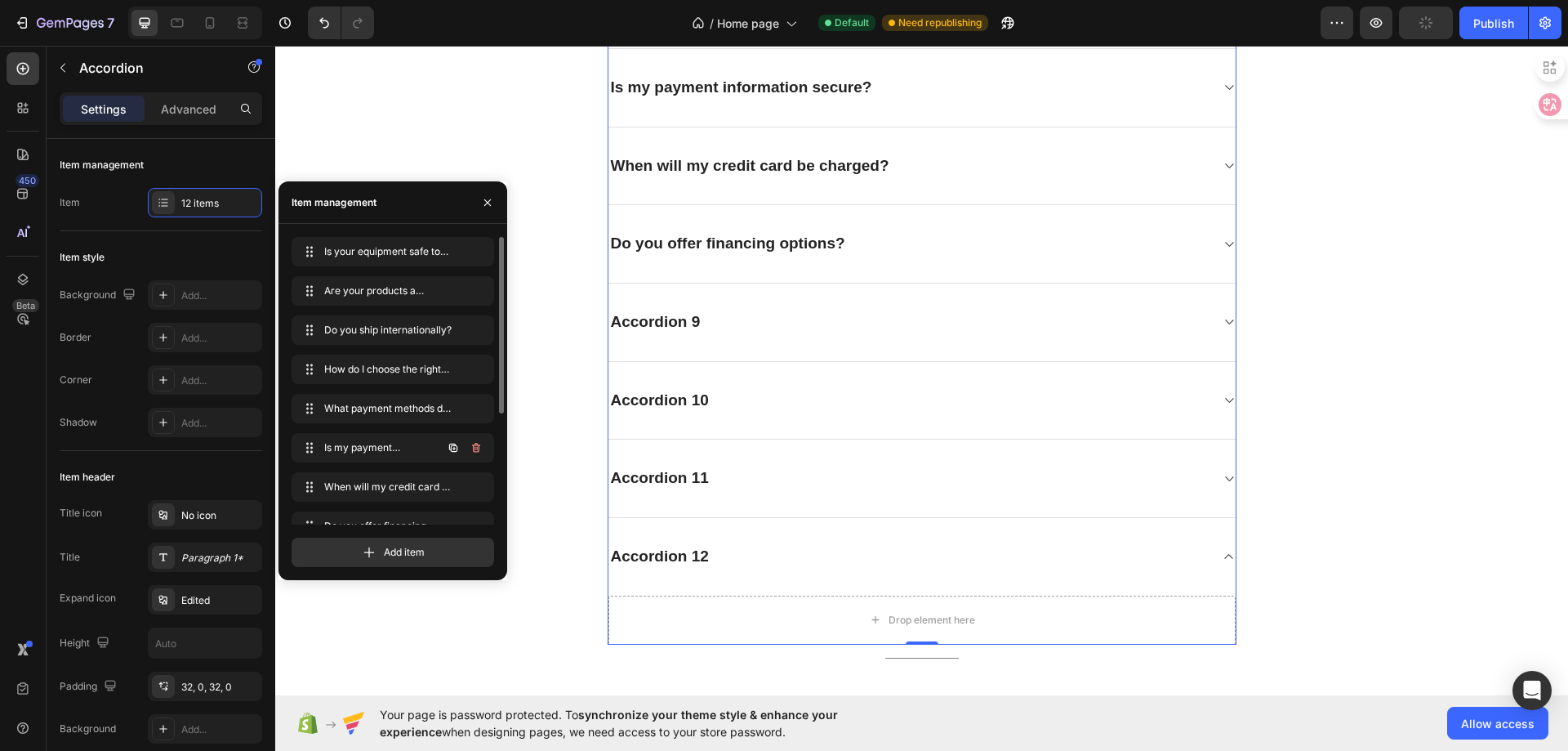
scroll to position [180, 0]
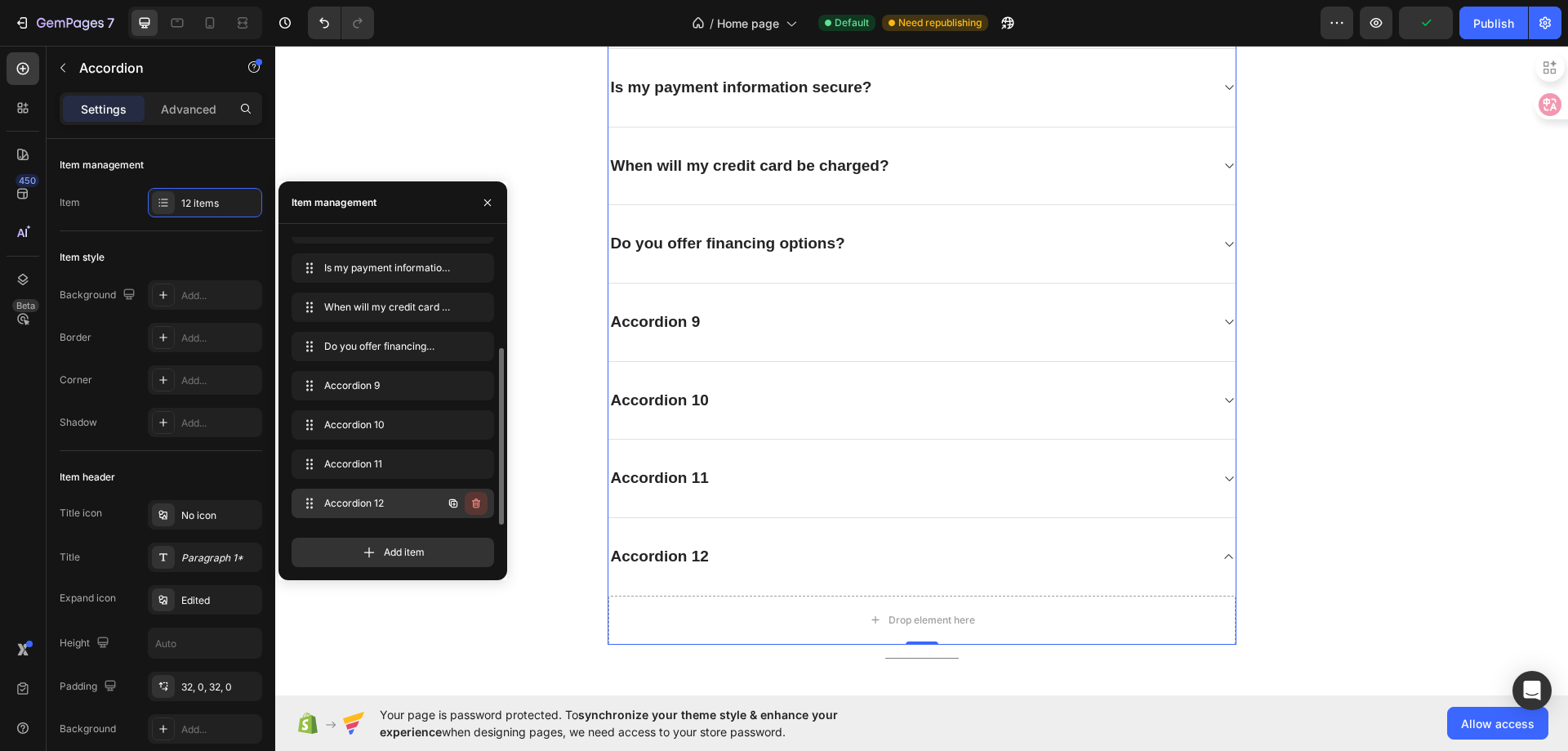
click at [480, 499] on icon "button" at bounding box center [476, 503] width 13 height 13
click at [473, 502] on div "Delete" at bounding box center [465, 503] width 30 height 15
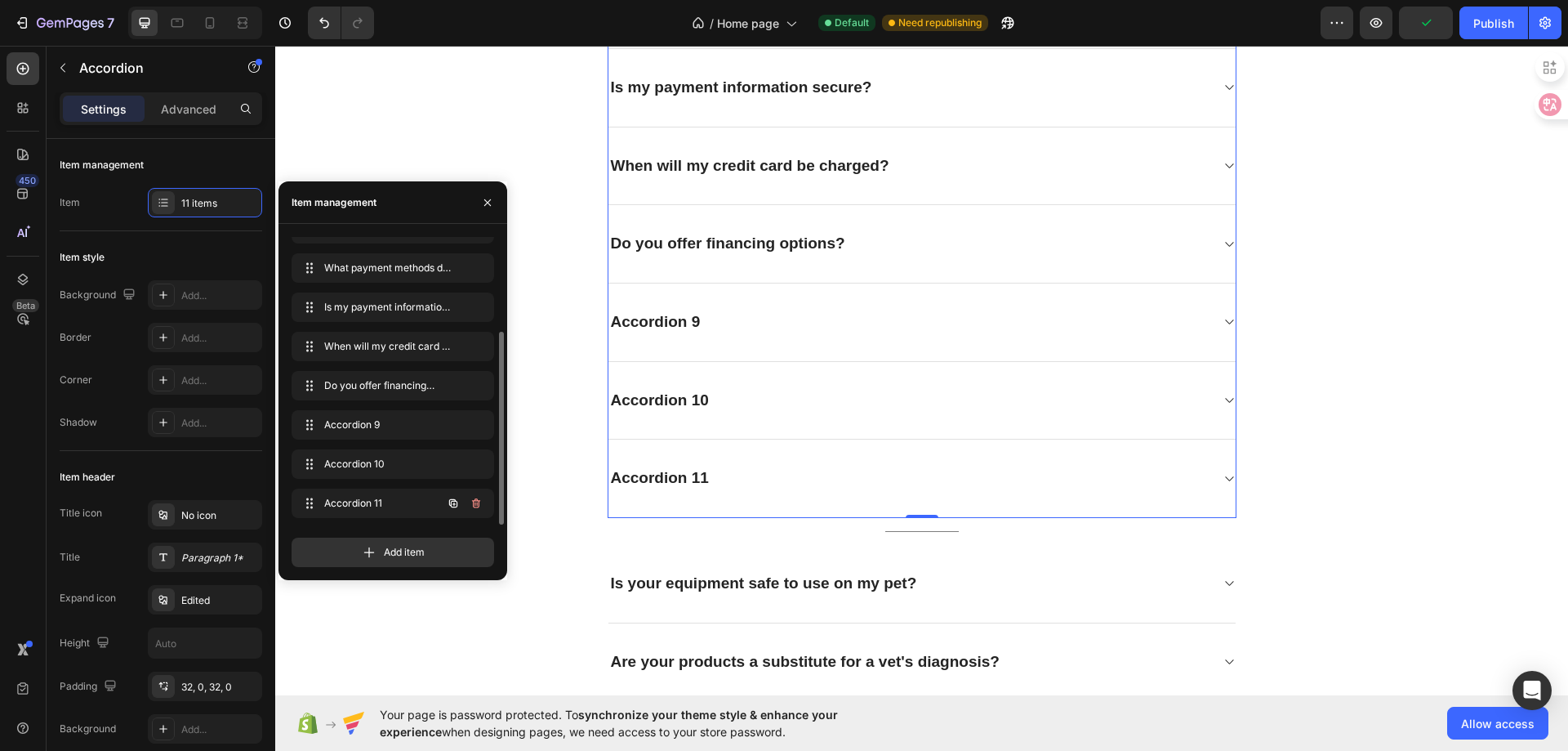
scroll to position [140, 0]
click at [470, 500] on icon "button" at bounding box center [476, 503] width 13 height 13
click at [468, 502] on div "Delete" at bounding box center [465, 503] width 30 height 15
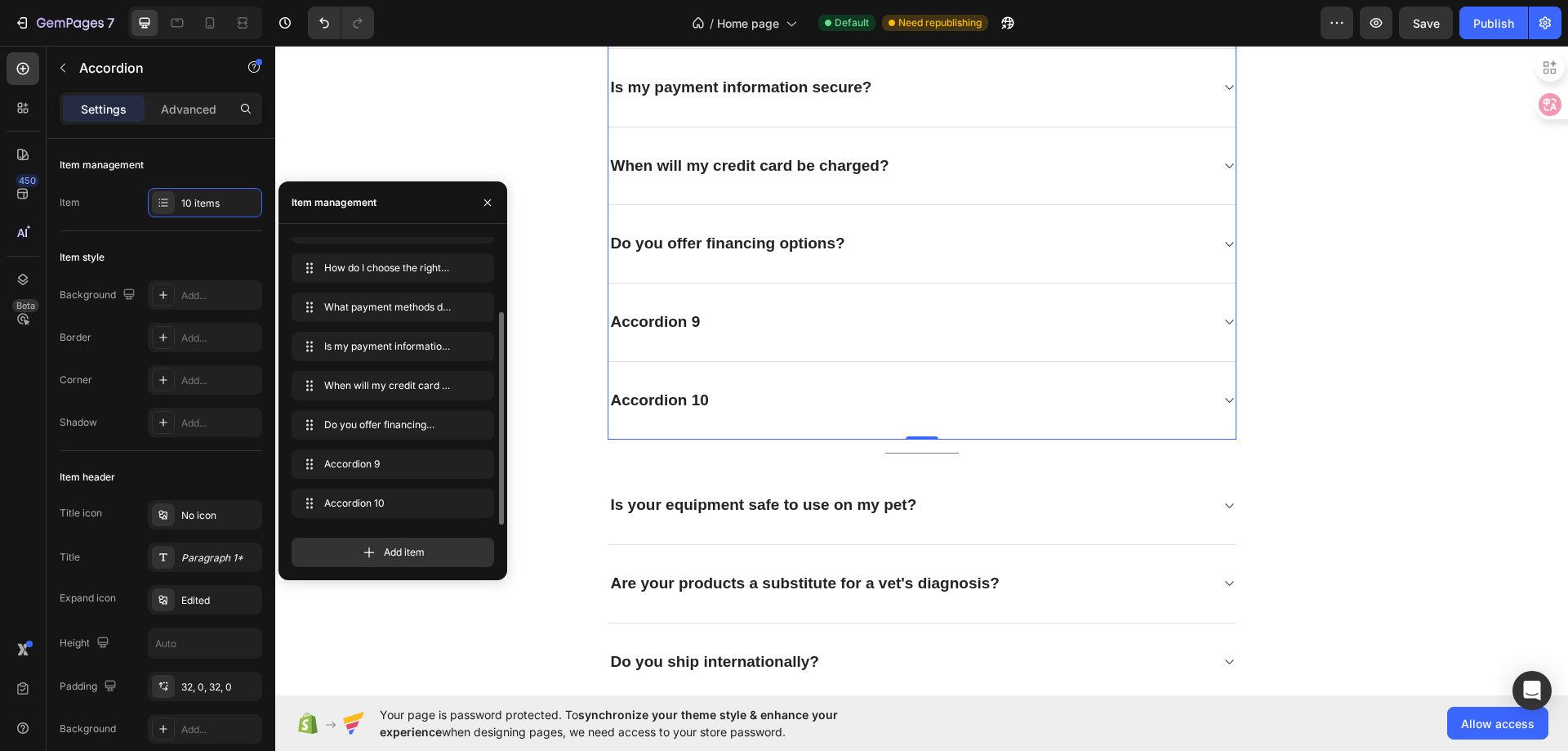
scroll to position [101, 0]
click at [479, 503] on icon "button" at bounding box center [476, 503] width 8 height 10
click at [477, 505] on div "Delete" at bounding box center [465, 503] width 30 height 15
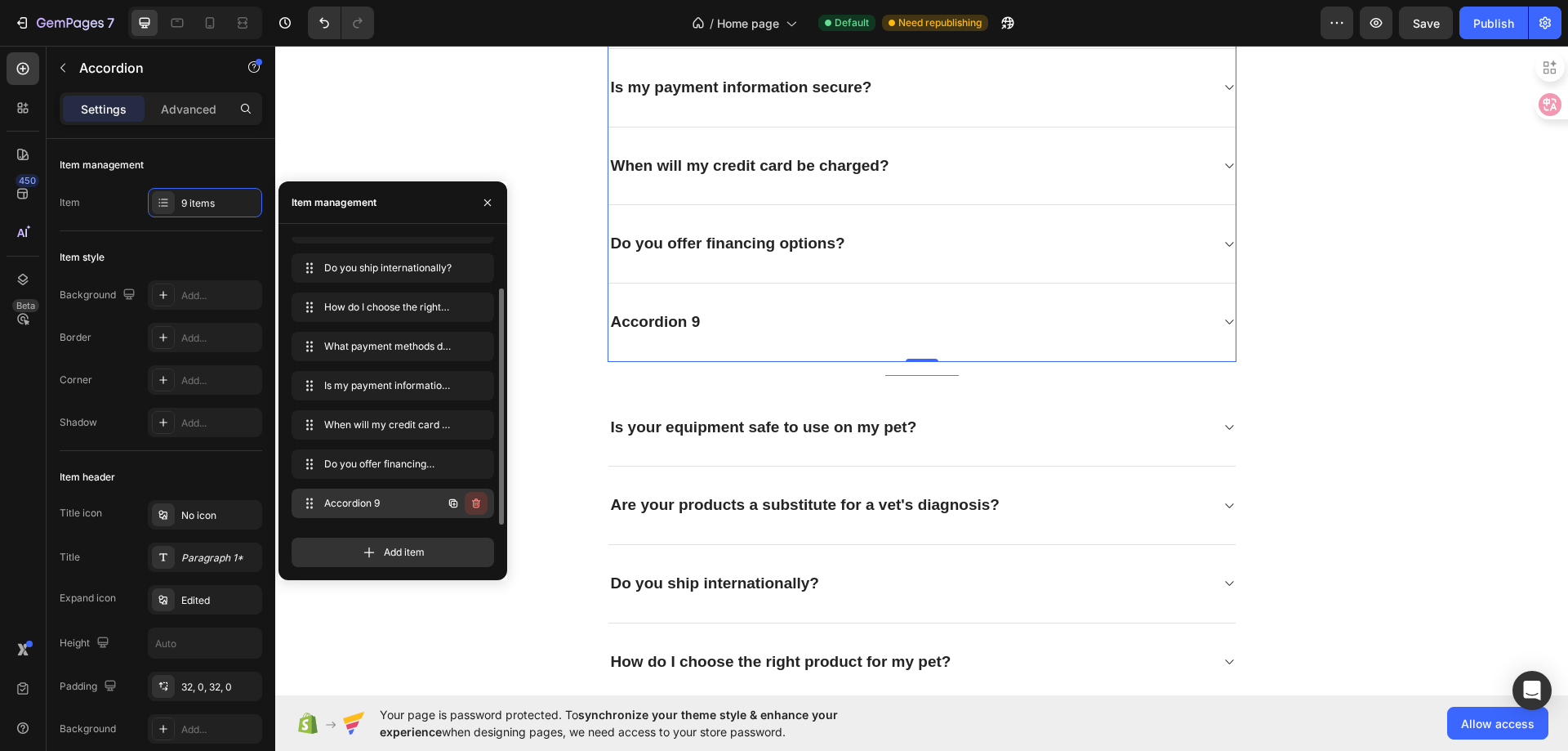
scroll to position [62, 0]
click at [476, 501] on icon "button" at bounding box center [476, 503] width 8 height 10
click at [476, 501] on div "Delete" at bounding box center [465, 503] width 30 height 15
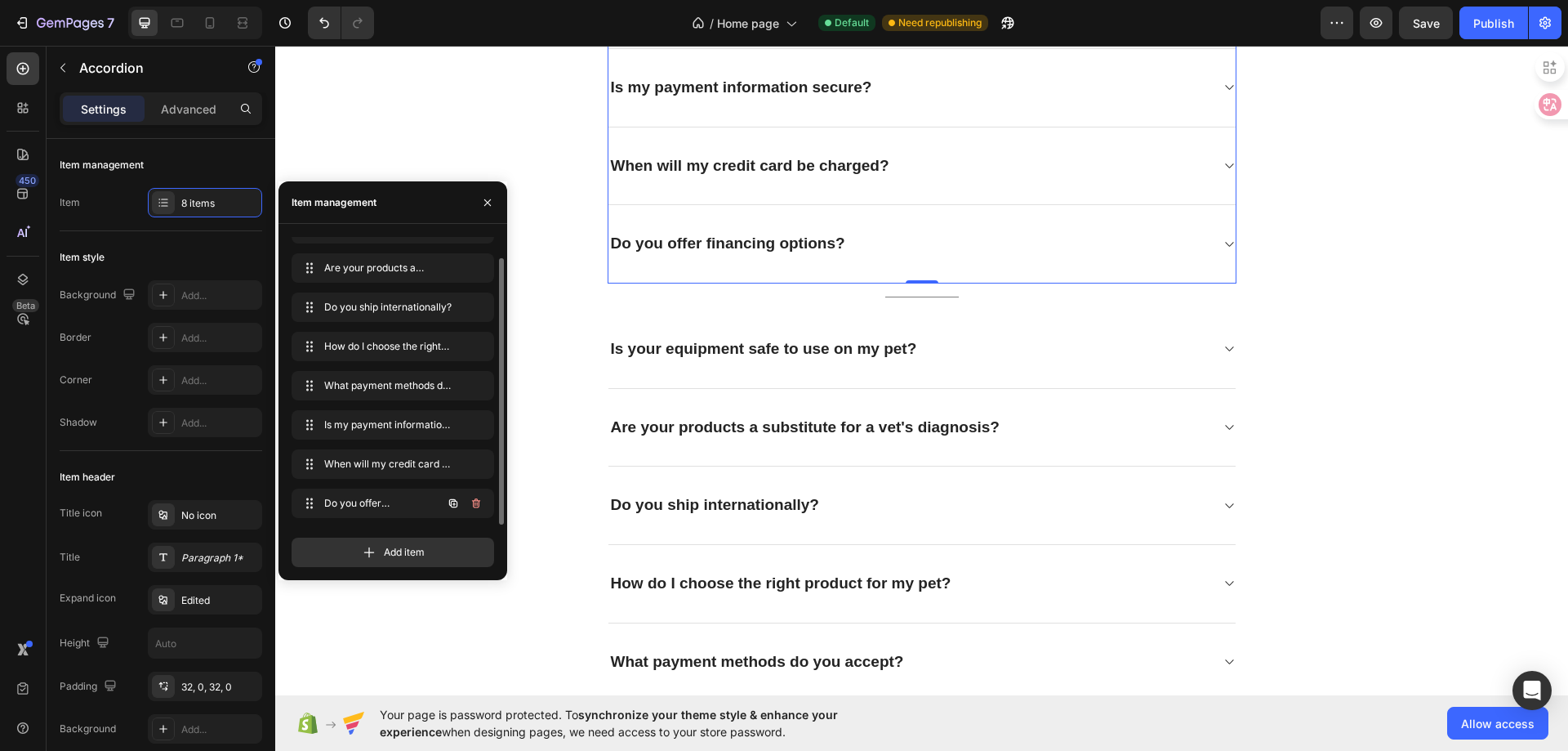
scroll to position [23, 0]
click at [476, 501] on icon "button" at bounding box center [476, 503] width 8 height 10
click at [475, 501] on div "Delete" at bounding box center [465, 503] width 30 height 15
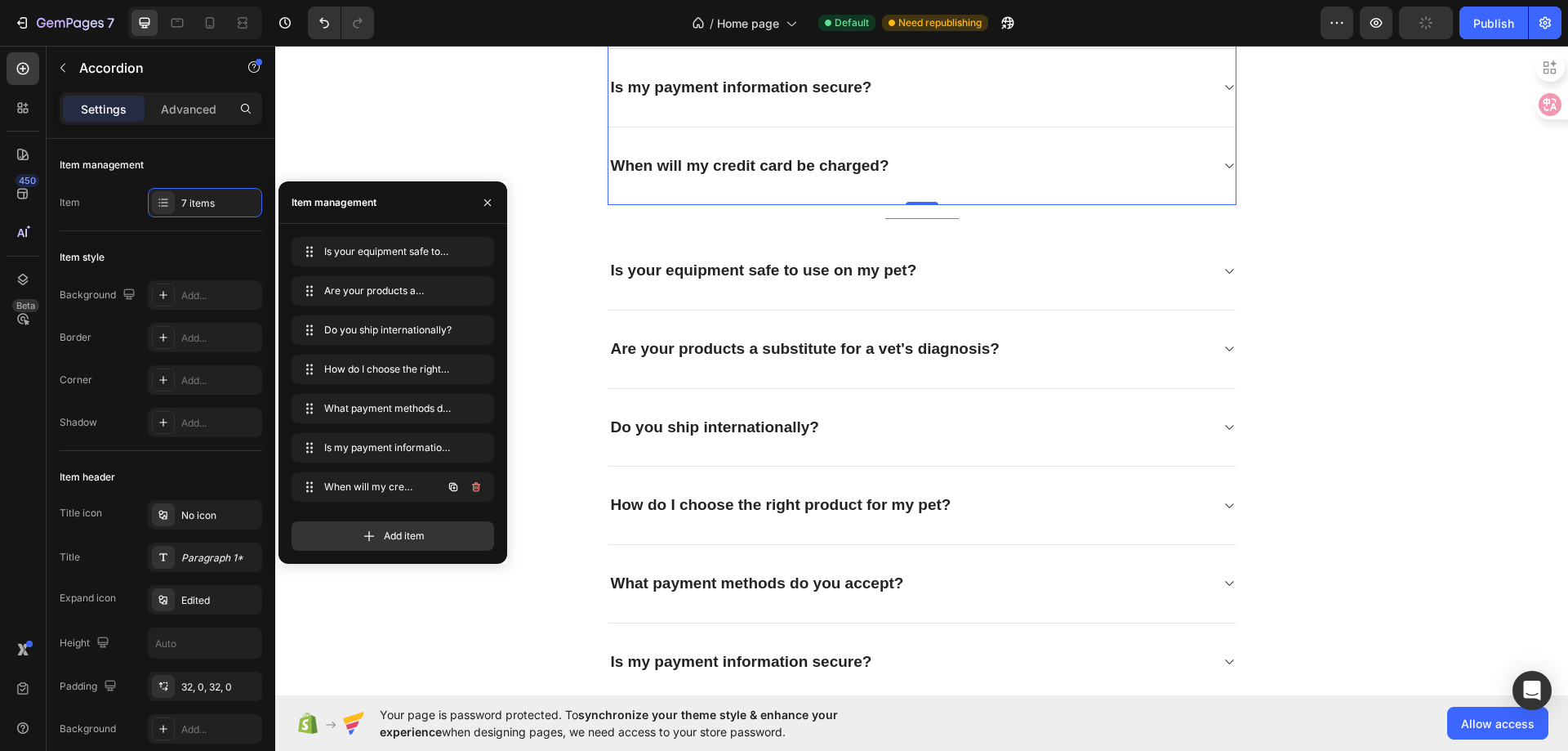
scroll to position [0, 0]
click at [478, 488] on icon "button" at bounding box center [476, 486] width 13 height 13
click at [477, 489] on div "Delete" at bounding box center [465, 486] width 30 height 15
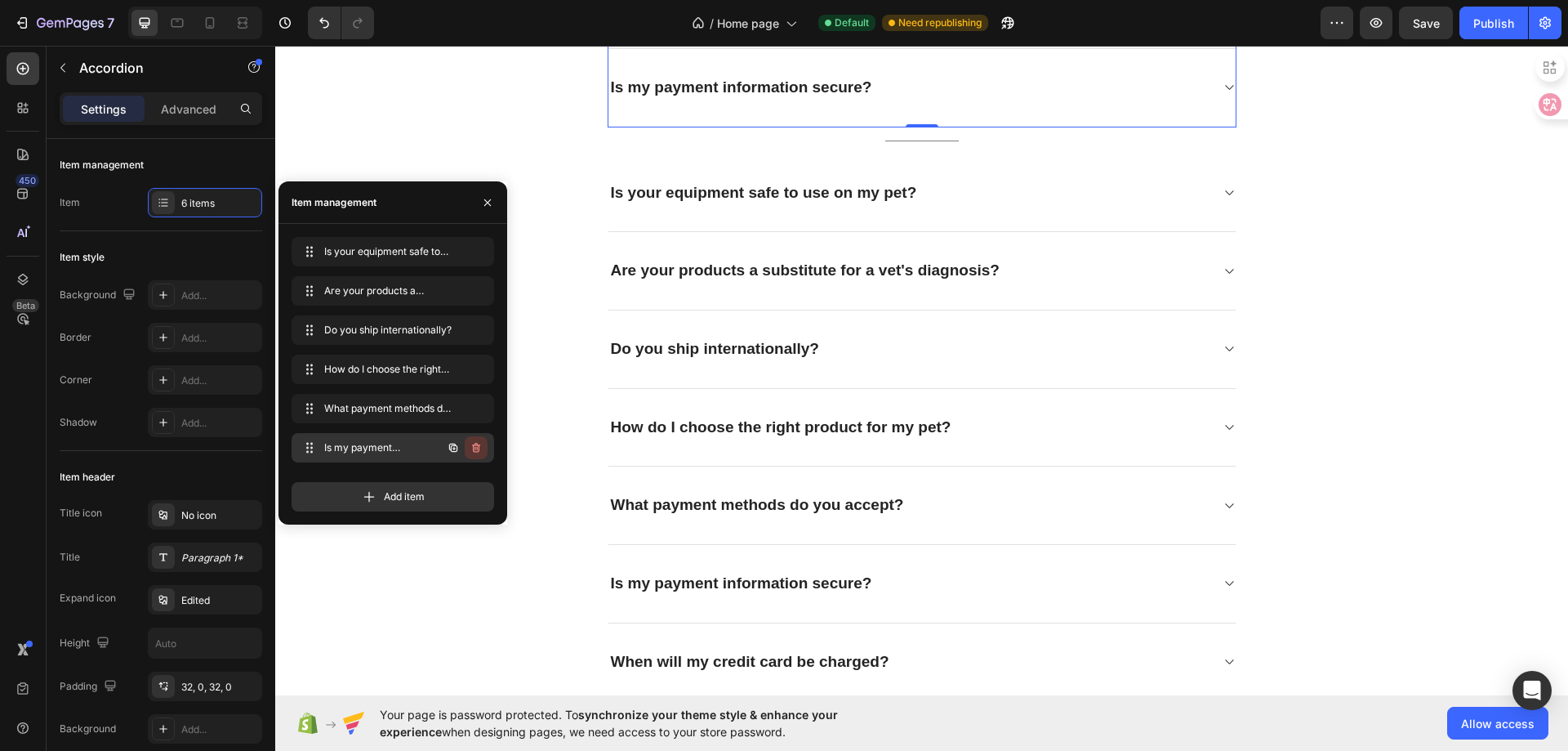
click at [474, 447] on icon "button" at bounding box center [476, 447] width 8 height 10
click at [474, 447] on div "Delete" at bounding box center [465, 447] width 30 height 15
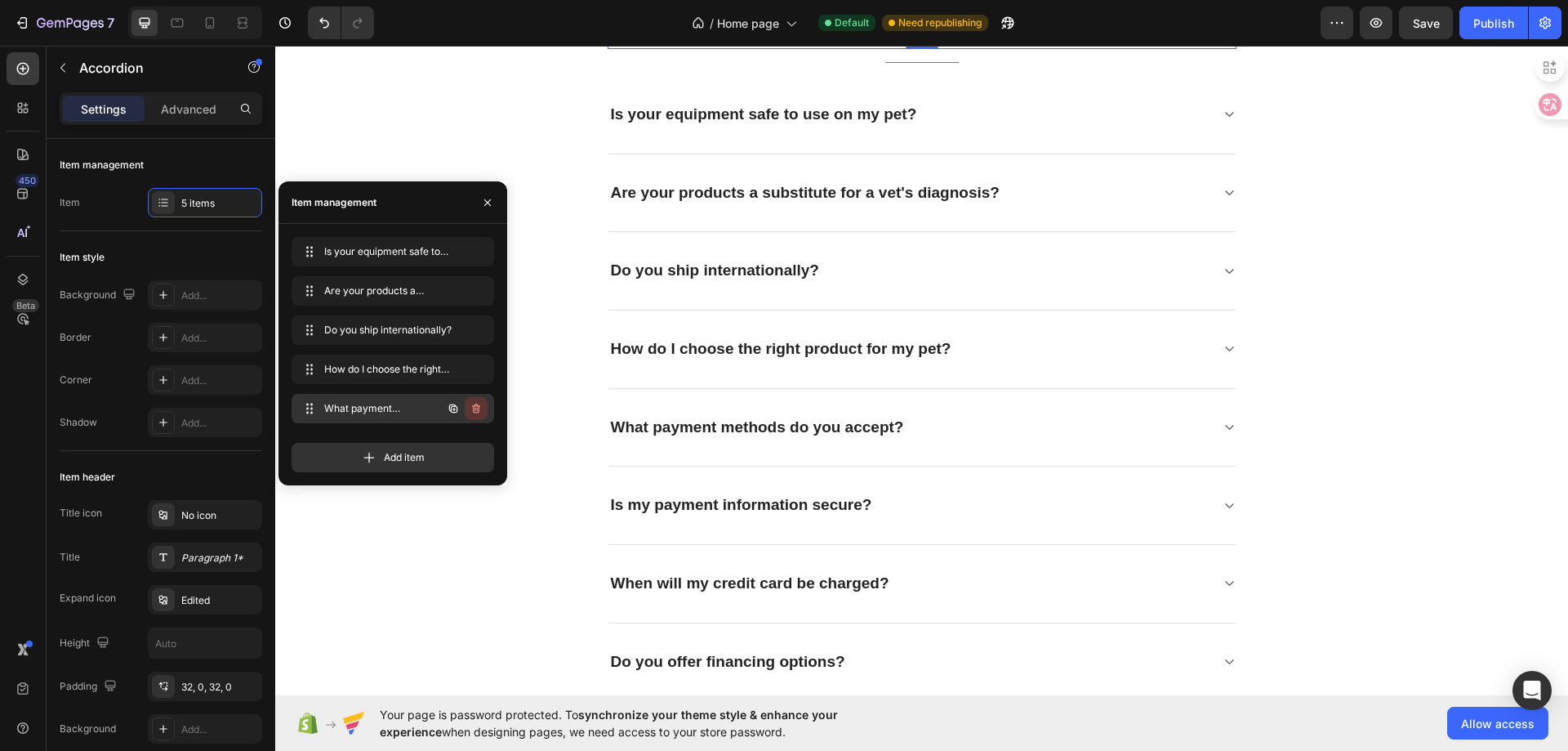
click at [478, 409] on icon "button" at bounding box center [476, 408] width 13 height 13
click at [475, 408] on div "Delete" at bounding box center [465, 408] width 30 height 15
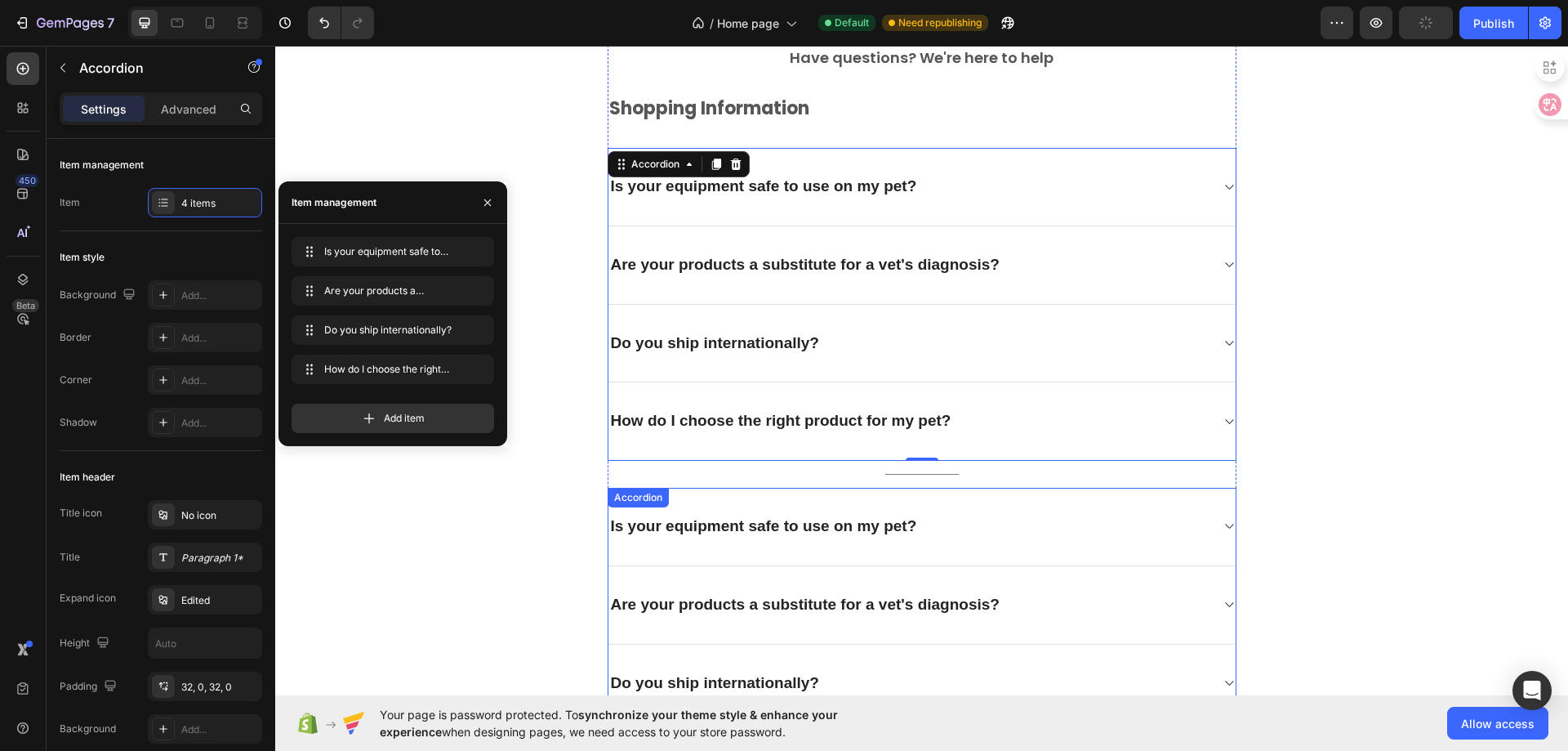
scroll to position [3825, 0]
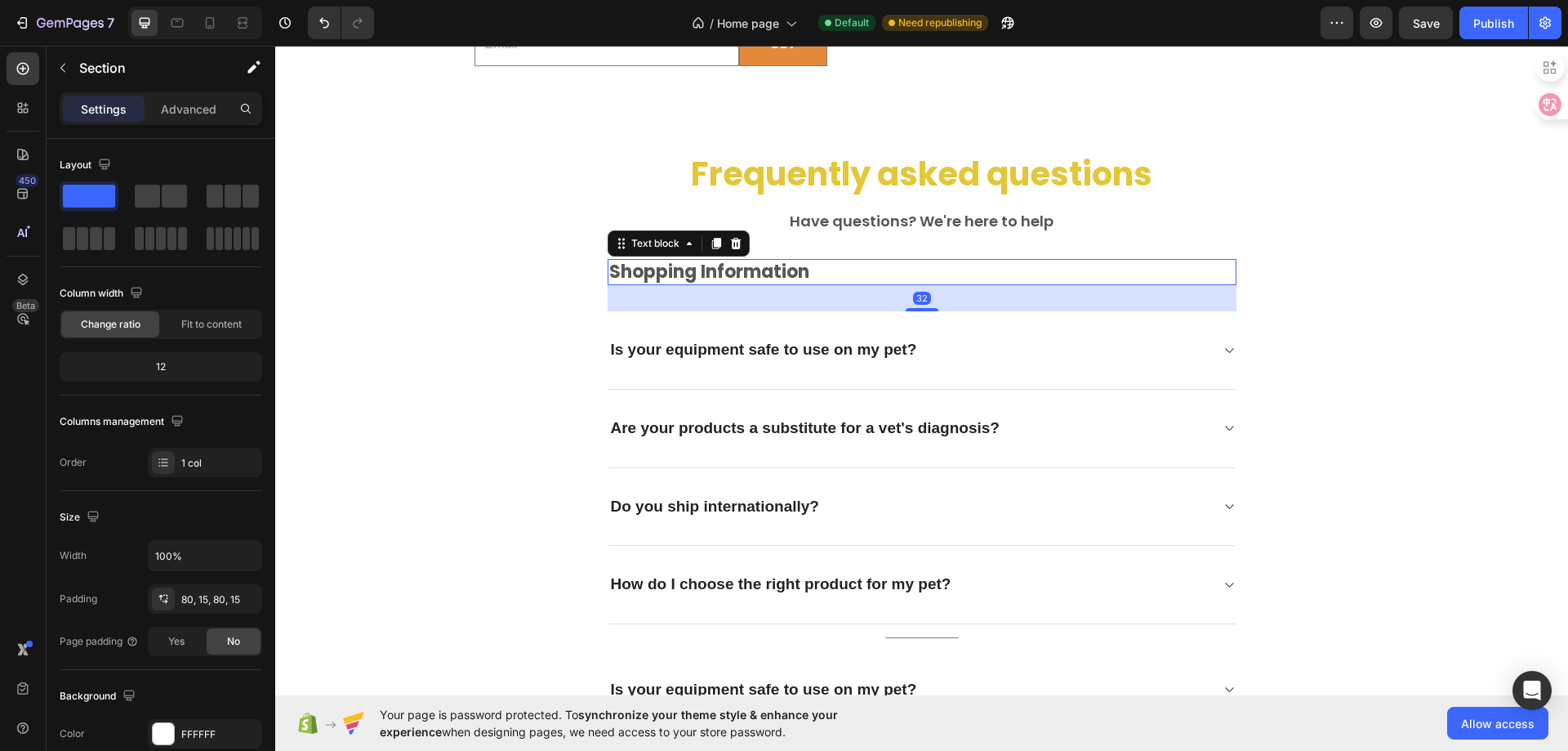
click at [713, 284] on p "Shopping Information" at bounding box center [921, 272] width 625 height 23
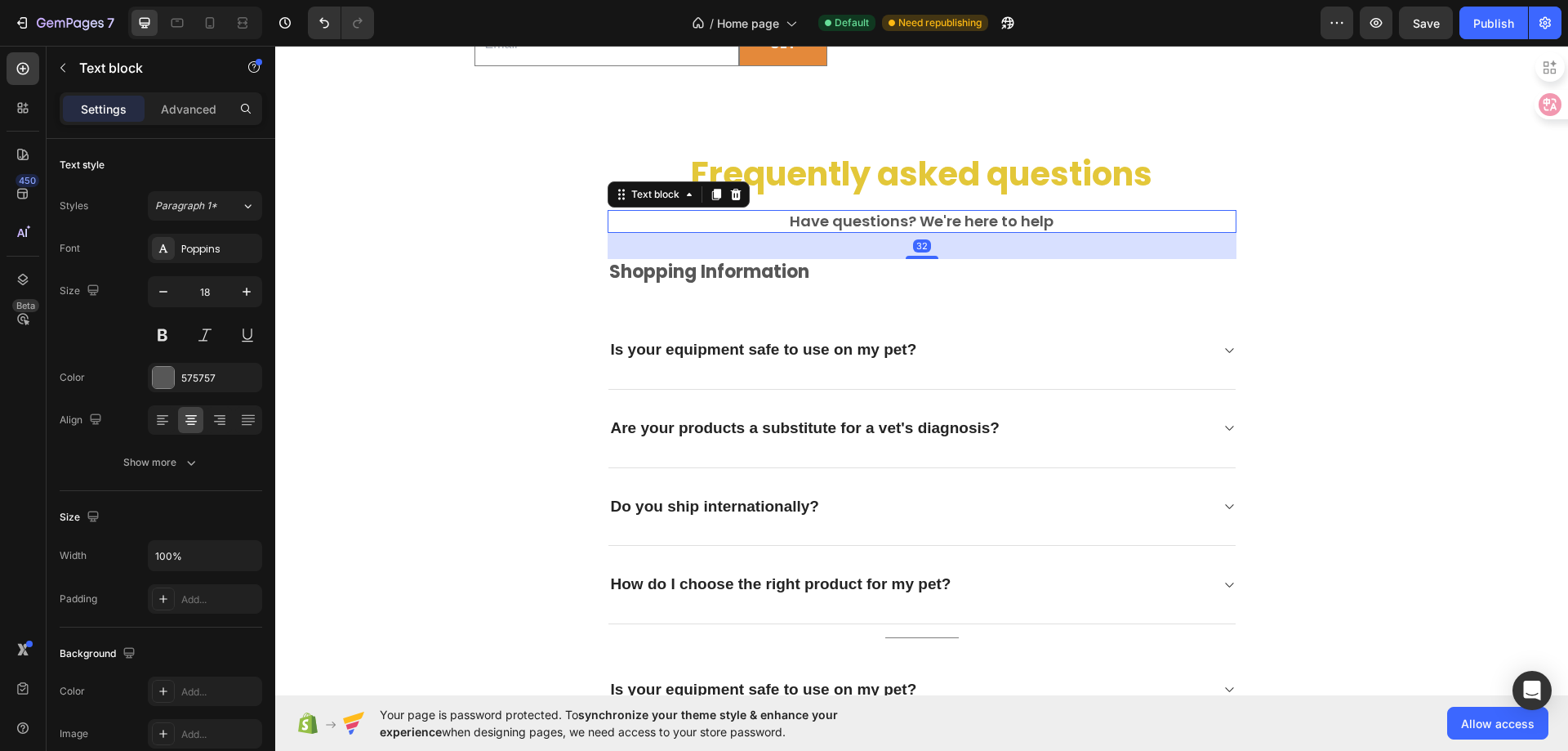
click at [832, 231] on p "Have questions? We're here to help" at bounding box center [921, 220] width 625 height 18
click at [250, 288] on icon "button" at bounding box center [246, 291] width 17 height 17
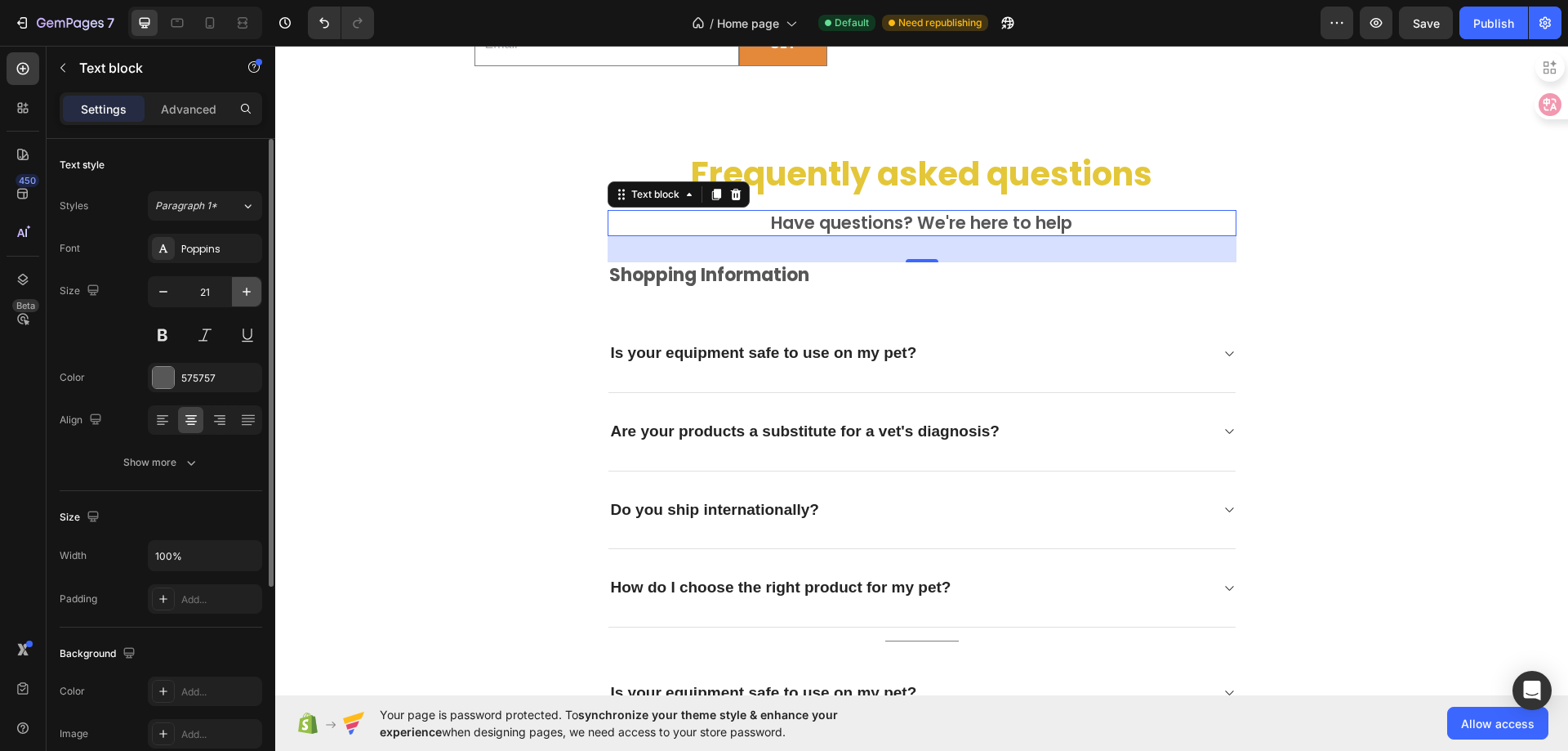
click at [250, 288] on icon "button" at bounding box center [246, 291] width 17 height 17
type input "24"
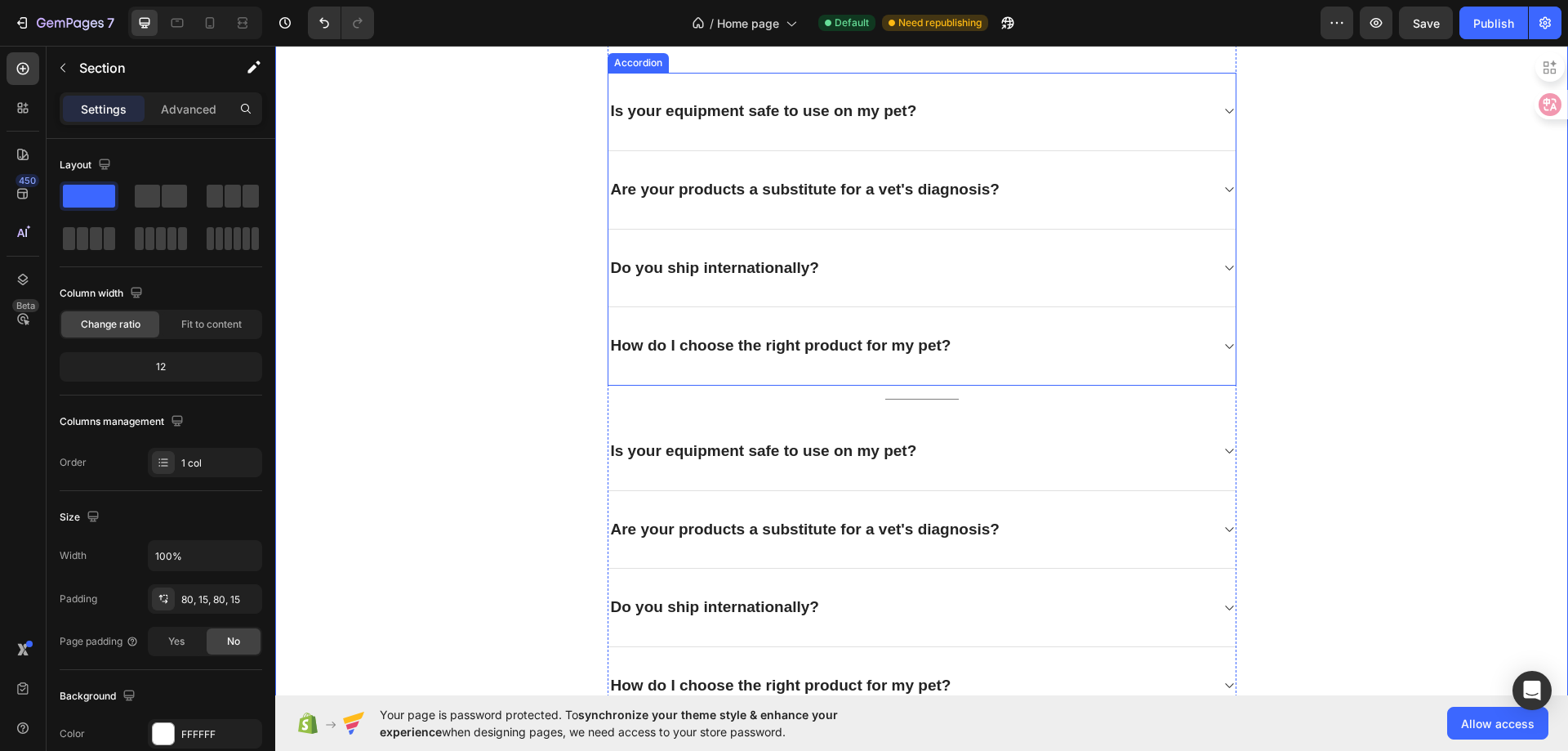
scroll to position [4234, 0]
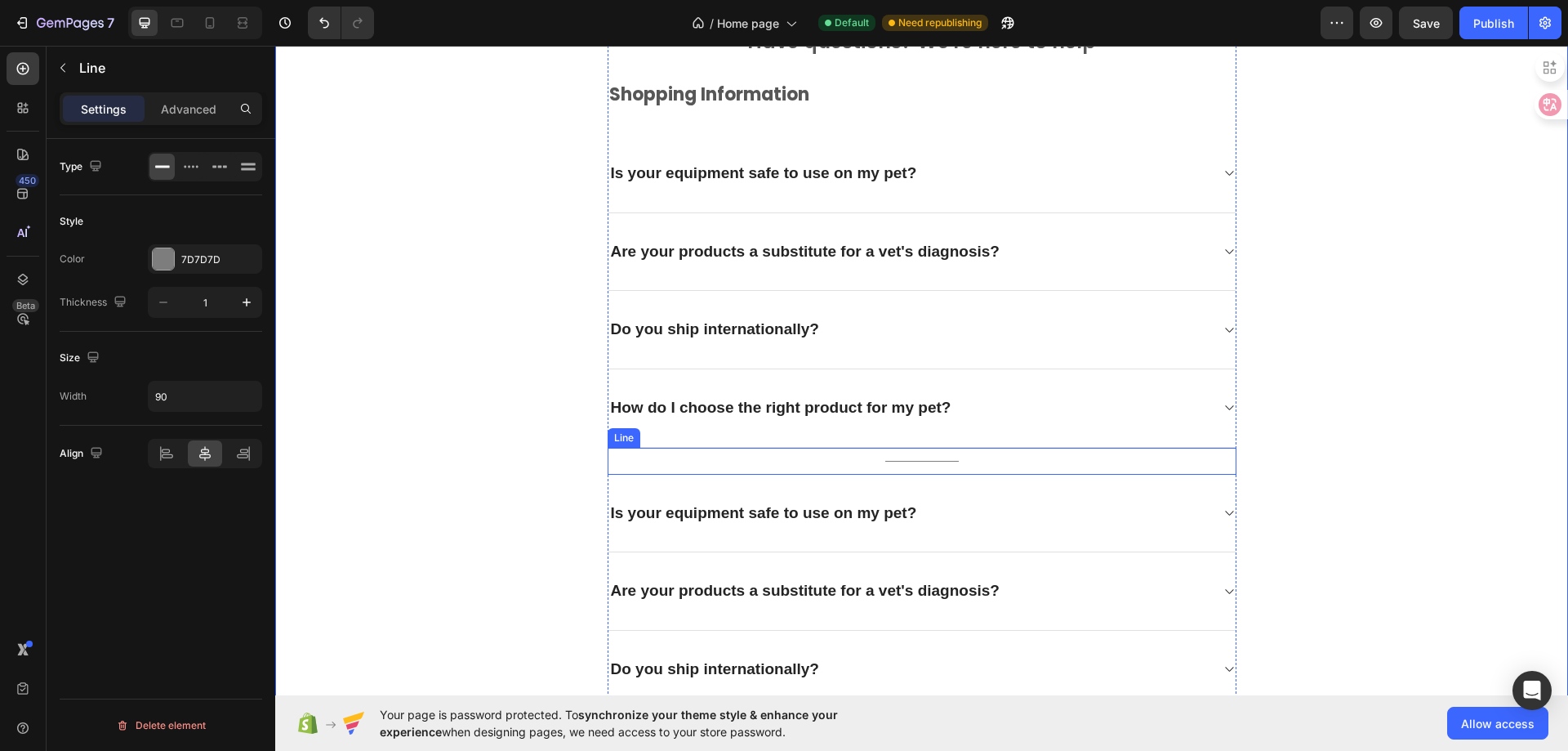
click at [665, 463] on div "Title Line" at bounding box center [922, 461] width 629 height 27
click at [681, 433] on icon at bounding box center [687, 431] width 13 height 13
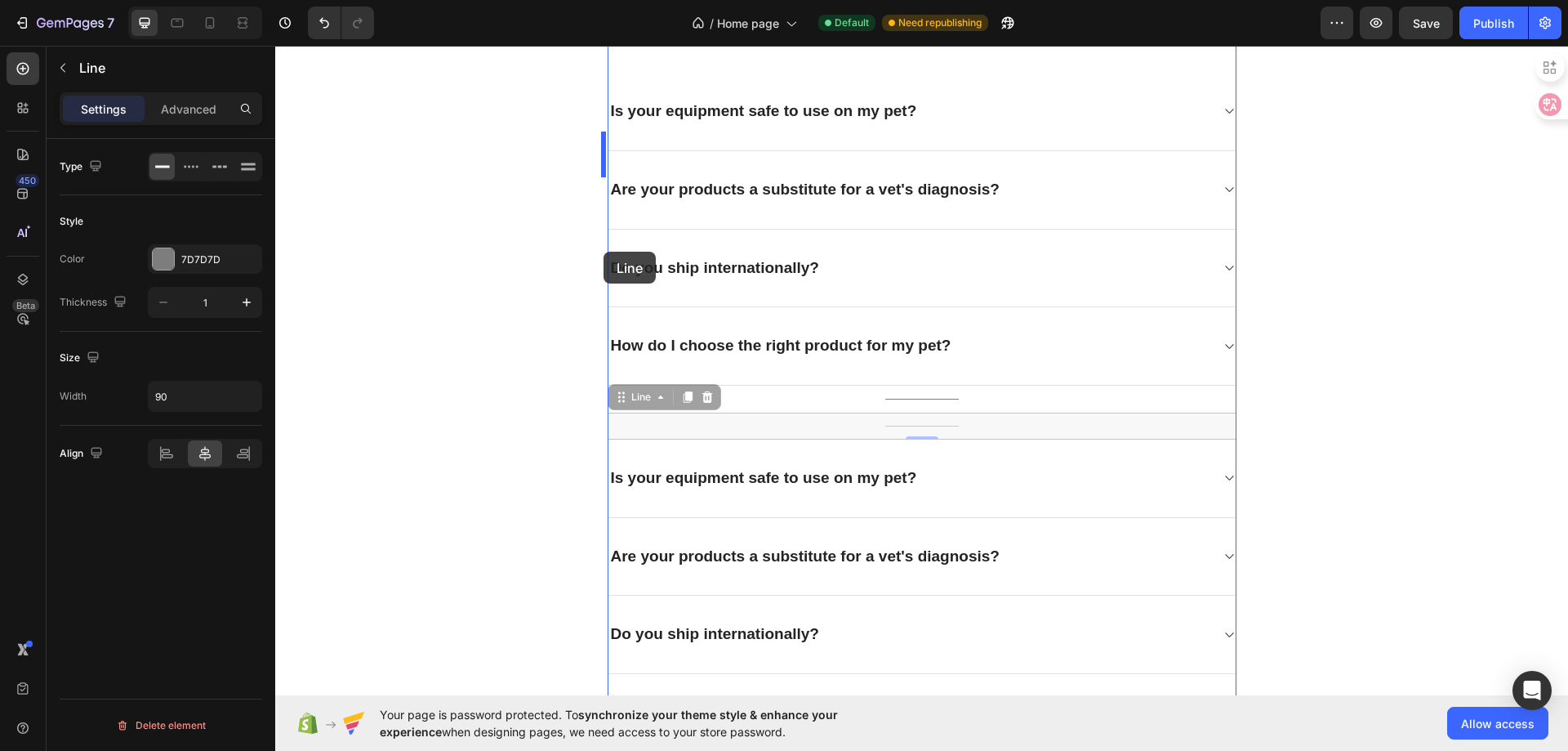
scroll to position [3988, 0]
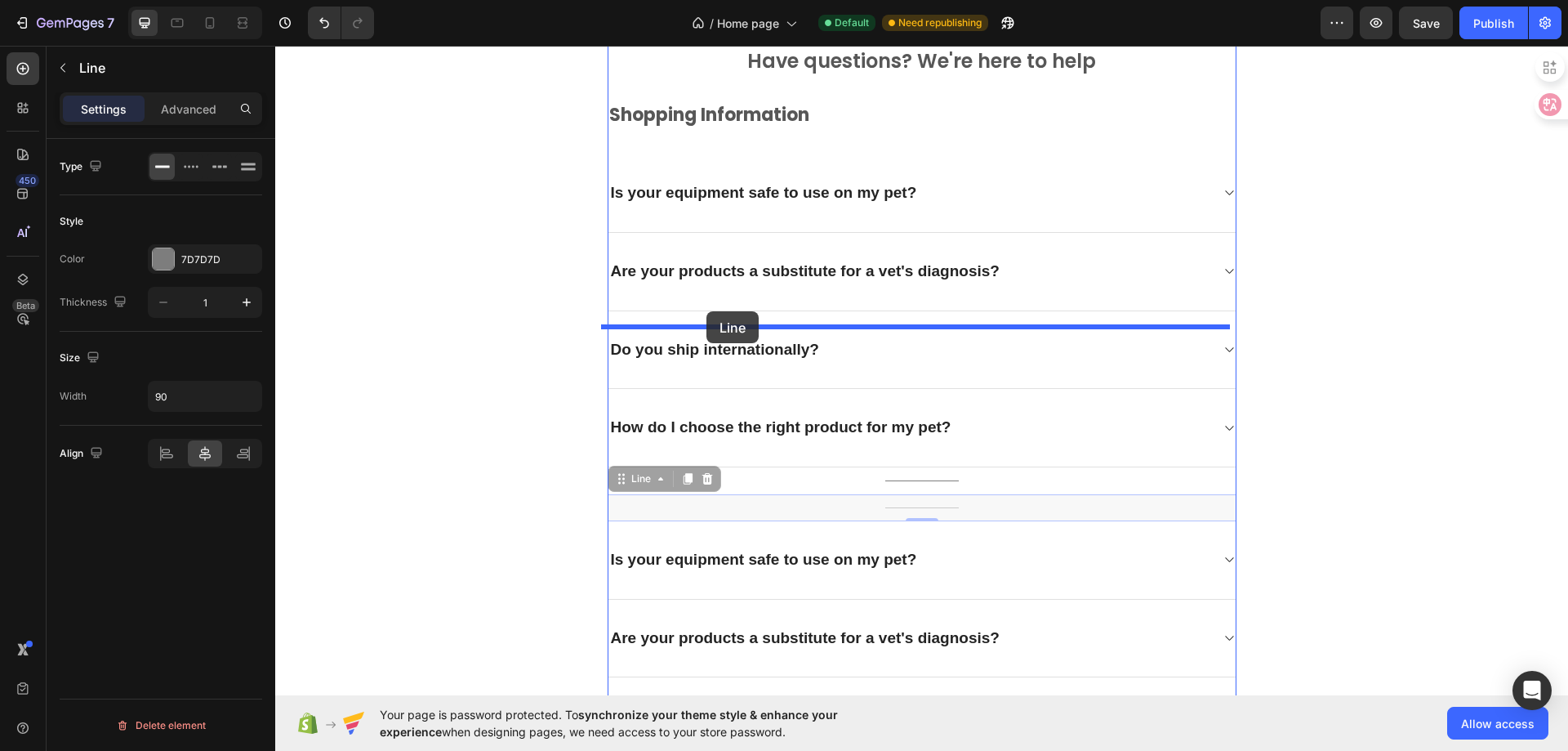
drag, startPoint x: 614, startPoint y: 483, endPoint x: 706, endPoint y: 311, distance: 195.1
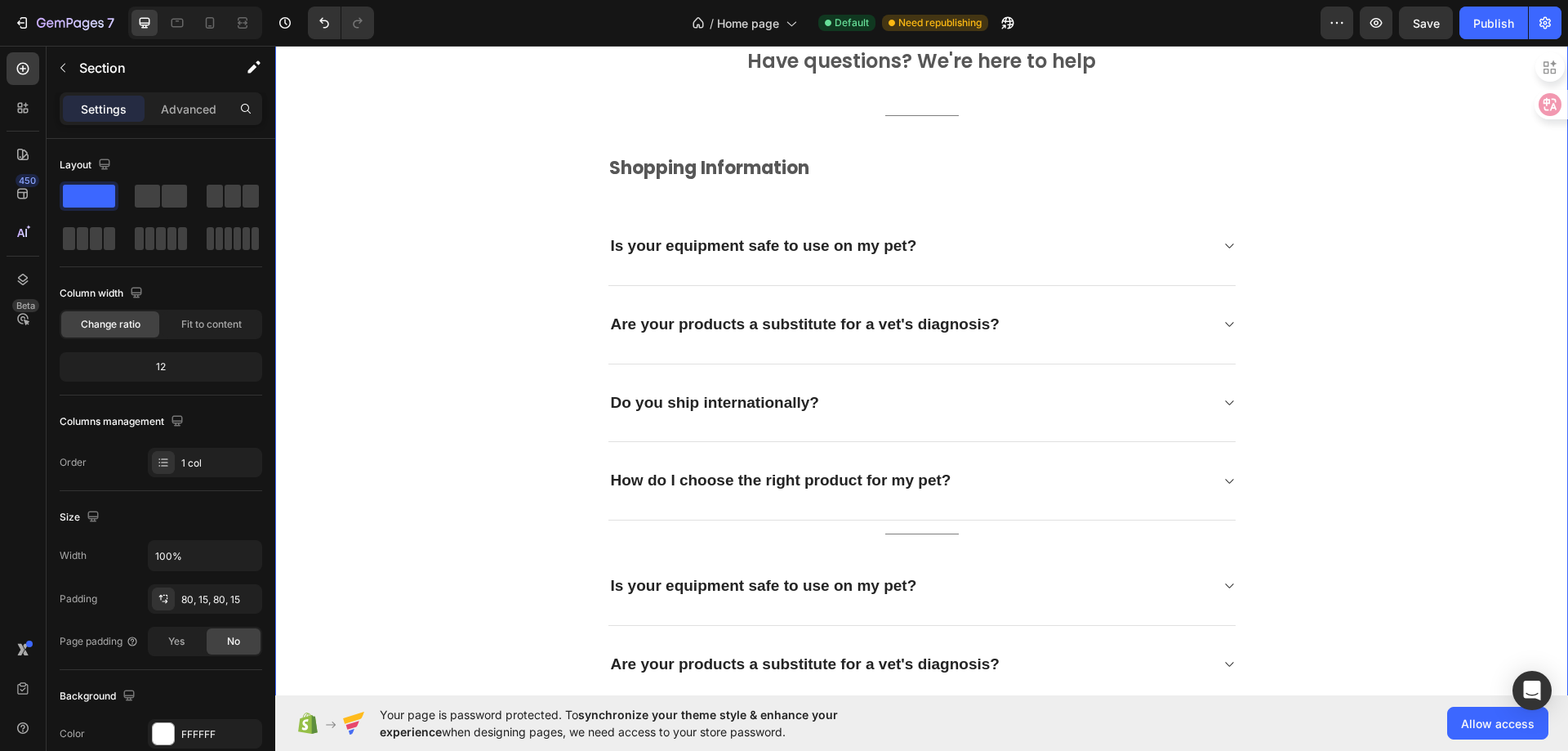
click at [1457, 381] on div "Frequently asked questions Heading Have questions? We're here to help Text bloc…" at bounding box center [922, 735] width 1268 height 1497
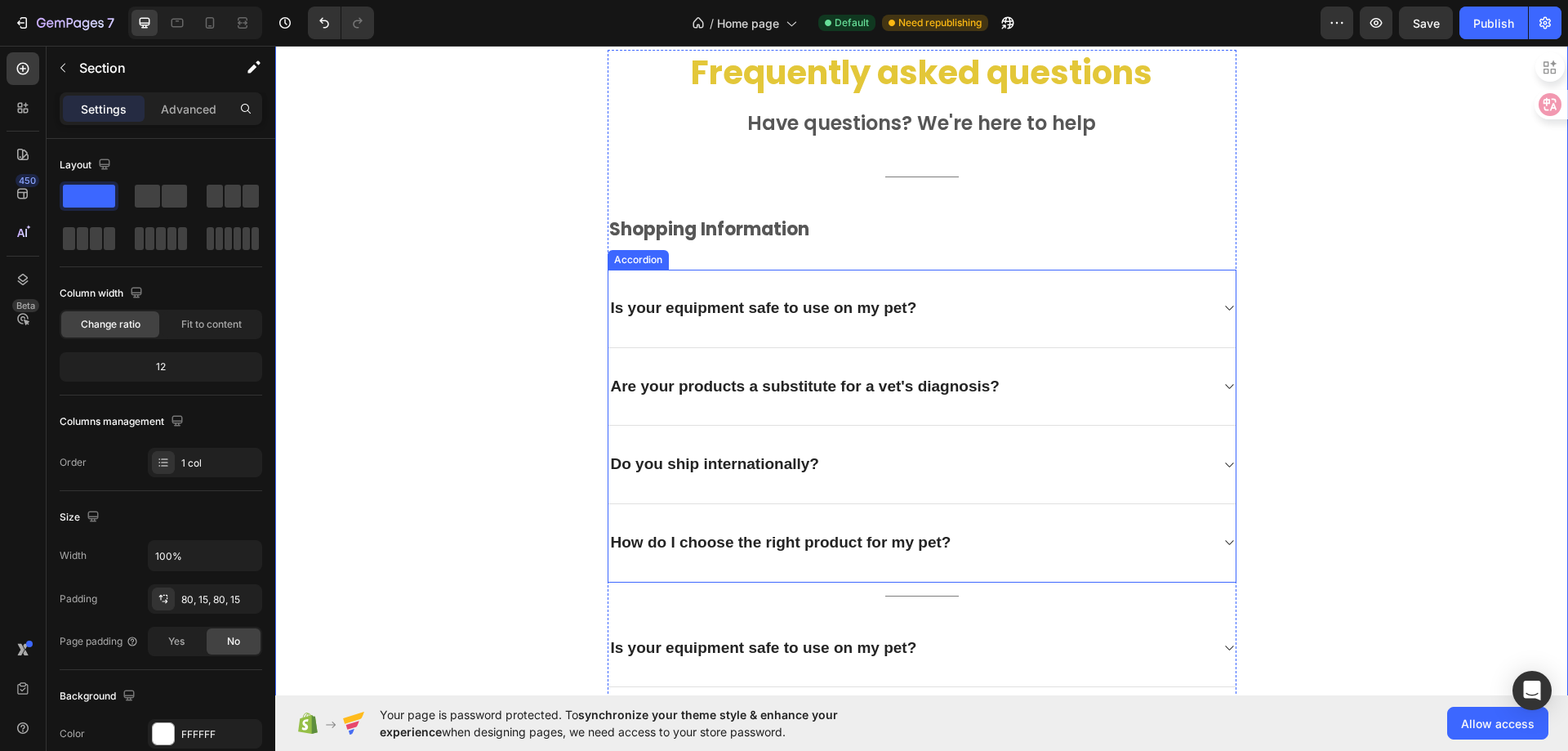
scroll to position [4234, 0]
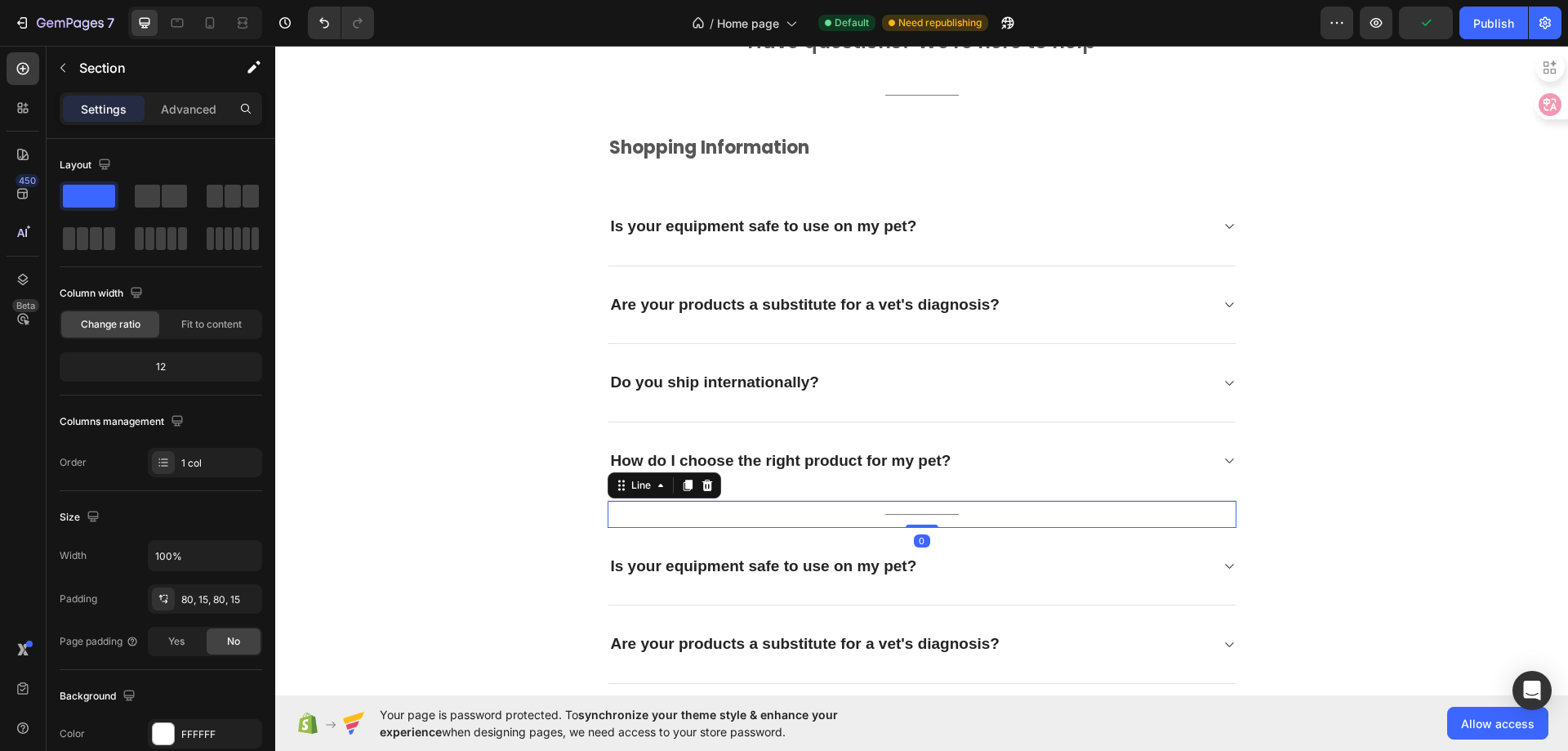
click at [935, 516] on div "Title Line 0" at bounding box center [922, 515] width 629 height 27
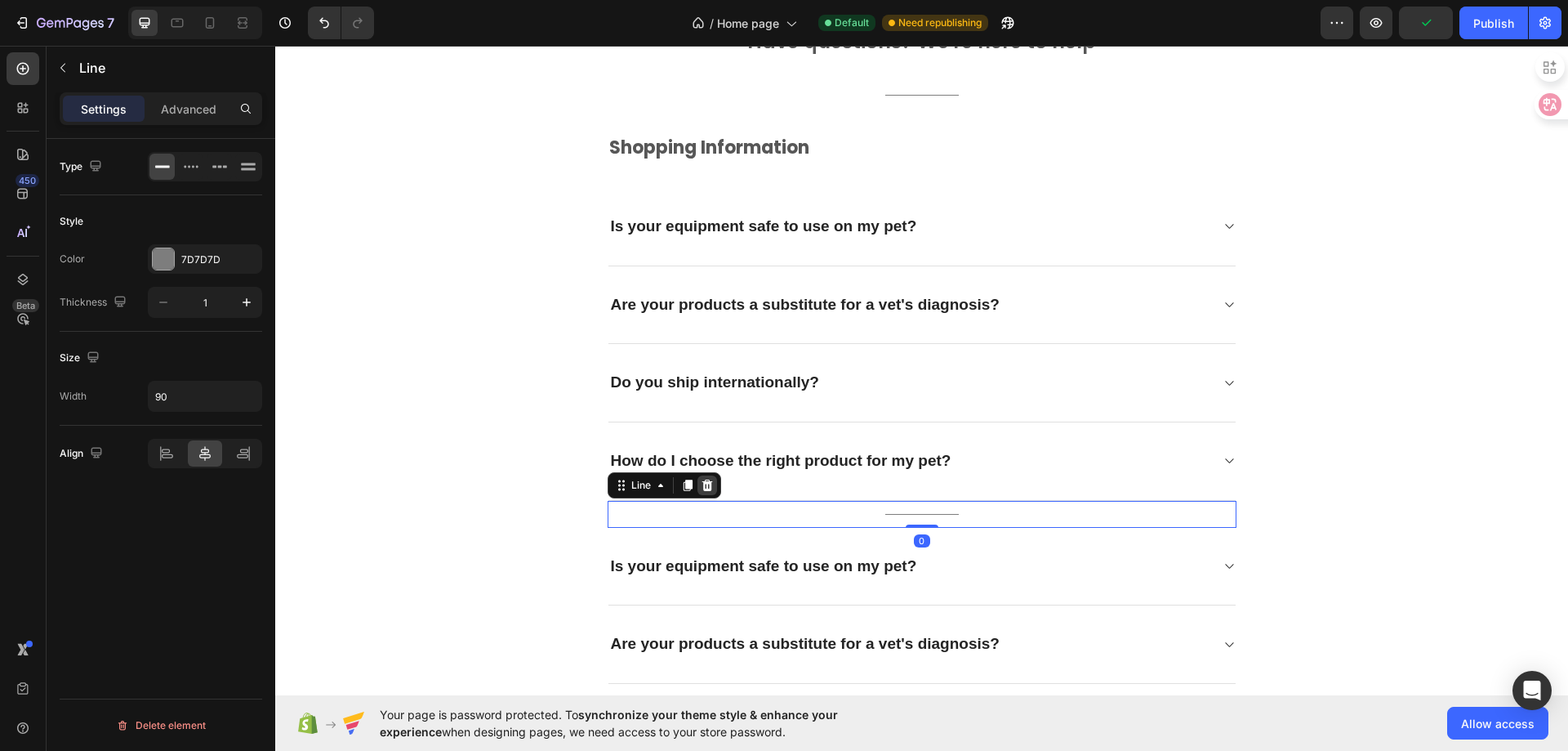
click at [703, 486] on icon at bounding box center [706, 485] width 11 height 12
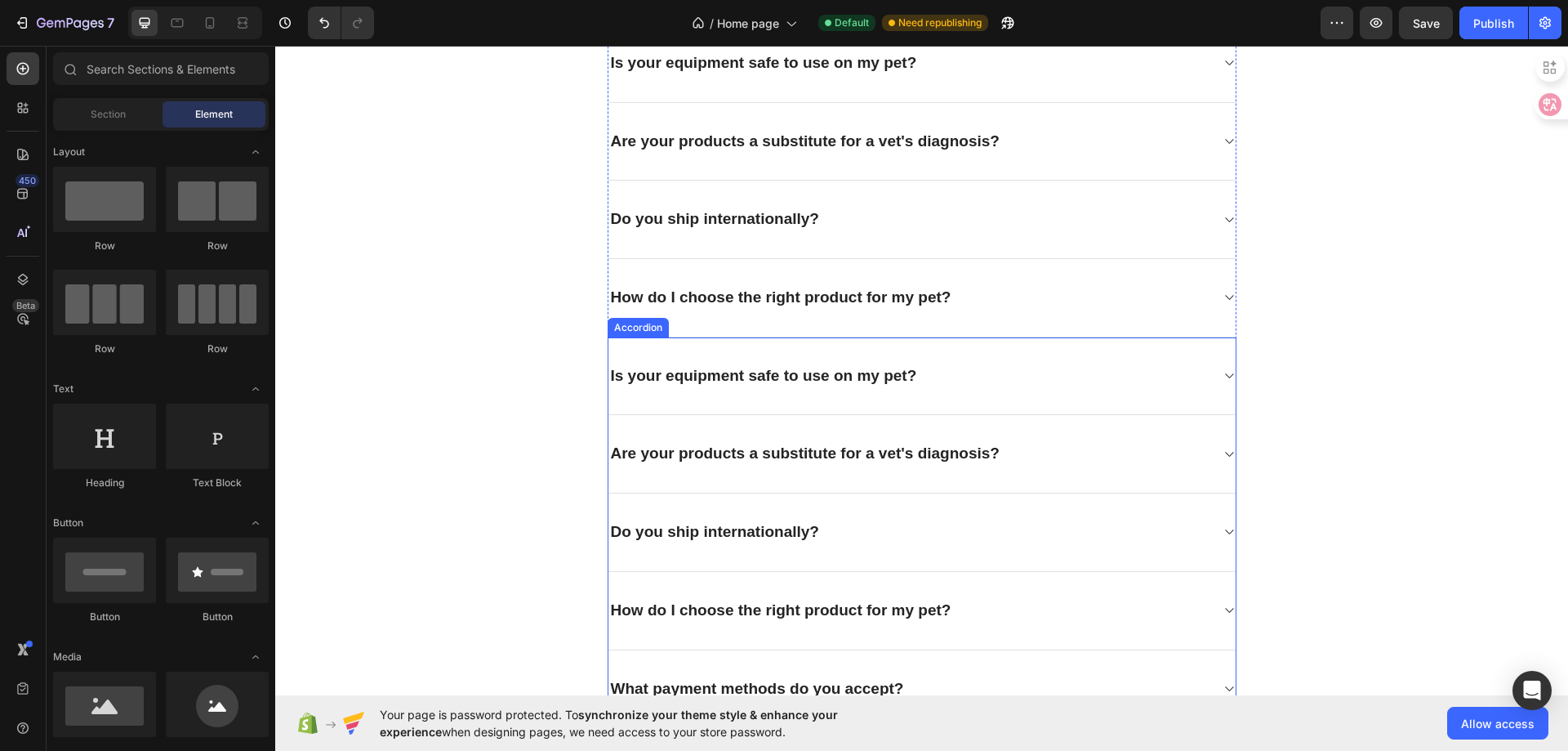
scroll to position [4152, 0]
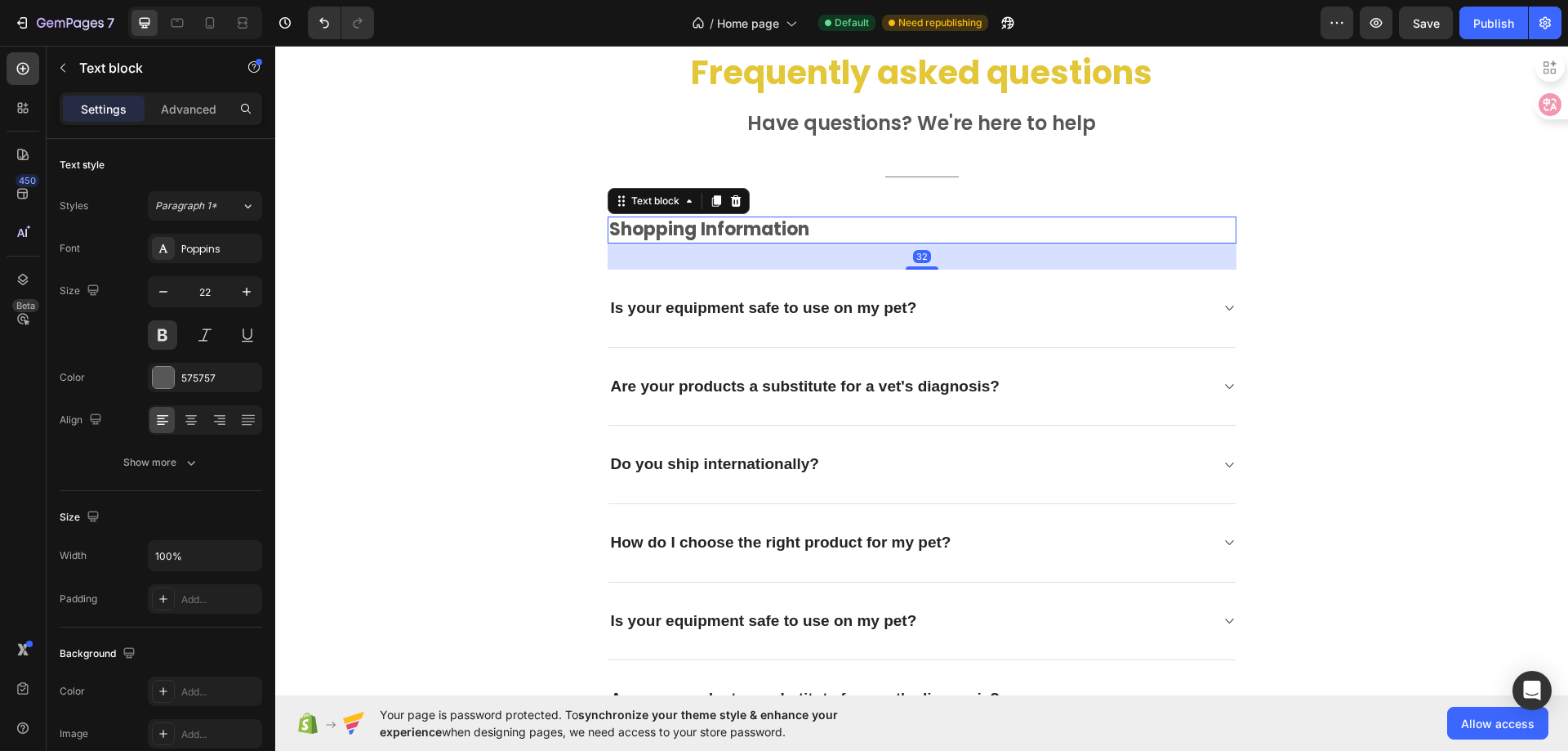
click at [683, 226] on p "Shopping Information" at bounding box center [921, 230] width 625 height 23
click at [712, 200] on icon at bounding box center [715, 202] width 9 height 12
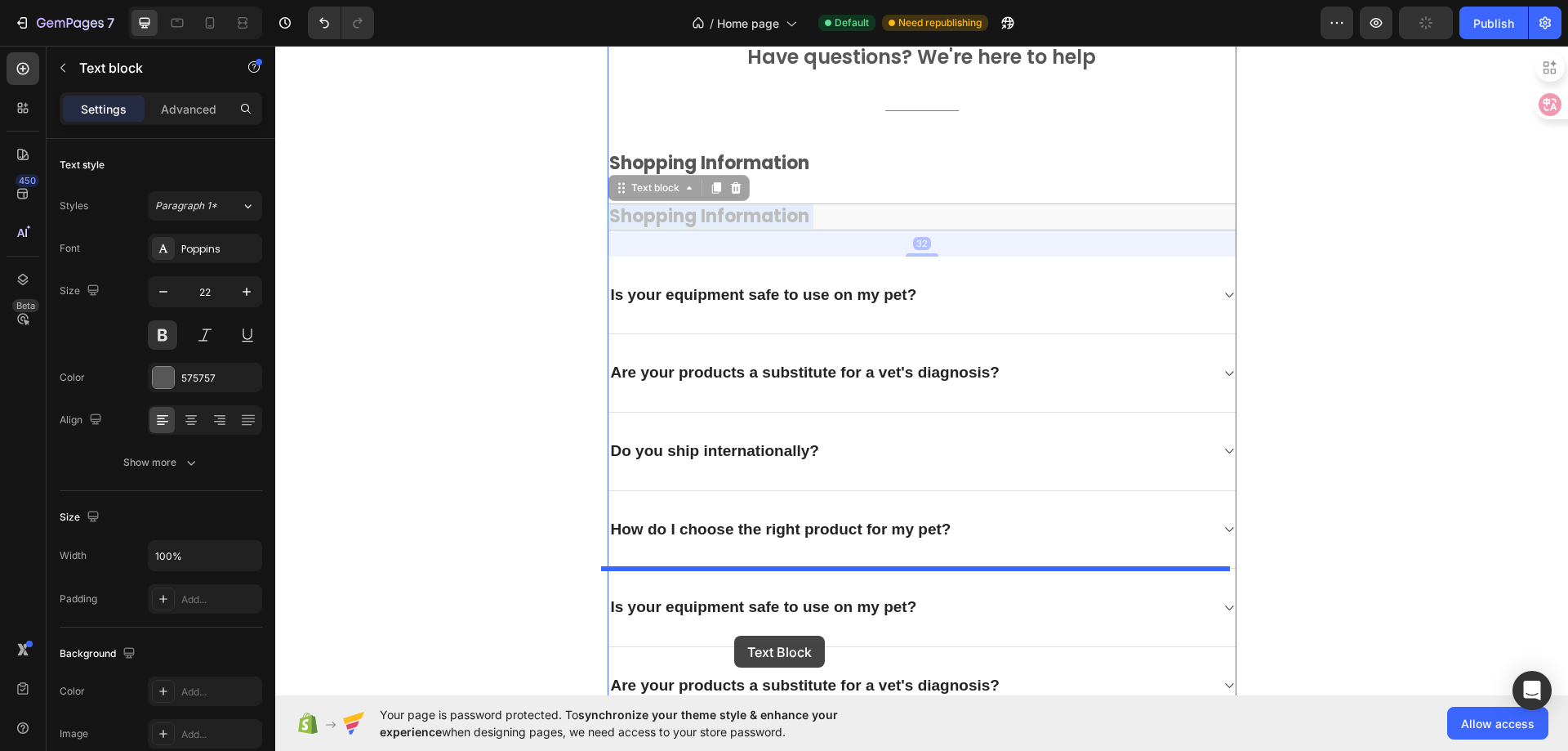
scroll to position [4228, 0]
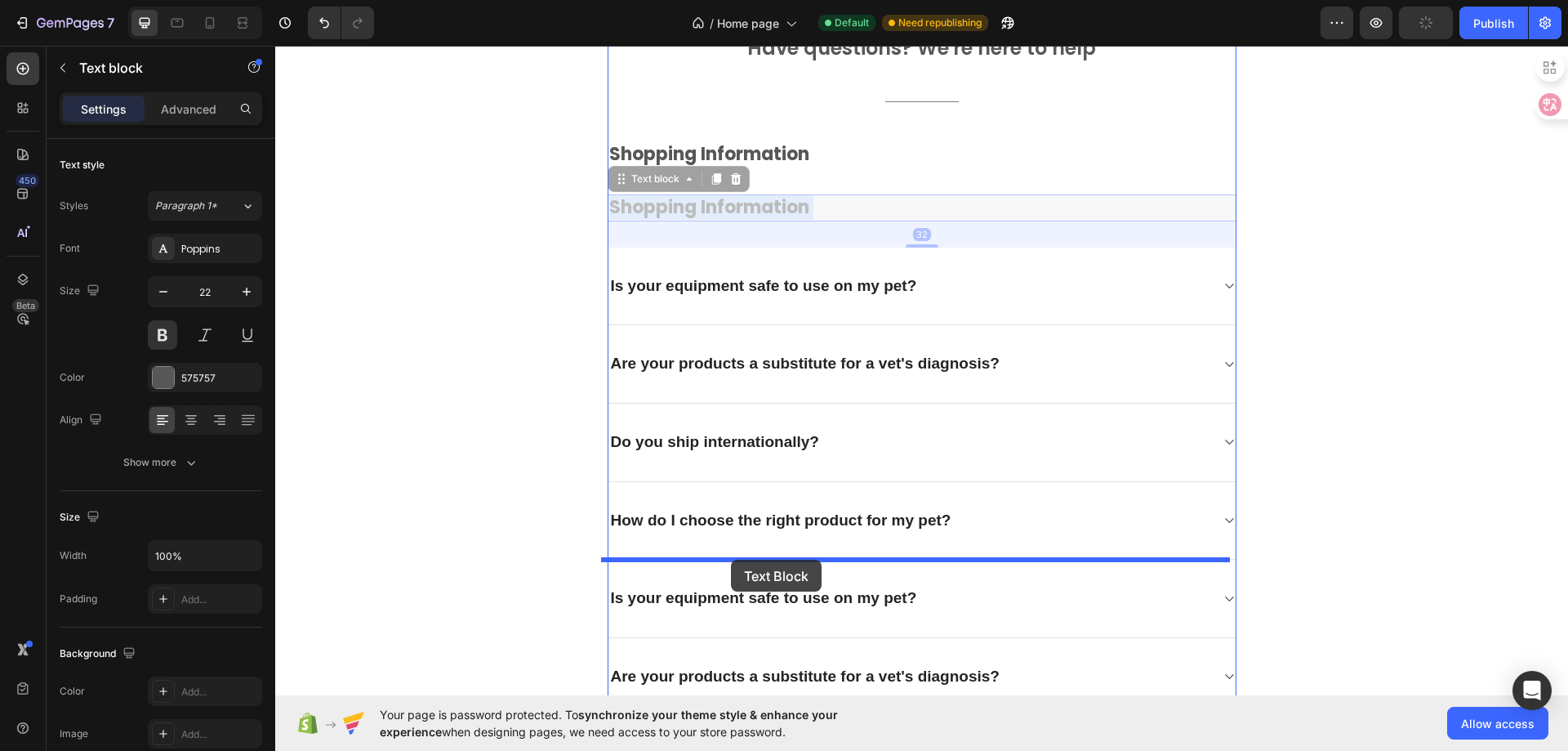
drag, startPoint x: 726, startPoint y: 280, endPoint x: 731, endPoint y: 559, distance: 279.0
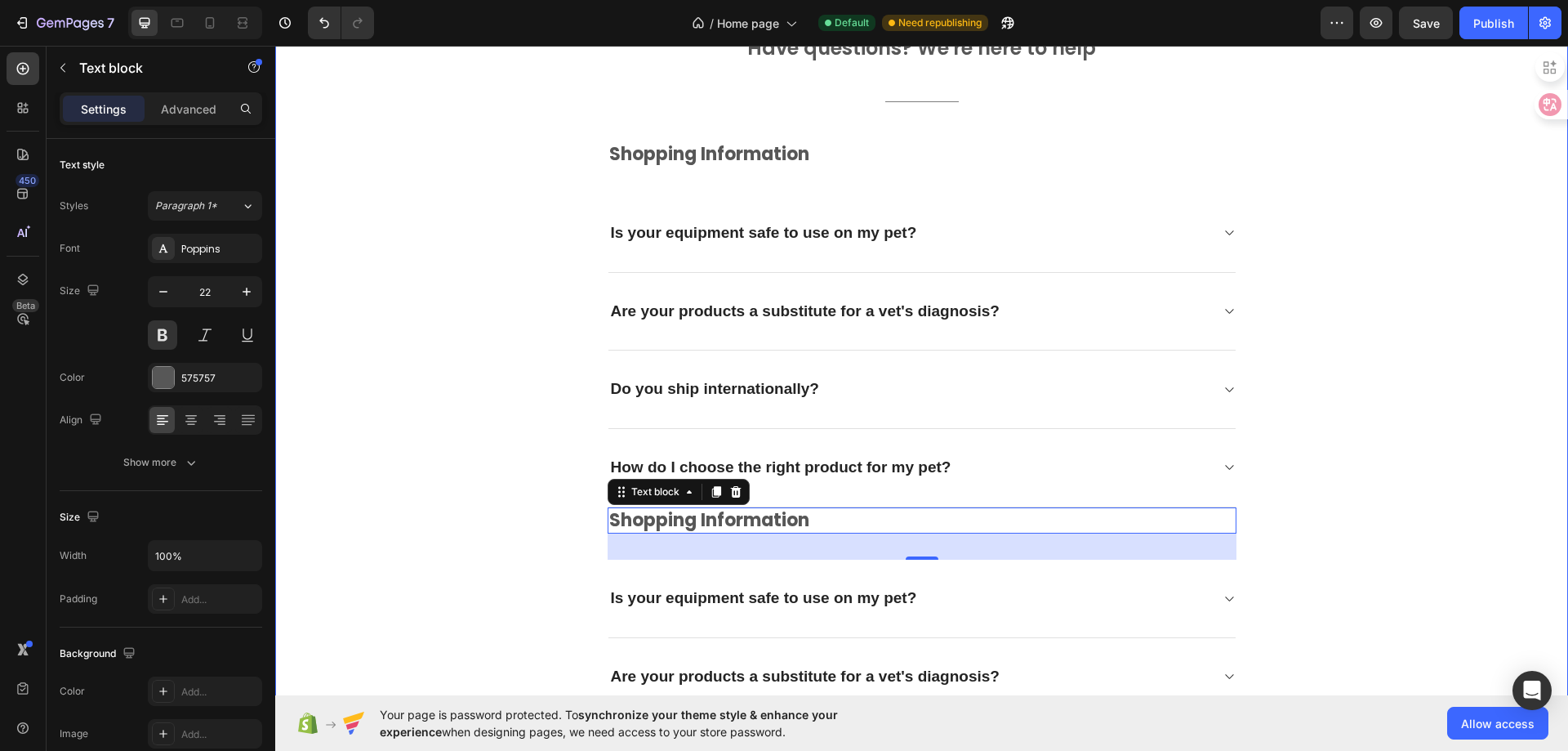
click at [1356, 345] on div "Frequently asked questions Heading Have questions? We're here to help Text bloc…" at bounding box center [922, 736] width 1268 height 1523
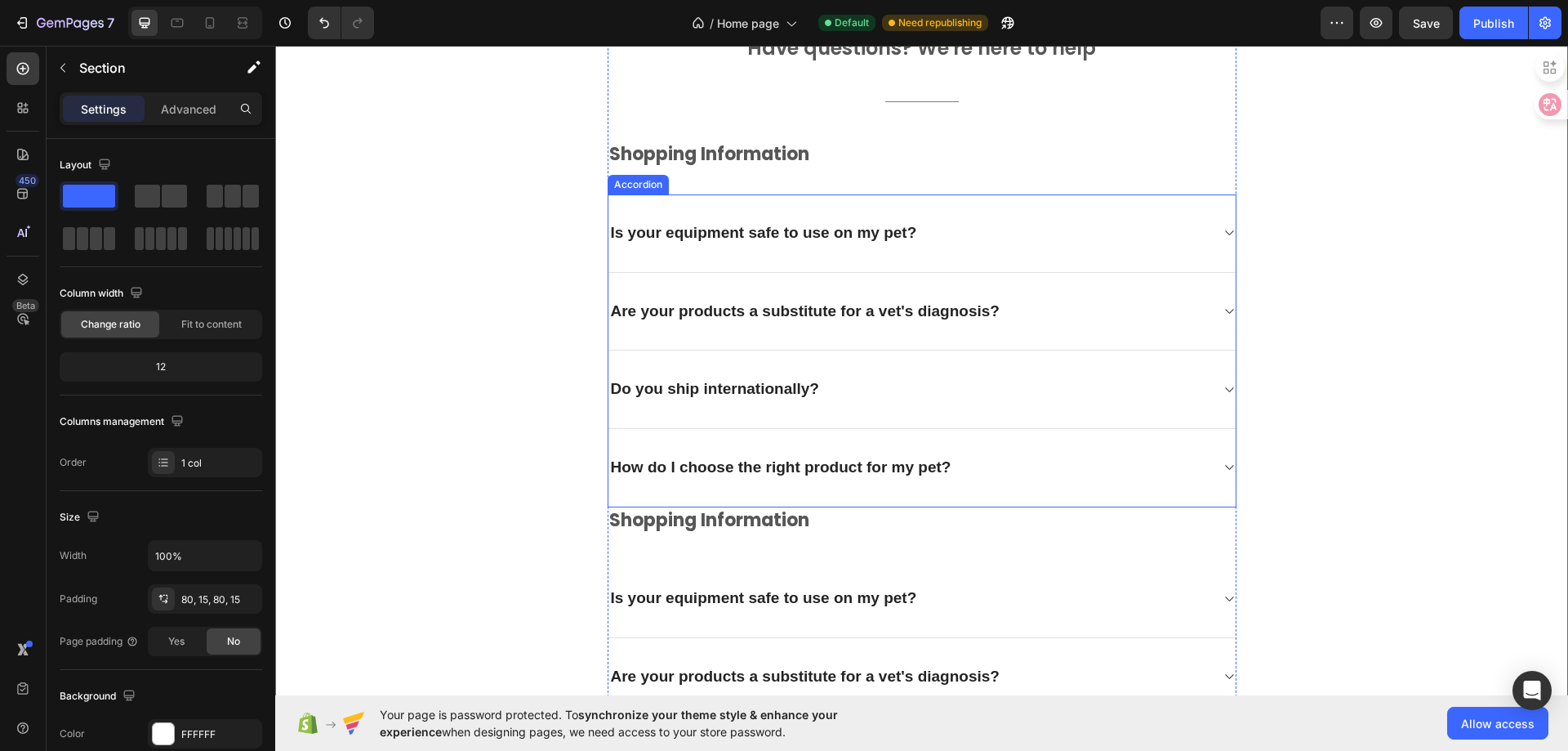
scroll to position [4146, 0]
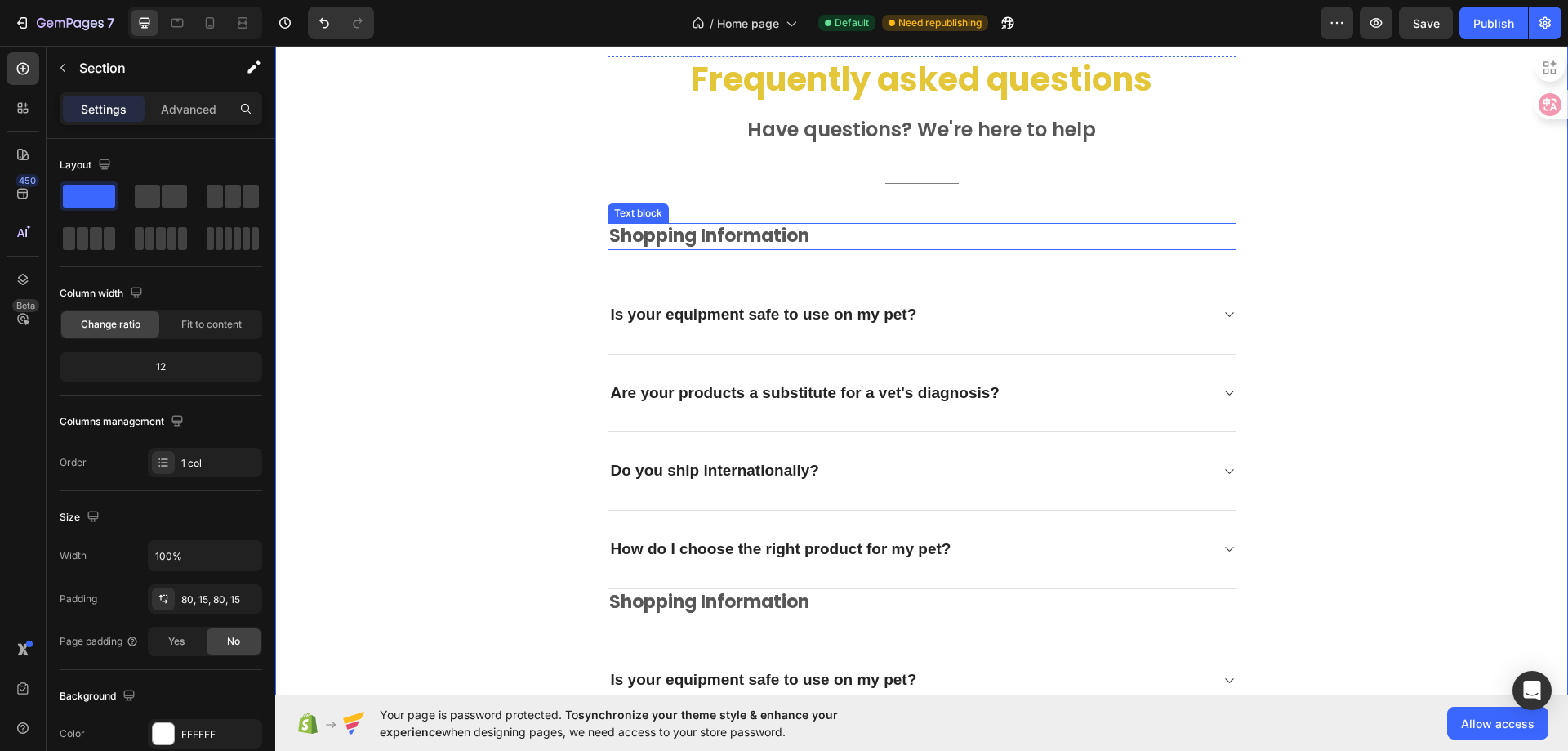
click at [740, 232] on p "Shopping Information" at bounding box center [921, 236] width 625 height 23
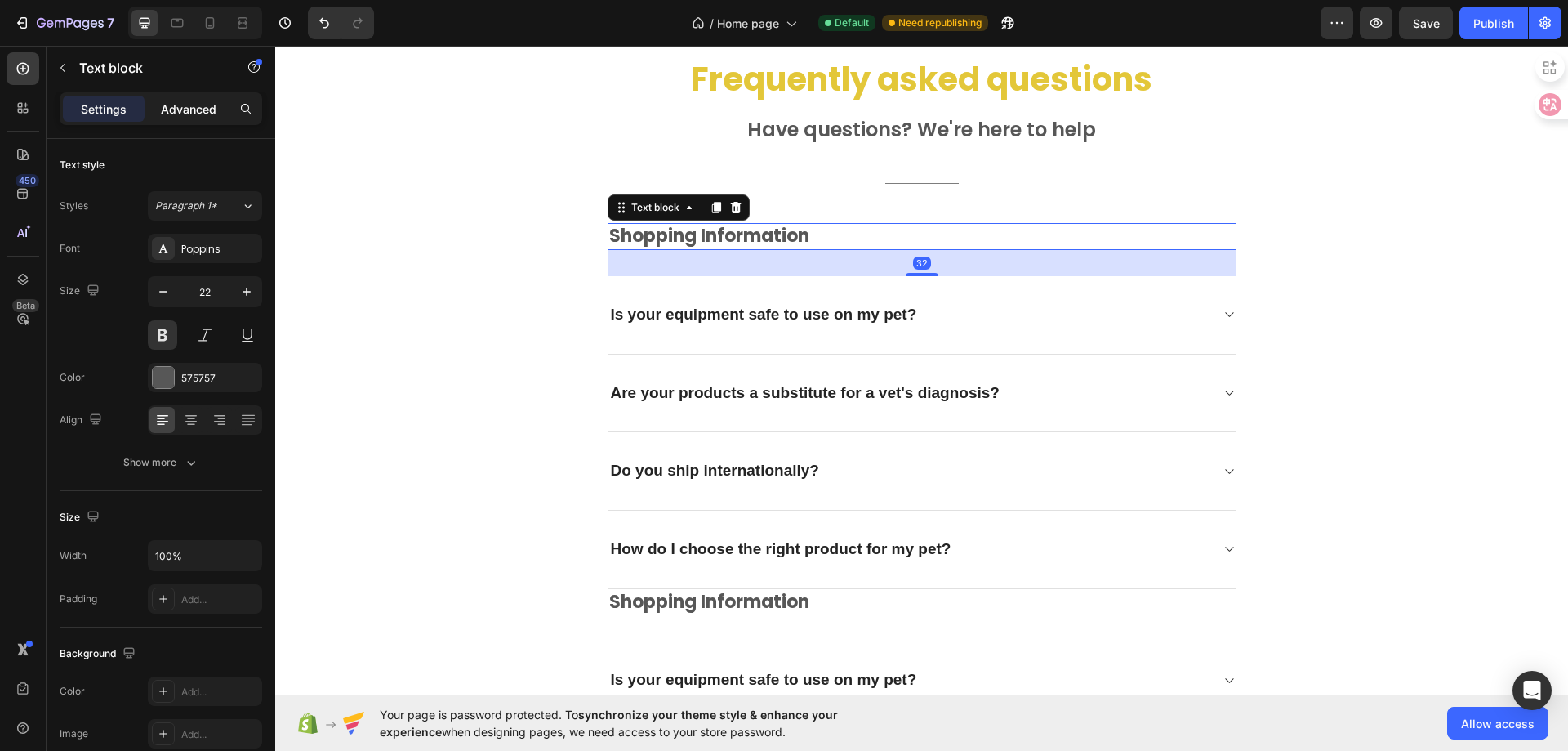
click at [166, 104] on p "Advanced" at bounding box center [188, 109] width 55 height 18
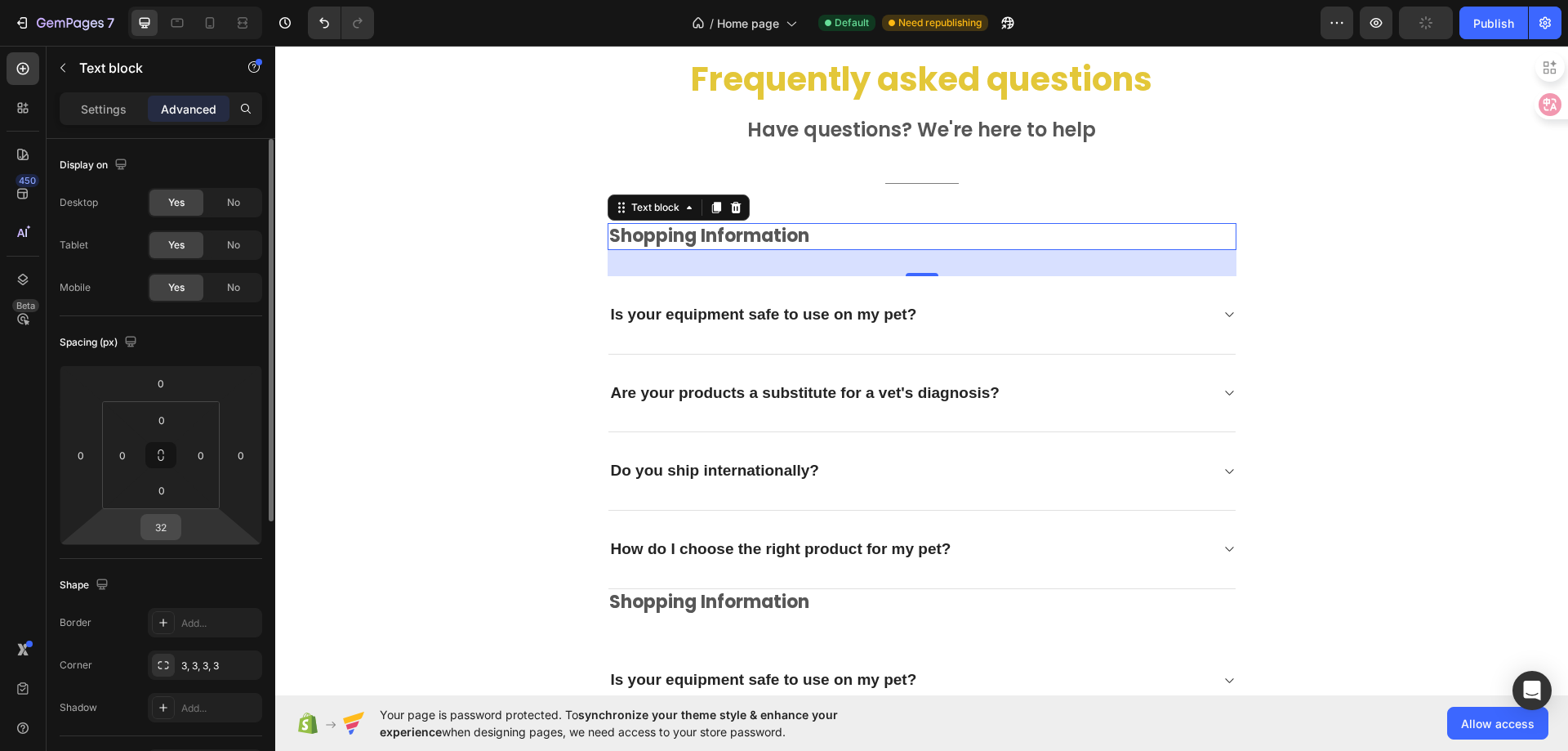
click at [179, 536] on div "32" at bounding box center [160, 526] width 41 height 26
click at [173, 526] on input "32" at bounding box center [161, 526] width 33 height 24
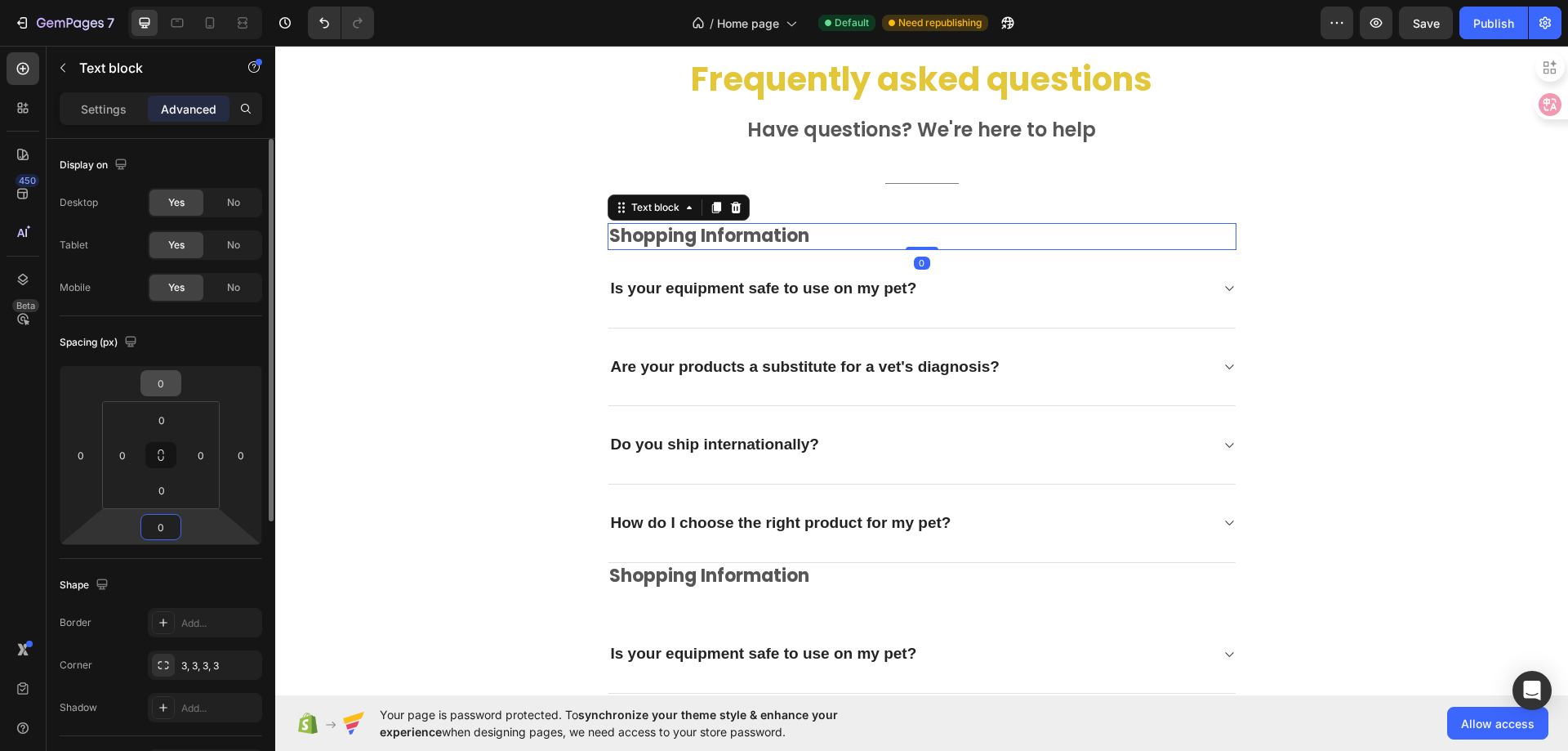
type input "0"
click at [169, 382] on input "0" at bounding box center [161, 382] width 33 height 24
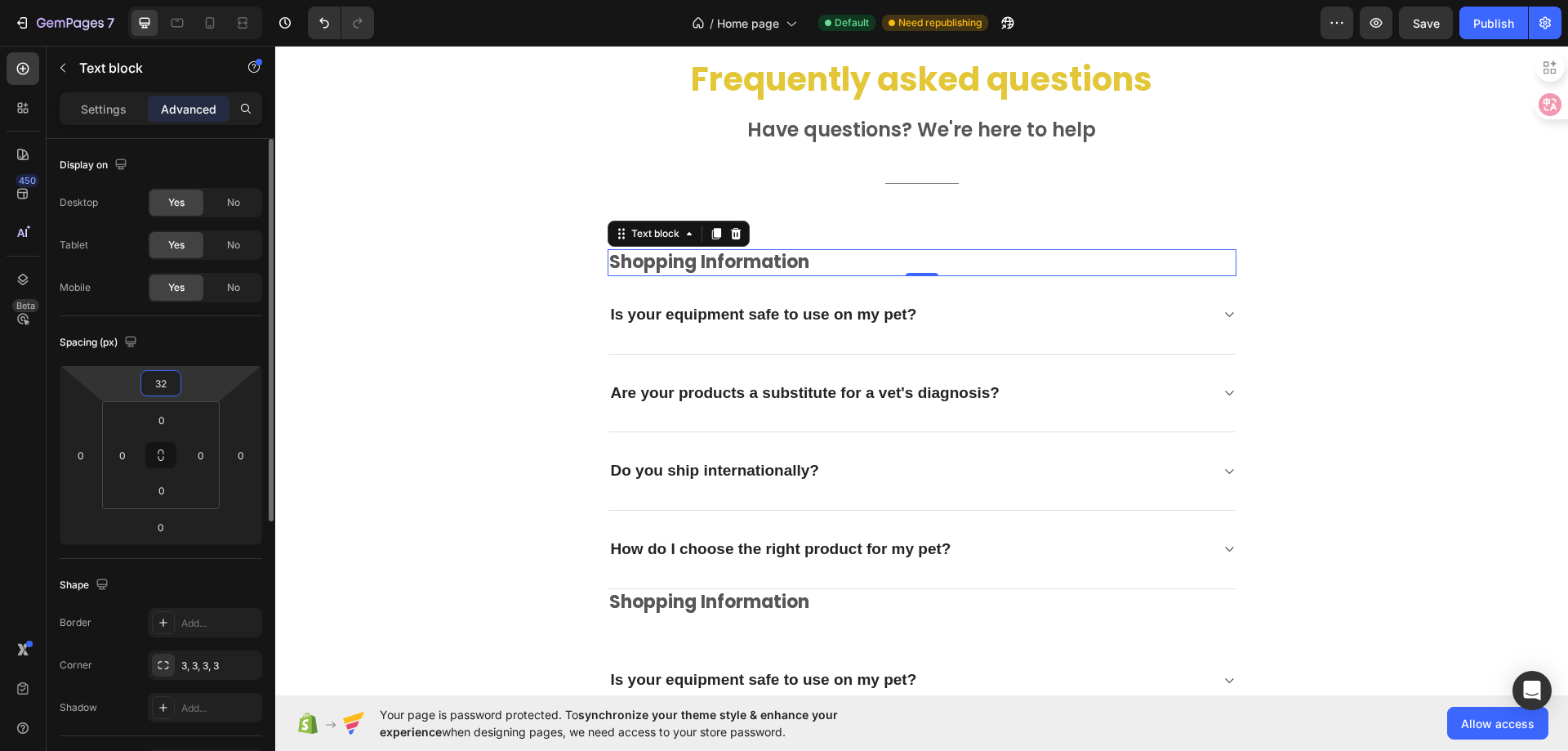
type input "32"
click at [205, 347] on div "Spacing (px)" at bounding box center [160, 341] width 202 height 26
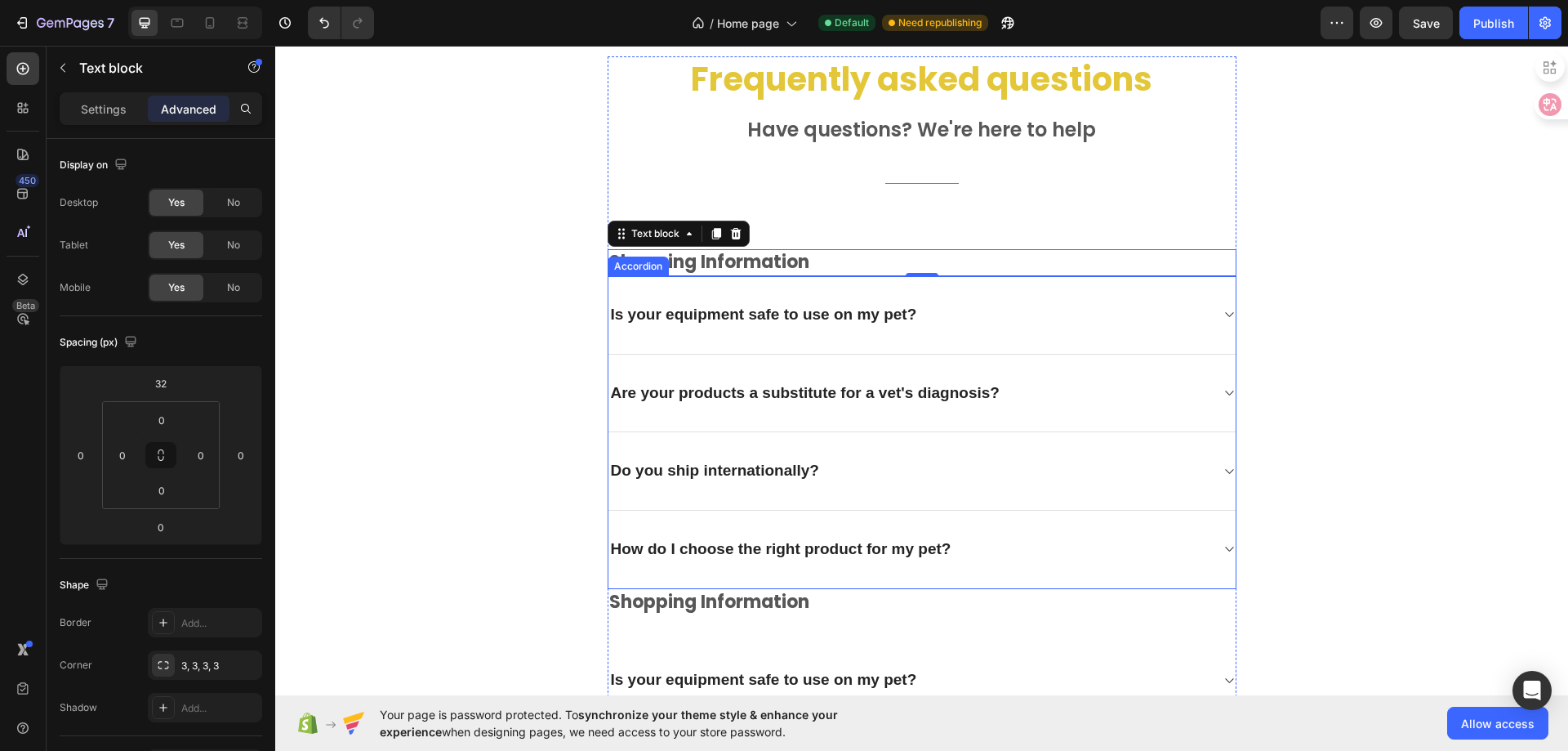
scroll to position [4228, 0]
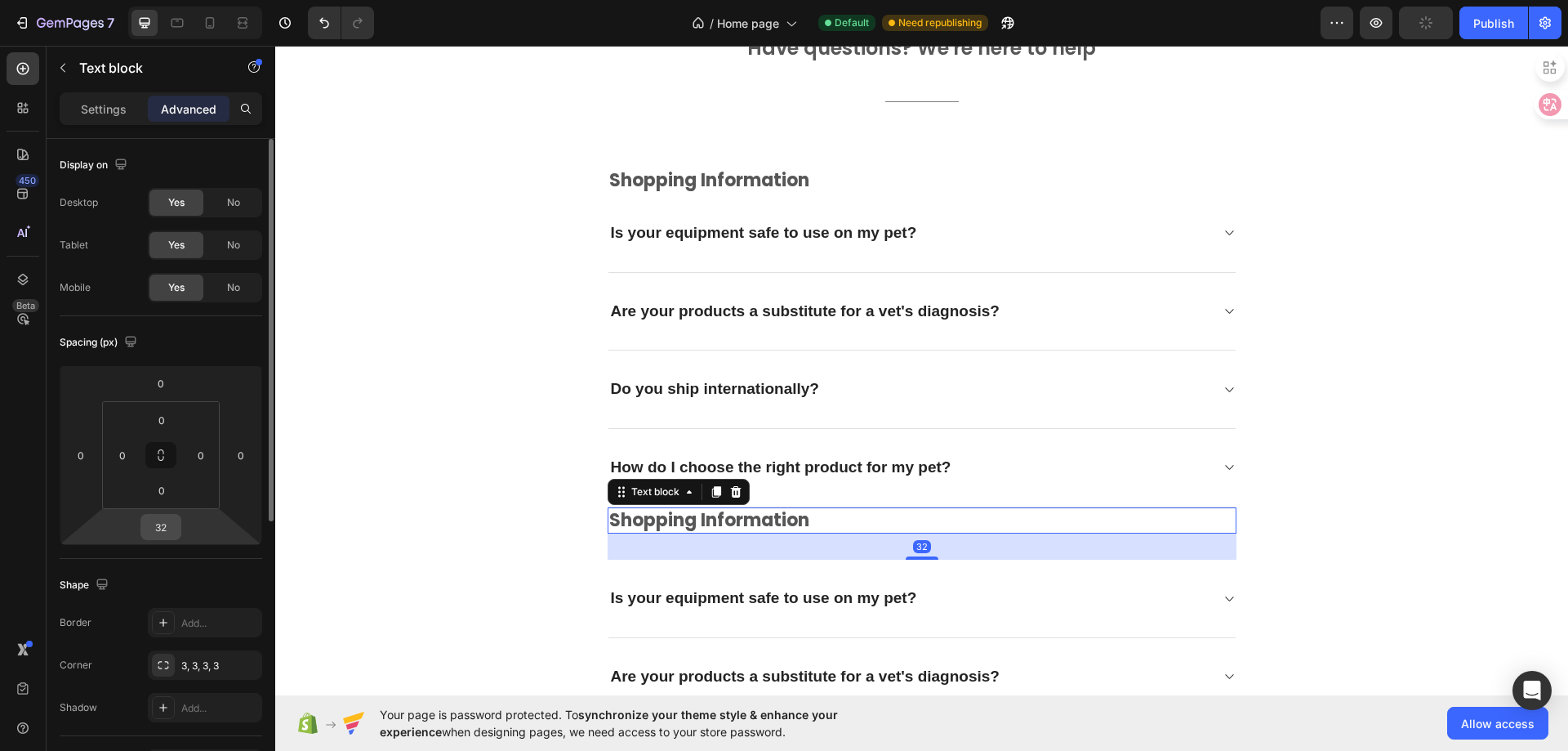
click at [167, 534] on input "32" at bounding box center [161, 526] width 33 height 24
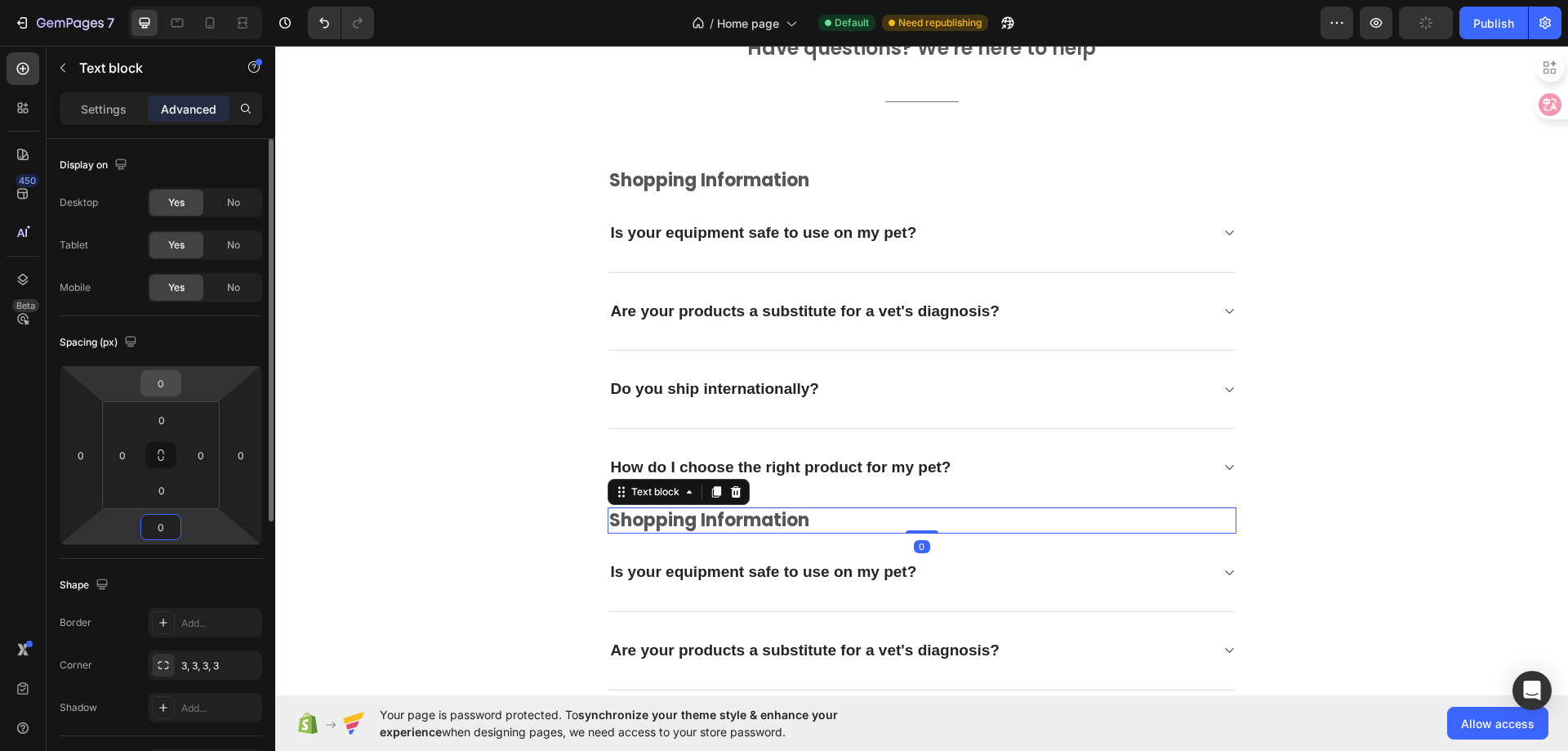
type input "0"
click at [165, 383] on input "0" at bounding box center [161, 382] width 33 height 24
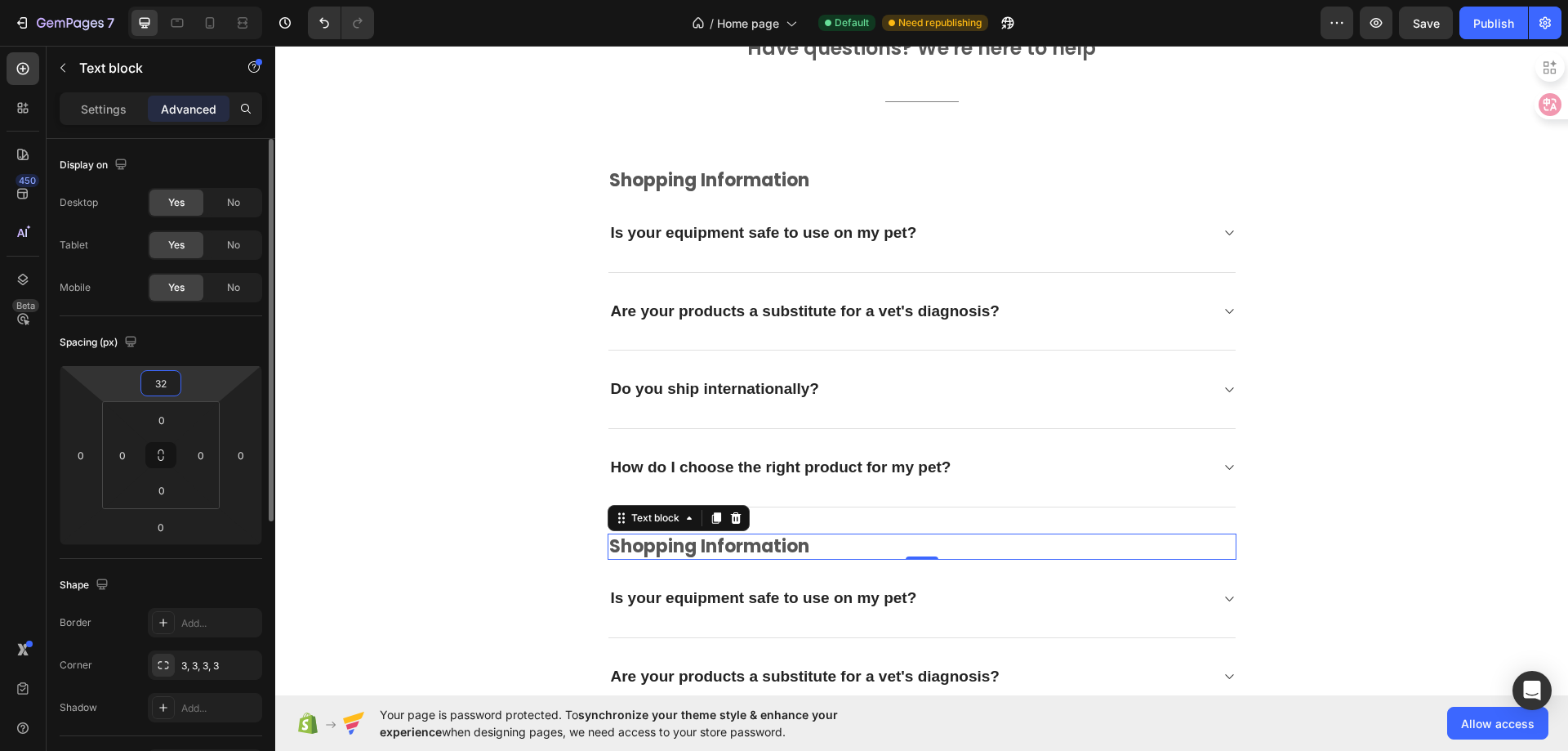
type input "32"
click at [197, 349] on div "Spacing (px)" at bounding box center [160, 341] width 202 height 26
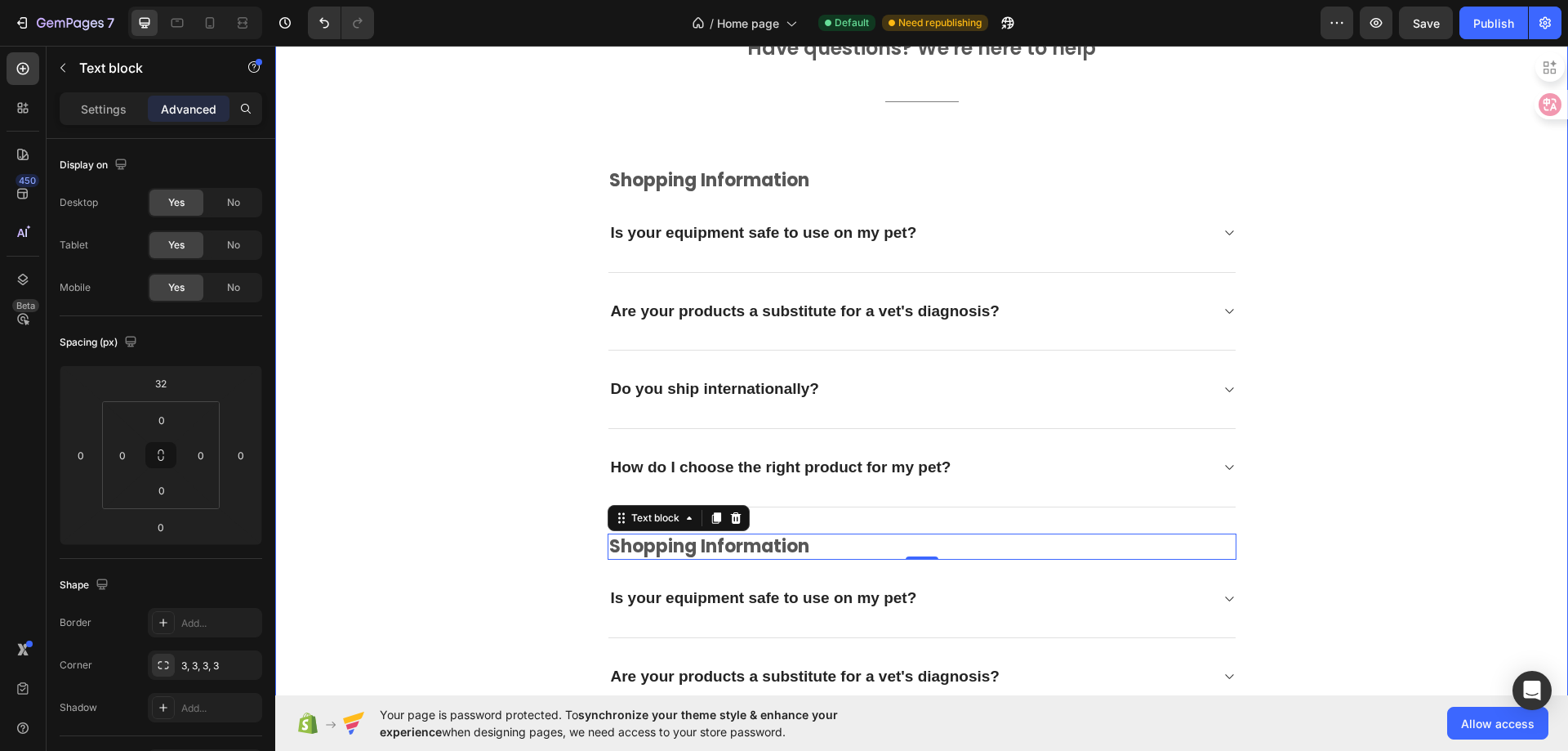
click at [1436, 321] on div "Frequently asked questions Heading Have questions? We're here to help Text bloc…" at bounding box center [922, 736] width 1268 height 1523
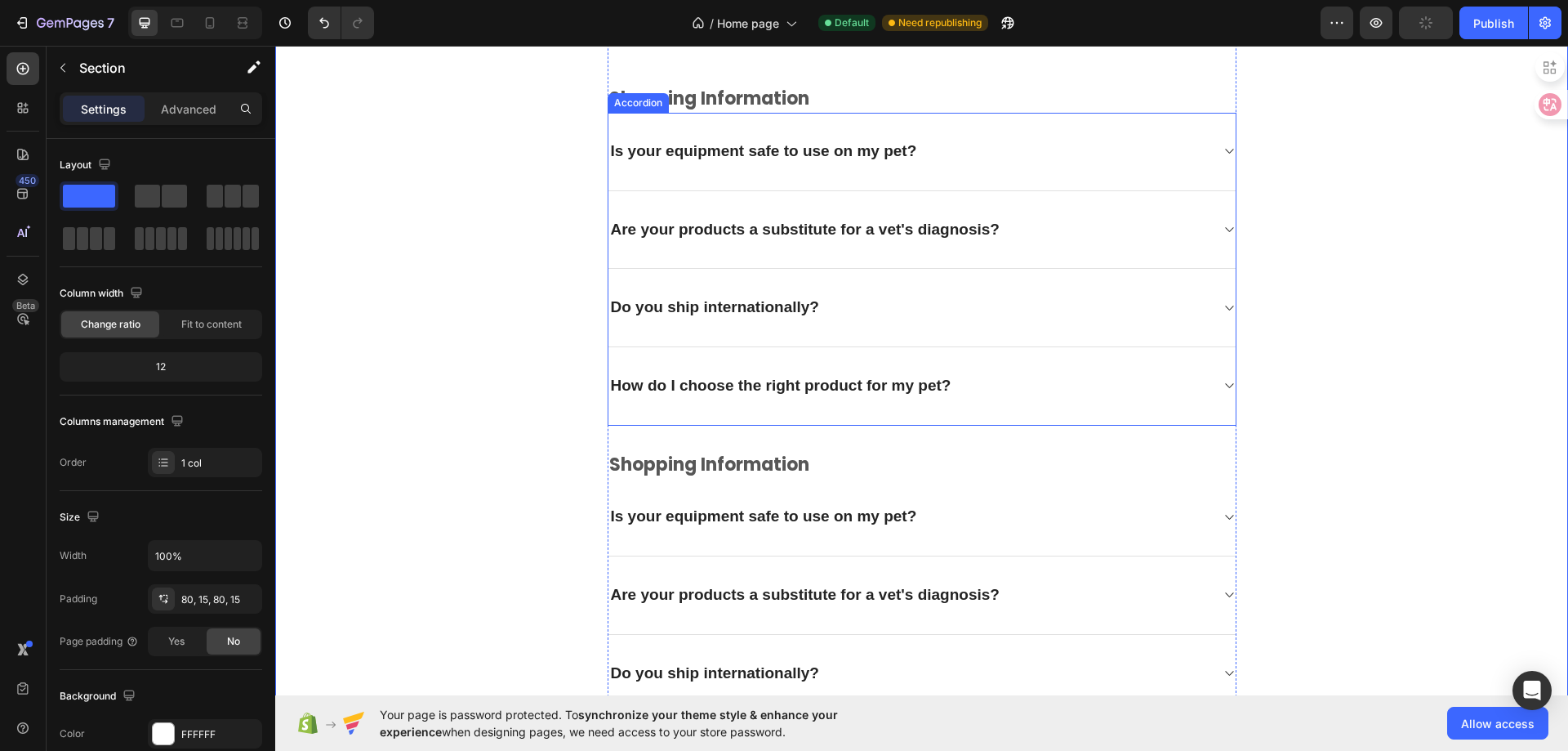
scroll to position [4391, 0]
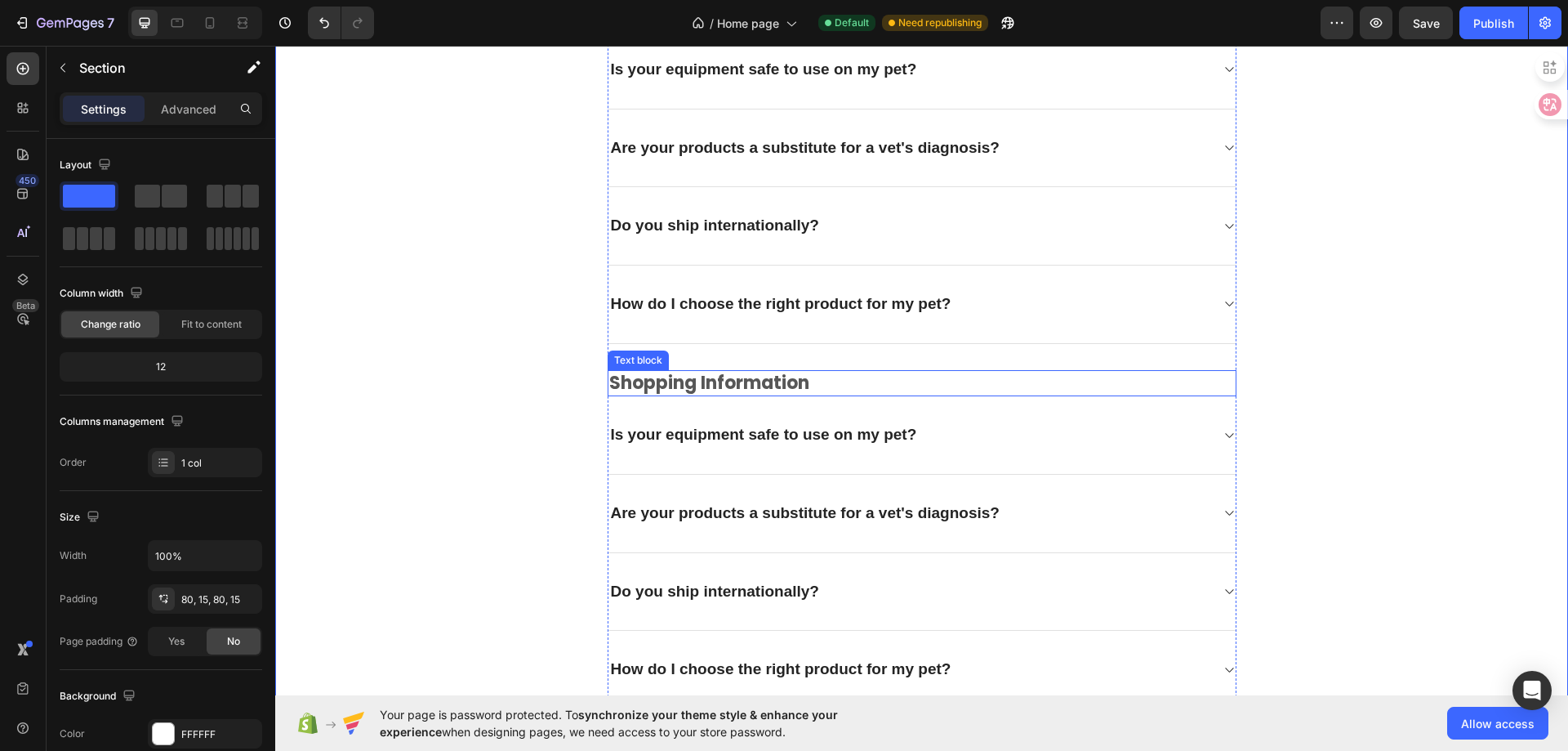
click at [652, 384] on p "shopping information" at bounding box center [921, 383] width 625 height 23
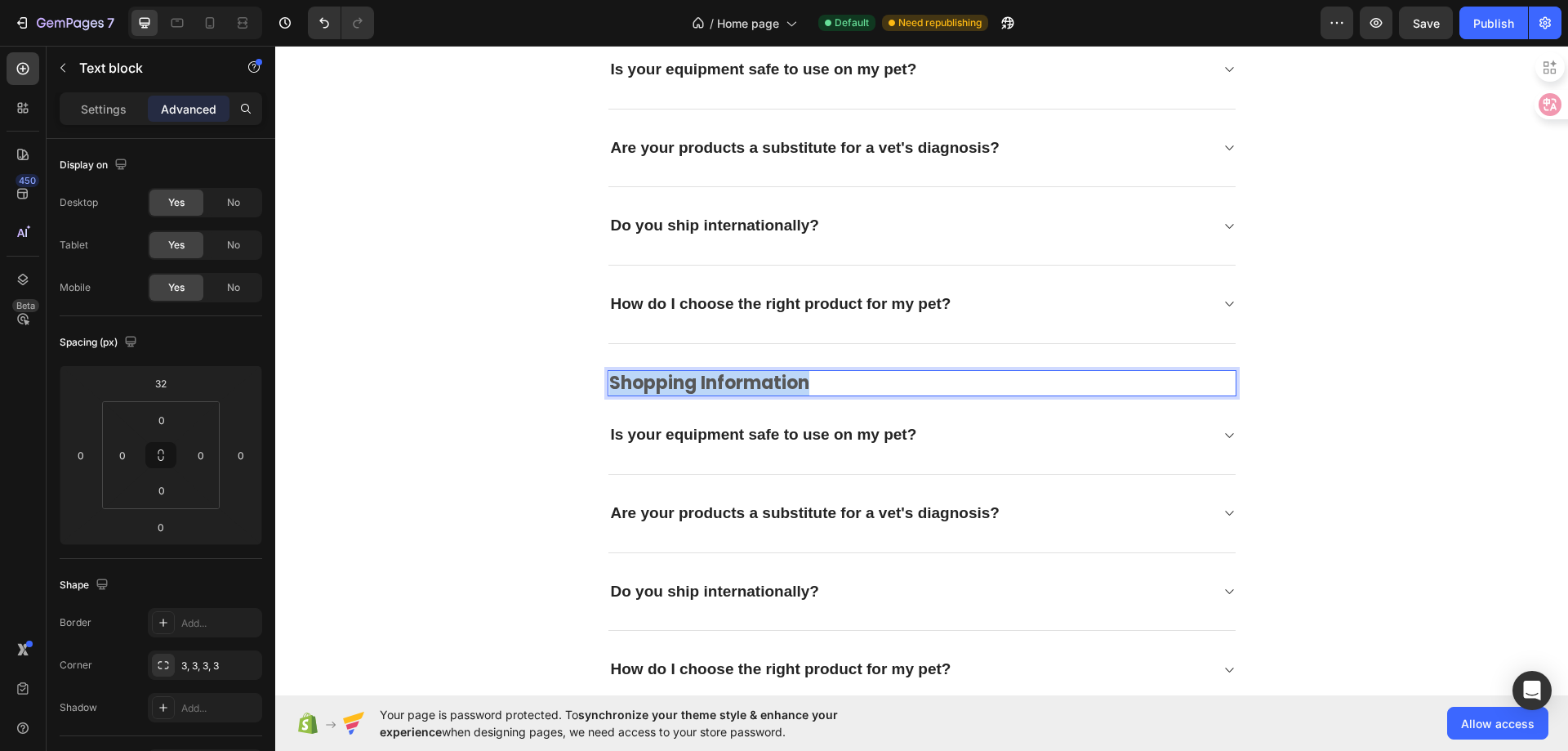
click at [652, 384] on p "shopping information" at bounding box center [921, 383] width 625 height 23
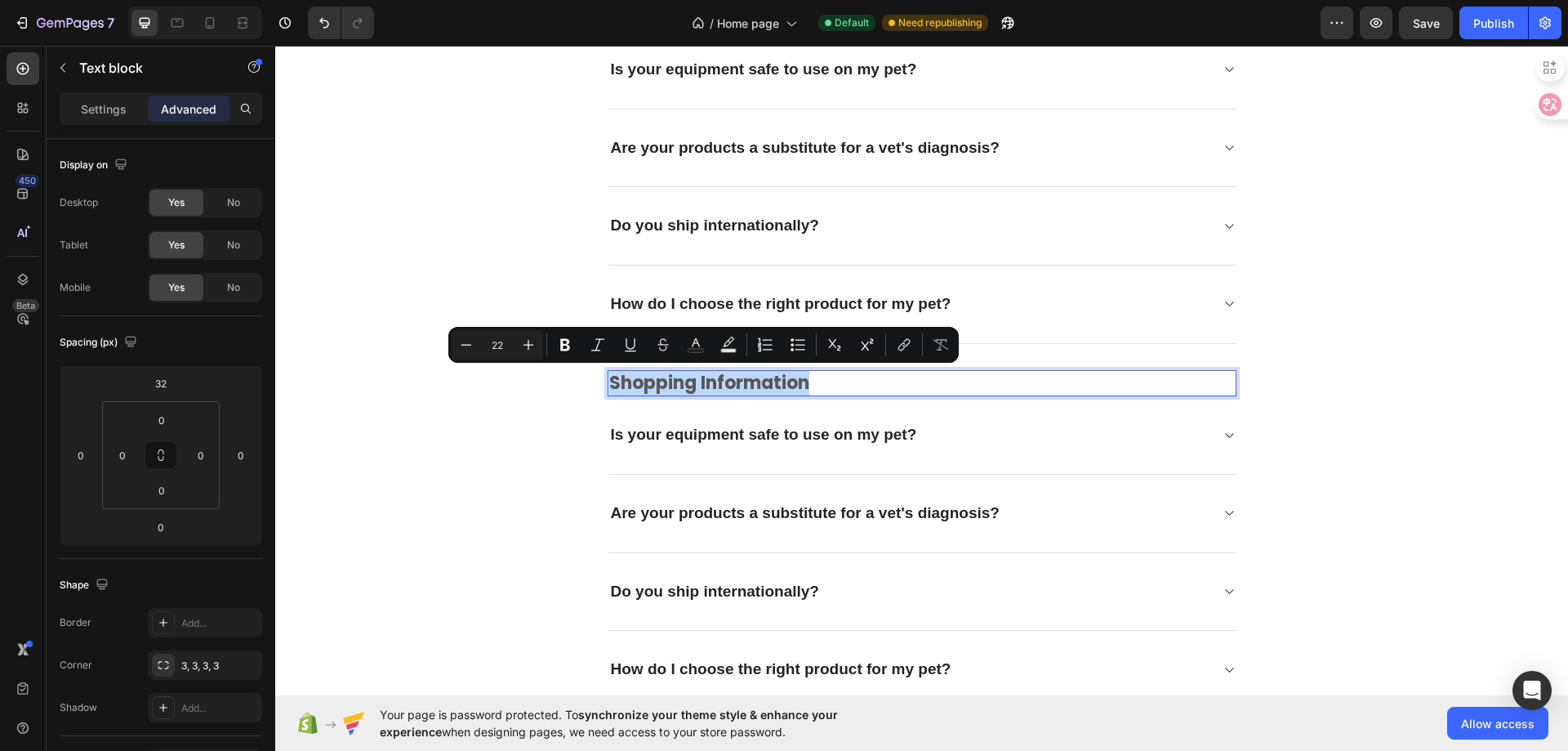
click at [670, 379] on p "shopping information" at bounding box center [921, 383] width 625 height 23
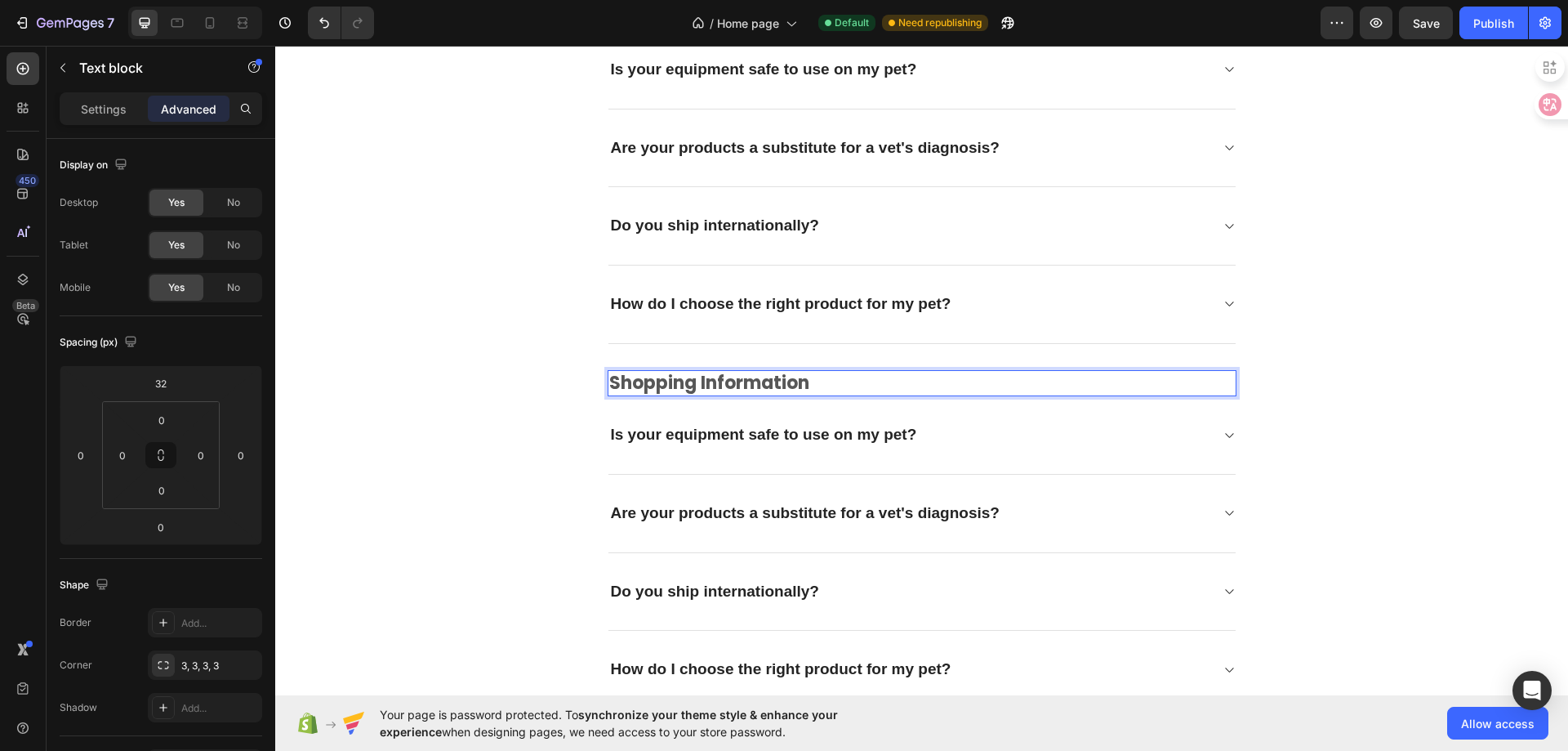
click at [694, 388] on p "shopping information" at bounding box center [921, 383] width 625 height 23
click at [692, 387] on p "shopping information" at bounding box center [921, 383] width 625 height 23
click at [509, 423] on div "Frequently asked questions Heading Have questions? We're here to help Text bloc…" at bounding box center [922, 573] width 1268 height 1523
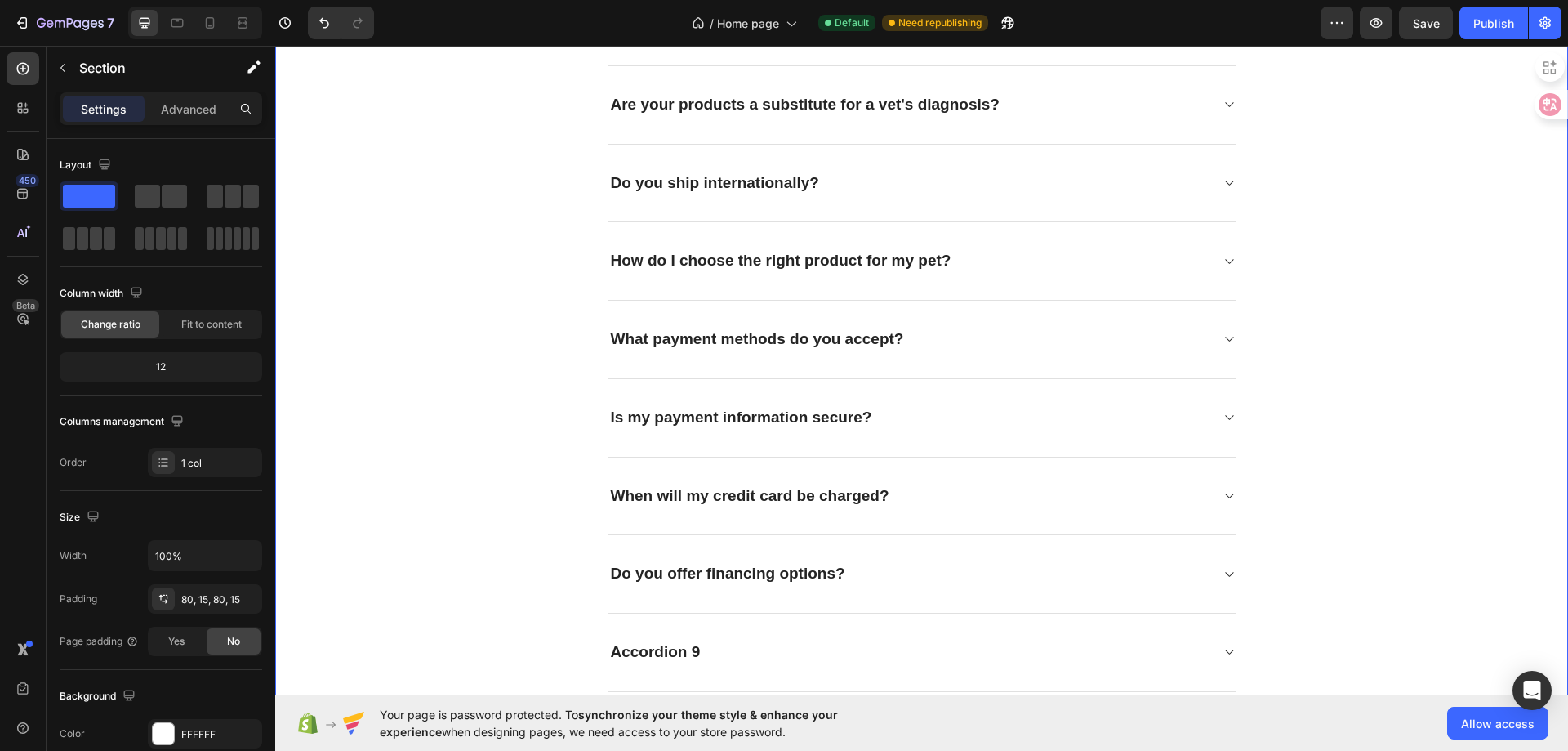
scroll to position [4635, 0]
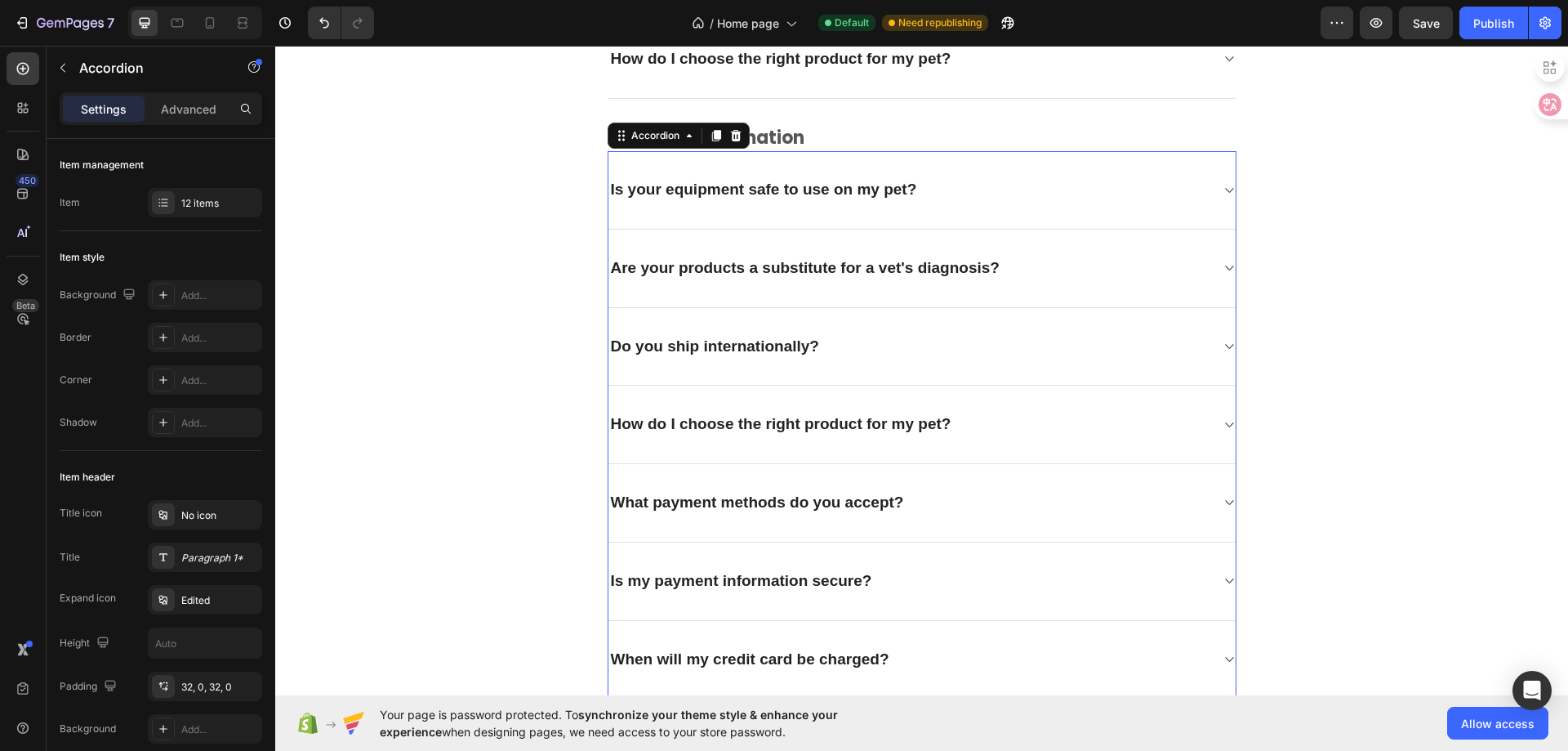
click at [1065, 174] on div "Is your equipment safe to use on my pet?" at bounding box center [922, 190] width 627 height 79
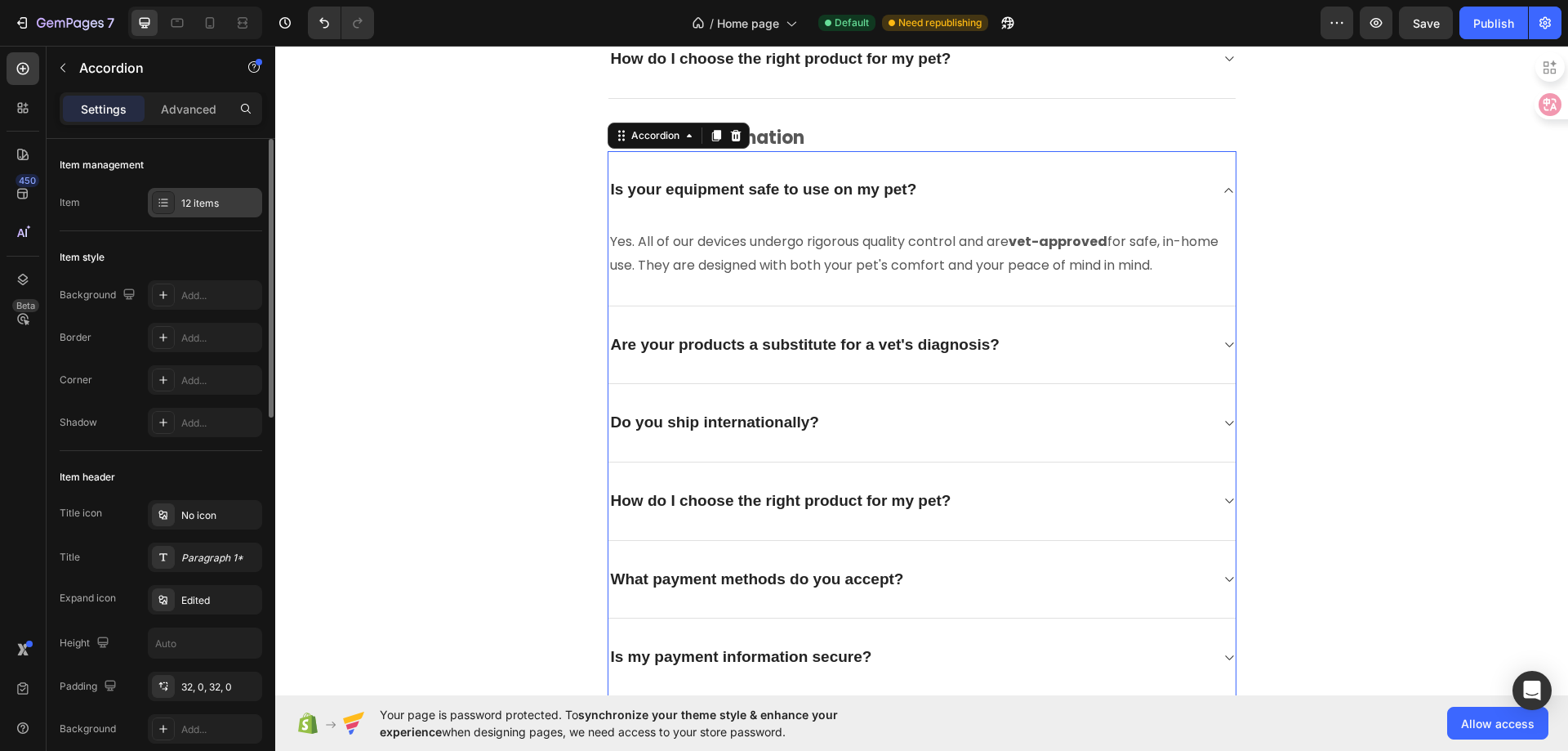
click at [196, 207] on div "12 items" at bounding box center [219, 203] width 77 height 15
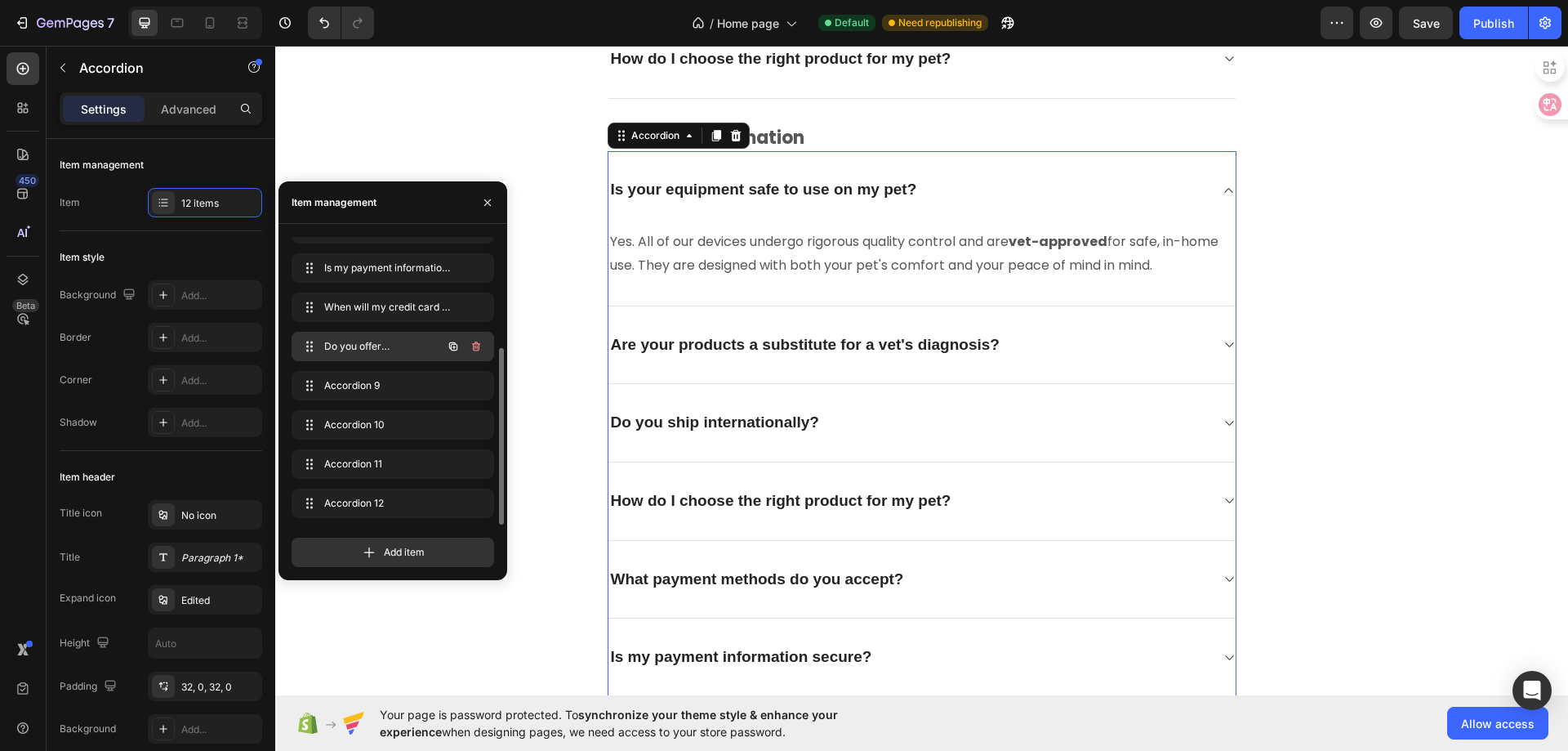
scroll to position [0, 0]
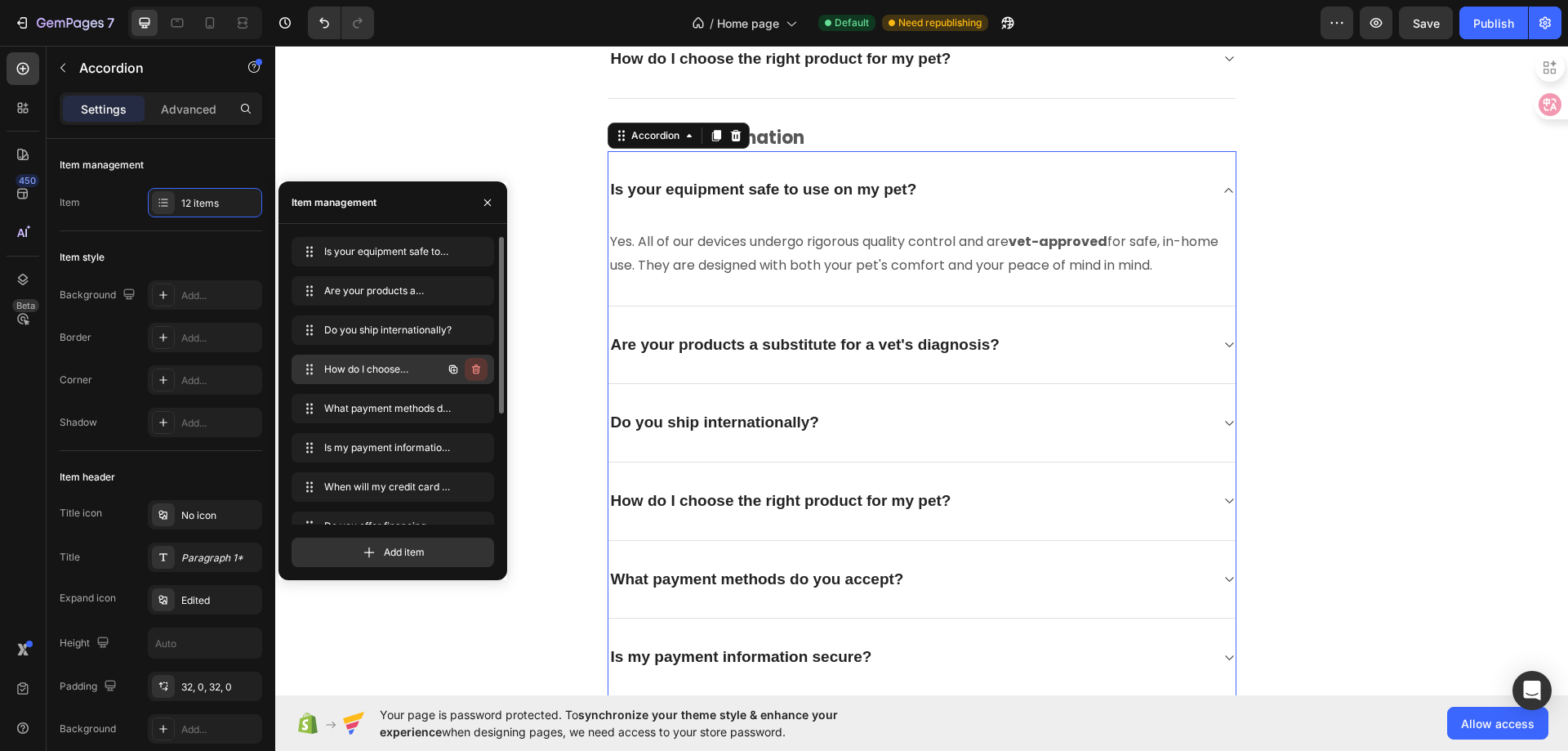
click at [480, 369] on icon "button" at bounding box center [476, 370] width 8 height 10
click at [481, 369] on button "Delete" at bounding box center [465, 370] width 45 height 23
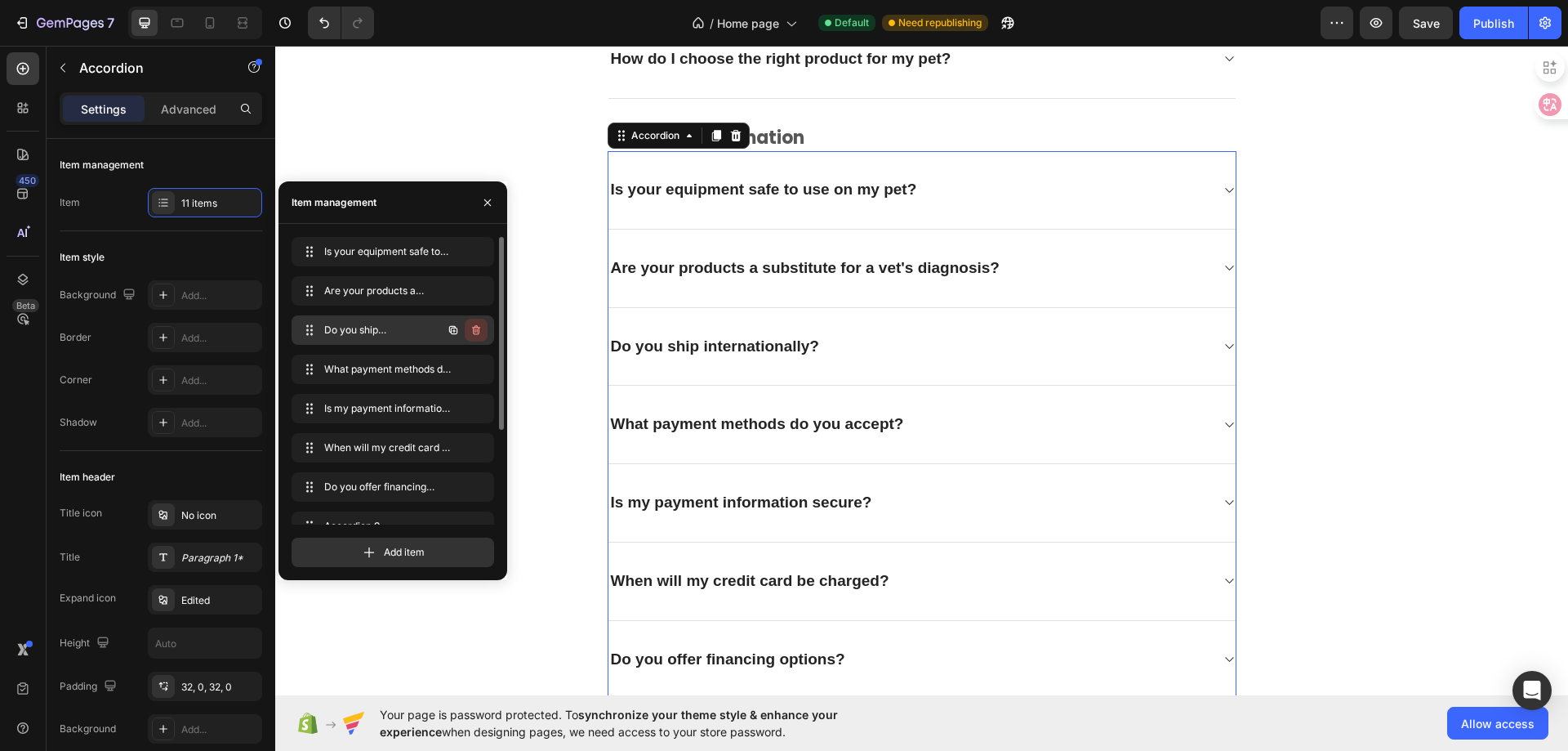
click at [475, 327] on icon "button" at bounding box center [476, 330] width 8 height 10
click at [456, 329] on div "Delete" at bounding box center [465, 330] width 30 height 15
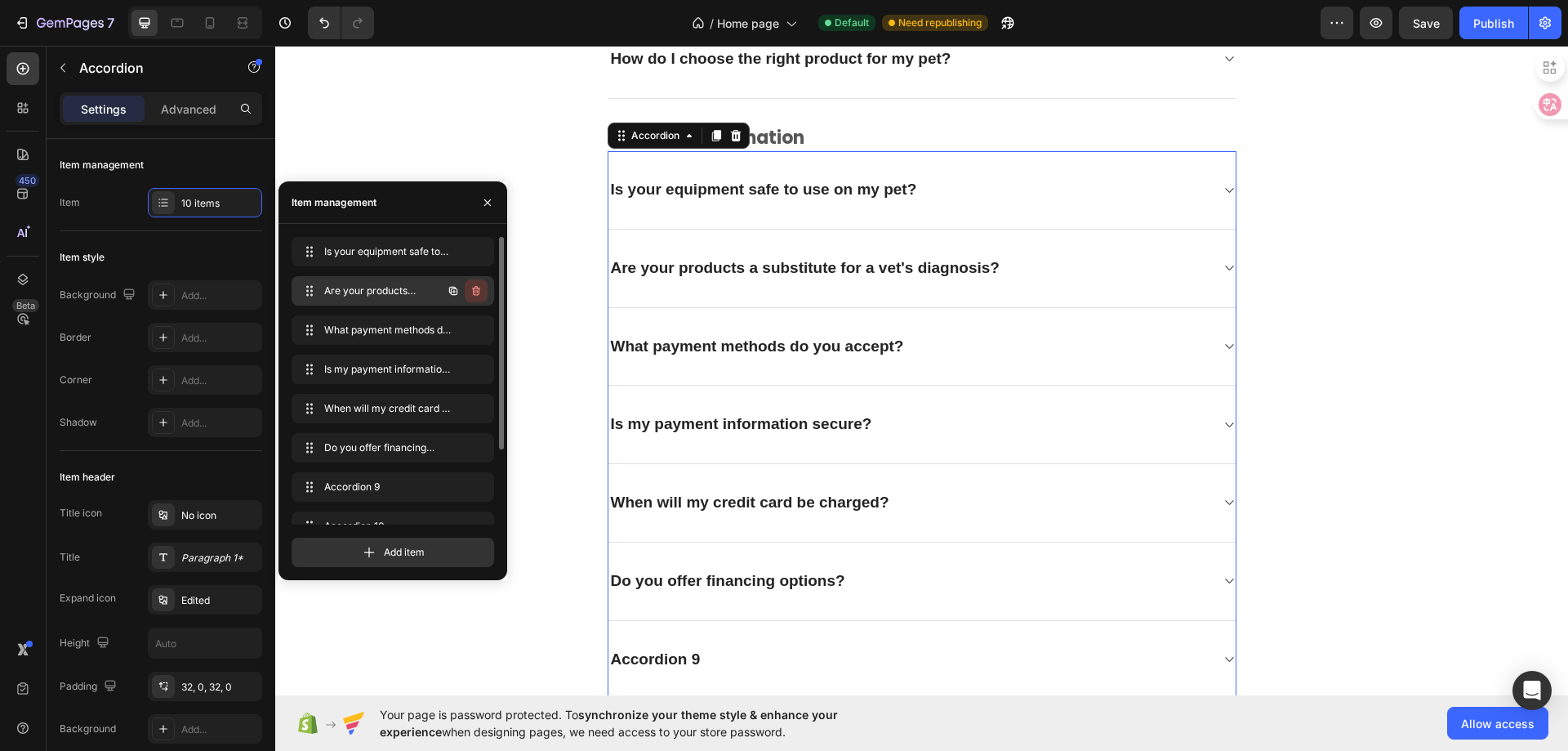
click at [475, 292] on icon "button" at bounding box center [476, 290] width 13 height 13
click at [473, 293] on div "Delete" at bounding box center [465, 290] width 30 height 15
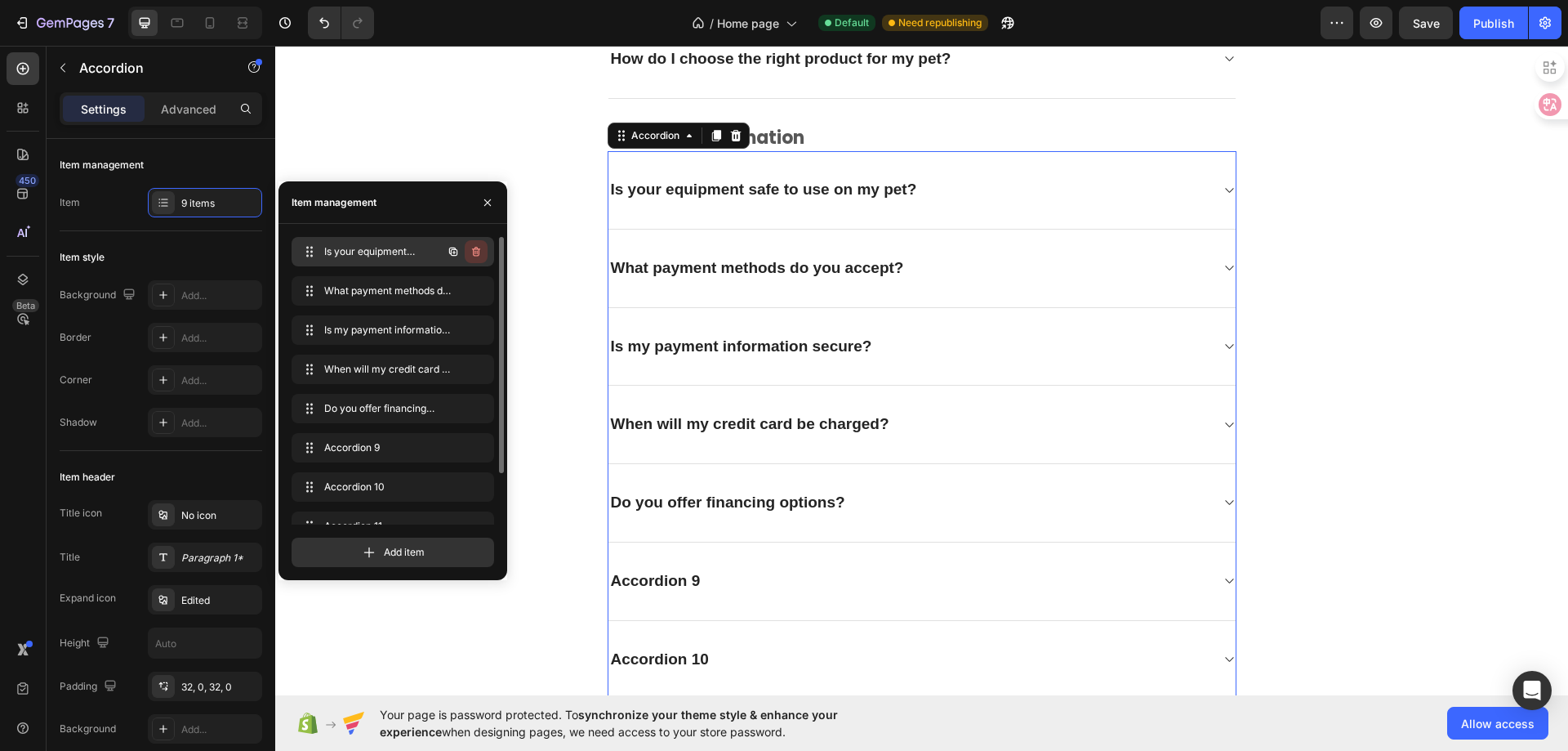
click at [477, 253] on icon "button" at bounding box center [477, 253] width 1 height 4
click at [468, 252] on div "Delete" at bounding box center [465, 251] width 30 height 15
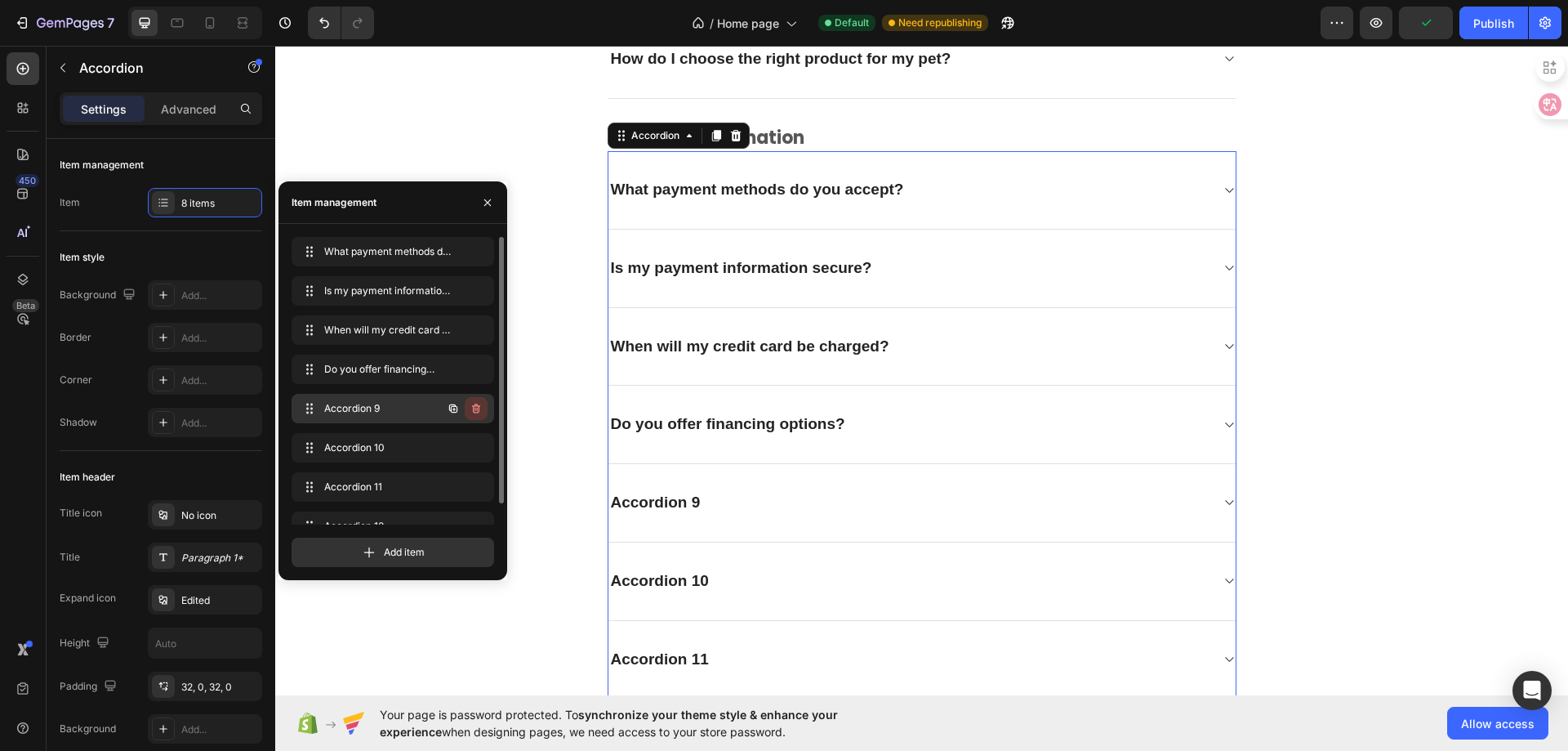
click at [471, 405] on icon "button" at bounding box center [476, 408] width 13 height 13
click at [480, 406] on div "Delete" at bounding box center [465, 408] width 30 height 15
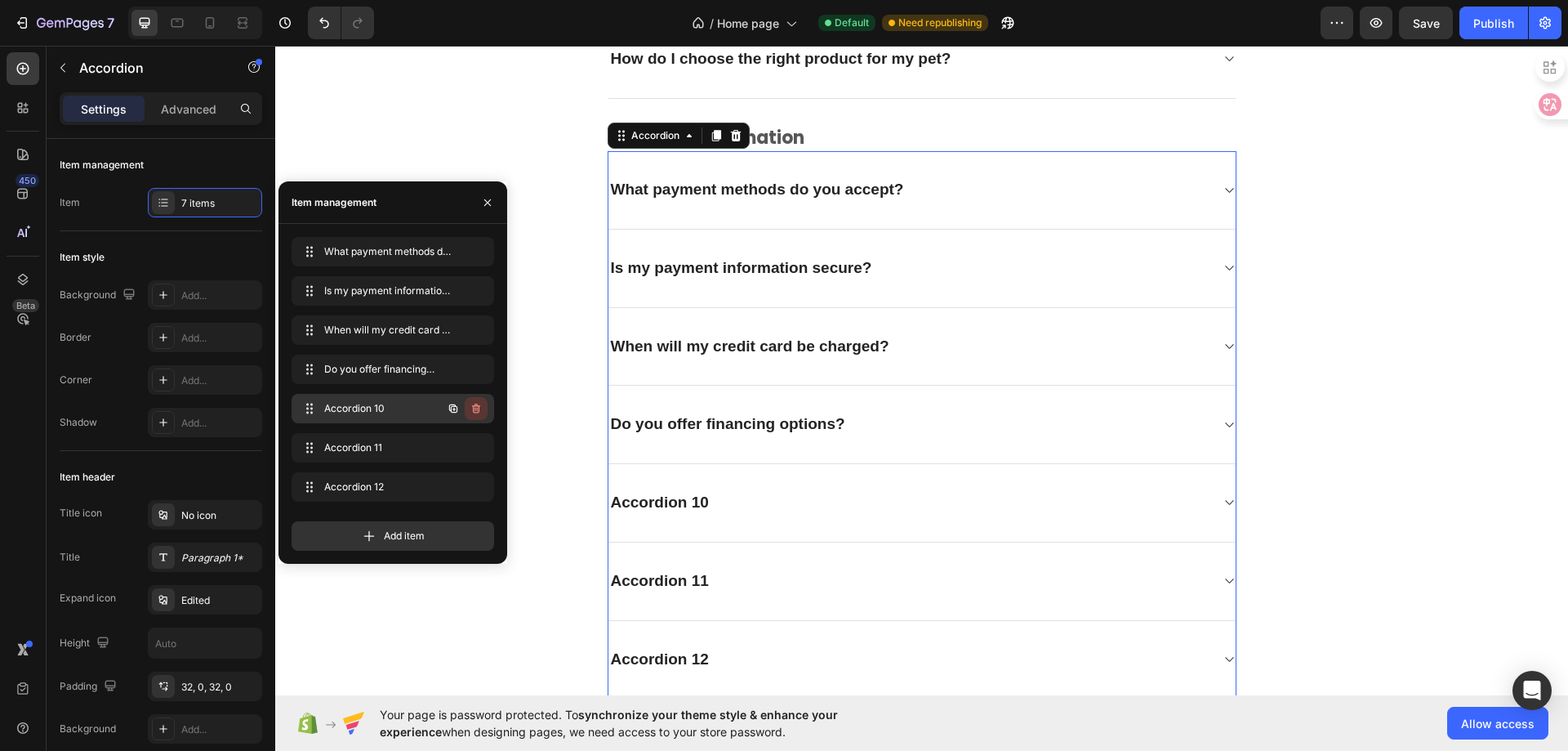
click at [479, 411] on icon "button" at bounding box center [476, 409] width 8 height 10
click at [474, 411] on div "Delete" at bounding box center [465, 408] width 30 height 15
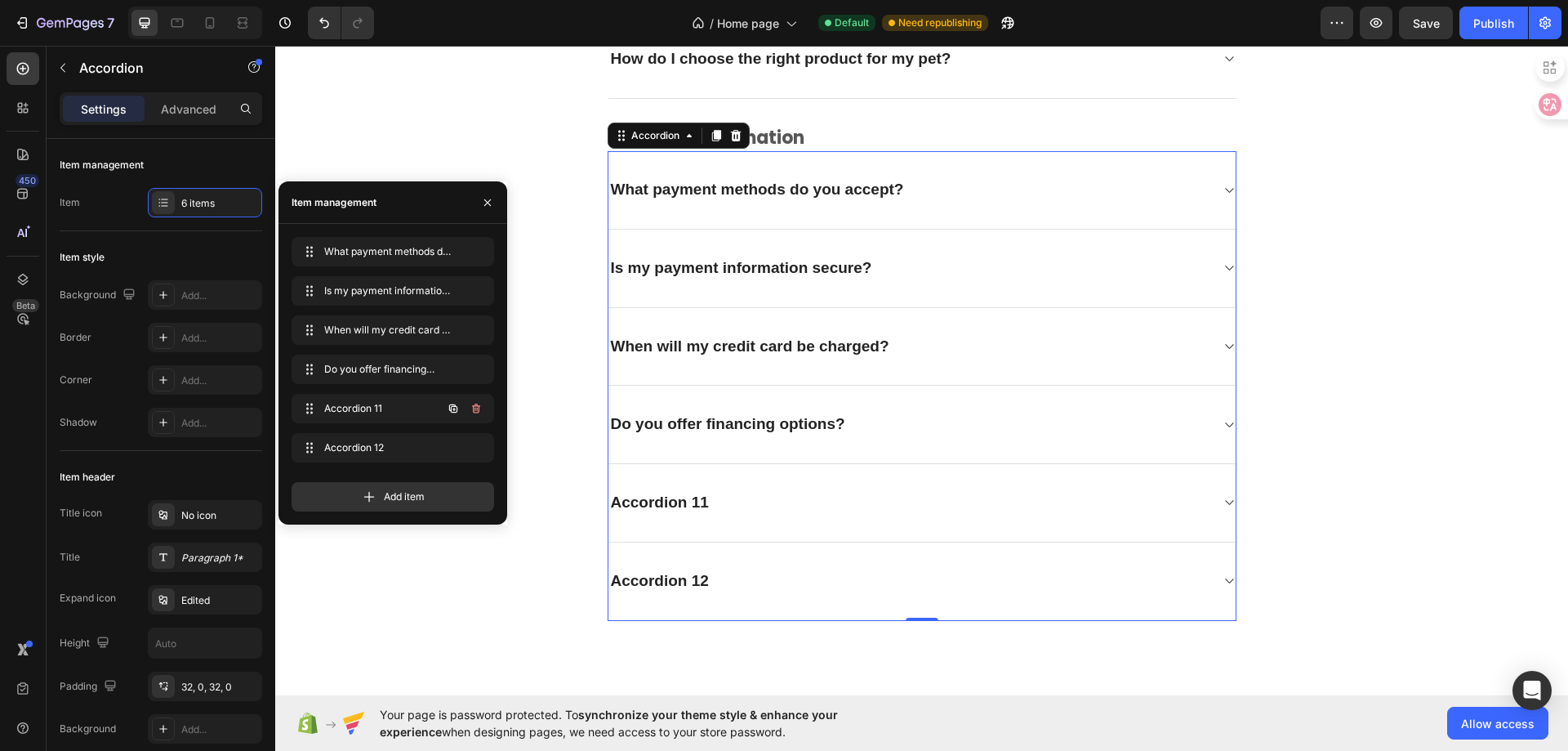
click at [478, 411] on icon "button" at bounding box center [476, 408] width 13 height 13
click at [478, 411] on div "Delete" at bounding box center [465, 408] width 30 height 15
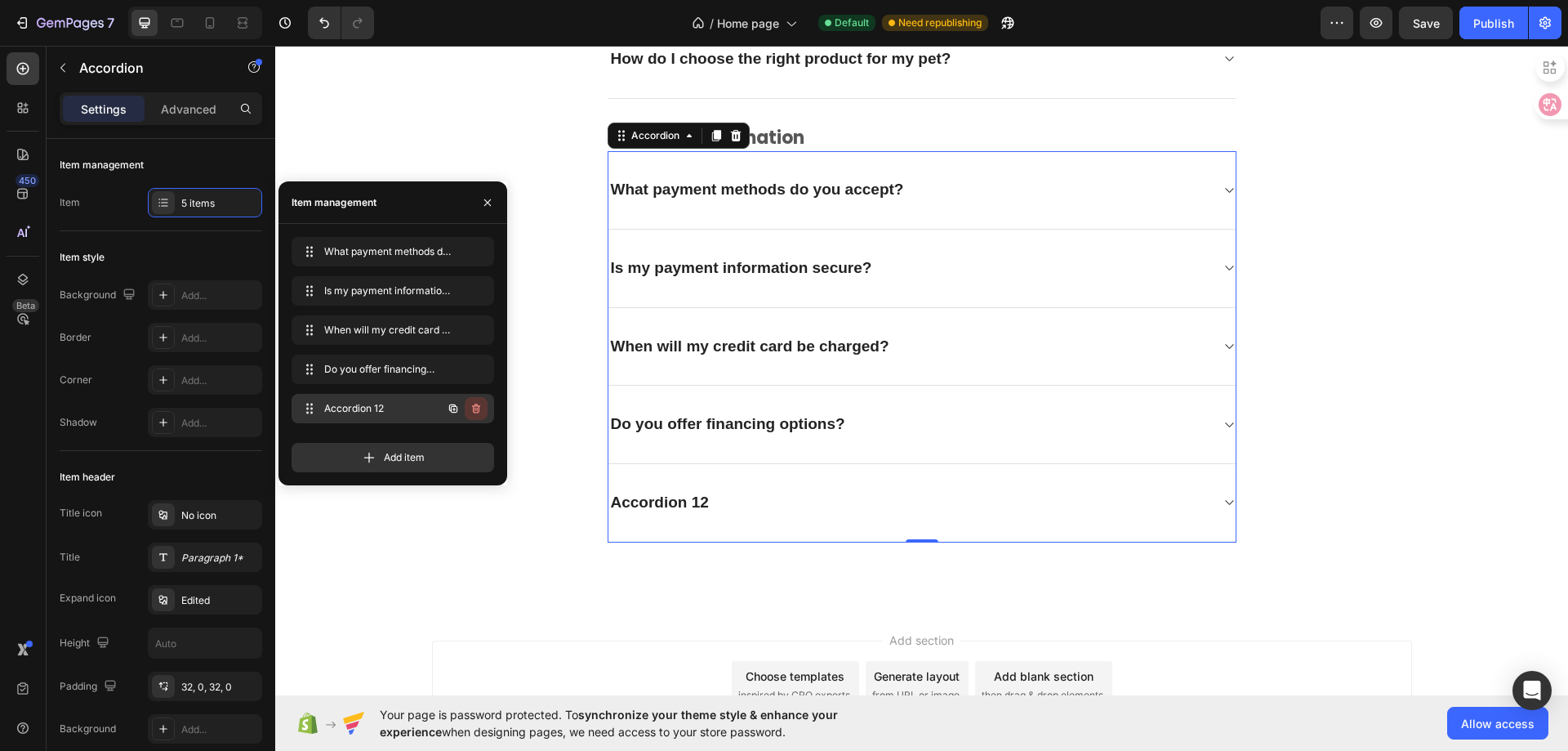
click at [480, 409] on icon "button" at bounding box center [476, 409] width 8 height 10
click at [476, 412] on div "Delete" at bounding box center [465, 408] width 30 height 15
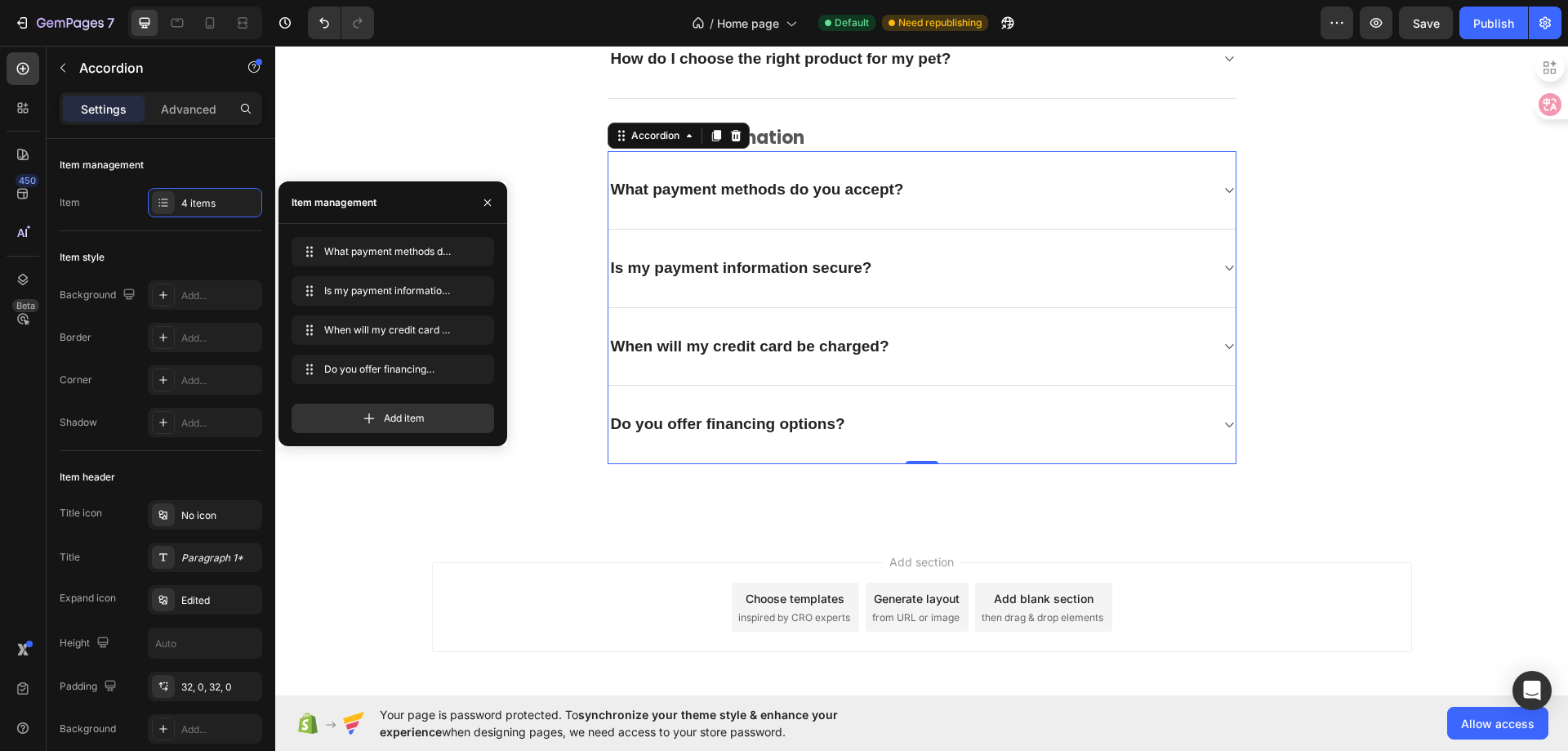
click at [380, 548] on div "Add section Choose templates inspired by CRO experts Generate layout from URL o…" at bounding box center [921, 629] width 1293 height 201
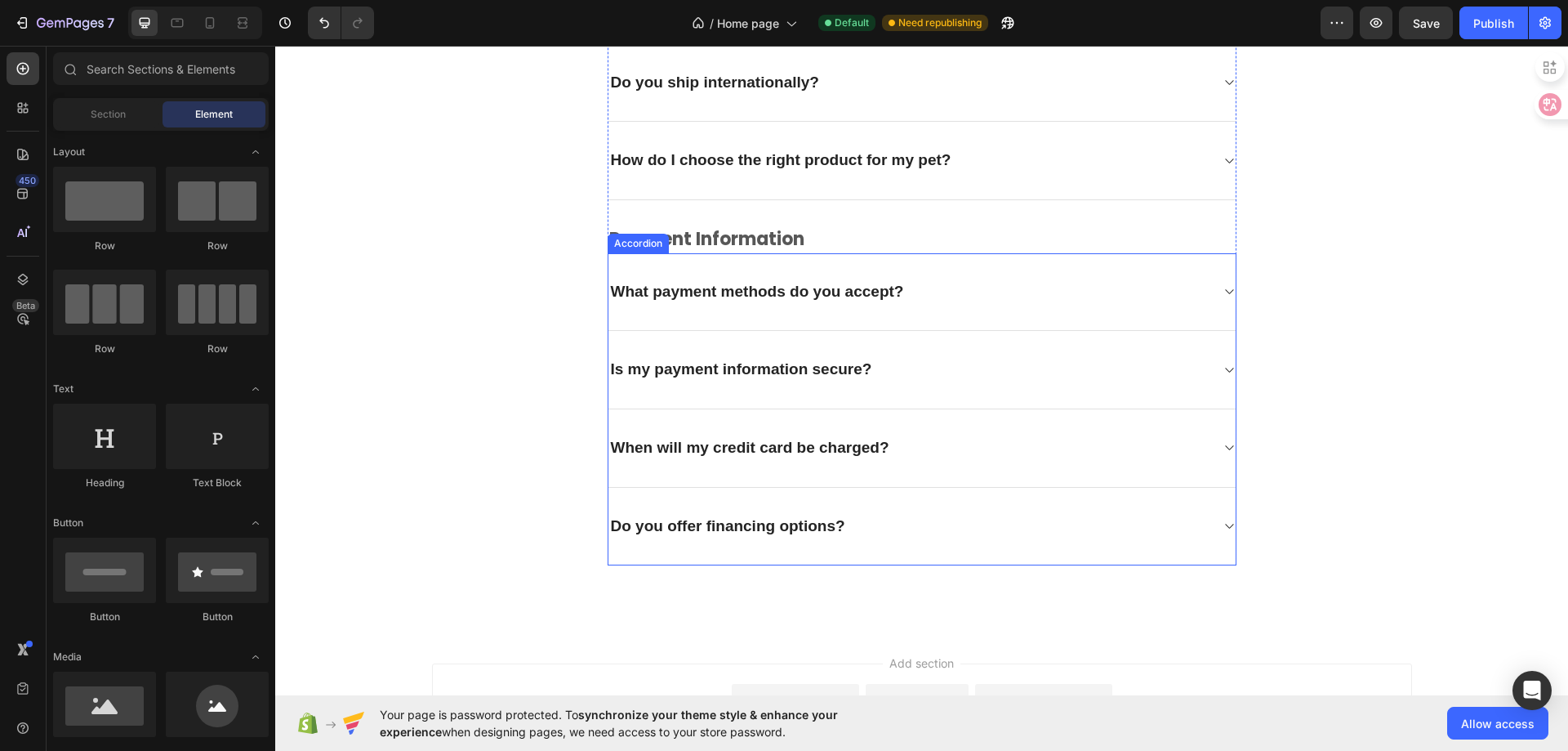
scroll to position [4391, 0]
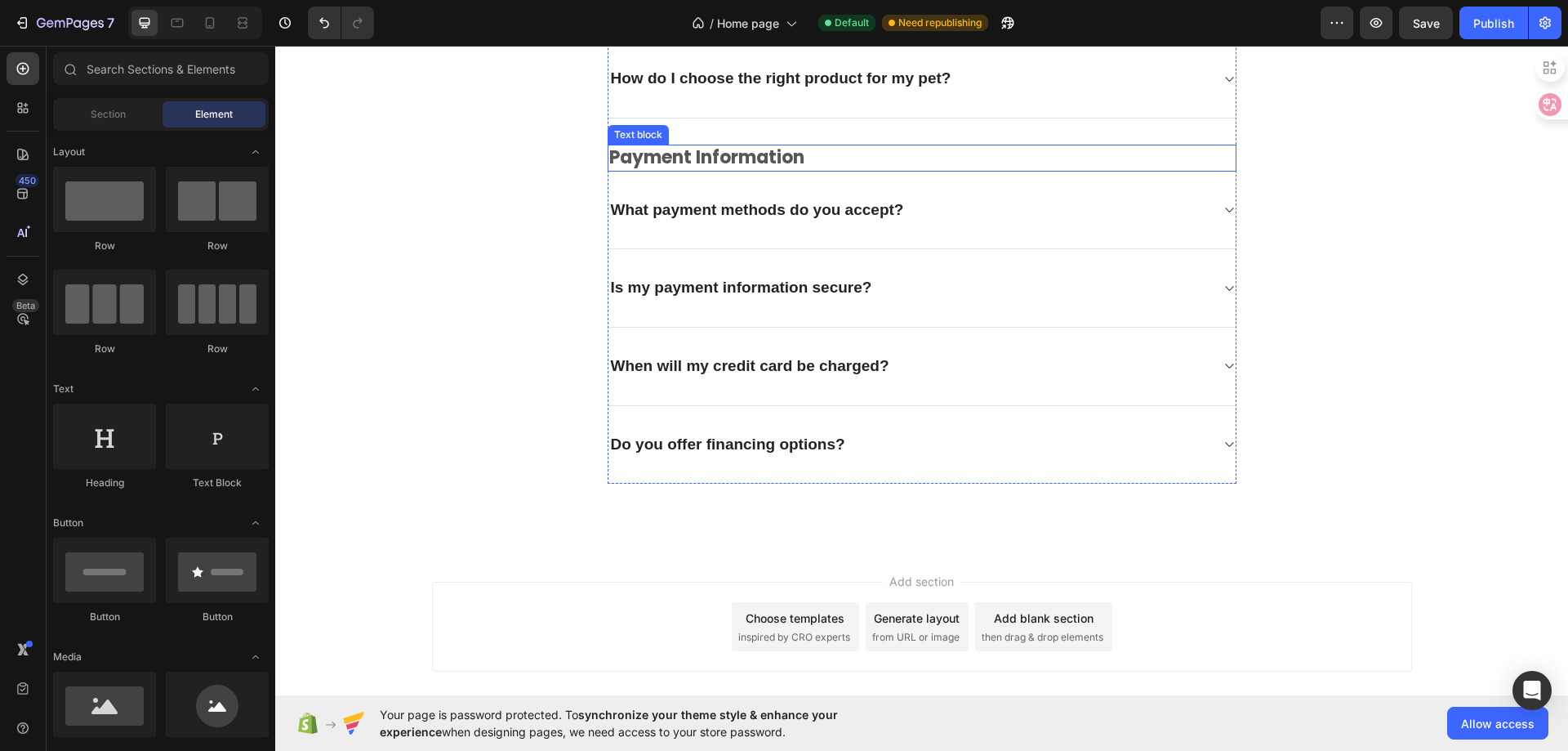
click at [756, 160] on p "Payment information" at bounding box center [921, 158] width 625 height 23
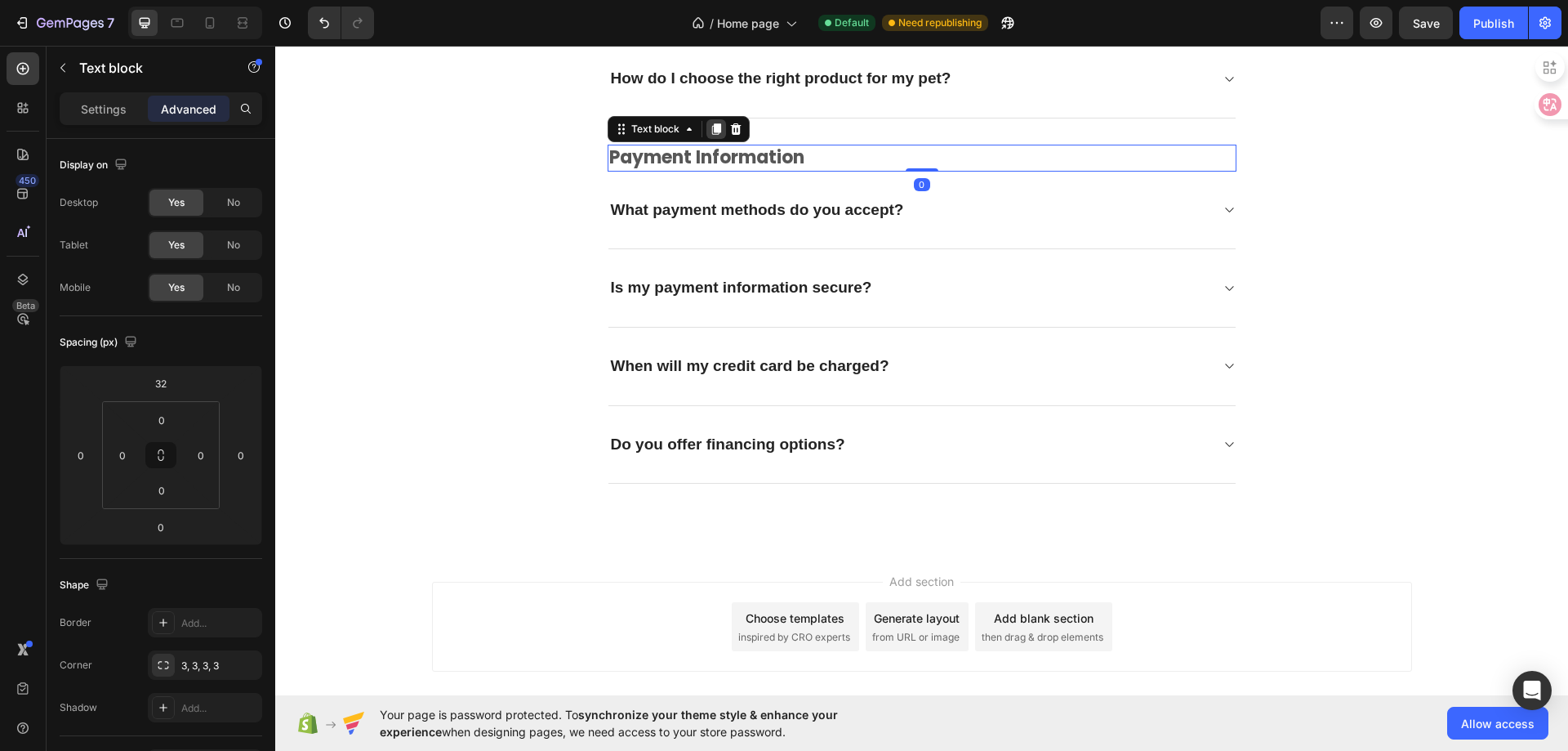
click at [713, 132] on icon at bounding box center [715, 129] width 9 height 12
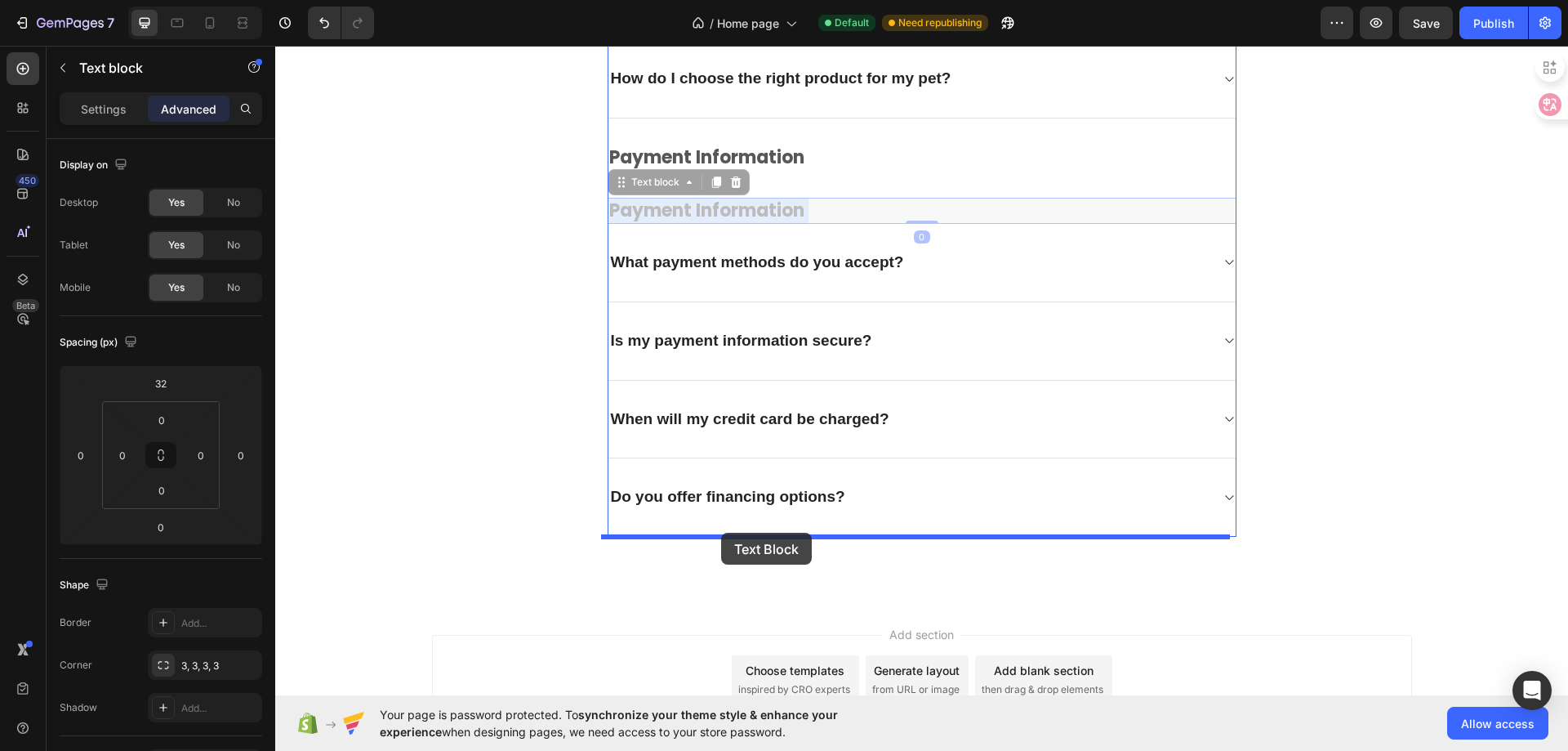
drag, startPoint x: 707, startPoint y: 207, endPoint x: 721, endPoint y: 533, distance: 326.3
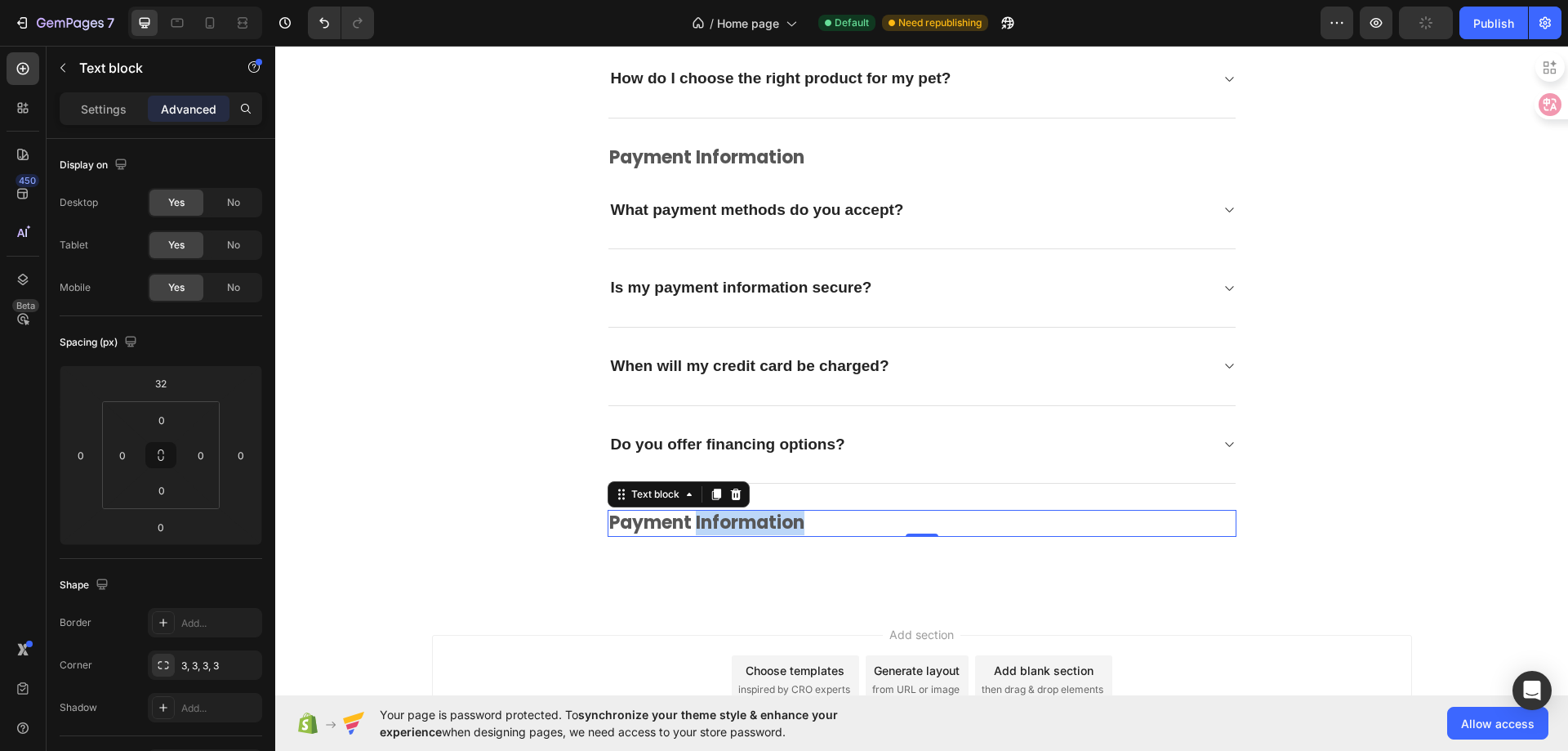
click at [739, 528] on p "payment information" at bounding box center [921, 523] width 625 height 23
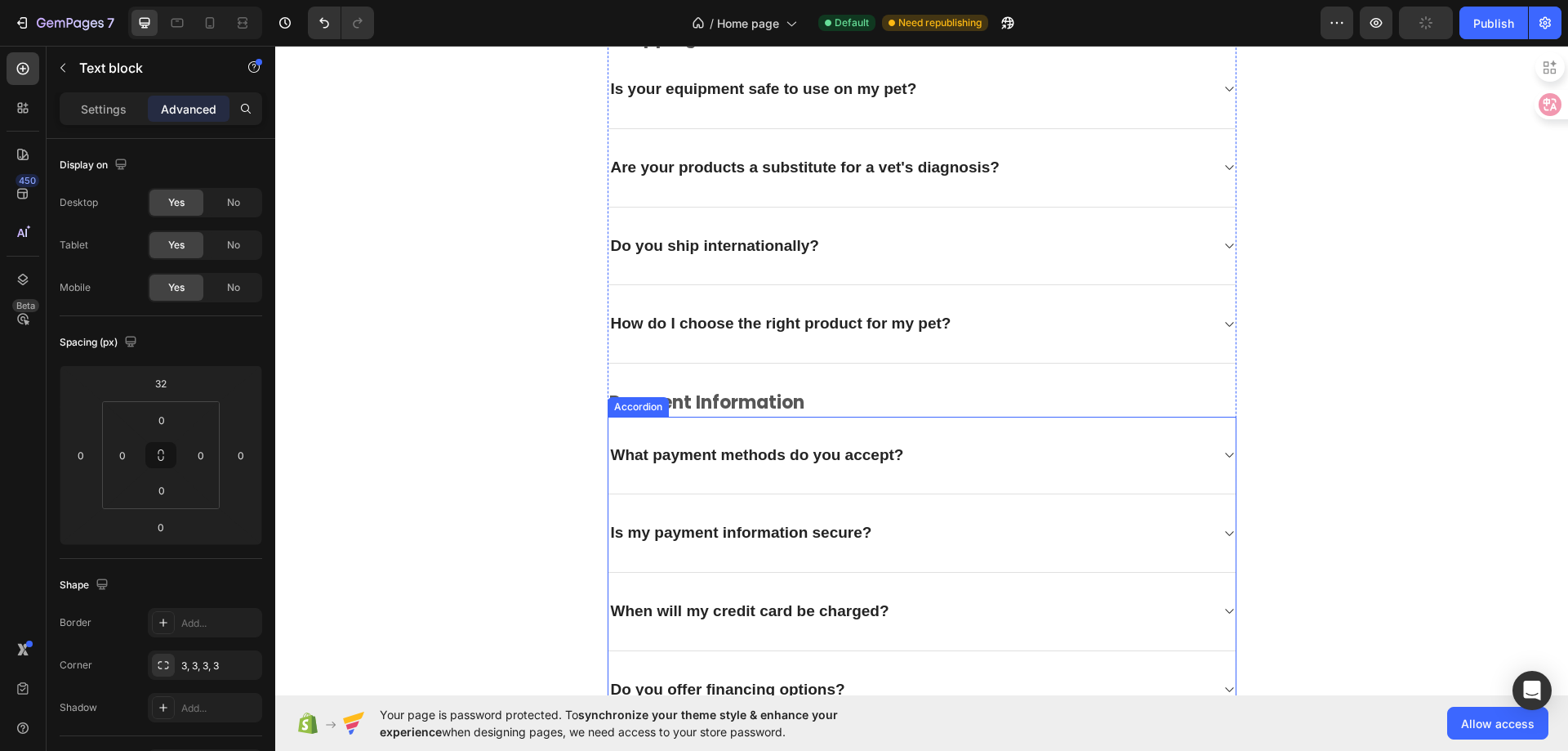
scroll to position [4228, 0]
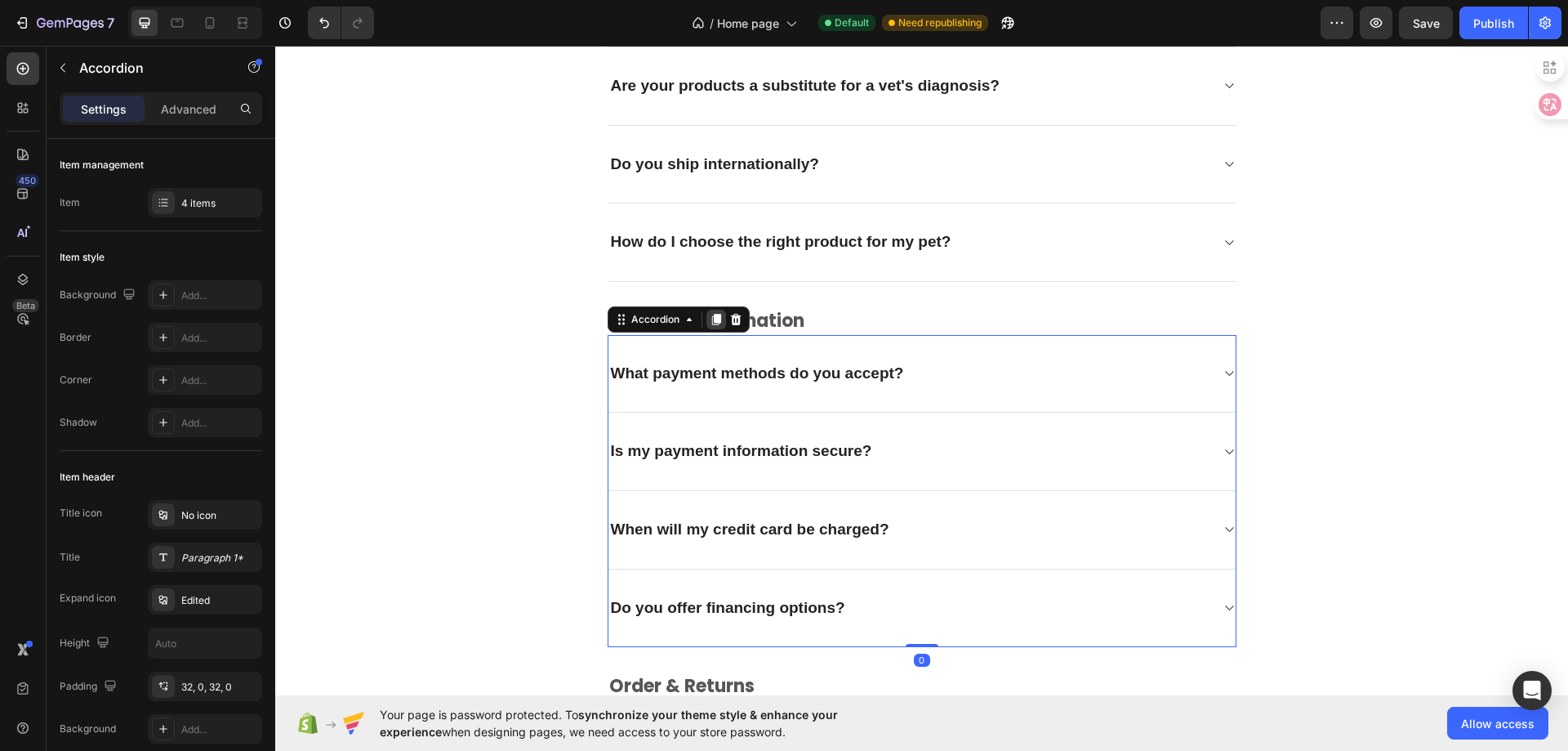
click at [711, 320] on icon at bounding box center [715, 319] width 9 height 12
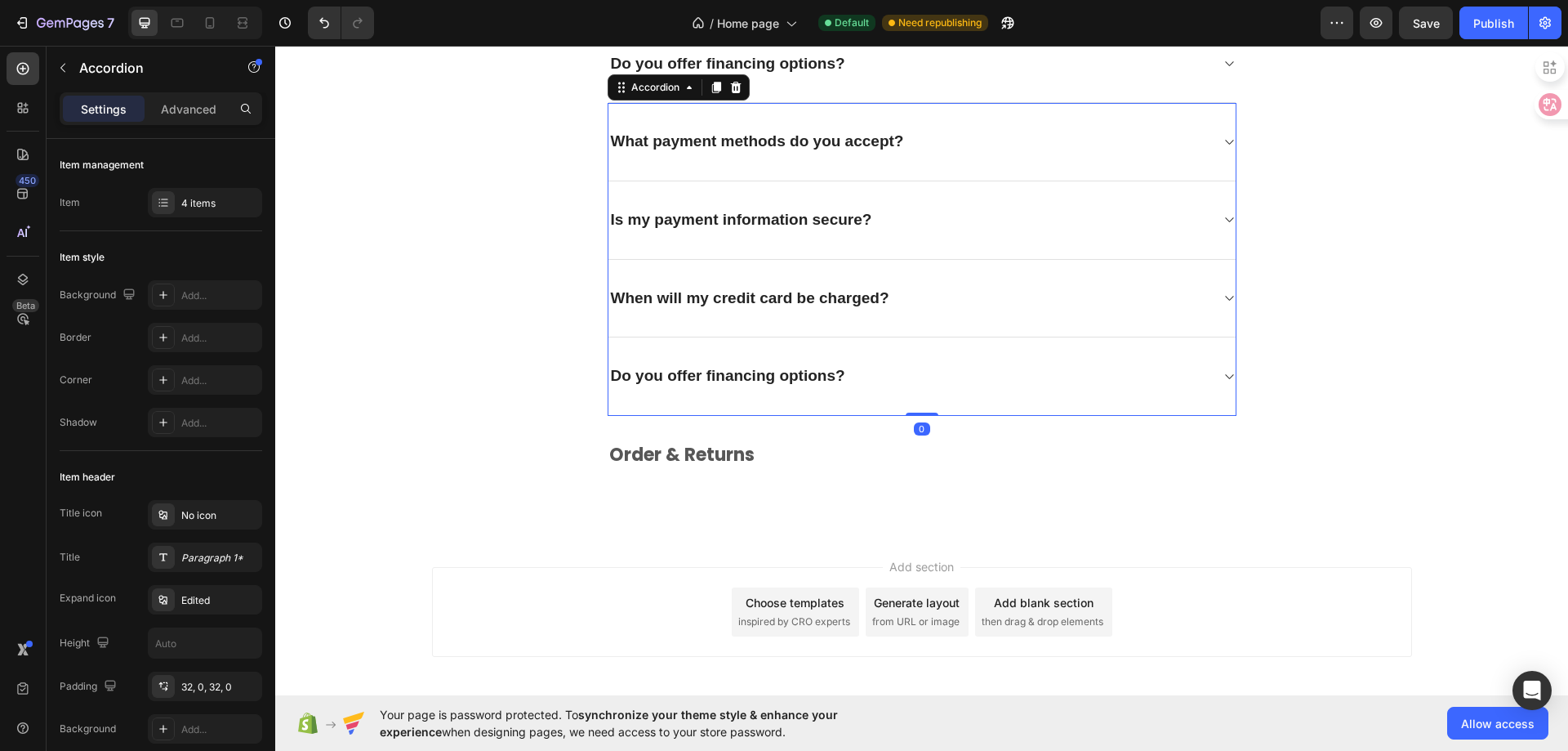
scroll to position [4608, 0]
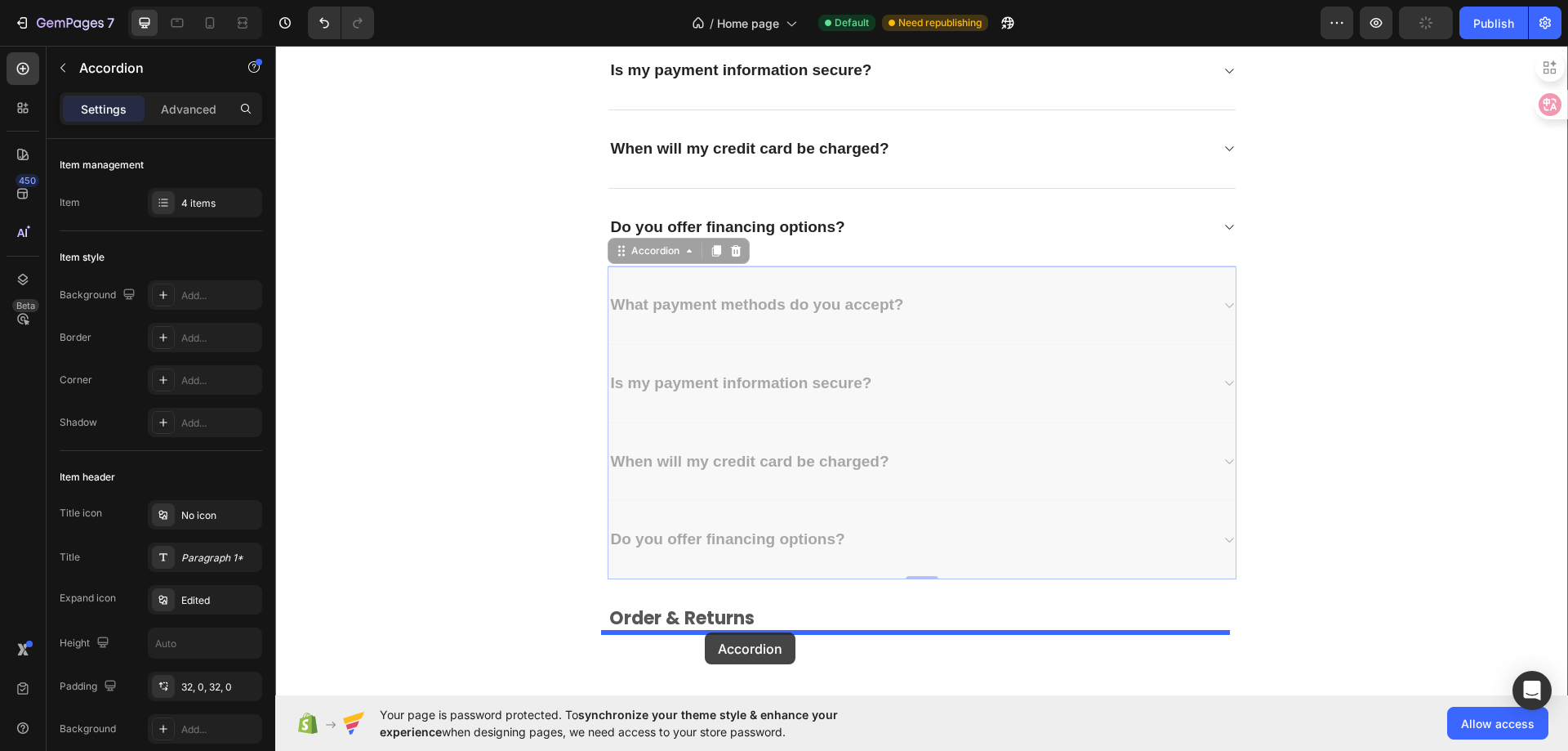
drag, startPoint x: 664, startPoint y: 274, endPoint x: 705, endPoint y: 632, distance: 360.3
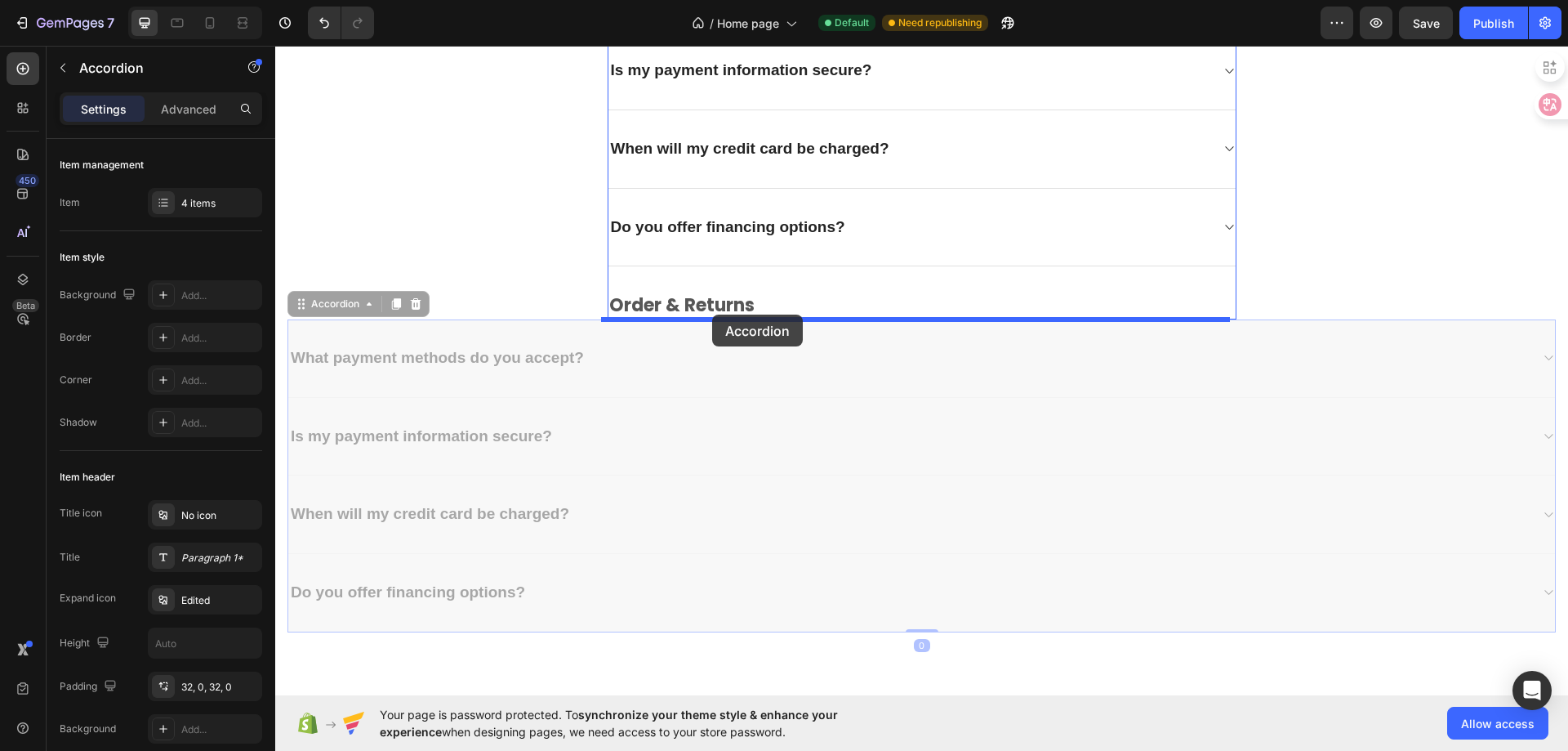
drag, startPoint x: 329, startPoint y: 331, endPoint x: 712, endPoint y: 314, distance: 383.4
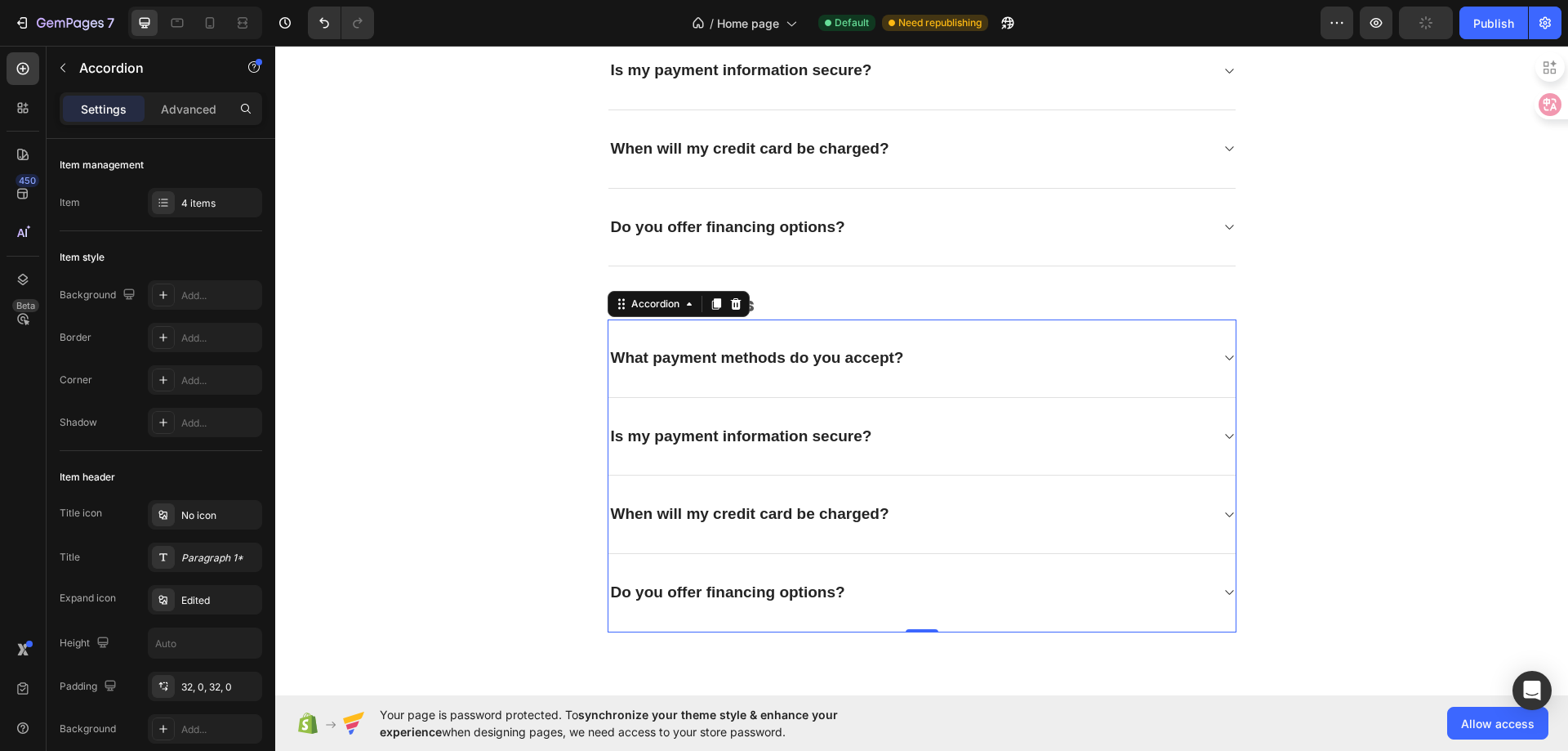
click at [748, 359] on p "What payment methods do you accept?" at bounding box center [757, 358] width 293 height 20
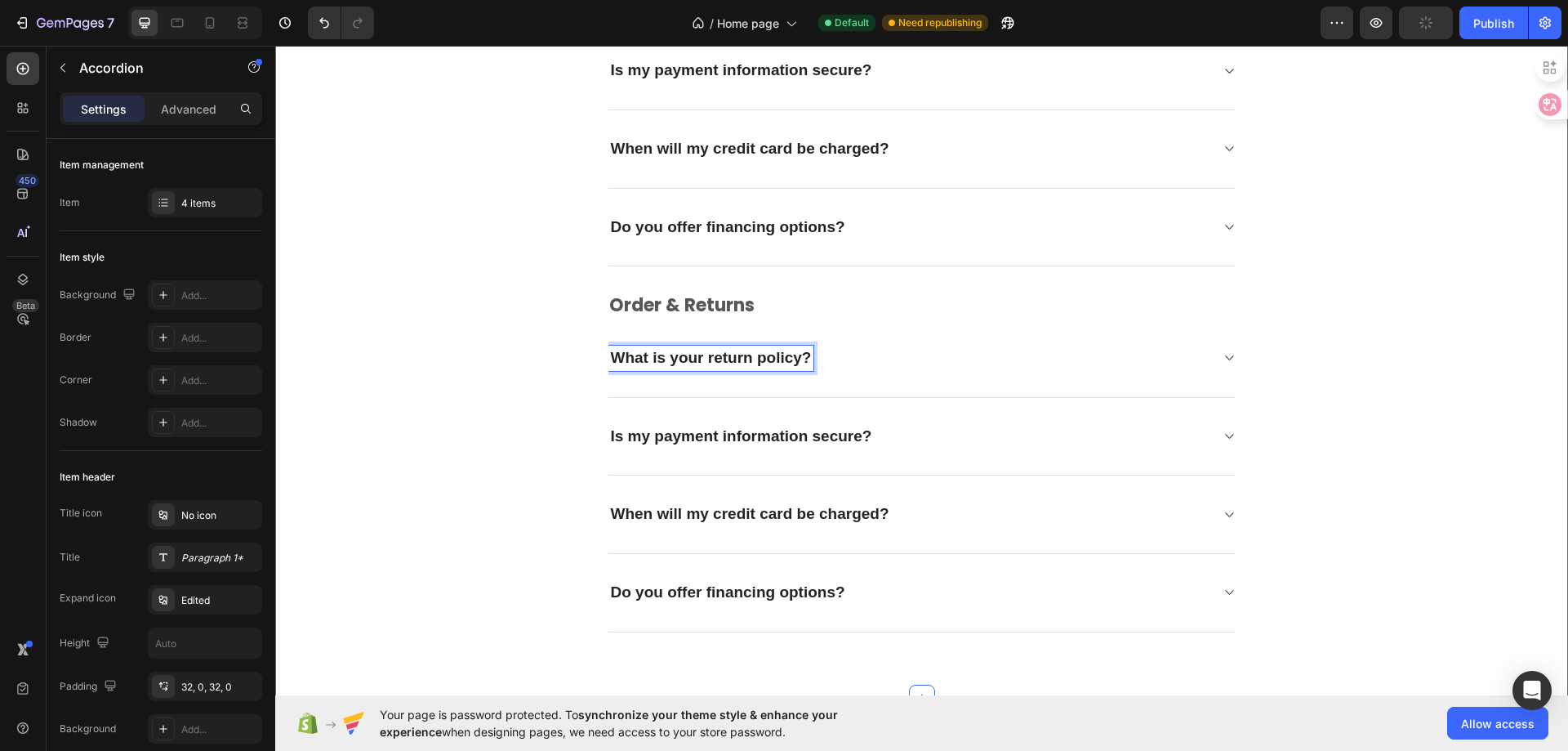
click at [1224, 361] on icon at bounding box center [1229, 357] width 13 height 13
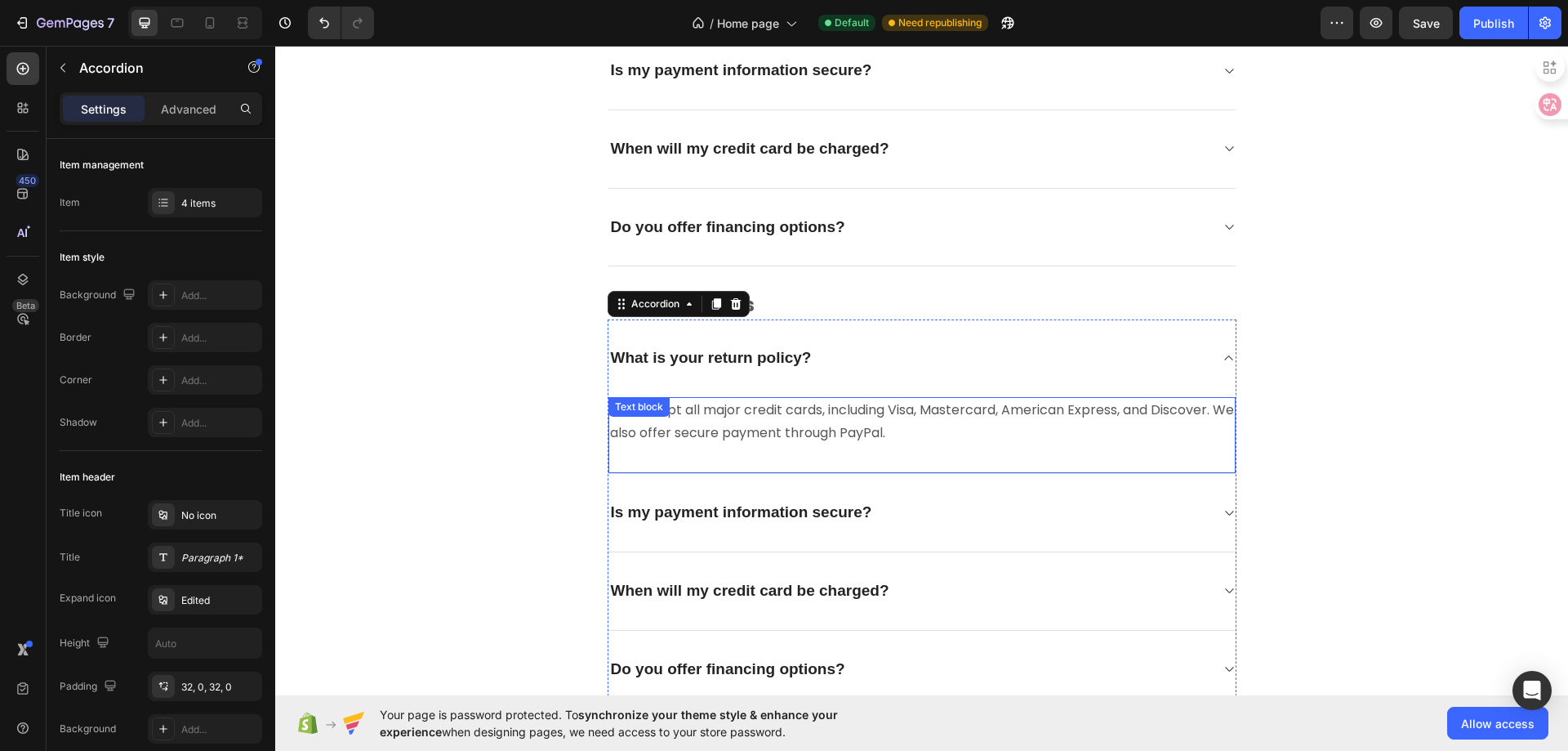
click at [794, 424] on p "We accept all major credit cards, including Visa, Mastercard, American Express,…" at bounding box center [922, 422] width 624 height 48
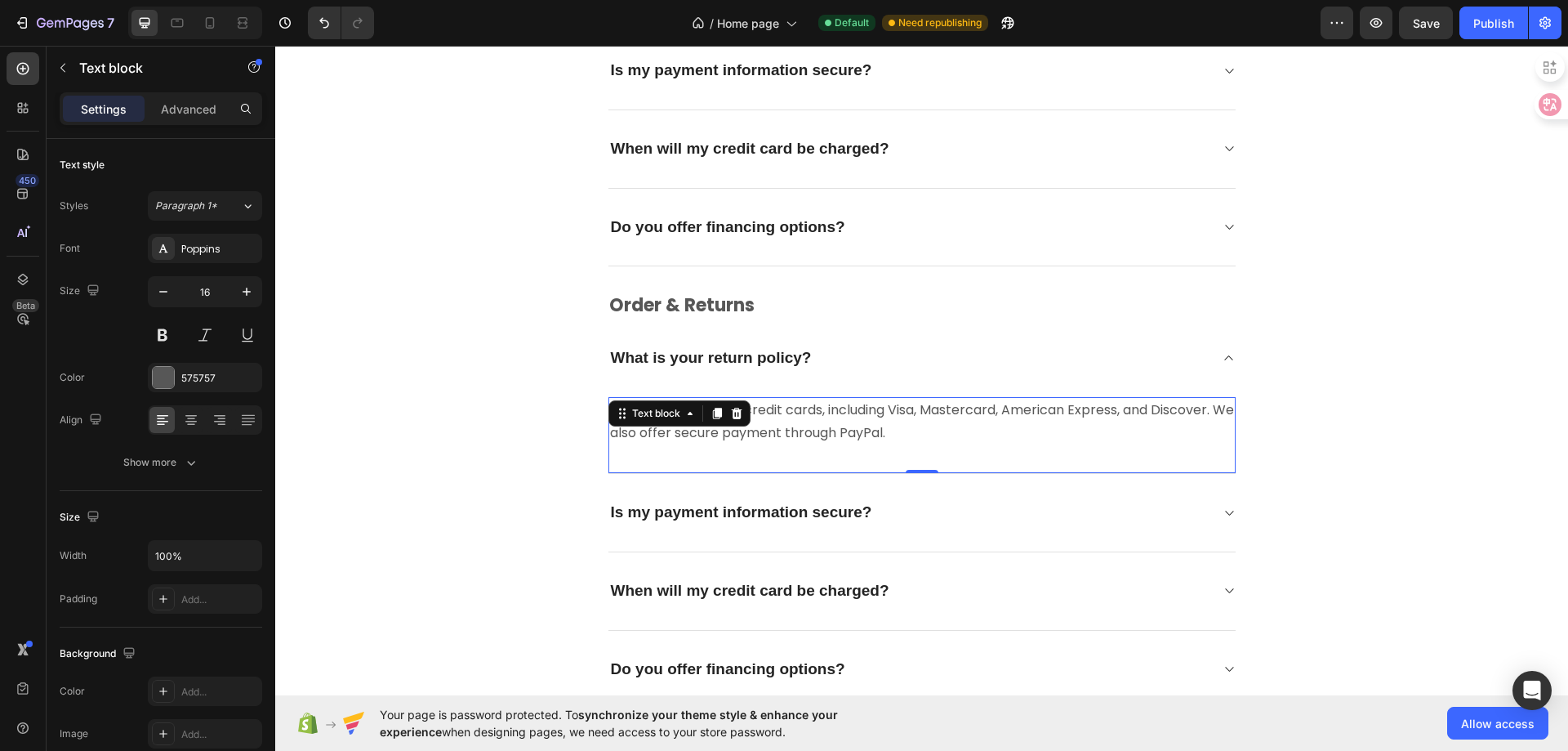
click at [867, 440] on p "We accept all major credit cards, including Visa, Mastercard, American Express,…" at bounding box center [922, 422] width 624 height 48
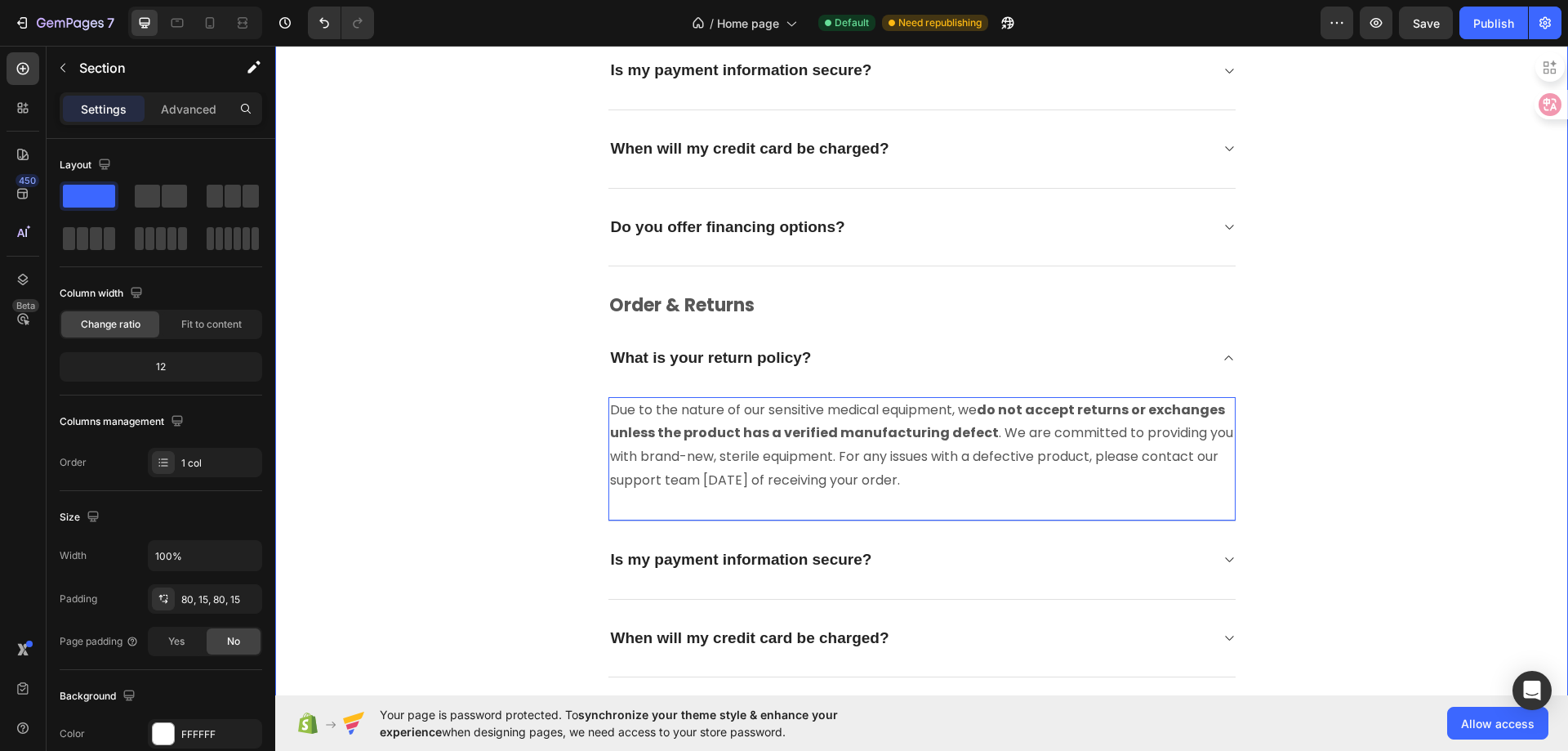
click at [1465, 345] on div "Frequently asked questions Heading Have questions? We're here to help Text bloc…" at bounding box center [922, 62] width 1268 height 1387
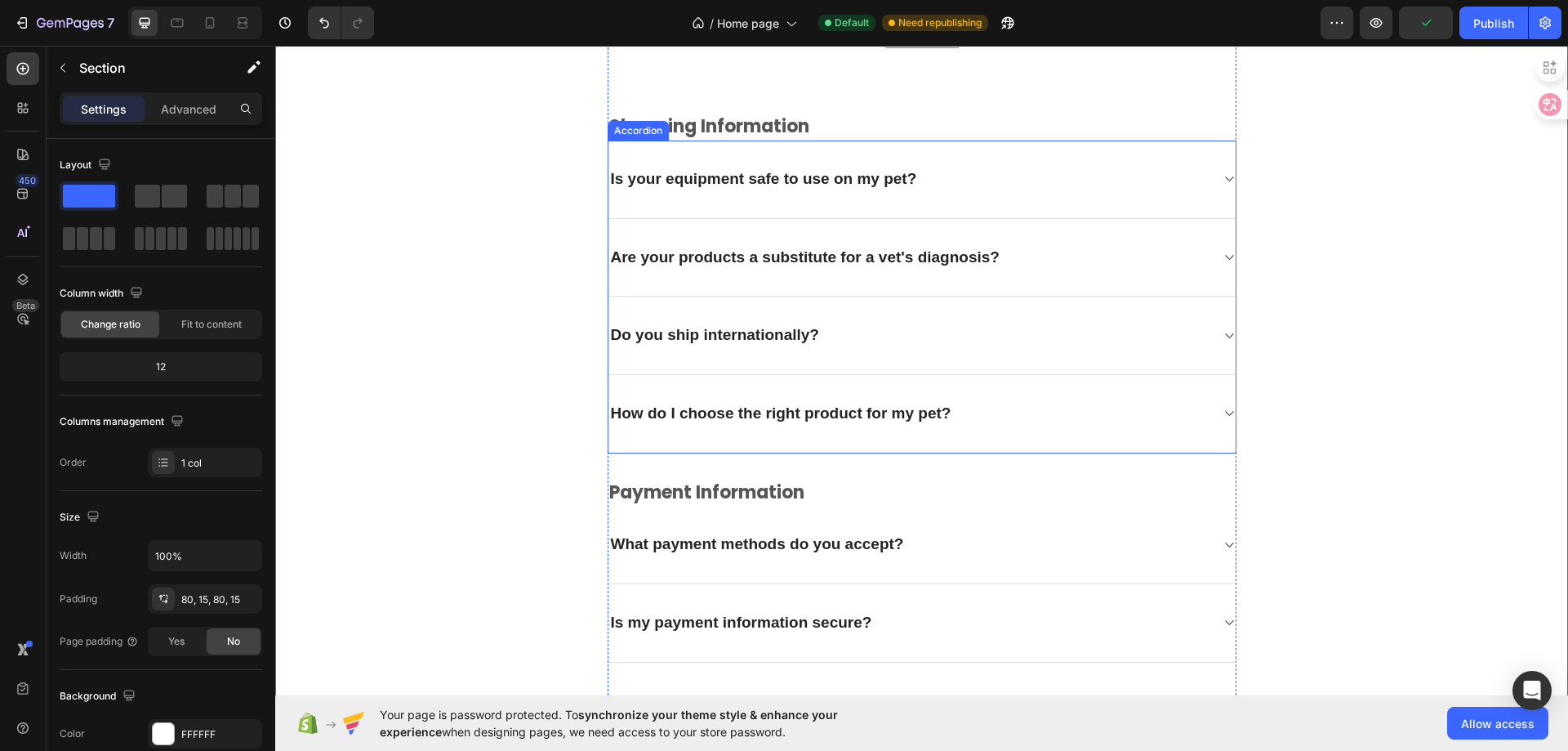
scroll to position [4036, 0]
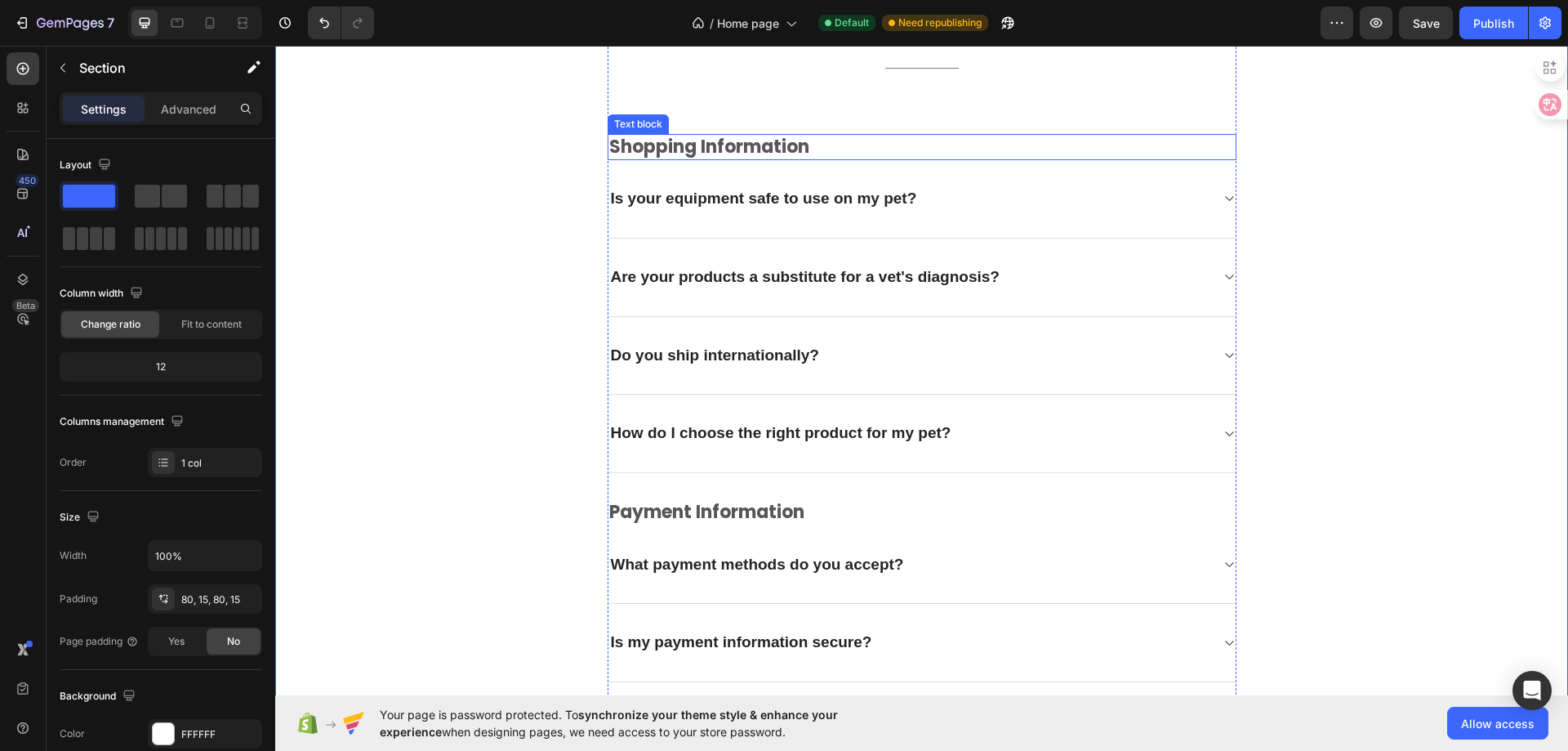
click at [762, 160] on p "Shopping Information" at bounding box center [921, 147] width 625 height 23
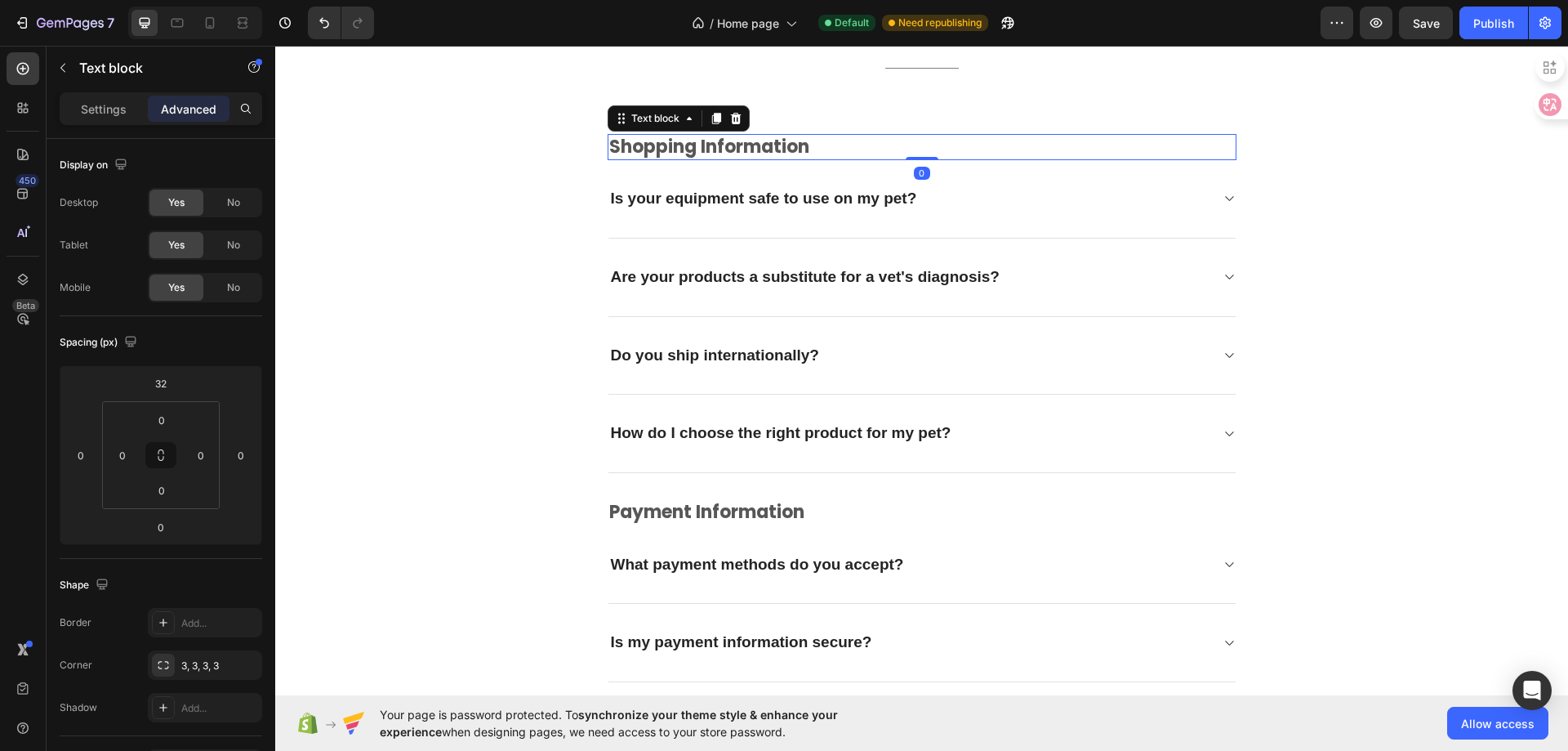
click at [186, 103] on p "Advanced" at bounding box center [188, 109] width 55 height 18
click at [175, 385] on input "32" at bounding box center [161, 382] width 33 height 24
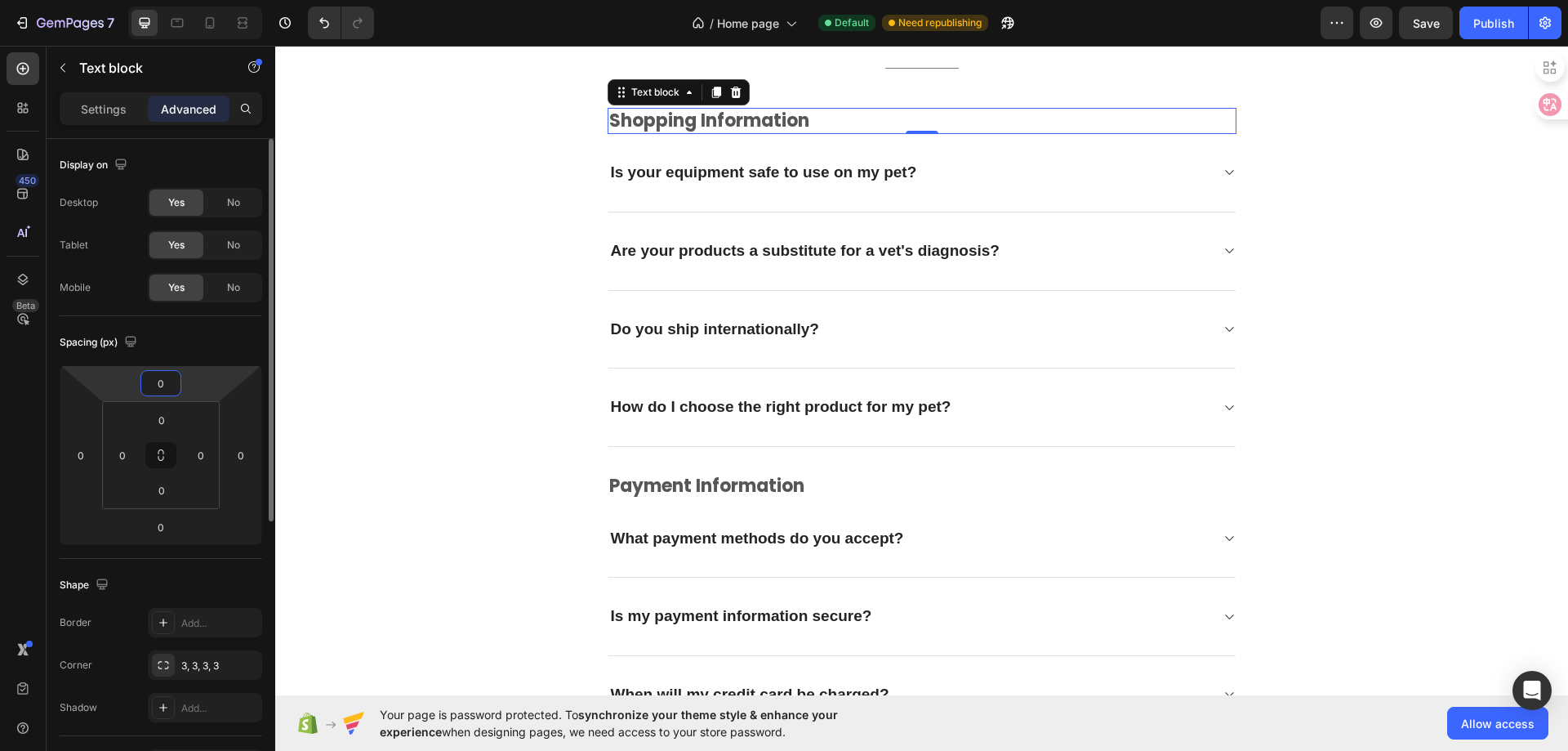
type input "0"
click at [212, 340] on div "Spacing (px)" at bounding box center [160, 341] width 202 height 26
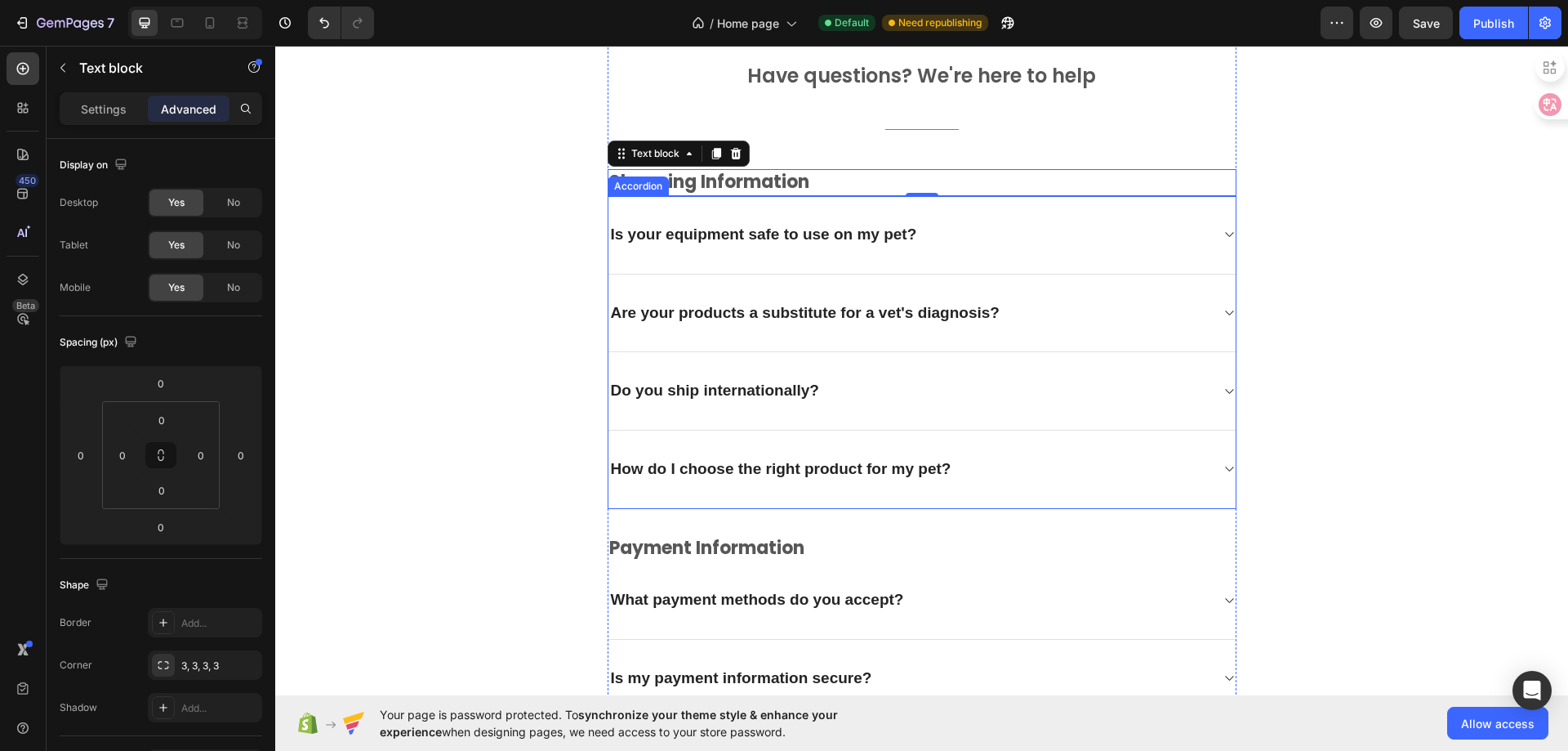
scroll to position [4118, 0]
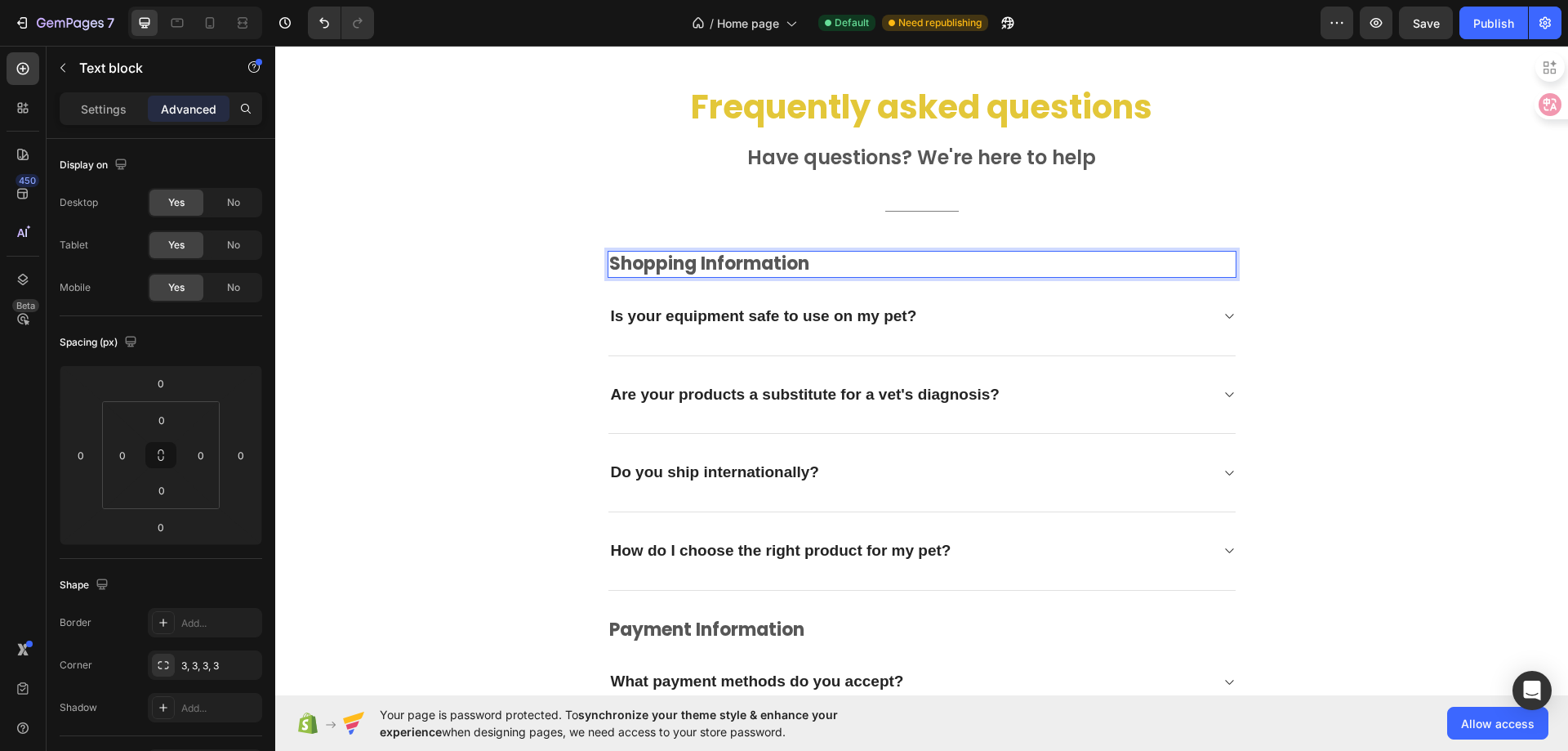
click at [759, 265] on p "Shopping Information" at bounding box center [921, 264] width 625 height 23
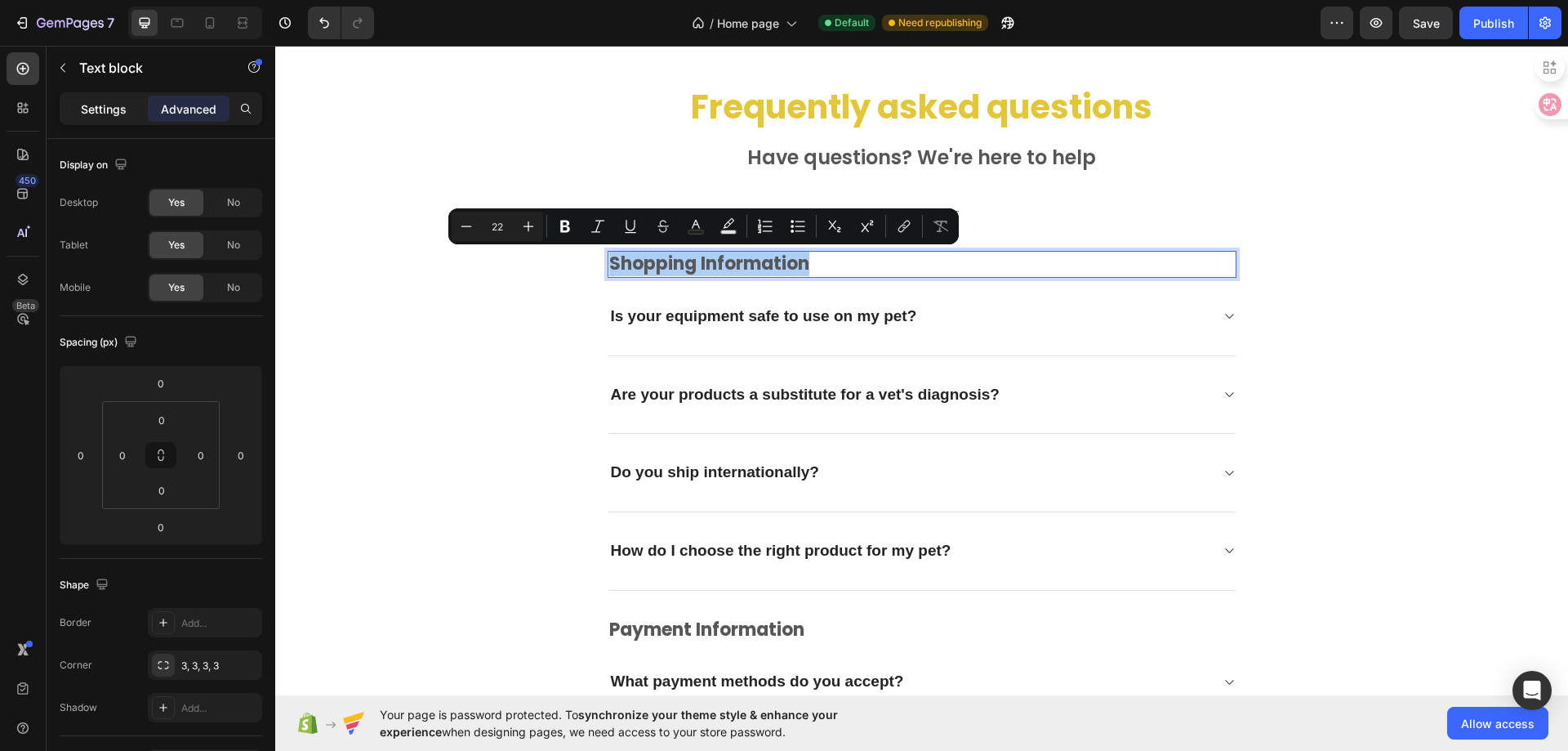
click at [110, 114] on p "Settings" at bounding box center [103, 109] width 46 height 18
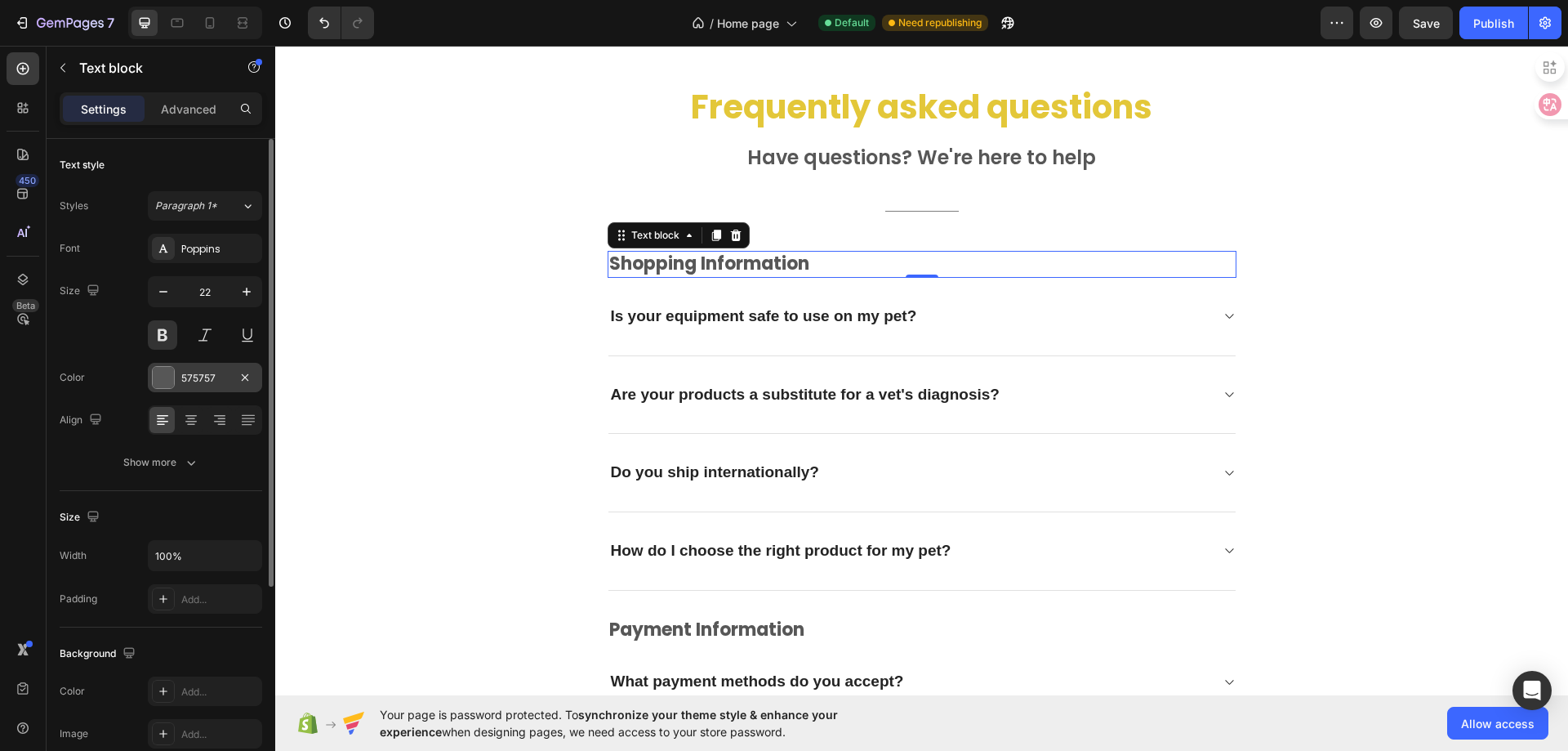
click at [161, 376] on div at bounding box center [163, 377] width 21 height 21
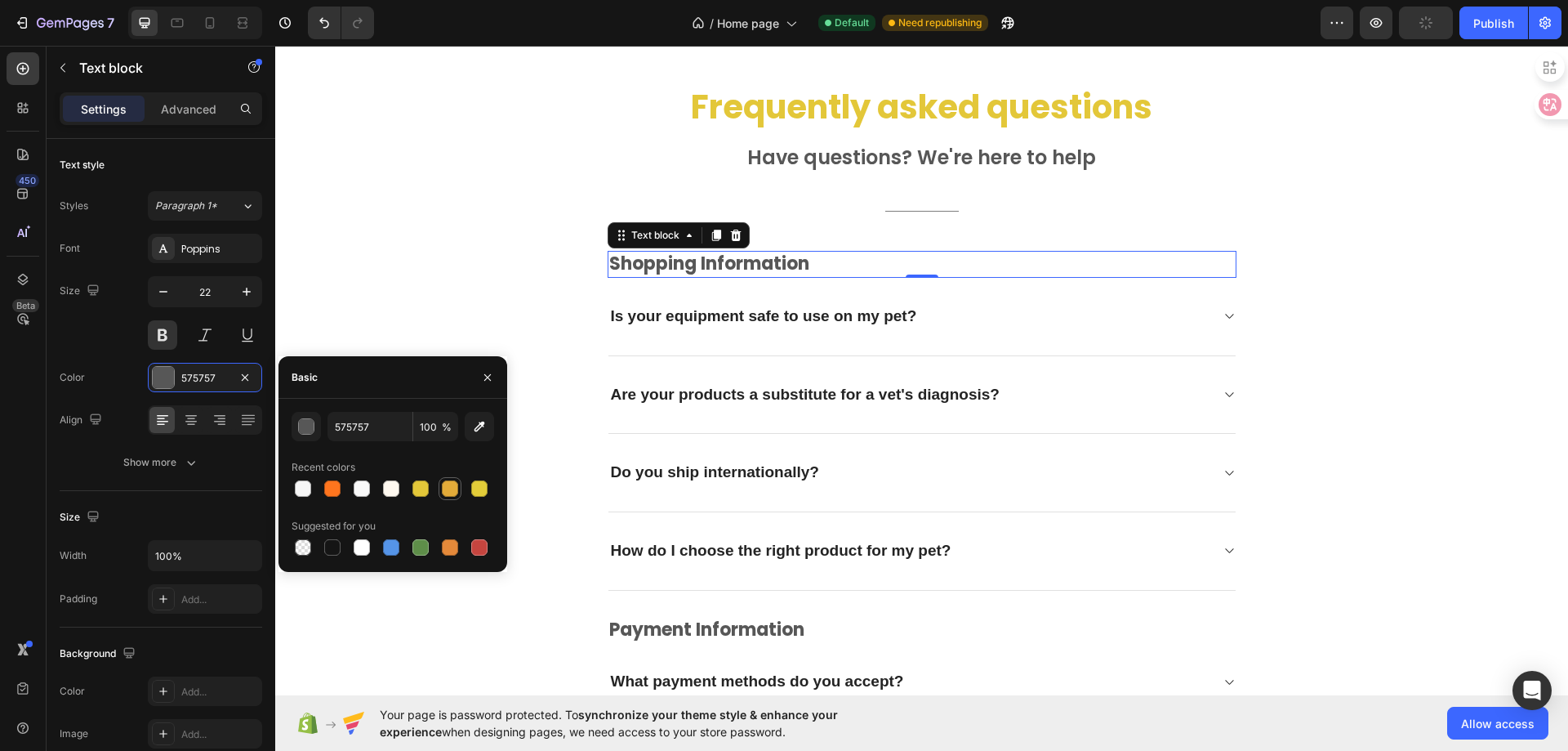
click at [454, 492] on div at bounding box center [449, 488] width 17 height 17
type input "E3AB39"
click at [1464, 353] on div "Frequently asked questions Heading Have questions? We're here to help Text bloc…" at bounding box center [922, 764] width 1268 height 1361
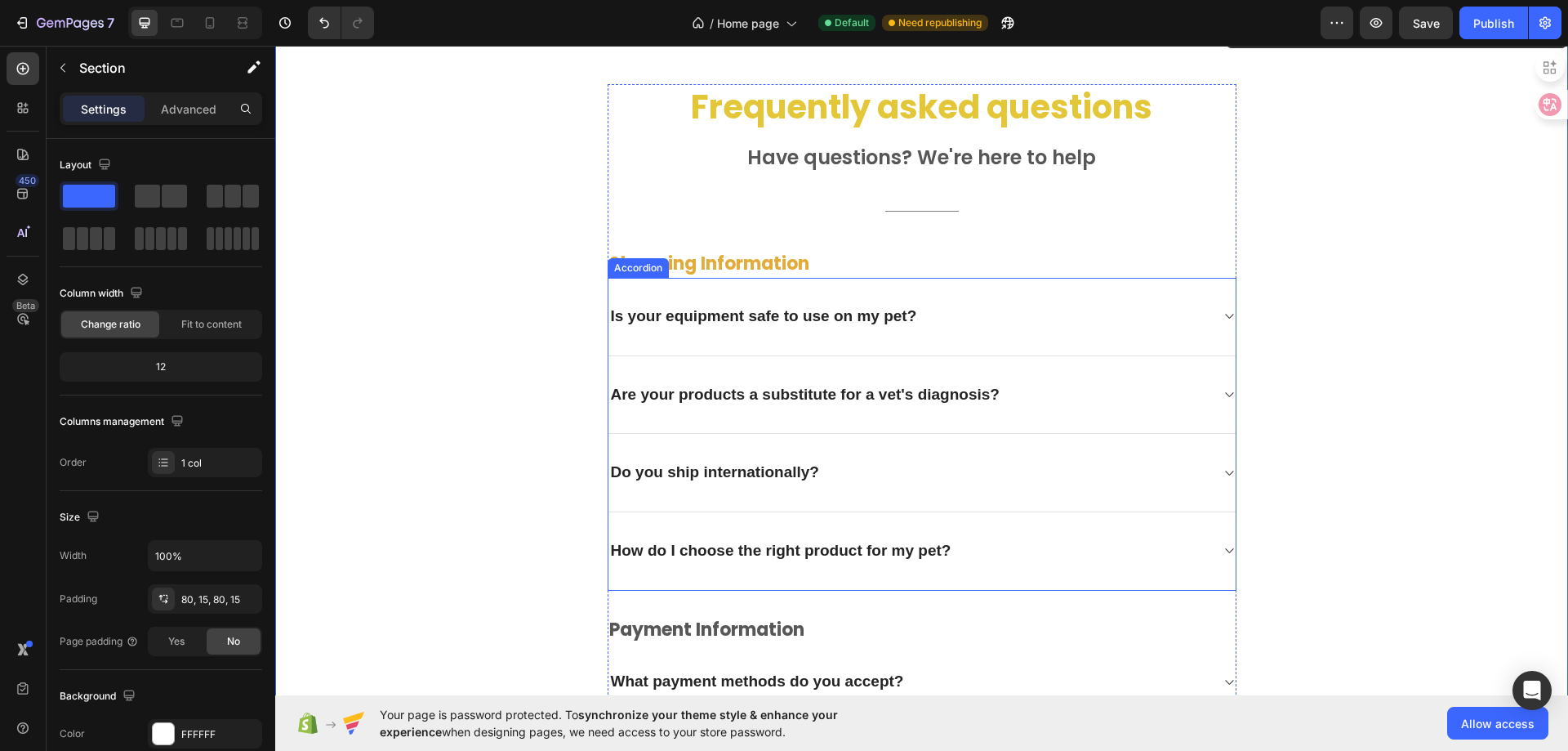
scroll to position [4200, 0]
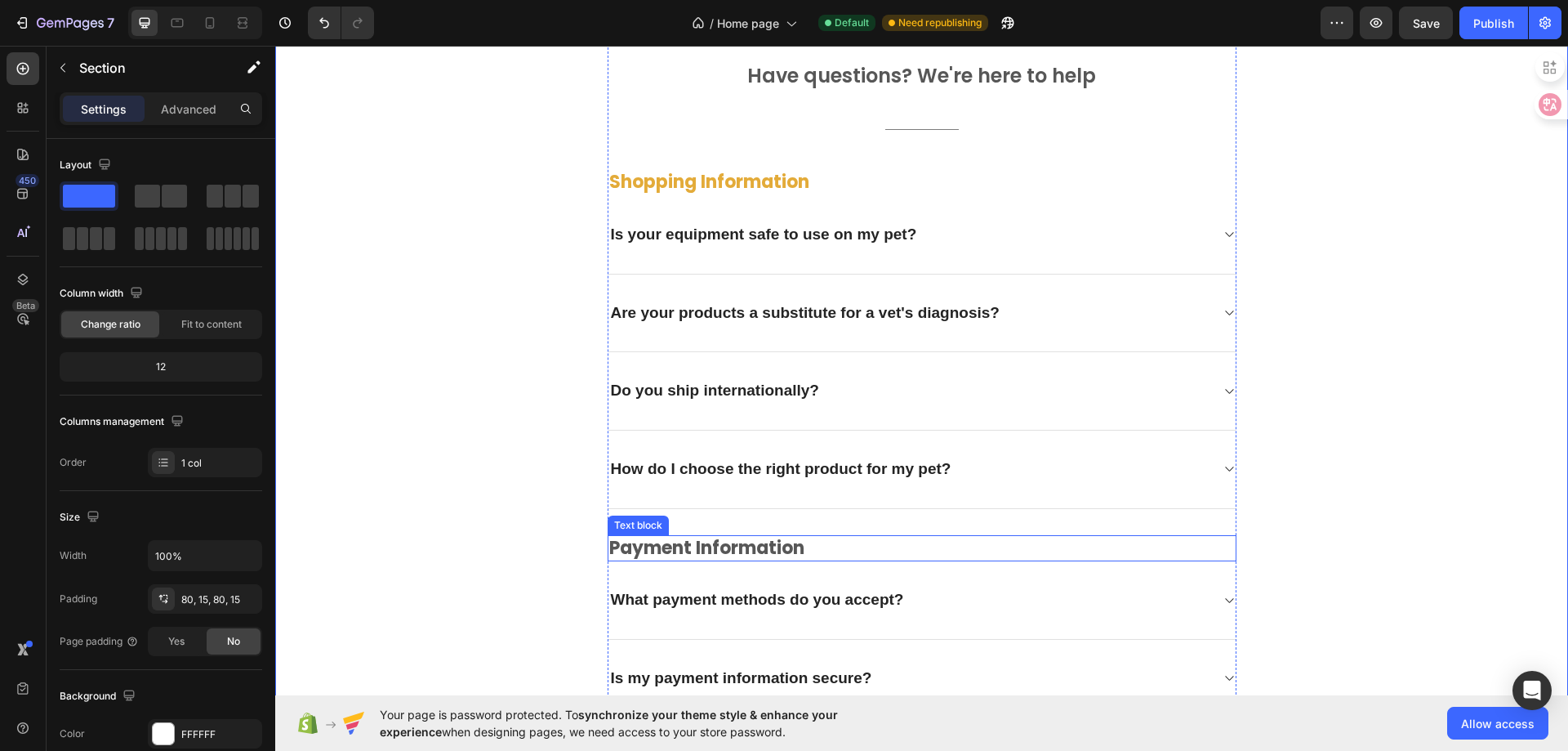
click at [722, 550] on p "Payment information" at bounding box center [921, 549] width 625 height 23
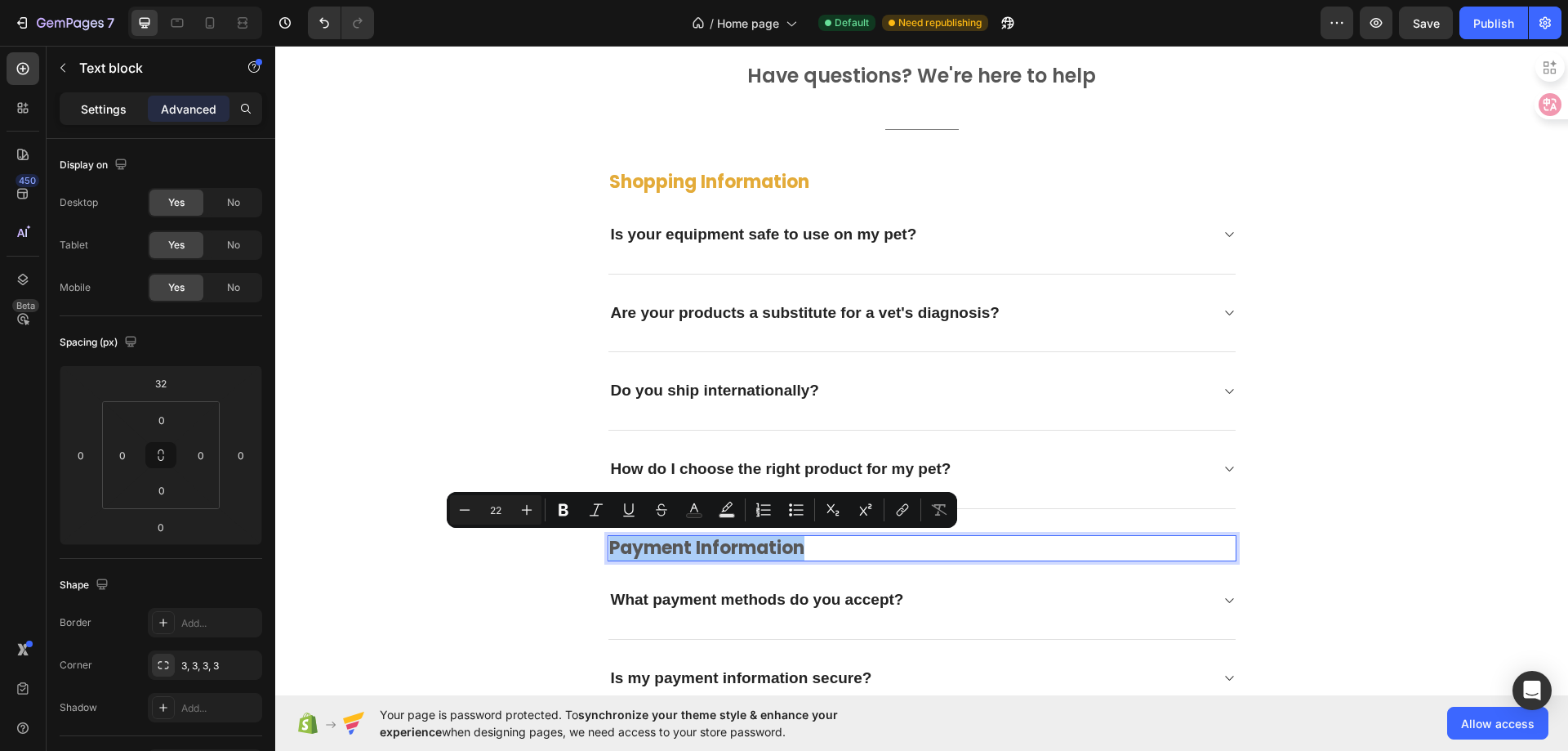
click at [110, 120] on div "Settings" at bounding box center [104, 108] width 82 height 26
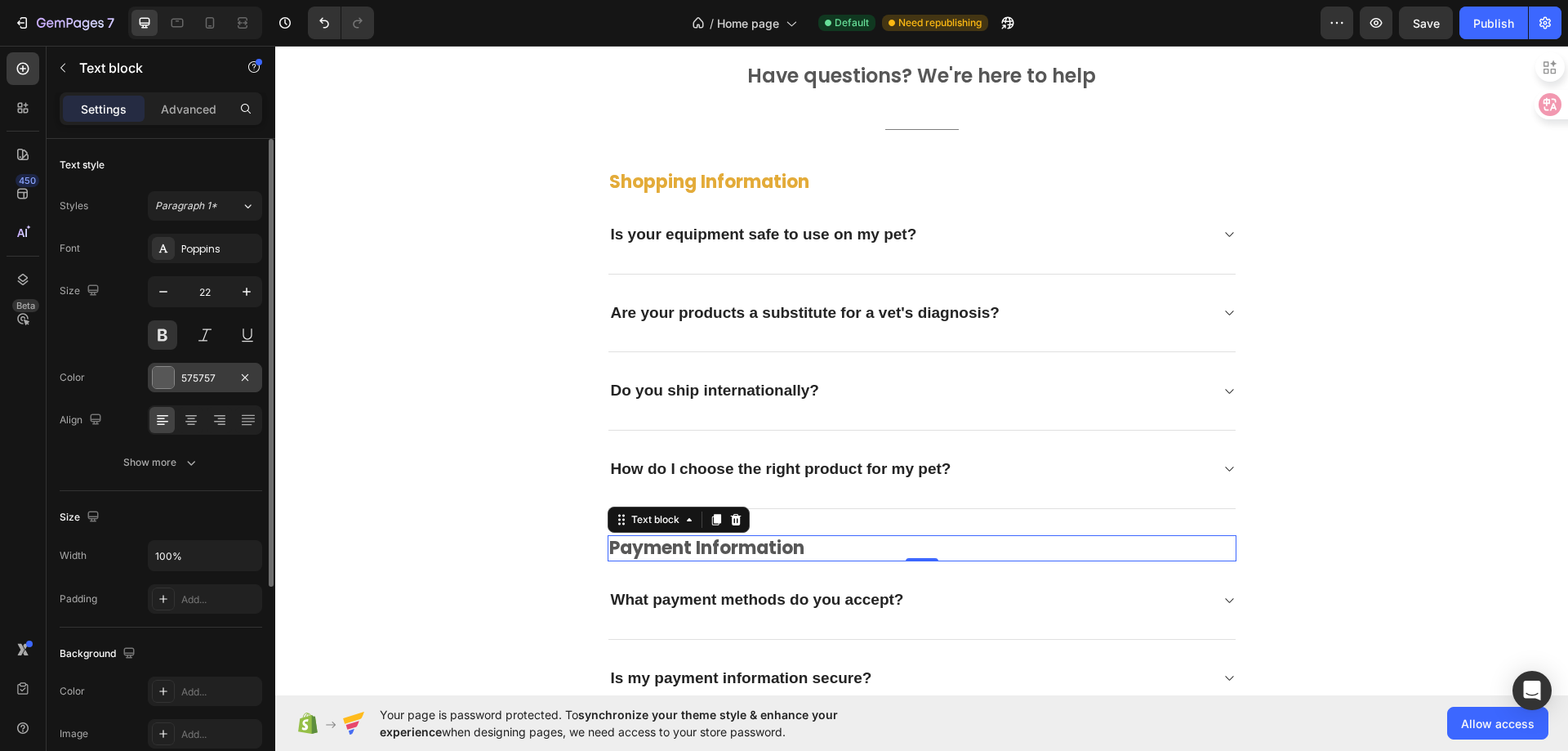
click at [166, 374] on div at bounding box center [163, 377] width 21 height 21
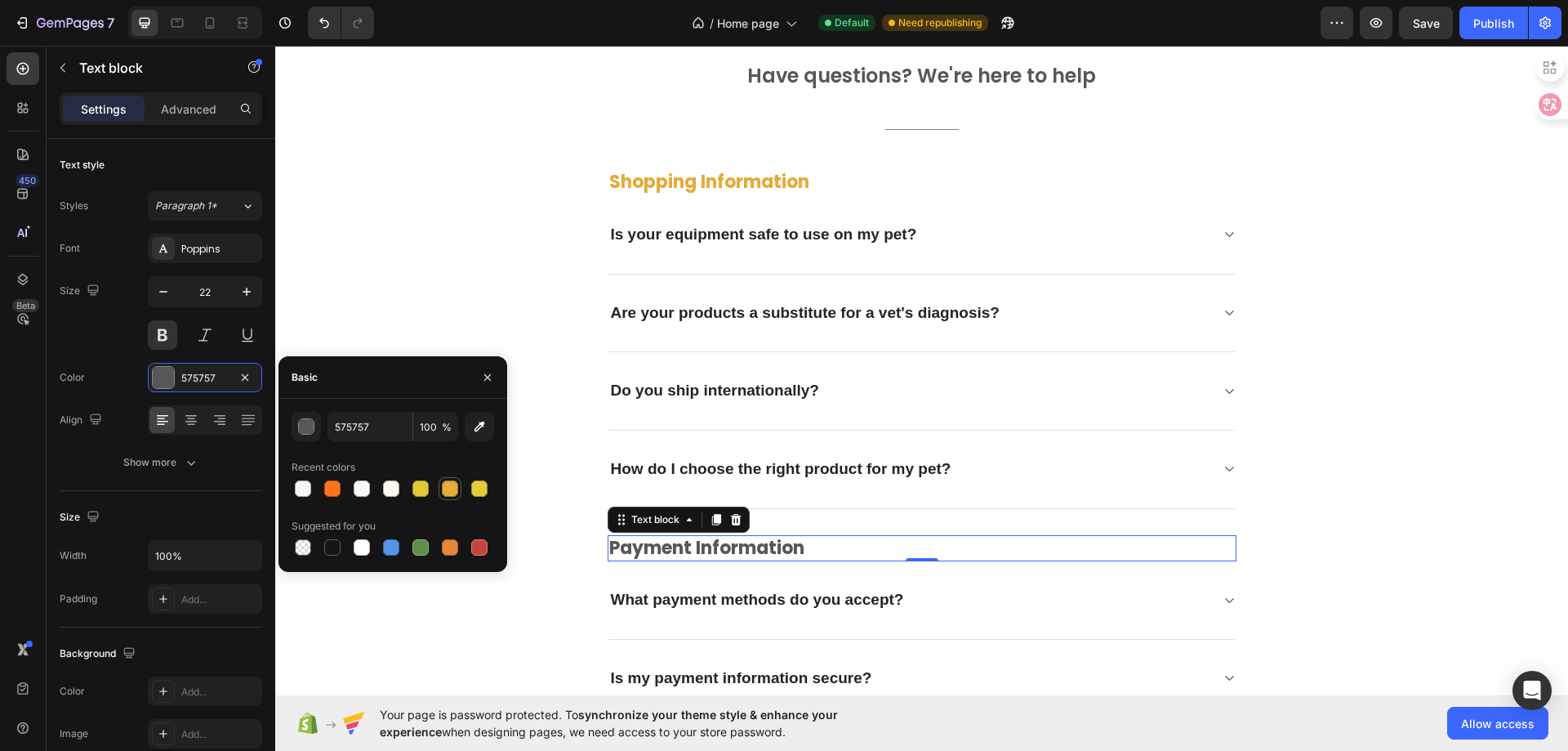
click at [454, 490] on div at bounding box center [449, 488] width 17 height 17
type input "E3AB39"
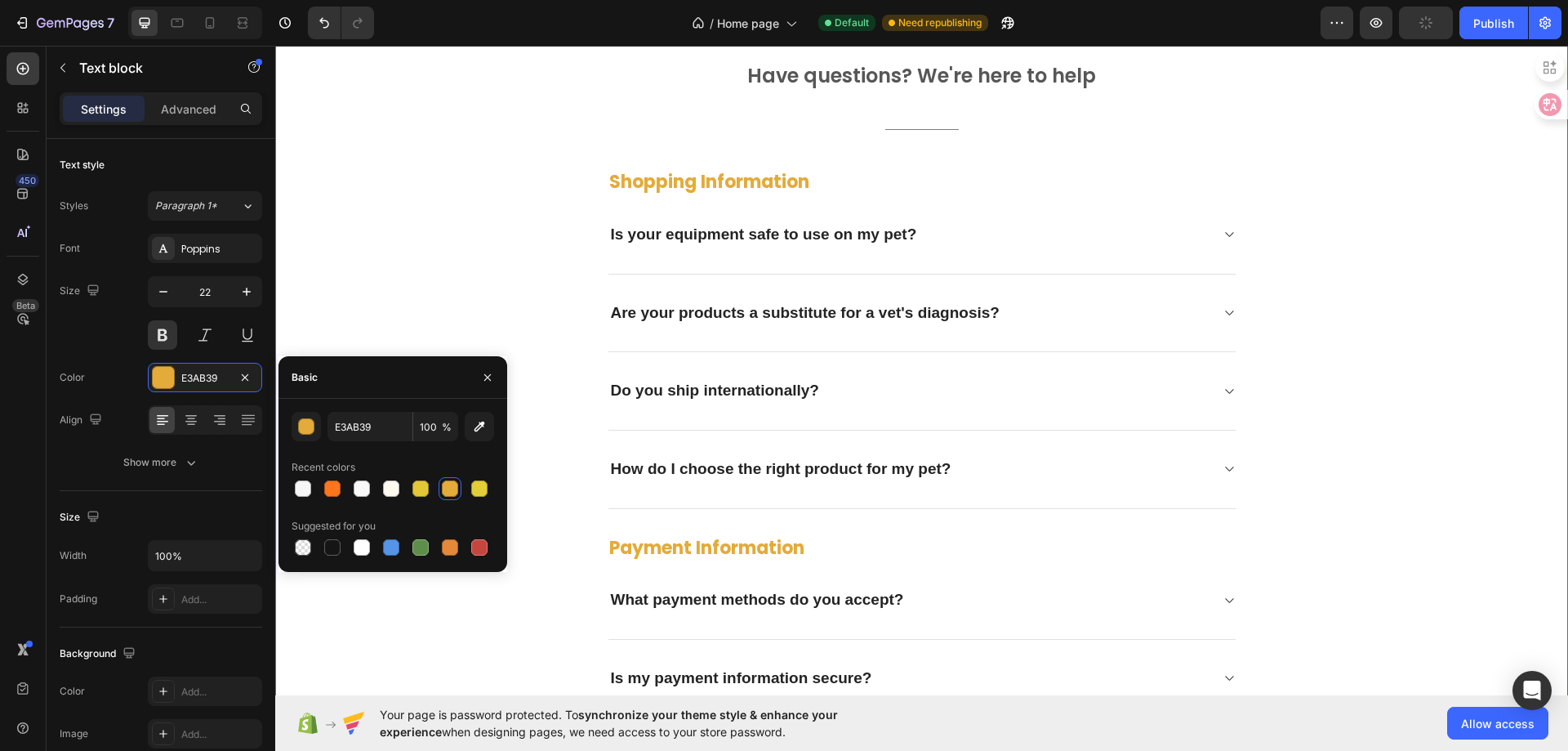
click at [1428, 439] on div "Frequently asked questions Heading Have questions? We're here to help Text bloc…" at bounding box center [922, 683] width 1268 height 1361
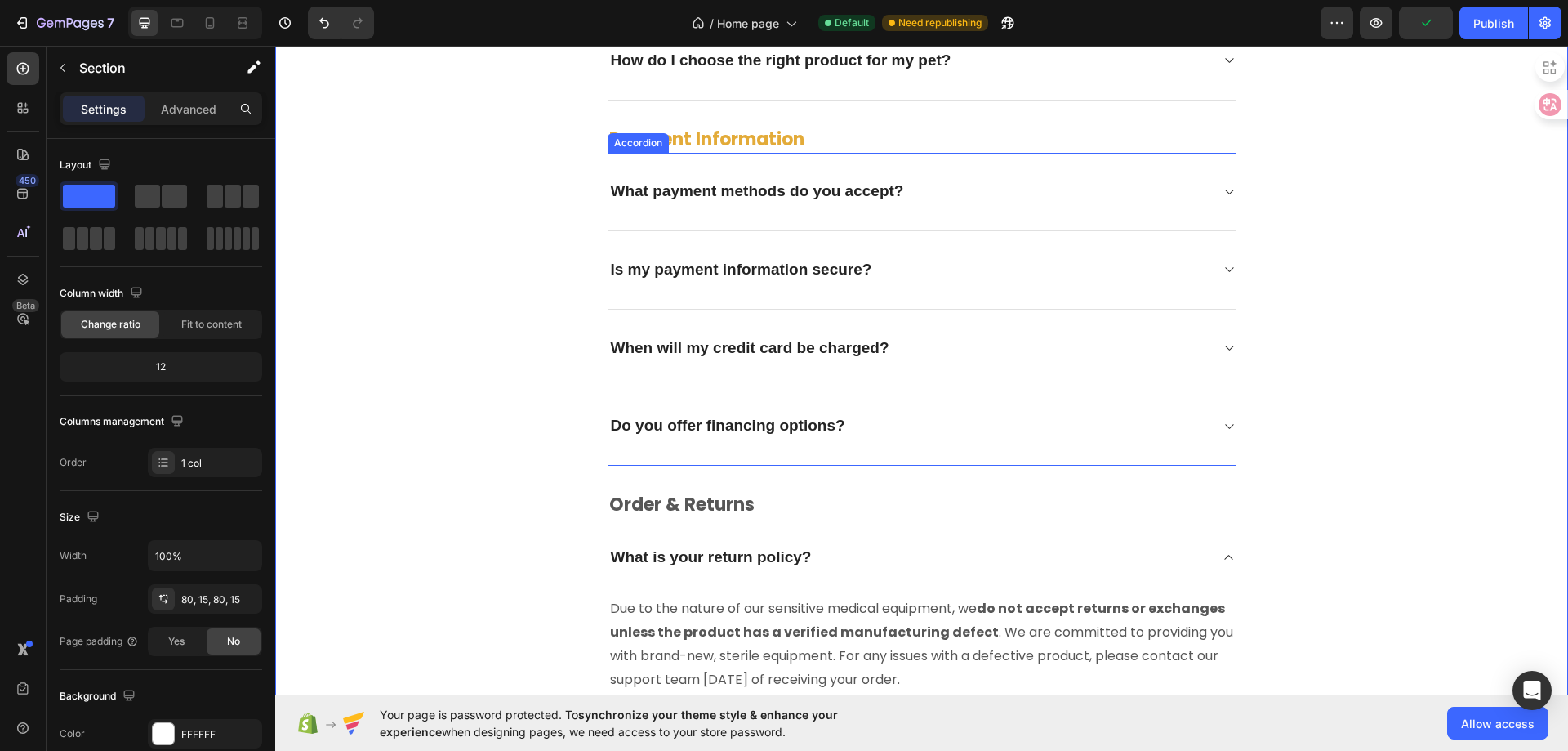
scroll to position [4690, 0]
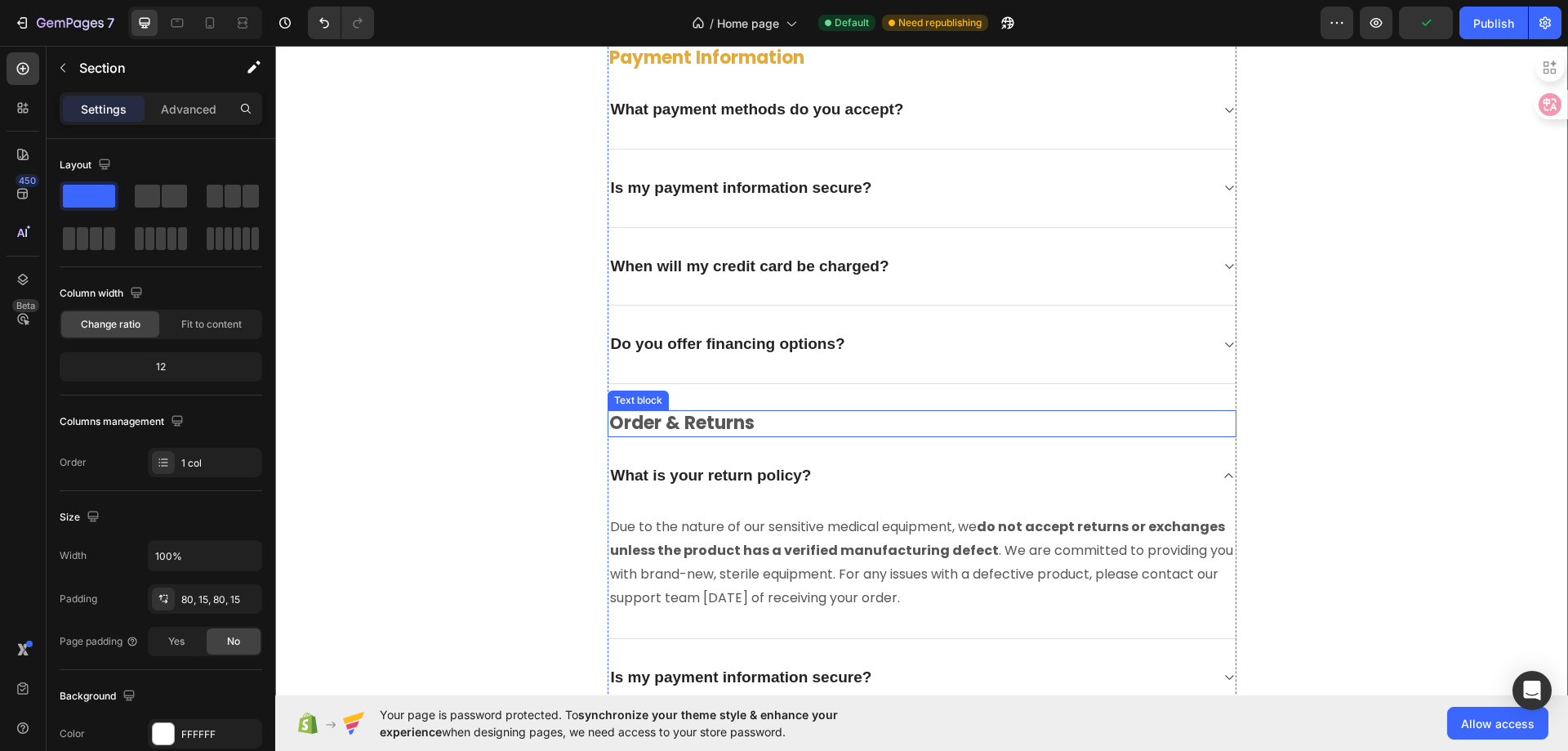
click at [712, 425] on p "Order & Returns" at bounding box center [921, 423] width 625 height 23
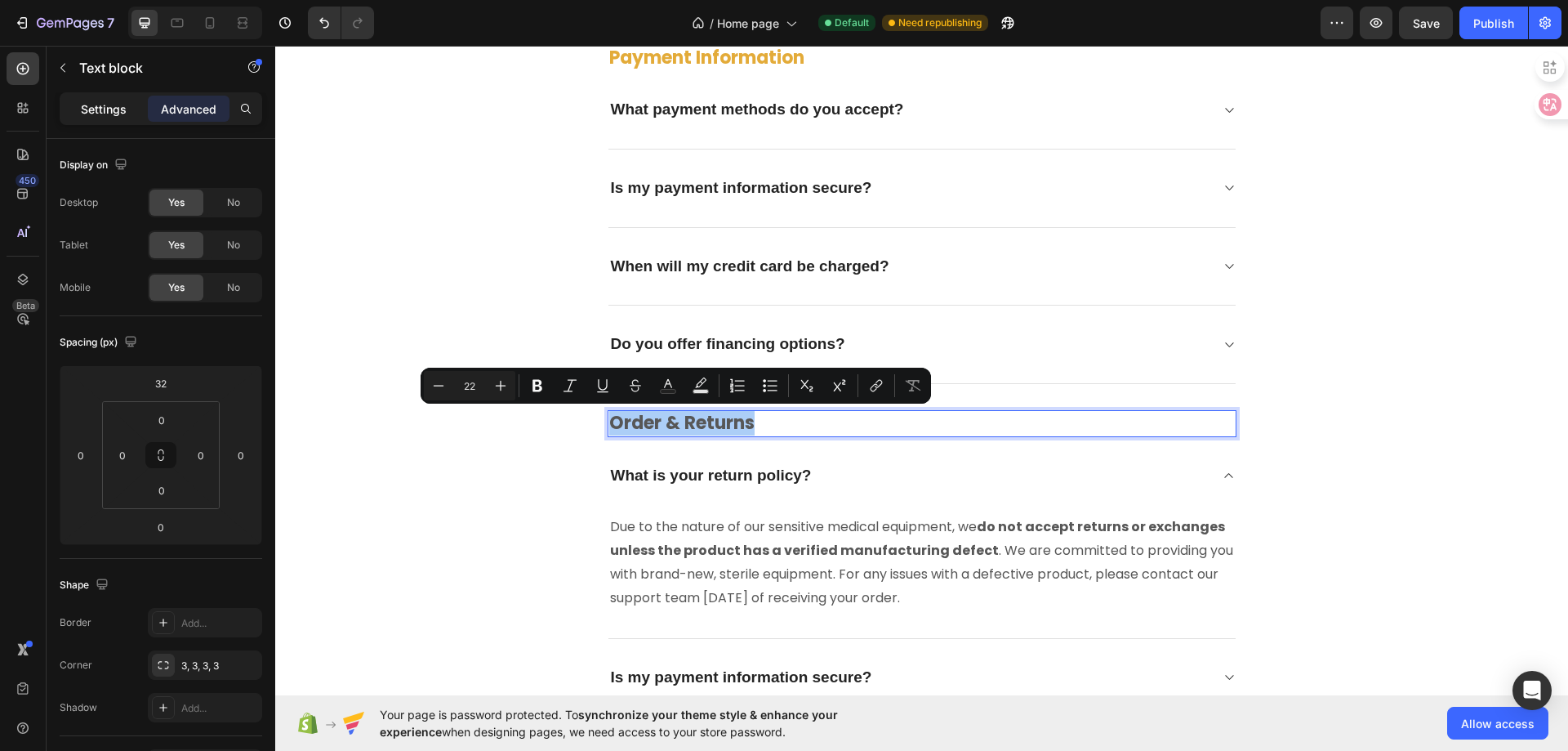
click at [101, 110] on p "Settings" at bounding box center [103, 109] width 46 height 18
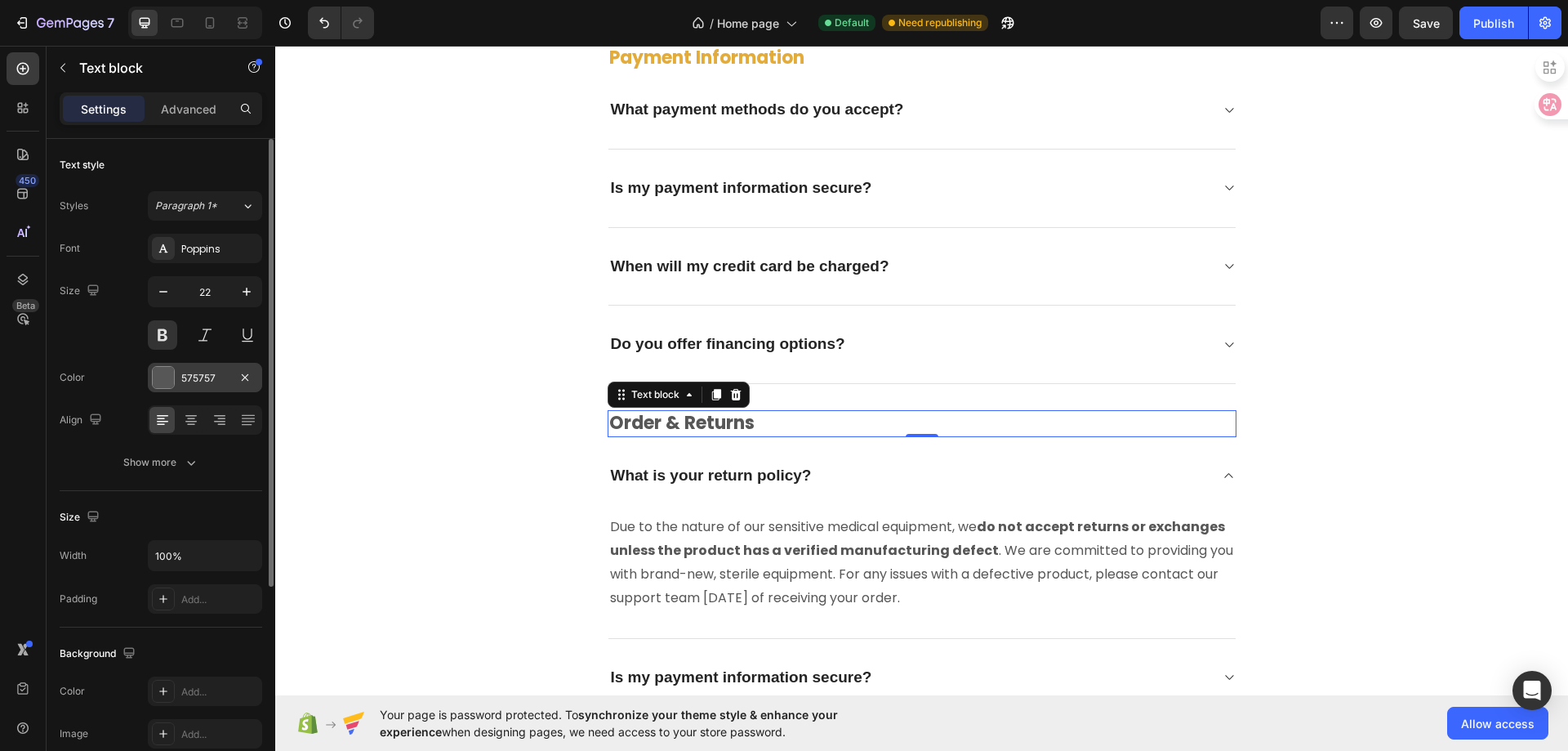
click at [164, 376] on div at bounding box center [163, 377] width 21 height 21
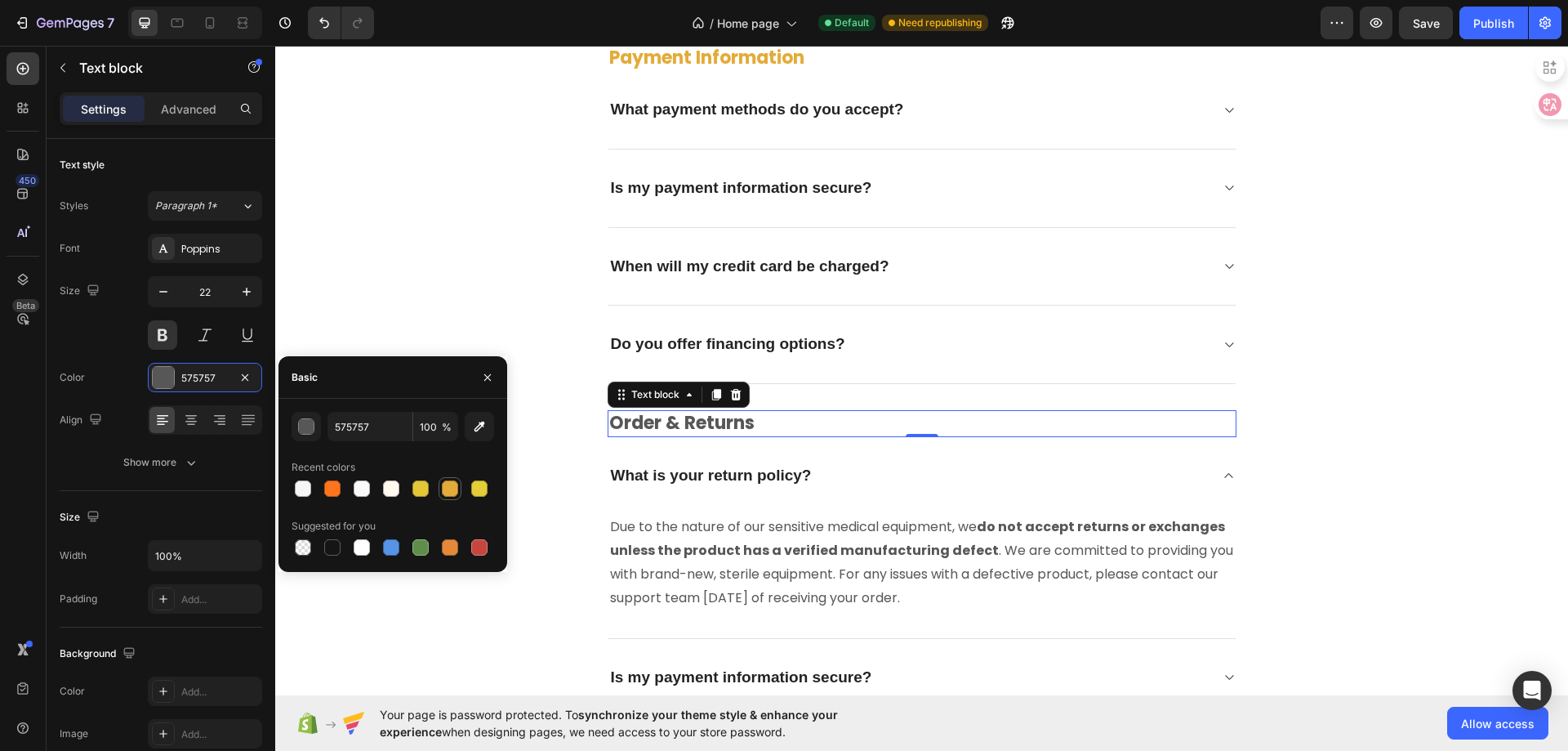
click at [451, 490] on div at bounding box center [449, 488] width 17 height 17
type input "E3AB39"
click at [1449, 398] on div "Frequently asked questions Heading Have questions? We're here to help Text bloc…" at bounding box center [922, 193] width 1268 height 1361
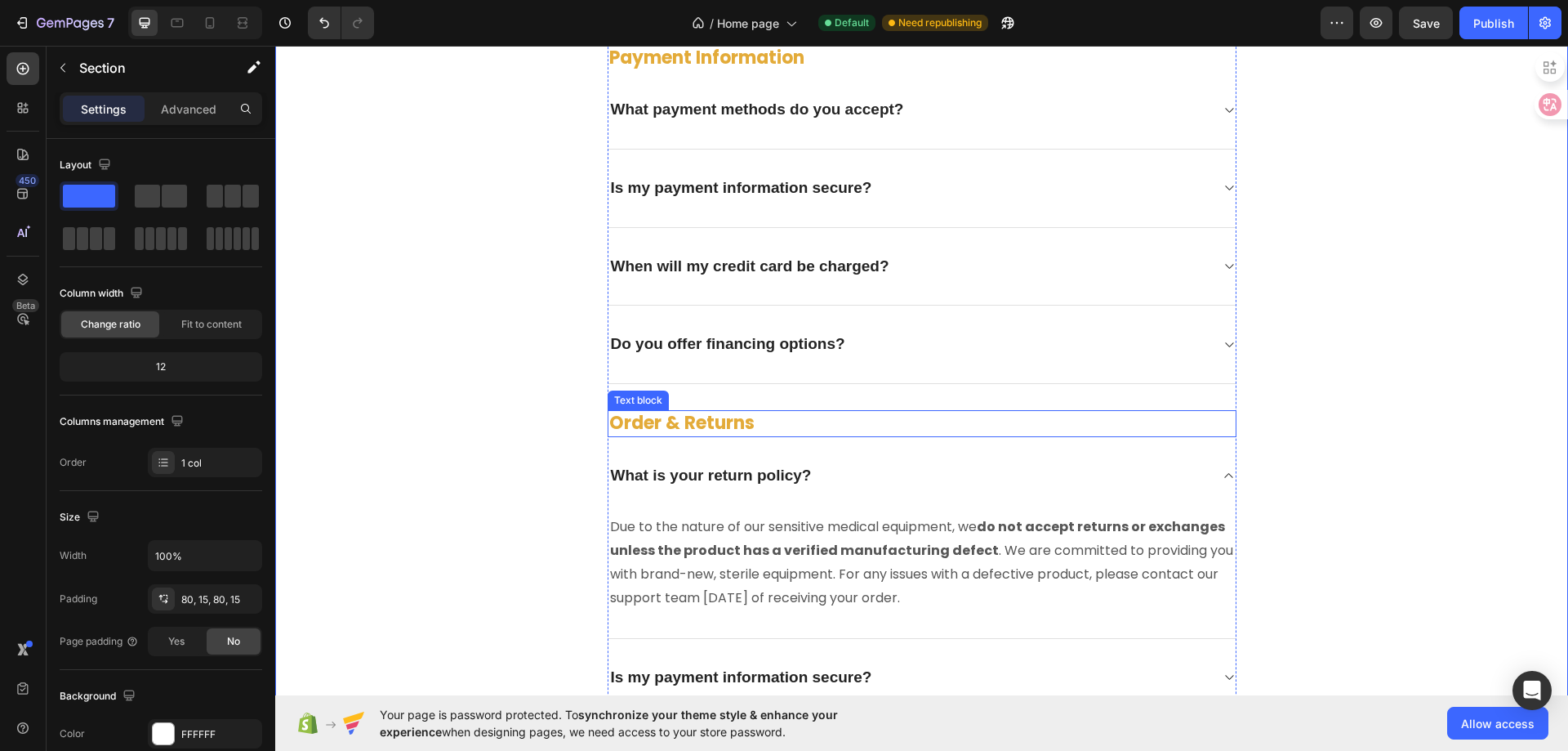
scroll to position [4853, 0]
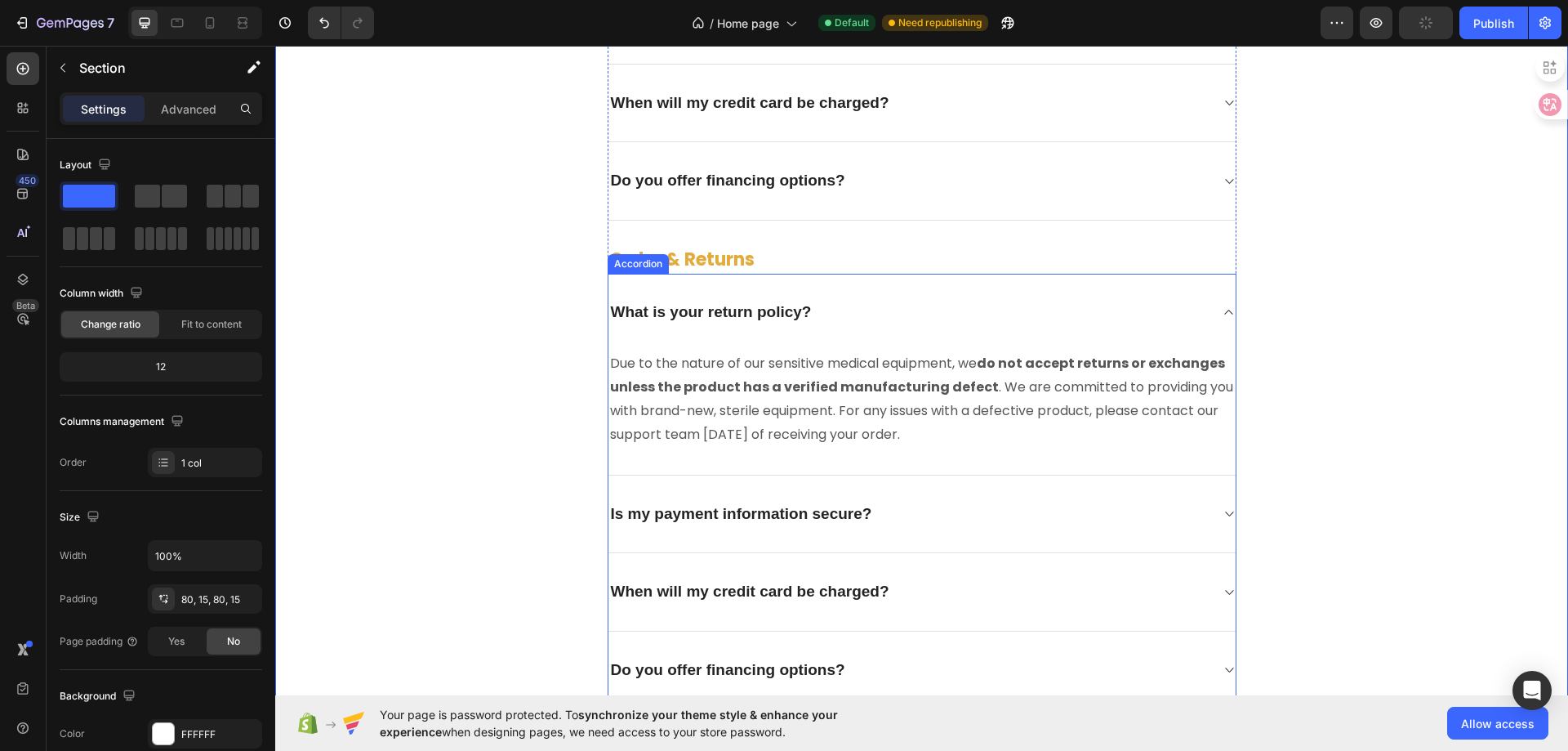
click at [653, 516] on p "Is my payment information secure?" at bounding box center [741, 514] width 262 height 20
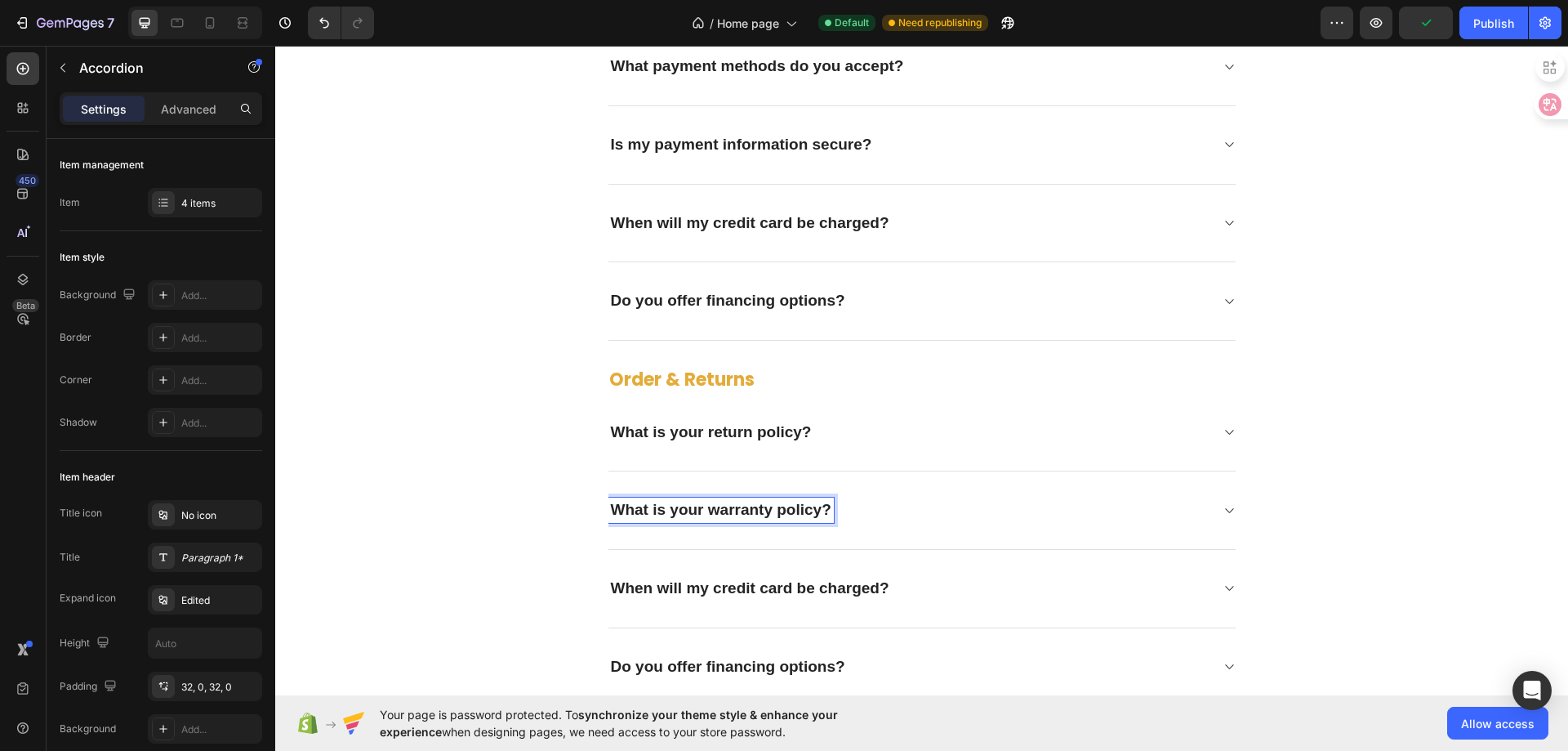
scroll to position [4729, 0]
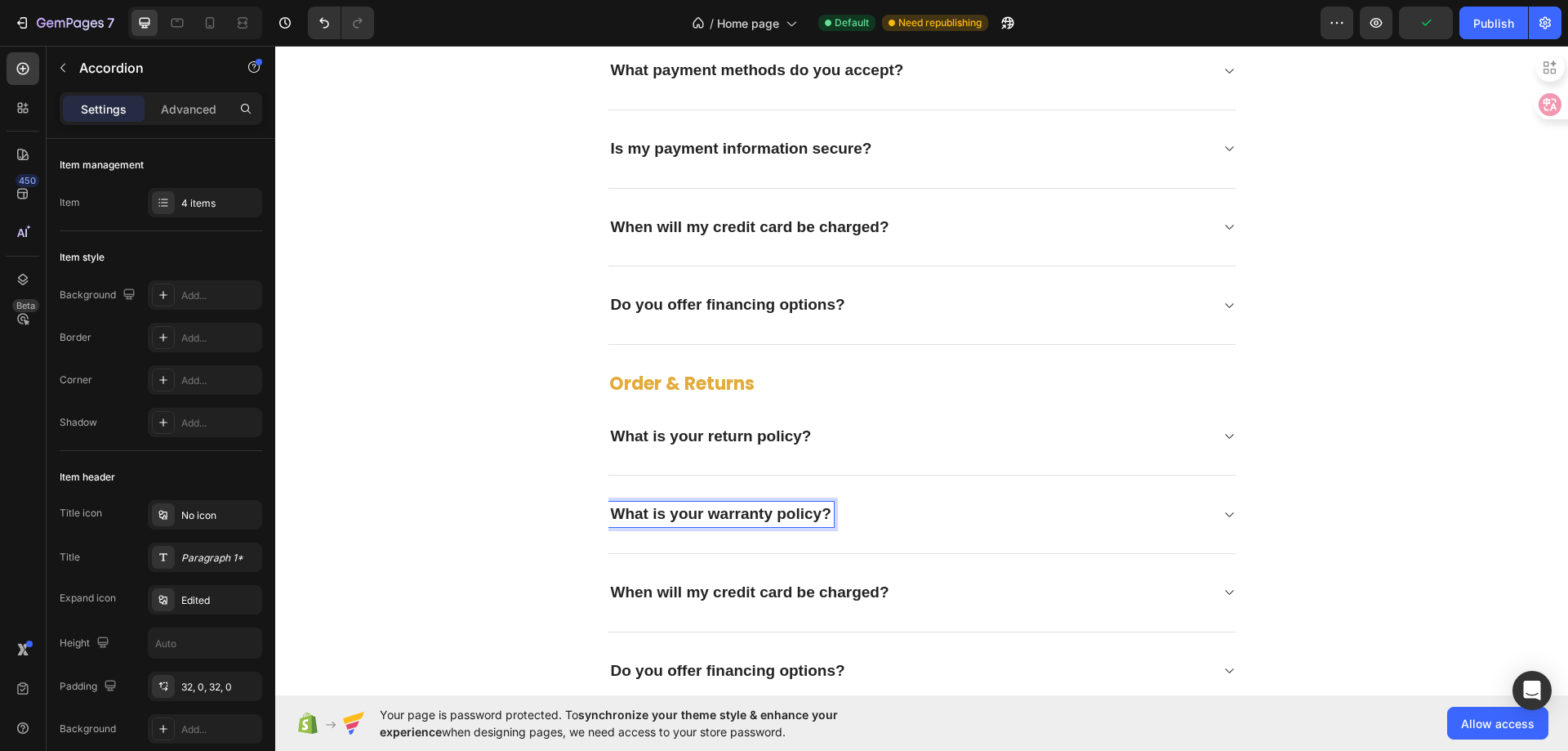
click at [1223, 515] on icon at bounding box center [1229, 514] width 13 height 13
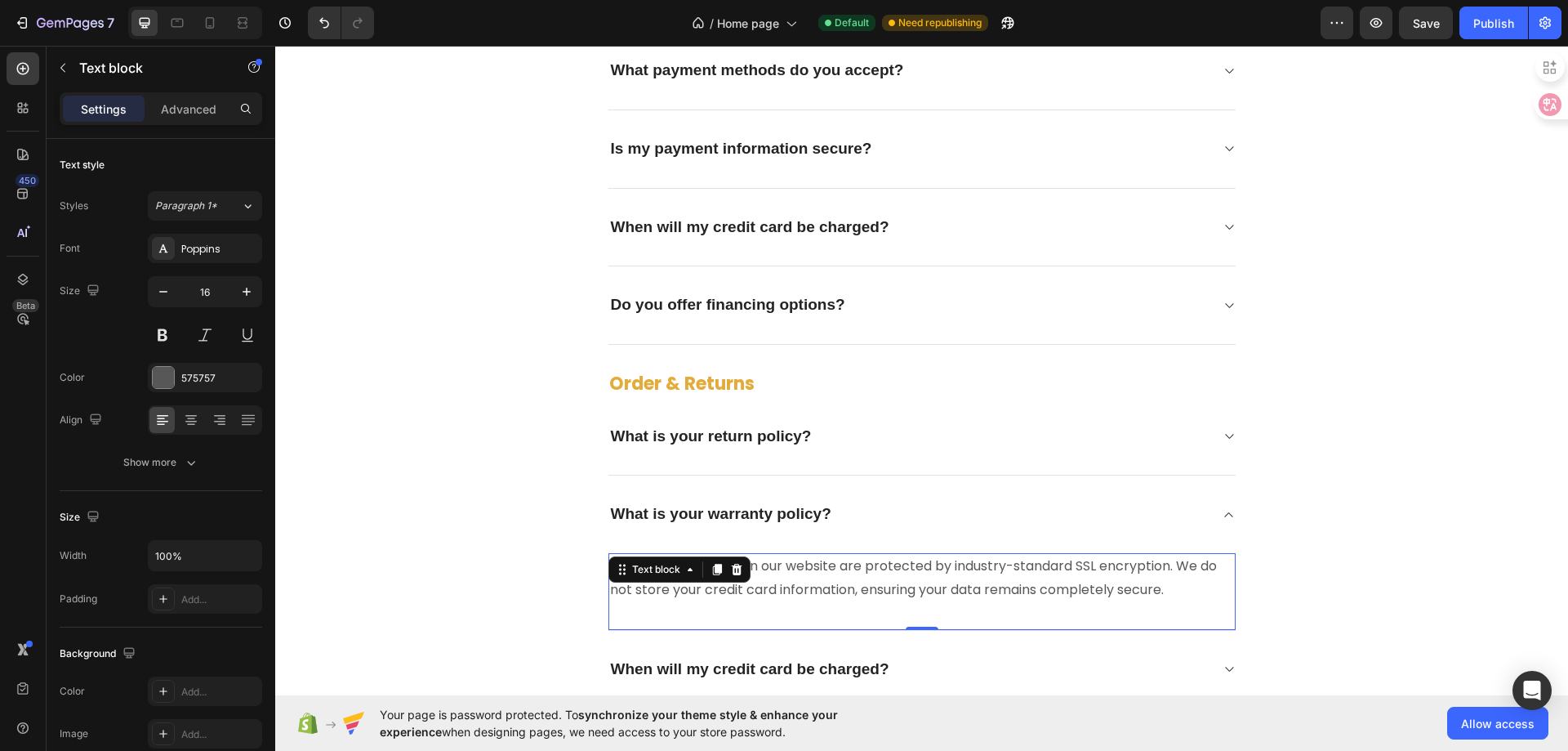
click at [707, 571] on div "Yes. All transactions on our website are protected by industry-standard SSL enc…" at bounding box center [922, 591] width 627 height 78
click at [826, 584] on p "Yes. All transactions on our website are protected by industry-standard SSL enc…" at bounding box center [922, 578] width 624 height 48
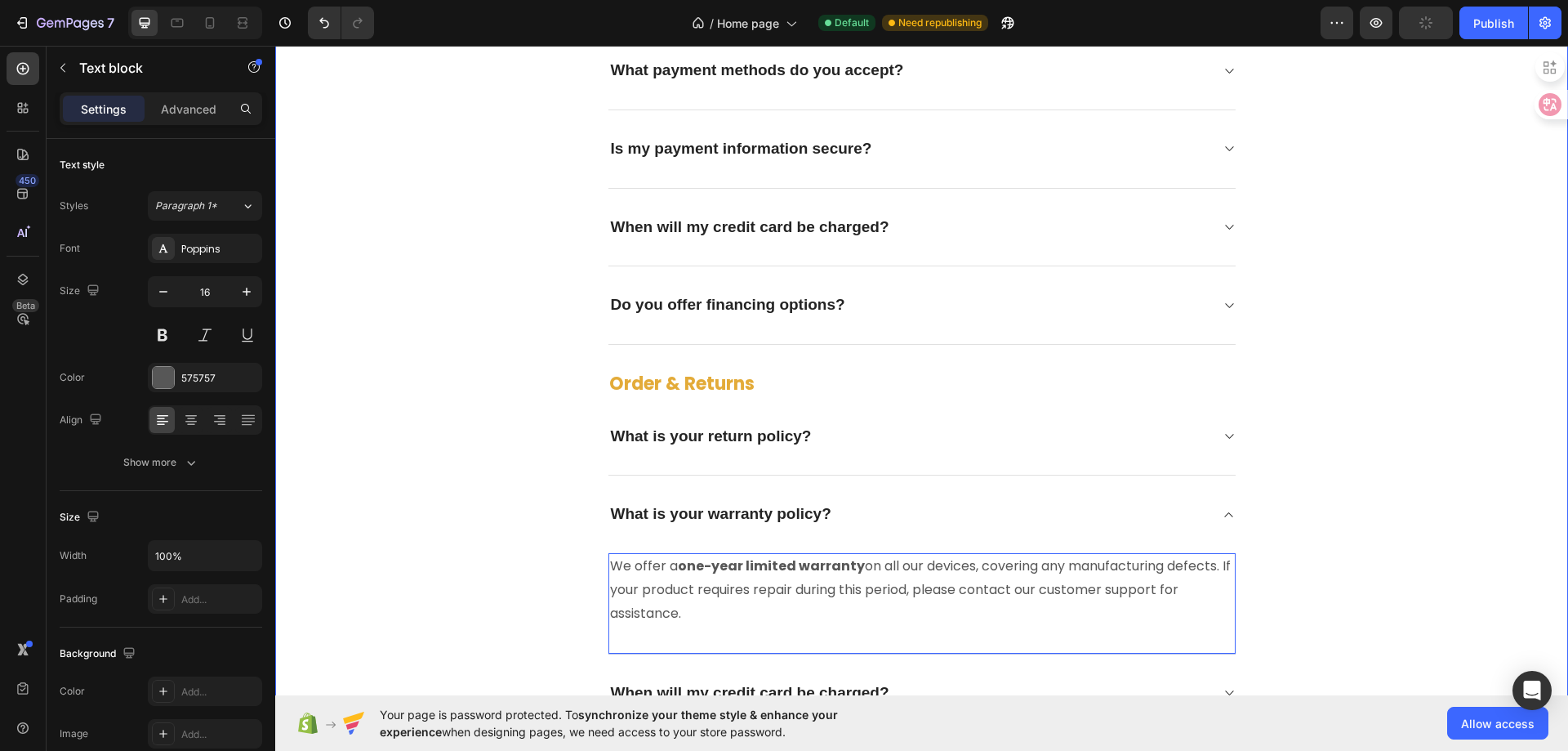
click at [1349, 480] on div "Frequently asked questions Heading Have questions? We're here to help Text bloc…" at bounding box center [922, 141] width 1268 height 1338
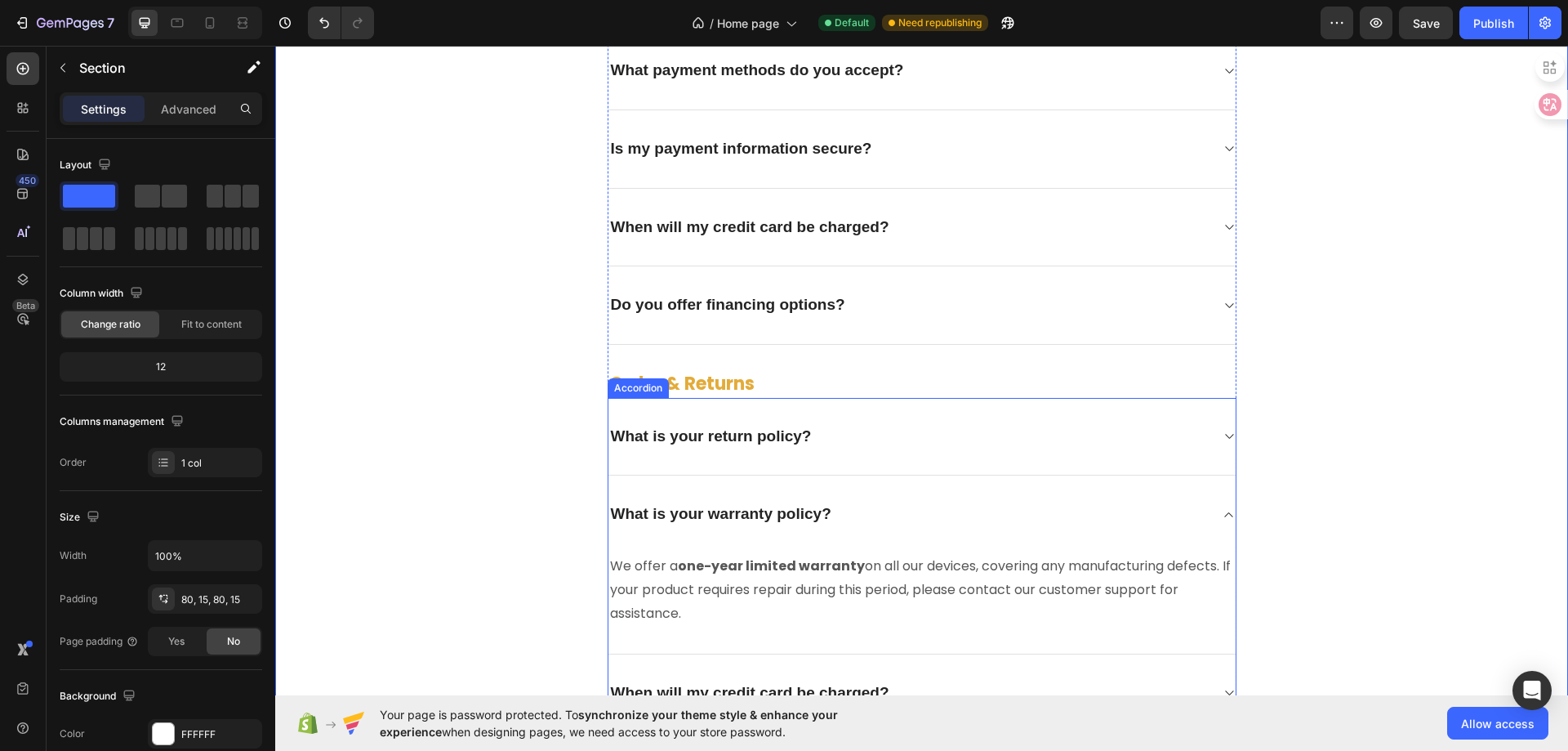
click at [1214, 520] on div "What is your warranty policy?" at bounding box center [922, 515] width 627 height 78
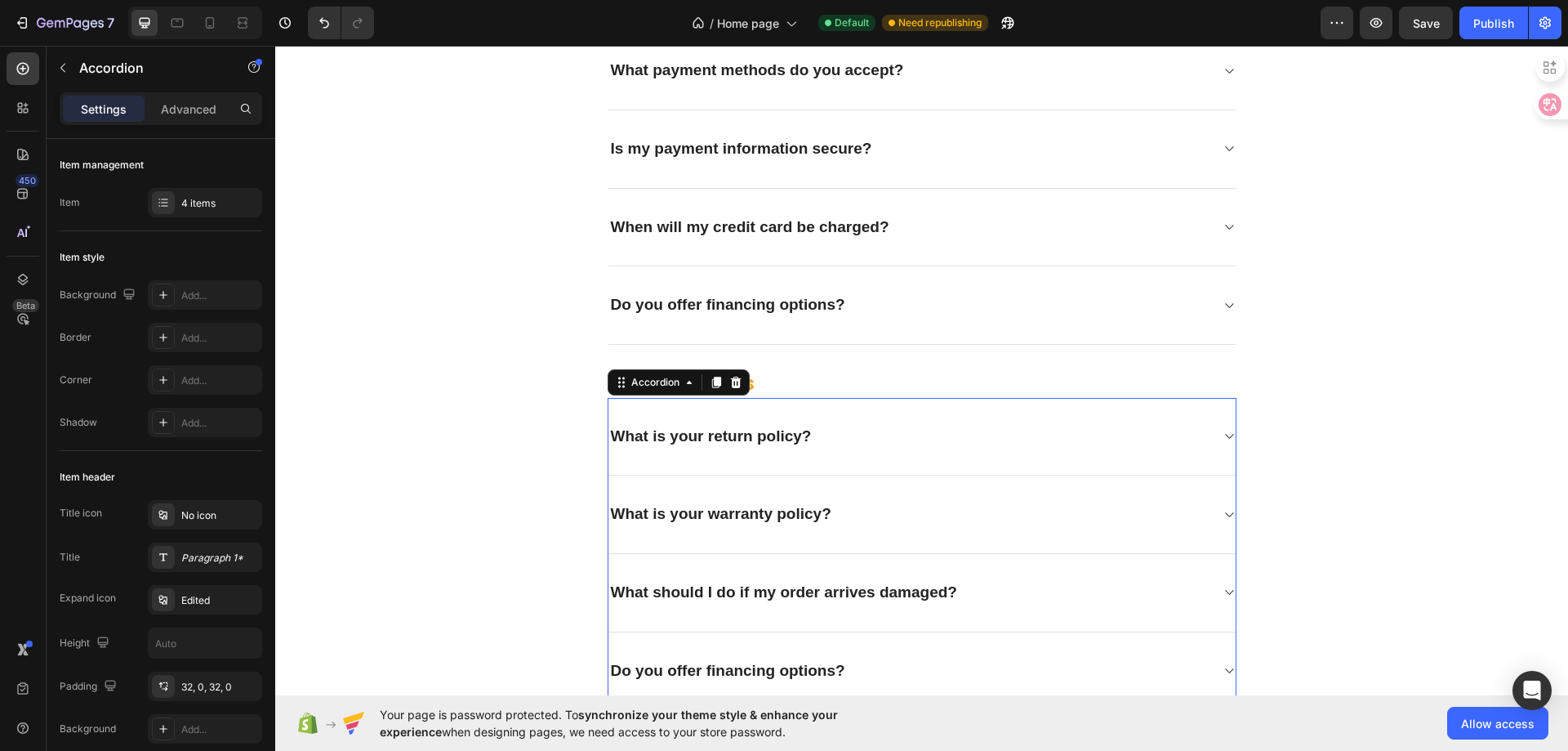
click at [1225, 592] on icon at bounding box center [1229, 592] width 8 height 5
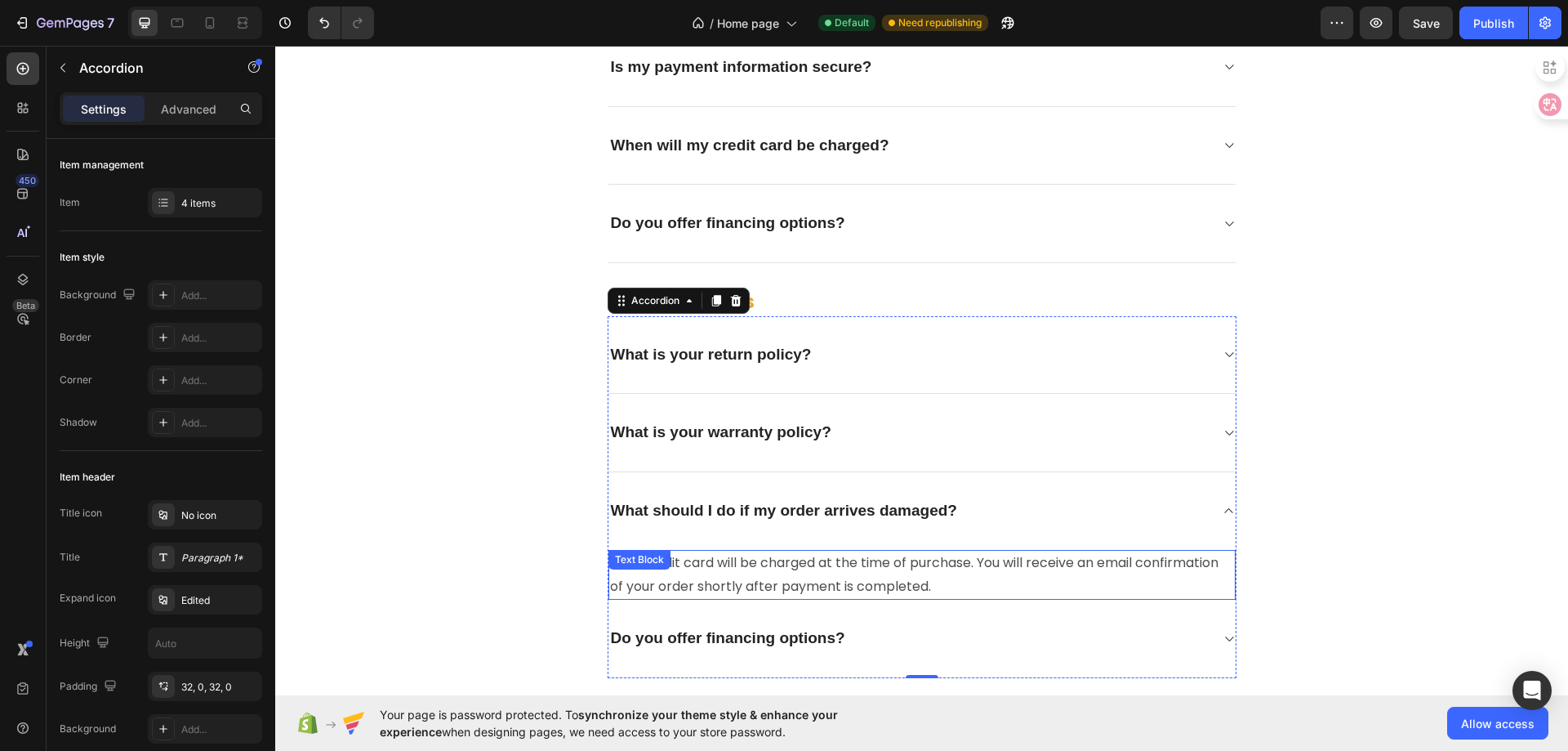
click at [799, 573] on p "Your credit card will be charged at the time of purchase. You will receive an e…" at bounding box center [922, 575] width 624 height 48
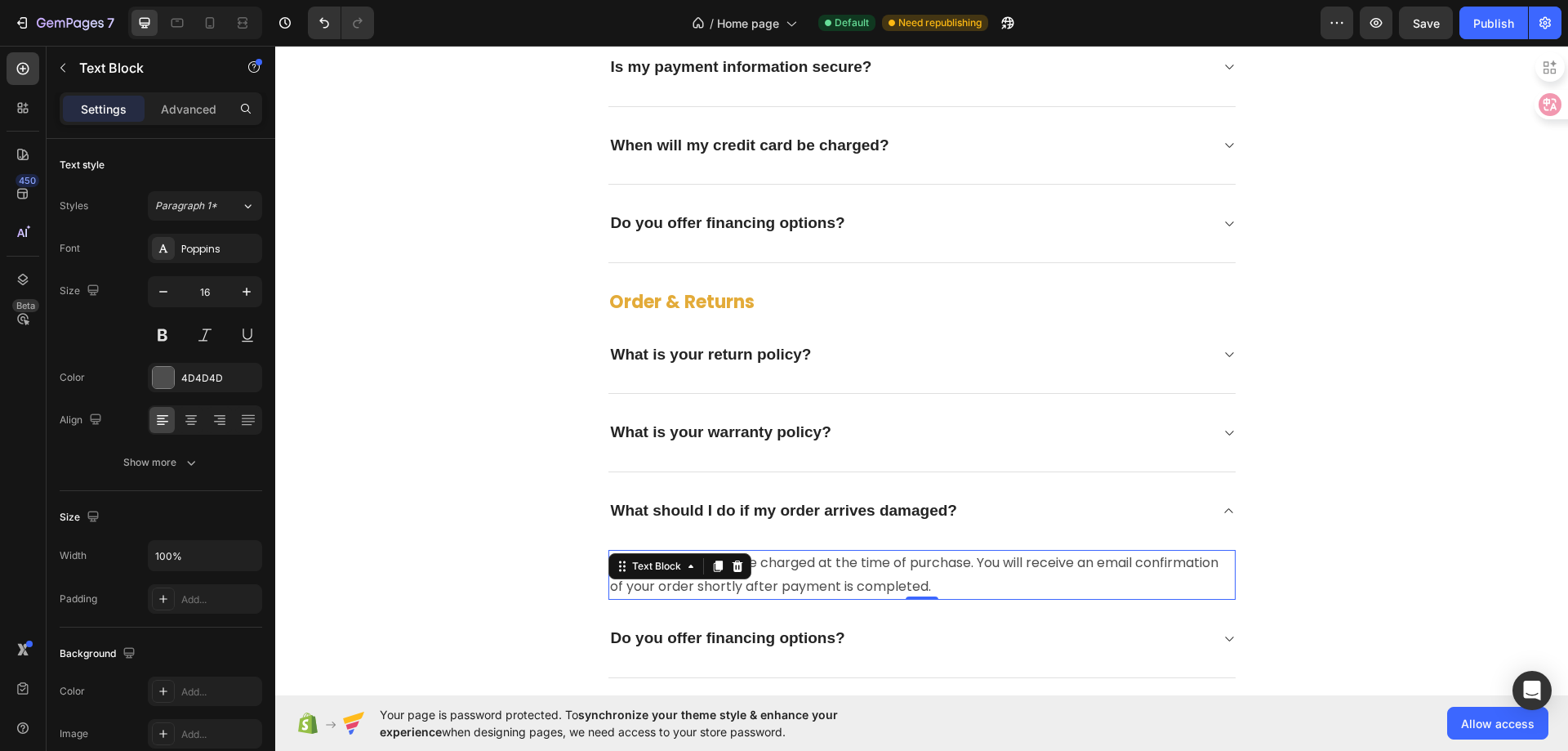
click at [799, 573] on p "Your credit card will be charged at the time of purchase. You will receive an e…" at bounding box center [922, 575] width 624 height 48
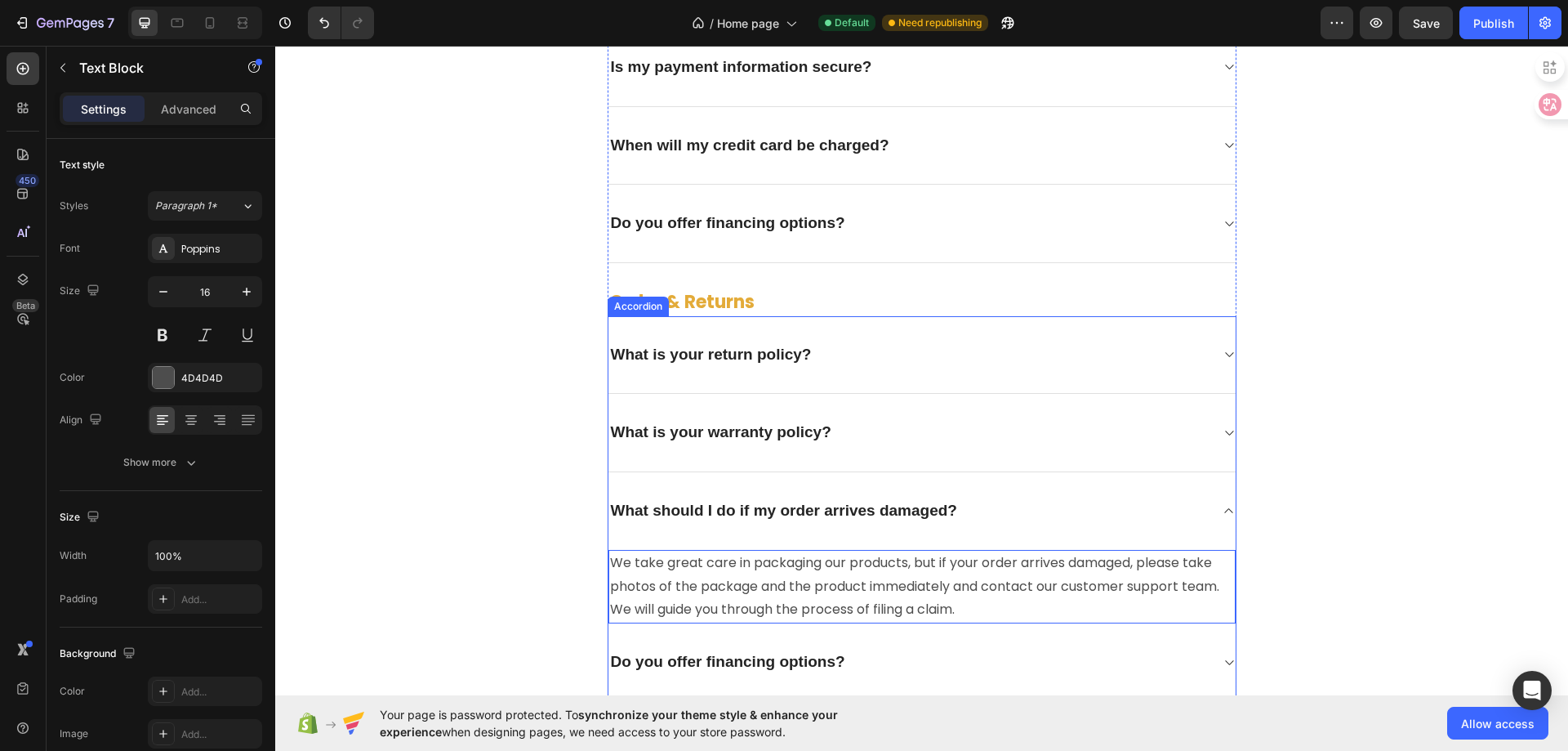
scroll to position [4974, 0]
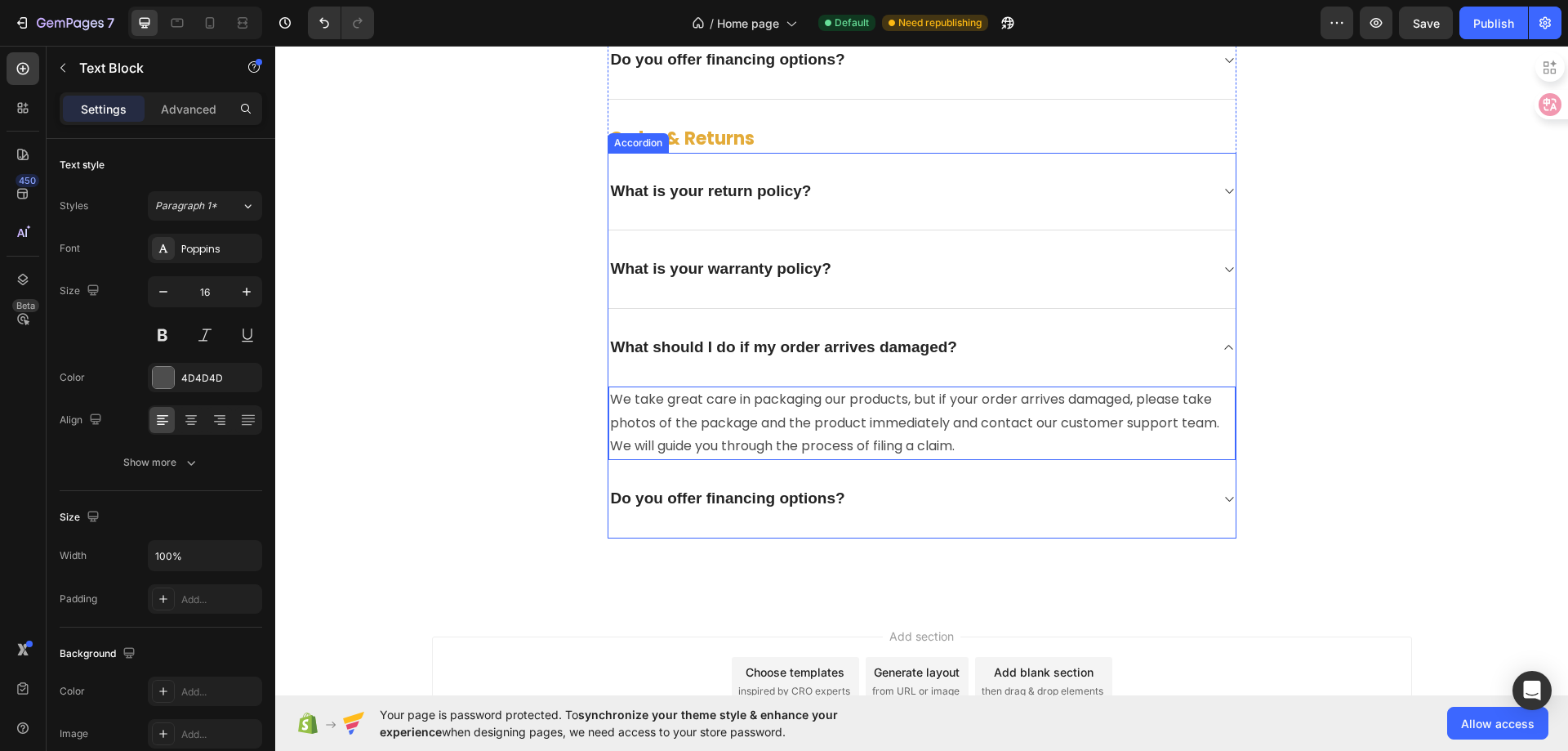
click at [715, 501] on p "Do you offer financing options?" at bounding box center [728, 498] width 234 height 20
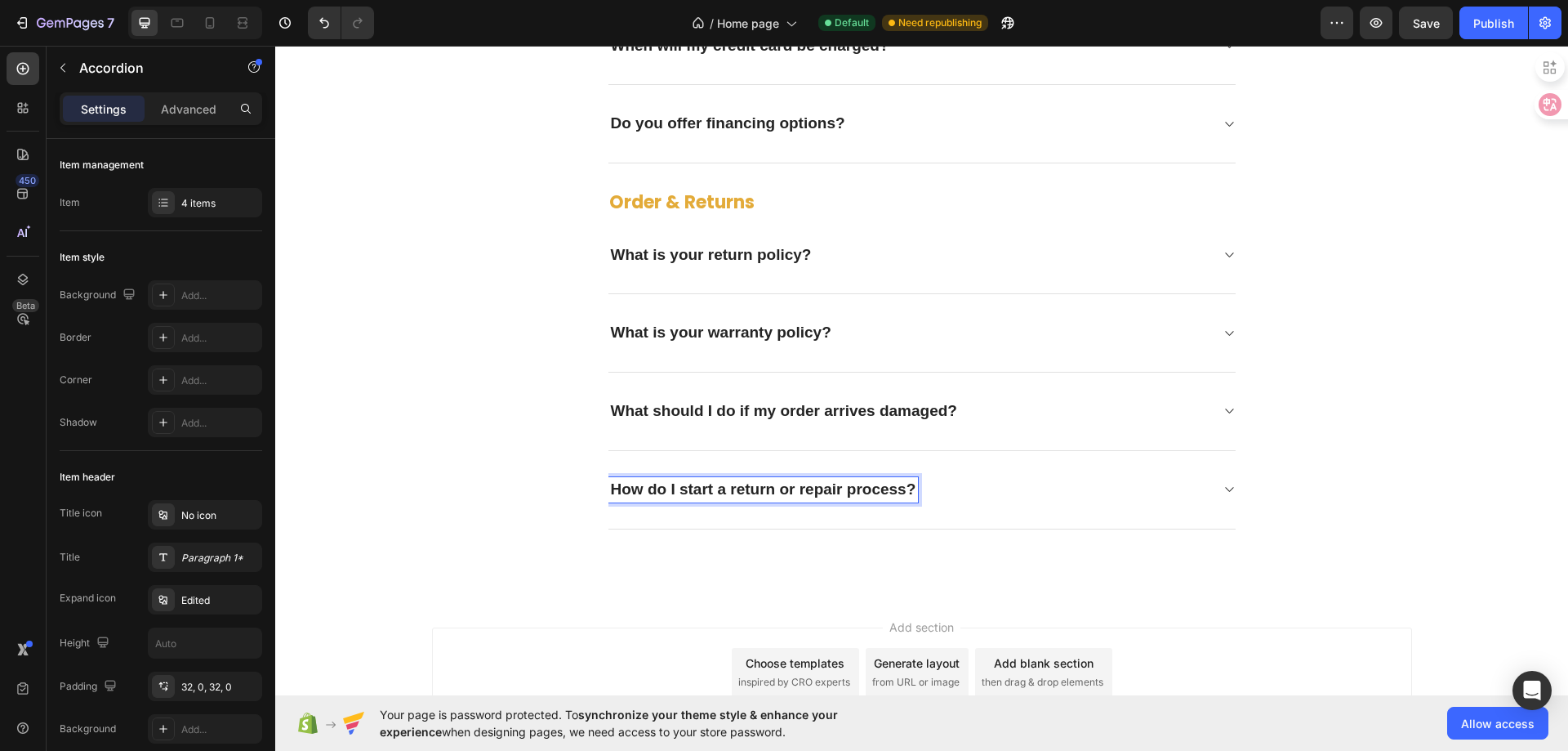
scroll to position [4901, 0]
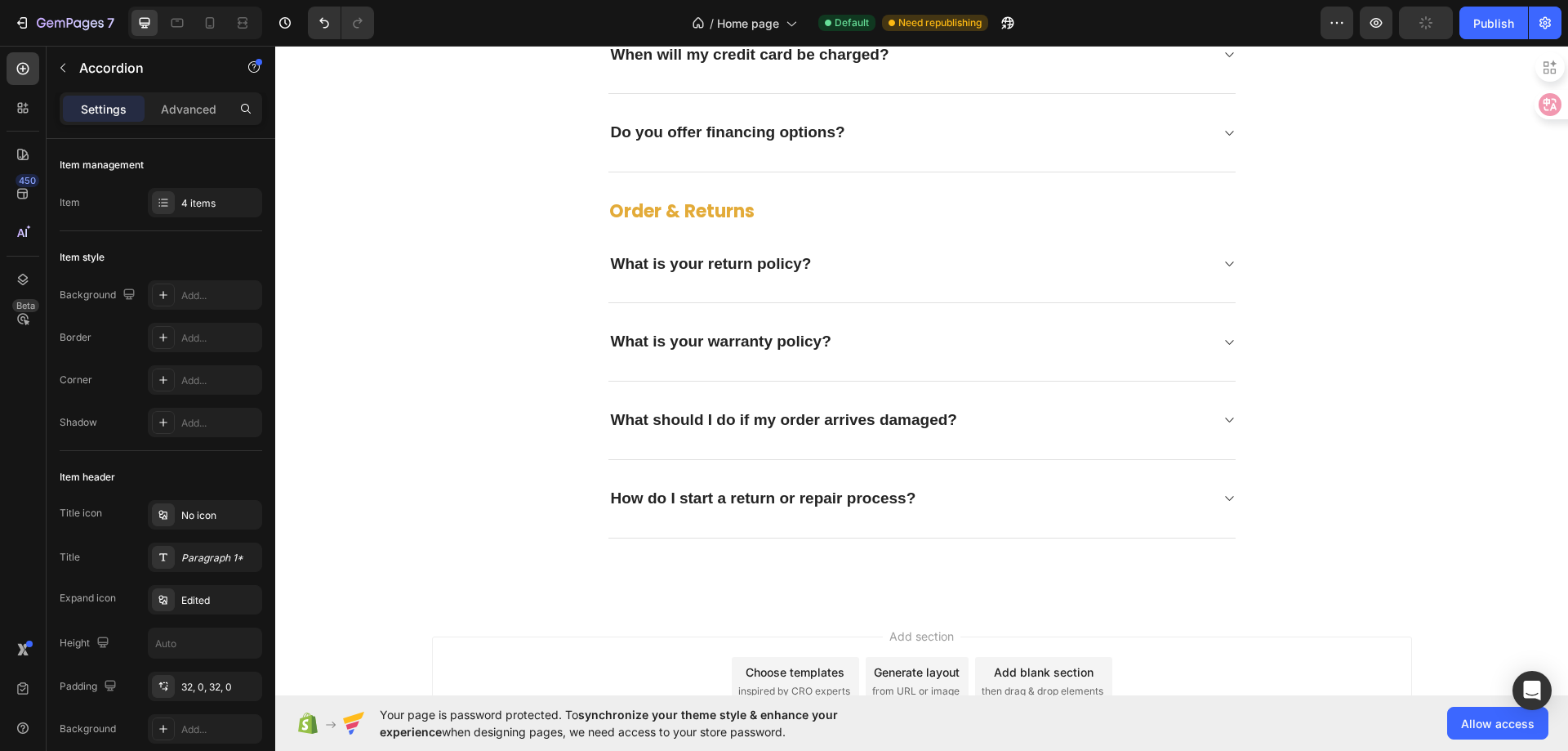
click at [1225, 501] on icon at bounding box center [1229, 498] width 13 height 13
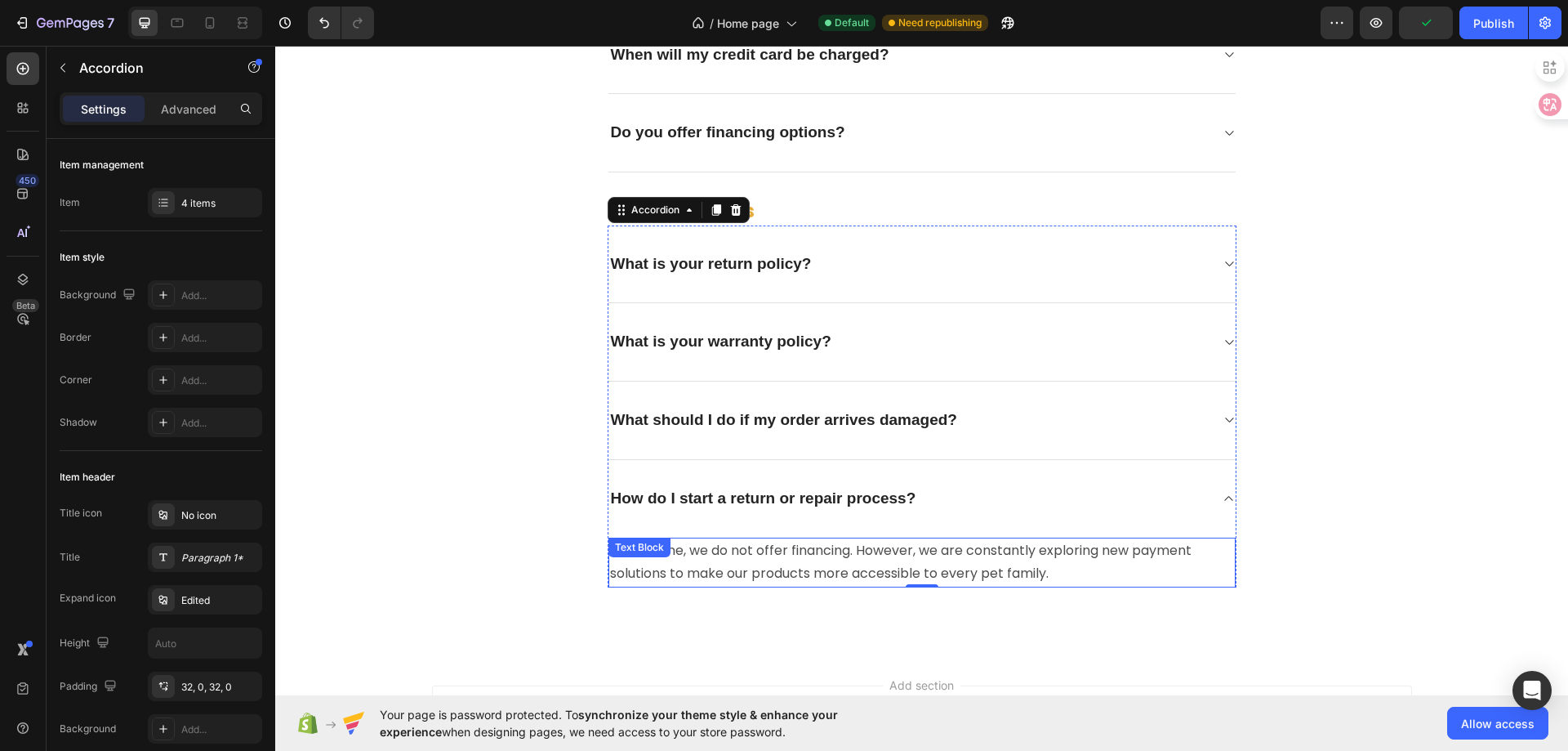
click at [802, 559] on p "At this time, we do not offer financing. However, we are constantly exploring n…" at bounding box center [922, 562] width 624 height 48
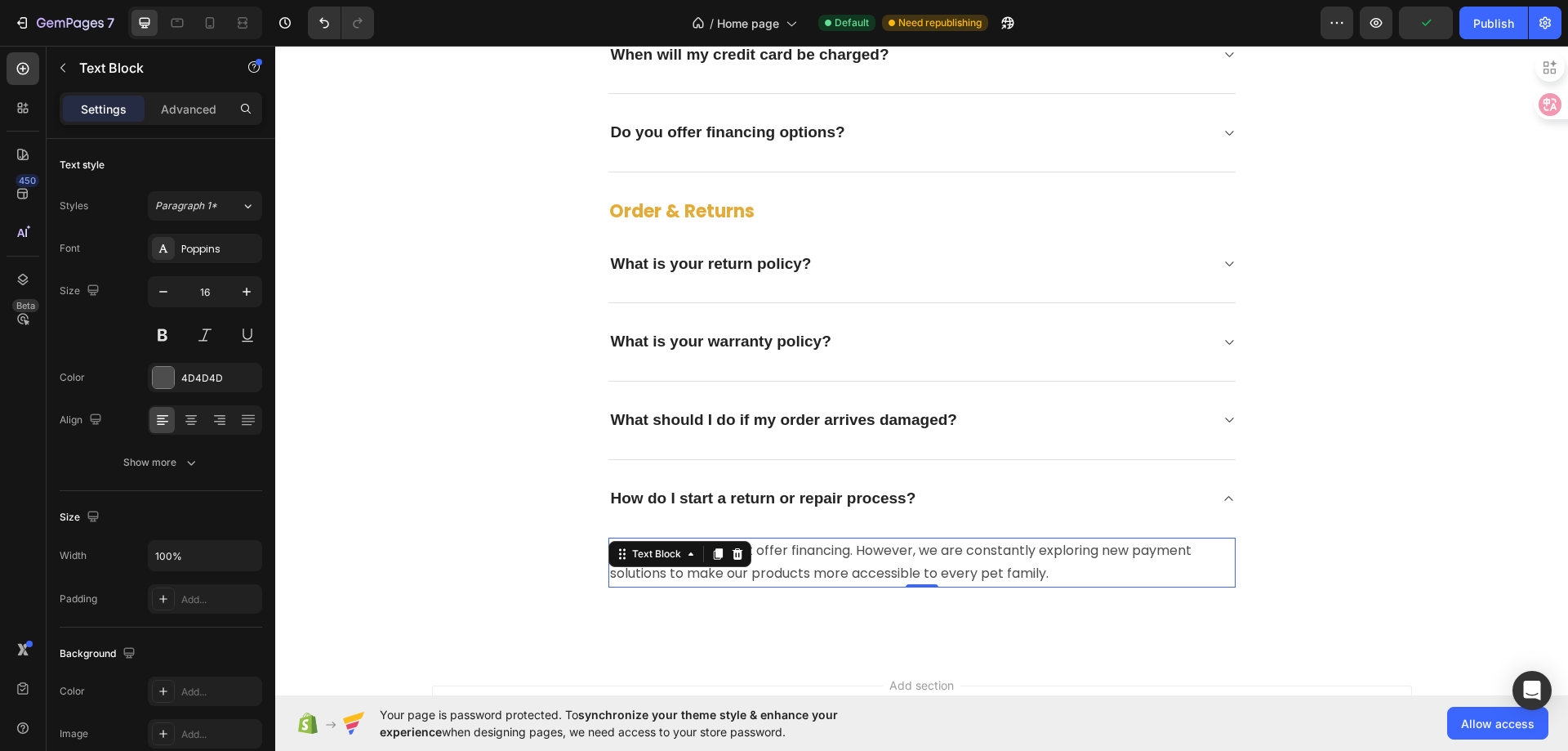
click at [802, 559] on p "At this time, we do not offer financing. However, we are constantly exploring n…" at bounding box center [922, 562] width 624 height 48
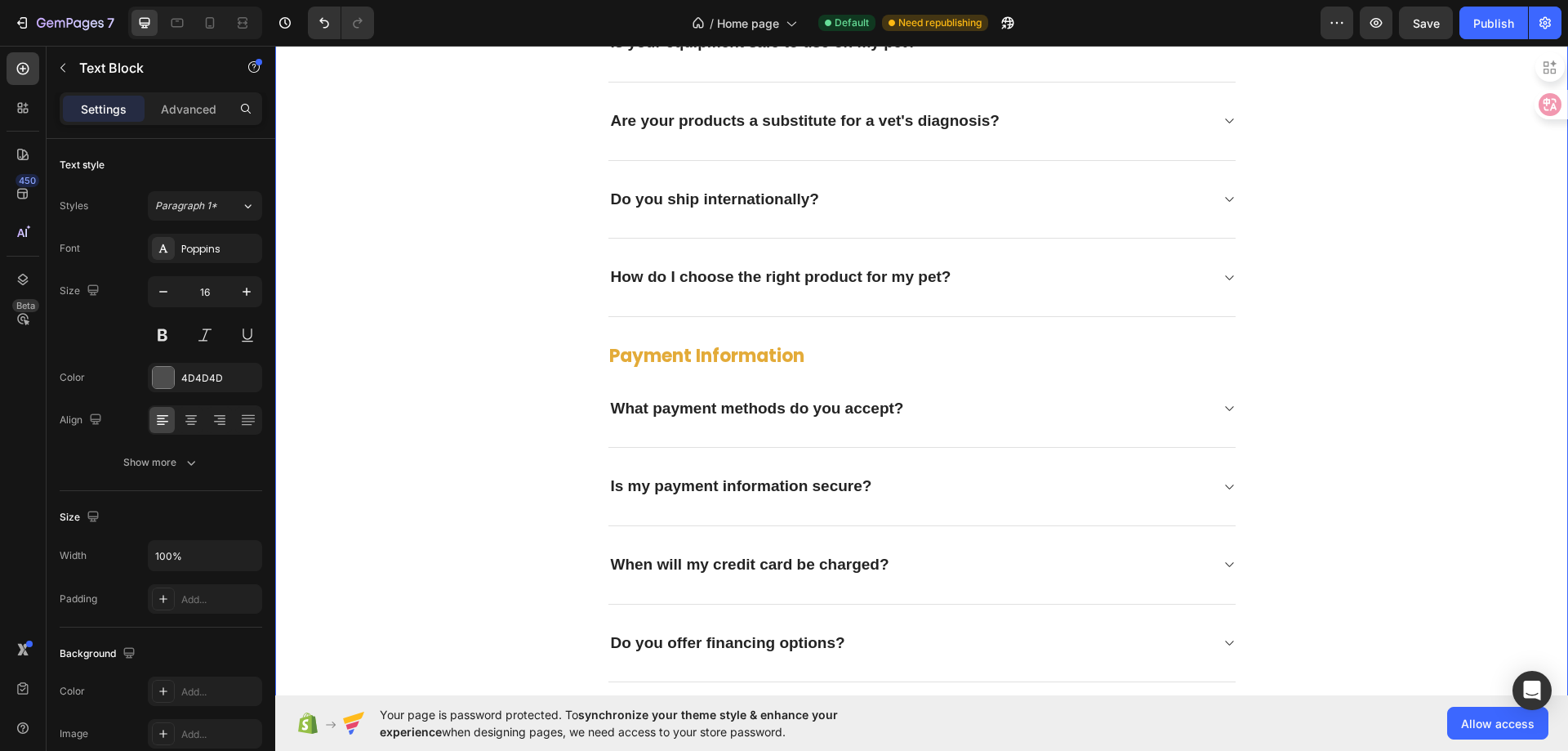
scroll to position [3840, 0]
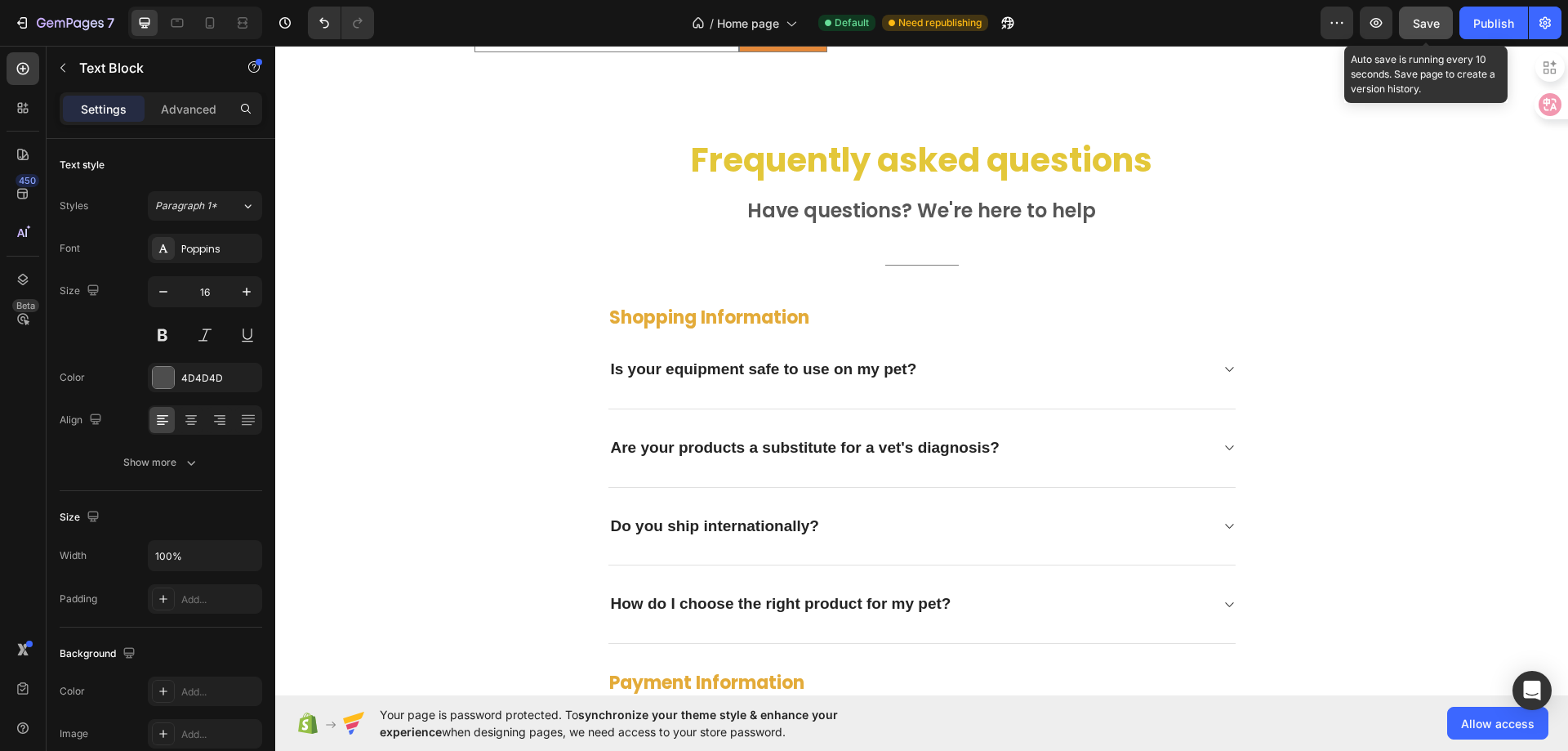
click at [1430, 30] on div "Save" at bounding box center [1427, 23] width 27 height 18
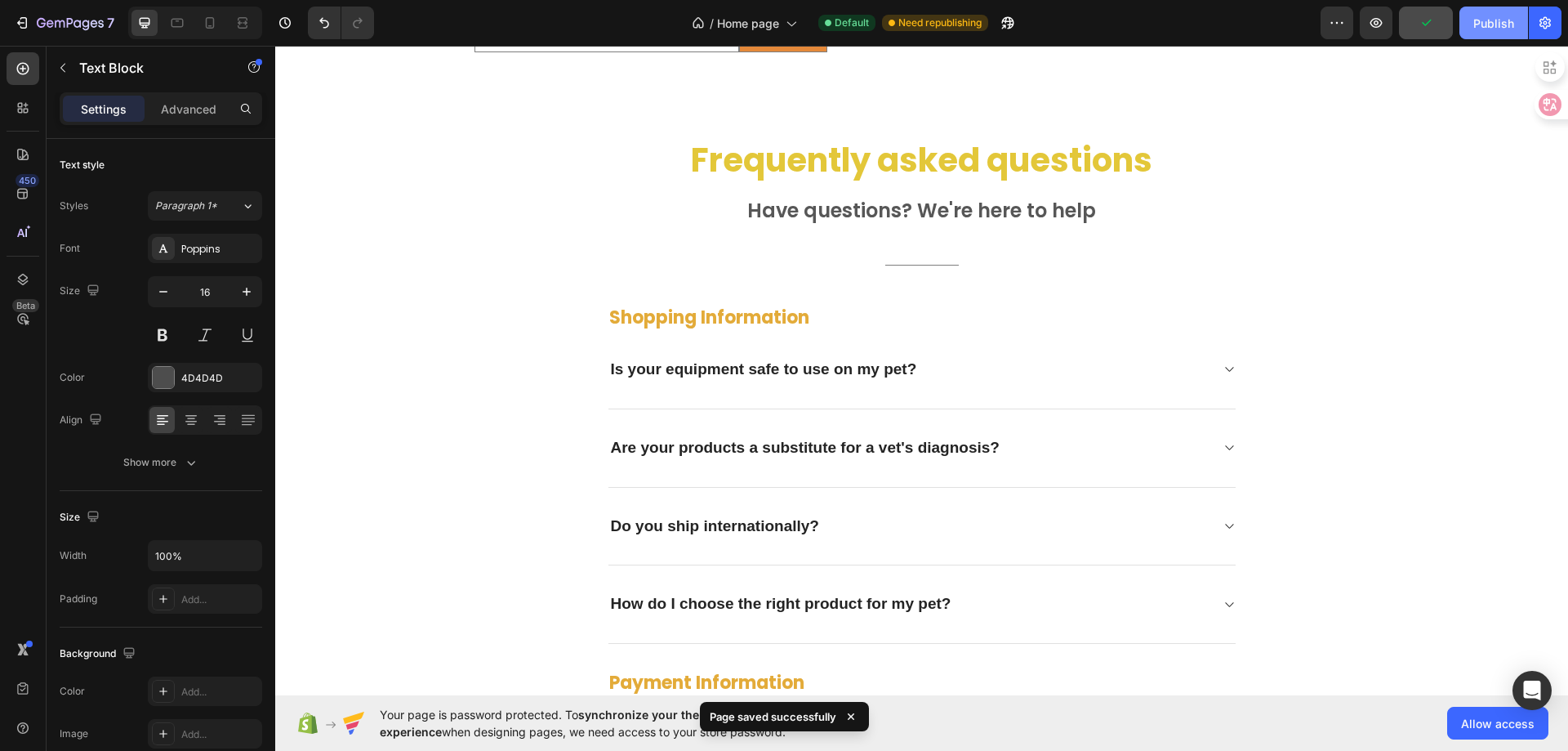
click at [1489, 35] on button "Publish" at bounding box center [1494, 23] width 69 height 33
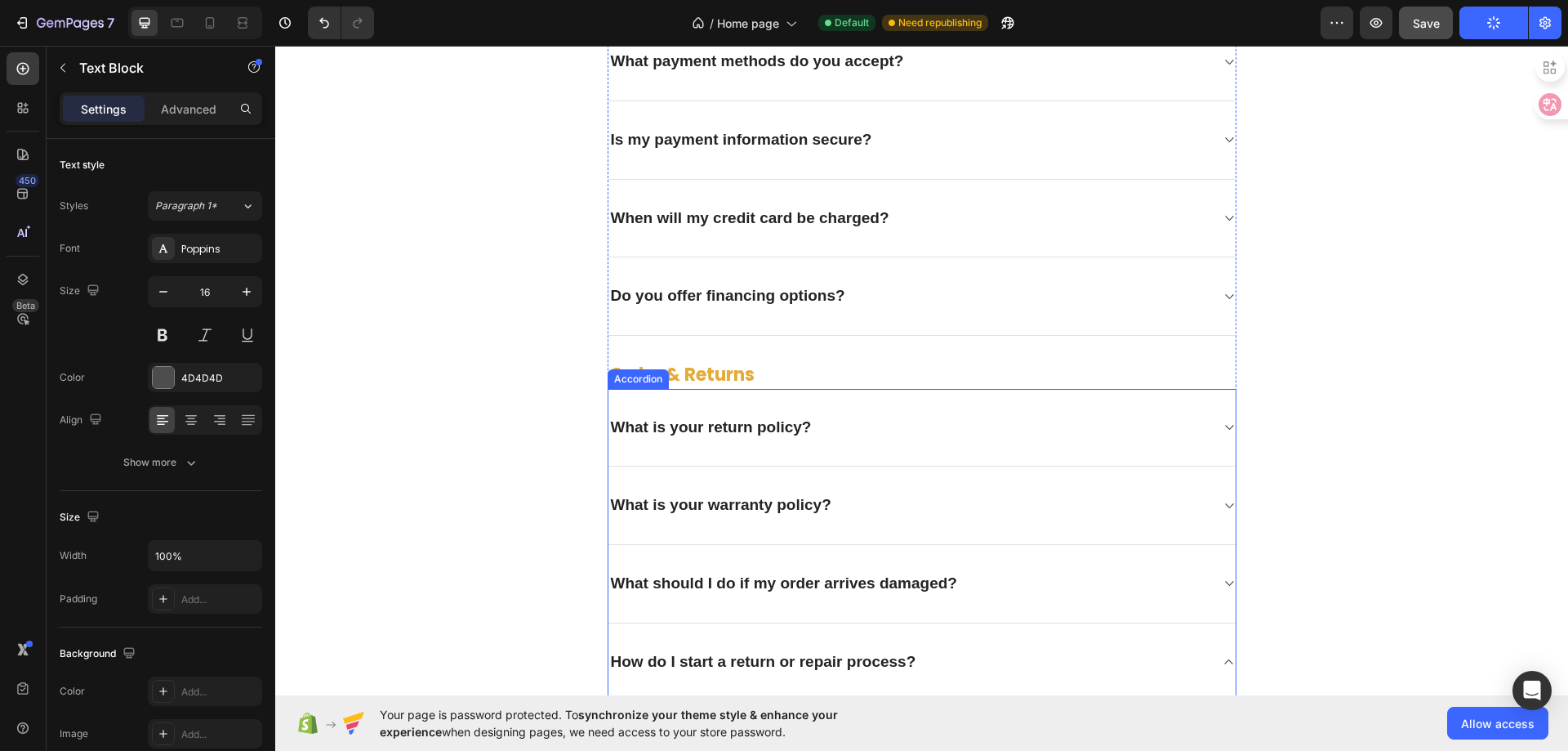
scroll to position [4901, 0]
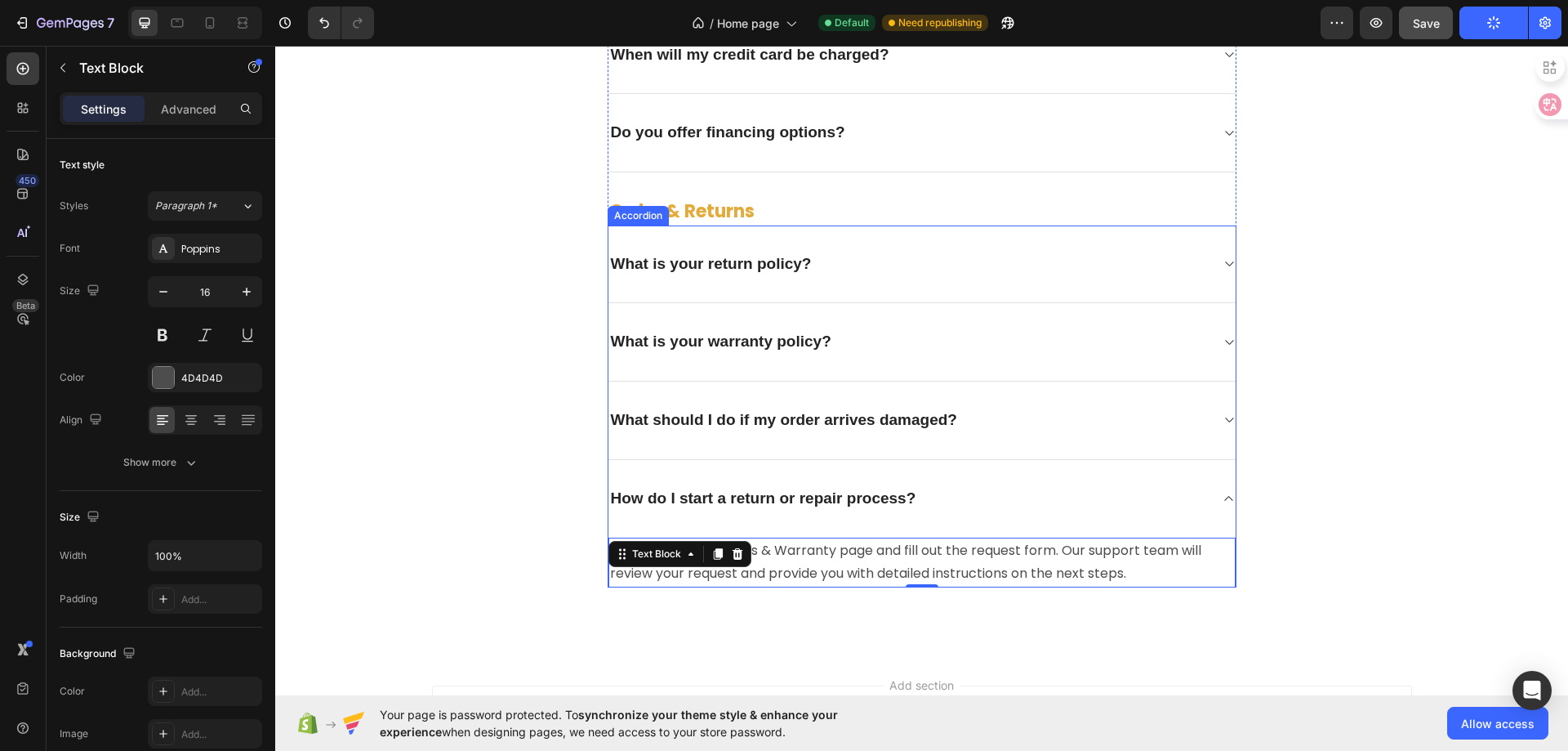
click at [1223, 495] on icon at bounding box center [1229, 498] width 13 height 13
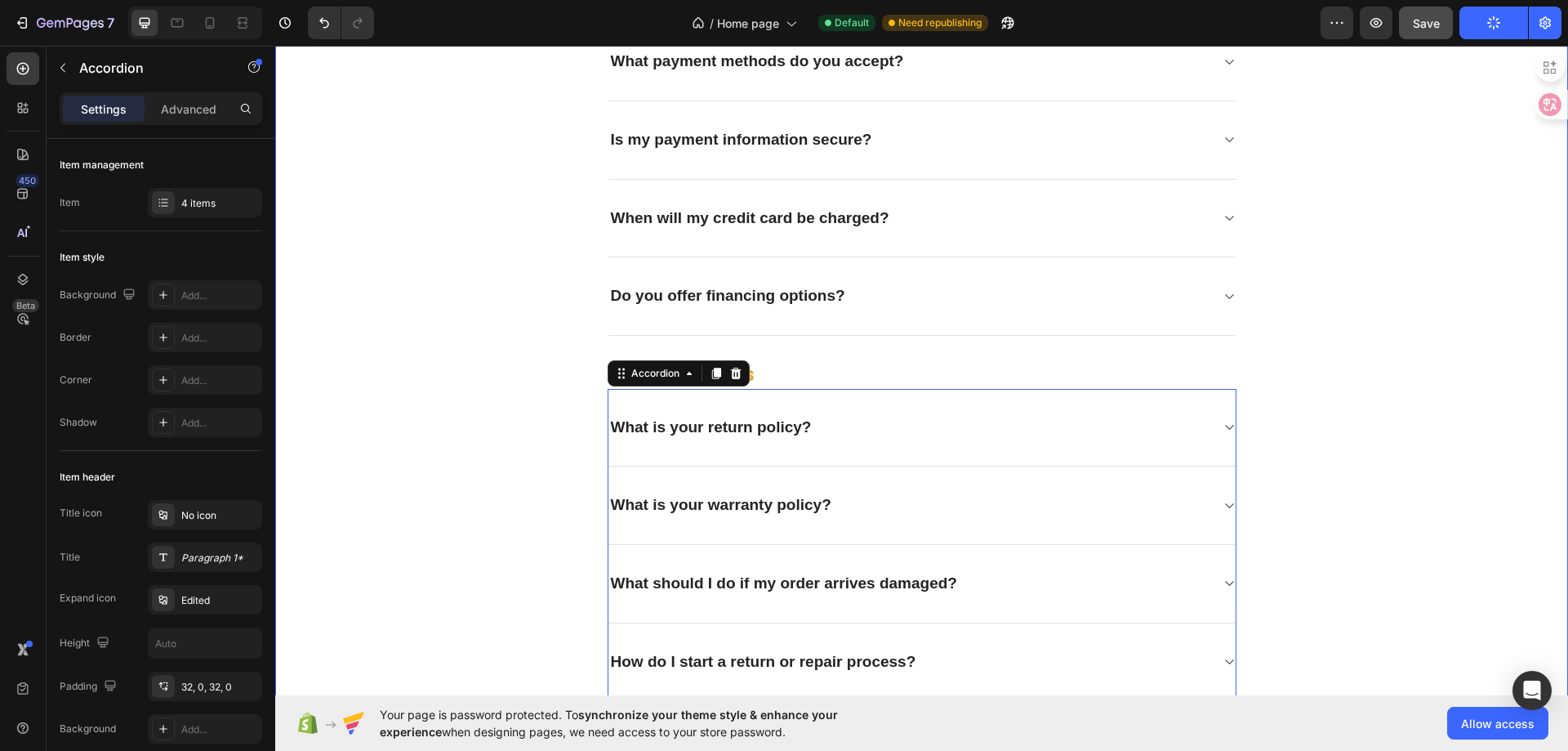
scroll to position [5045, 0]
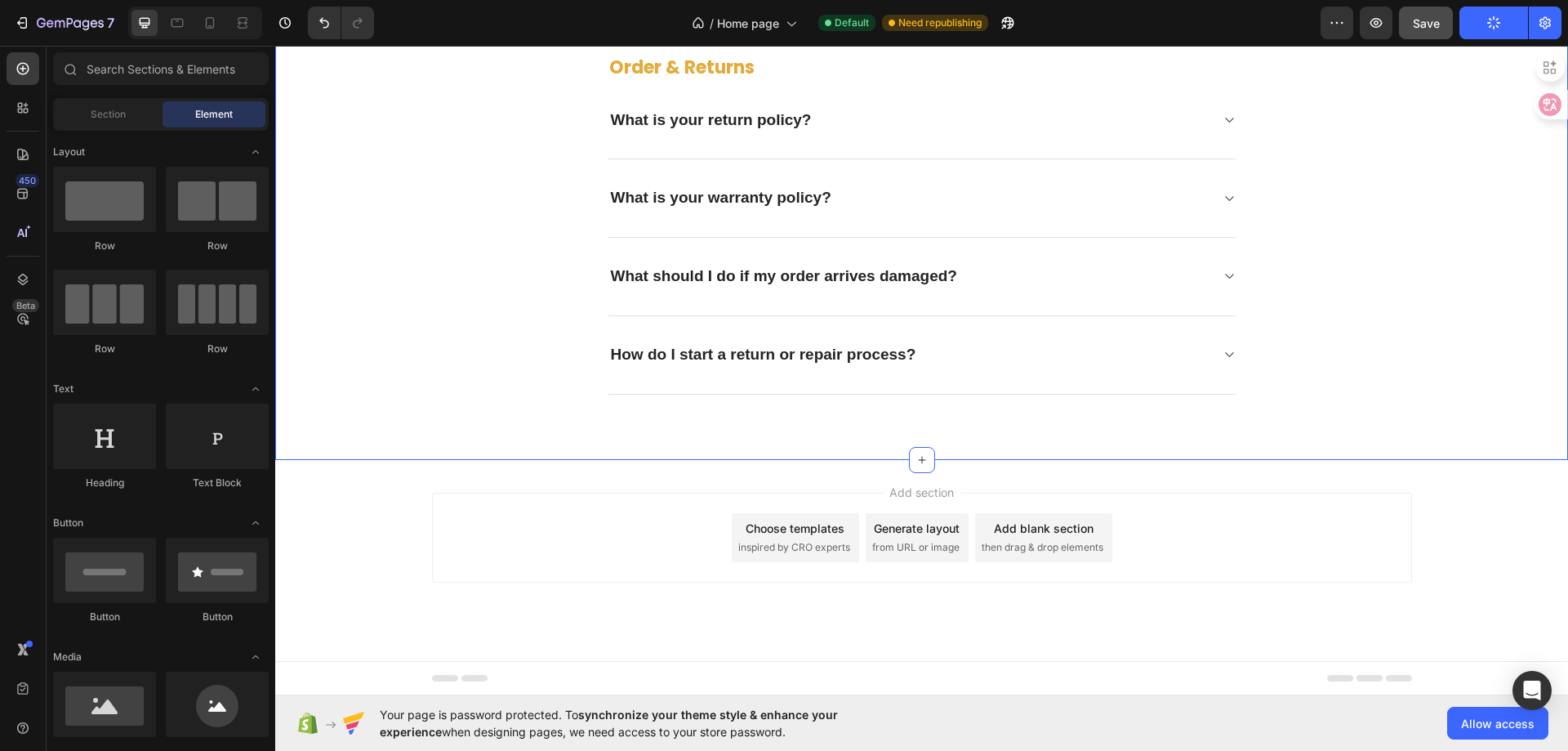
click at [770, 534] on div "Choose templates" at bounding box center [796, 528] width 99 height 18
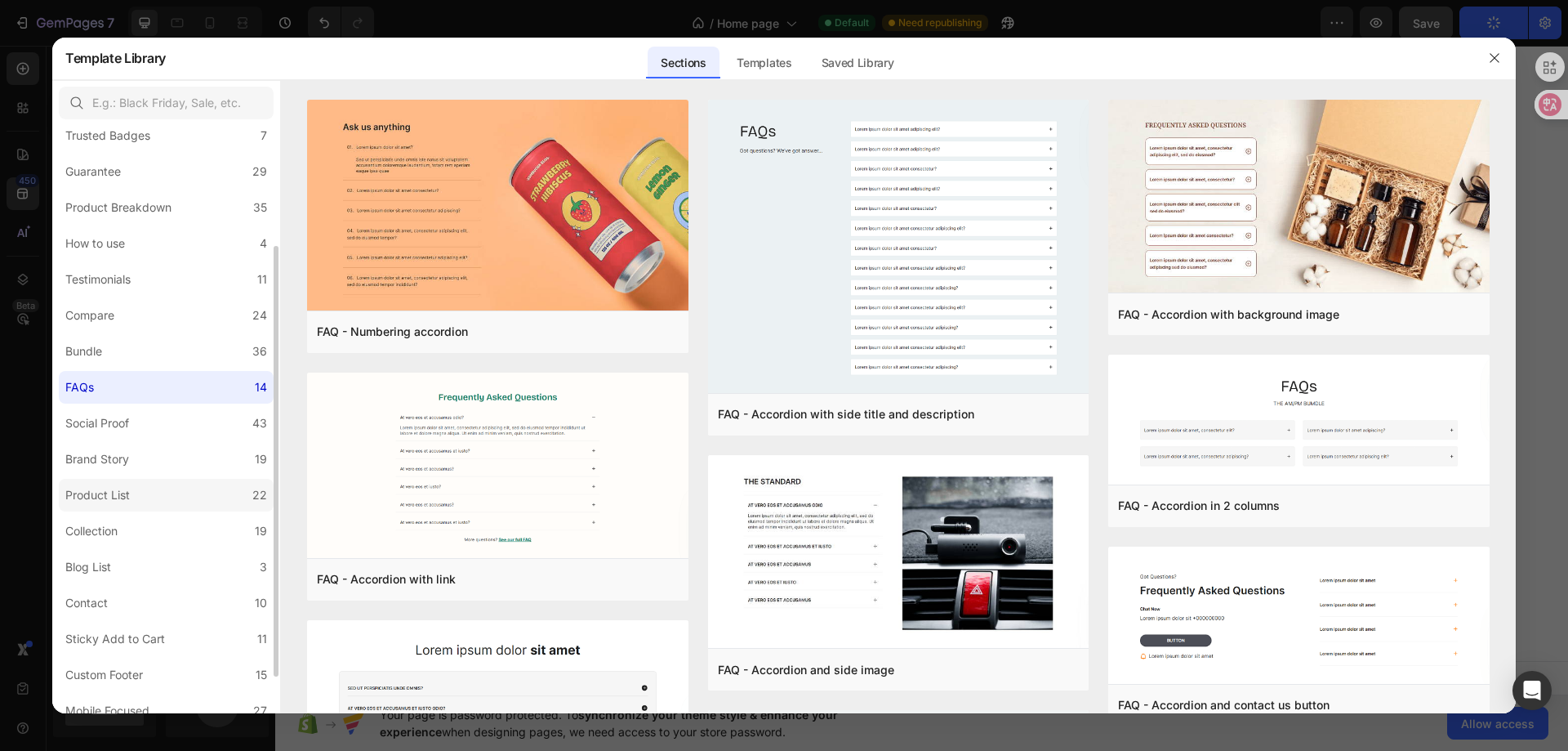
scroll to position [213, 0]
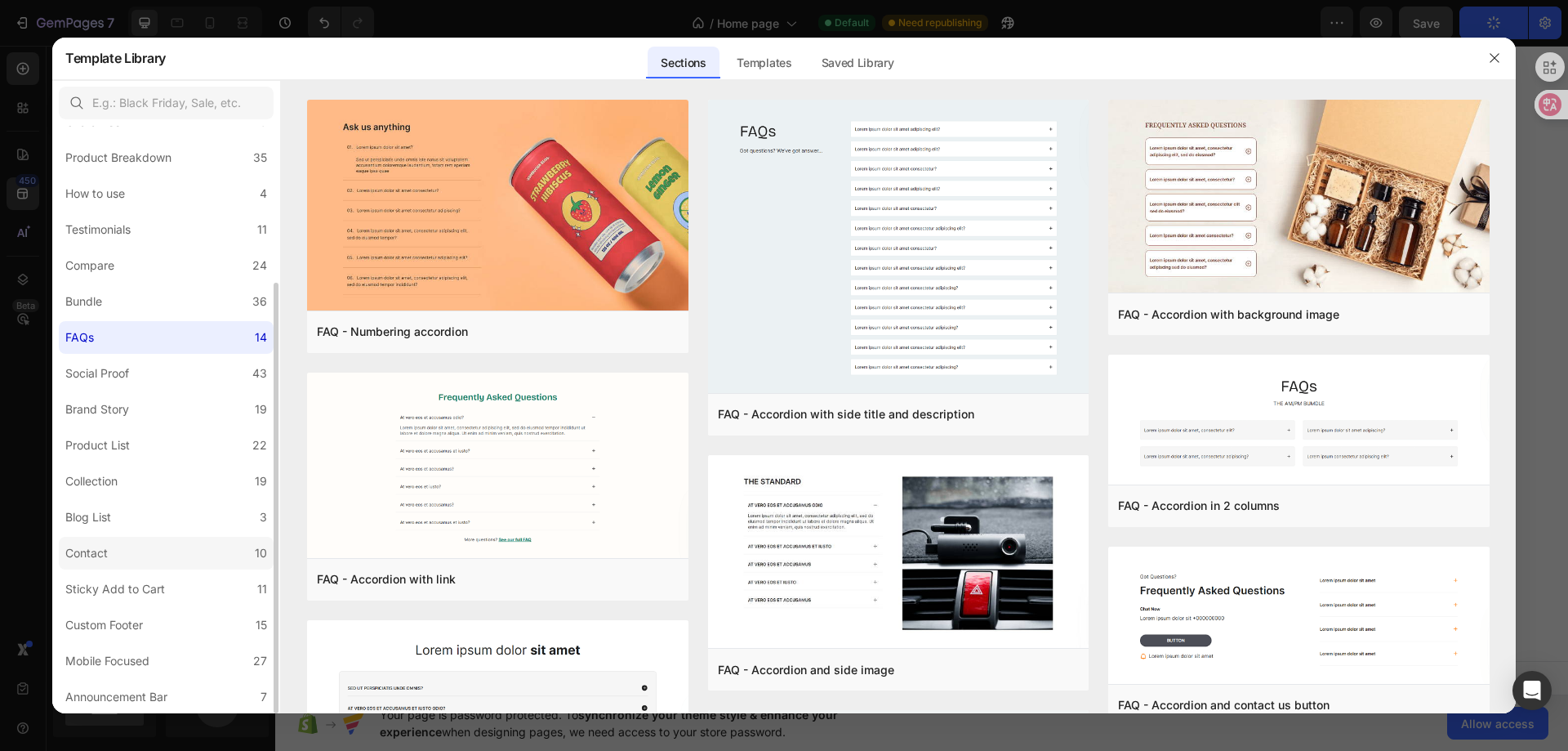
click at [98, 543] on div "Contact" at bounding box center [87, 553] width 43 height 19
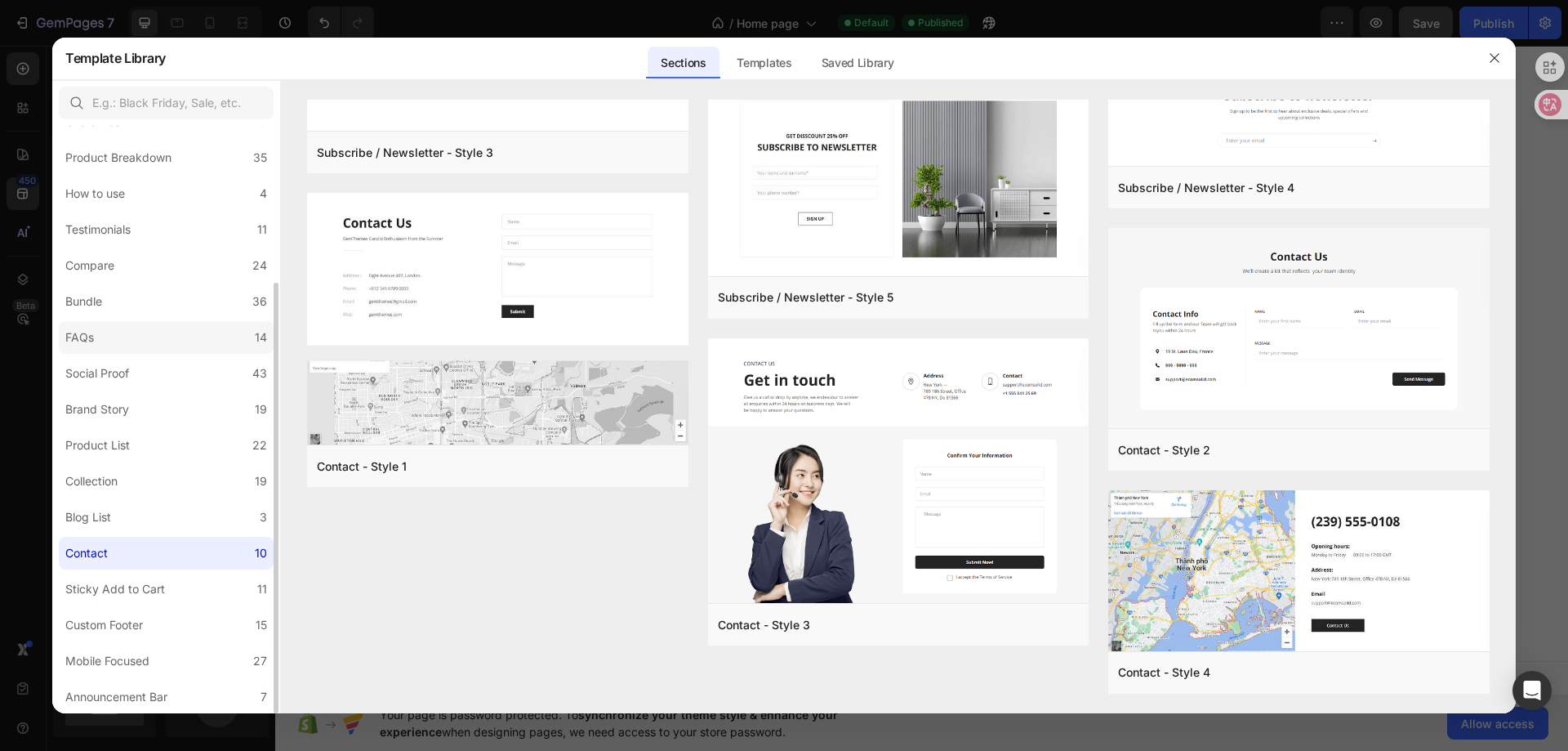
scroll to position [0, 0]
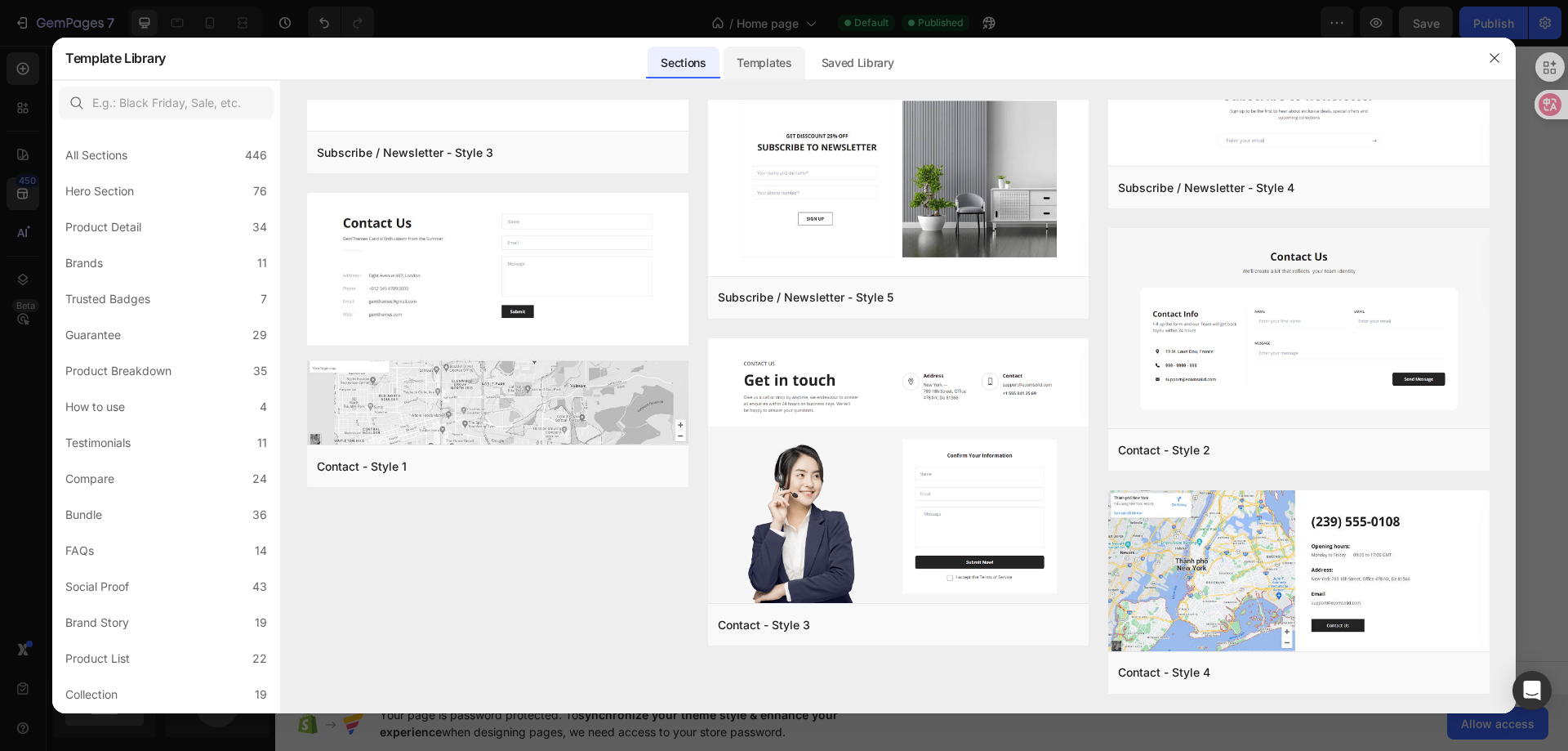
click at [772, 68] on div "Templates" at bounding box center [764, 63] width 81 height 33
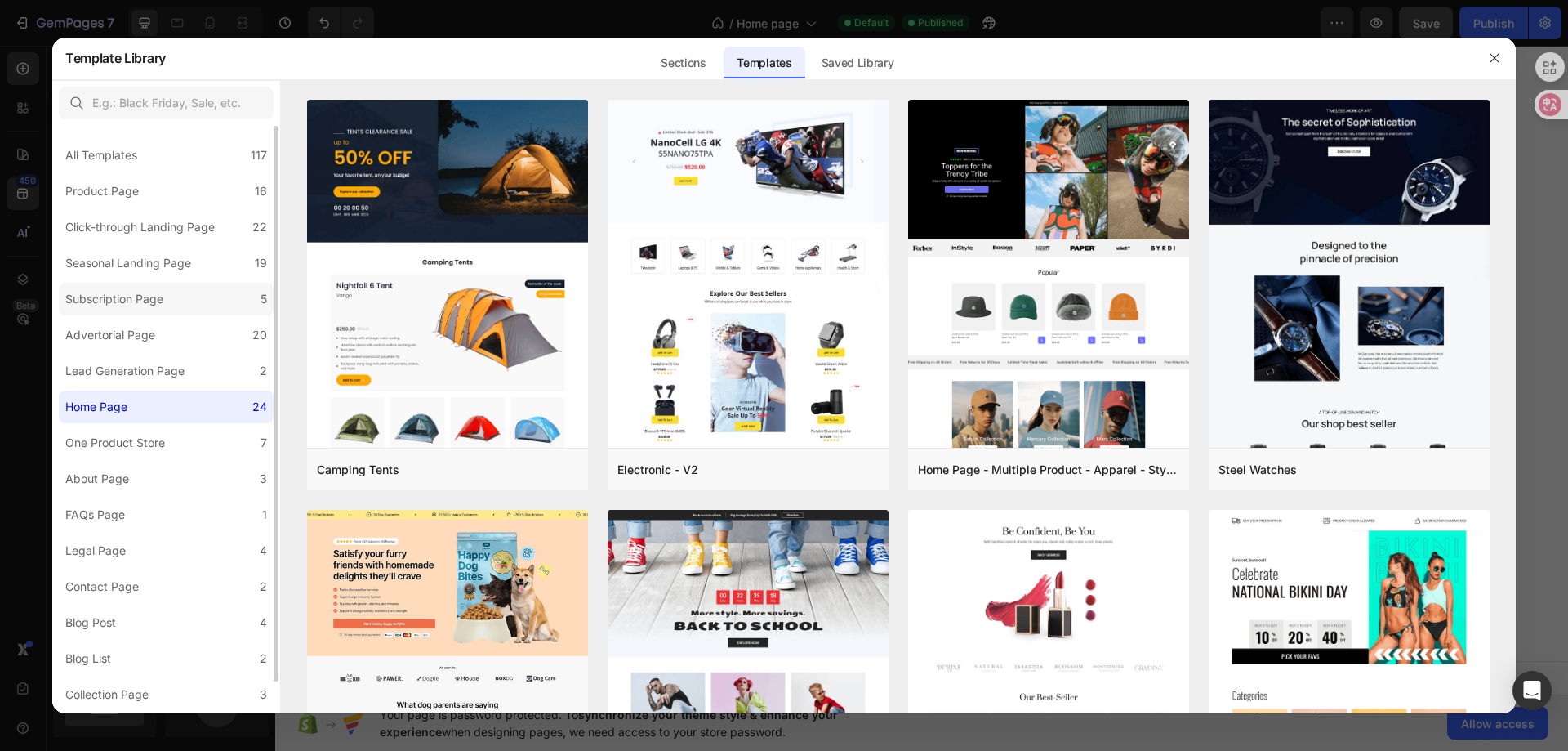
scroll to position [33, 0]
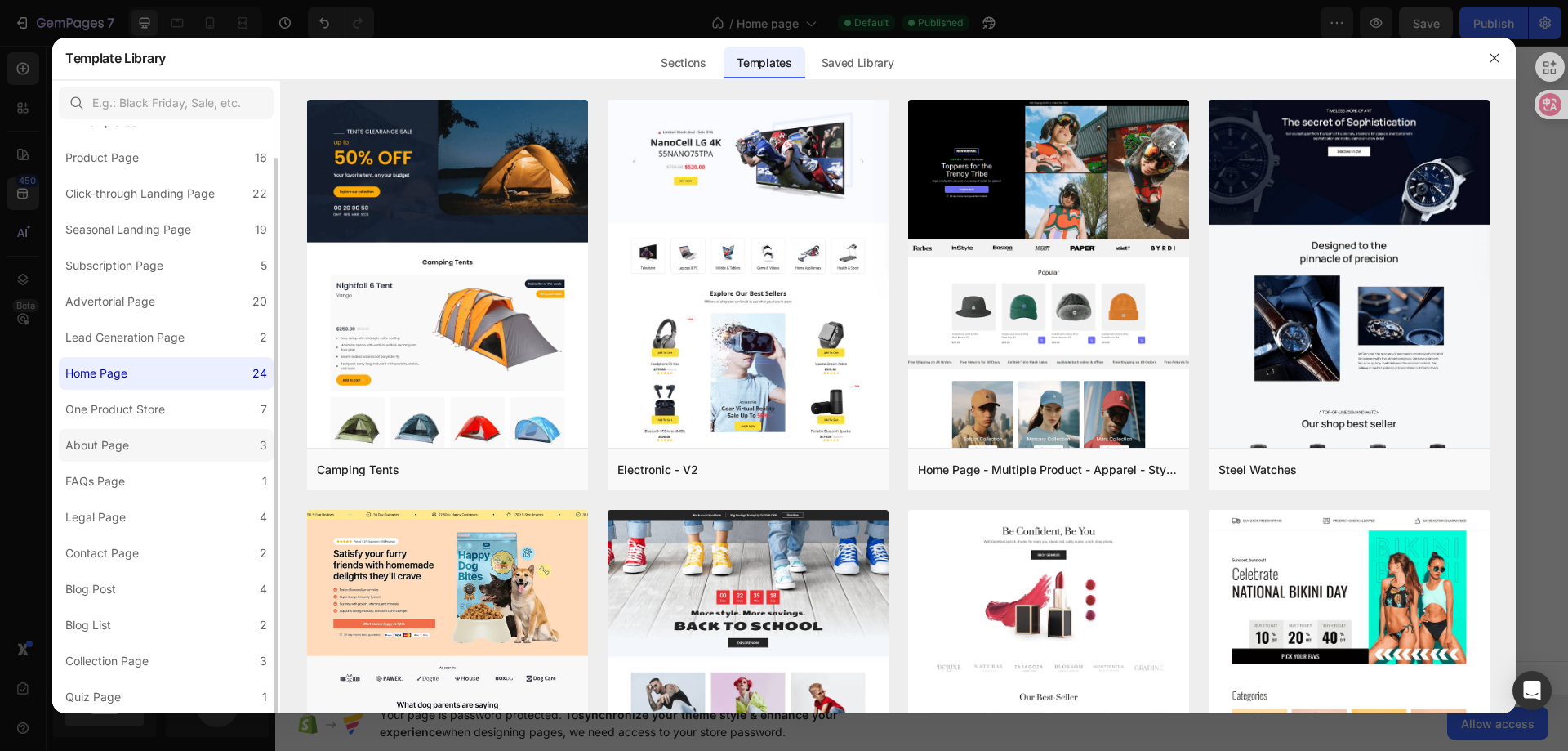
click at [133, 440] on div "About Page" at bounding box center [100, 446] width 70 height 19
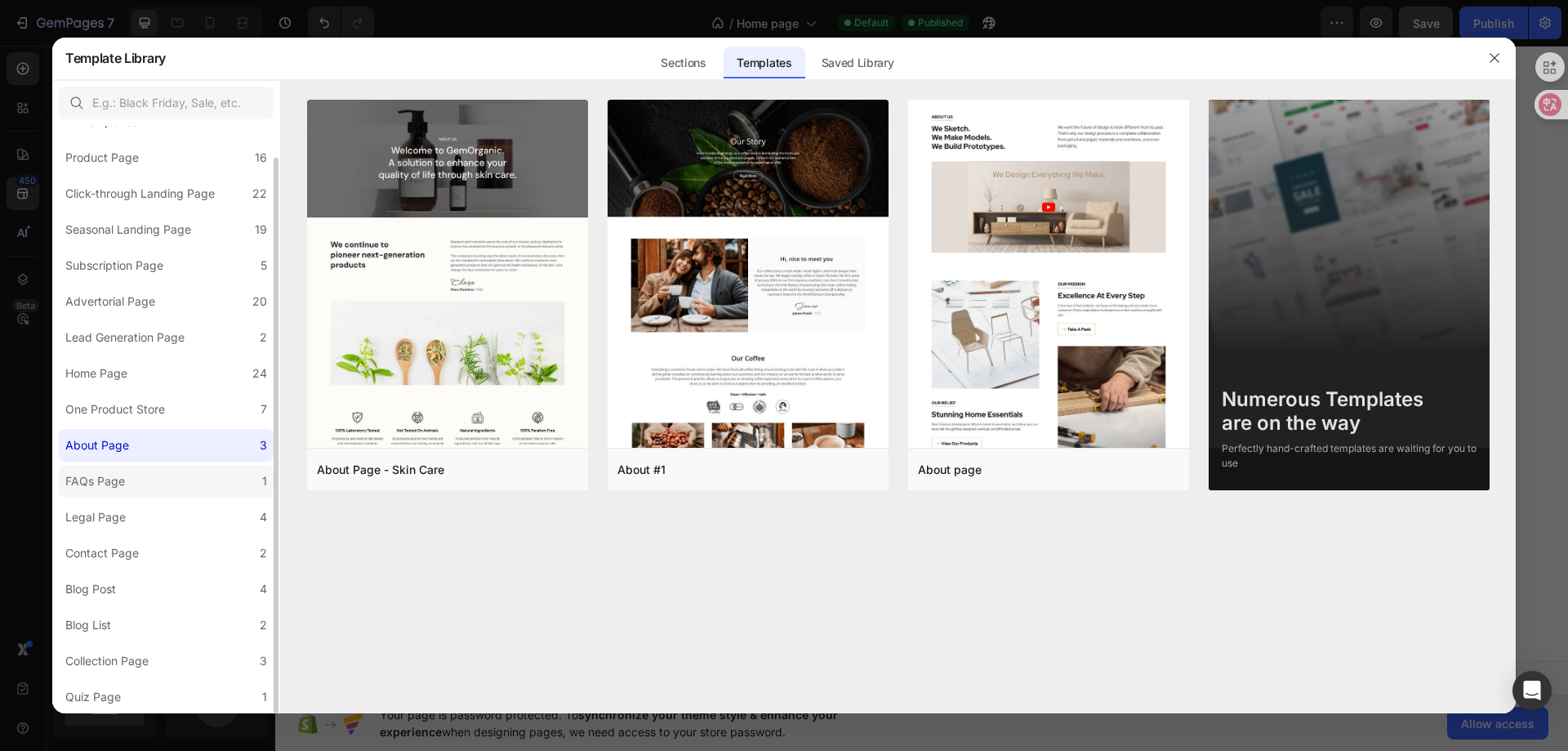
click at [132, 480] on label "FAQs Page 1" at bounding box center [165, 482] width 215 height 33
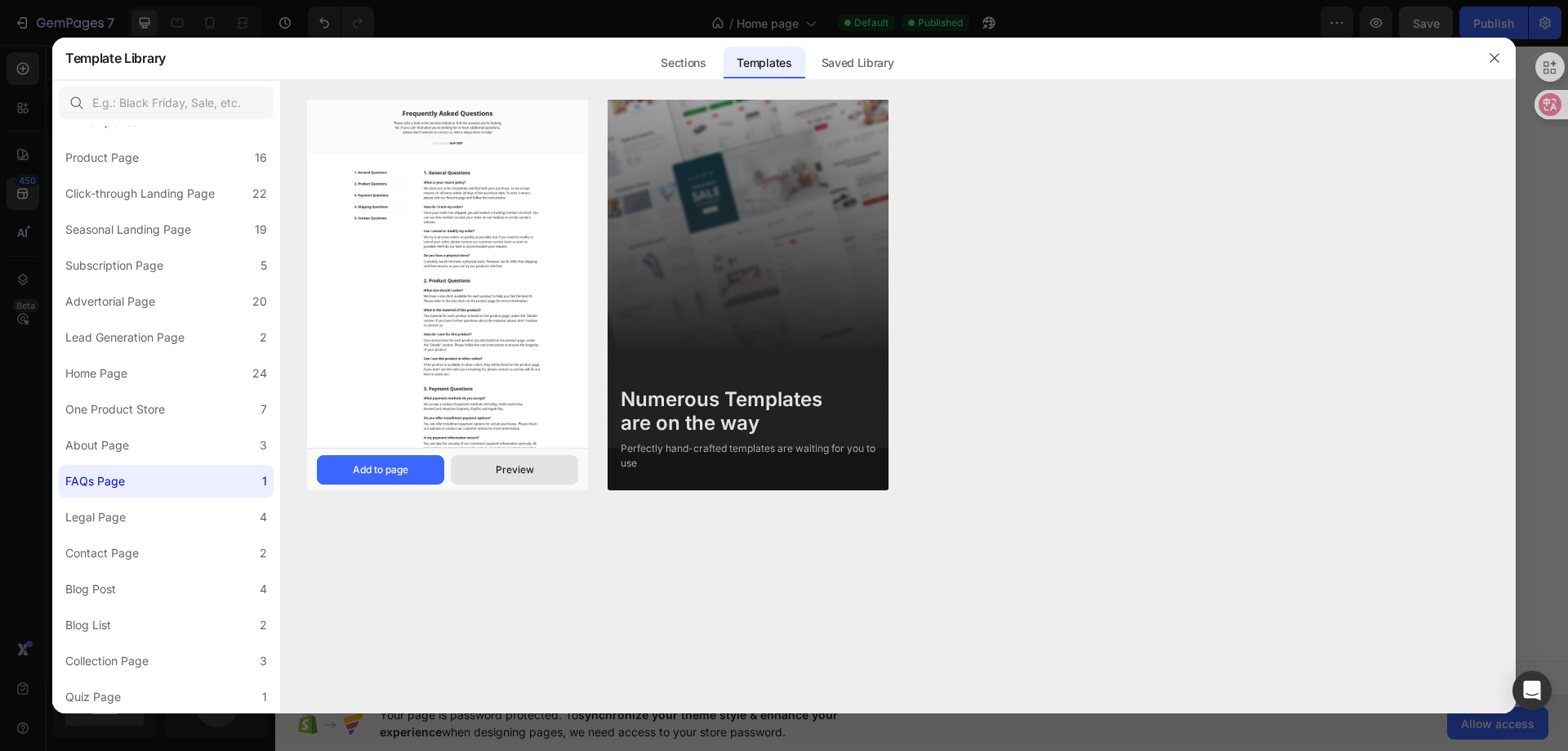
click at [497, 469] on div "Preview" at bounding box center [515, 469] width 38 height 15
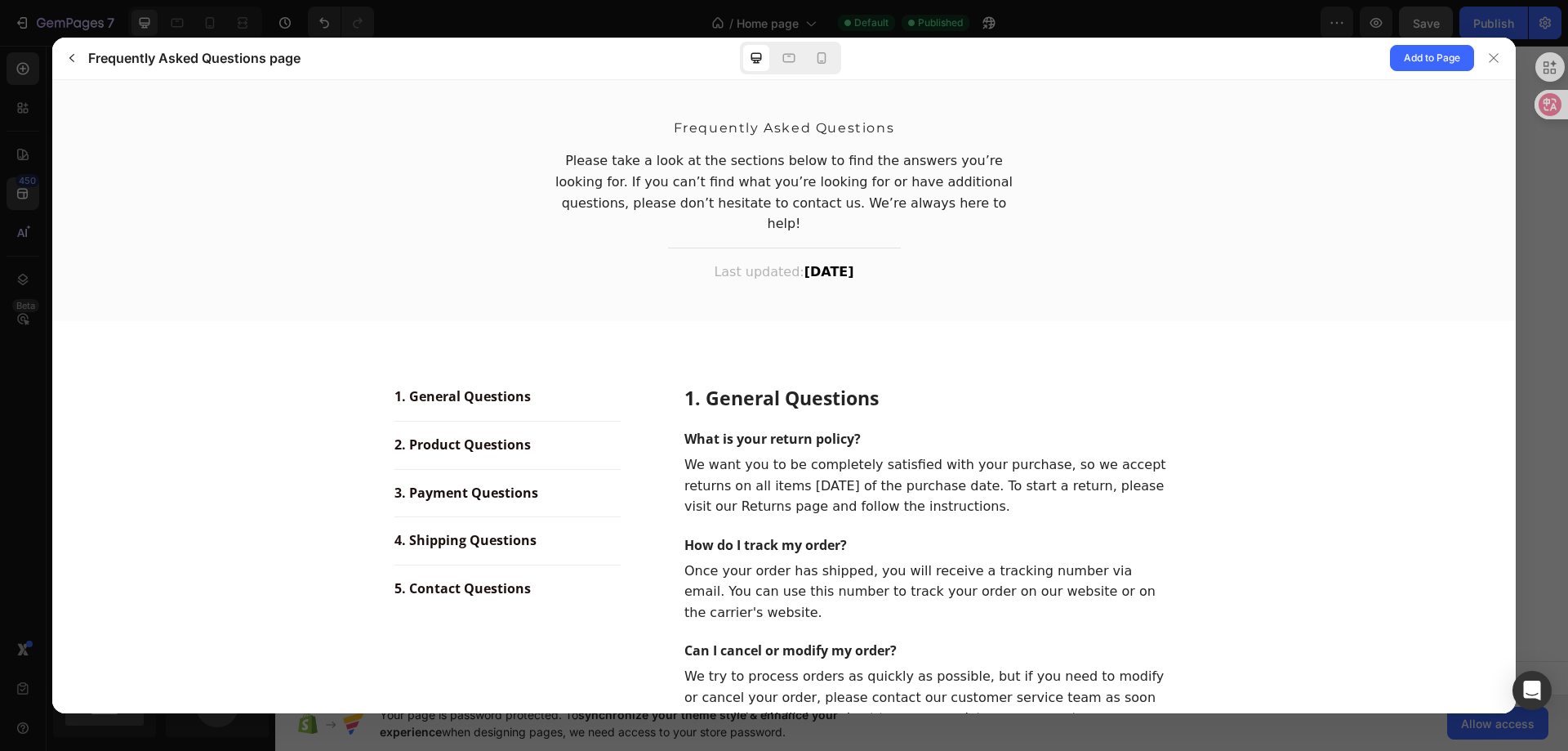
scroll to position [0, 0]
click at [503, 434] on span "2. Product Questions" at bounding box center [463, 444] width 136 height 19
click at [1419, 54] on span "Add to Page" at bounding box center [1432, 58] width 56 height 19
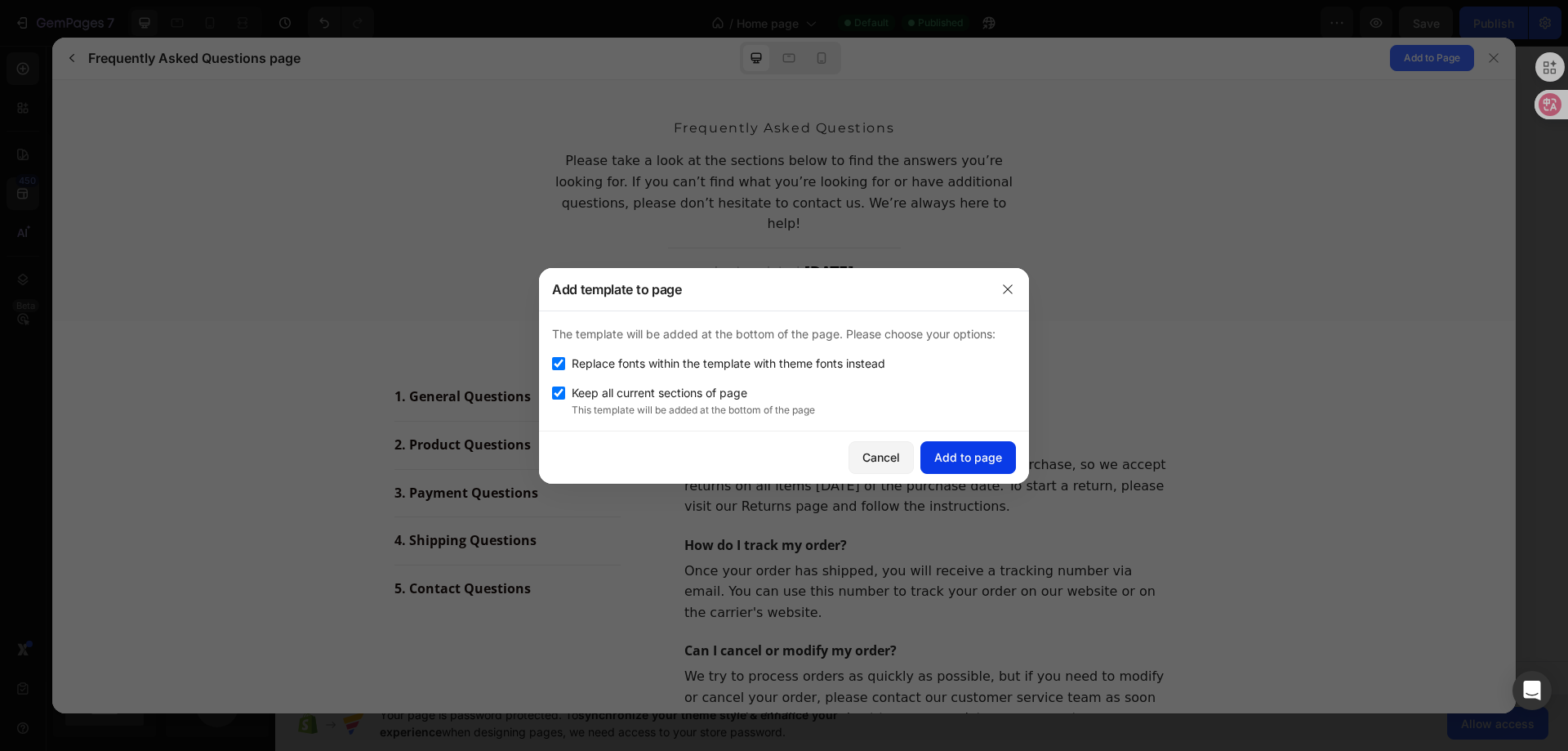
click at [975, 458] on div "Add to page" at bounding box center [969, 457] width 68 height 18
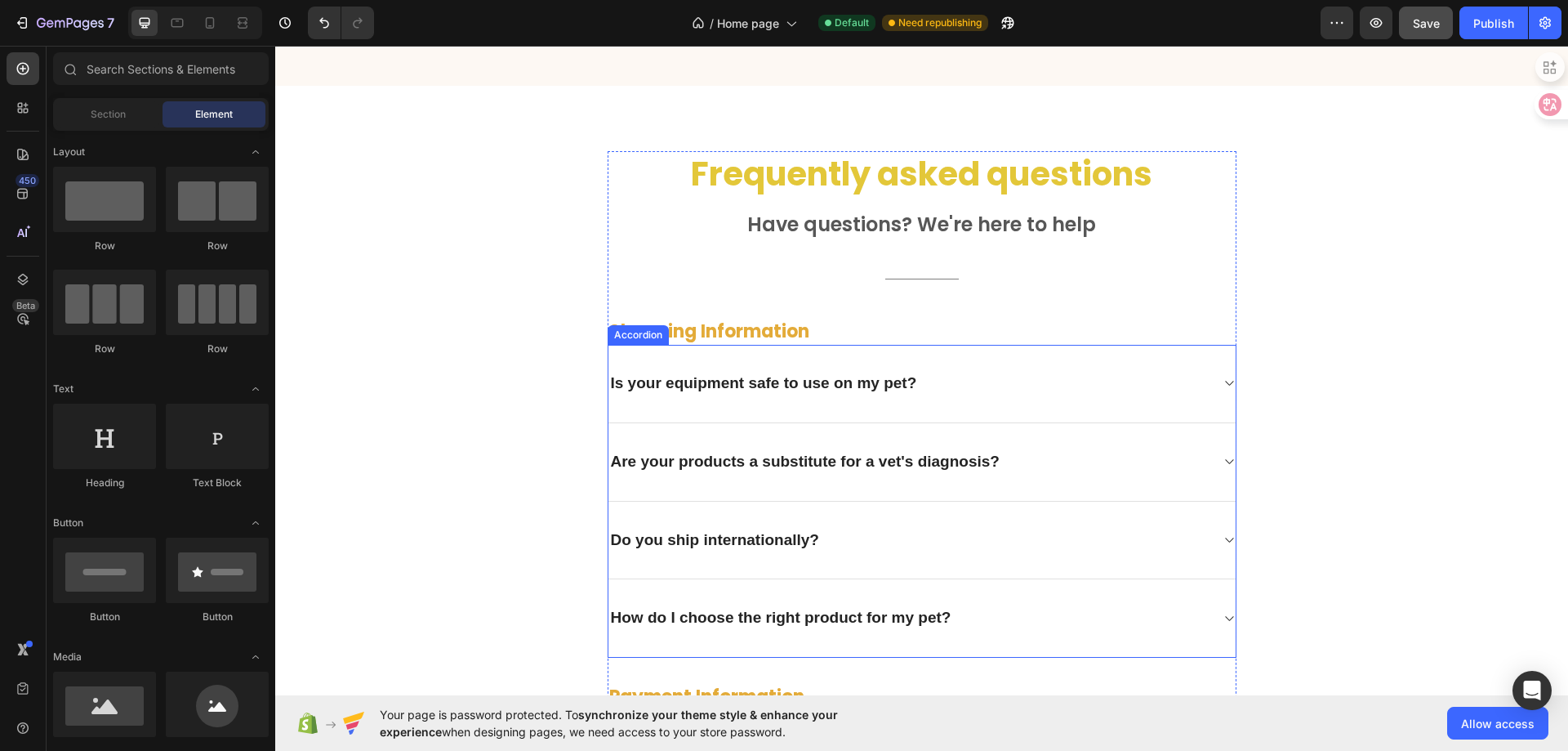
scroll to position [3743, 0]
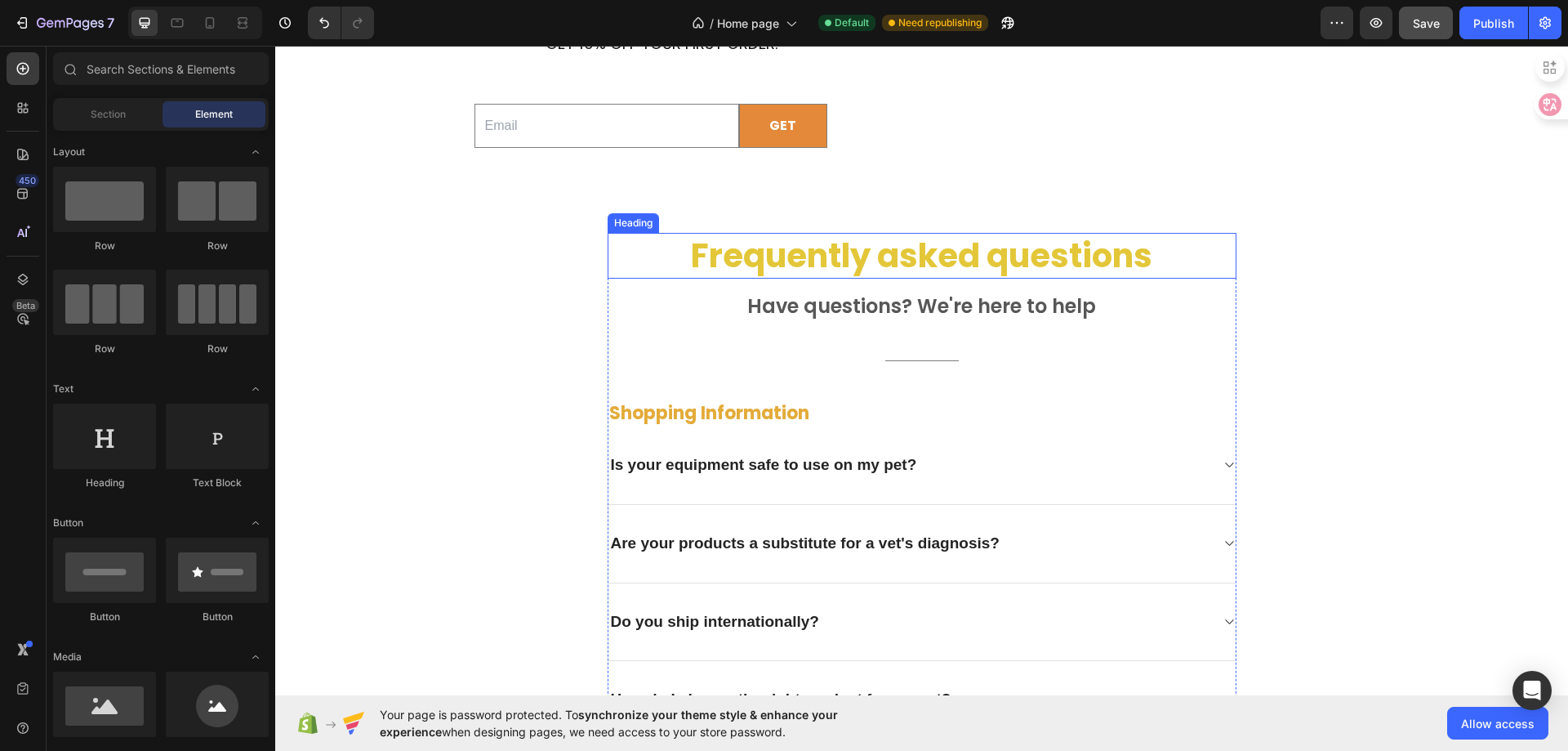
click at [786, 277] on p "Frequently asked questions" at bounding box center [921, 256] width 625 height 43
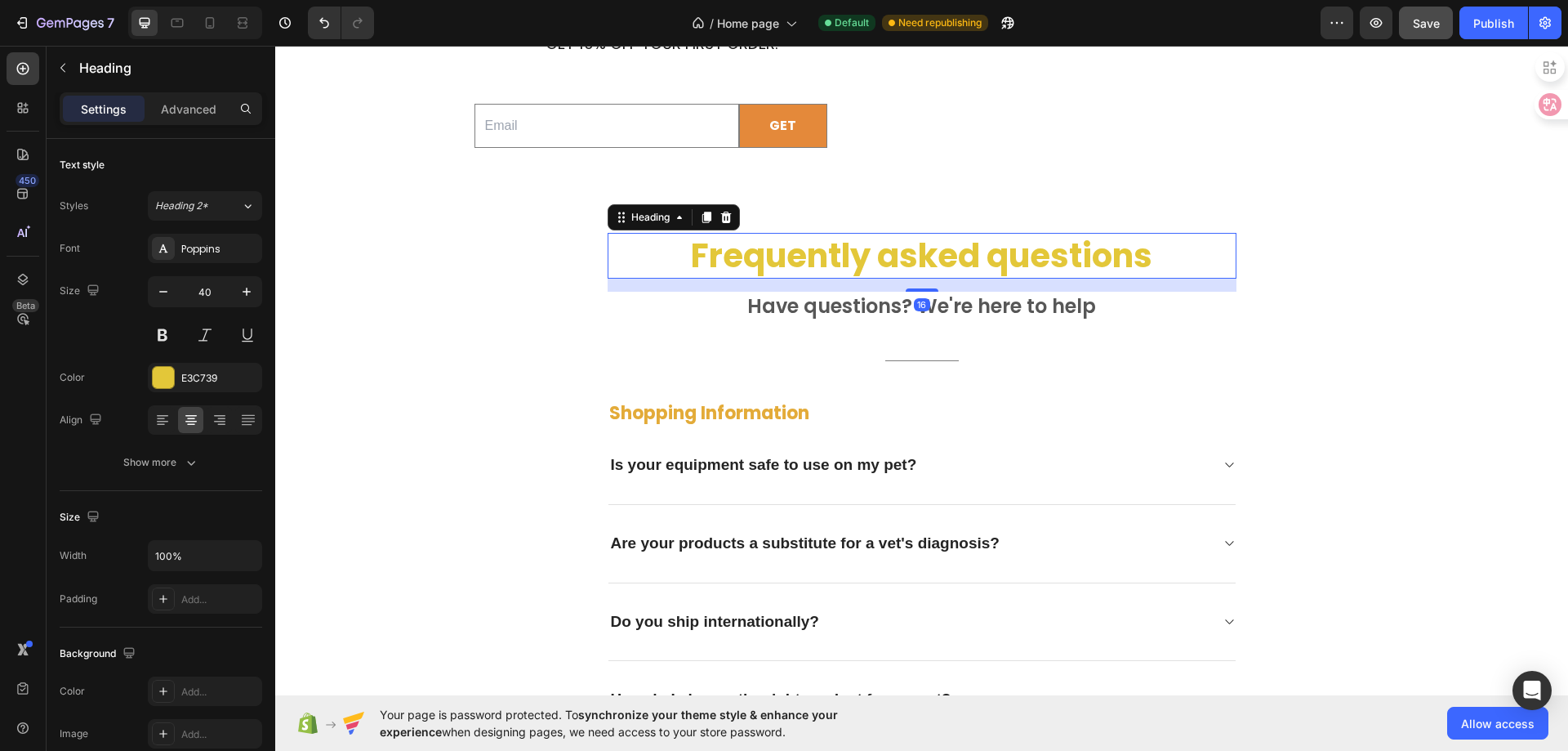
click at [786, 277] on p "Frequently asked questions" at bounding box center [921, 256] width 625 height 43
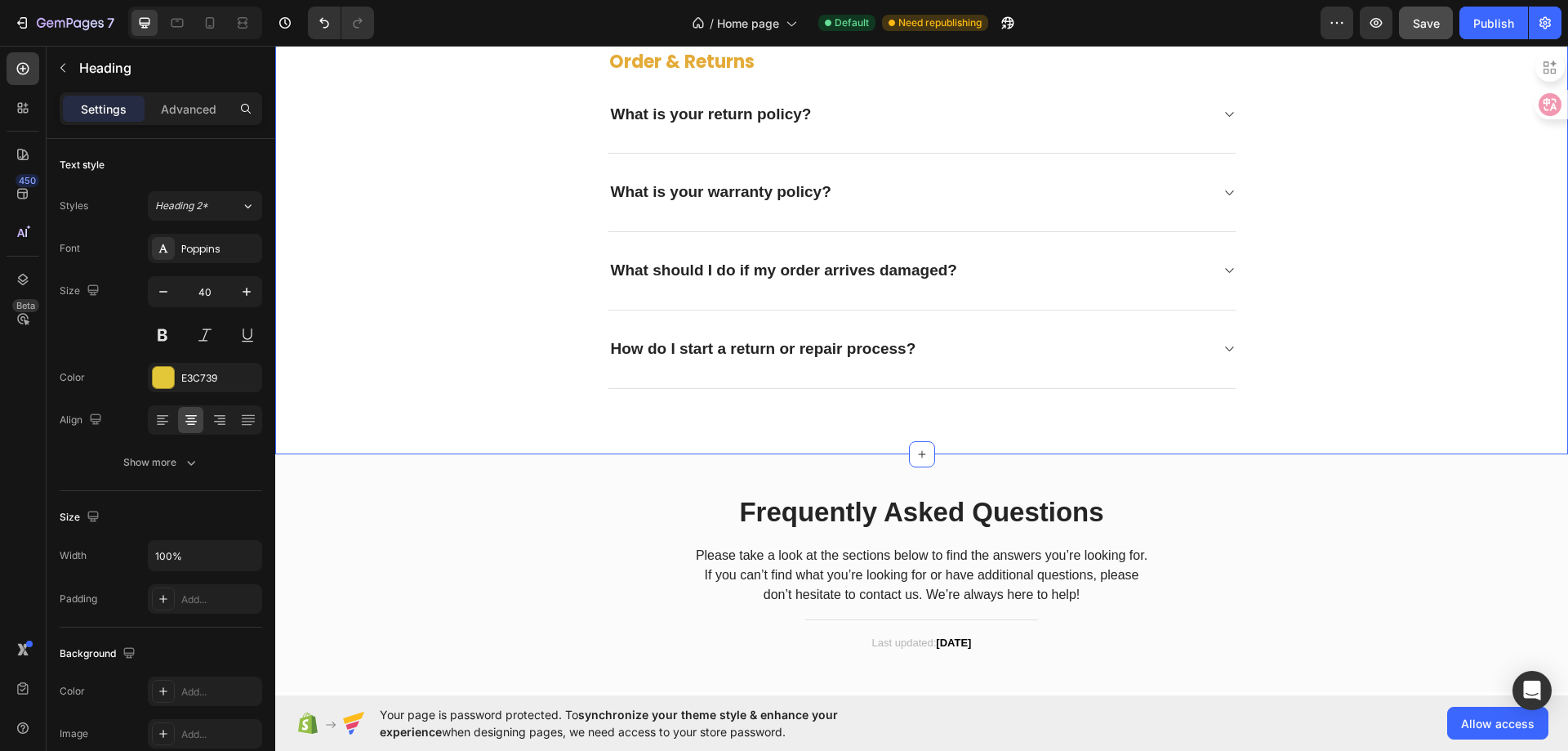
scroll to position [5214, 0]
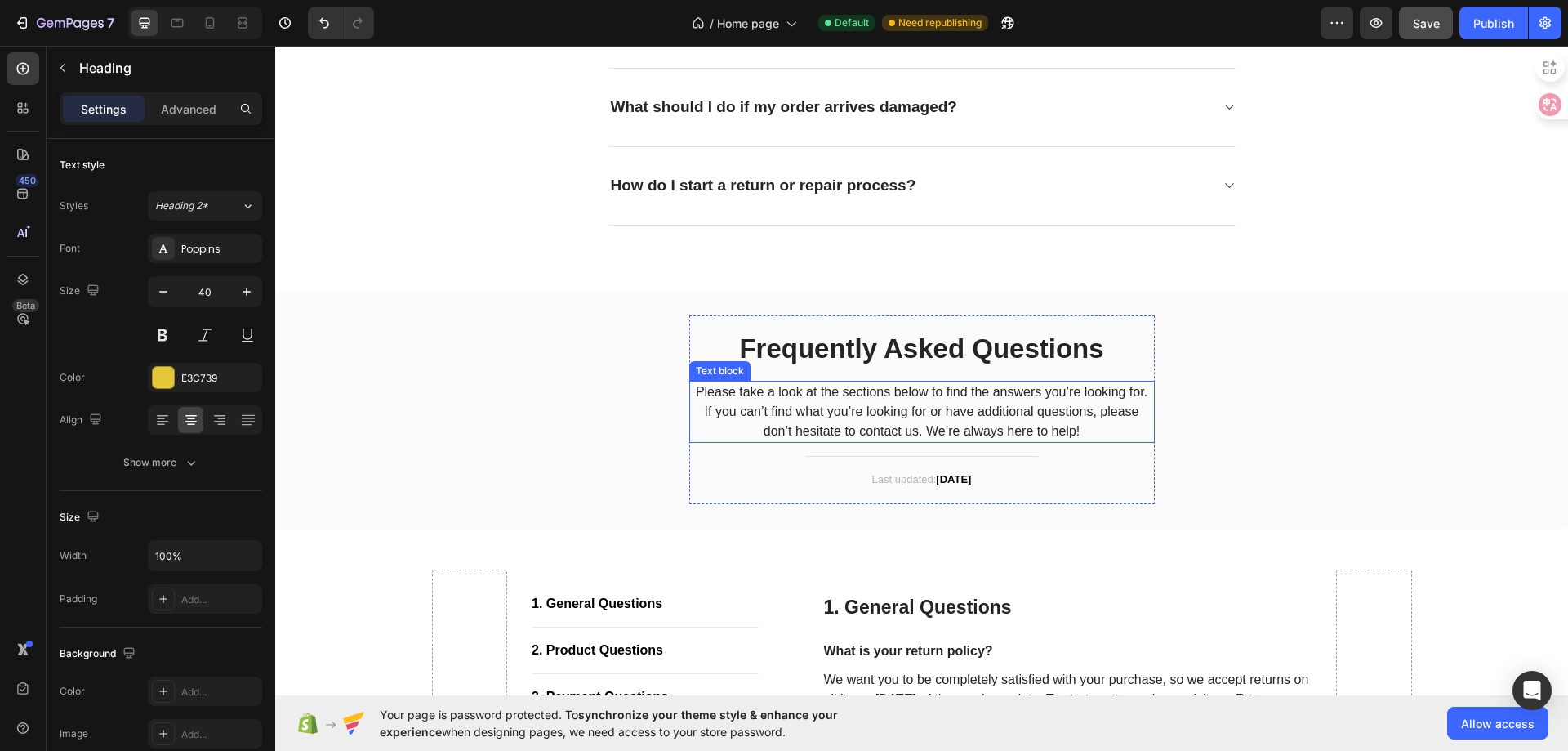
click at [921, 355] on p "Frequently Asked Questions" at bounding box center [921, 349] width 462 height 35
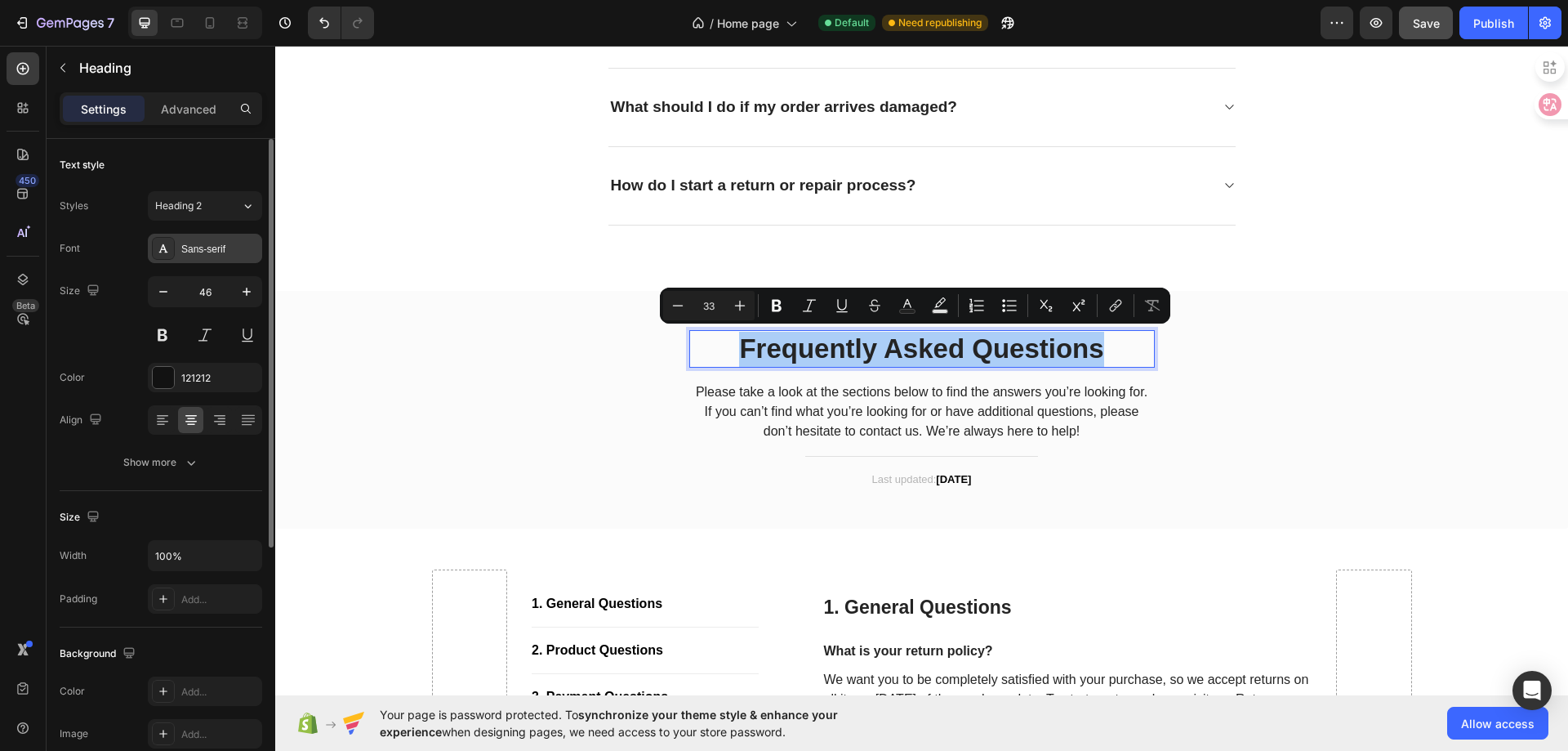
click at [223, 254] on div "Sans-serif" at bounding box center [219, 249] width 77 height 15
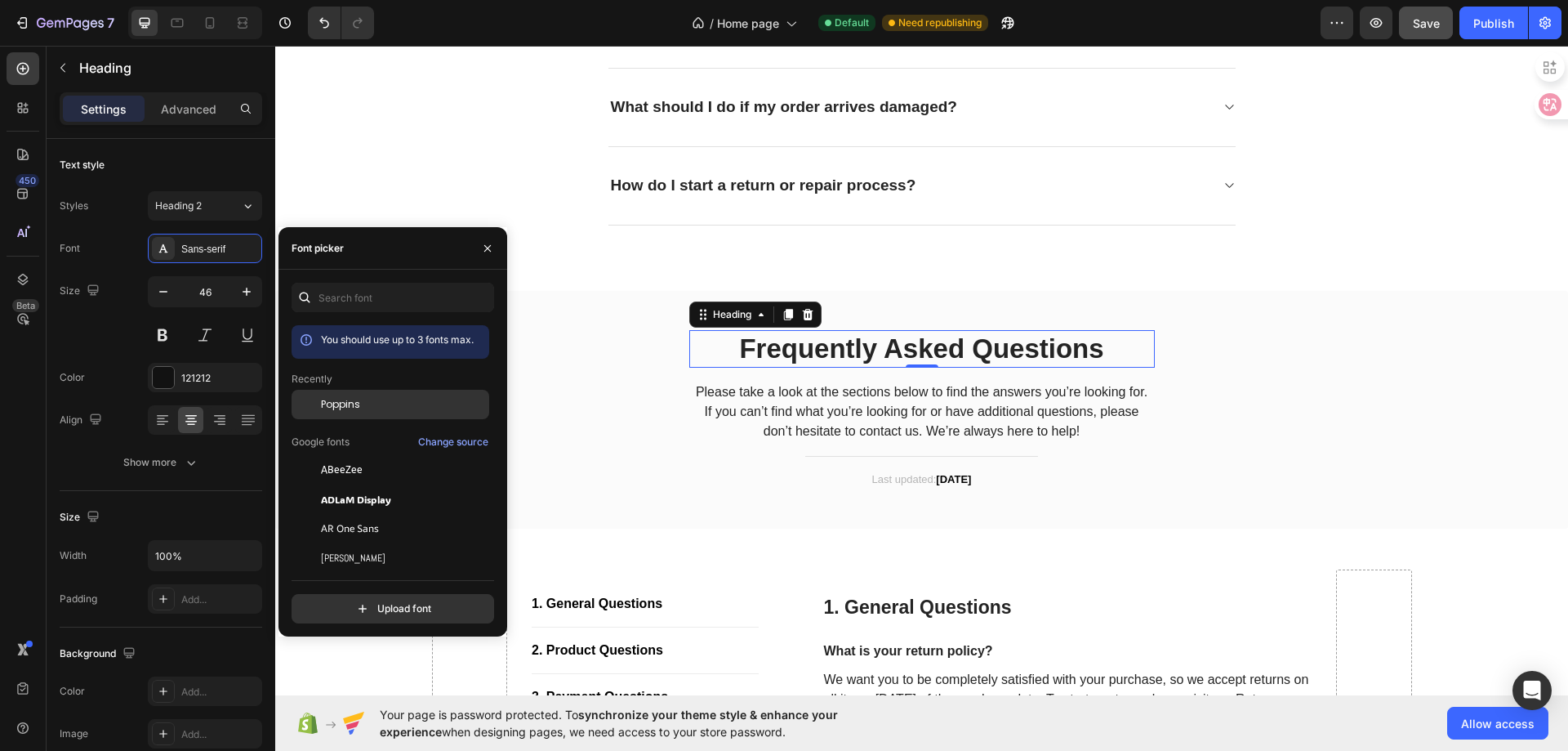
click at [357, 411] on span "Poppins" at bounding box center [340, 404] width 39 height 15
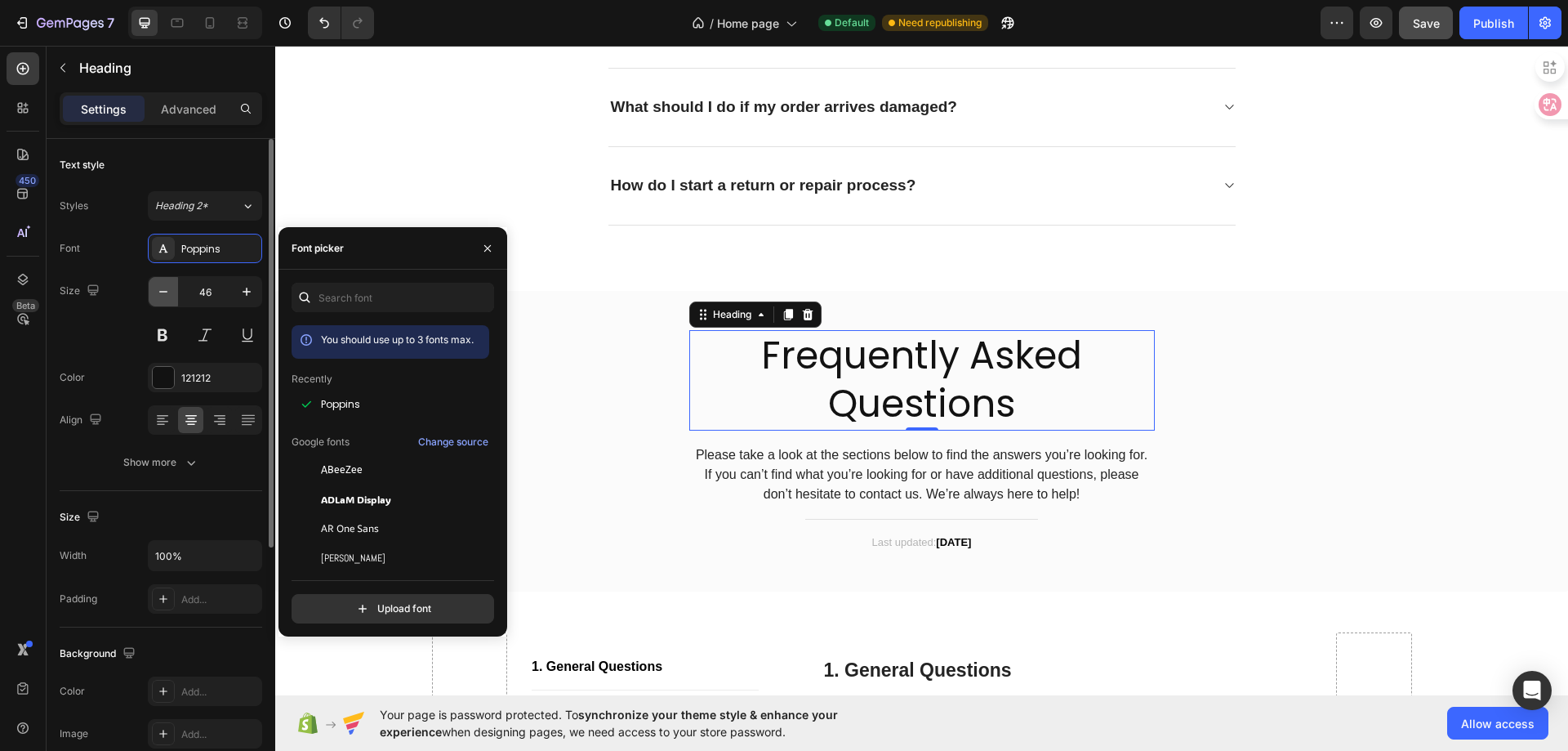
click at [169, 299] on icon "button" at bounding box center [163, 291] width 17 height 17
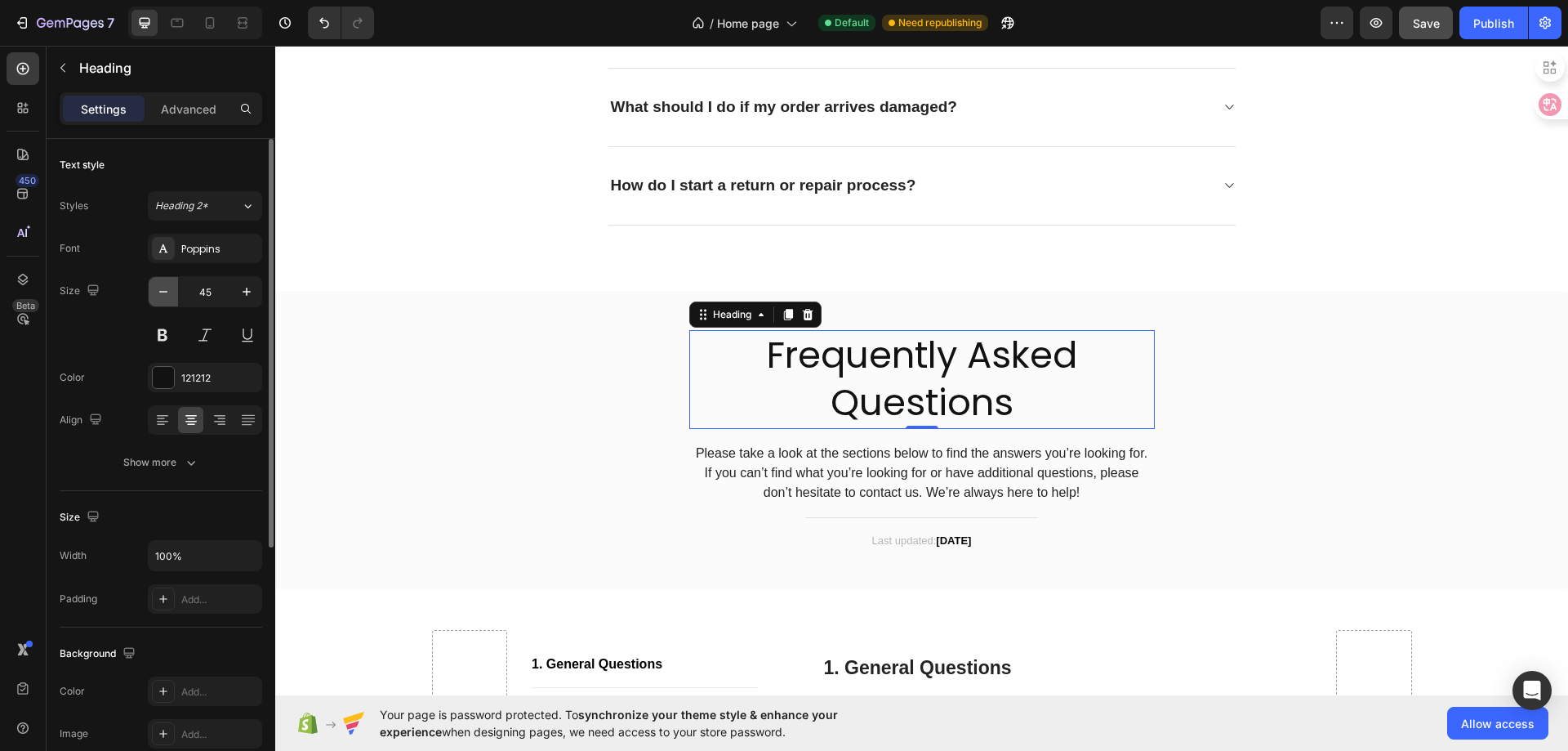
click at [169, 298] on icon "button" at bounding box center [163, 291] width 17 height 17
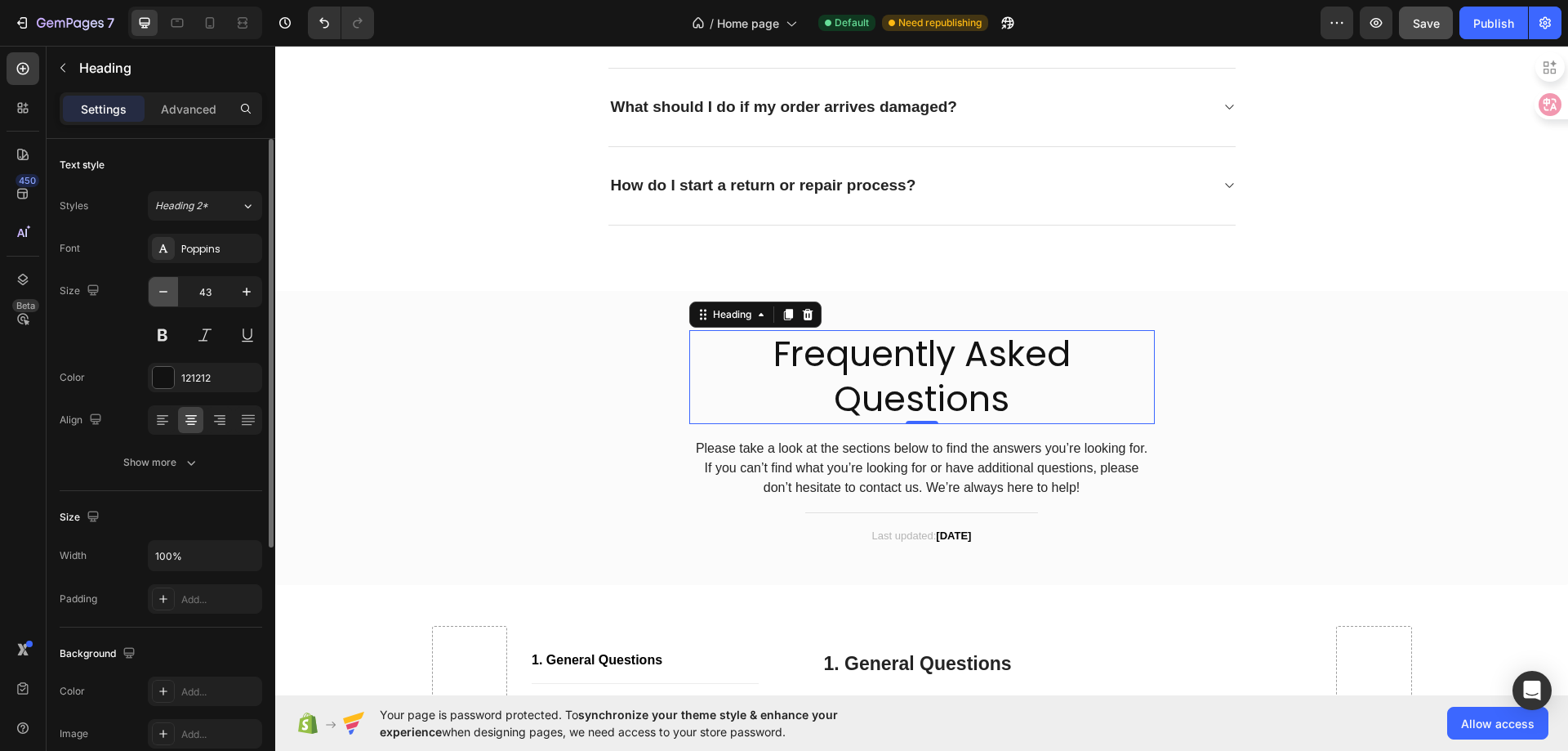
click at [169, 298] on icon "button" at bounding box center [163, 291] width 17 height 17
type input "40"
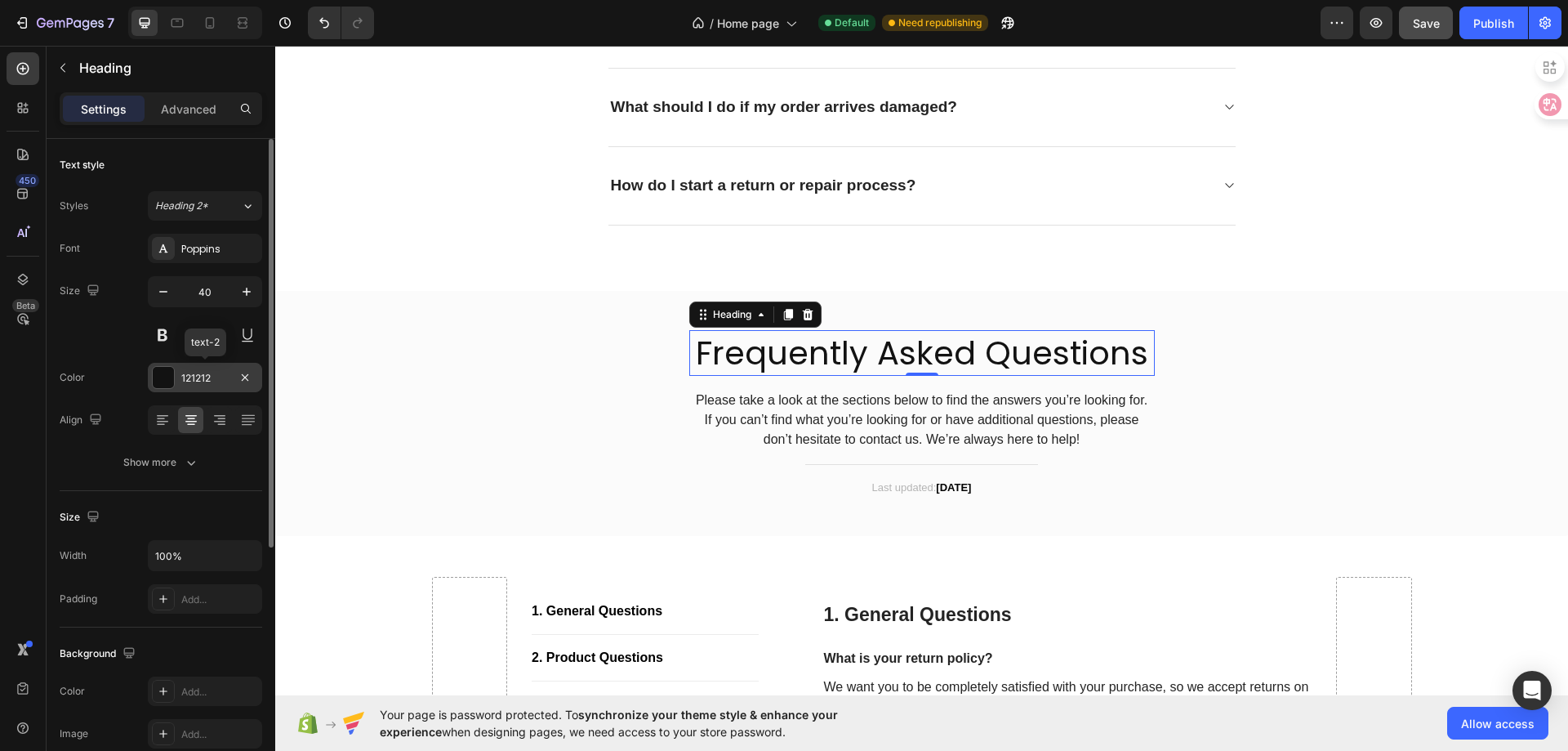
click at [161, 376] on div at bounding box center [163, 377] width 21 height 21
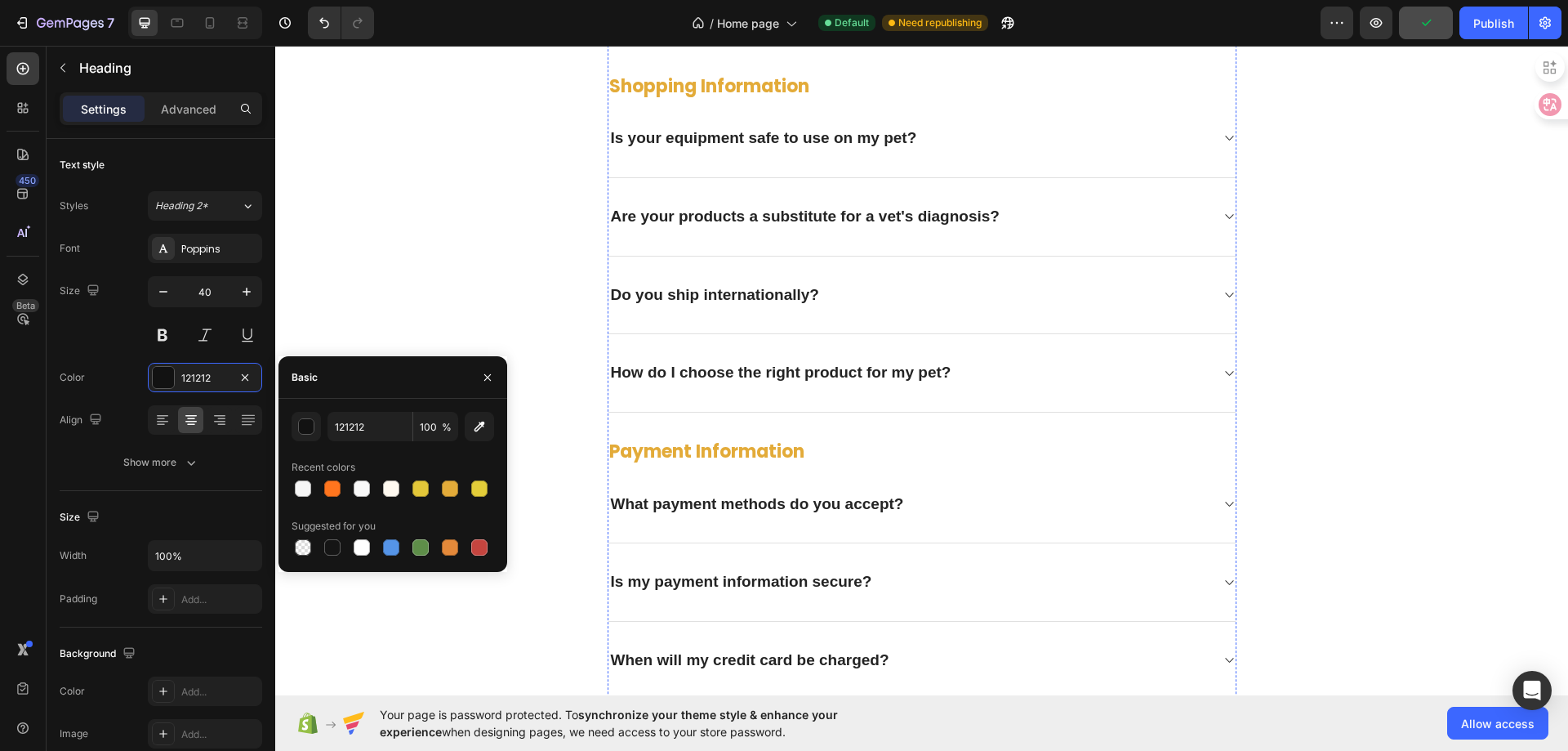
scroll to position [3743, 0]
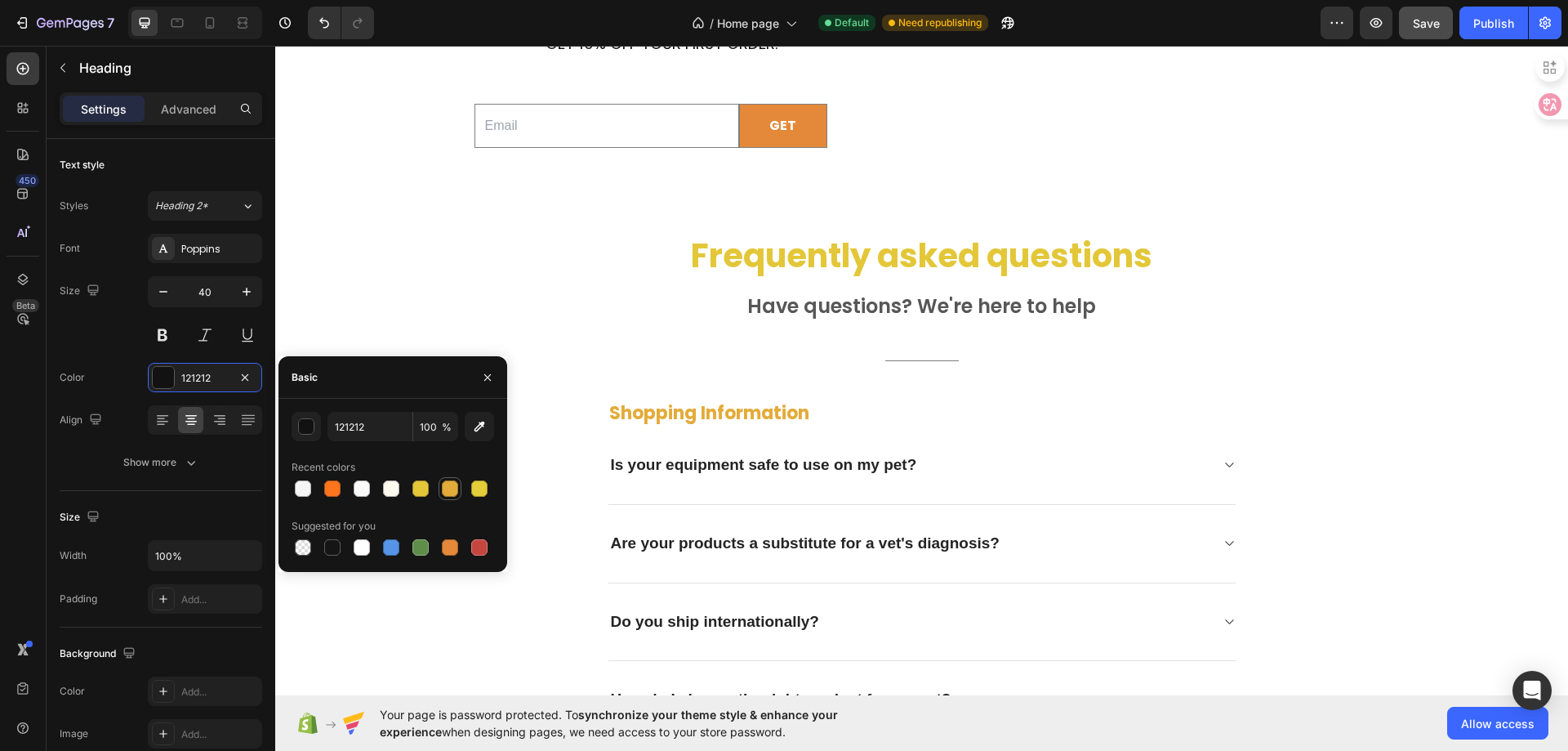
click at [451, 487] on div at bounding box center [449, 488] width 17 height 17
type input "E3AB39"
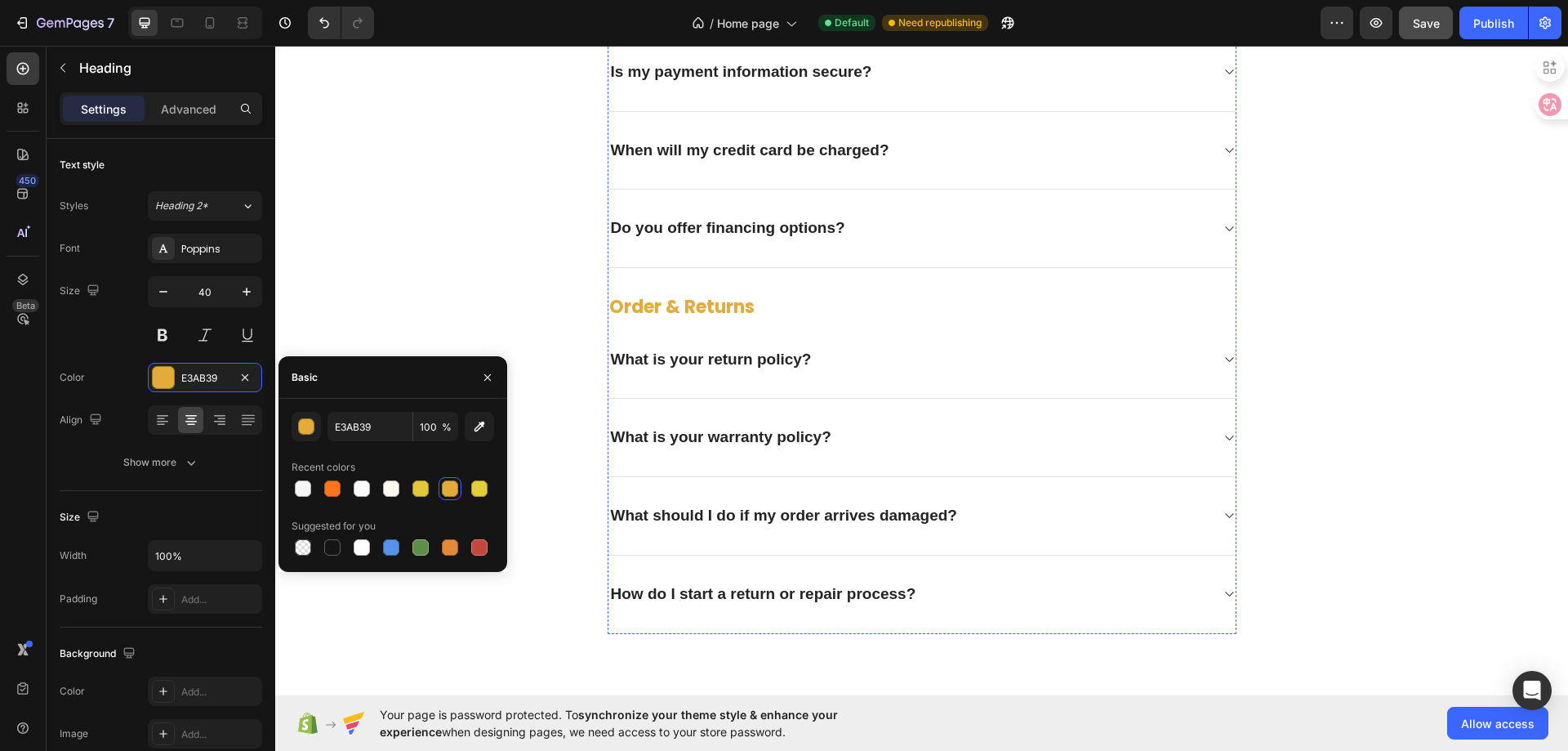
scroll to position [5132, 0]
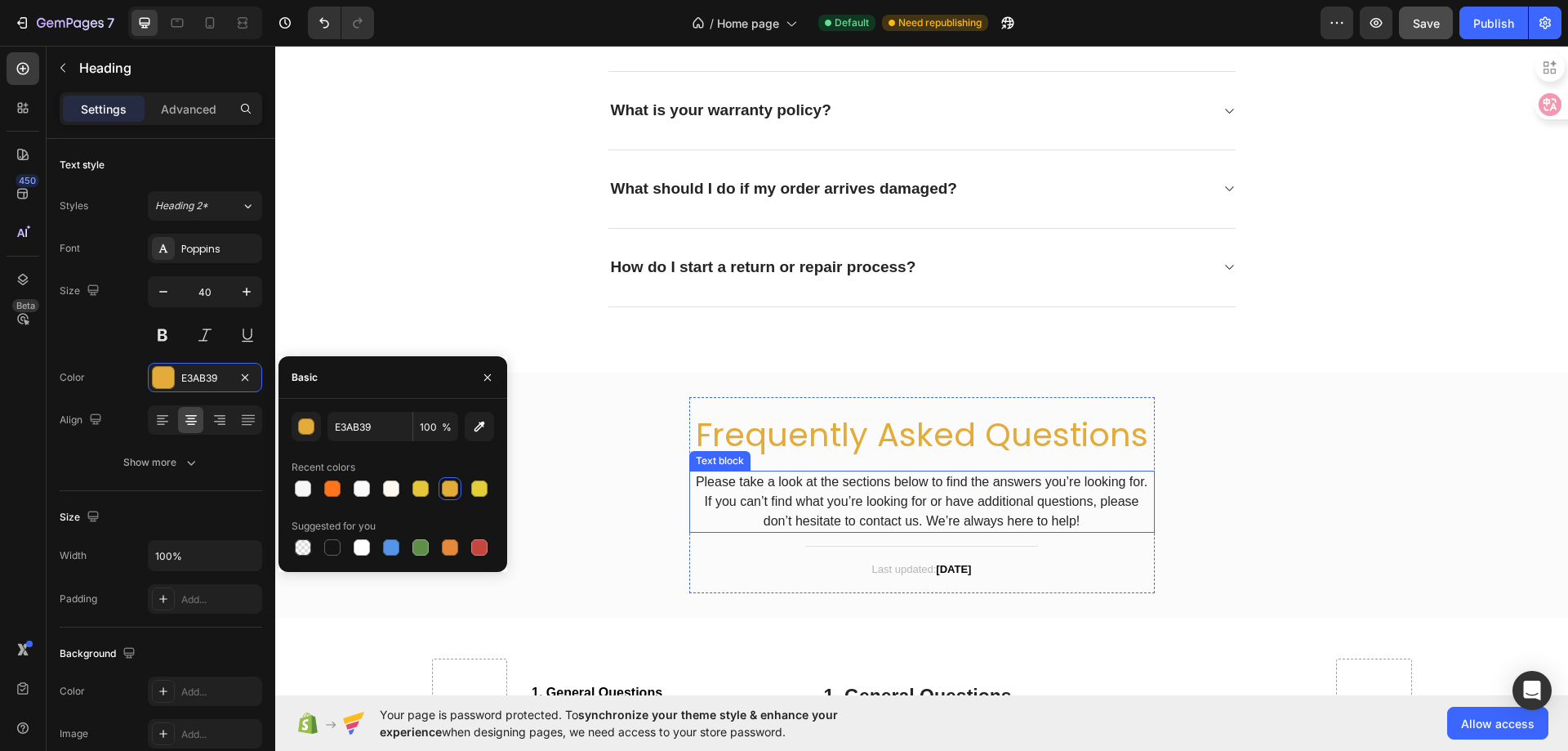
click at [900, 519] on p "Please take a look at the sections below to find the answers you’re looking for…" at bounding box center [921, 501] width 462 height 58
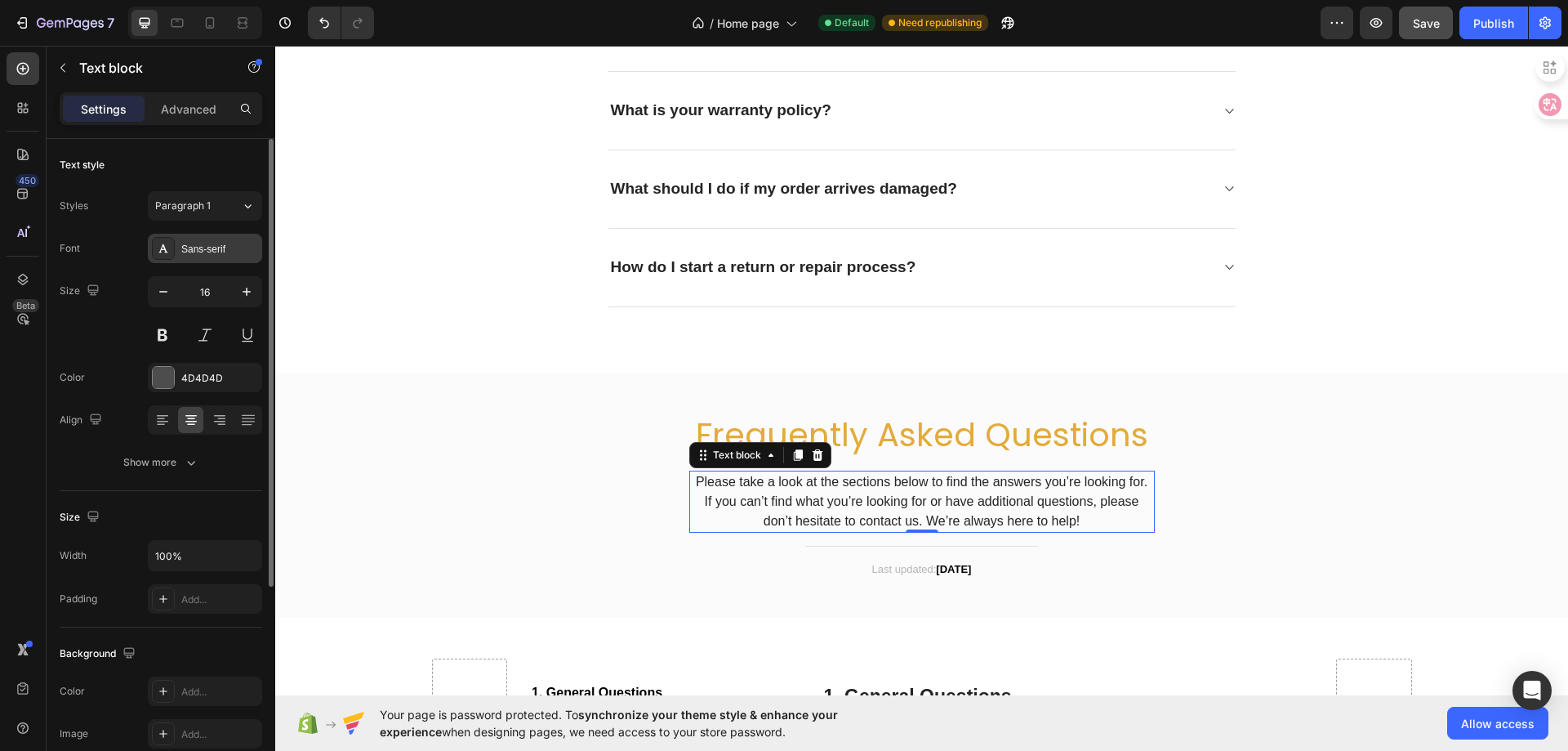
click at [213, 252] on div "Sans-serif" at bounding box center [219, 249] width 77 height 15
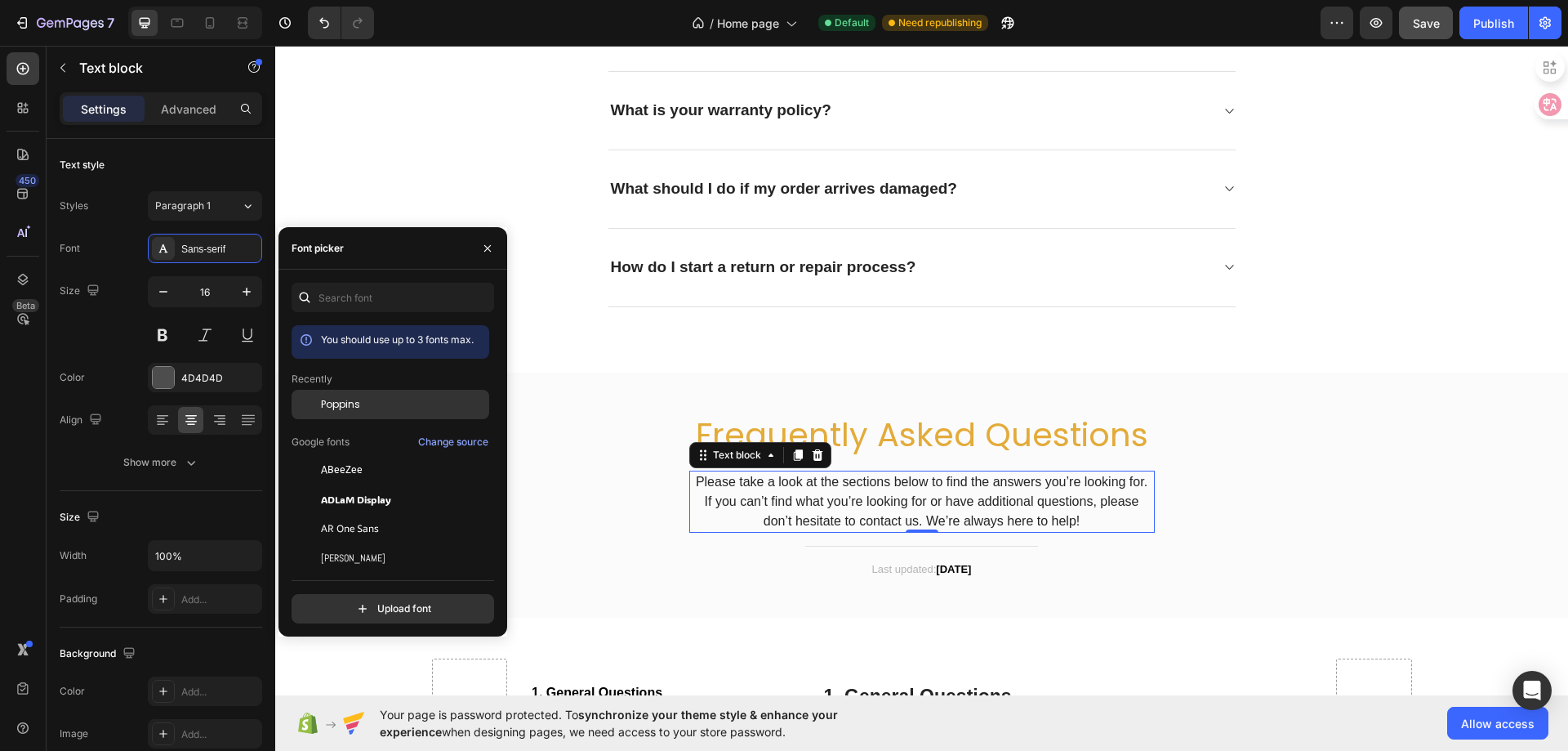
click at [349, 514] on div "Poppins" at bounding box center [390, 528] width 197 height 29
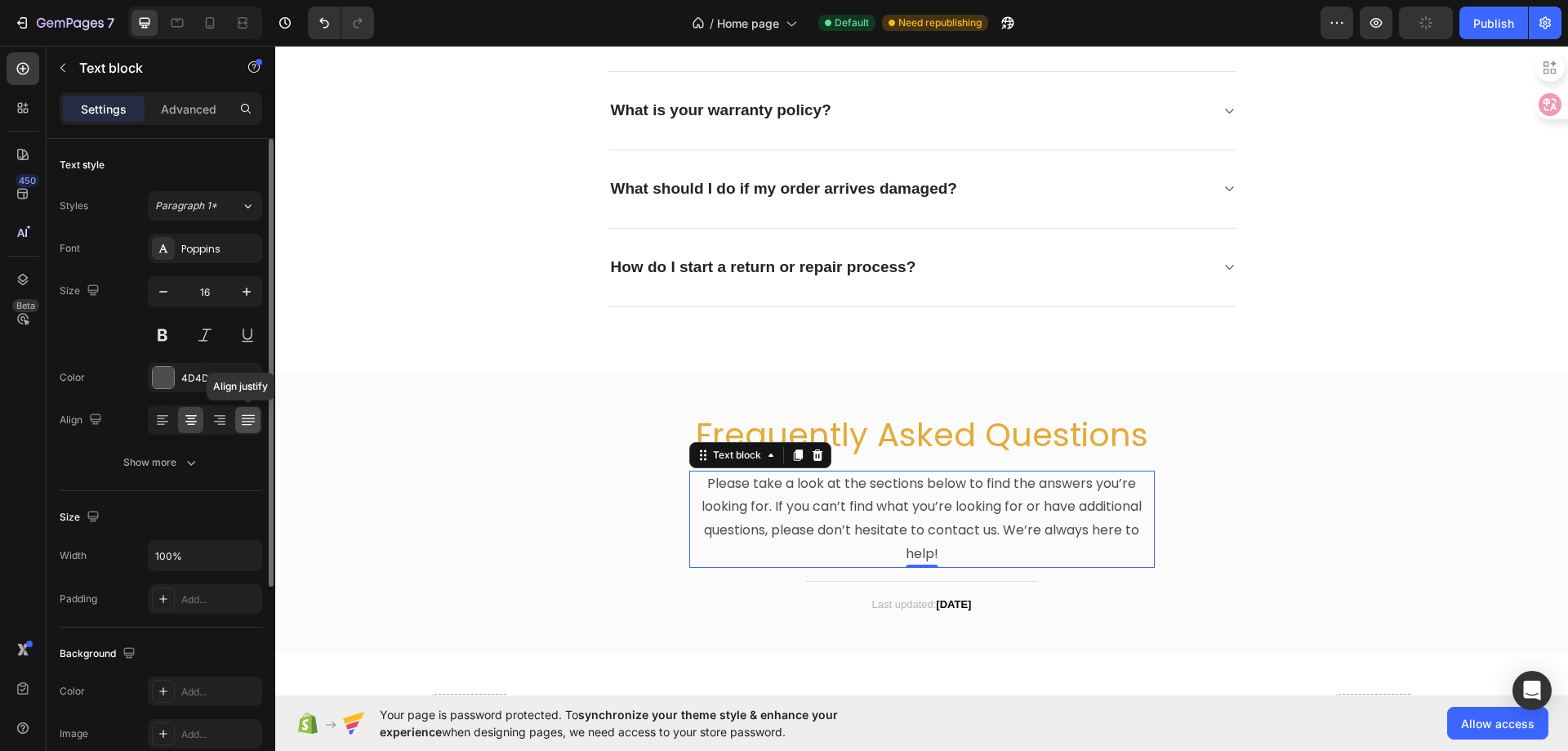
click at [244, 431] on div at bounding box center [248, 419] width 25 height 26
click at [185, 420] on icon at bounding box center [191, 419] width 17 height 17
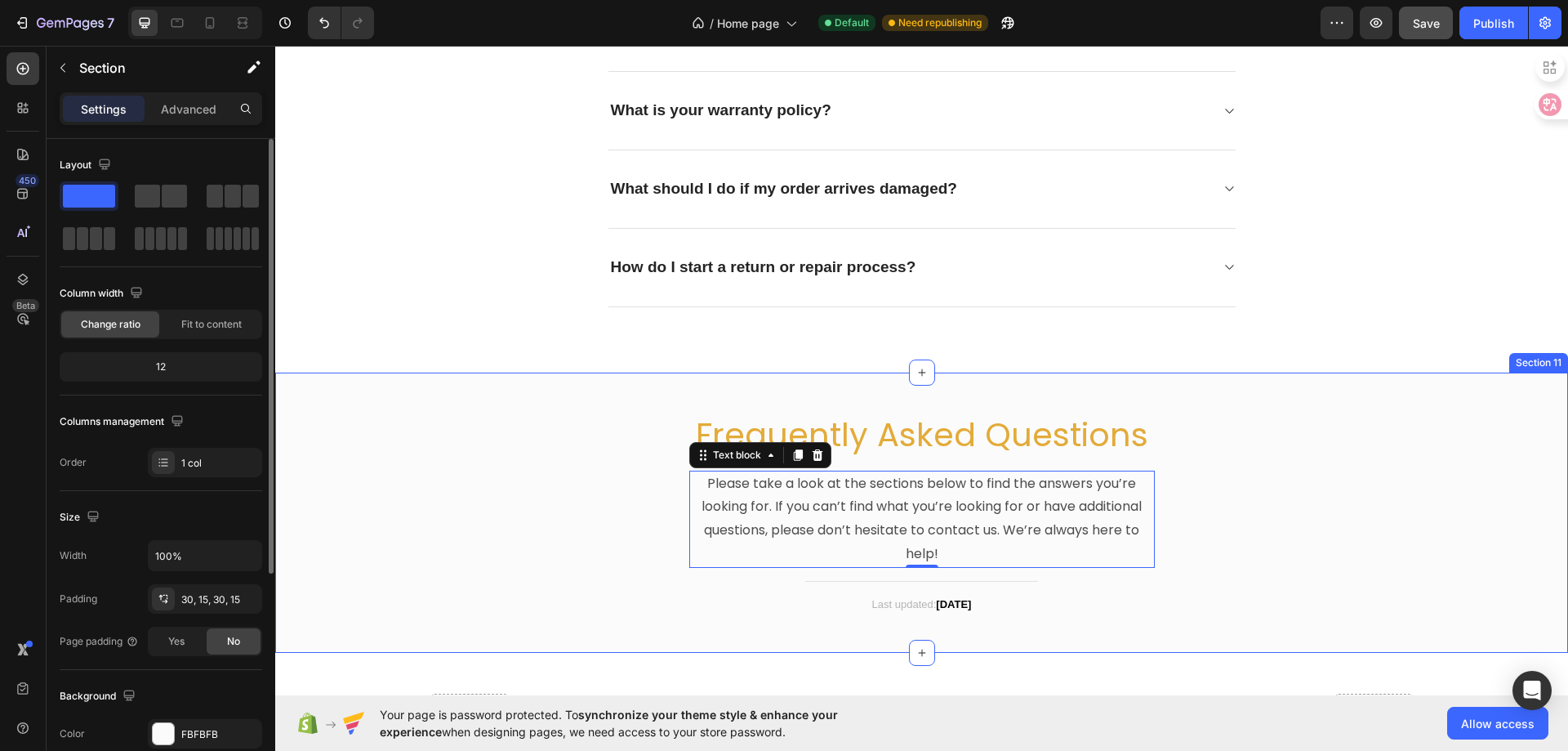
click at [1209, 526] on div "Frequently Asked Questions Heading Please take a look at the sections below to …" at bounding box center [922, 513] width 1268 height 232
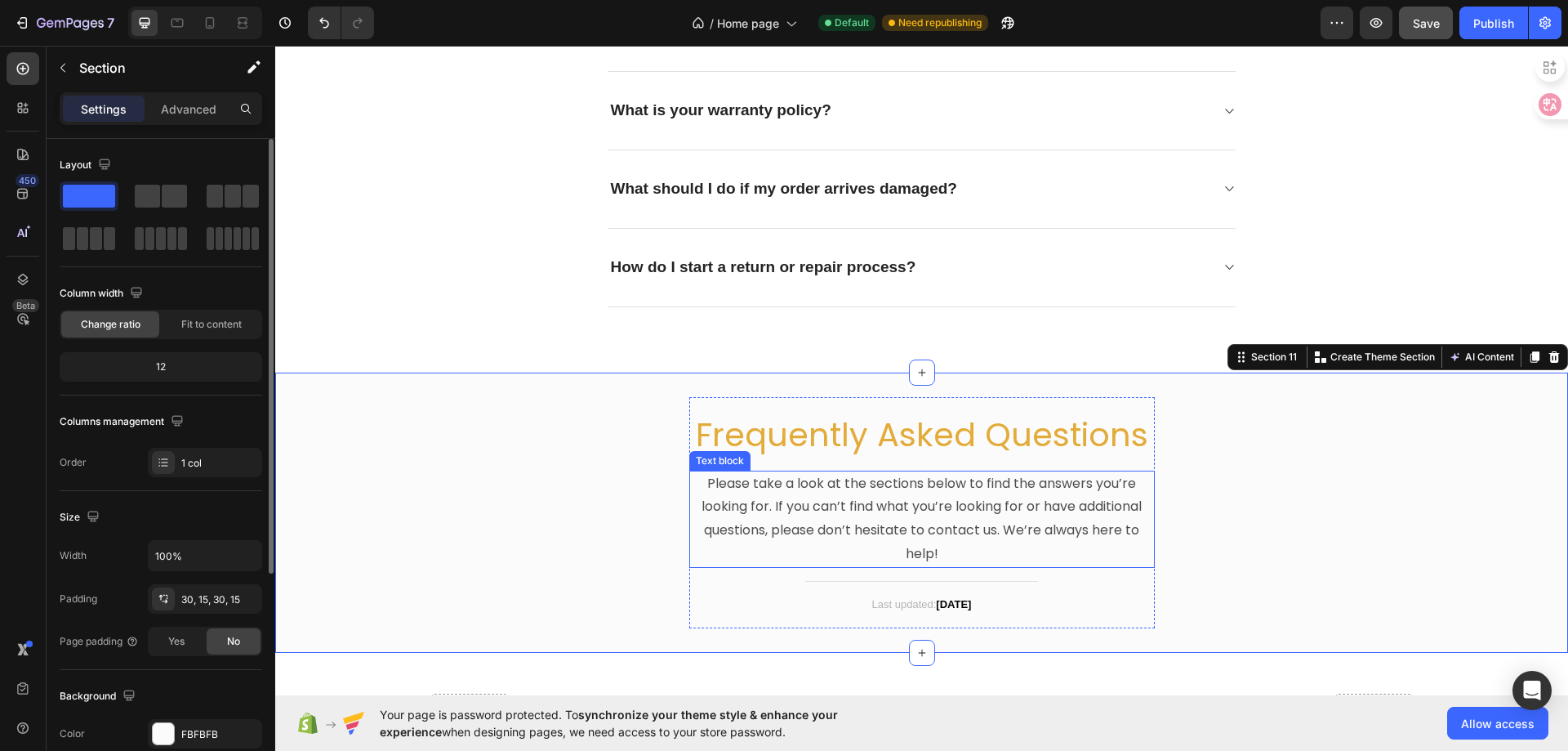
click at [1020, 525] on p "Please take a look at the sections below to find the answers you’re looking for…" at bounding box center [921, 519] width 462 height 94
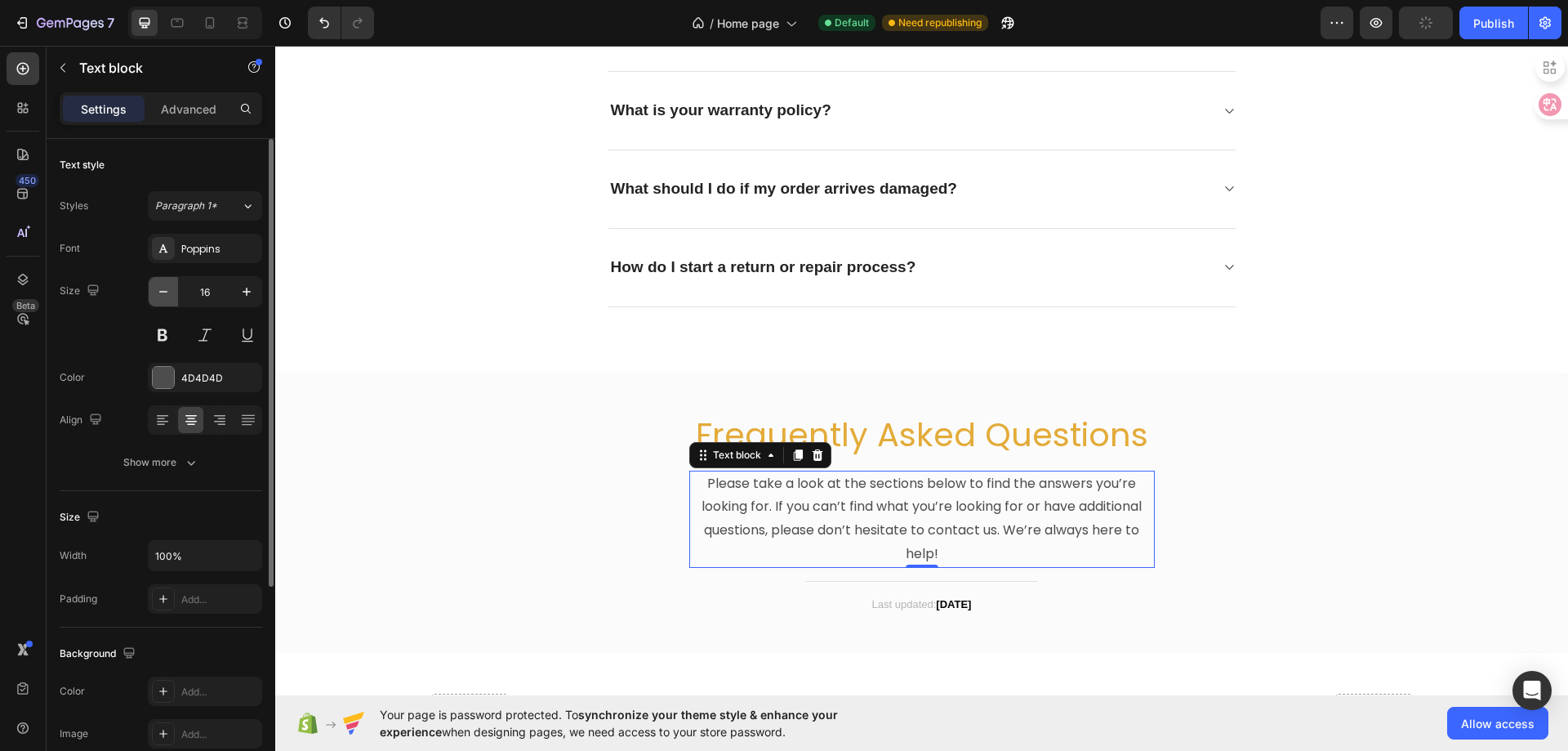
click at [164, 304] on button "button" at bounding box center [163, 292] width 29 height 29
type input "15"
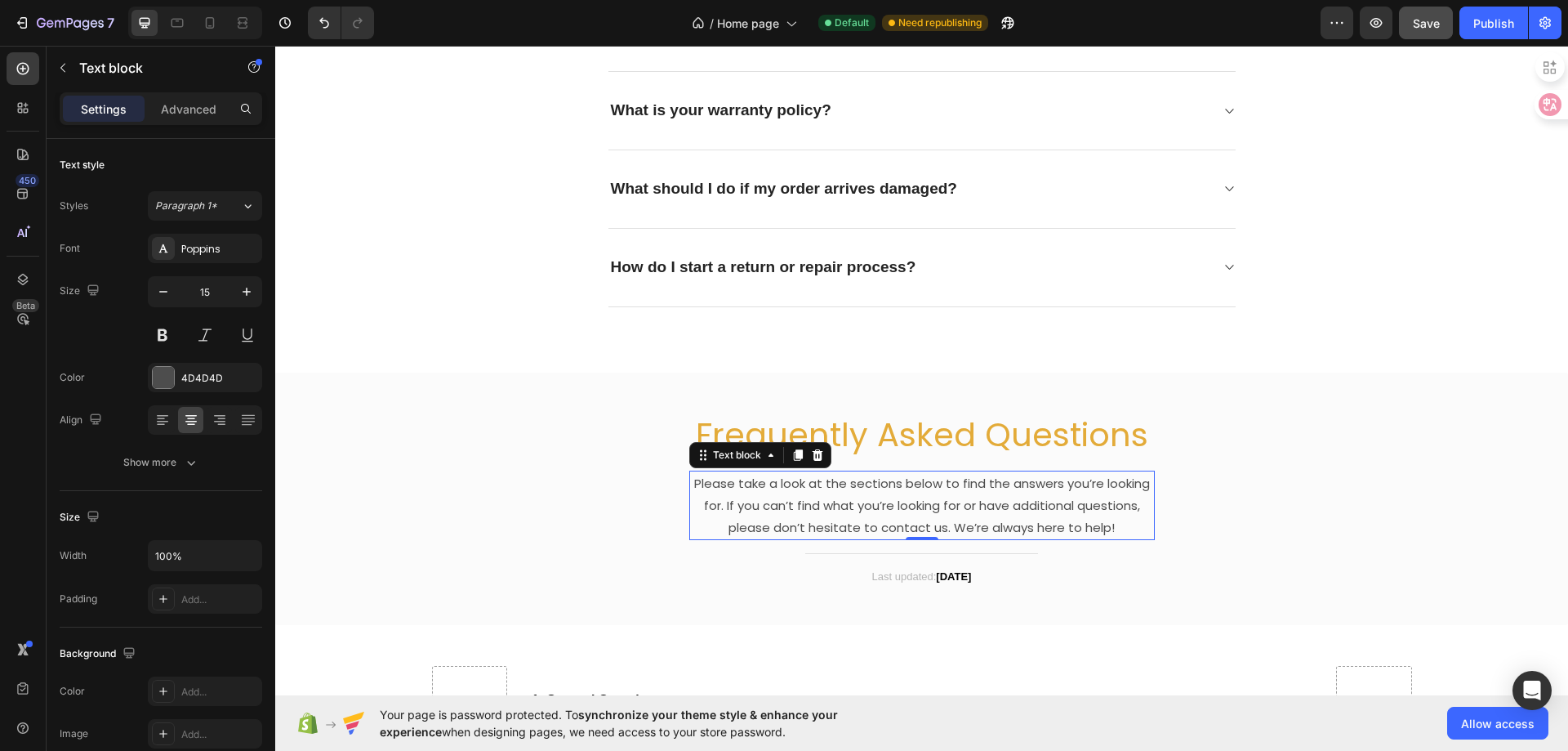
scroll to position [5214, 0]
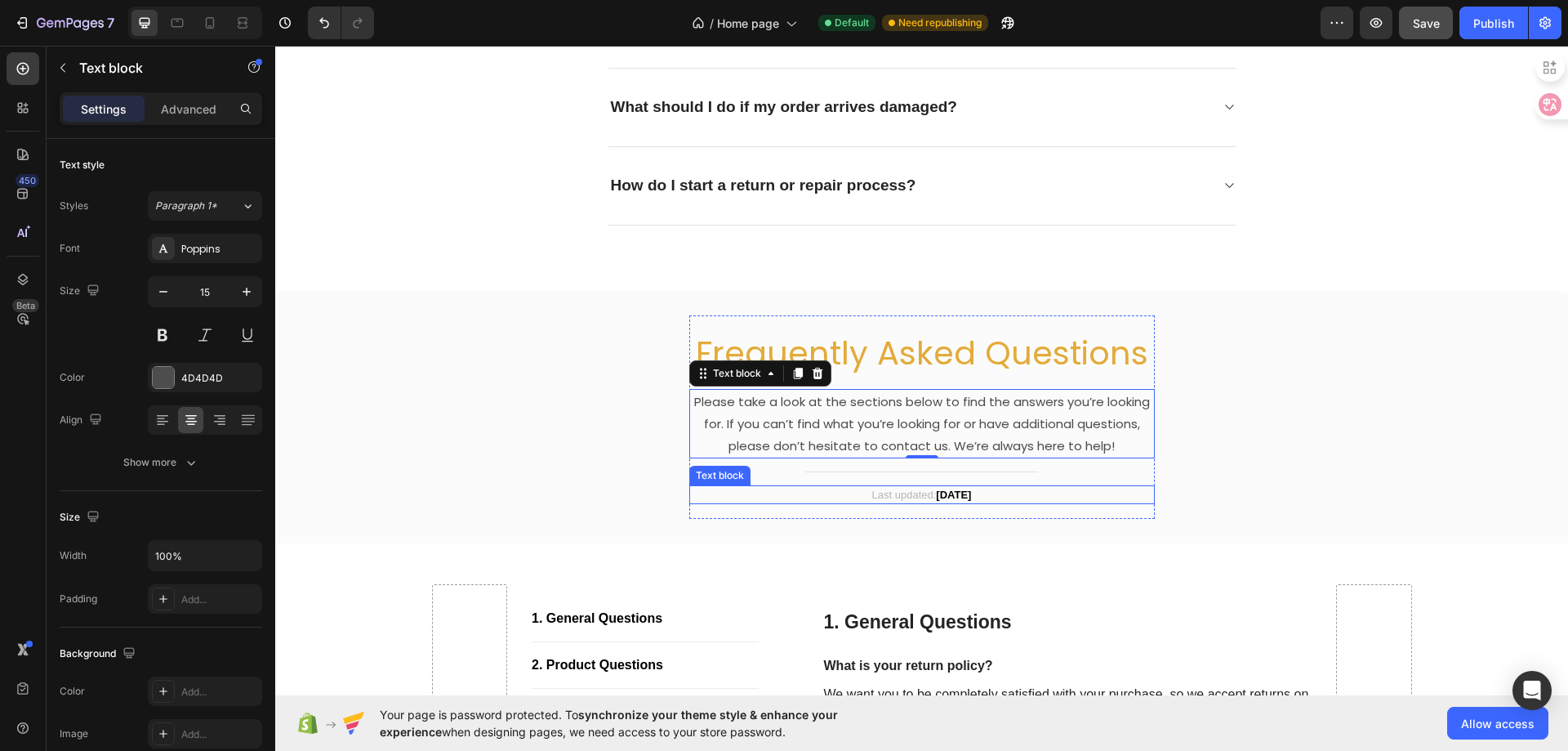
click at [936, 495] on strong "April 2023" at bounding box center [953, 494] width 35 height 13
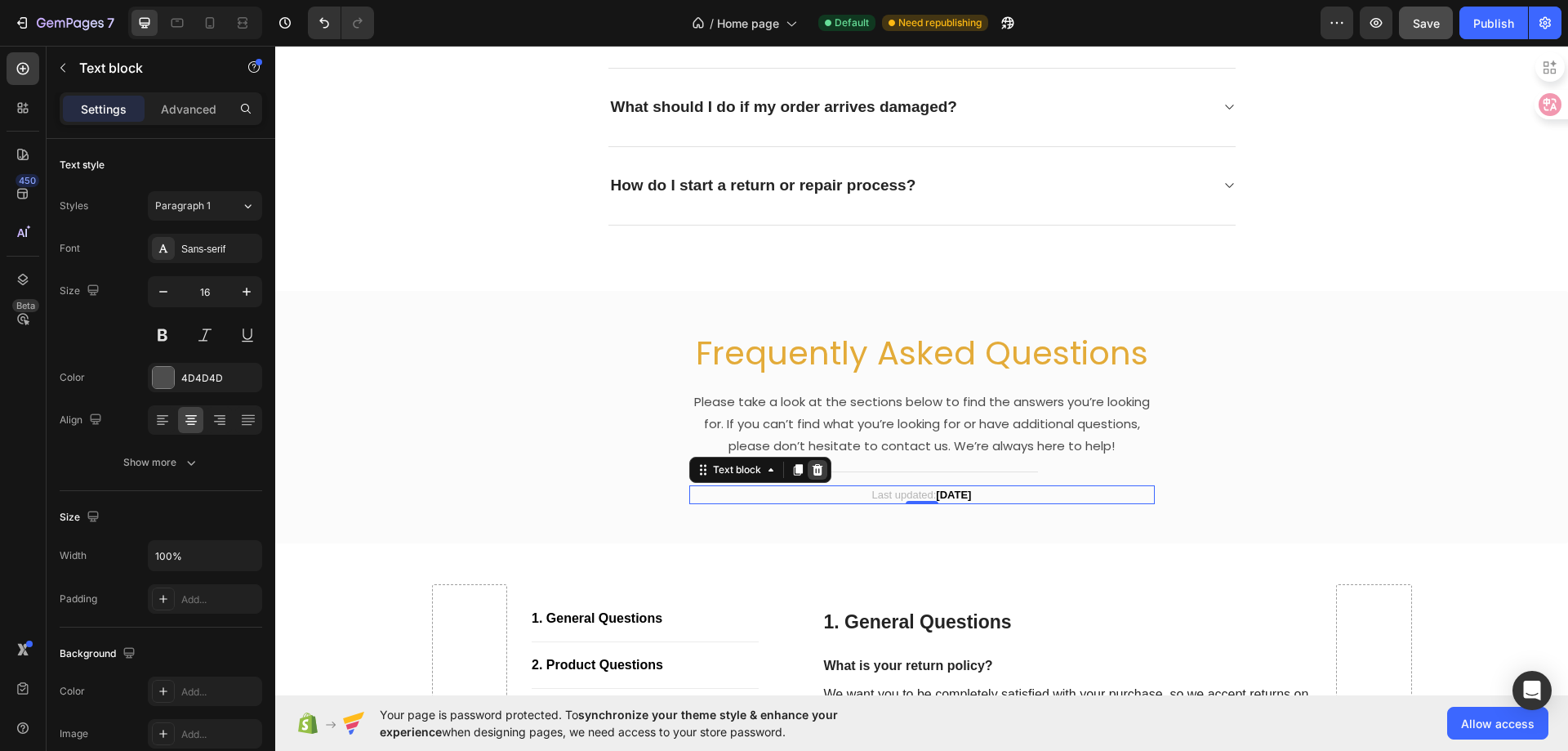
click at [814, 465] on icon at bounding box center [817, 469] width 13 height 13
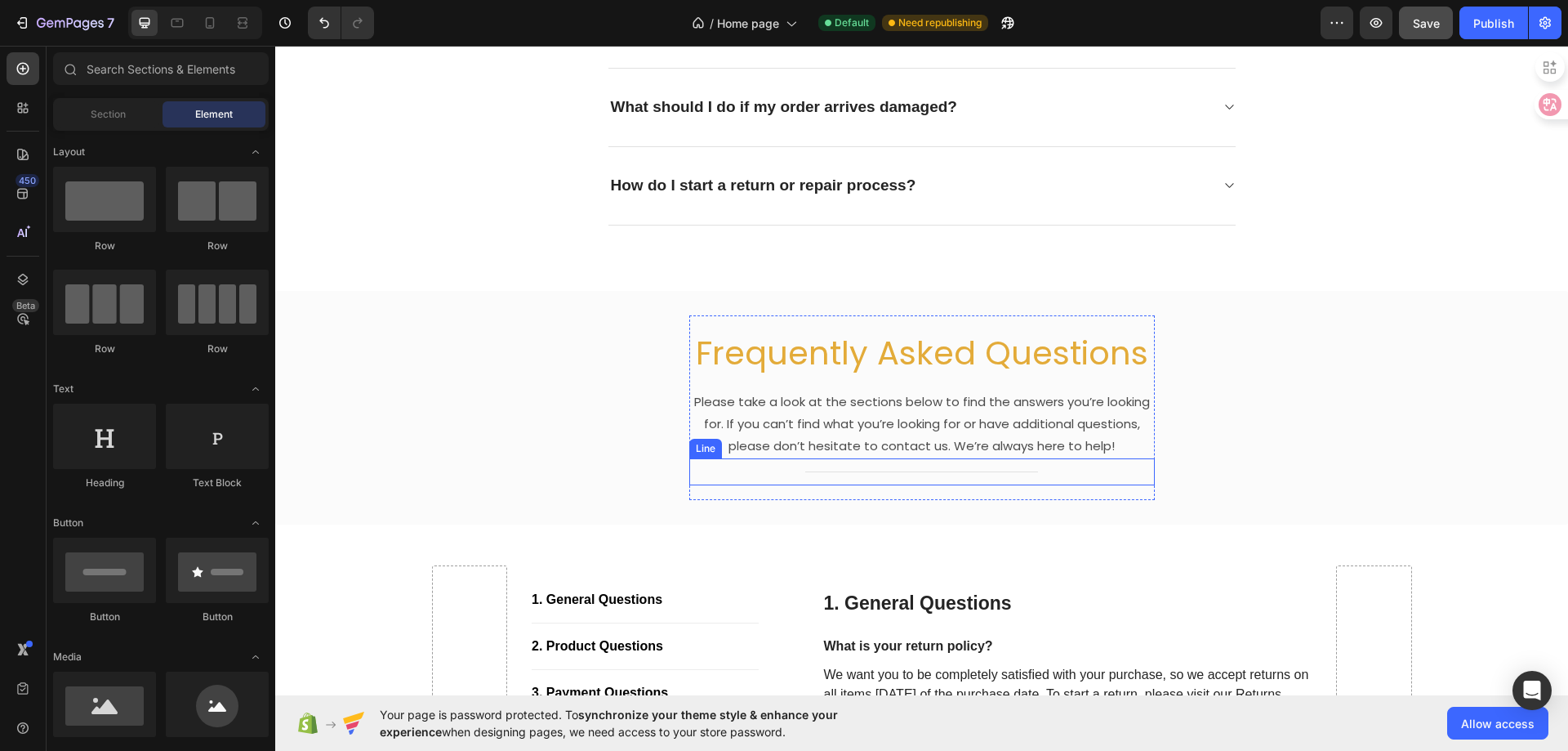
click at [854, 477] on div "Title Line" at bounding box center [922, 472] width 466 height 27
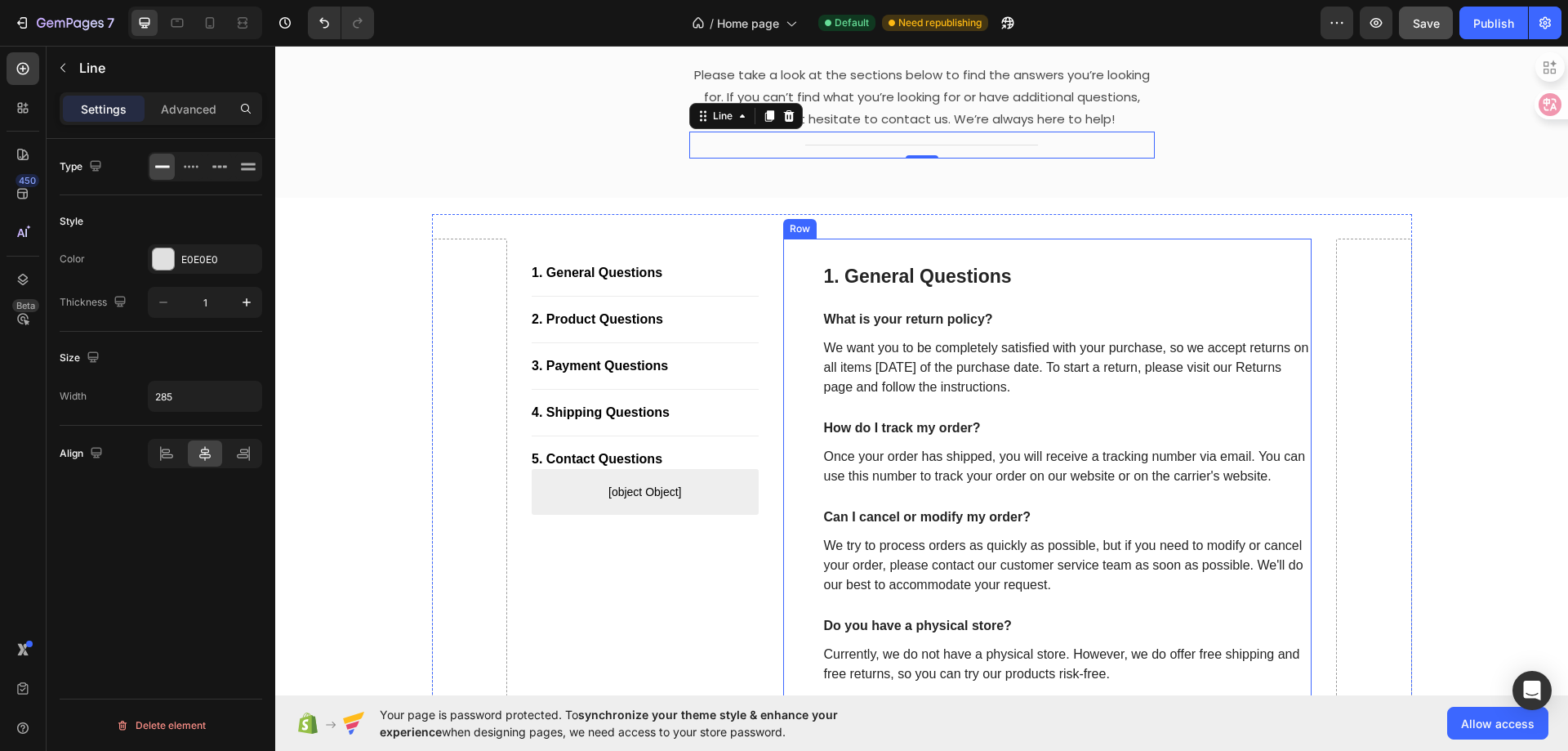
scroll to position [5786, 0]
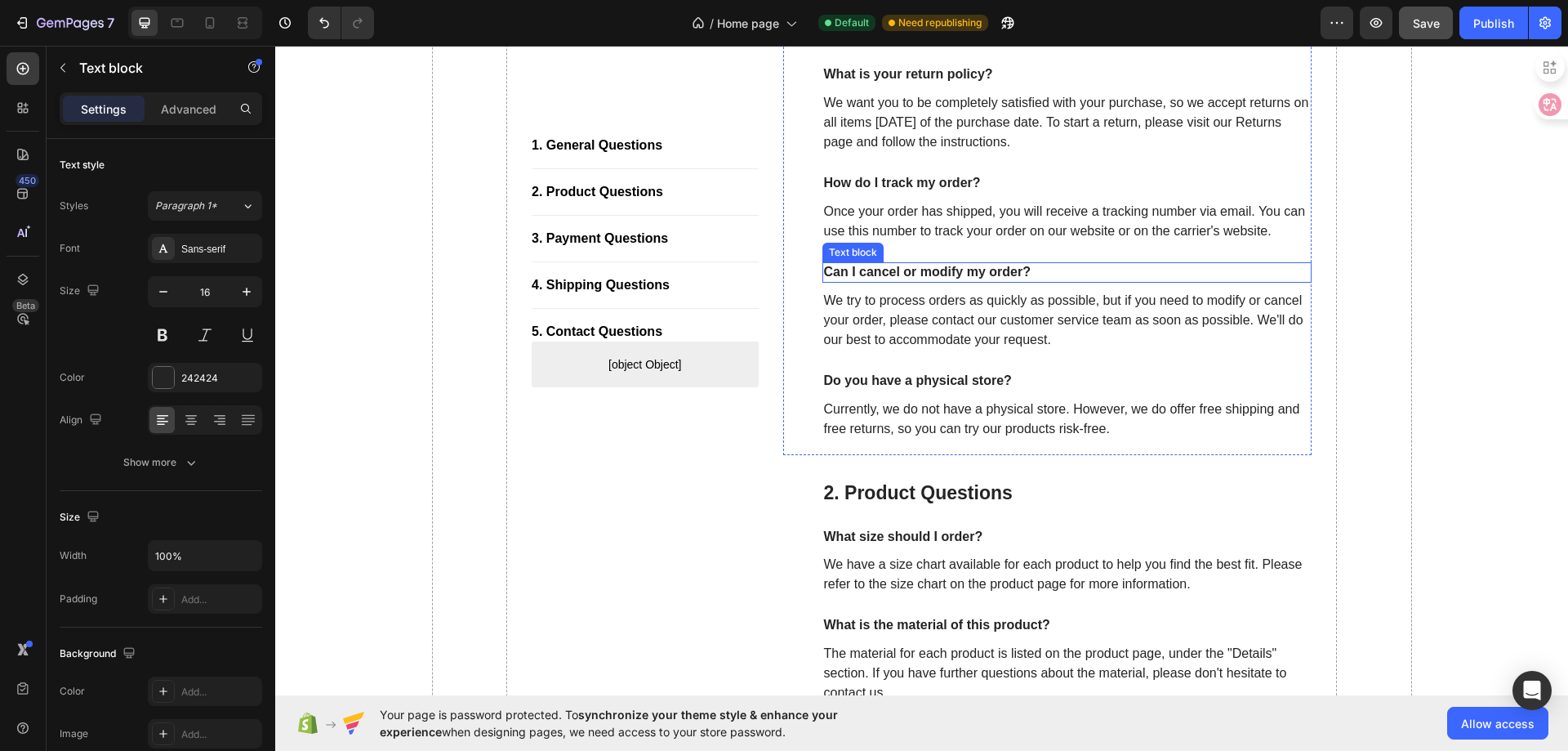
click at [981, 281] on p "Can I cancel or modify my order?" at bounding box center [1067, 272] width 486 height 18
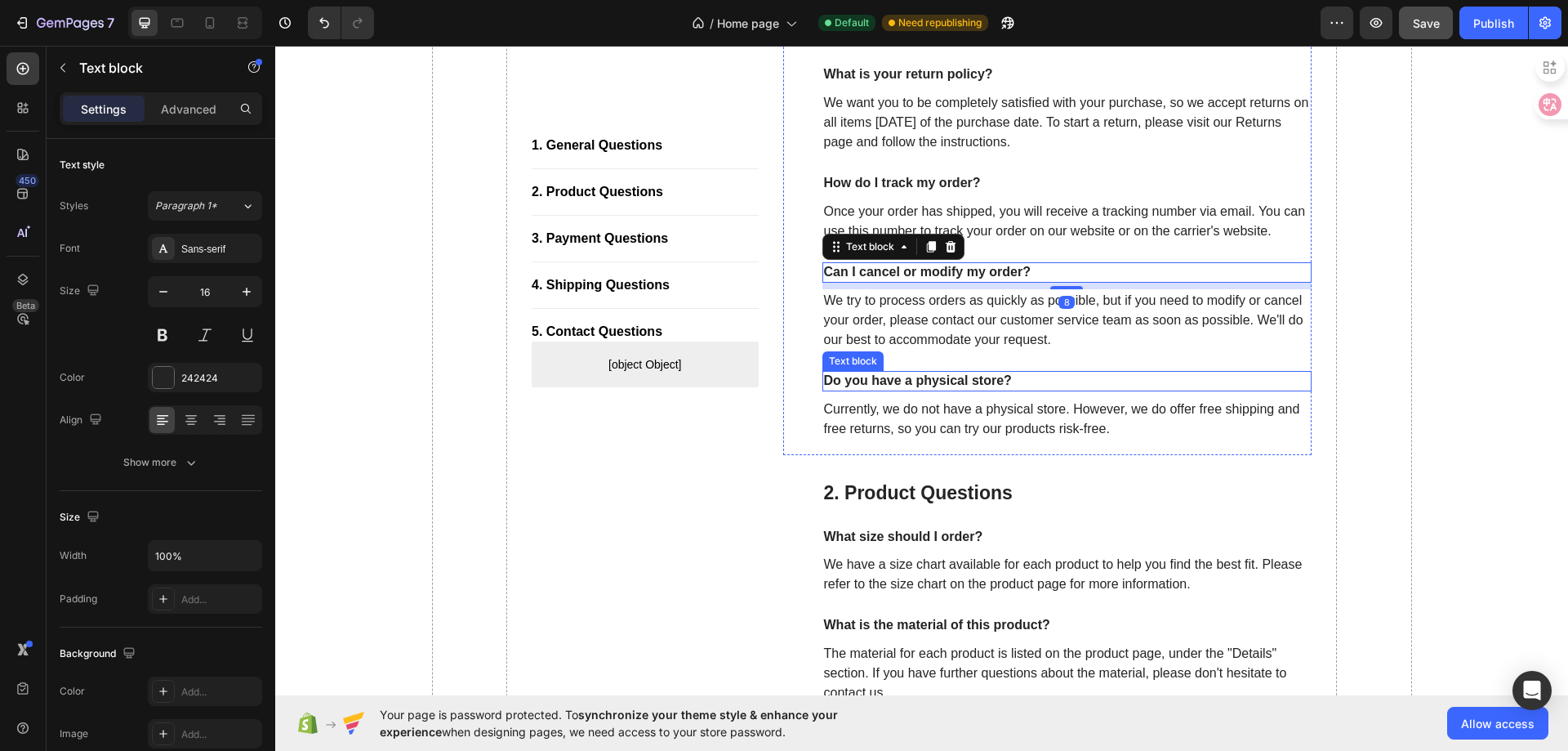
click at [930, 390] on p "Do you have a physical store?" at bounding box center [1067, 381] width 486 height 18
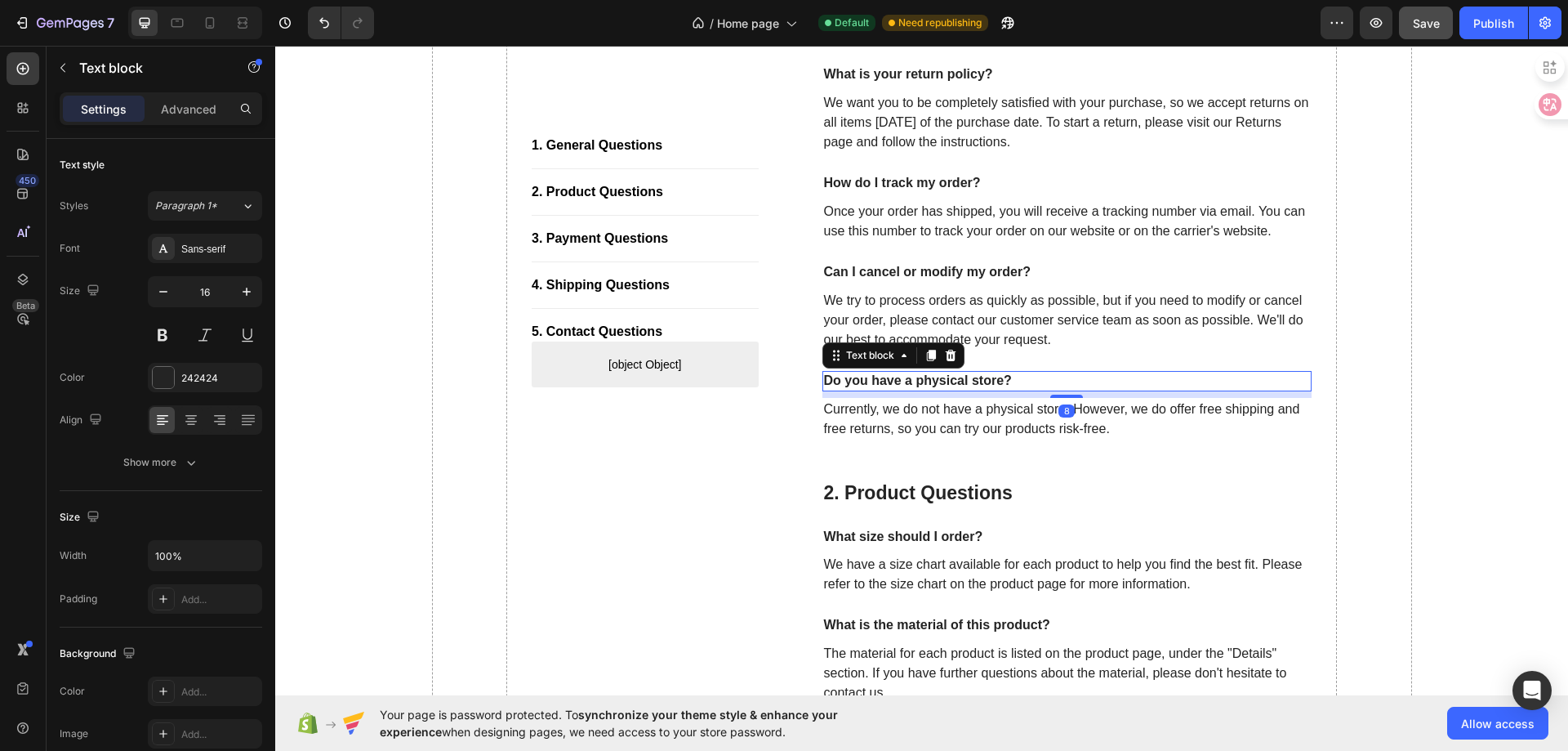
click at [921, 439] on p "Currently, we do not have a physical store. However, we do offer free shipping …" at bounding box center [1067, 419] width 486 height 39
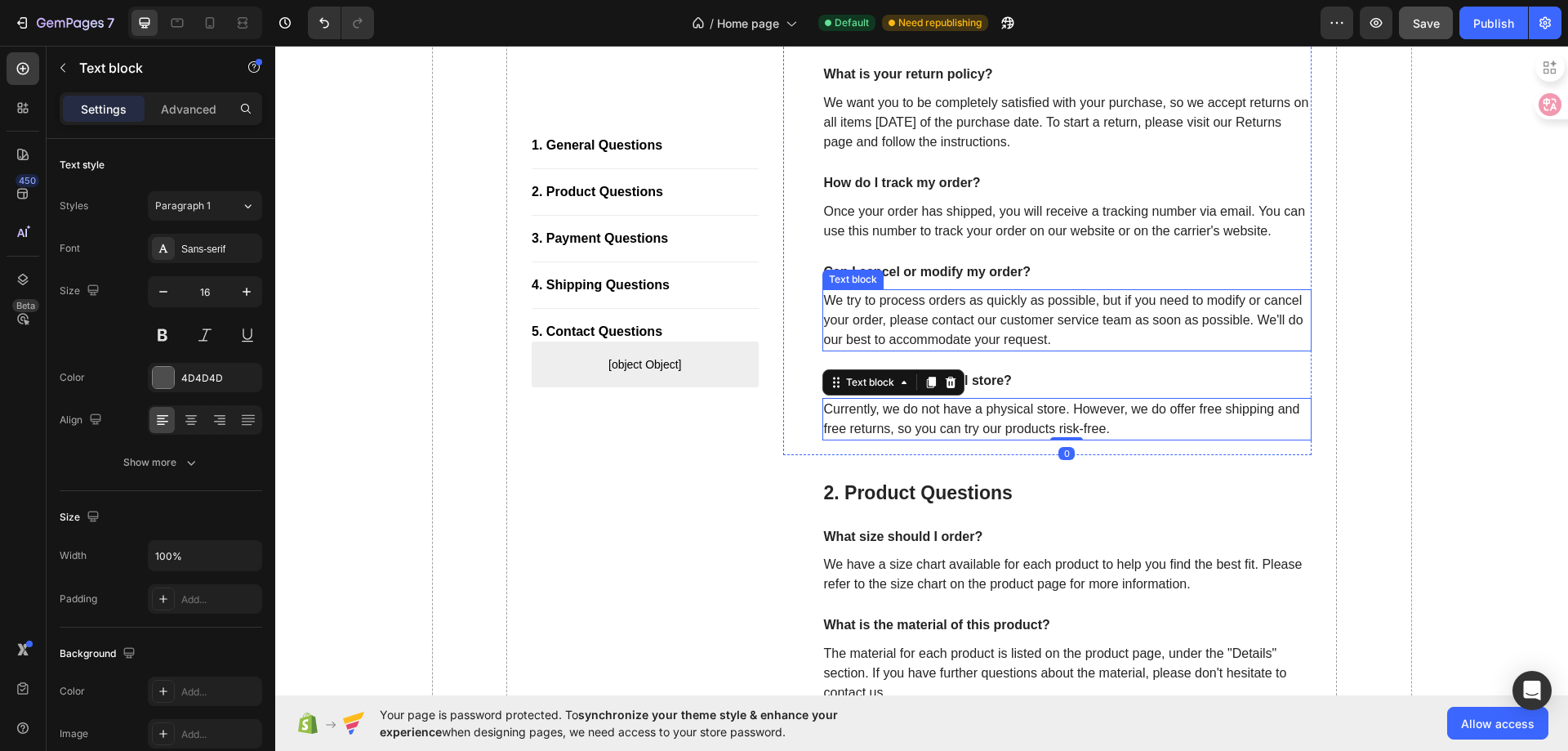
click at [982, 339] on p "We try to process orders as quickly as possible, but if you need to modify or c…" at bounding box center [1067, 320] width 486 height 58
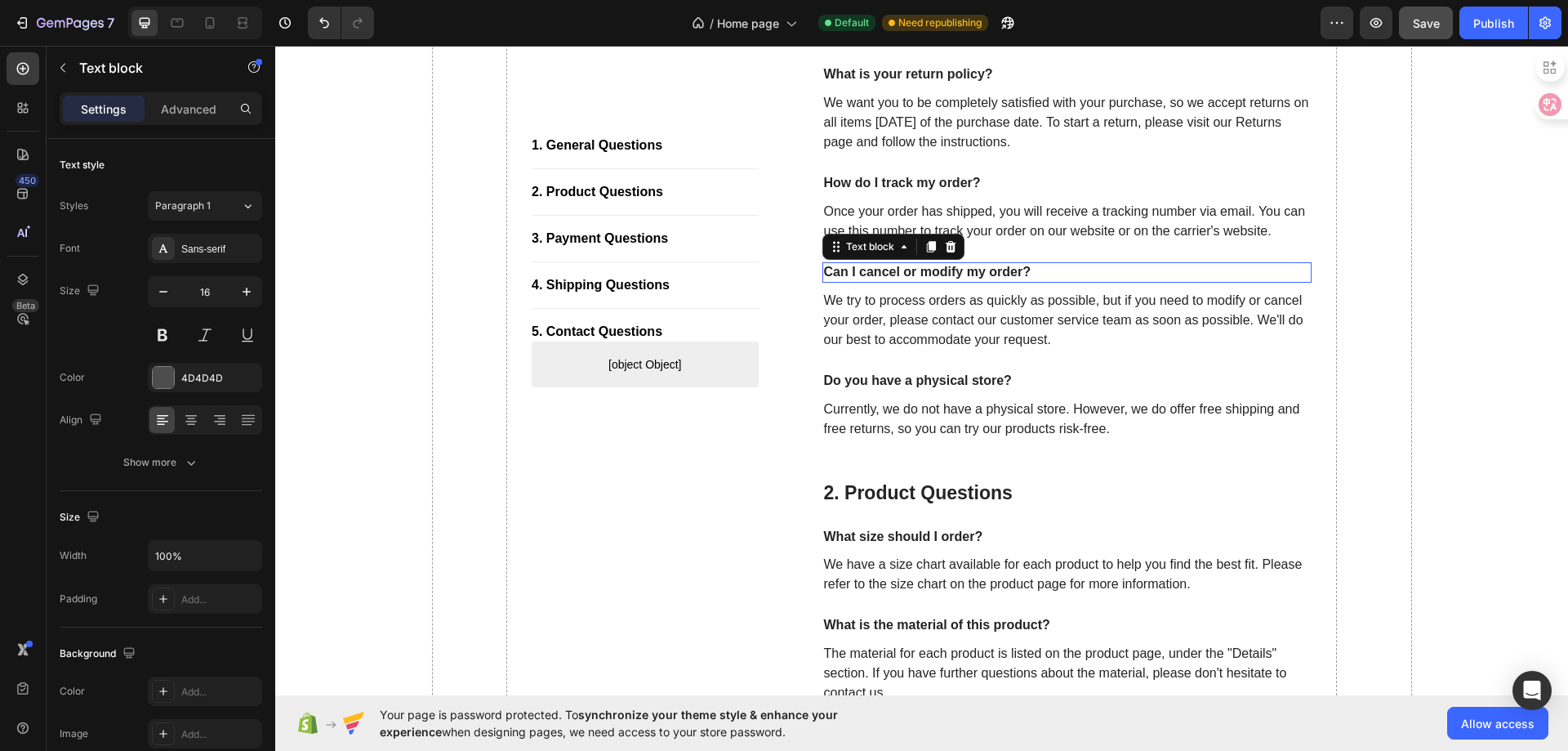
click at [990, 281] on p "Can I cancel or modify my order?" at bounding box center [1067, 272] width 486 height 18
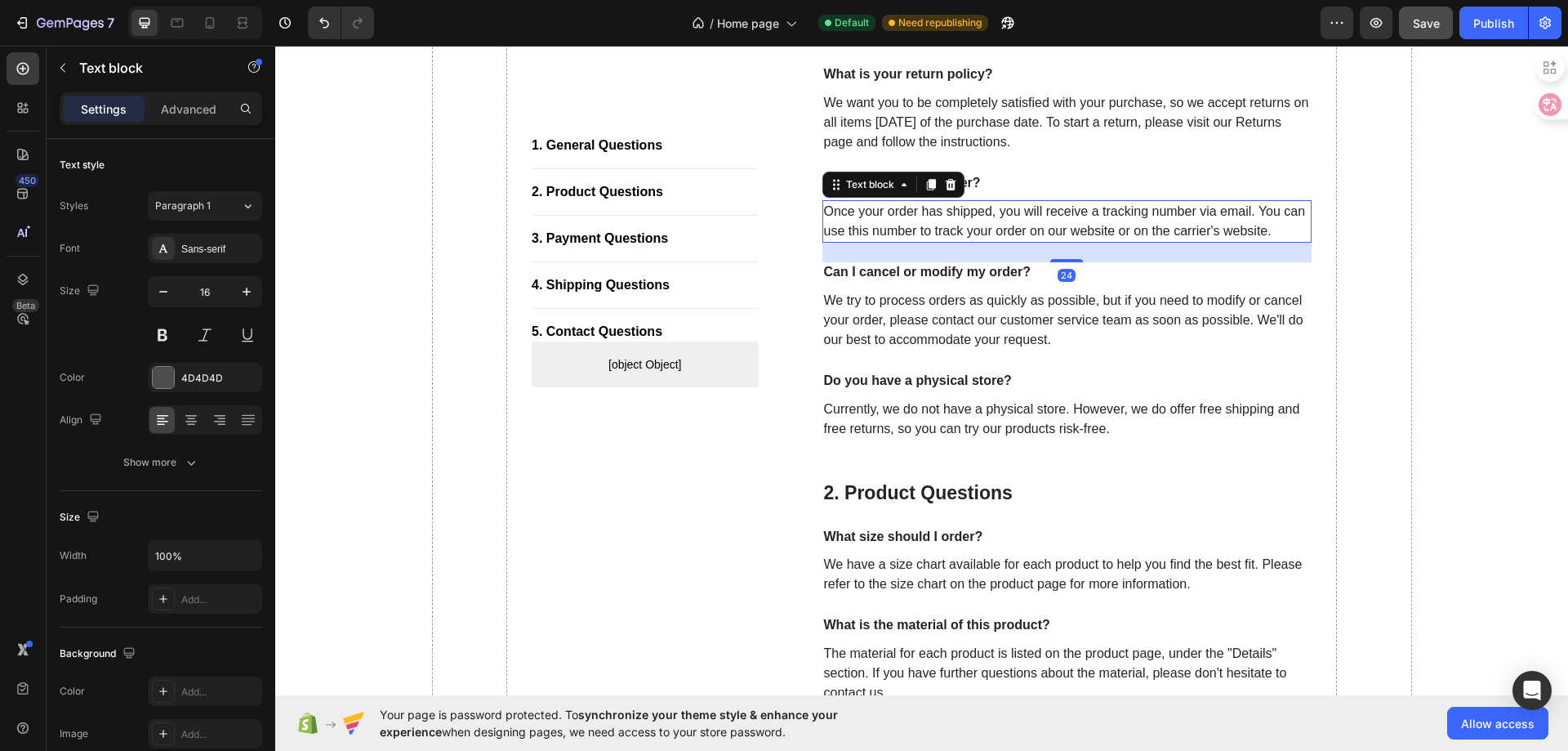
click at [1001, 241] on p "Once your order has shipped, you will receive a tracking number via email. You …" at bounding box center [1067, 221] width 486 height 39
click at [988, 186] on p "How do I track my order?" at bounding box center [1067, 184] width 486 height 18
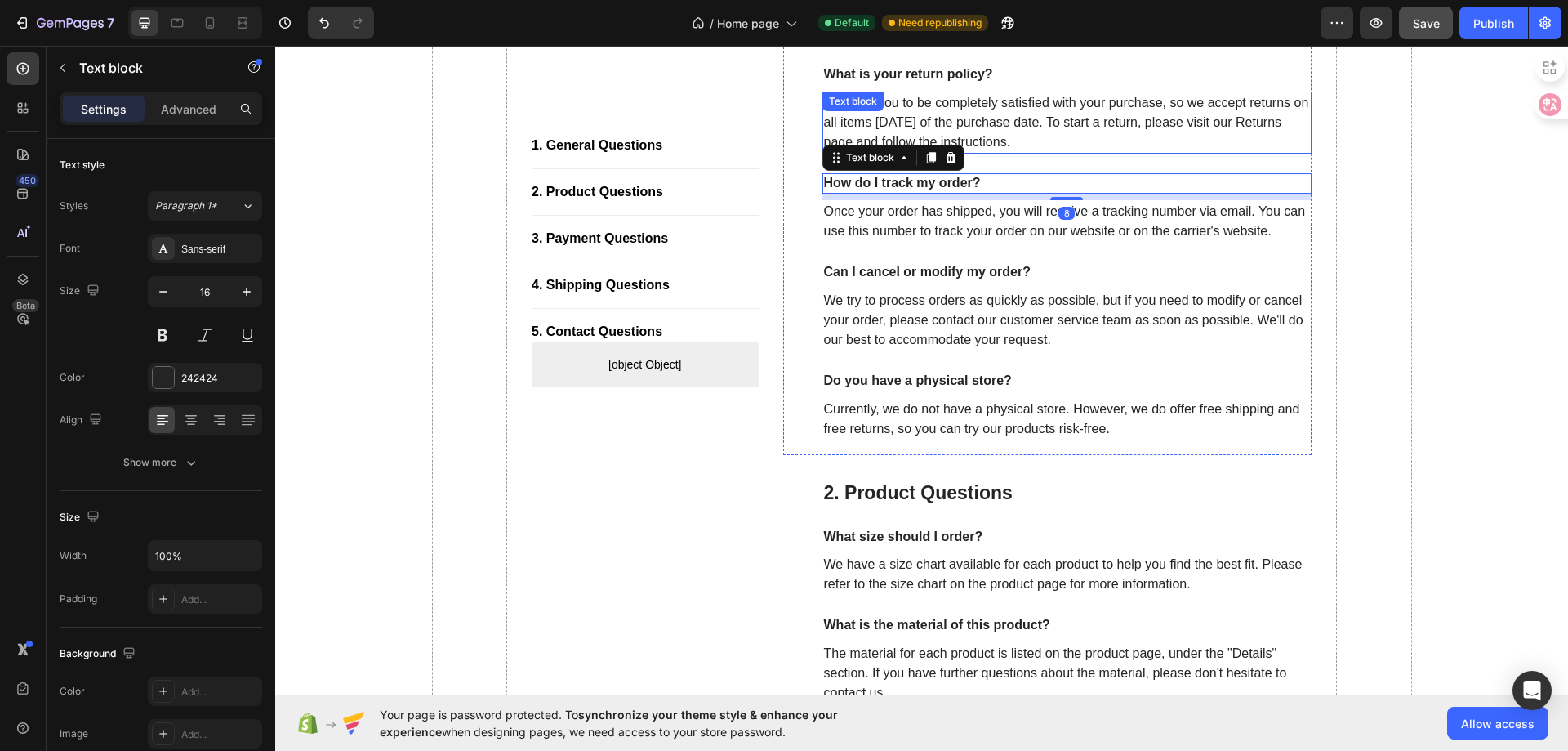
click at [1006, 135] on p "We want you to be completely satisfied with your purchase, so we accept returns…" at bounding box center [1067, 123] width 486 height 58
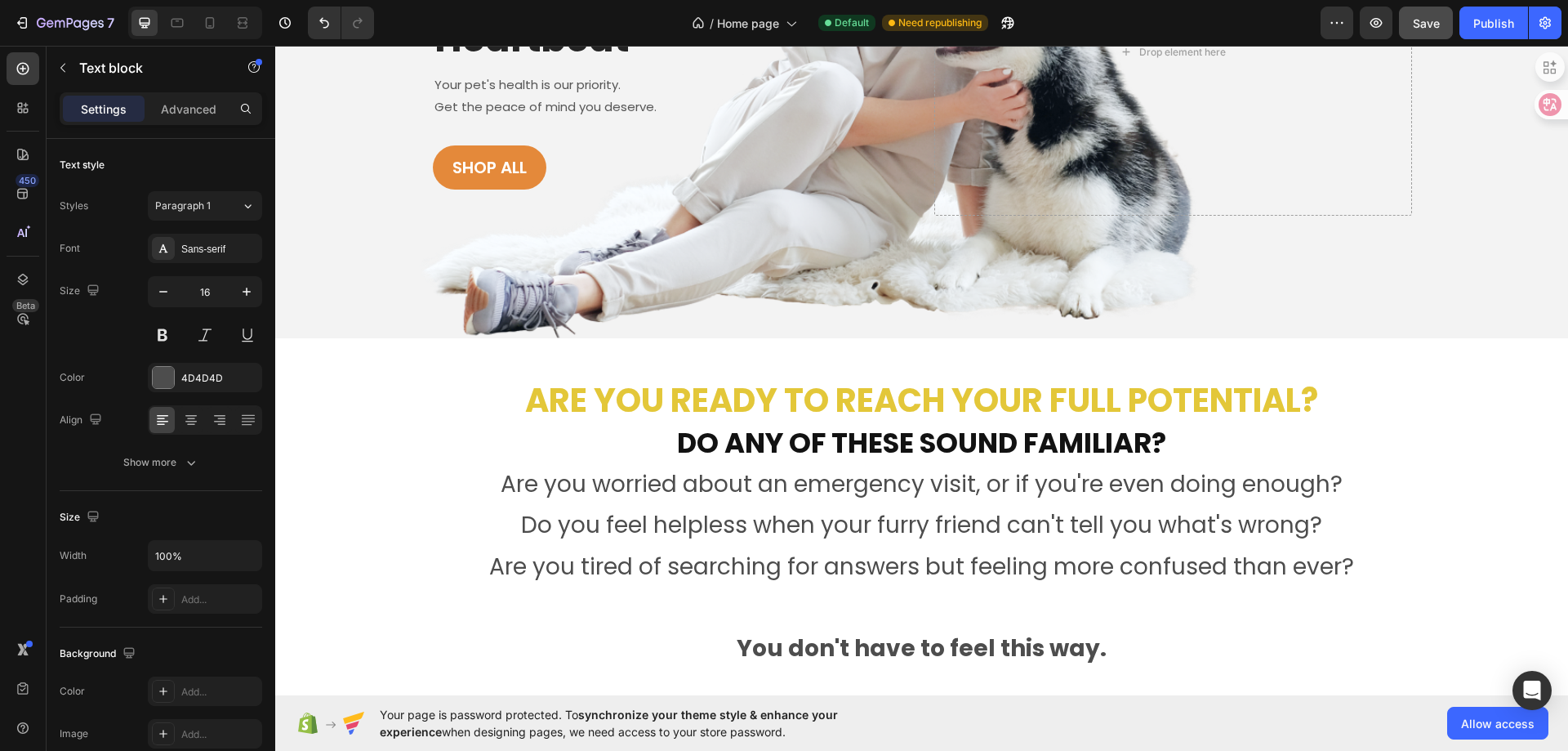
scroll to position [68, 0]
